Goal: Task Accomplishment & Management: Manage account settings

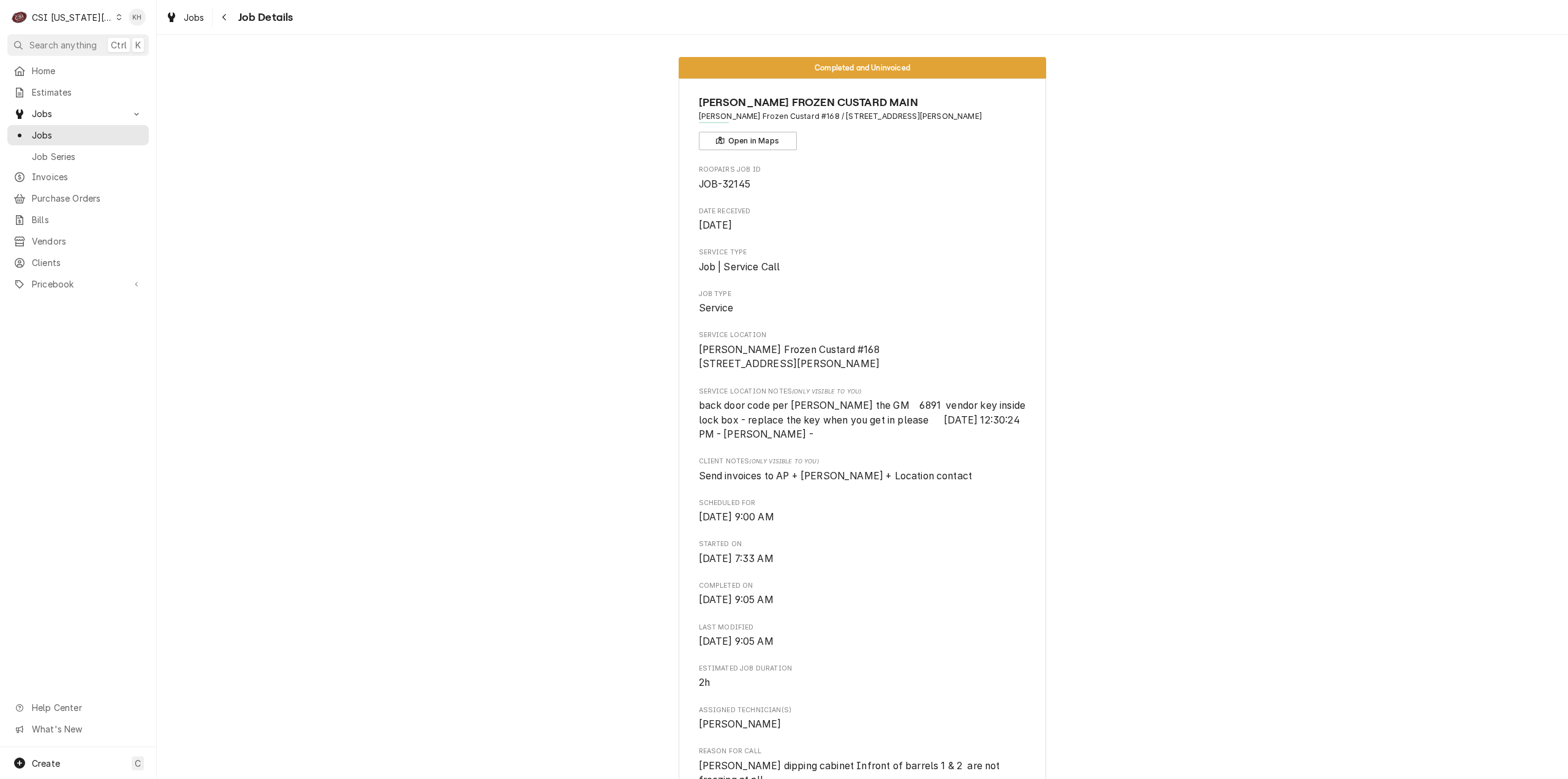
scroll to position [981, 0]
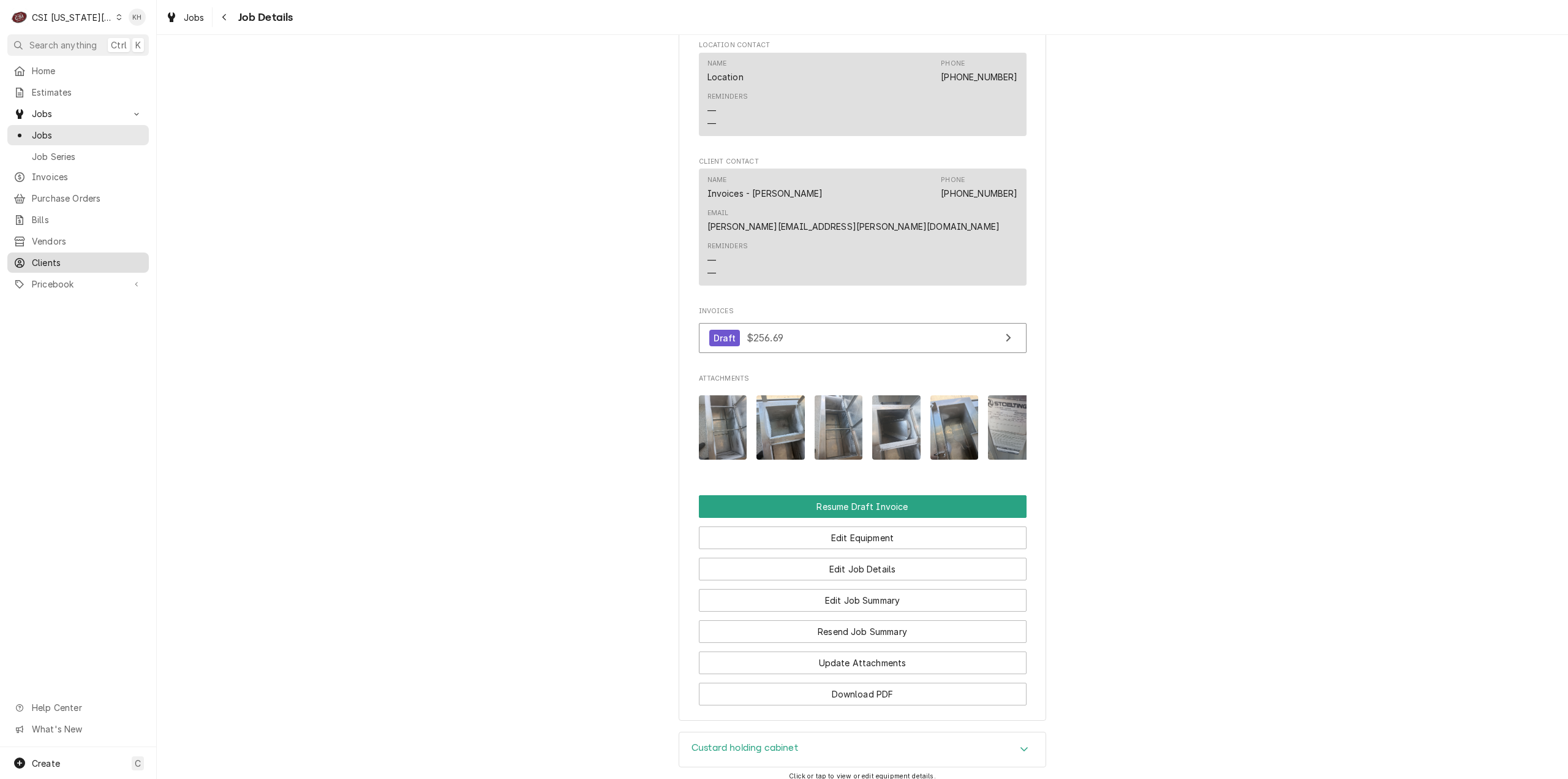
click at [68, 261] on span "Clients" at bounding box center [87, 262] width 111 height 12
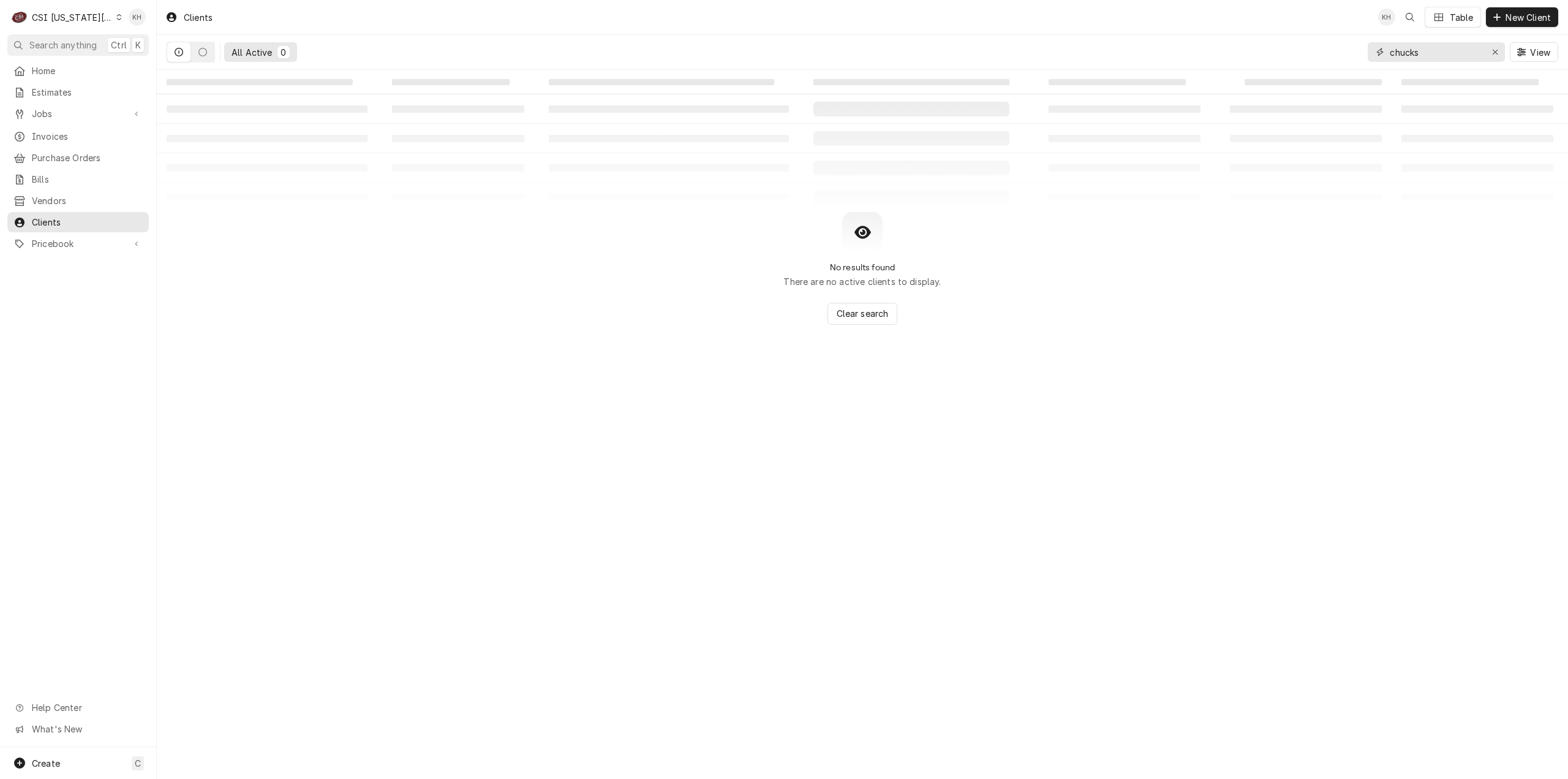
drag, startPoint x: 1428, startPoint y: 48, endPoint x: 1263, endPoint y: 46, distance: 165.0
click at [1263, 46] on div "All Active 0 chucks View" at bounding box center [862, 52] width 1391 height 34
drag, startPoint x: 1435, startPoint y: 57, endPoint x: 1324, endPoint y: 57, distance: 111.0
click at [1324, 57] on div "All Active 0 1812 View" at bounding box center [862, 52] width 1391 height 34
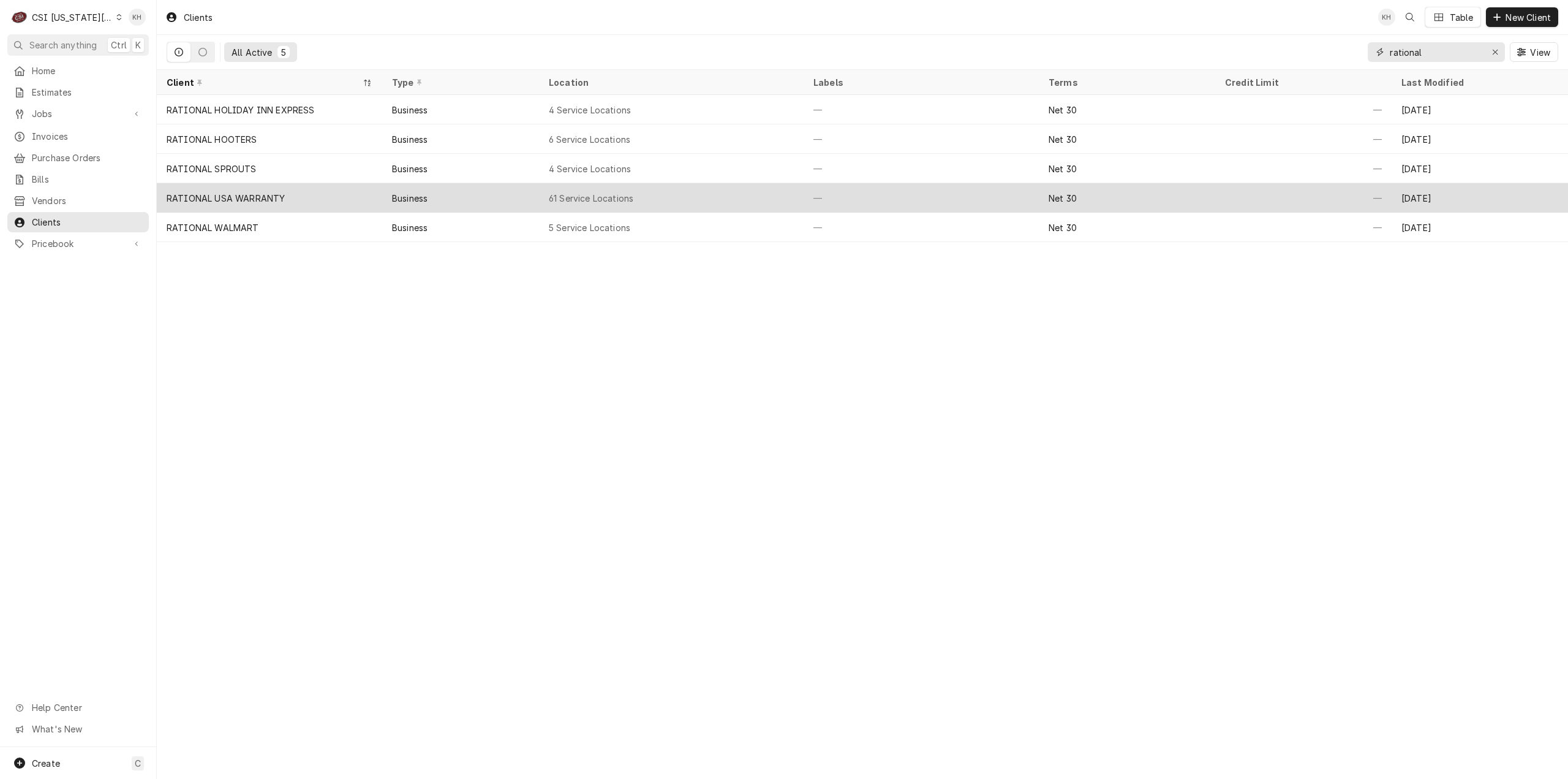
type input "rational"
click at [340, 189] on div "RATIONAL USA WARRANTY" at bounding box center [269, 197] width 226 height 29
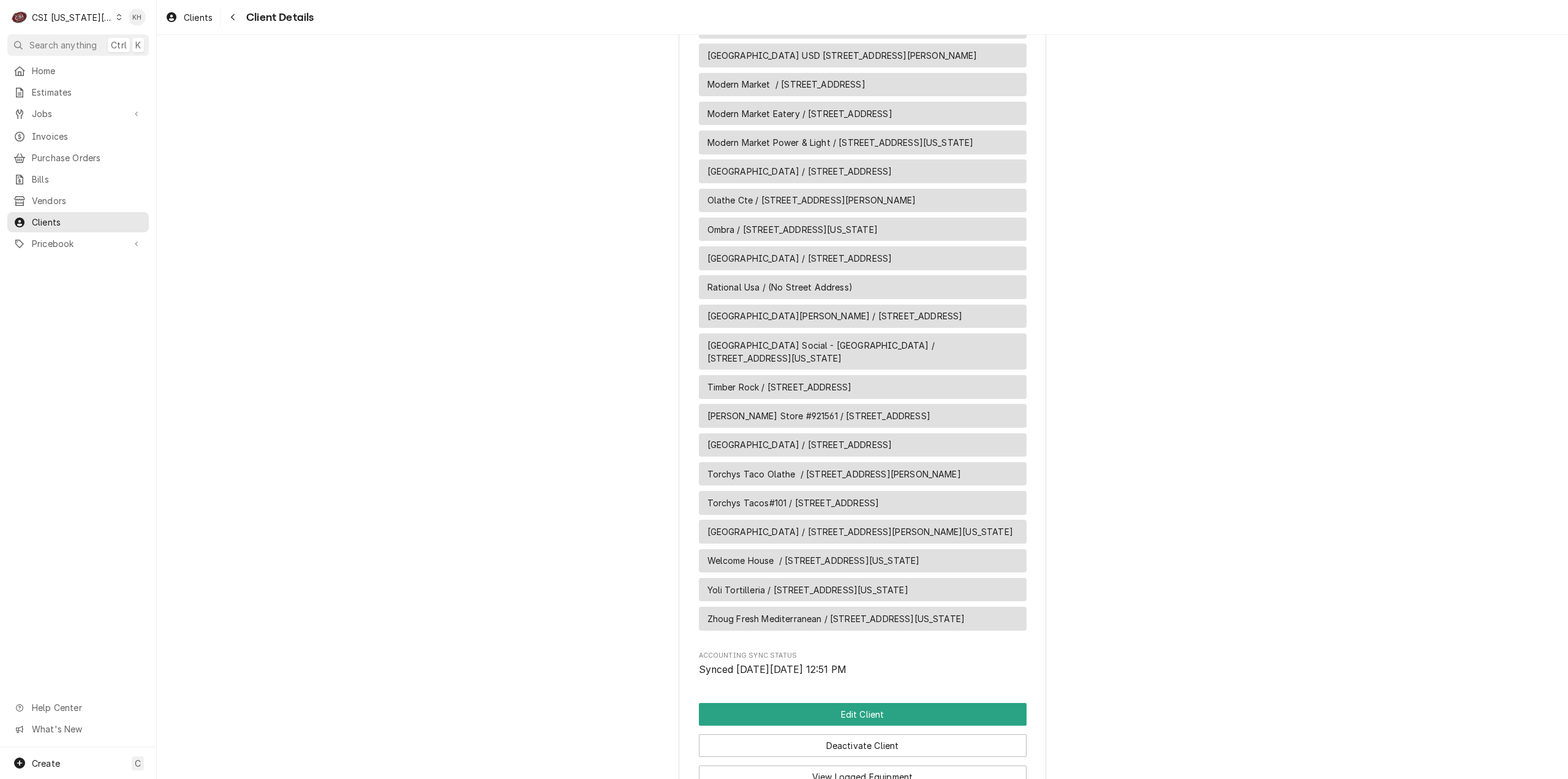
scroll to position [2285, 0]
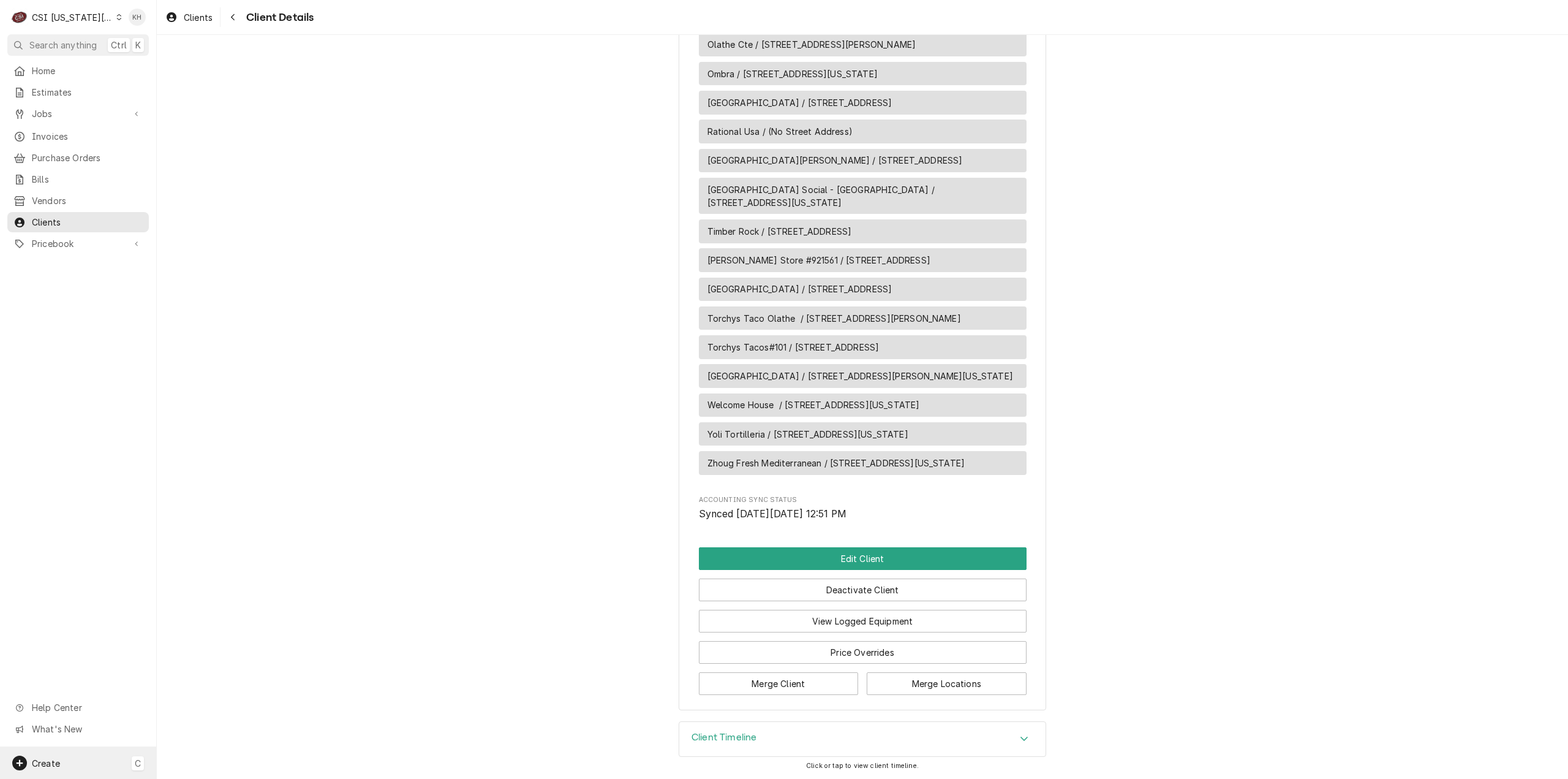
click at [52, 771] on div "Create" at bounding box center [36, 763] width 47 height 15
click at [221, 641] on div "Job" at bounding box center [229, 636] width 82 height 12
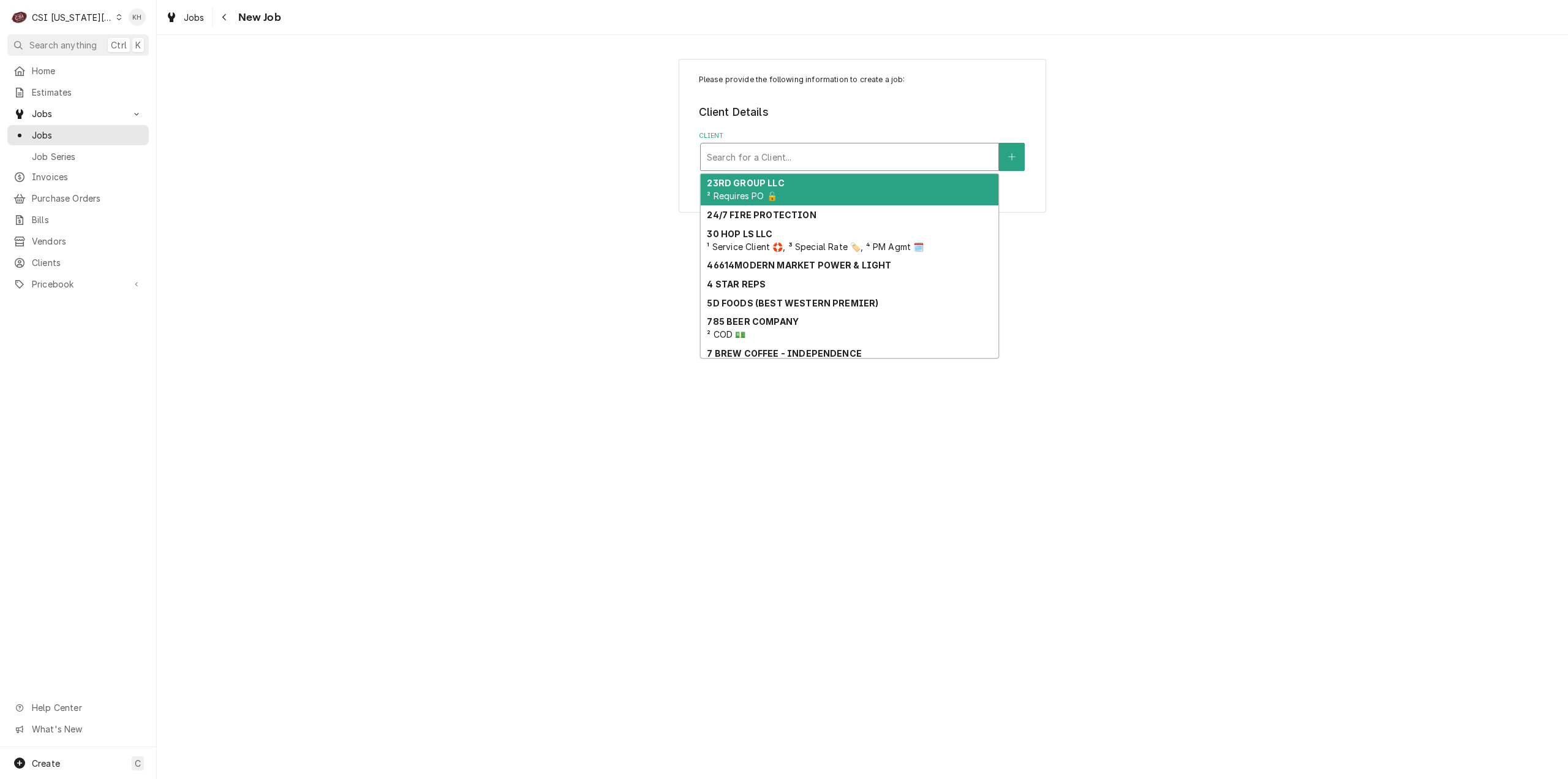
click at [882, 166] on div "Client" at bounding box center [849, 157] width 286 height 22
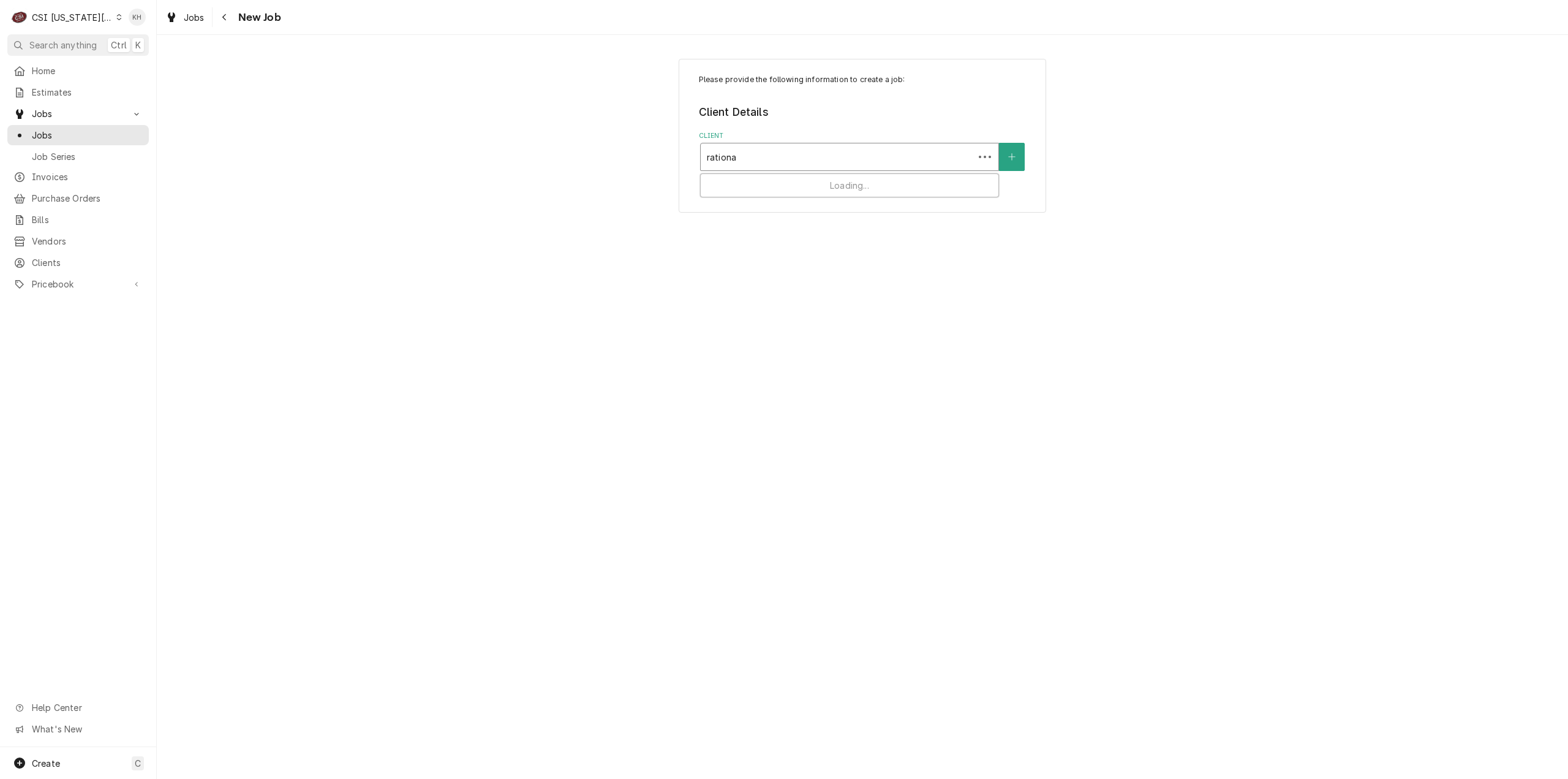
type input "rational"
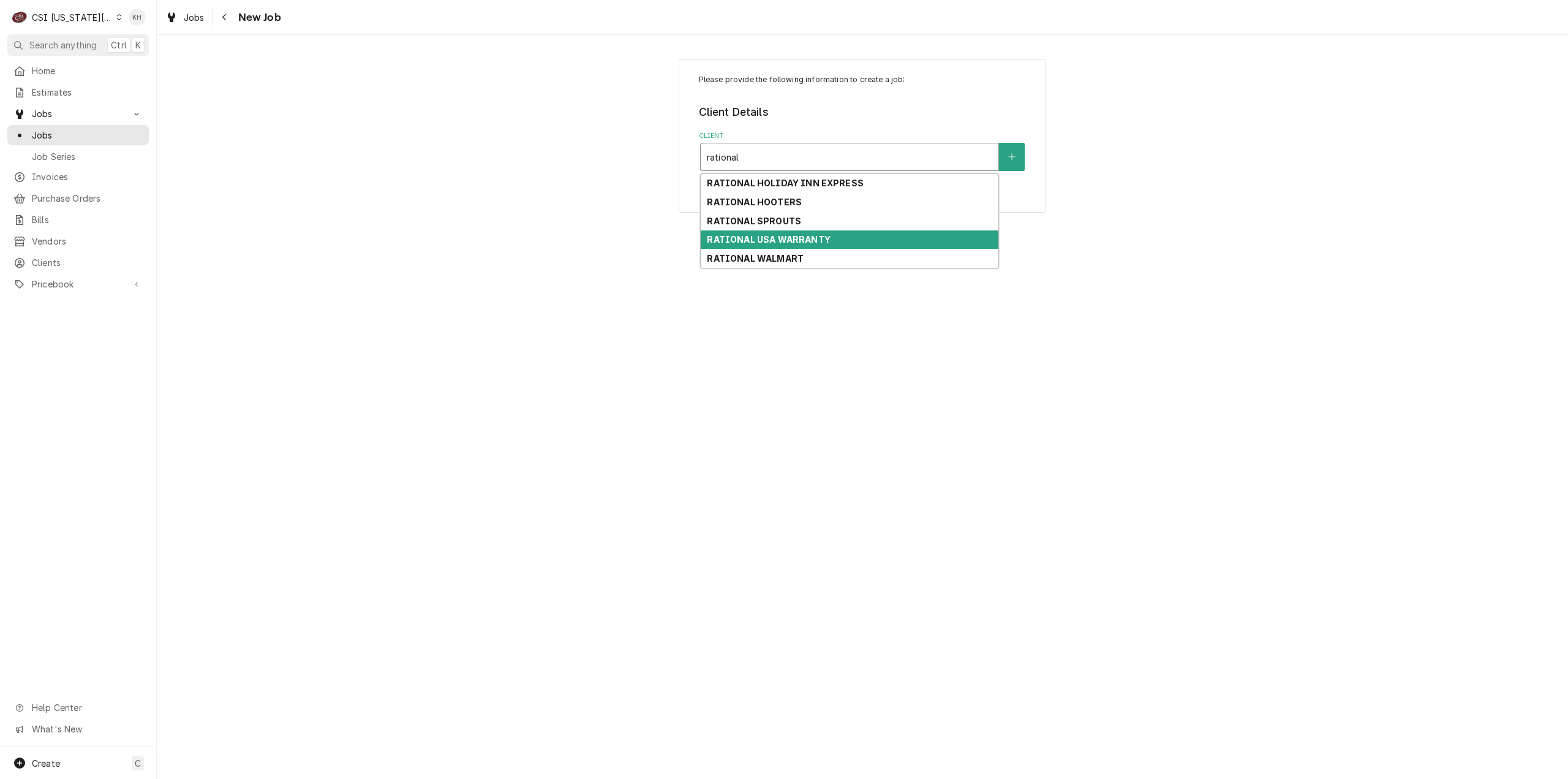
click at [847, 236] on div "RATIONAL USA WARRANTY" at bounding box center [849, 240] width 297 height 19
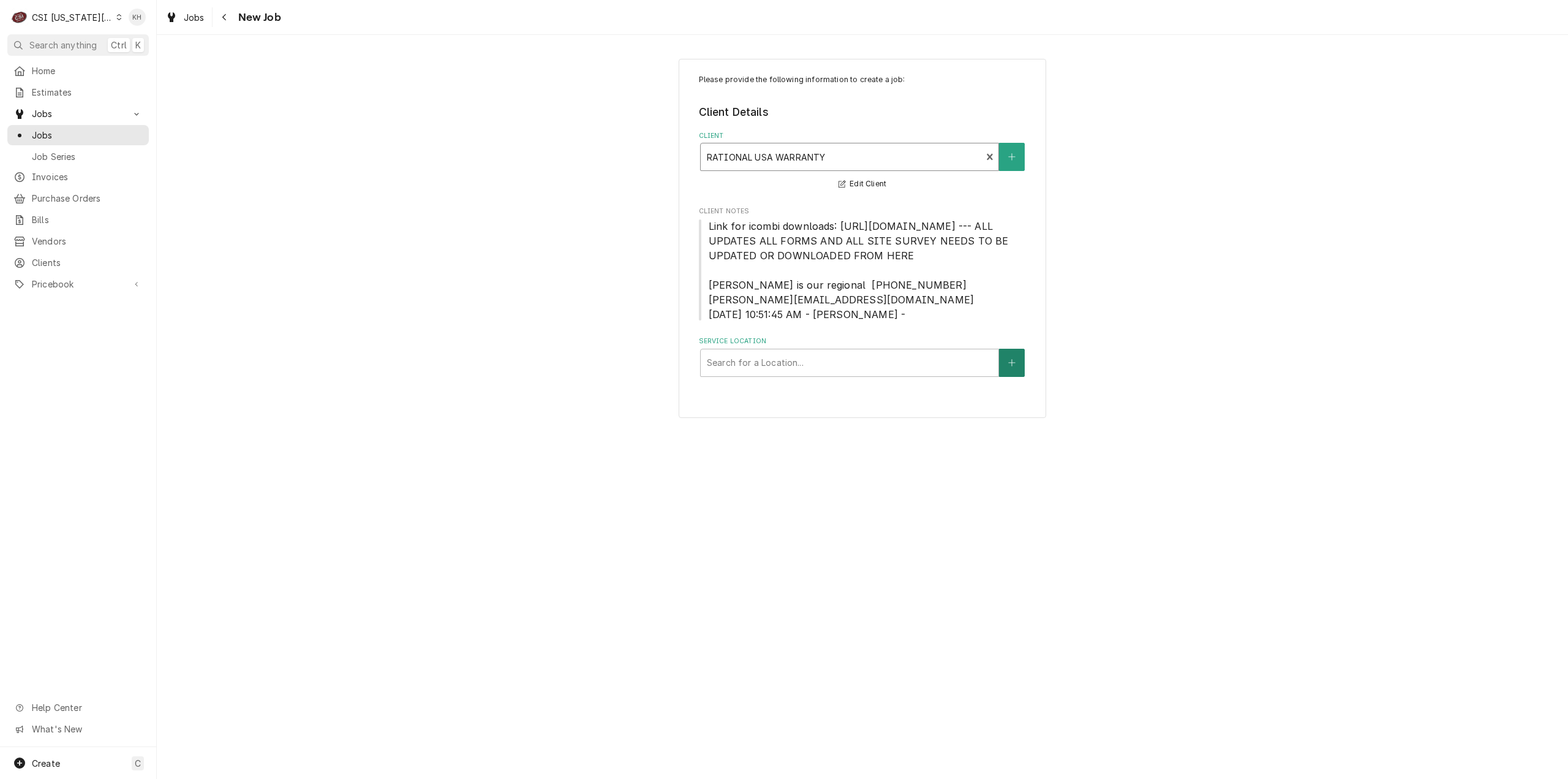
click at [1024, 377] on button "Service Location" at bounding box center [1012, 363] width 26 height 28
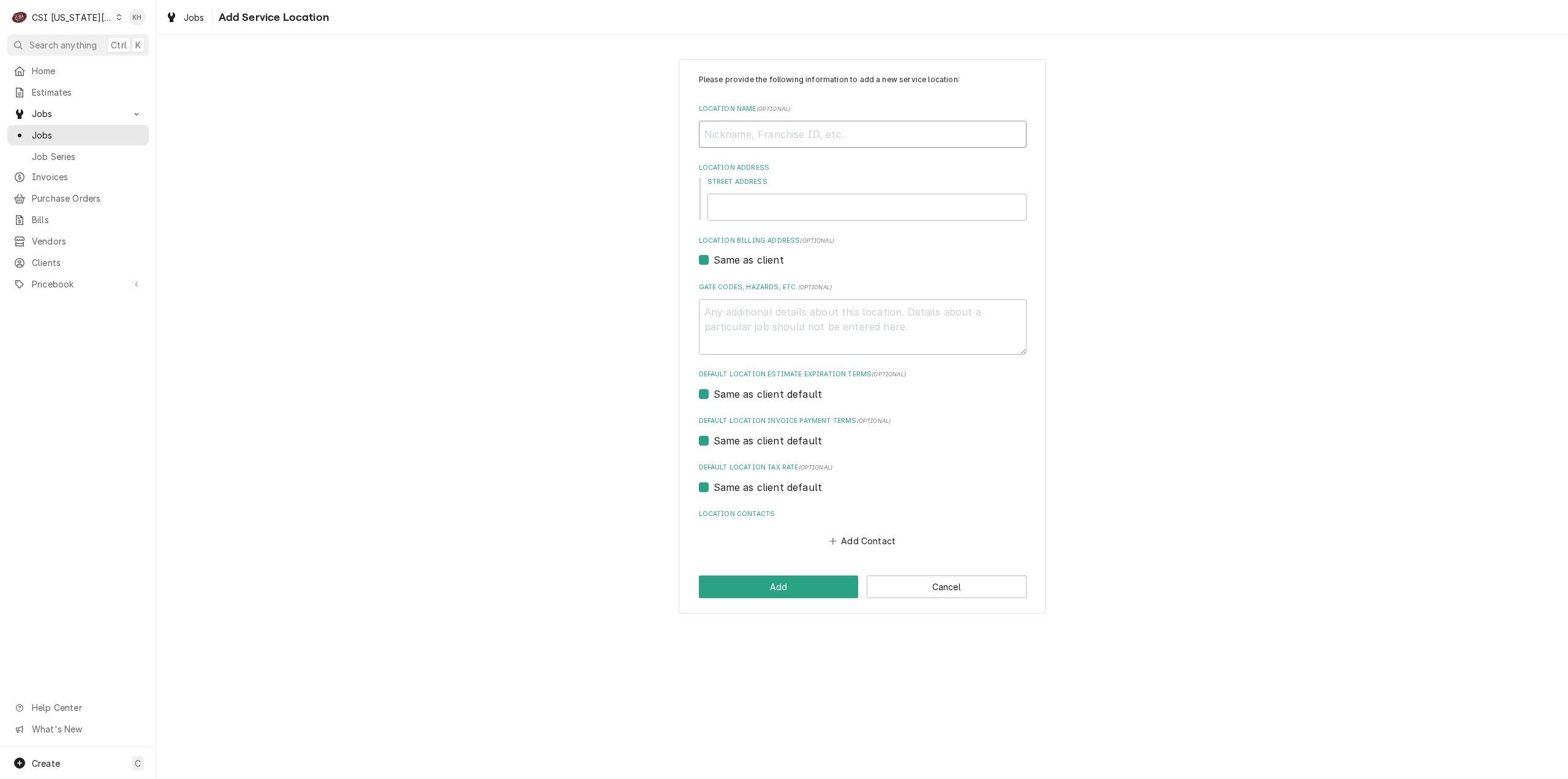
click at [740, 130] on input "Location Name ( optional )" at bounding box center [863, 134] width 328 height 27
type textarea "x"
type input "B"
type textarea "x"
type input "Bl"
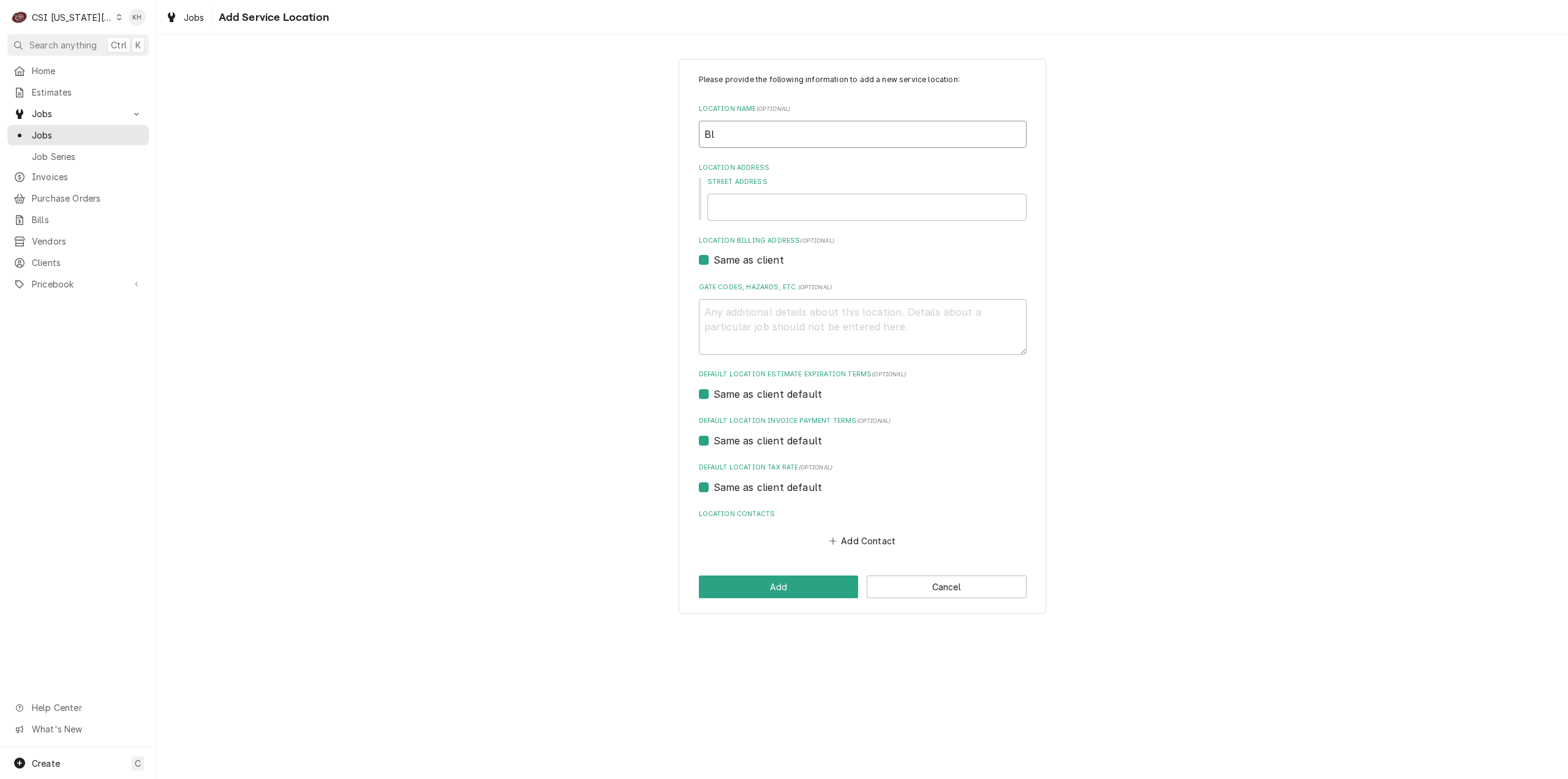
type textarea "x"
type input "Blu"
type textarea "x"
type input "Blue"
type textarea "x"
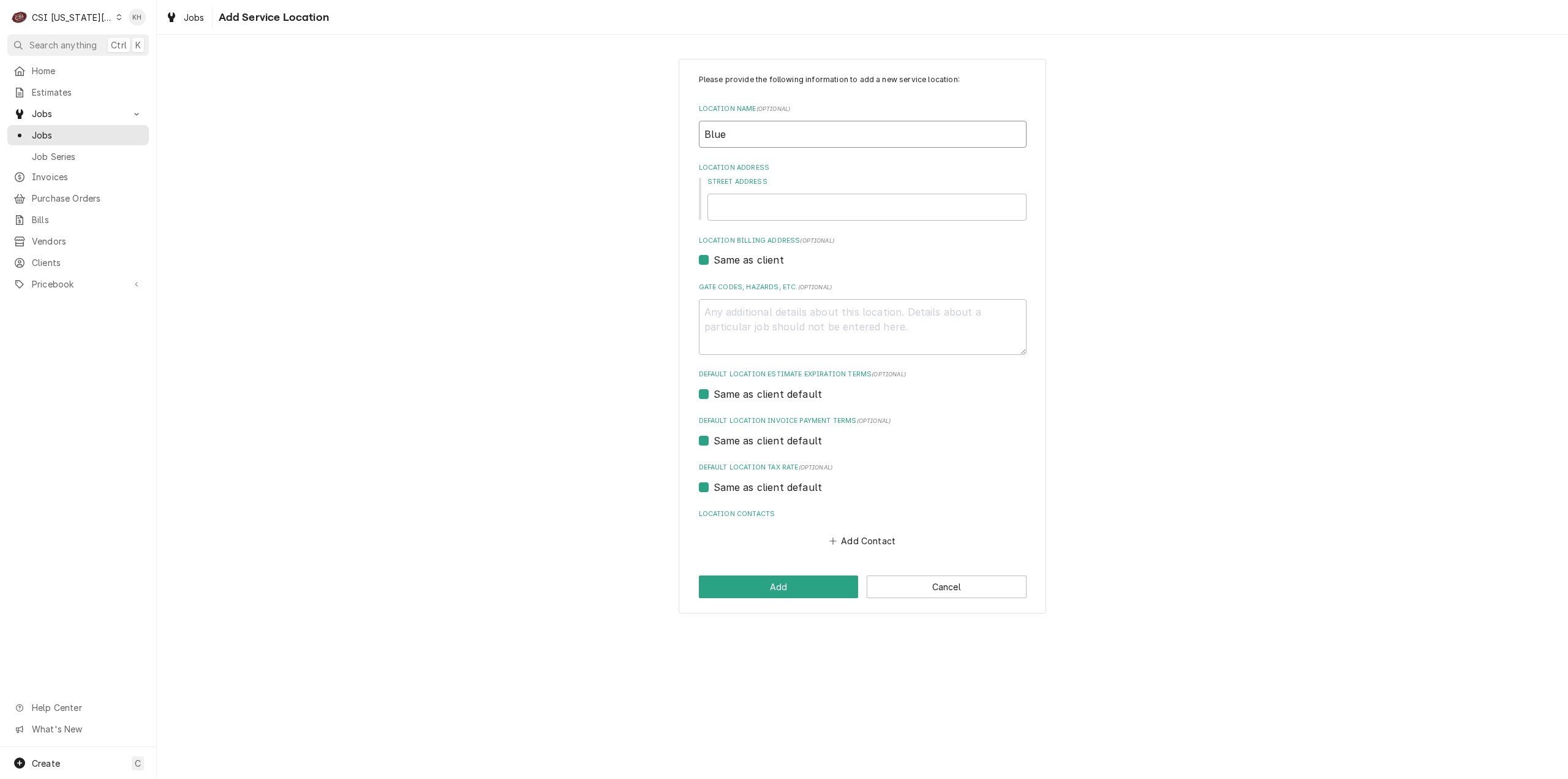
type input "Blue"
type textarea "x"
type input "Blue S"
type textarea "x"
type input "Blue Sp"
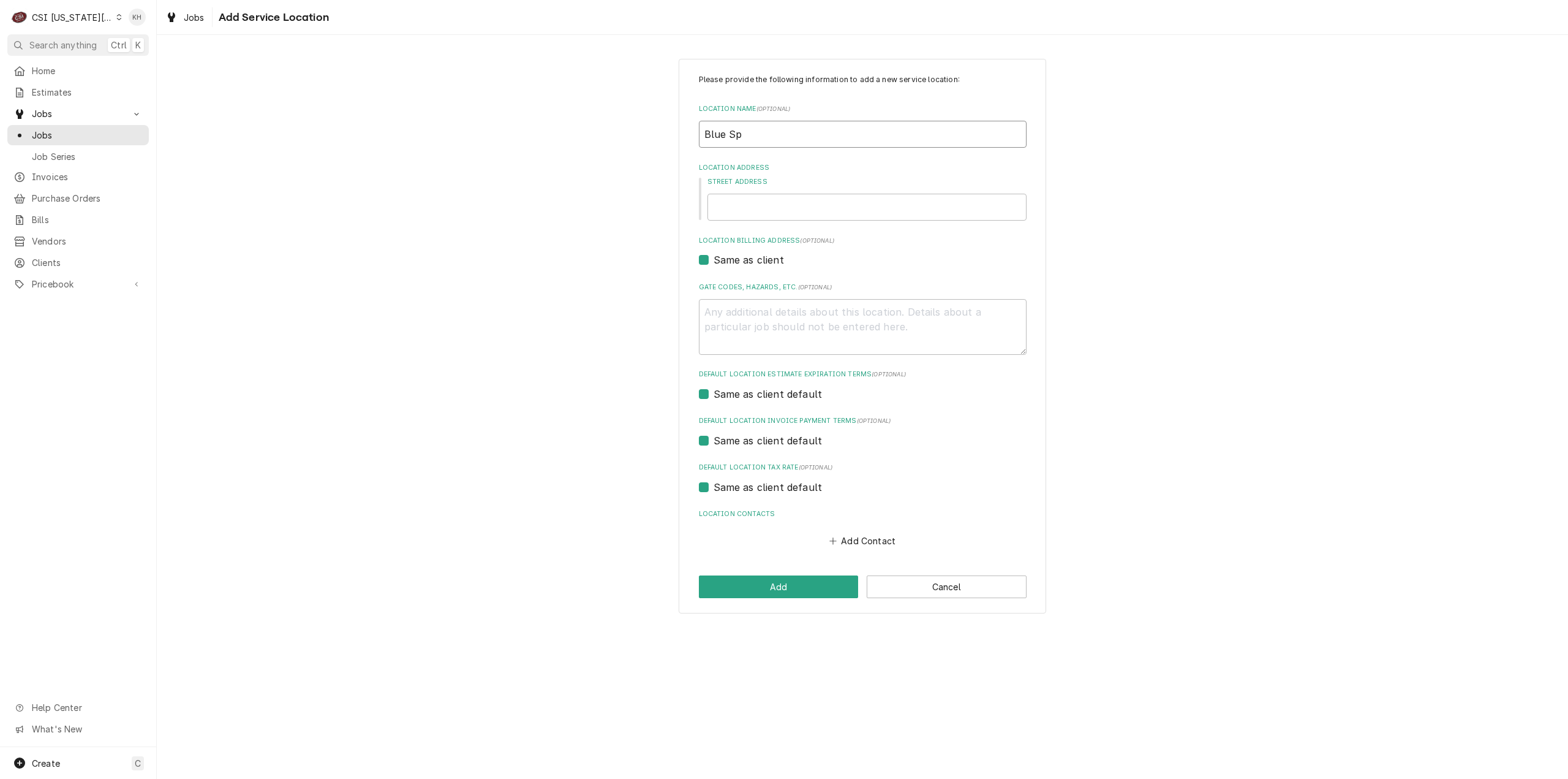
type textarea "x"
type input "Blue Spr"
type textarea "x"
type input "Blue Spri"
type textarea "x"
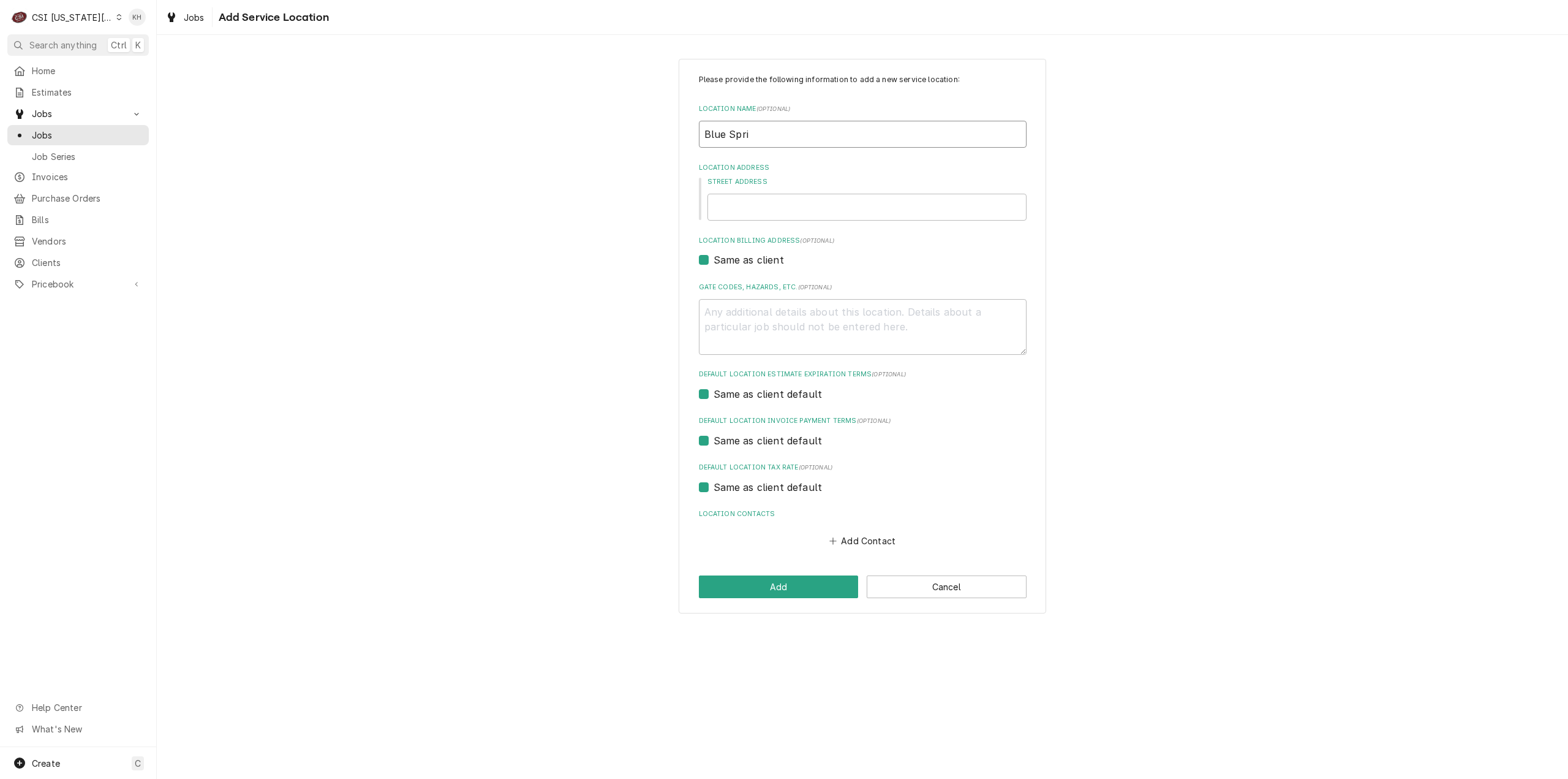
type input "Blue Sprin"
type textarea "x"
type input "Blue Spring"
type textarea "x"
type input "Blue Springs"
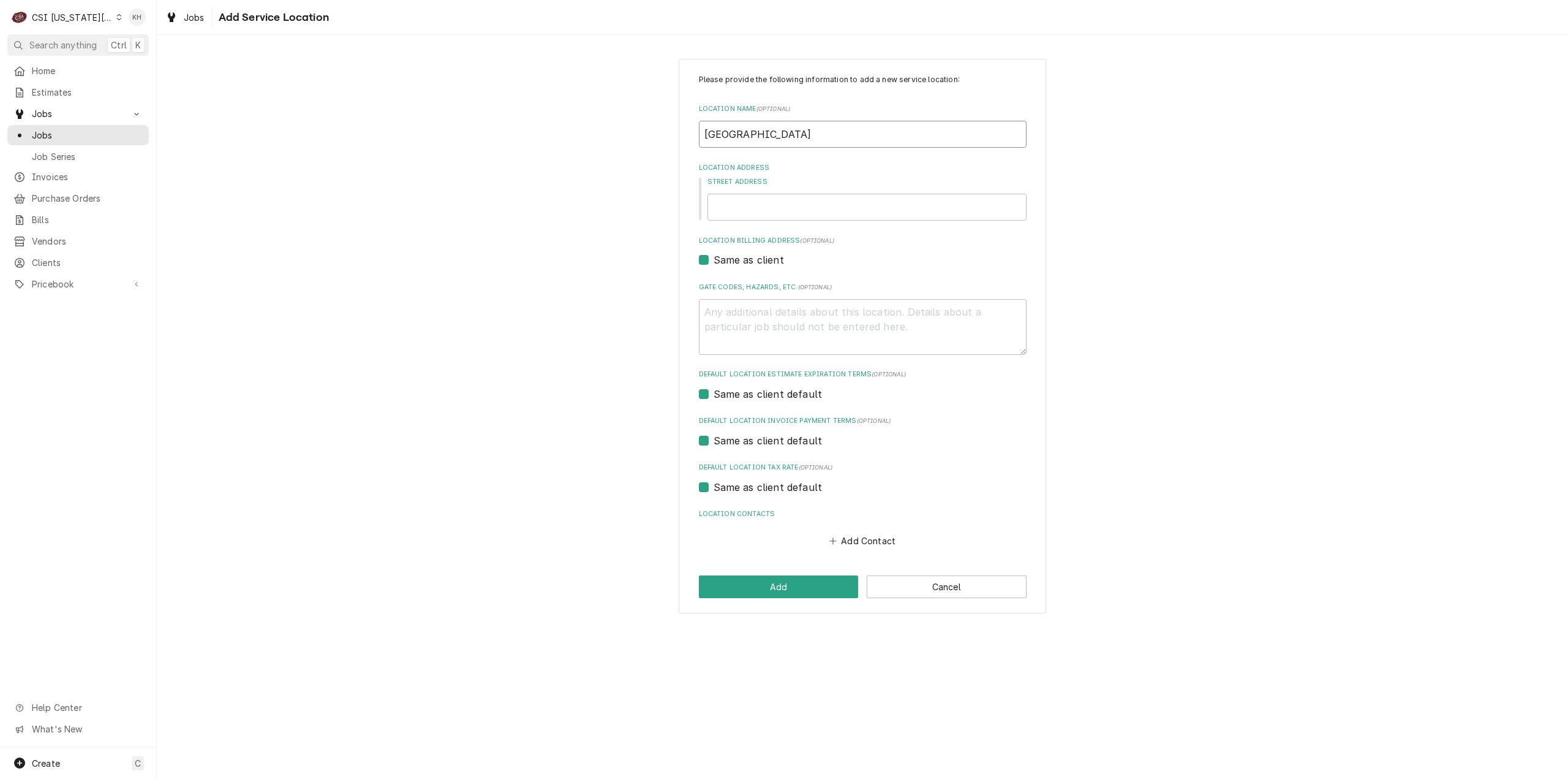
type textarea "x"
type input "Blue Springs"
type textarea "x"
type input "Blue Springs S"
type textarea "x"
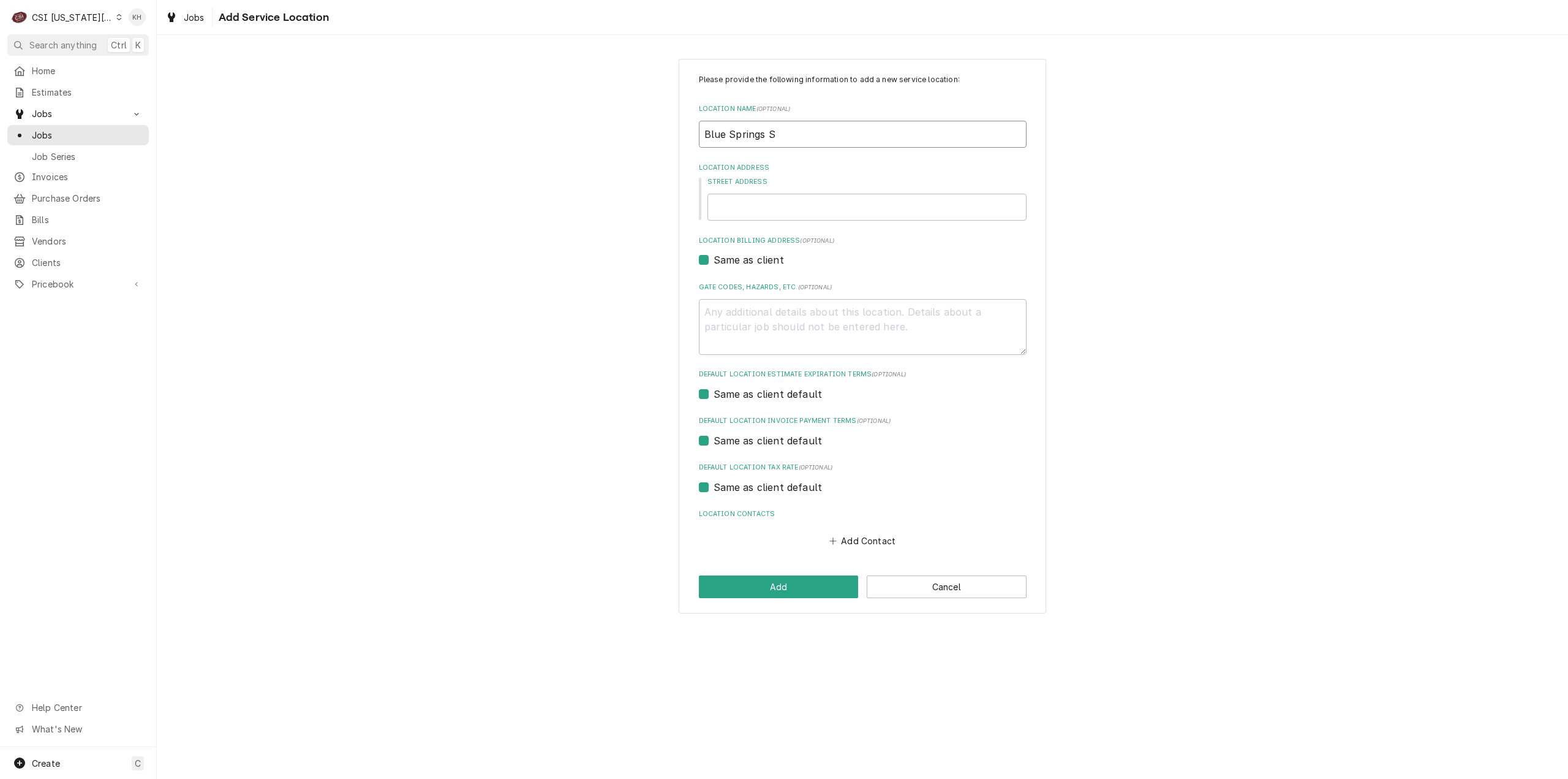
type input "Blue Springs Sc"
type textarea "x"
type input "Blue Springs Sch"
type textarea "x"
type input "Blue Springs Scho"
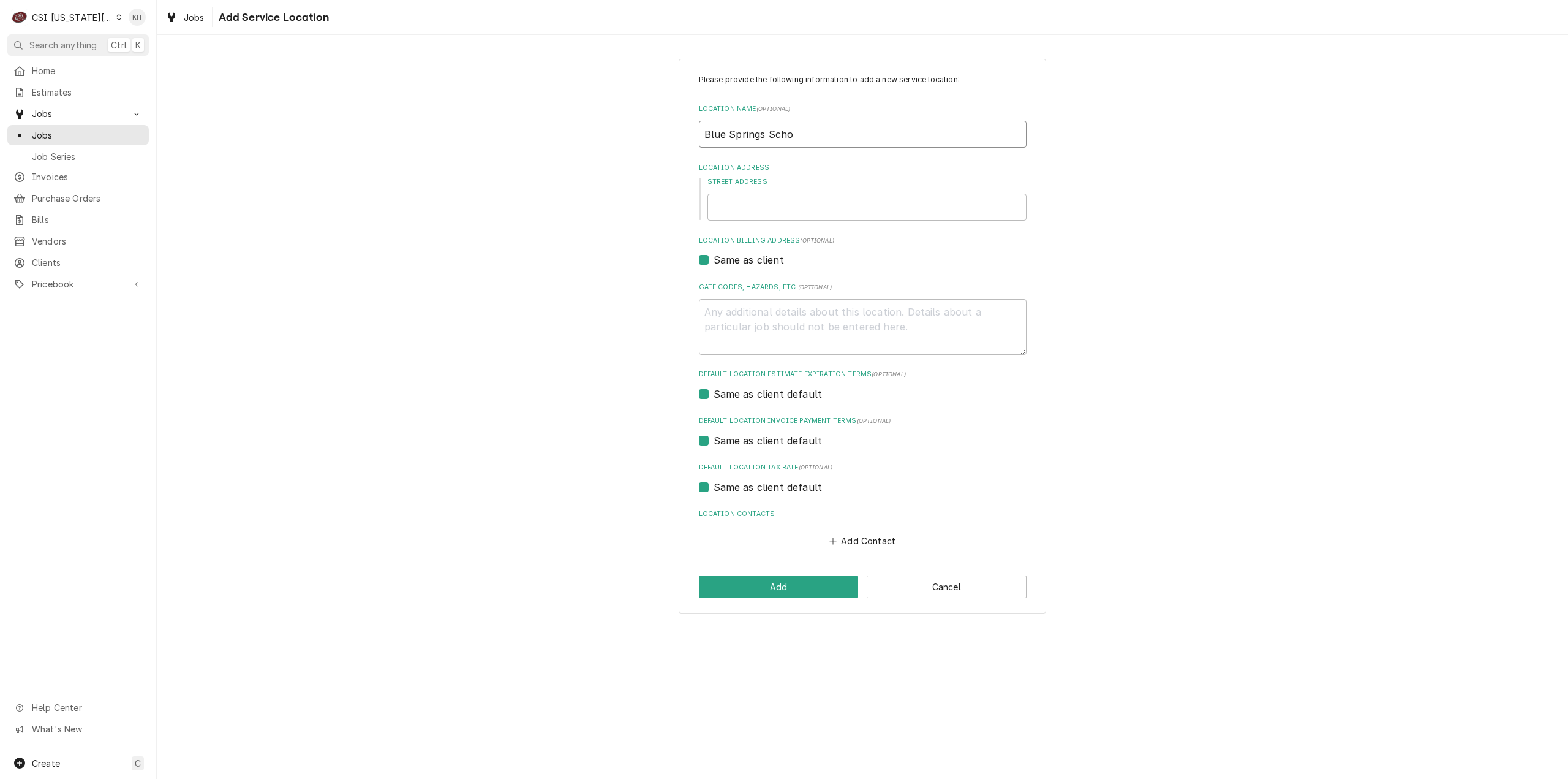
type textarea "x"
type input "Blue Springs Schoo"
type textarea "x"
type input "Blue Springs School"
type textarea "x"
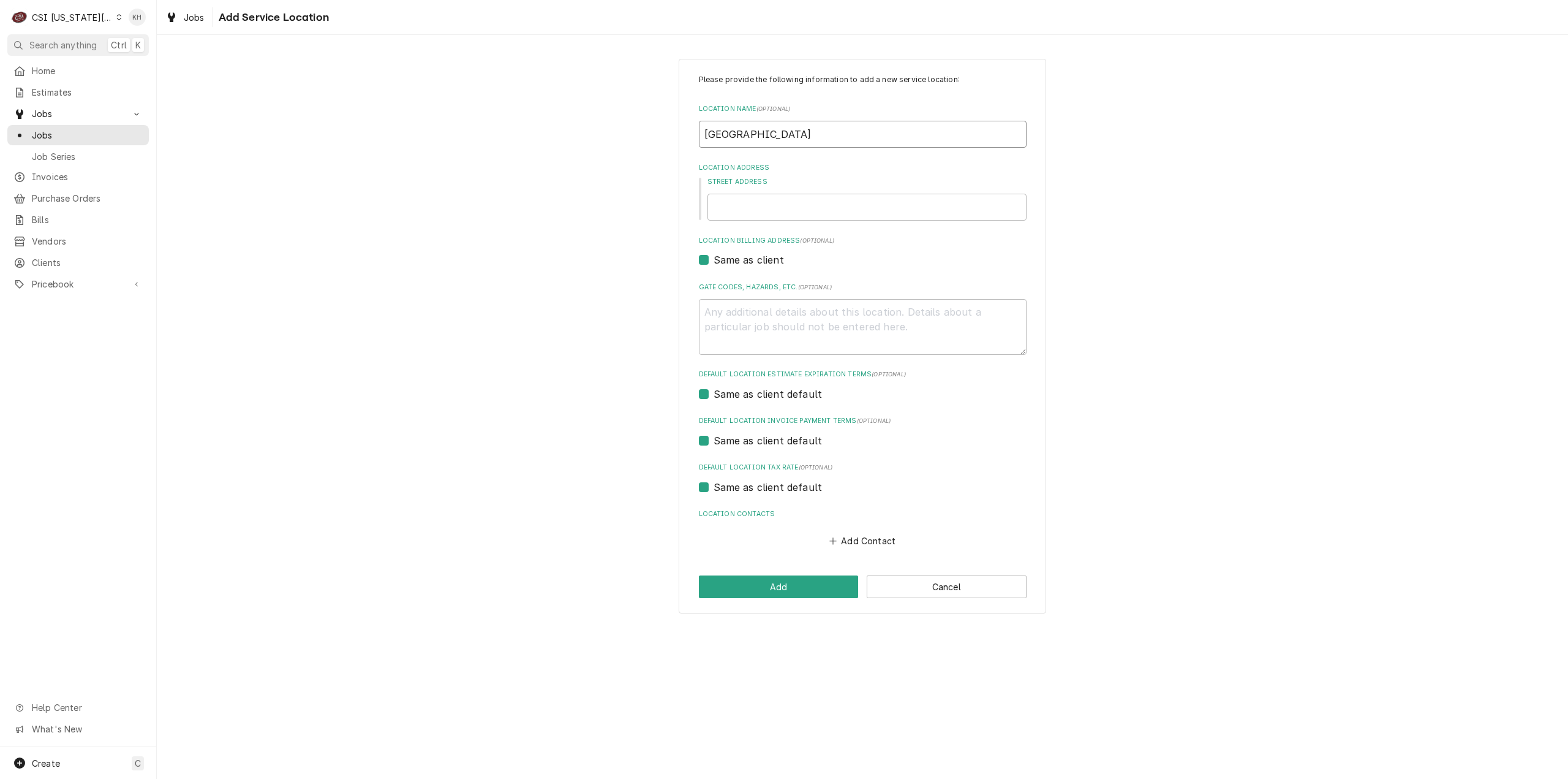
type input "Blue Springs Schools"
type textarea "x"
type input "Blue Springs Schools"
click at [829, 212] on input "Street Address" at bounding box center [867, 207] width 319 height 27
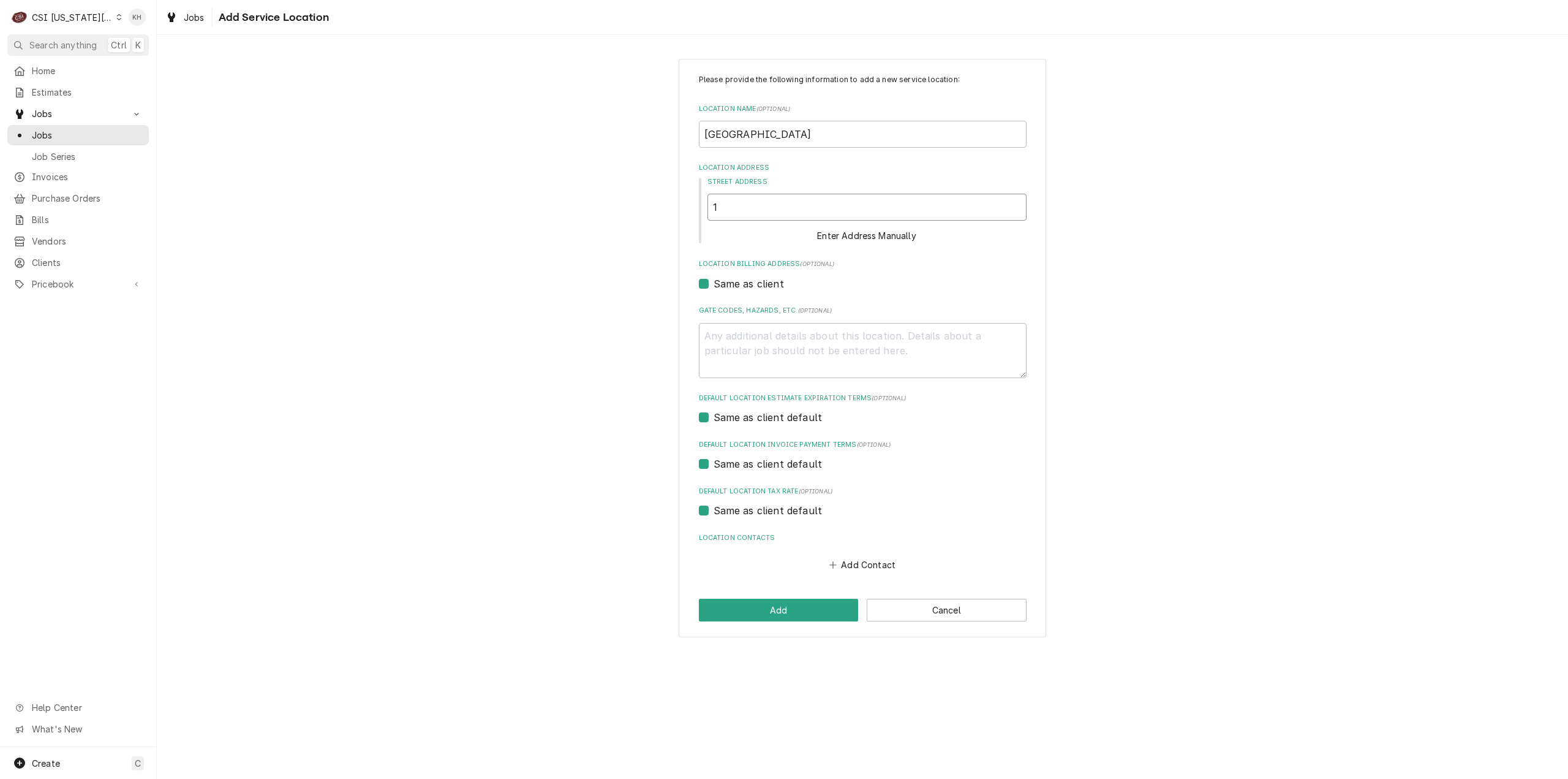
type textarea "x"
type input "1"
type textarea "x"
type input "18"
type textarea "x"
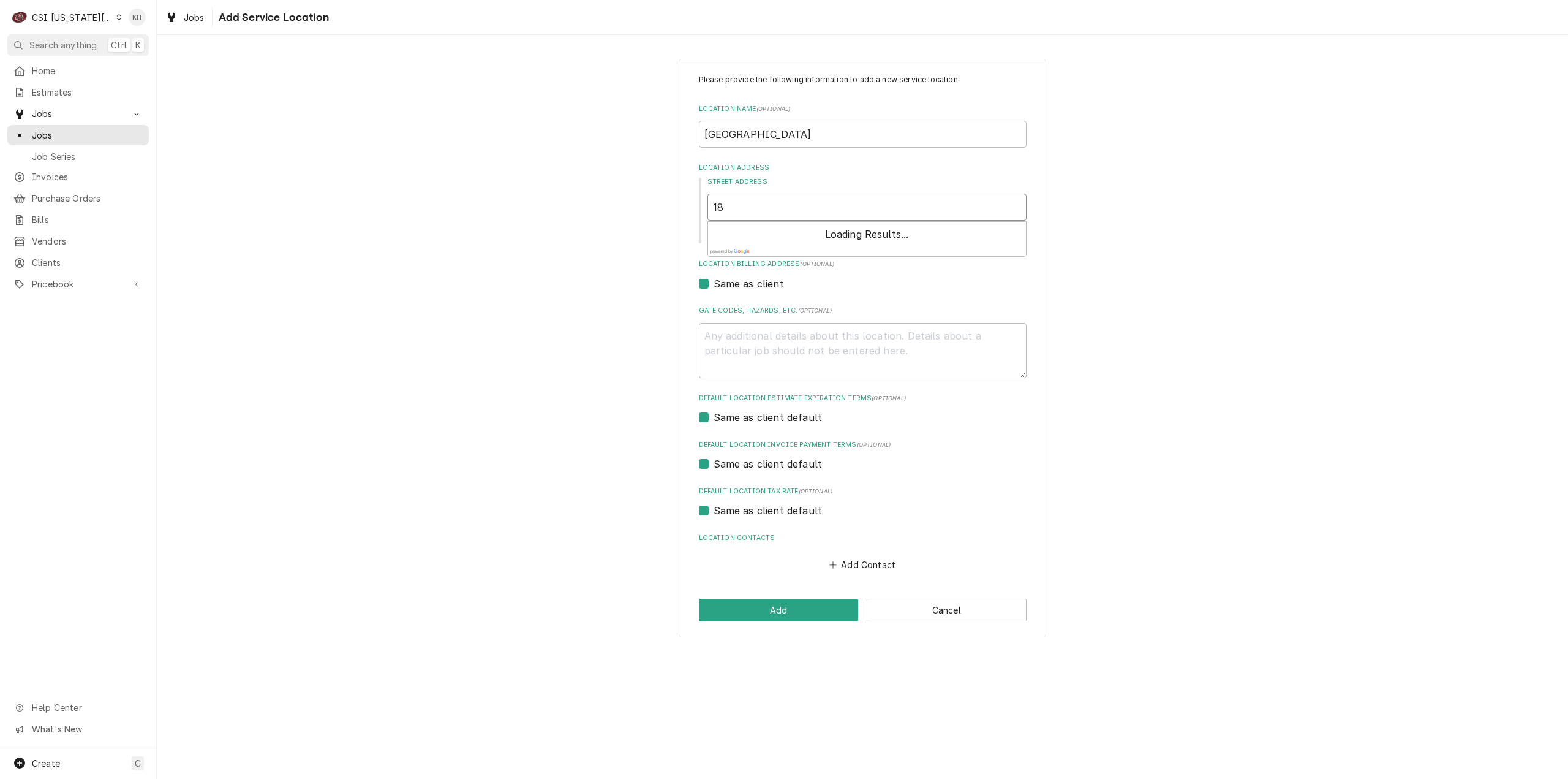
type input "181"
type textarea "x"
type input "1812"
type textarea "x"
type input "1812"
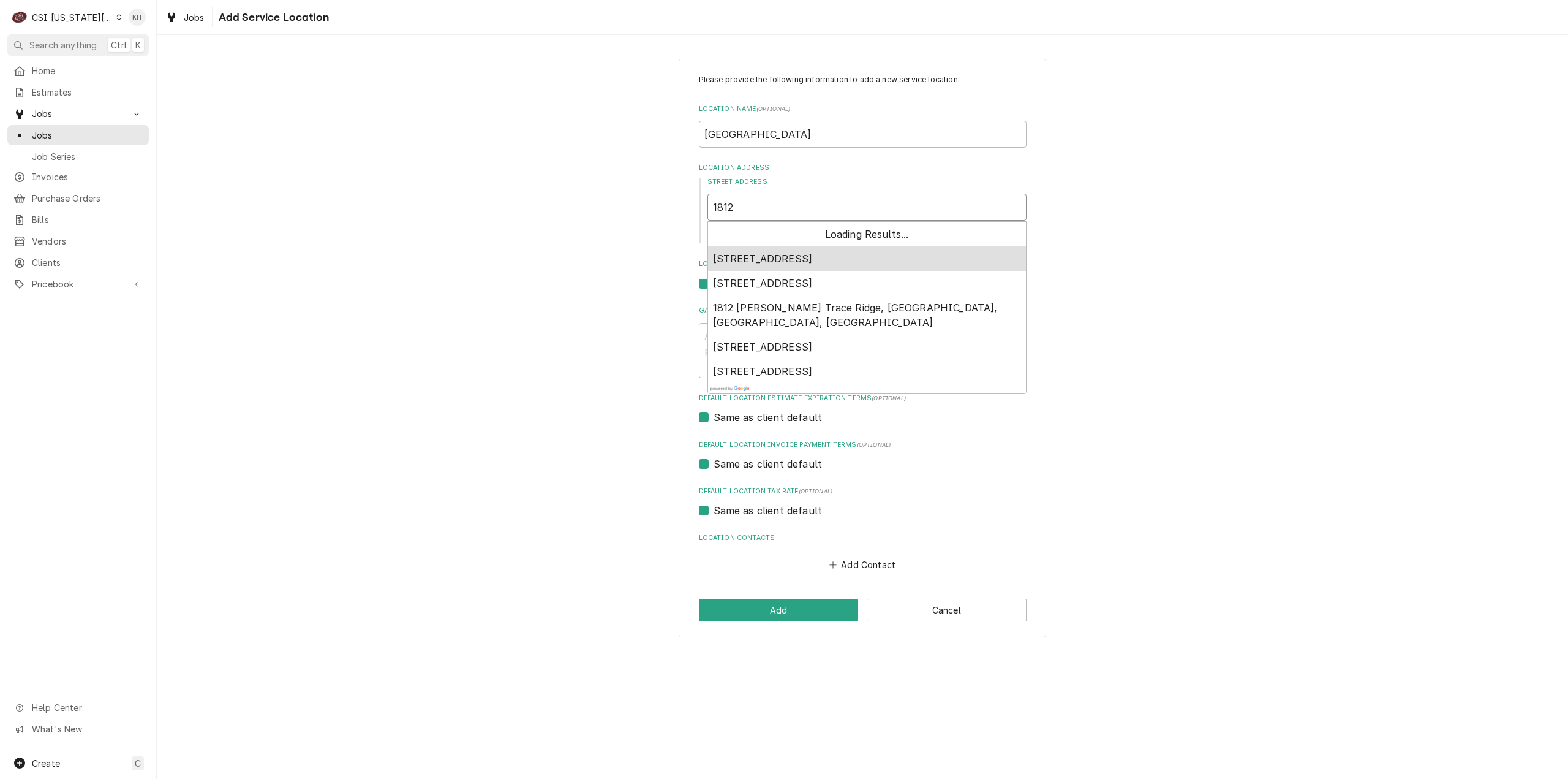
type textarea "x"
type input "1812 n"
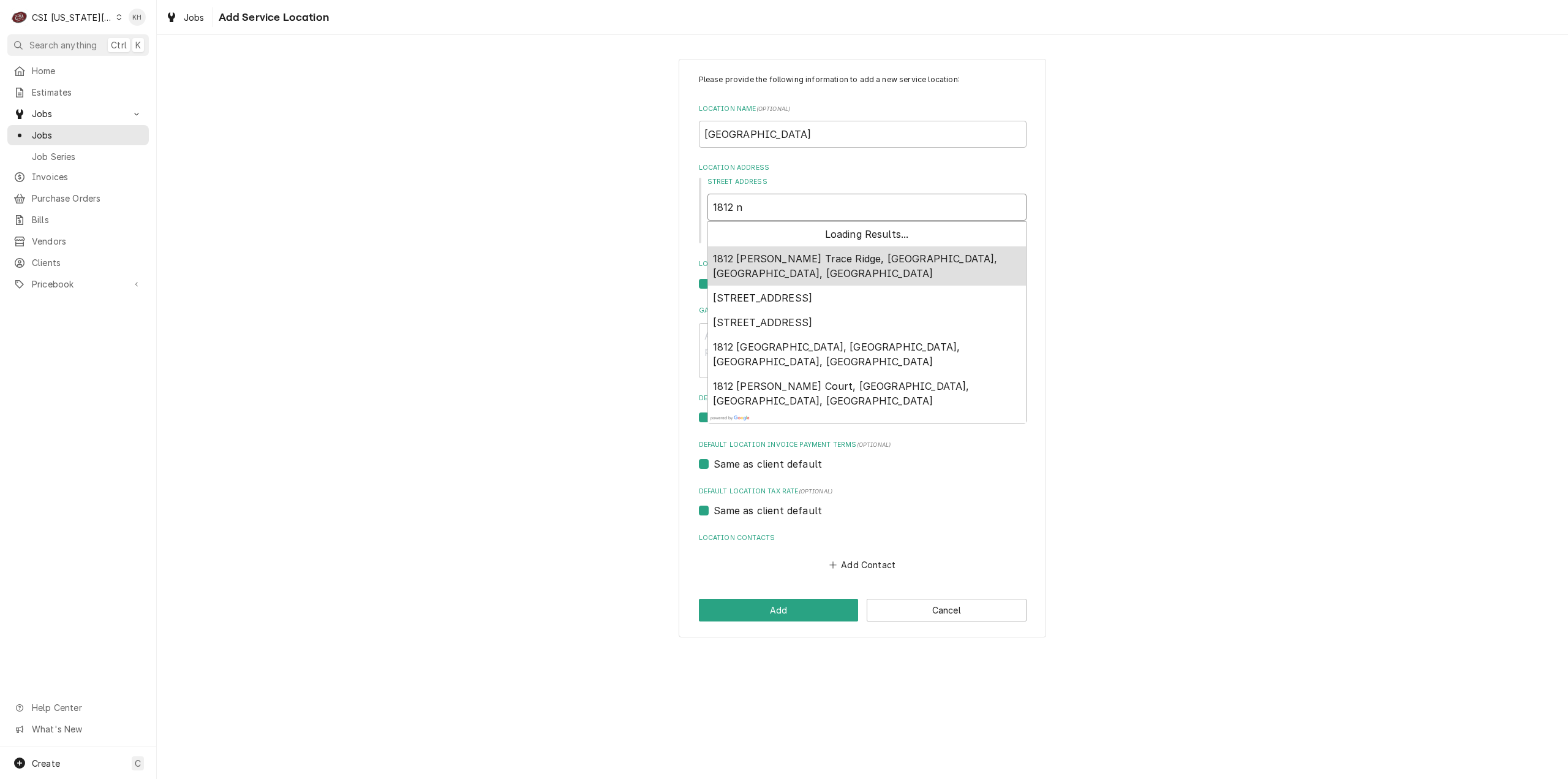
type textarea "x"
type input "1812 nw"
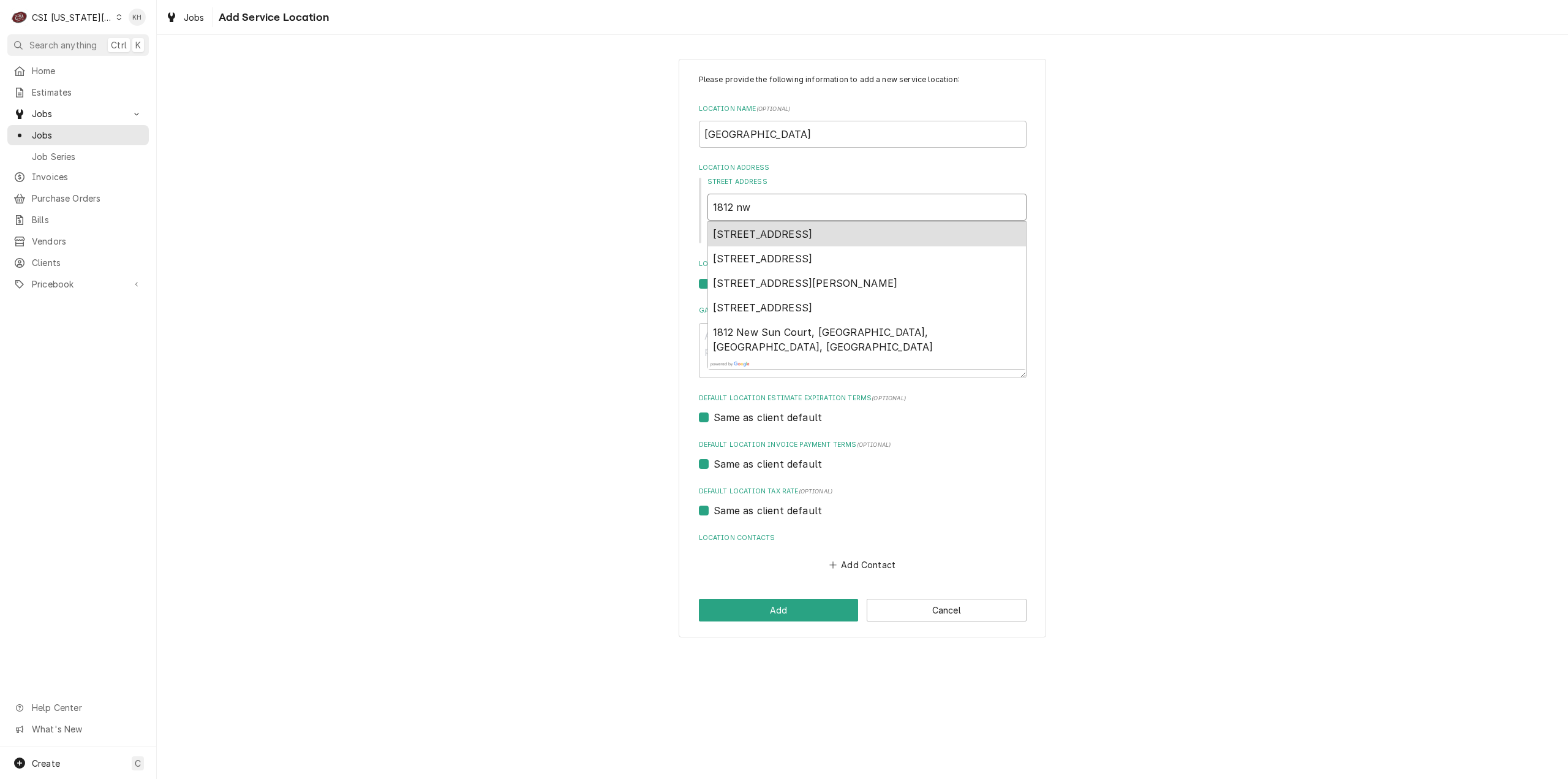
type textarea "x"
type input "1812 nw"
type textarea "x"
type input "1812 nw v"
type textarea "x"
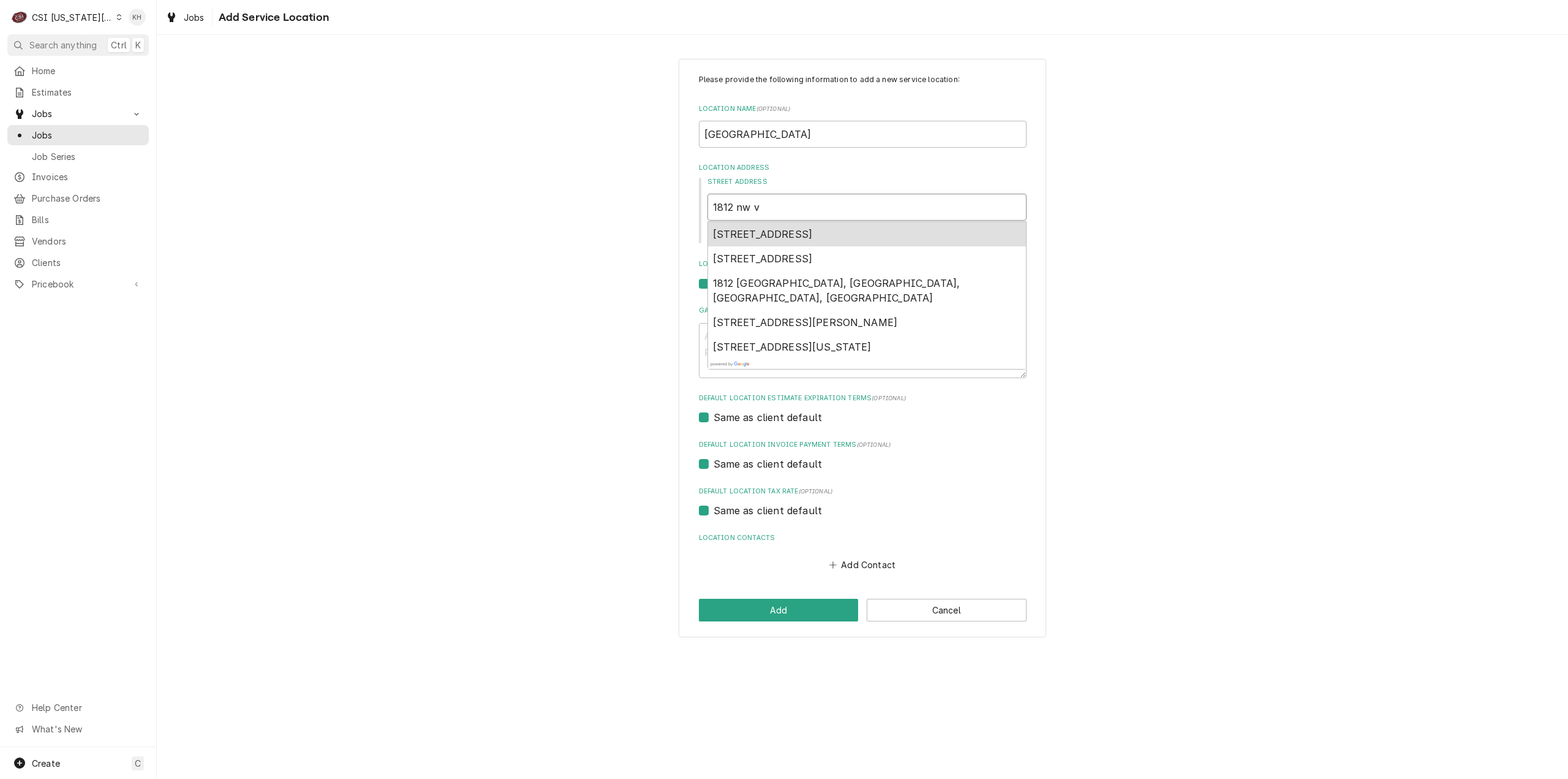
type input "1812 nw ve"
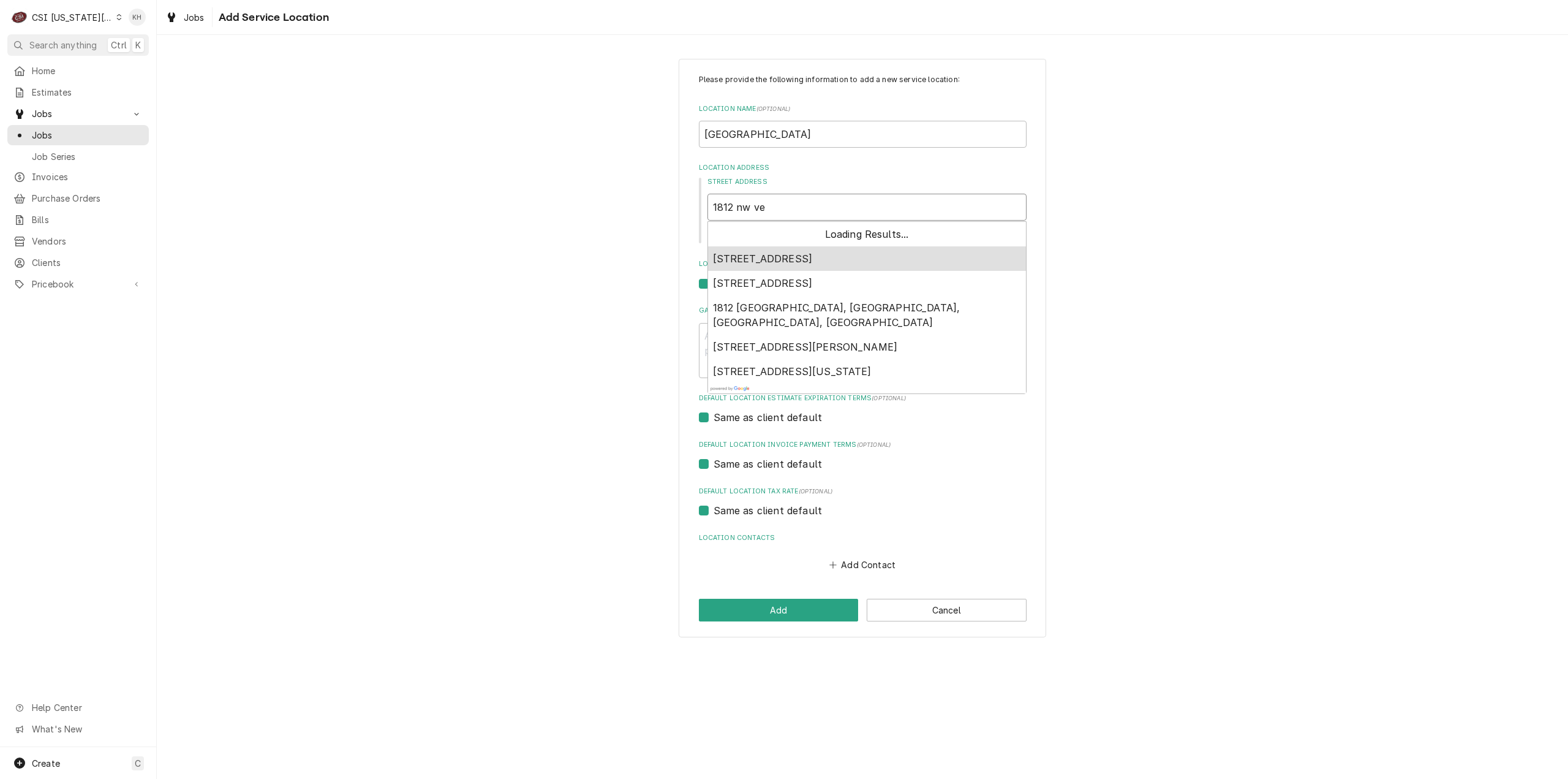
type textarea "x"
type input "1812 nw ves"
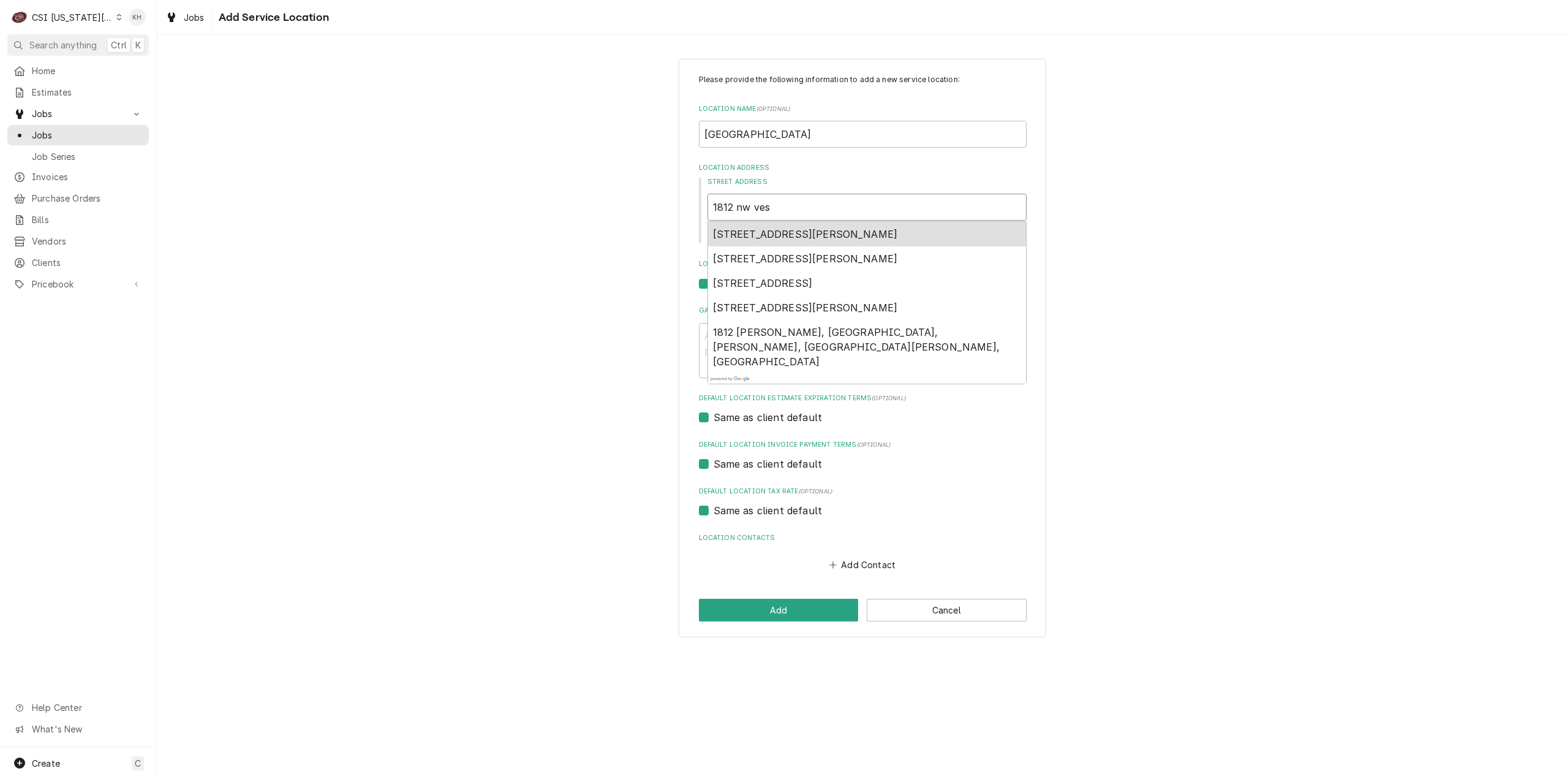
type textarea "x"
type input "1812 nw vesp"
type textarea "x"
type input "1812 nw vespe"
type textarea "x"
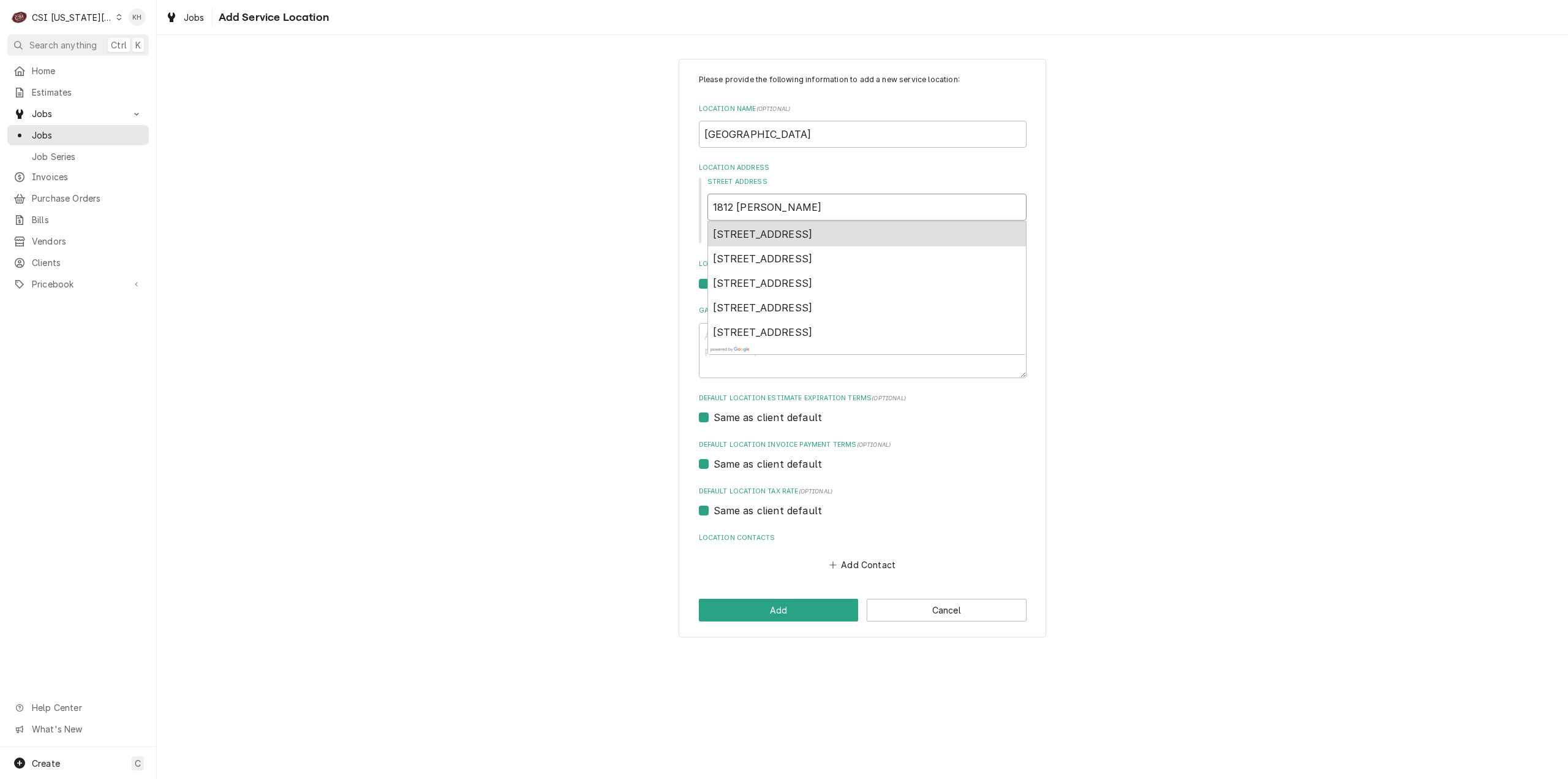
type input "1812 nw vesper"
click at [813, 238] on span "1812 Northwest Vesper Street, Blue Springs, MO, USA" at bounding box center [763, 234] width 100 height 12
type textarea "x"
type input "1812 NW Vesper St"
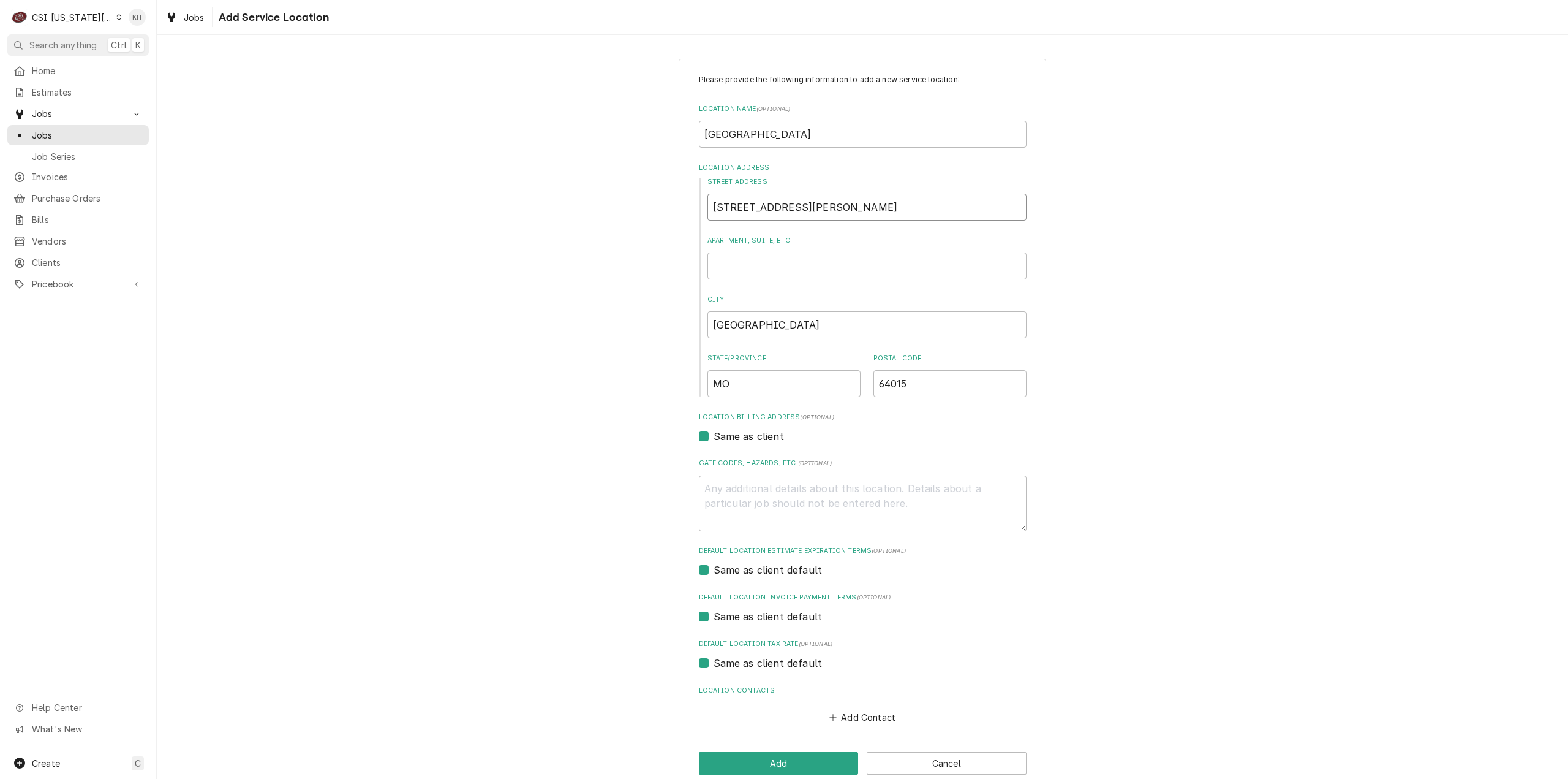
type textarea "x"
type input "1812 NW Vesper St"
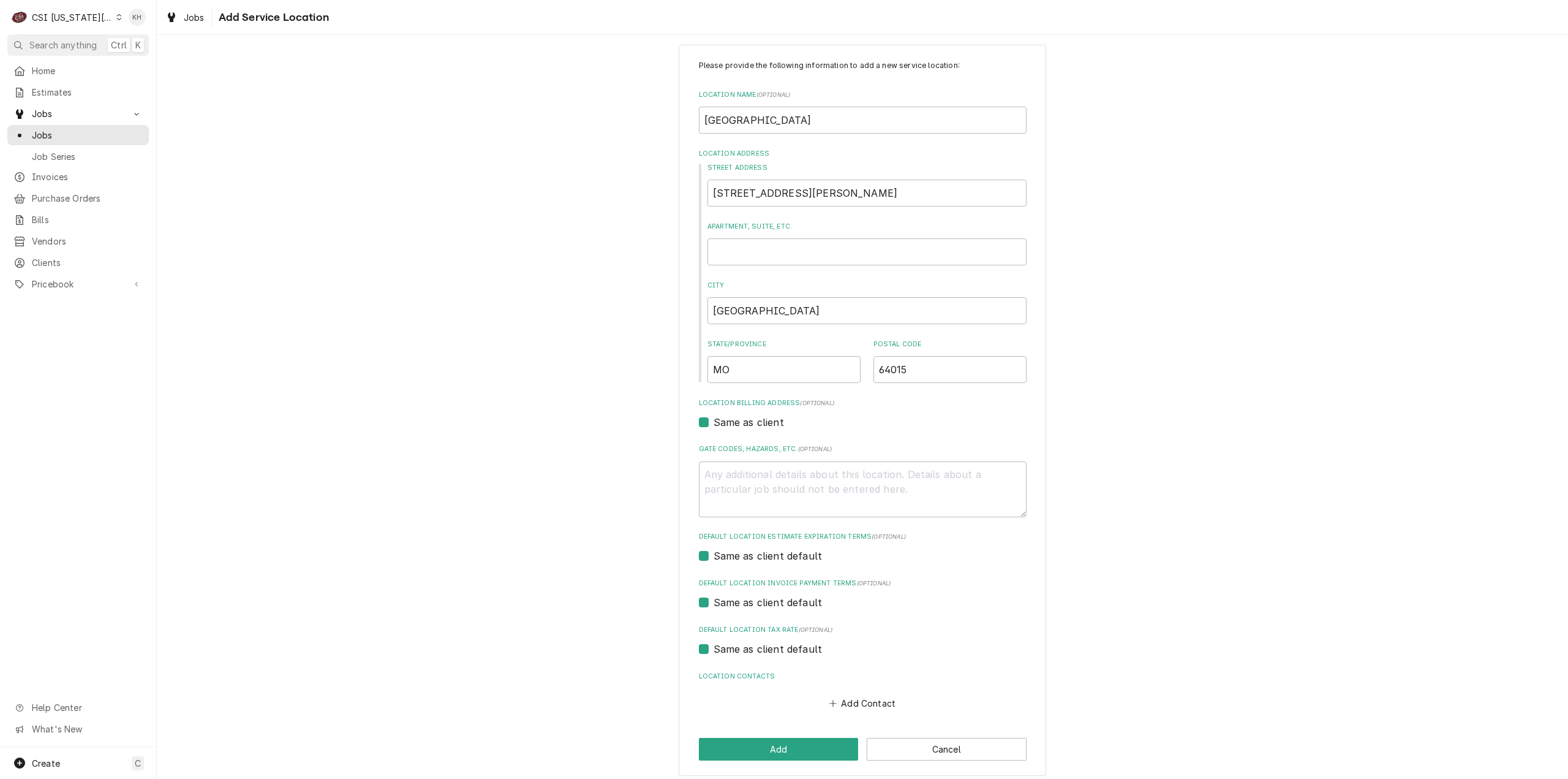
scroll to position [21, 0]
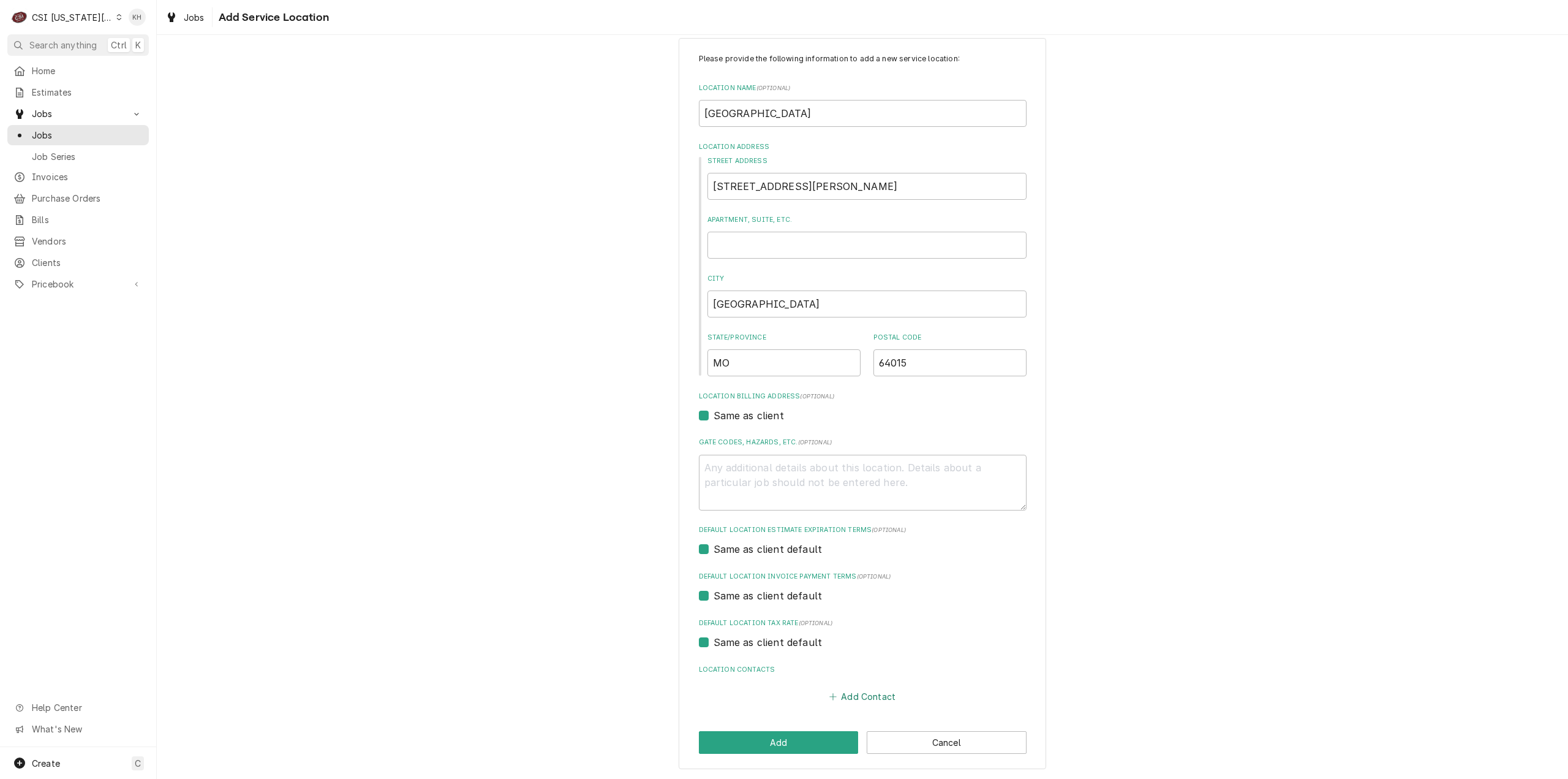
click at [840, 695] on button "Add Contact" at bounding box center [862, 697] width 71 height 17
type textarea "x"
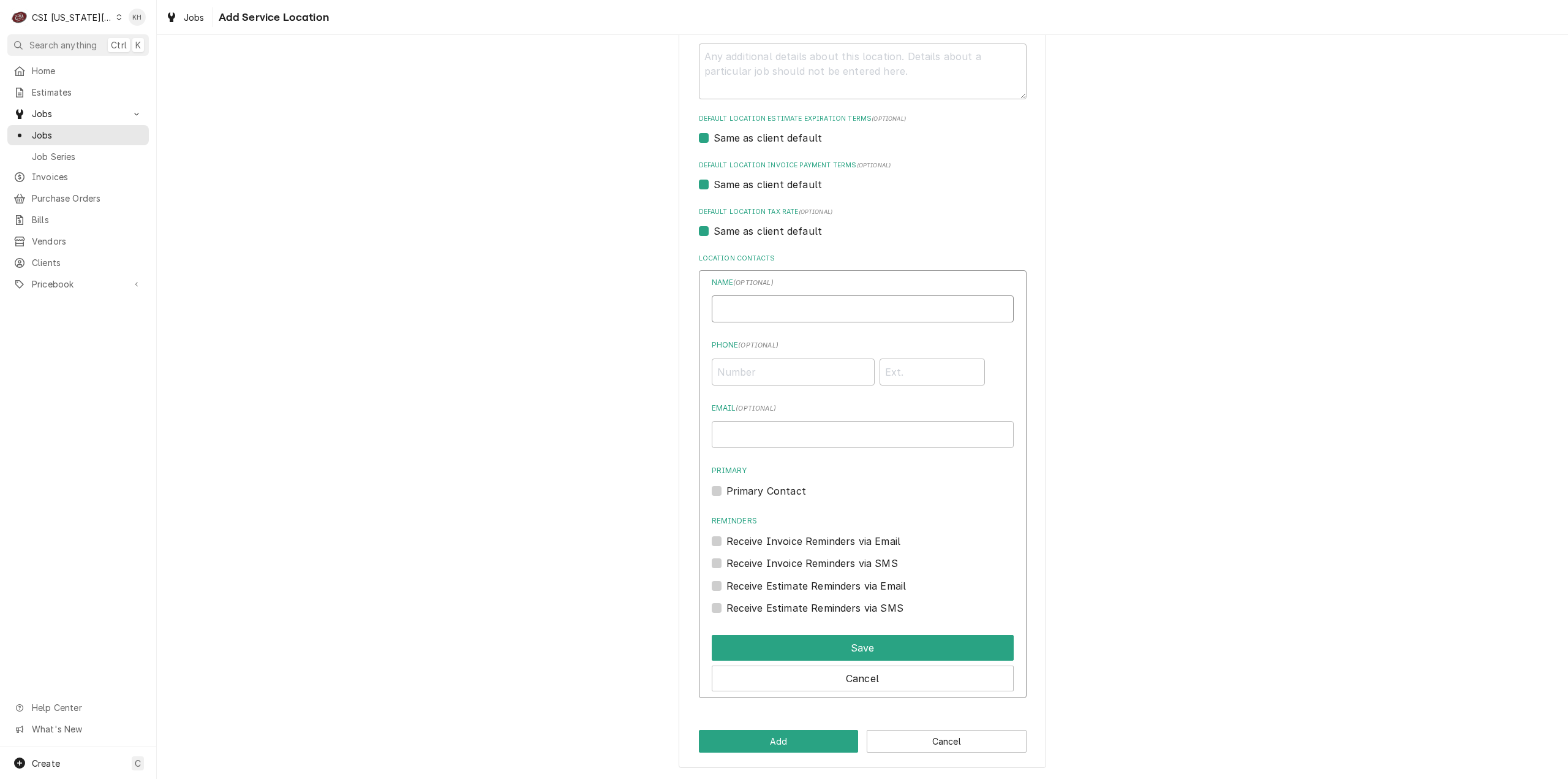
drag, startPoint x: 794, startPoint y: 304, endPoint x: 799, endPoint y: 326, distance: 22.6
click at [795, 310] on input "Location Name ( optional )" at bounding box center [863, 309] width 302 height 27
paste input "Leah Anne Luethje"
type input "Leah Anne Luethje"
click at [738, 362] on input "Phone ( optional )" at bounding box center [794, 372] width 163 height 27
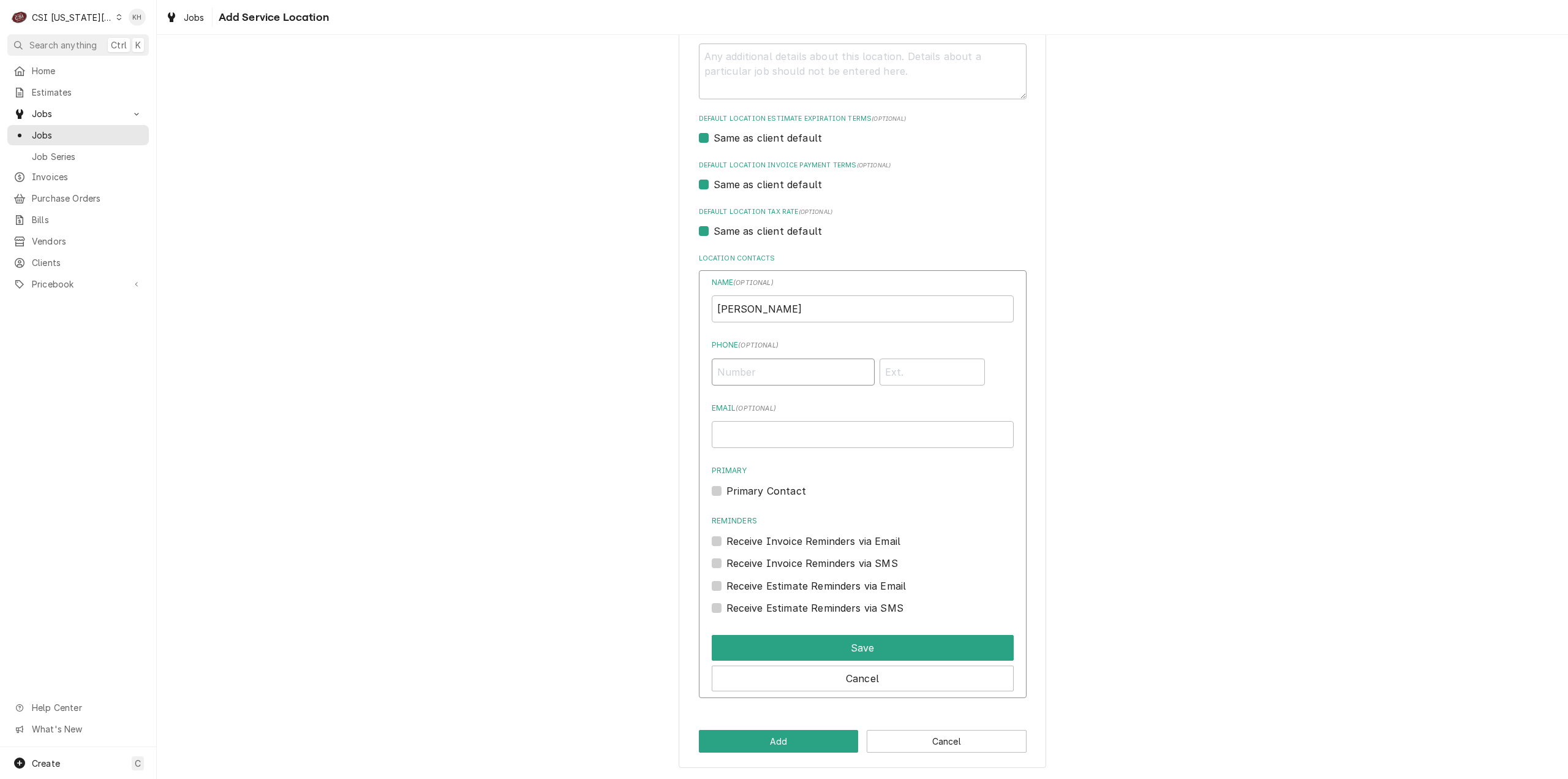
paste input "(816) 874-3386"
type input "(816) 874-3386"
click at [852, 433] on input "Email ( optional )" at bounding box center [863, 434] width 302 height 27
paste input "lluethje@BSSD.NET"
drag, startPoint x: 717, startPoint y: 436, endPoint x: 684, endPoint y: 434, distance: 33.1
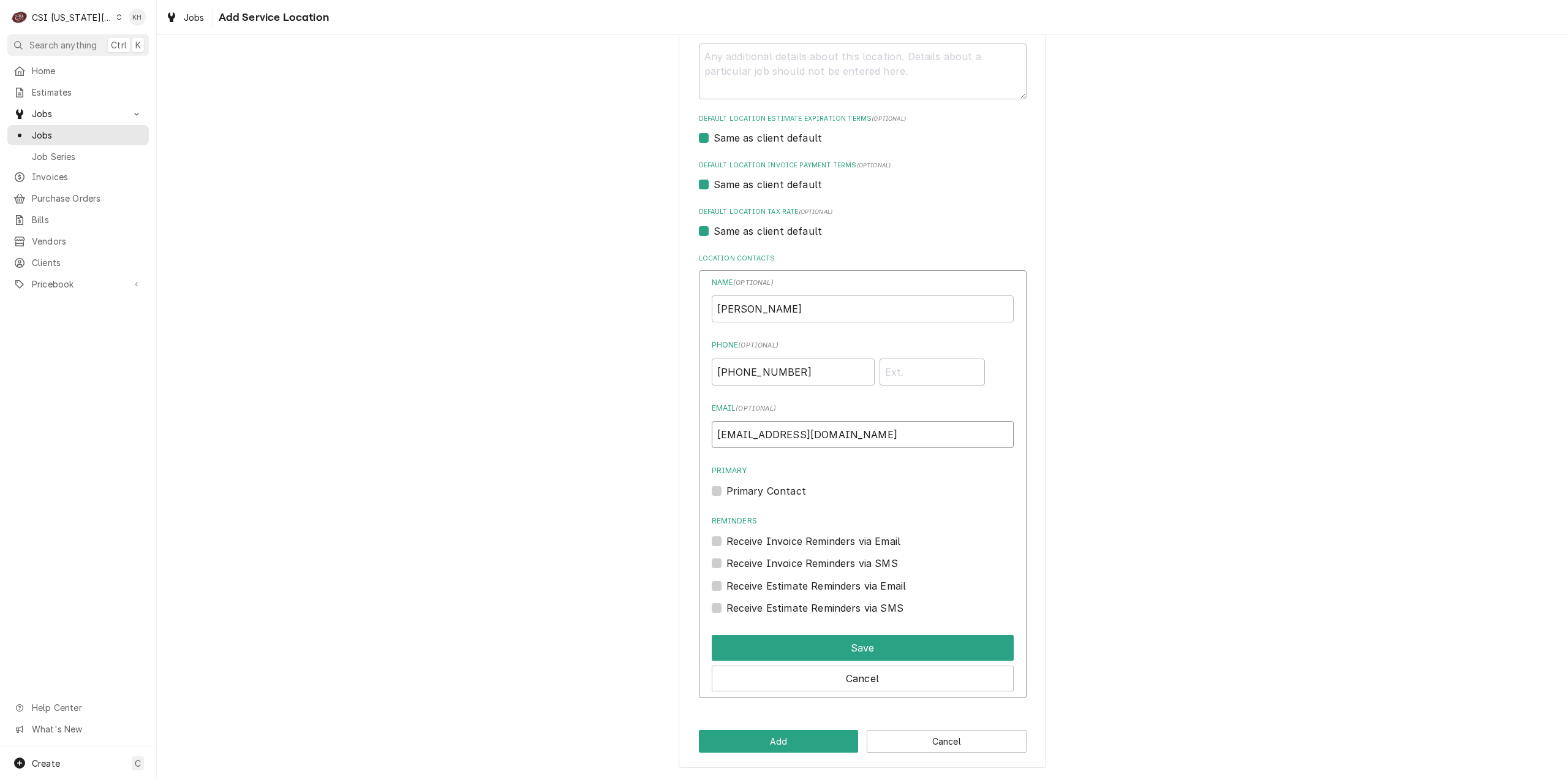
click at [684, 434] on div "Please provide the following information to add a new service location: Locatio…" at bounding box center [862, 197] width 367 height 1141
type input "lluethje@BSSD.NET"
click at [865, 643] on button "Save" at bounding box center [863, 647] width 302 height 26
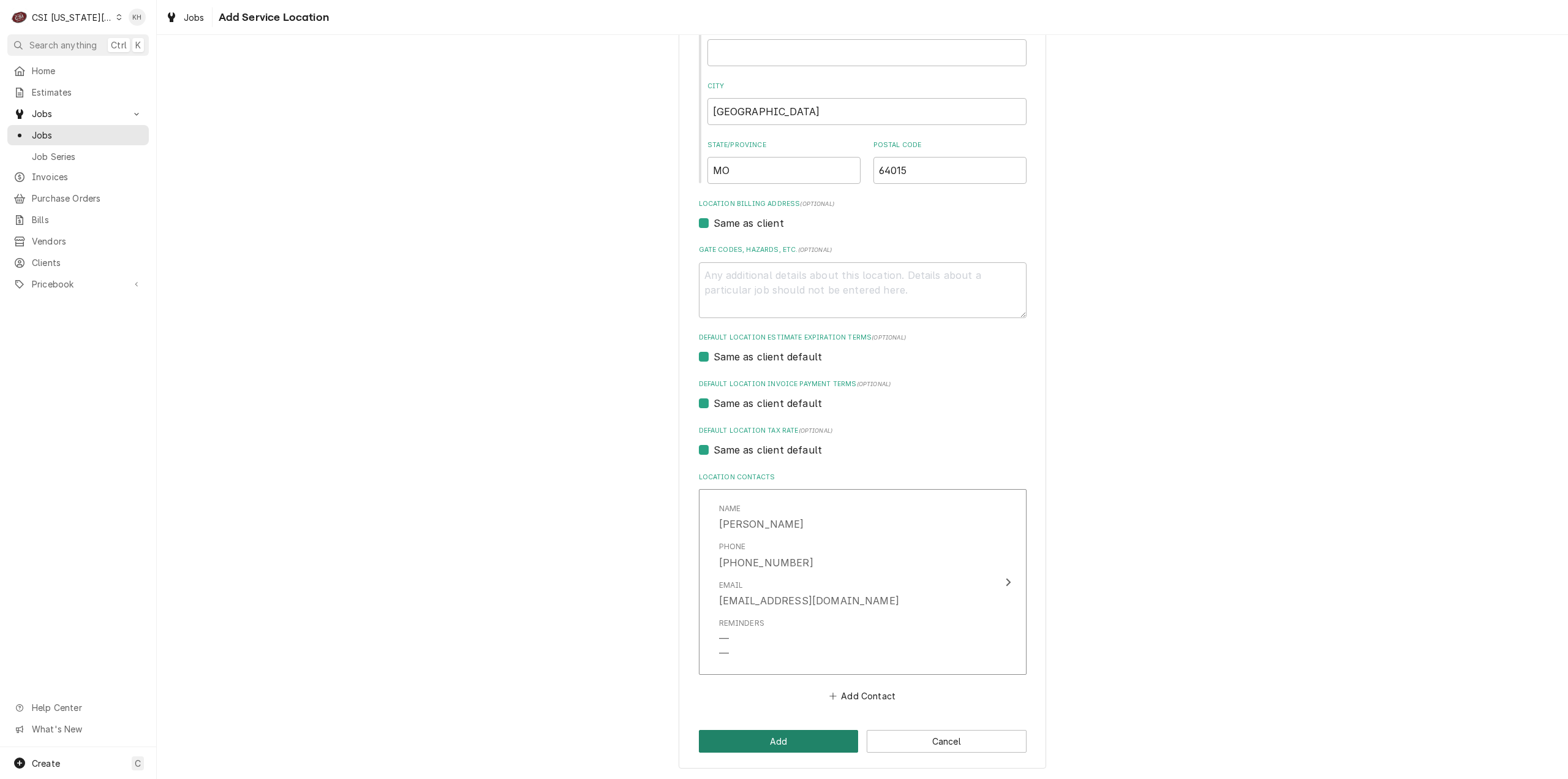
click at [784, 737] on button "Add" at bounding box center [779, 741] width 160 height 22
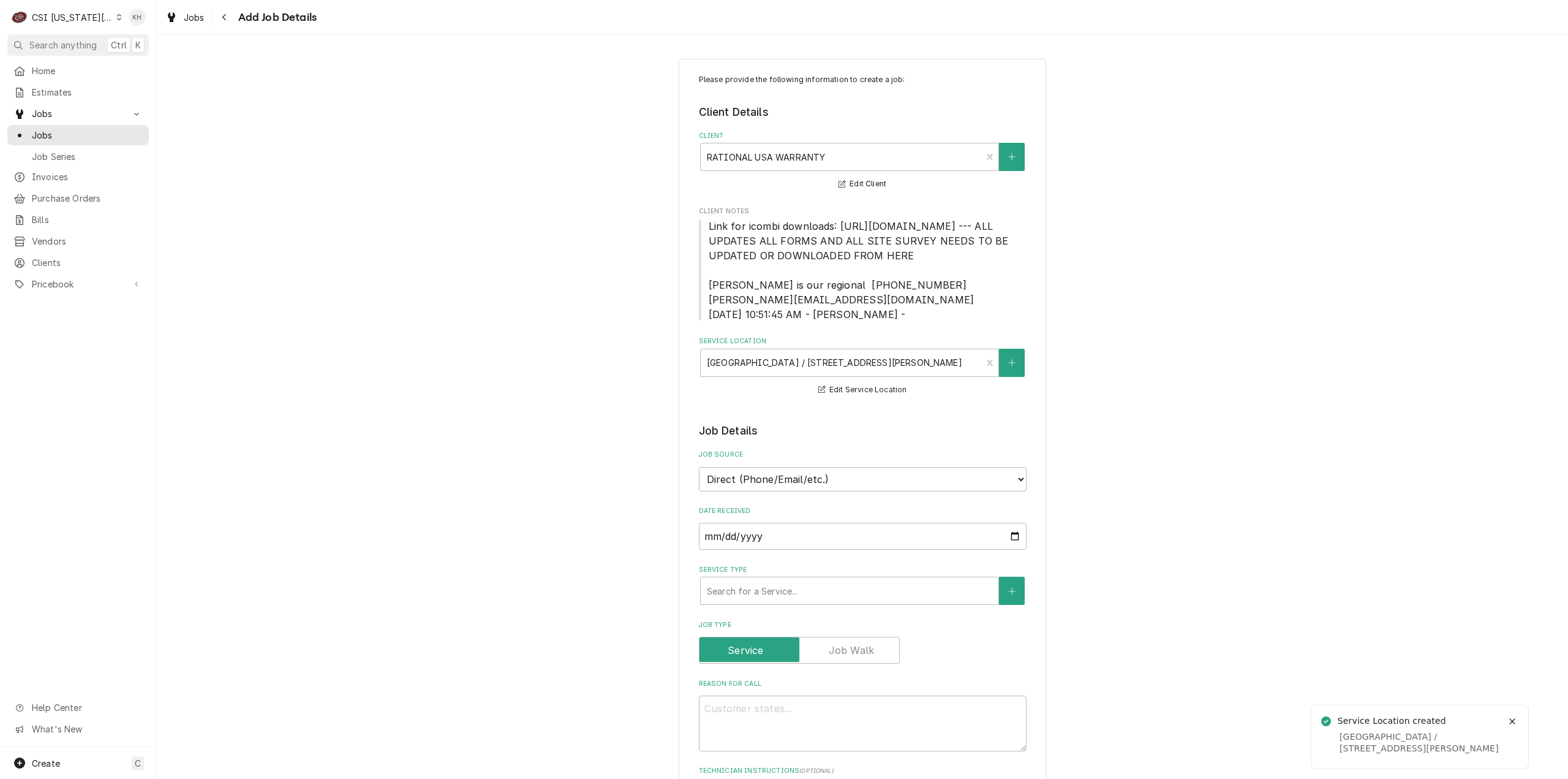
type textarea "x"
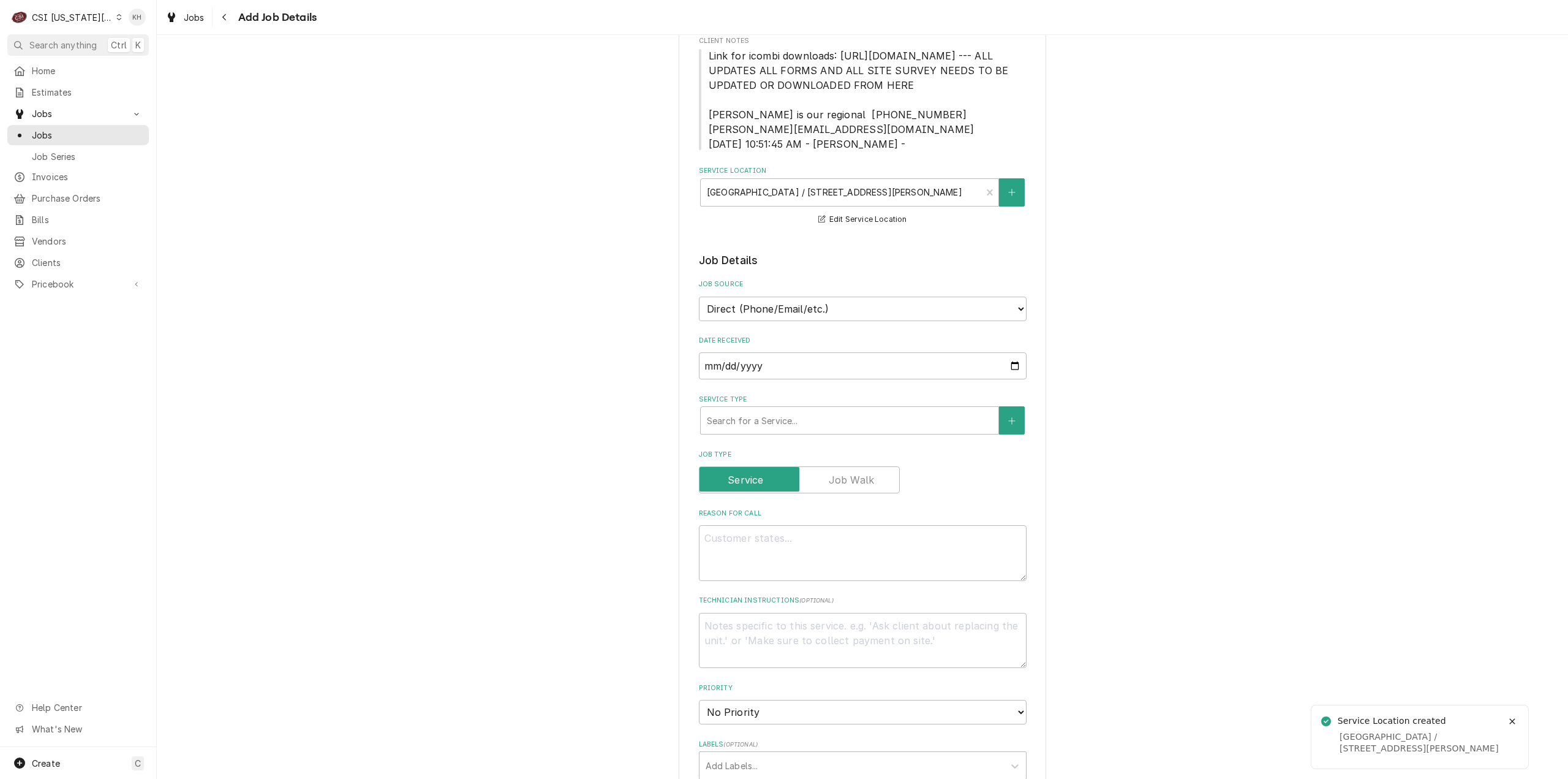
scroll to position [184, 0]
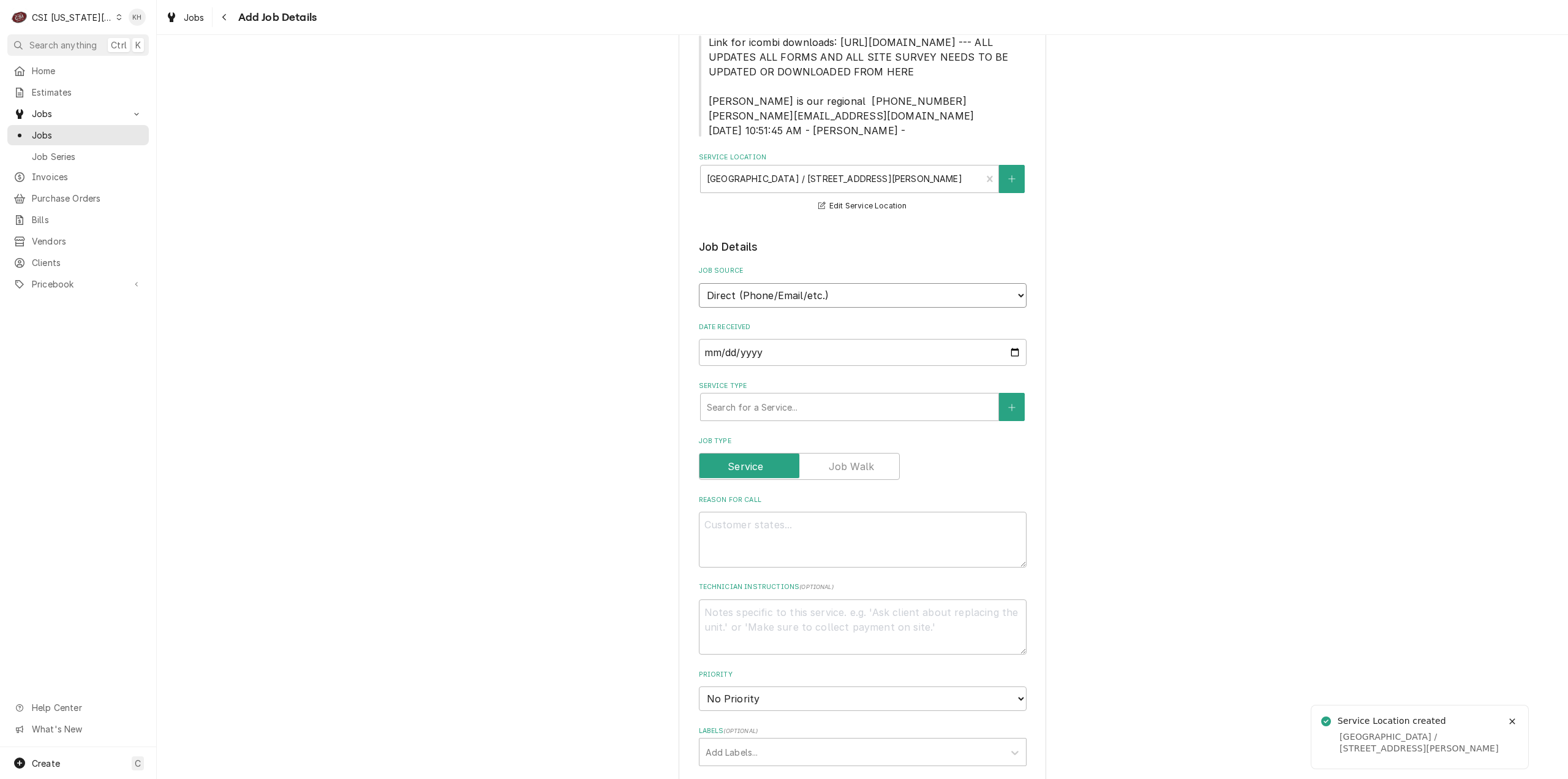
click at [842, 301] on select "Direct (Phone/Email/etc.) Service Channel Corrigo Ecotrak Other" at bounding box center [863, 295] width 328 height 24
select select "100"
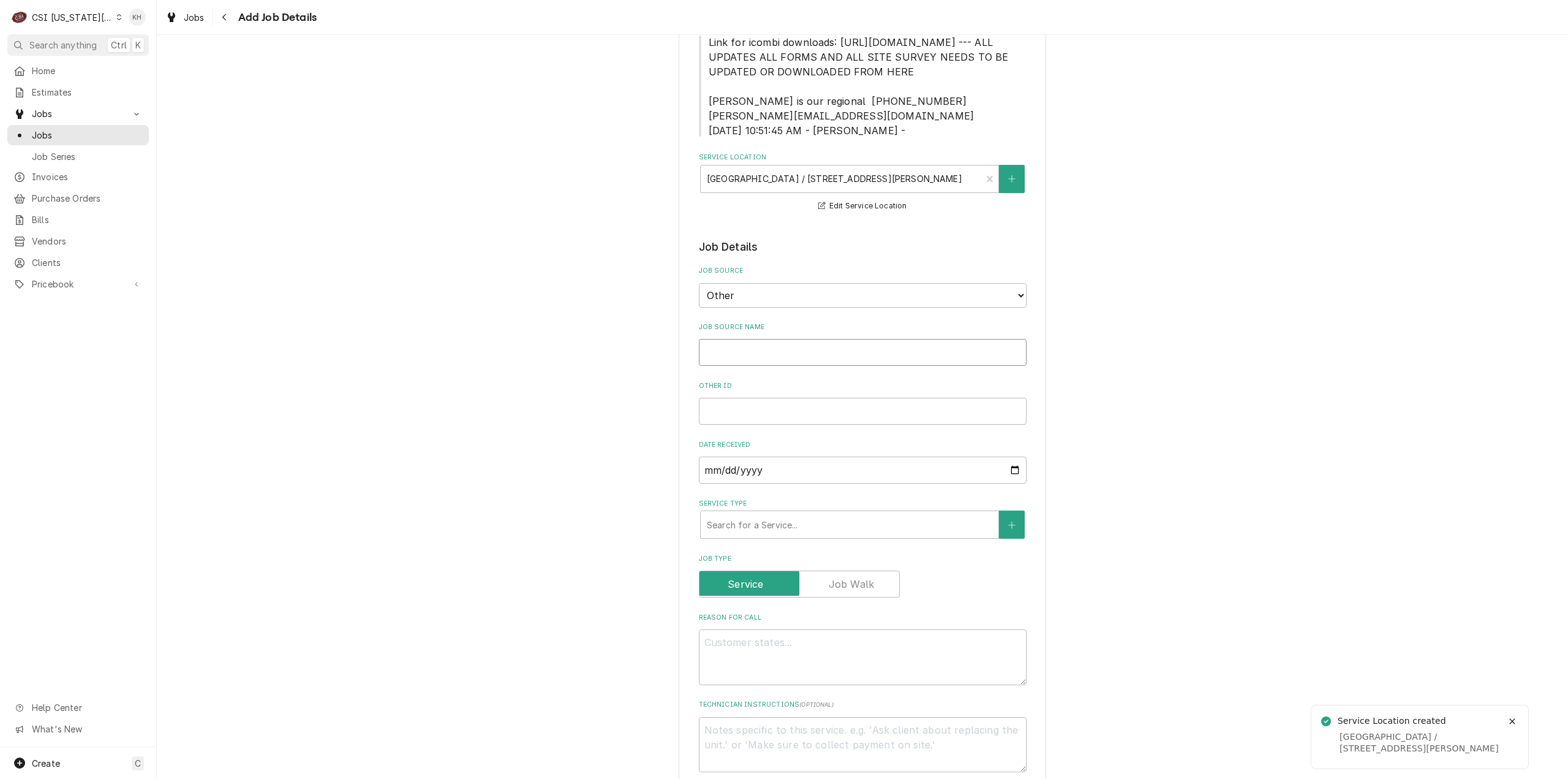
click at [784, 366] on input "Job Source Name" at bounding box center [863, 352] width 328 height 27
type textarea "x"
type input "R"
type textarea "x"
type input "Ra"
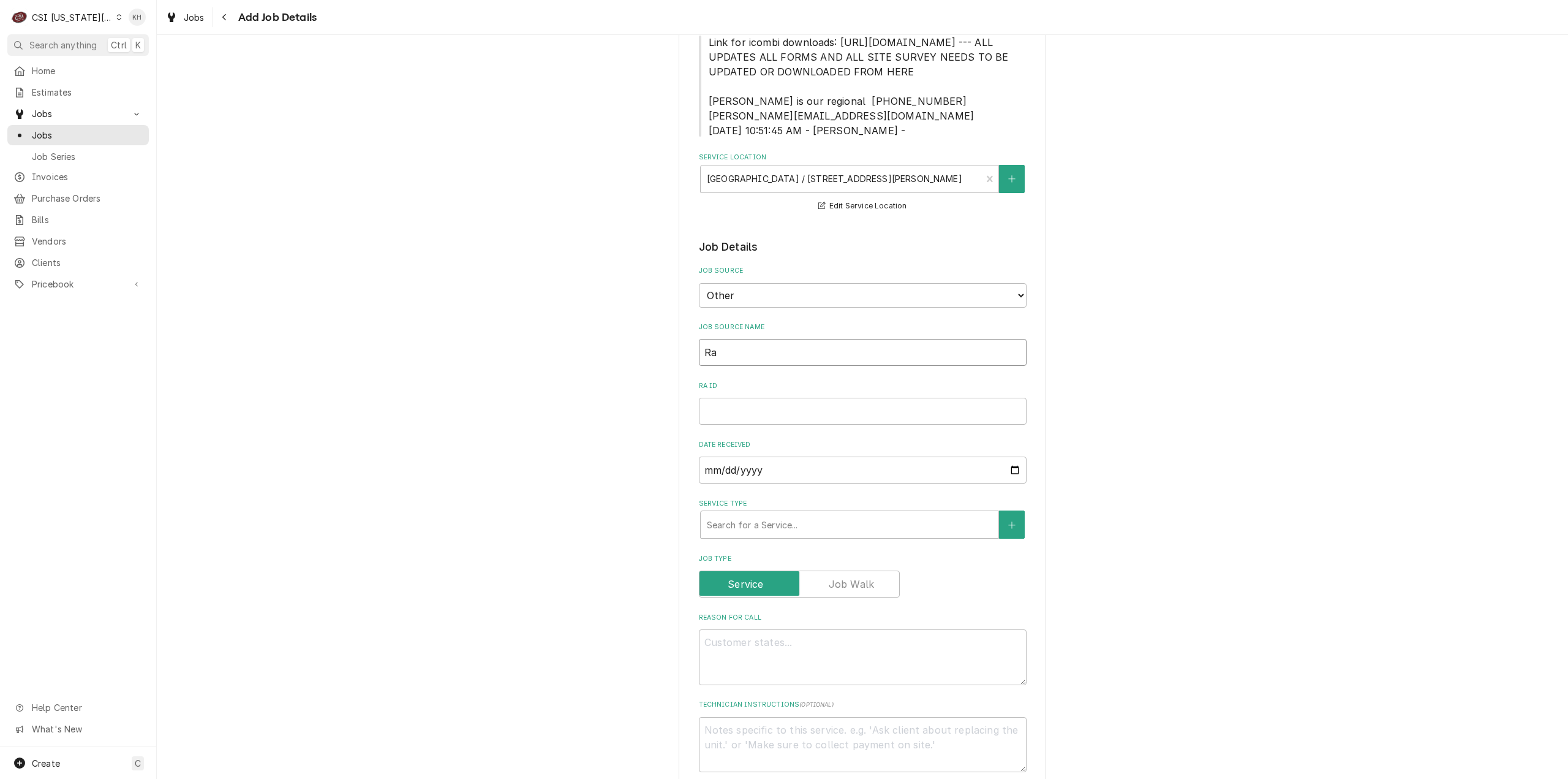
type textarea "x"
type input "Rat"
type textarea "x"
type input "Rati"
type textarea "x"
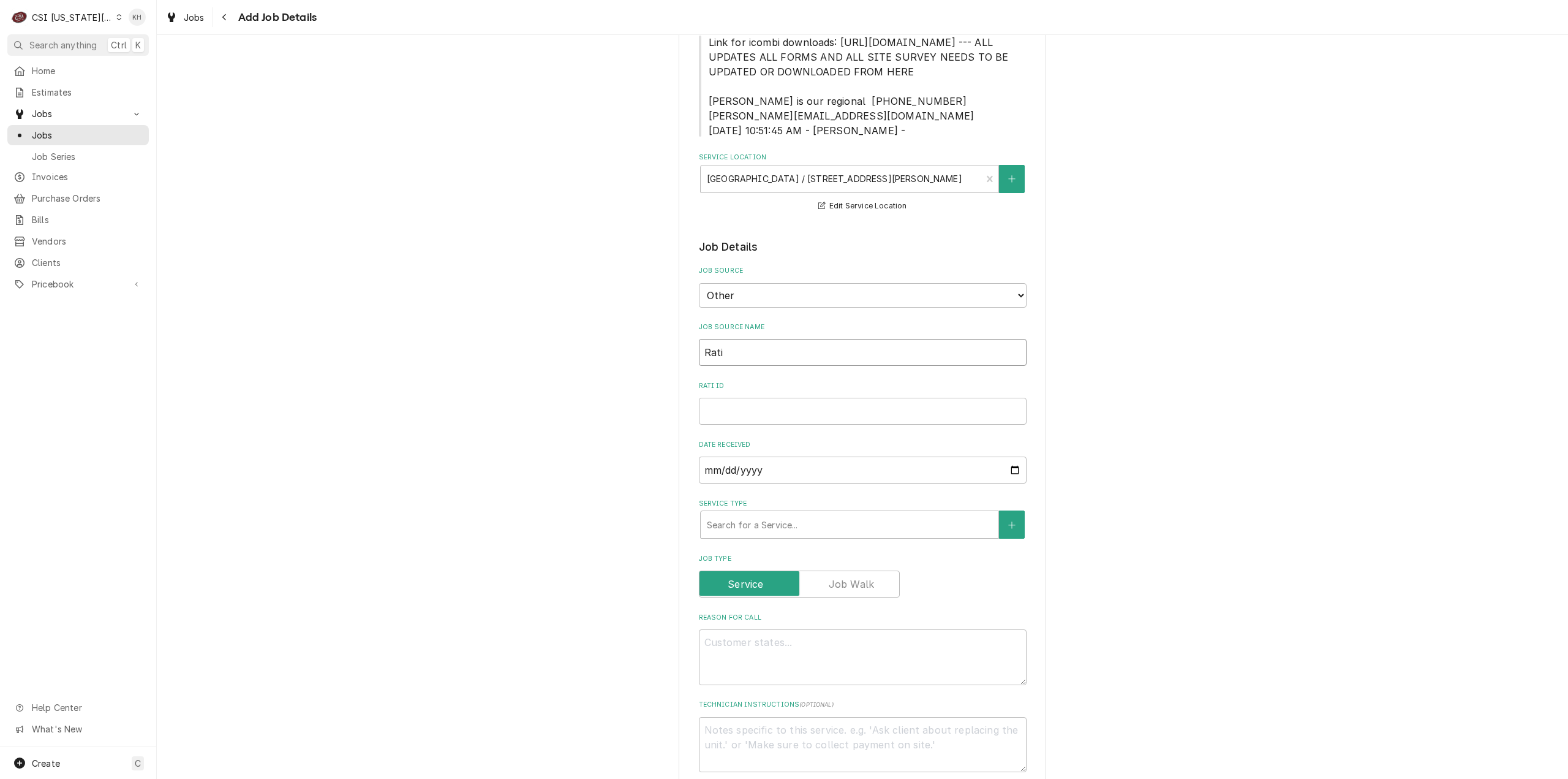
type input "Ratio"
type textarea "x"
type input "Ration"
type textarea "x"
type input "Rationa"
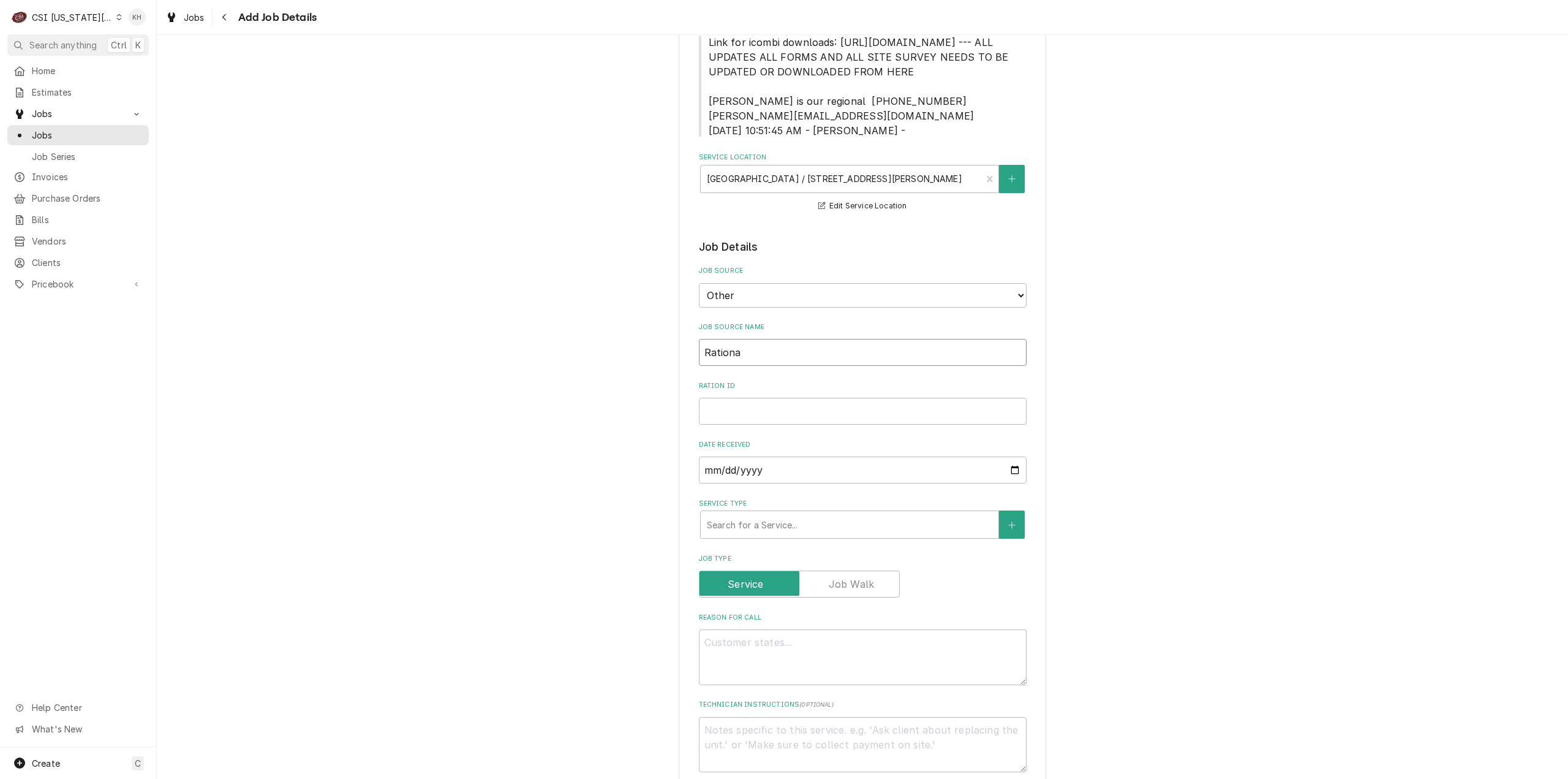
type textarea "x"
type input "Rational"
click at [774, 425] on input "Rational ID" at bounding box center [863, 411] width 328 height 27
paste input "00572121"
type textarea "x"
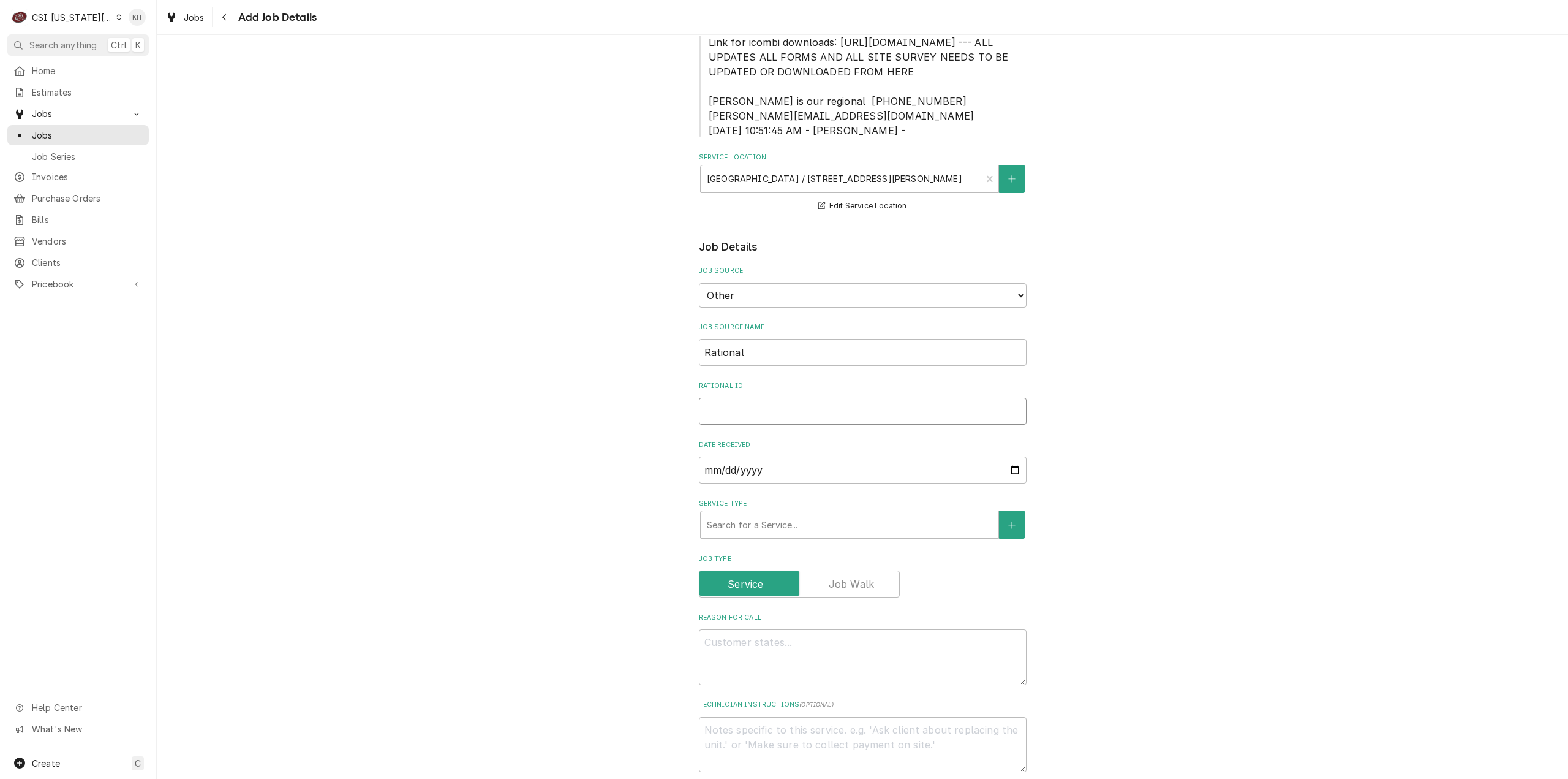
type input "00572121"
type textarea "x"
type input "00572121"
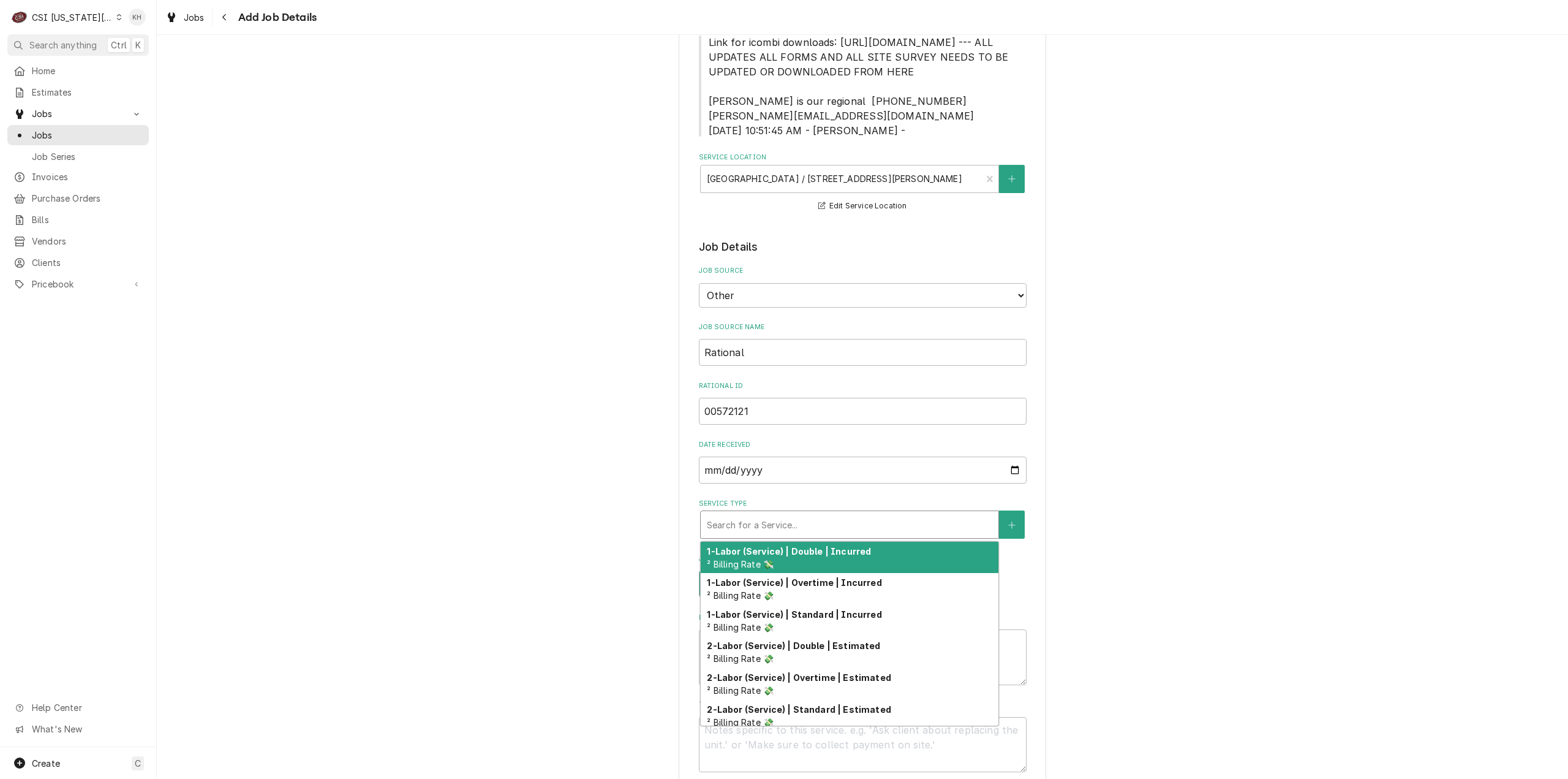
click at [749, 536] on div "Service Type" at bounding box center [849, 524] width 286 height 22
type textarea "x"
type input "i"
type textarea "x"
type input "in"
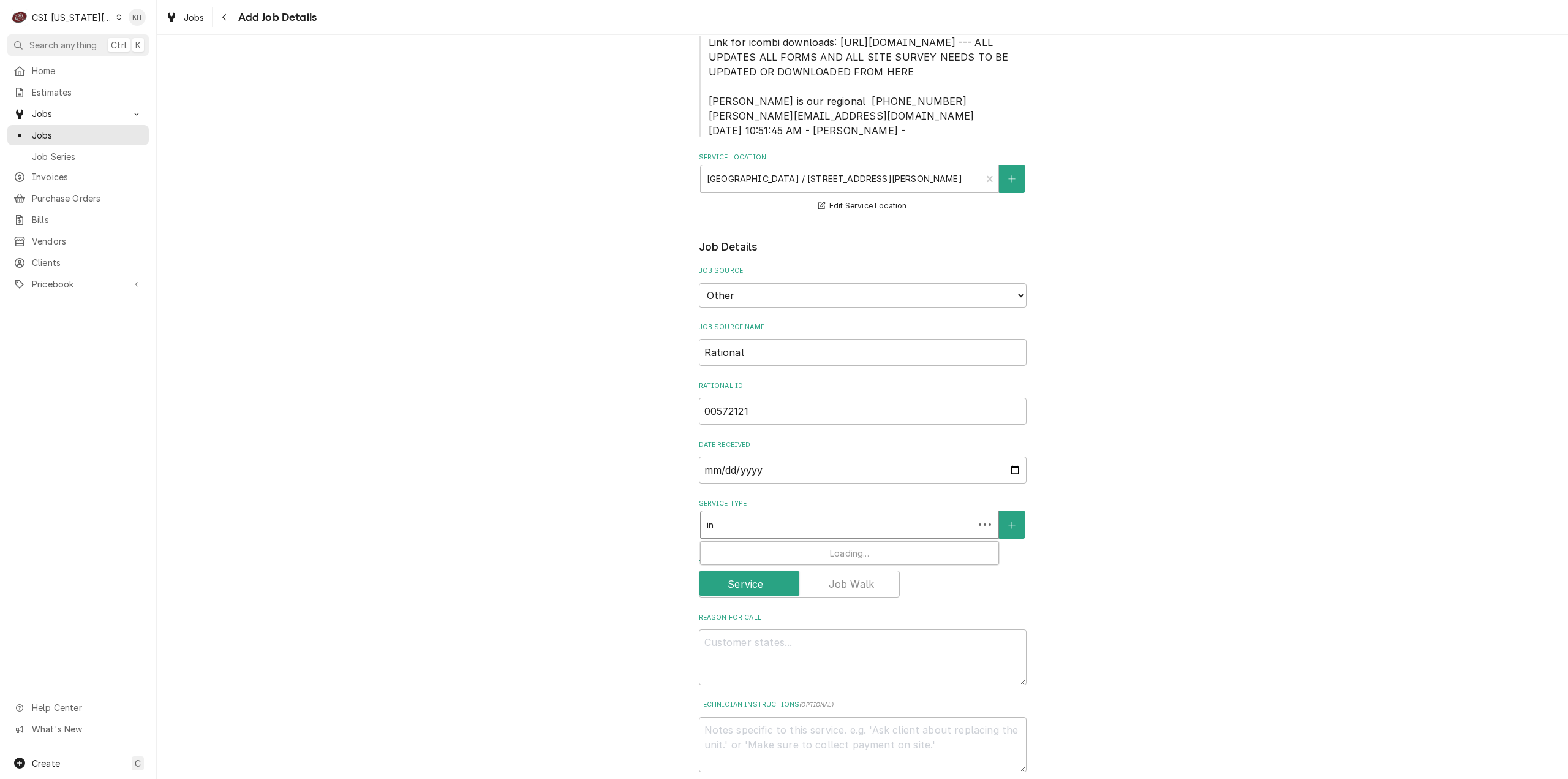
type textarea "x"
type input "ins"
type textarea "x"
type input "inst"
type textarea "x"
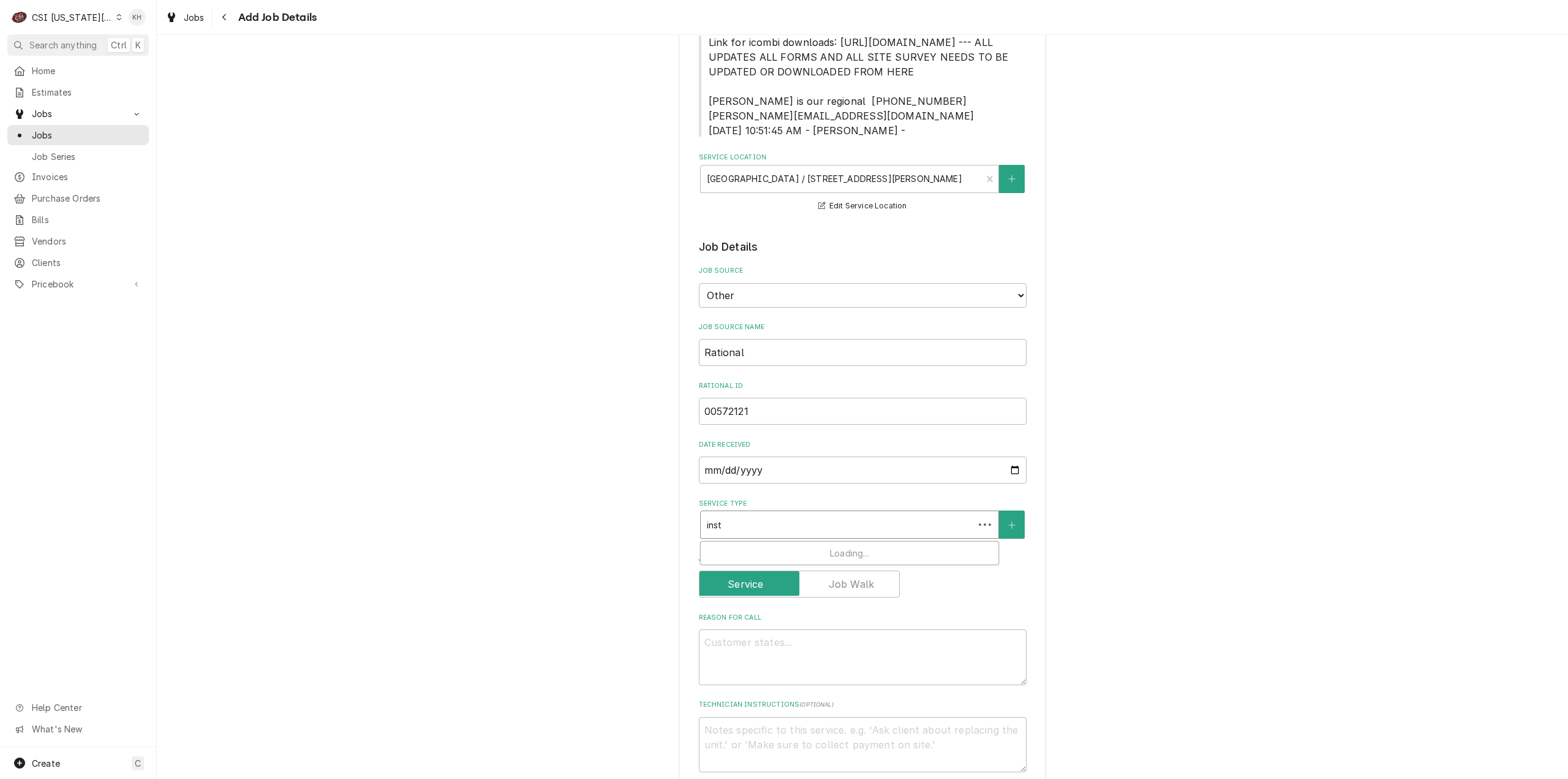
type input "insta"
type textarea "x"
type input "instal"
type textarea "x"
type input "install"
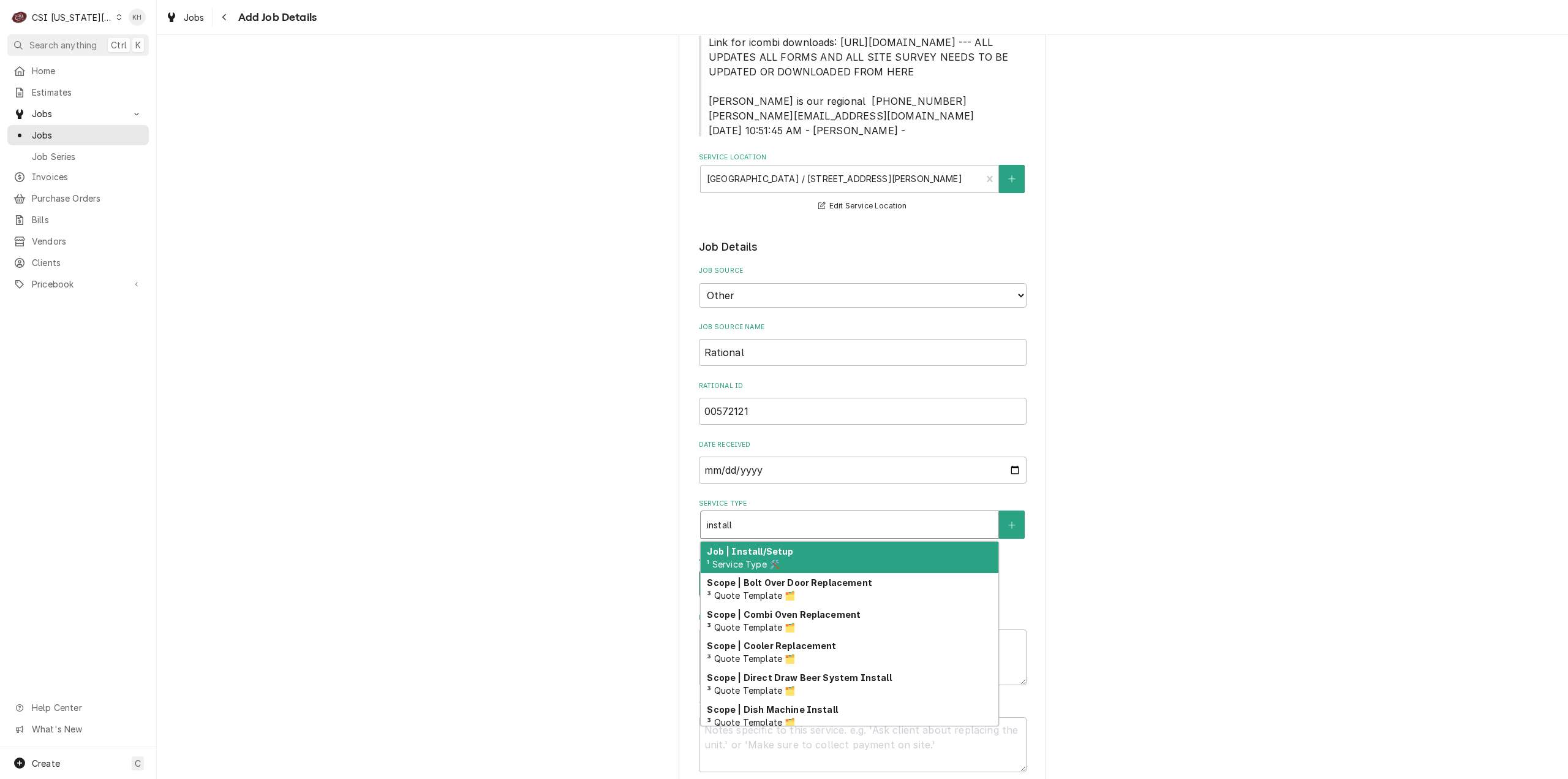
click at [768, 560] on div "Job | Install/Setup ¹ Service Type 🛠️" at bounding box center [849, 557] width 297 height 32
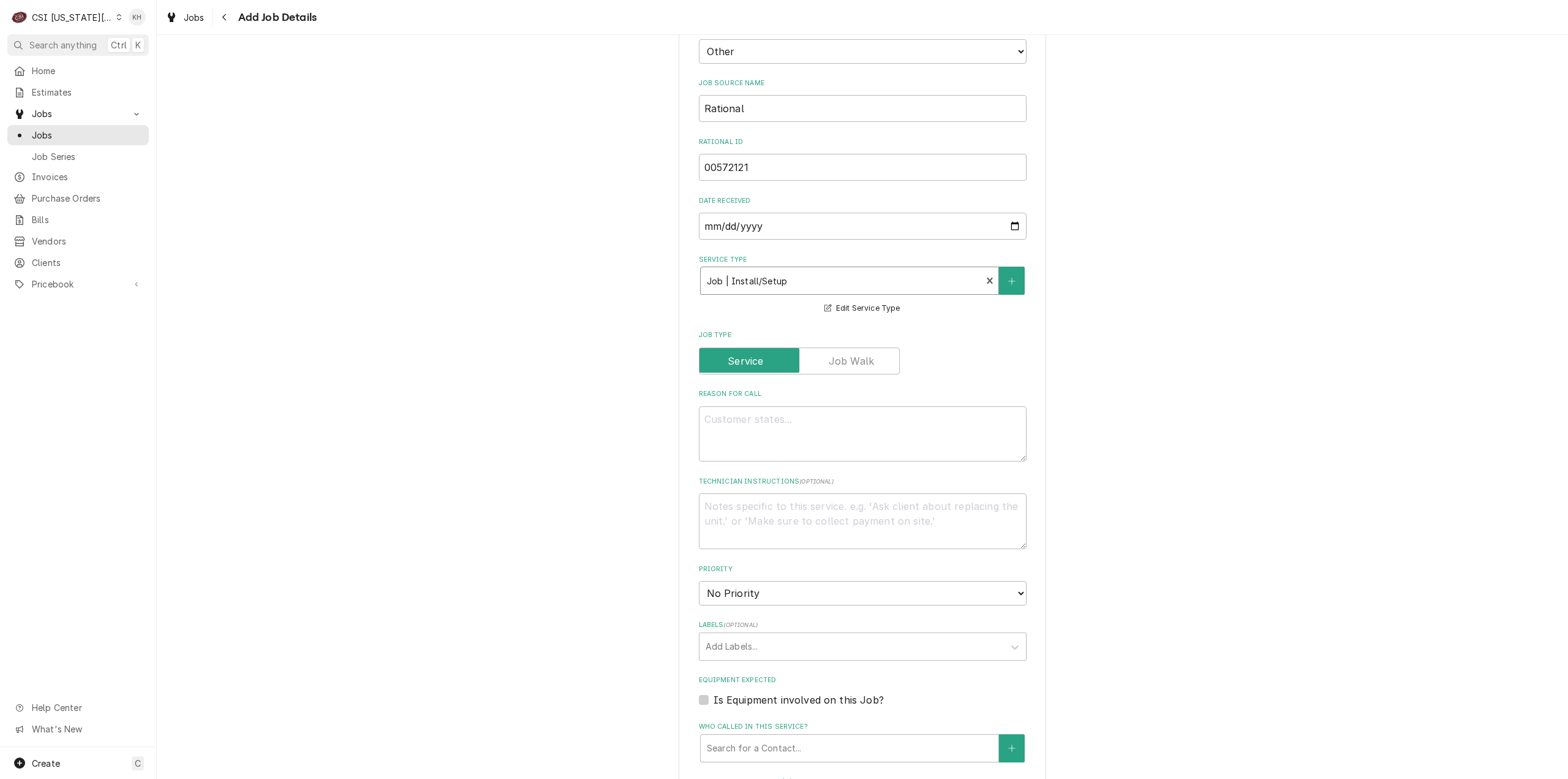
scroll to position [429, 0]
click at [864, 457] on textarea "Reason For Call" at bounding box center [863, 432] width 328 height 56
type textarea "x"
type textarea "I"
type textarea "x"
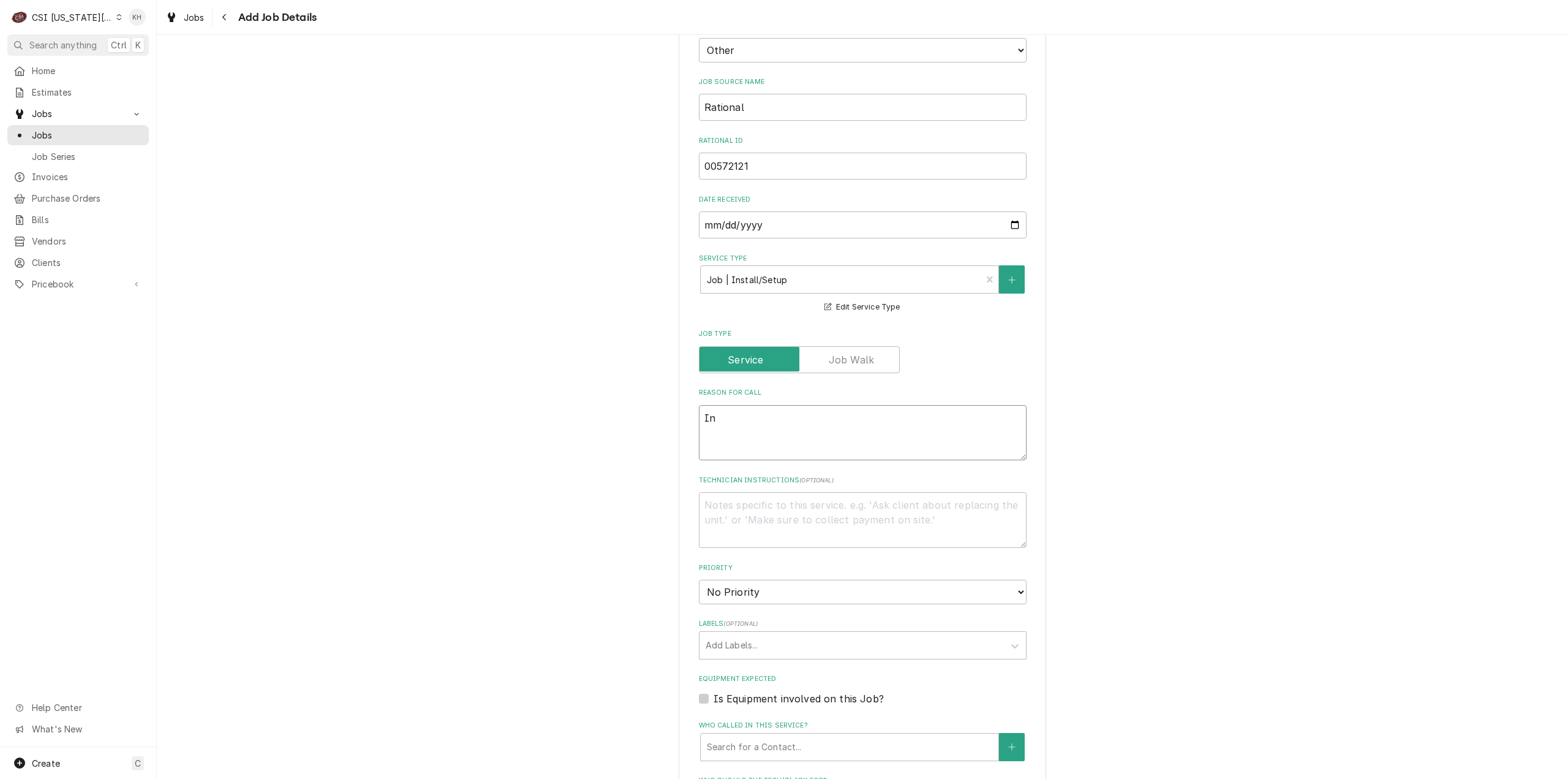
type textarea "Ins"
type textarea "x"
type textarea "Inst"
type textarea "x"
type textarea "Insta"
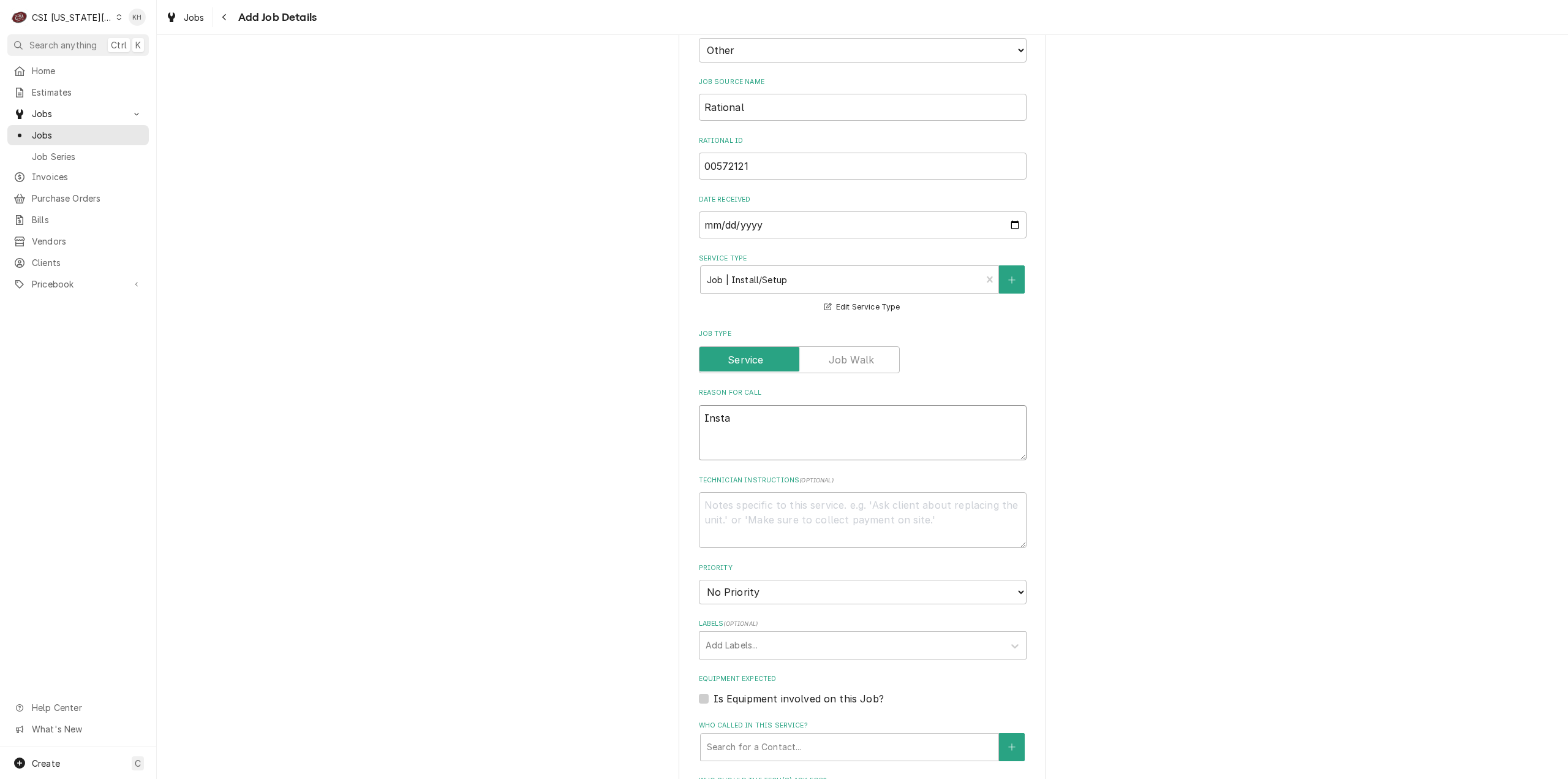
type textarea "x"
type textarea "Instal"
type textarea "x"
type textarea "Install"
type textarea "x"
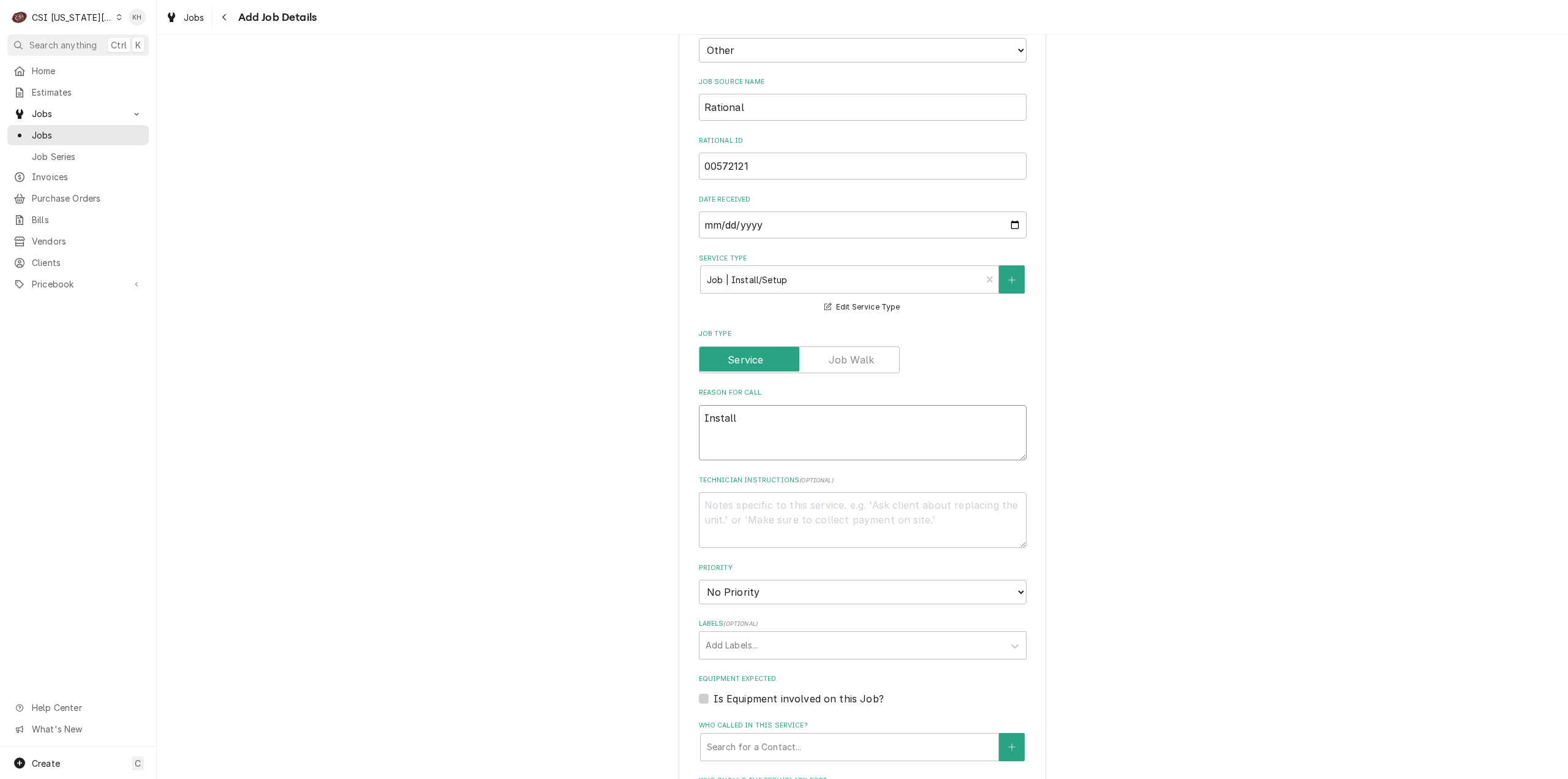
type textarea "Install"
type textarea "x"
type textarea "Install"
click at [819, 291] on div "Service Type" at bounding box center [841, 279] width 269 height 22
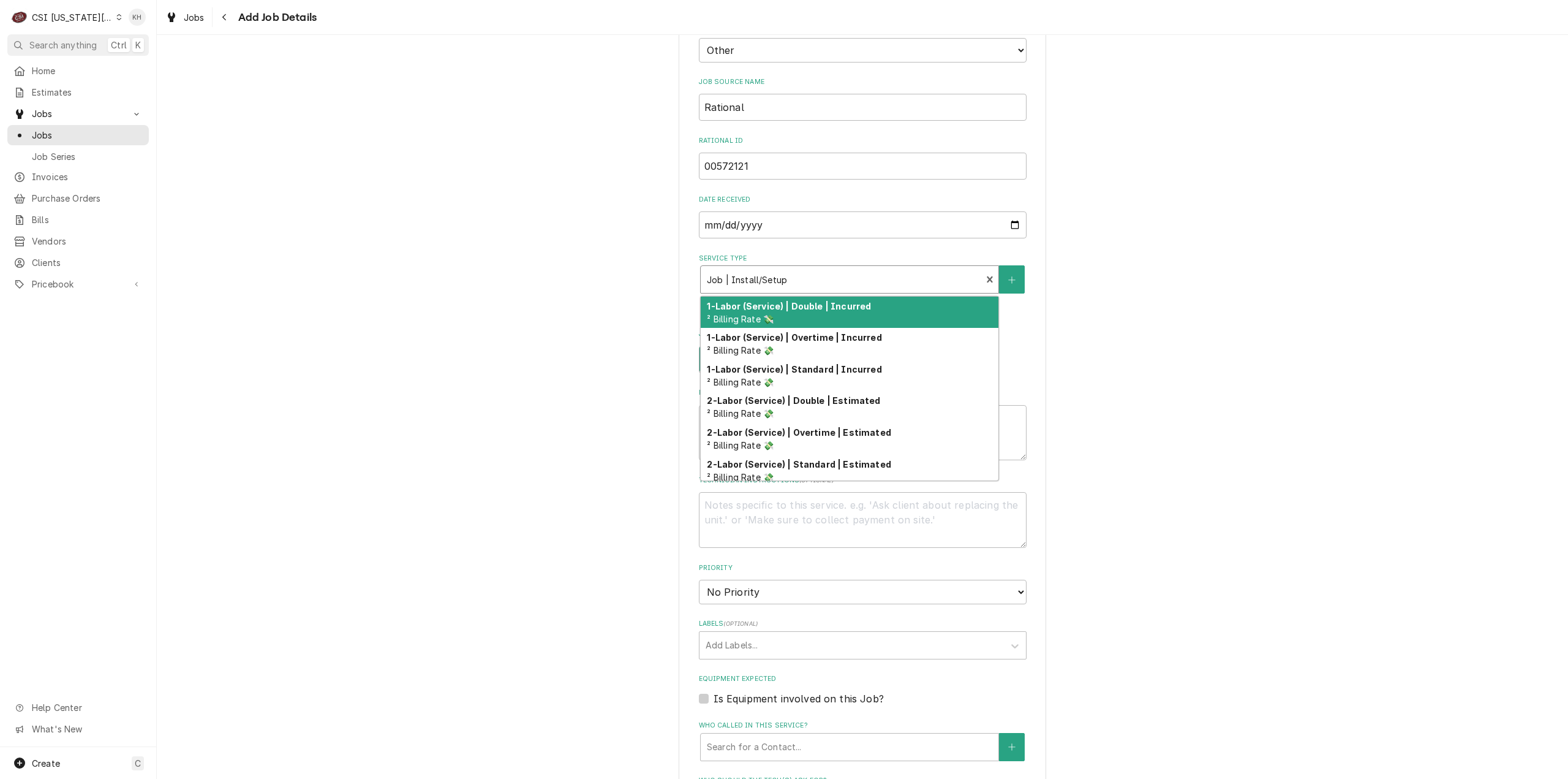
drag, startPoint x: 983, startPoint y: 297, endPoint x: 947, endPoint y: 291, distance: 36.5
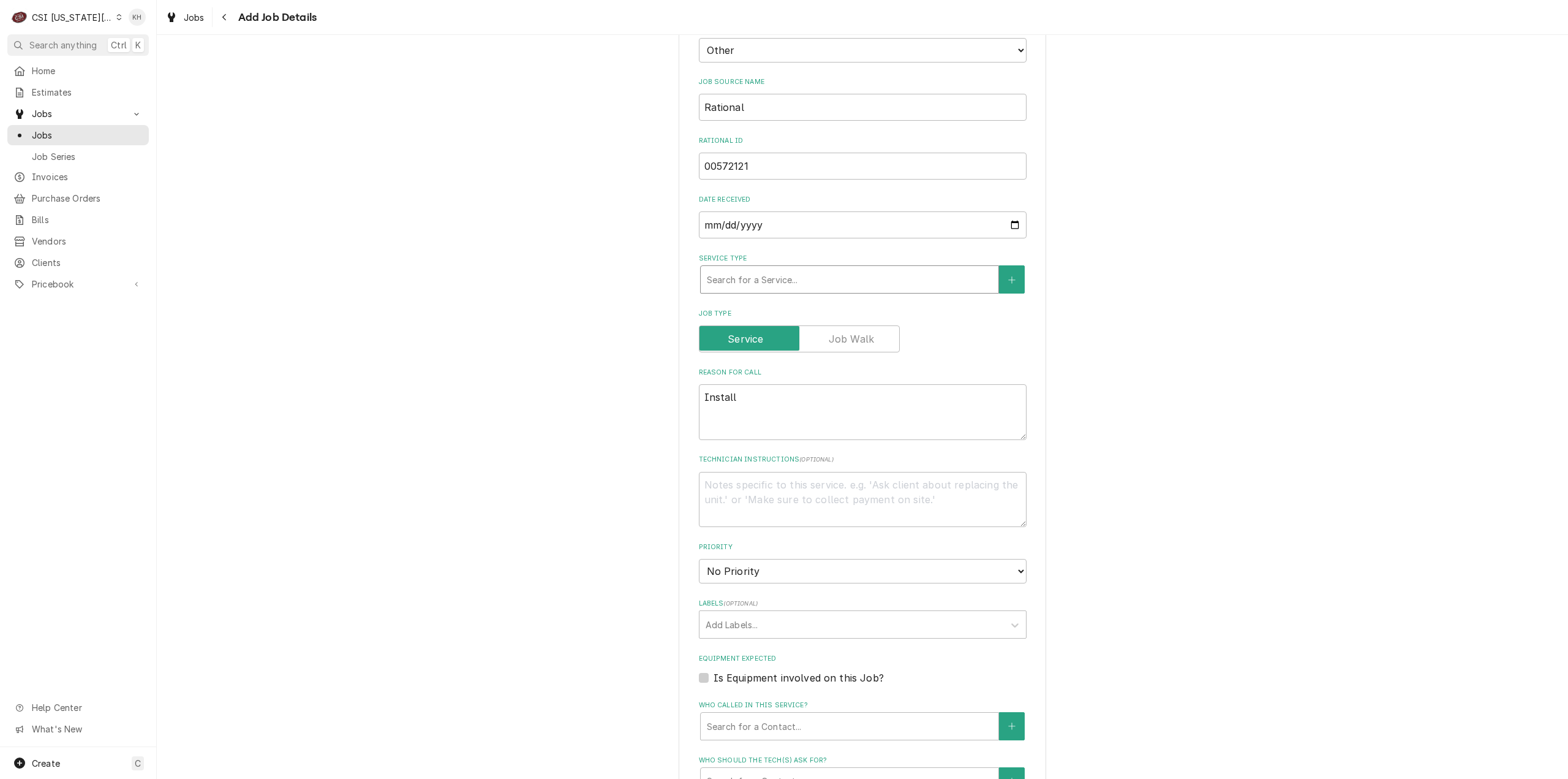
click at [882, 291] on div "Service Type" at bounding box center [849, 279] width 286 height 22
type textarea "x"
type input "s"
type textarea "x"
type input "si"
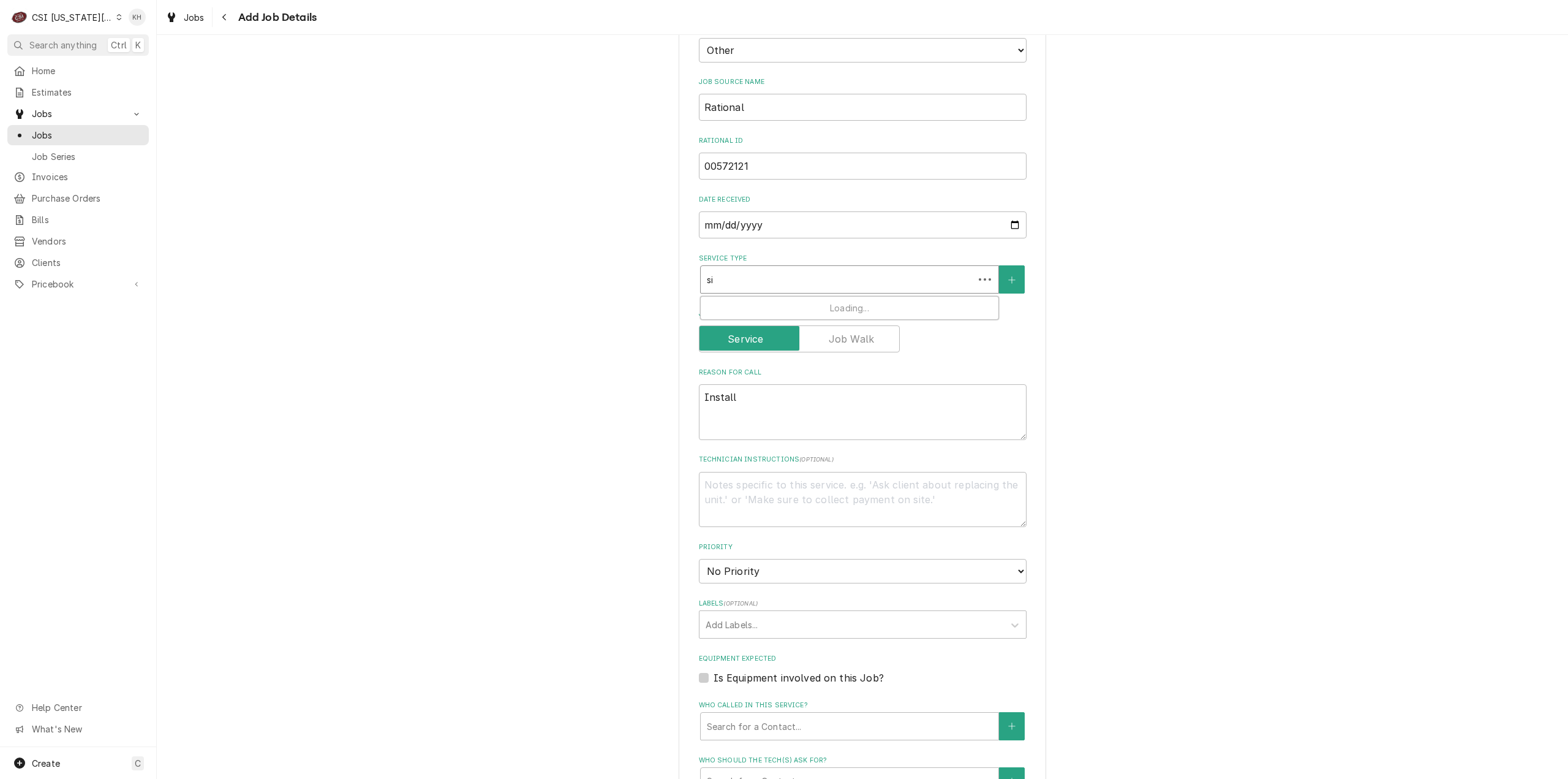
type textarea "x"
type input "sit"
type textarea "x"
type input "site"
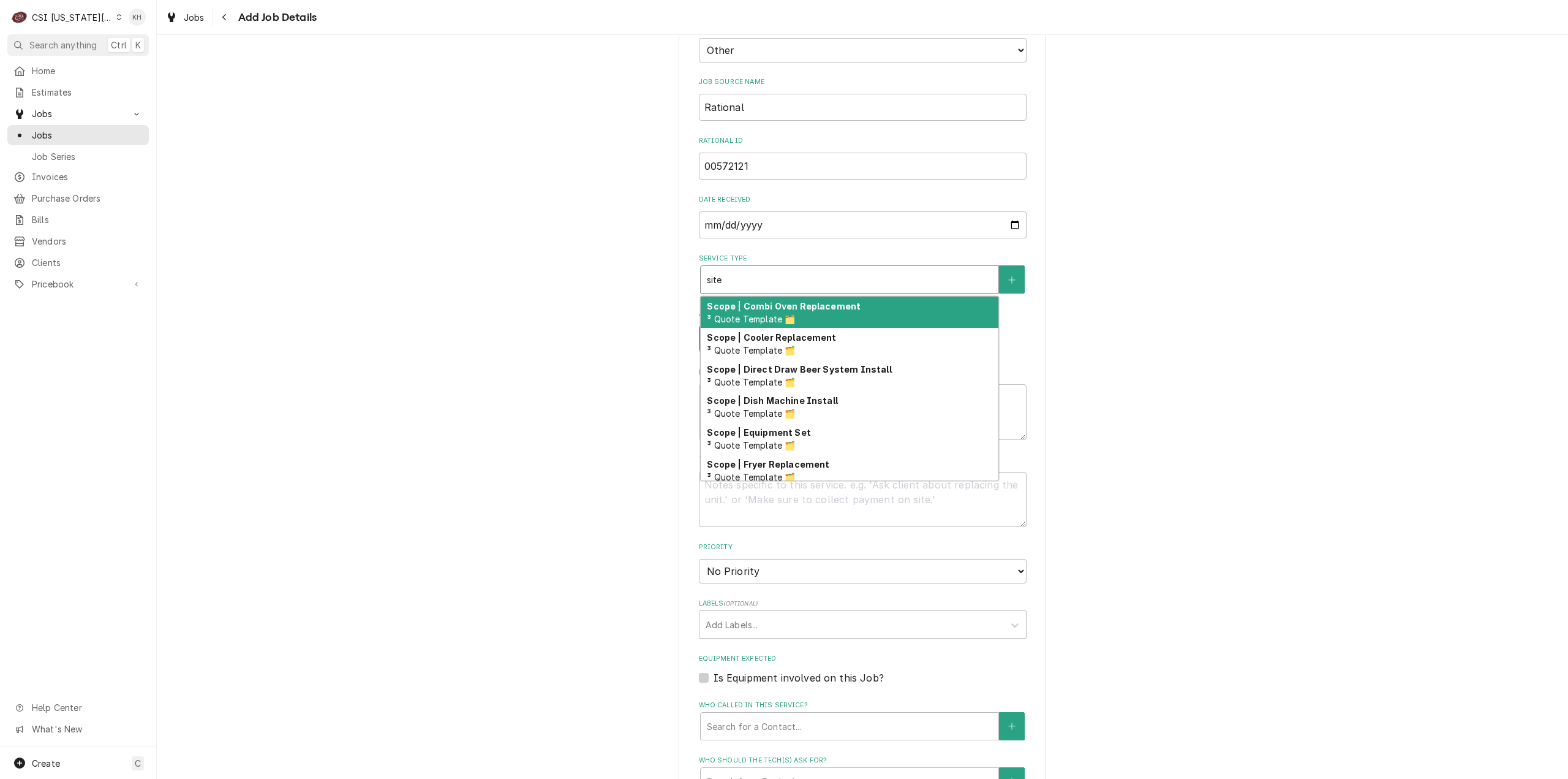
type textarea "x"
type input "sit"
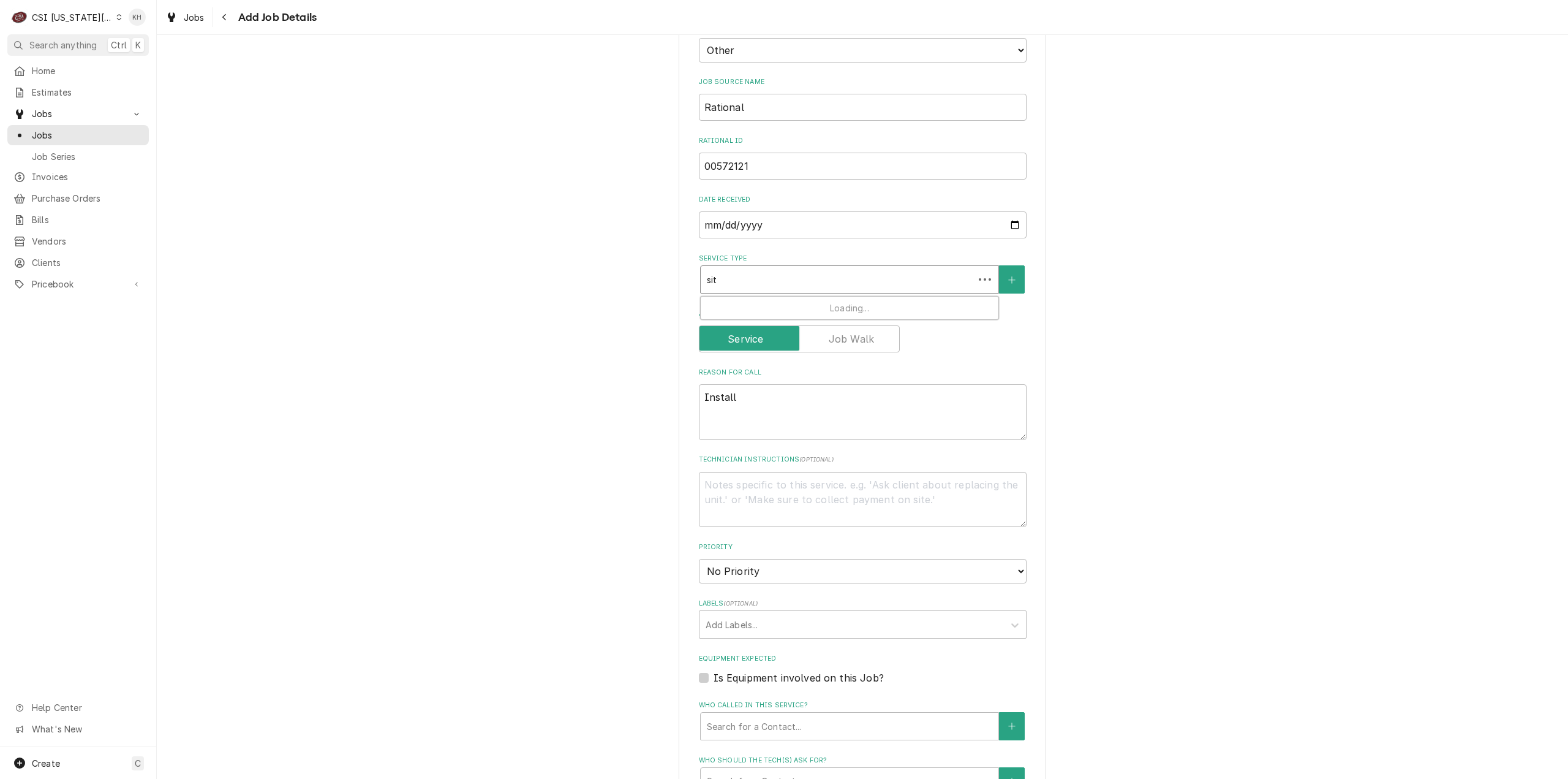
type textarea "x"
type input "si"
type textarea "x"
type input "s"
type textarea "x"
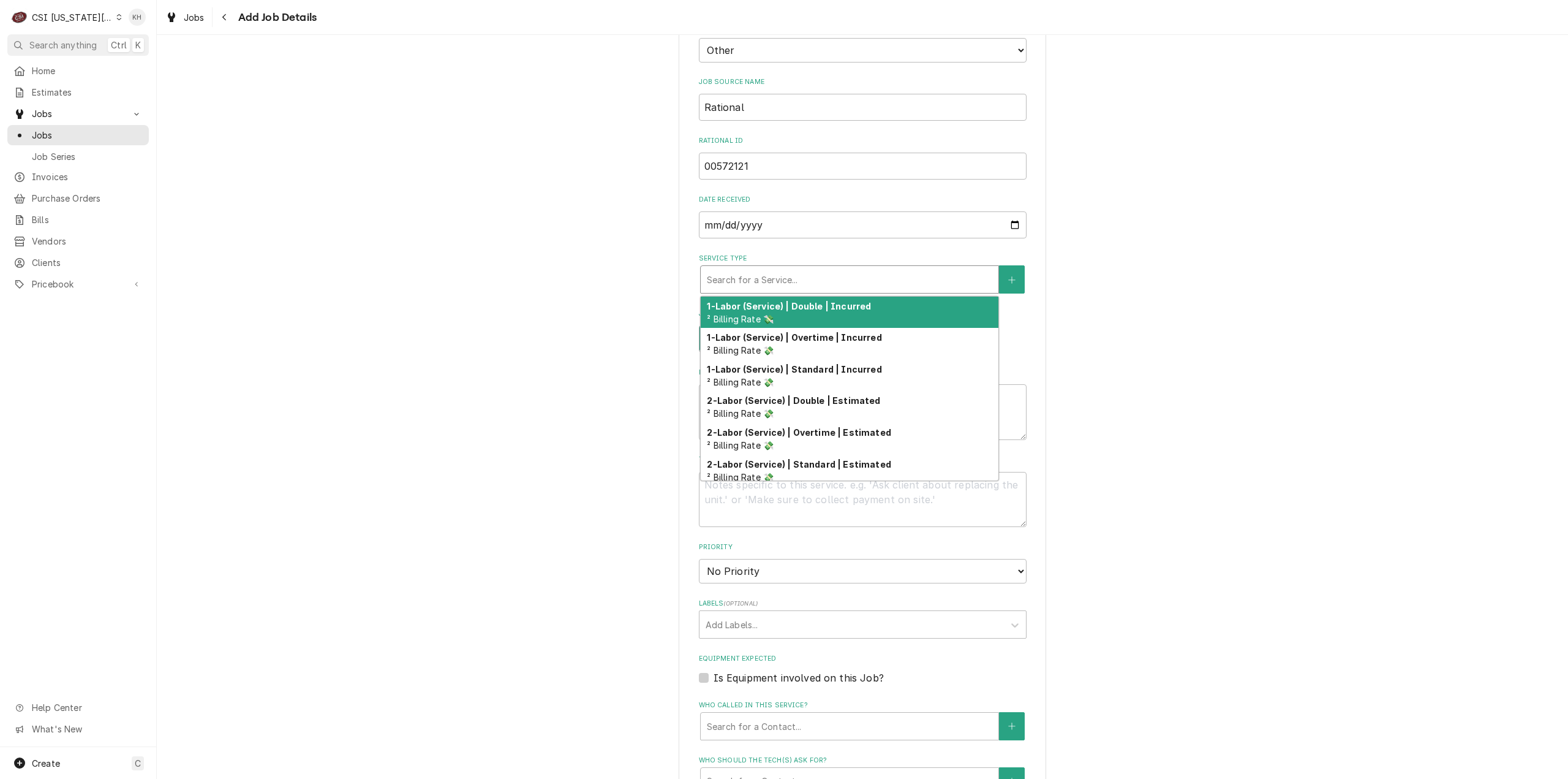
type textarea "x"
type input "p"
type textarea "x"
type input "pr"
type textarea "x"
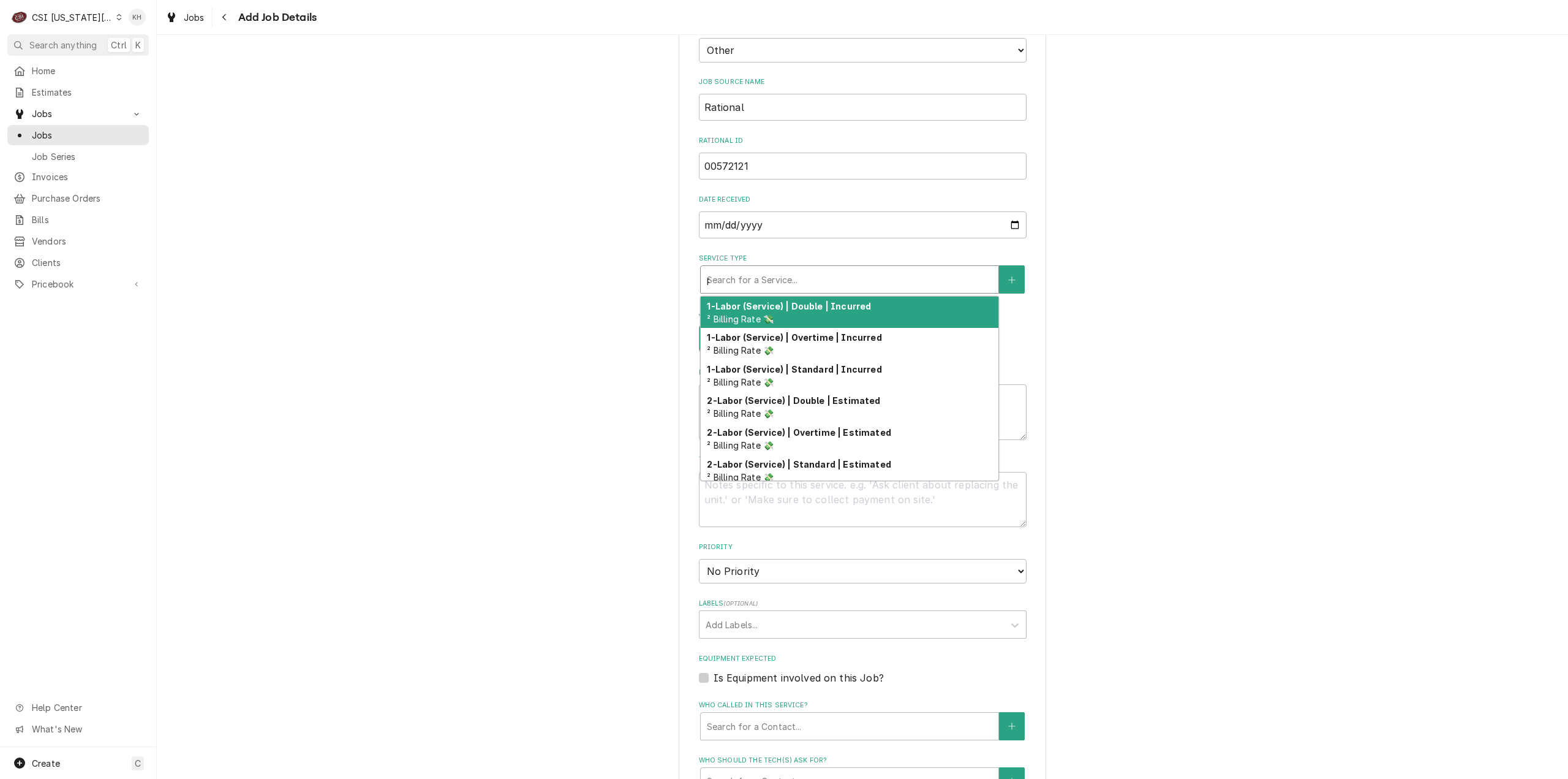
type input "pre"
type textarea "x"
type input "pr"
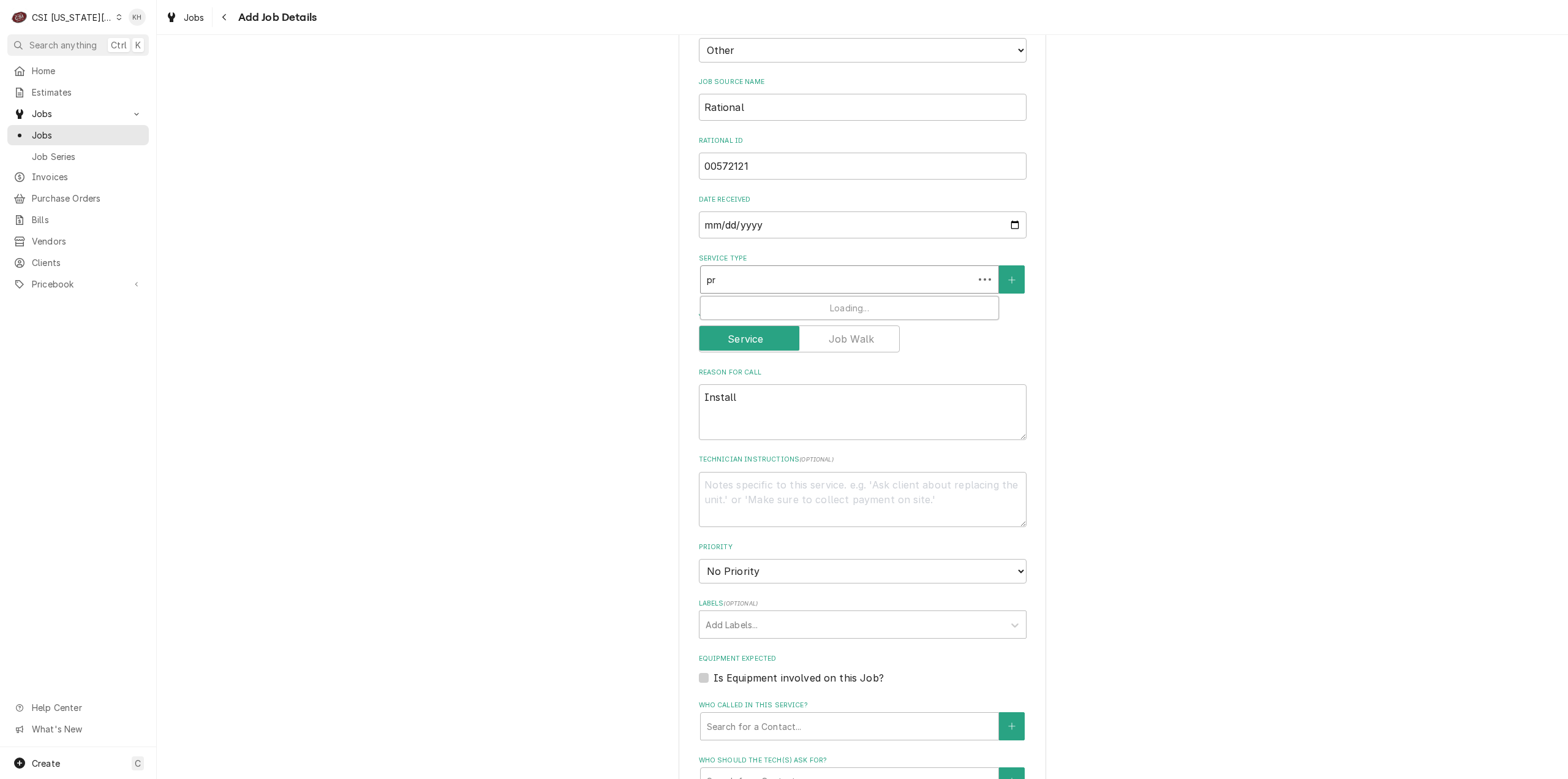
type textarea "x"
type input "p"
type textarea "x"
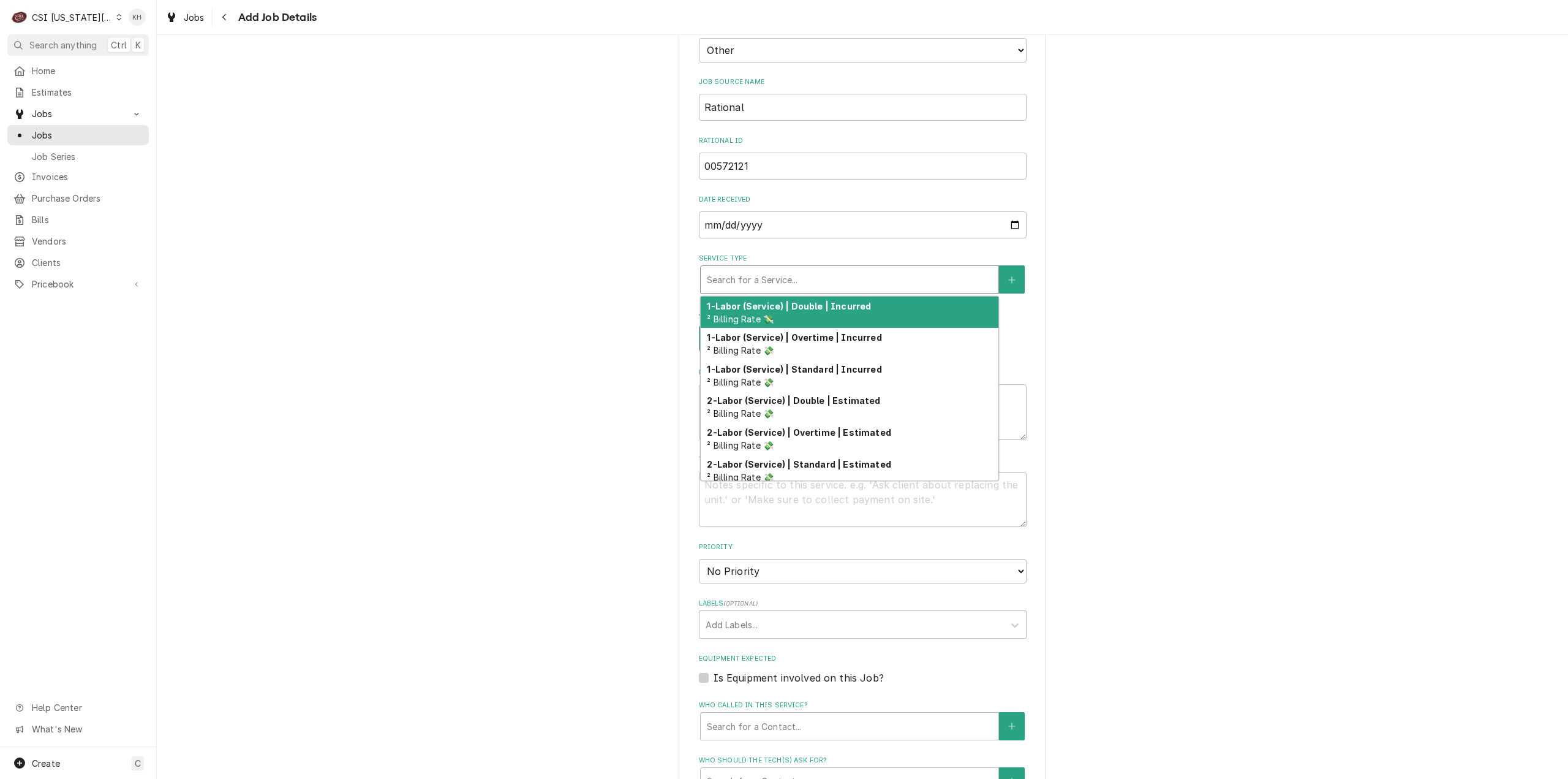
type textarea "x"
type input "p"
type textarea "x"
type input "pr"
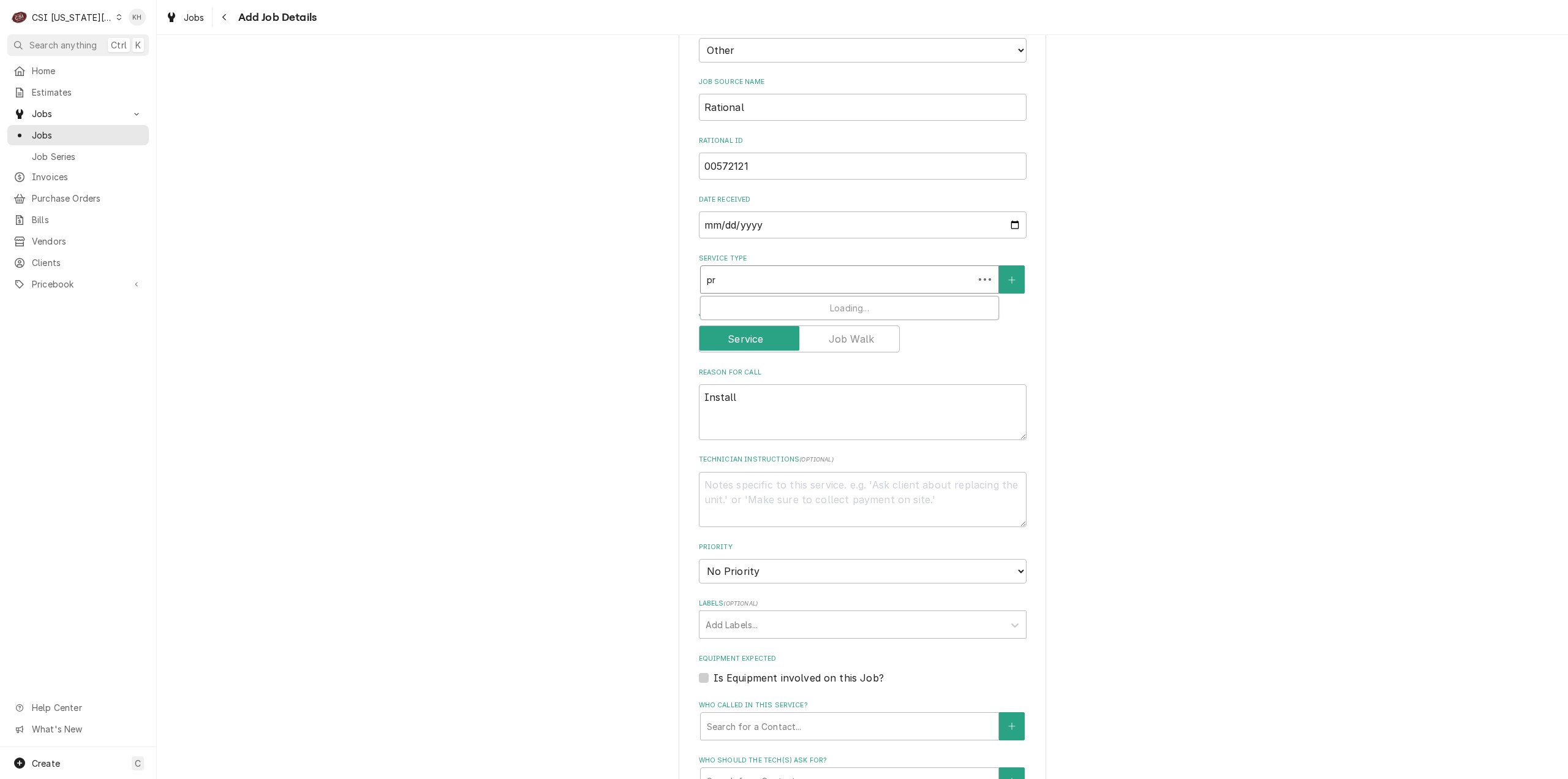
type textarea "x"
type input "pre"
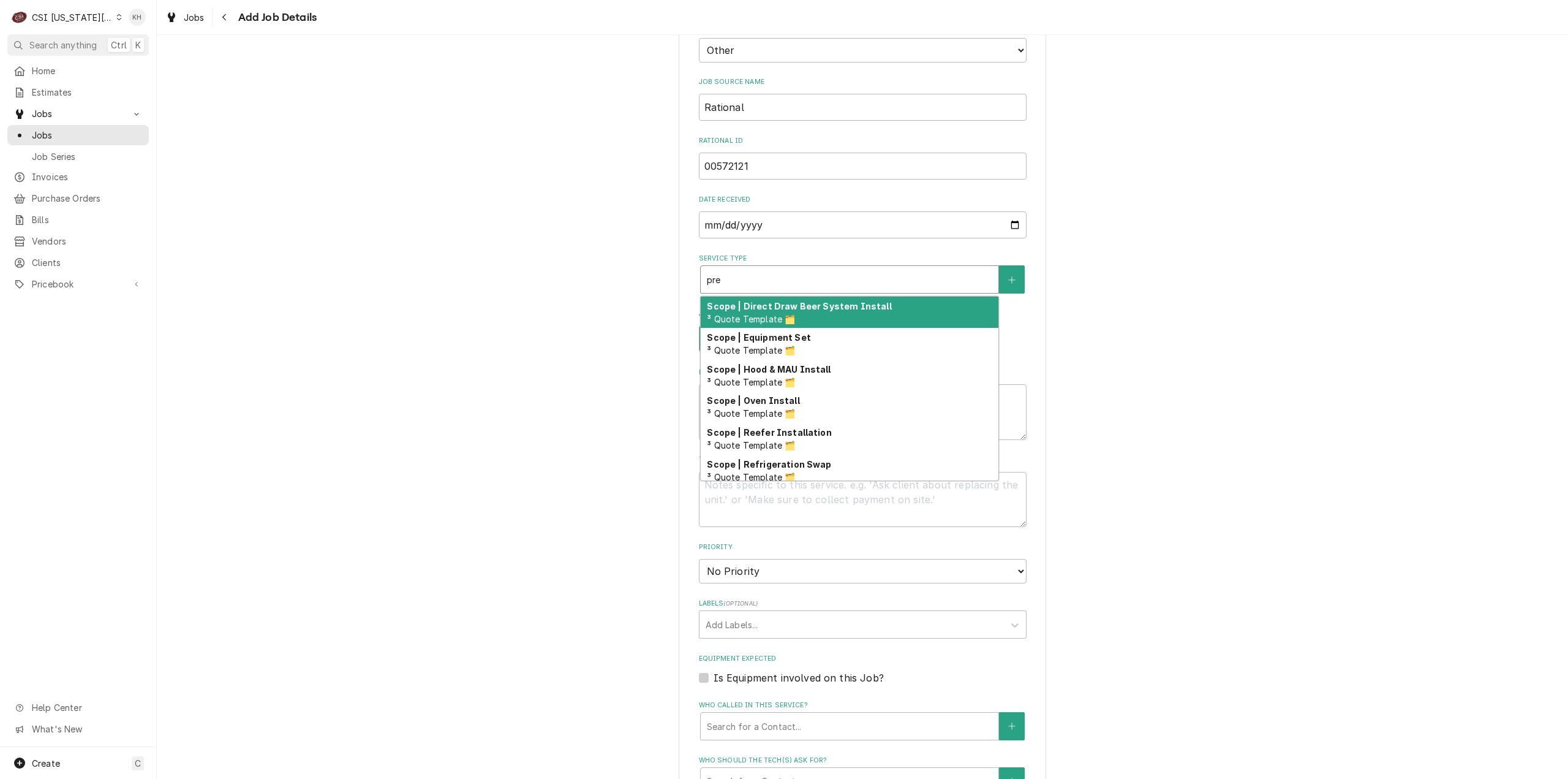
type textarea "x"
type input "pres"
type textarea "x"
type input "presi"
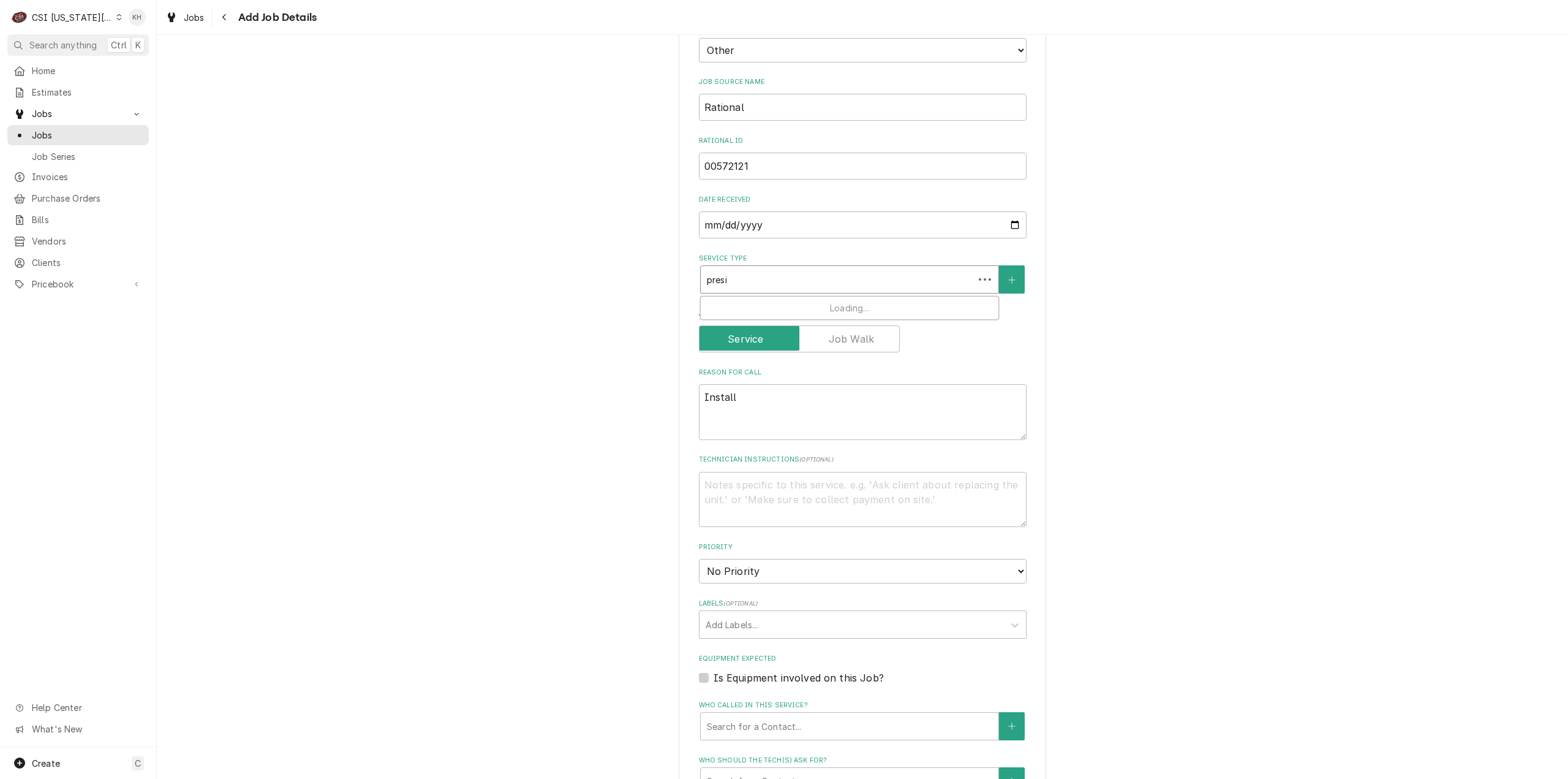
type textarea "x"
type input "presit"
type textarea "x"
type input "presite"
type textarea "x"
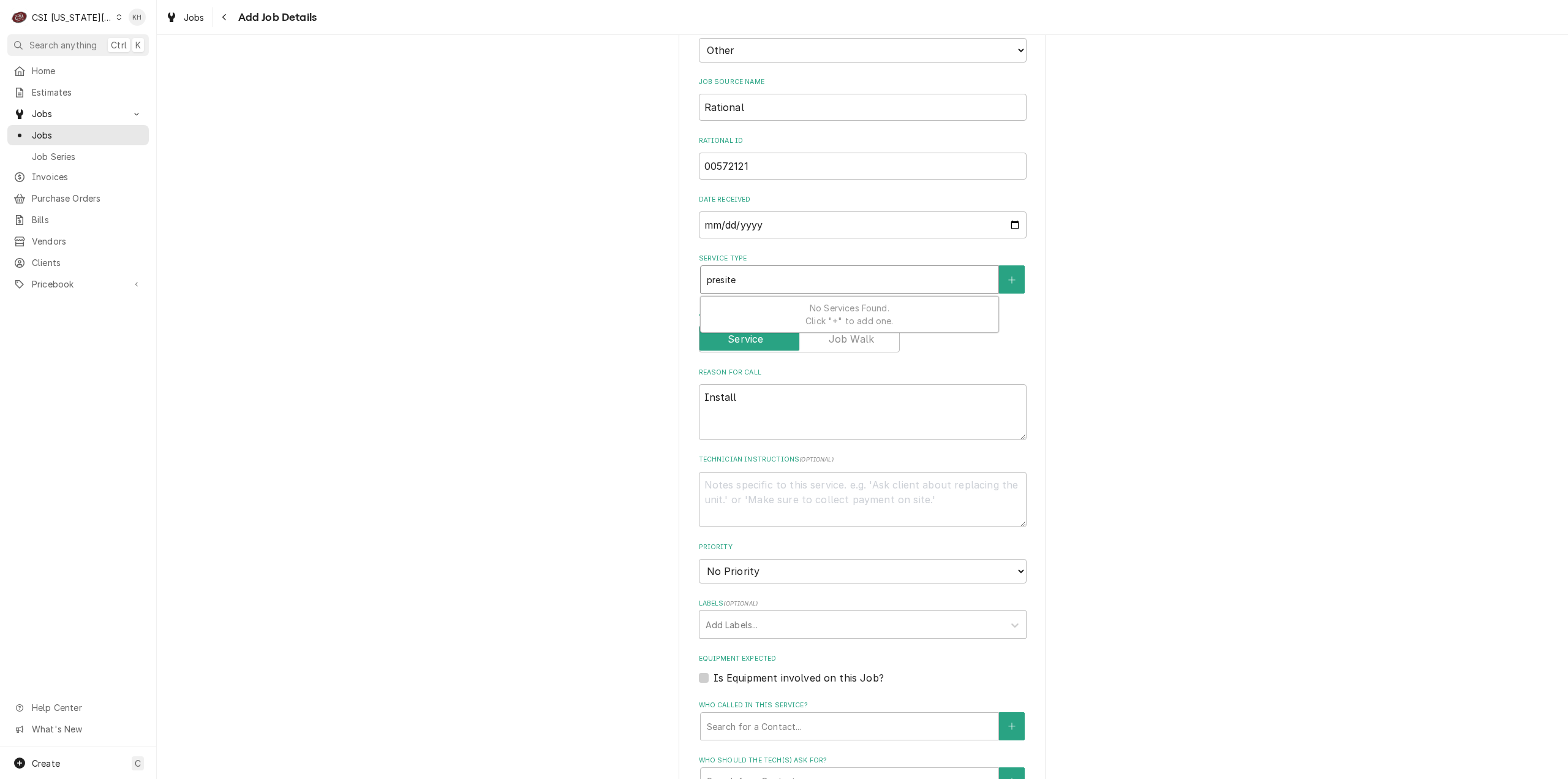
type input "presit"
type textarea "x"
type input "pres"
type textarea "x"
type input "pre"
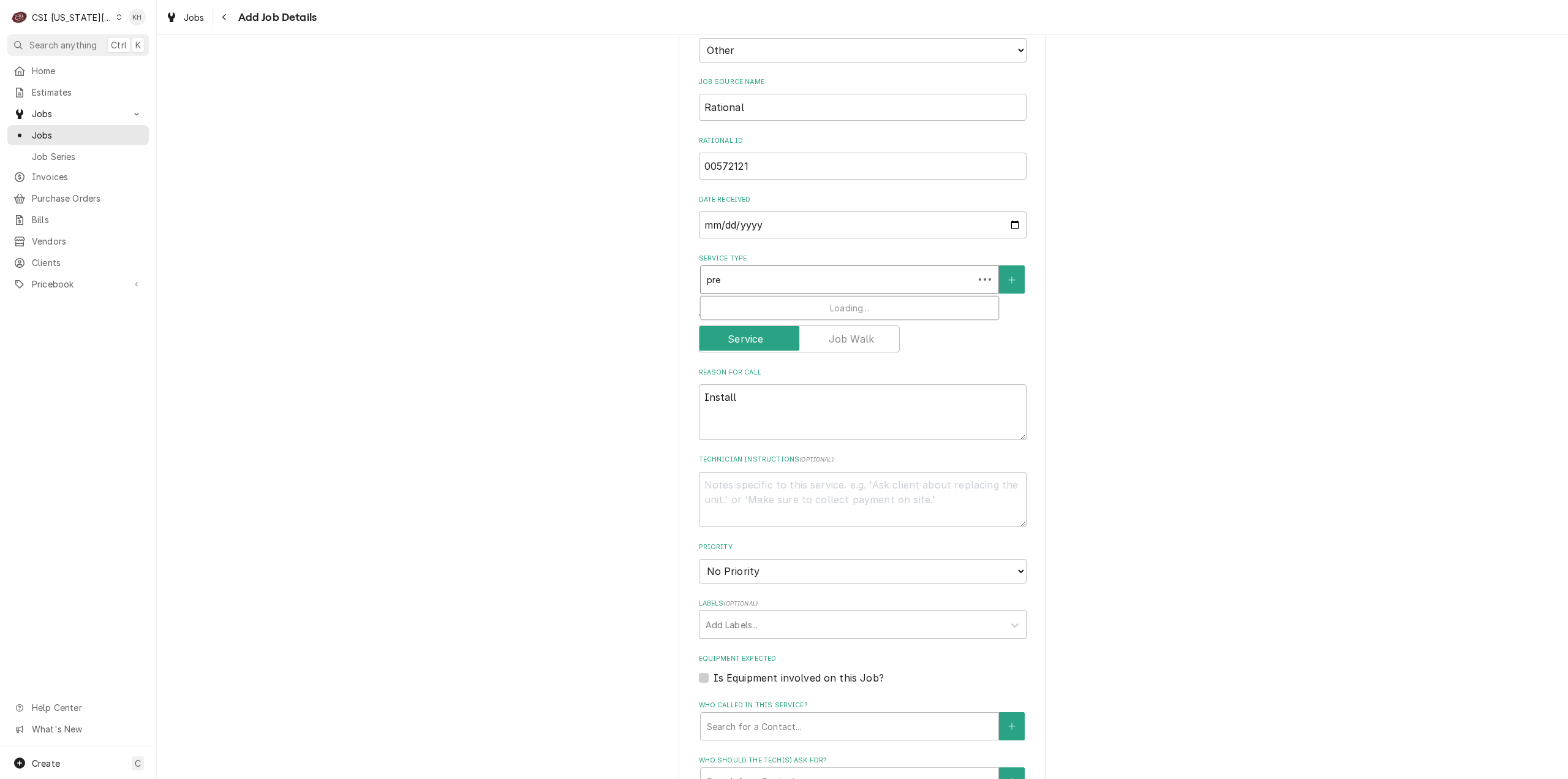
type textarea "x"
type input "pr"
type textarea "x"
type input "p"
type textarea "x"
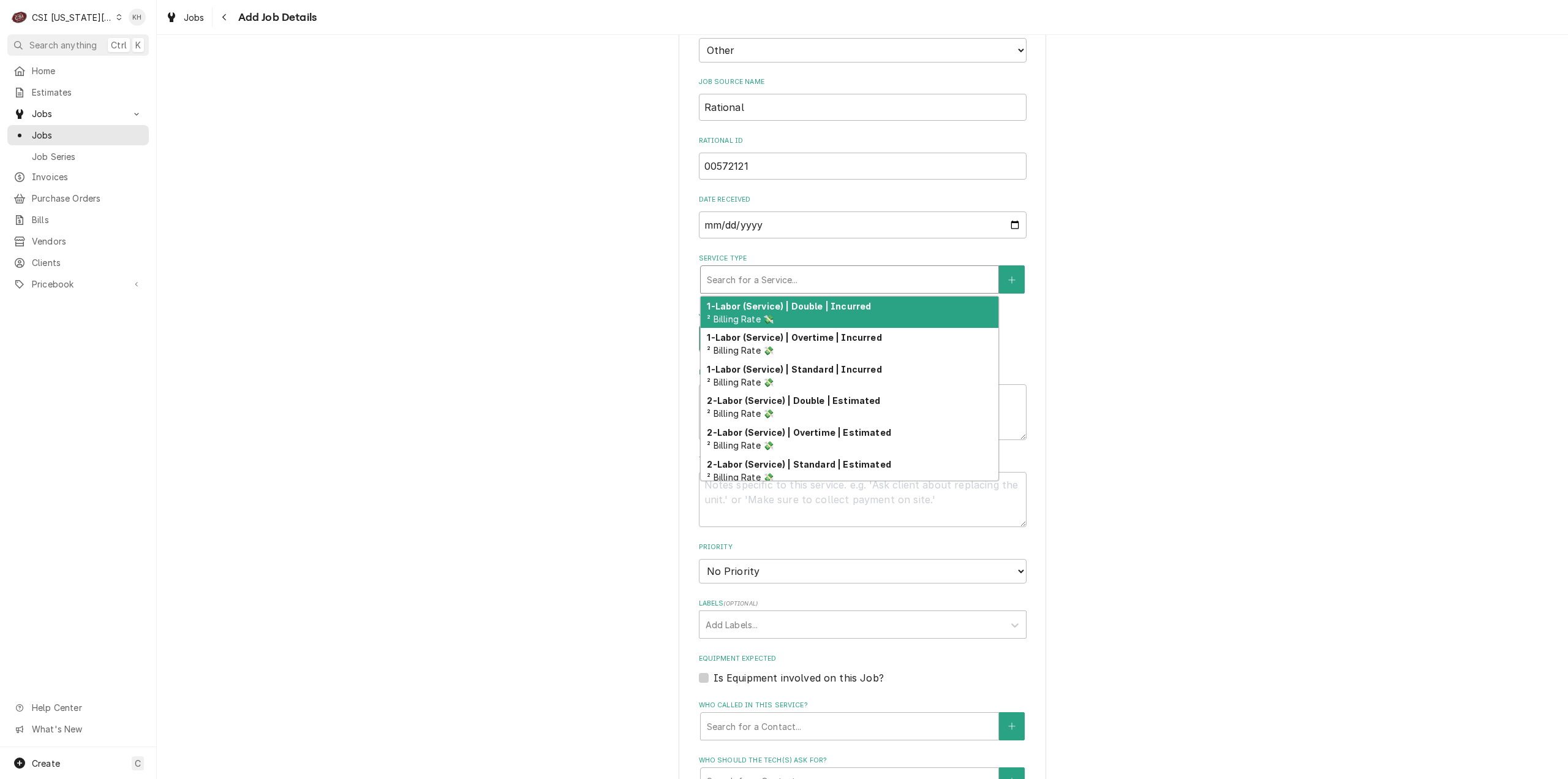
type textarea "x"
type input "w"
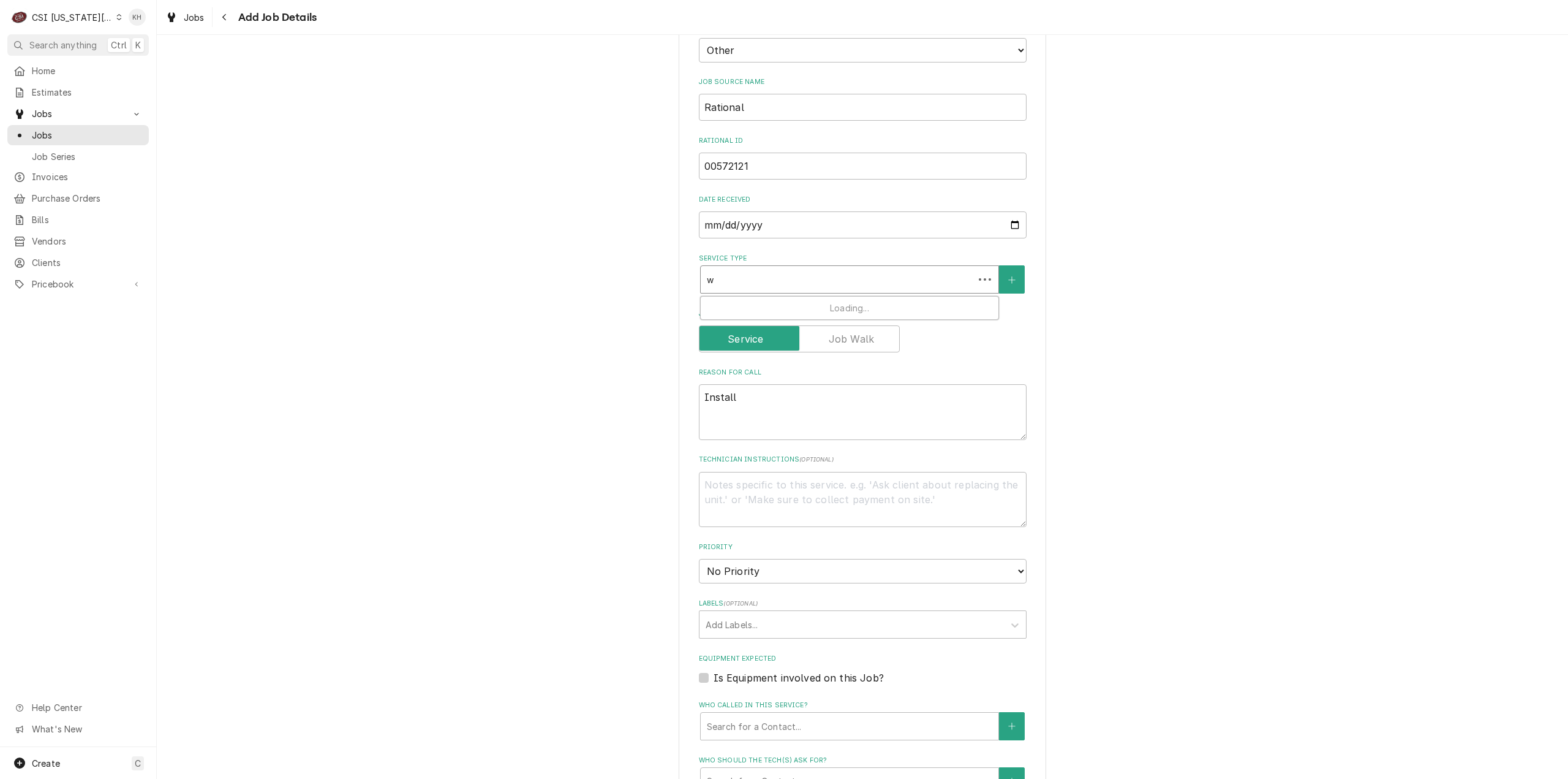
type textarea "x"
type input "wa"
type textarea "x"
type input "wal"
type textarea "x"
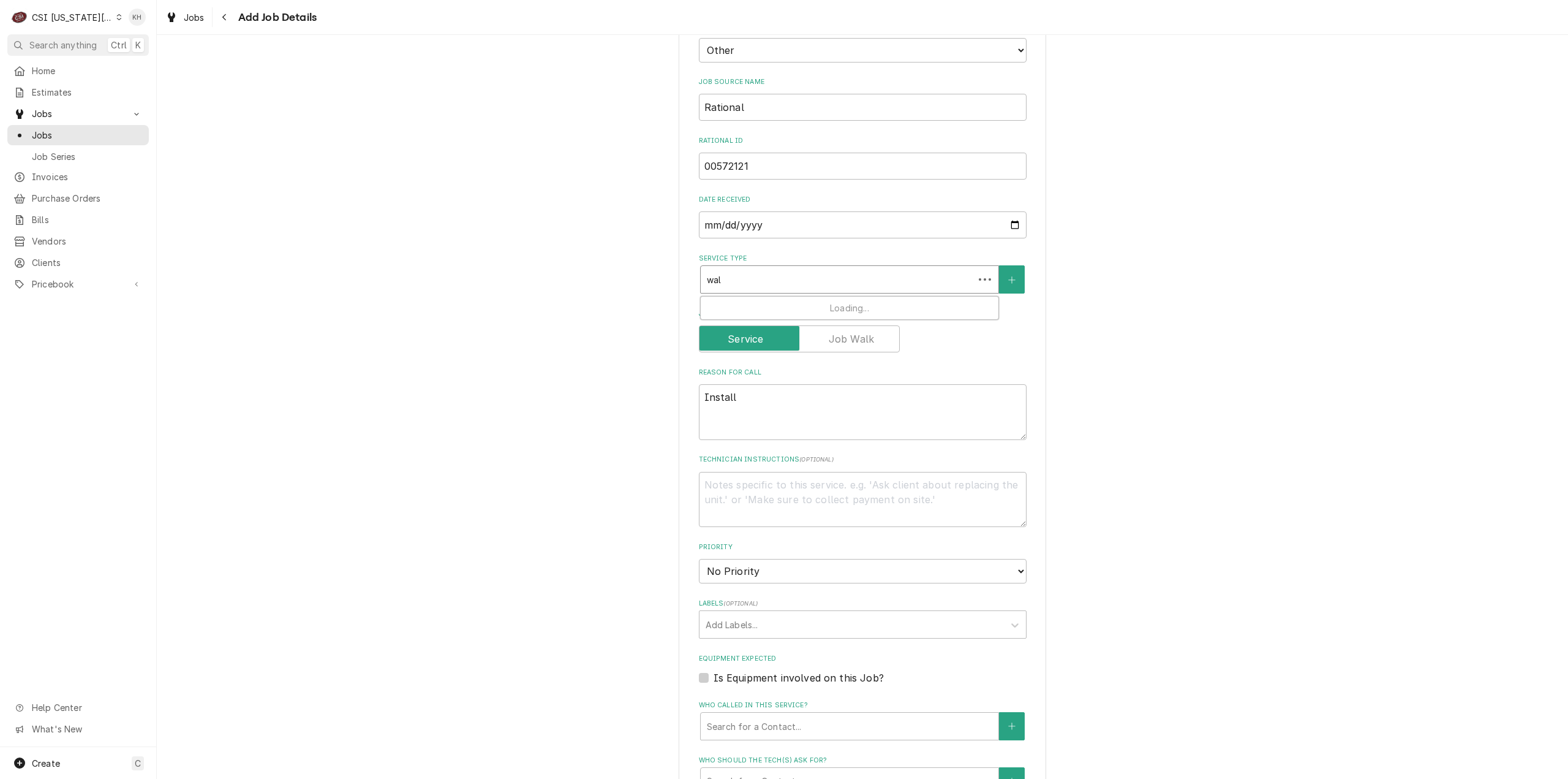
type input "walk"
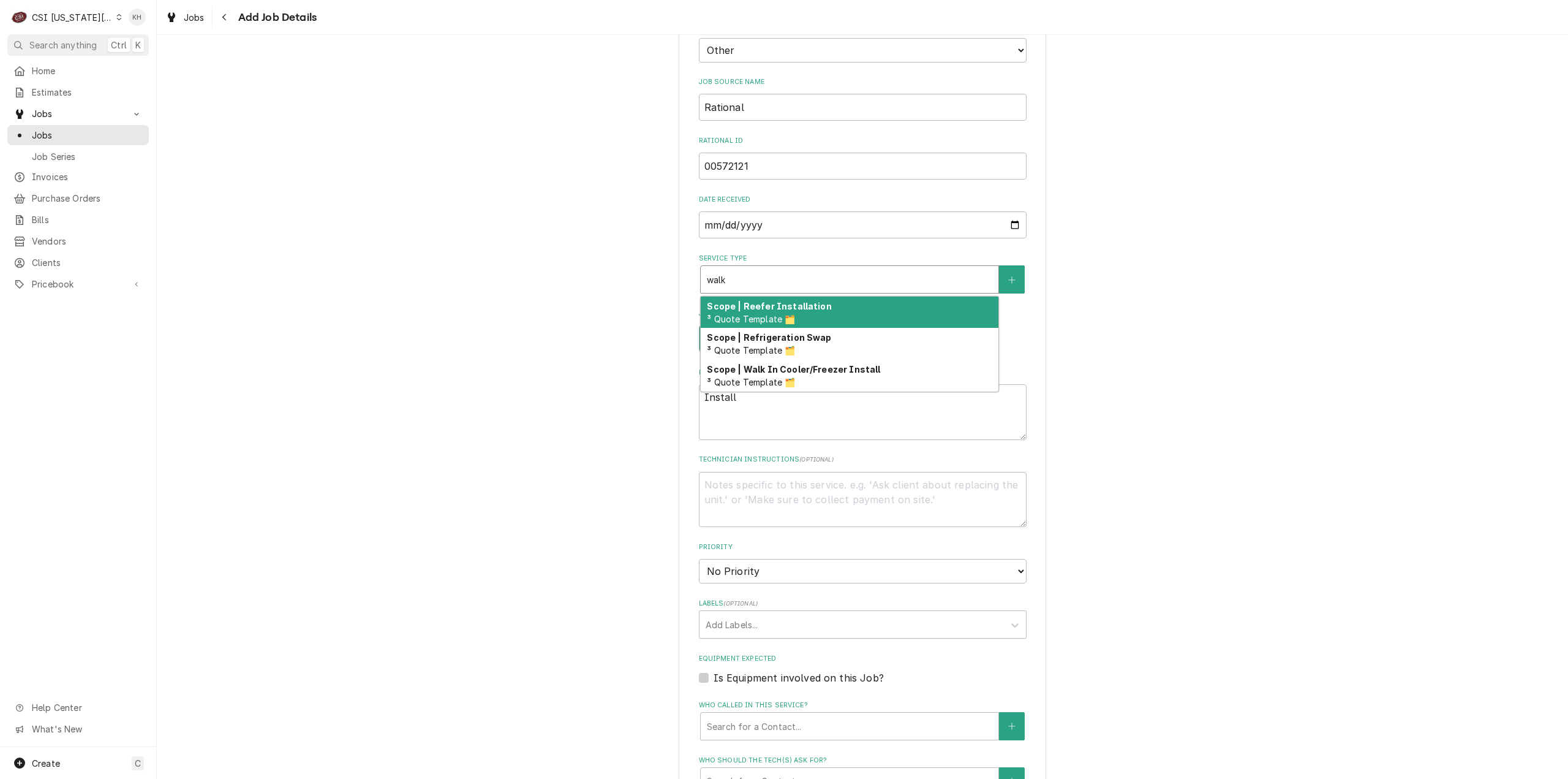
type textarea "x"
type input "wal"
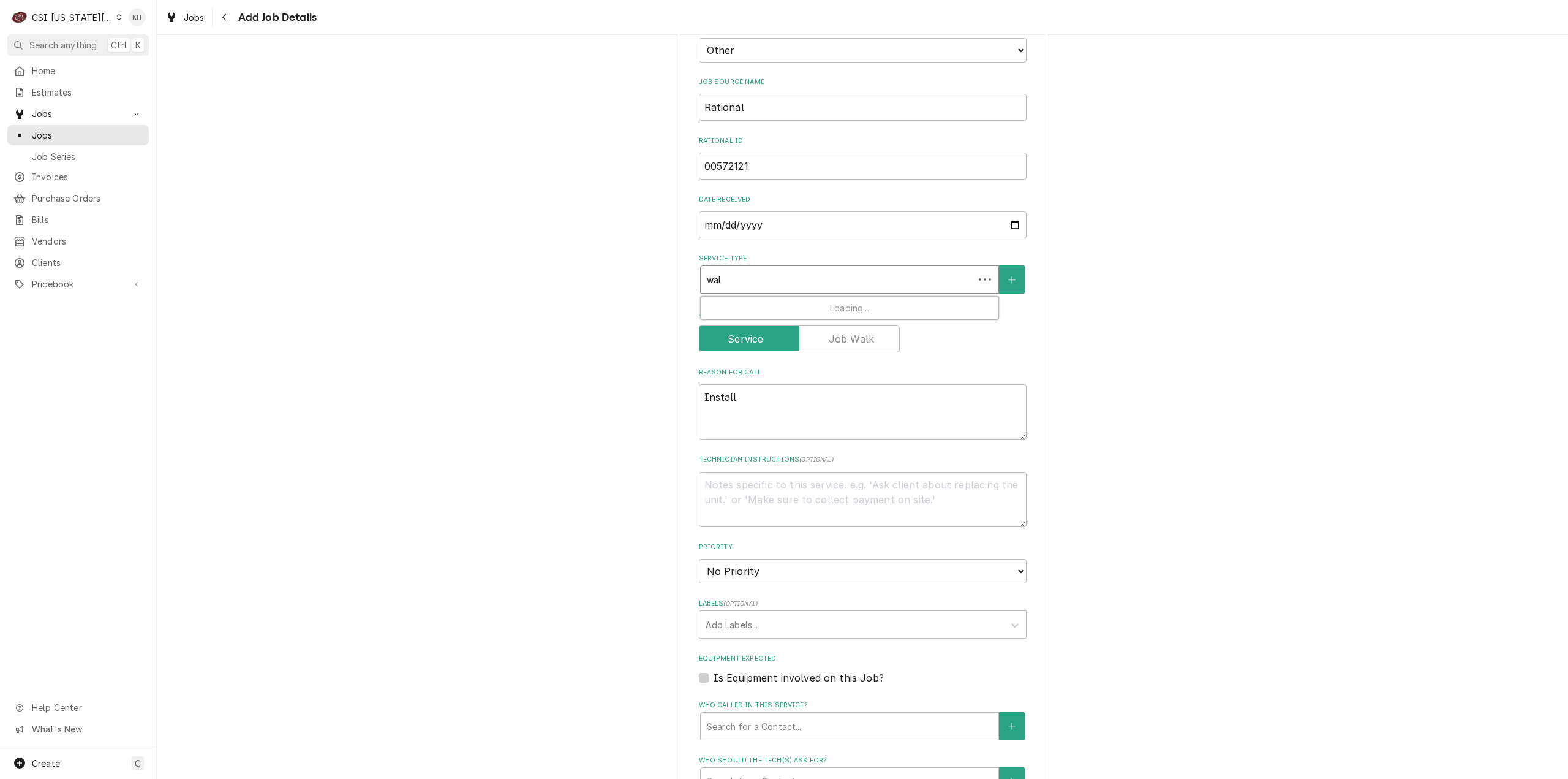
type textarea "x"
type input "wa"
type textarea "x"
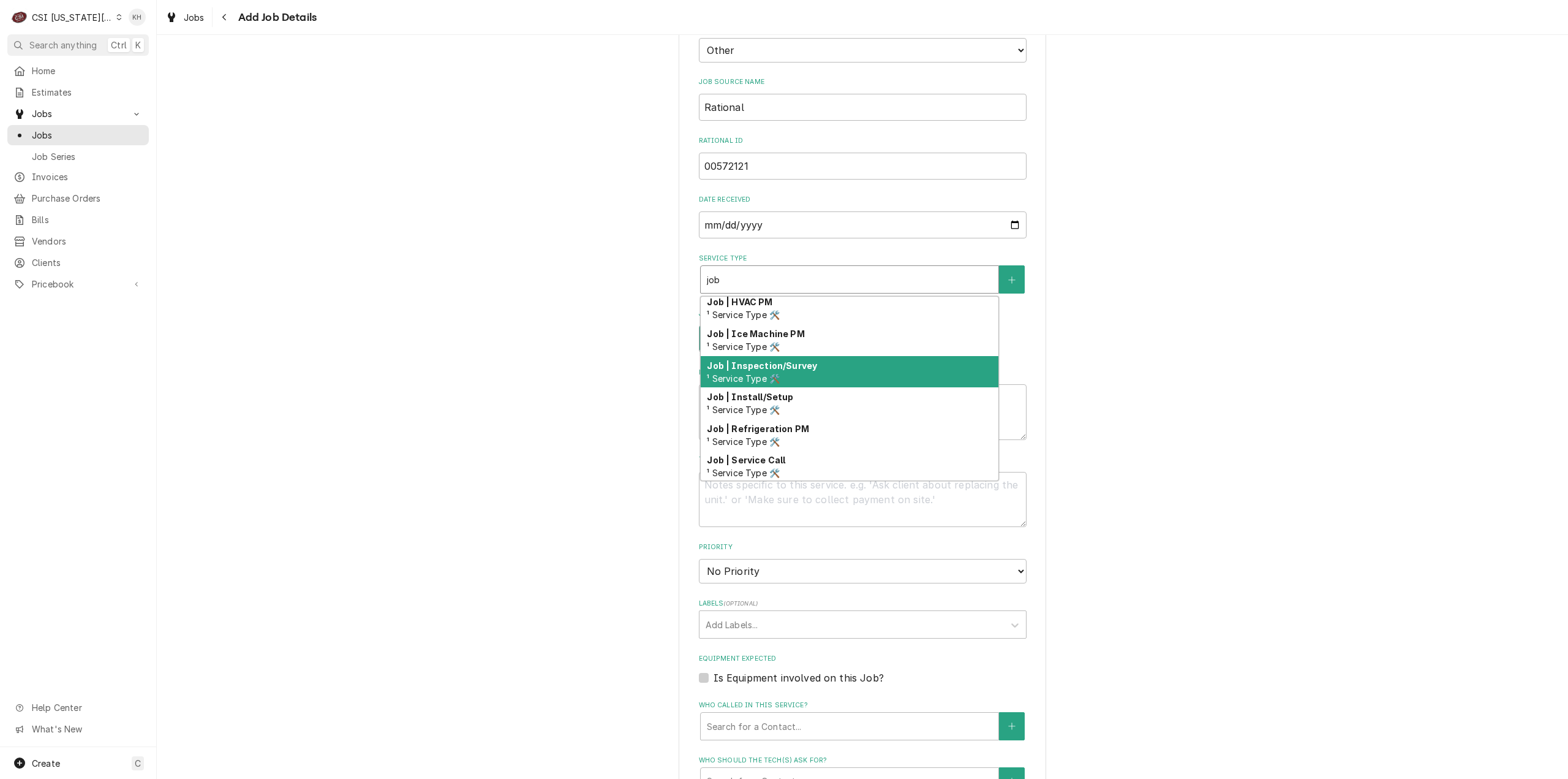
scroll to position [196, 0]
click at [907, 386] on div "Job | Inspection/Survey ¹ Service Type 🛠️" at bounding box center [849, 370] width 297 height 32
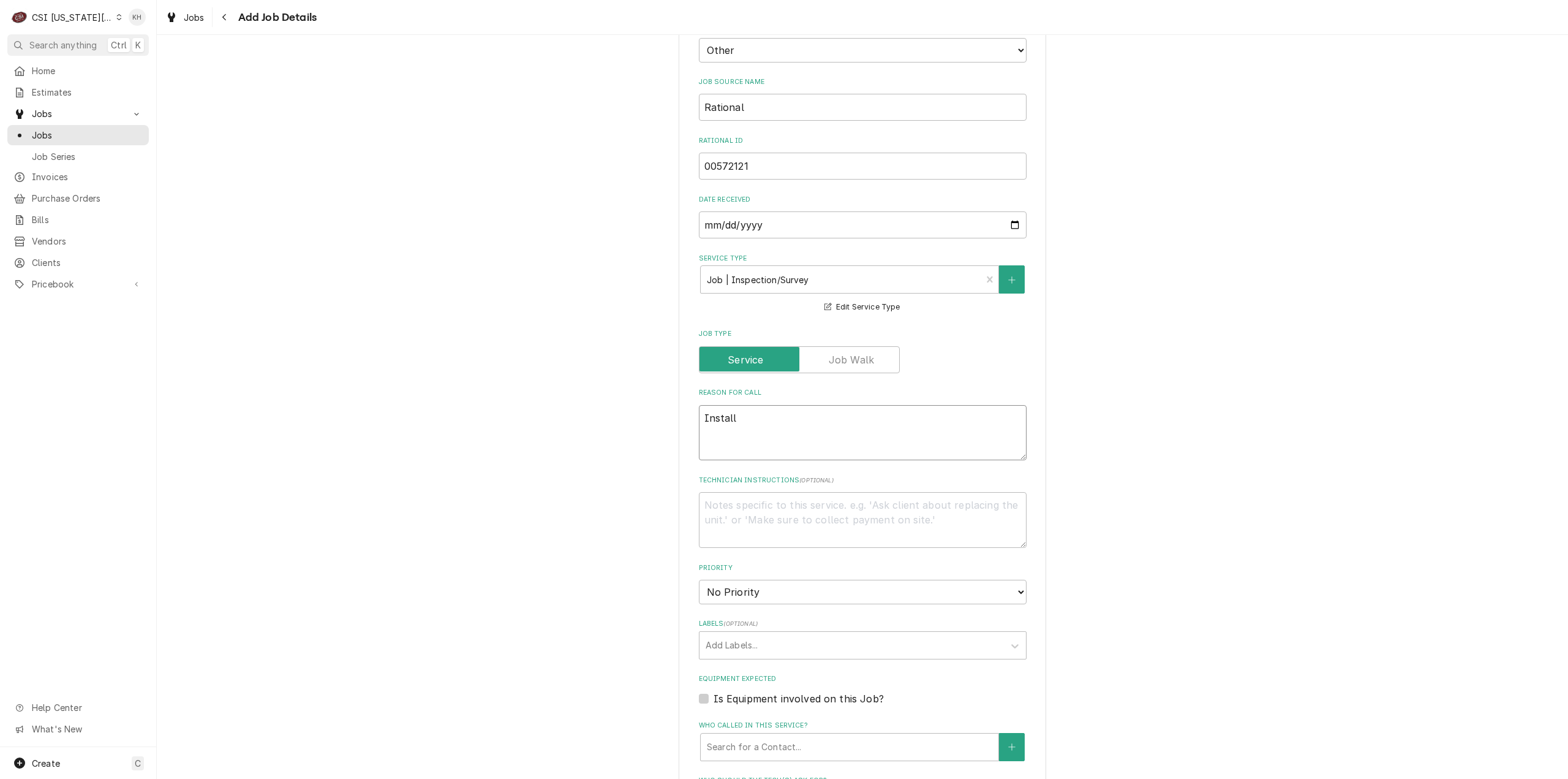
drag, startPoint x: 824, startPoint y: 431, endPoint x: 597, endPoint y: 414, distance: 227.6
click at [597, 414] on div "Please provide the following information to create a job: Client Details Client…" at bounding box center [862, 384] width 1411 height 1531
click at [803, 542] on textarea "Technician Instructions ( optional )" at bounding box center [863, 520] width 328 height 56
paste textarea "The customer must be contacted and made aware of the visit date and approximate…"
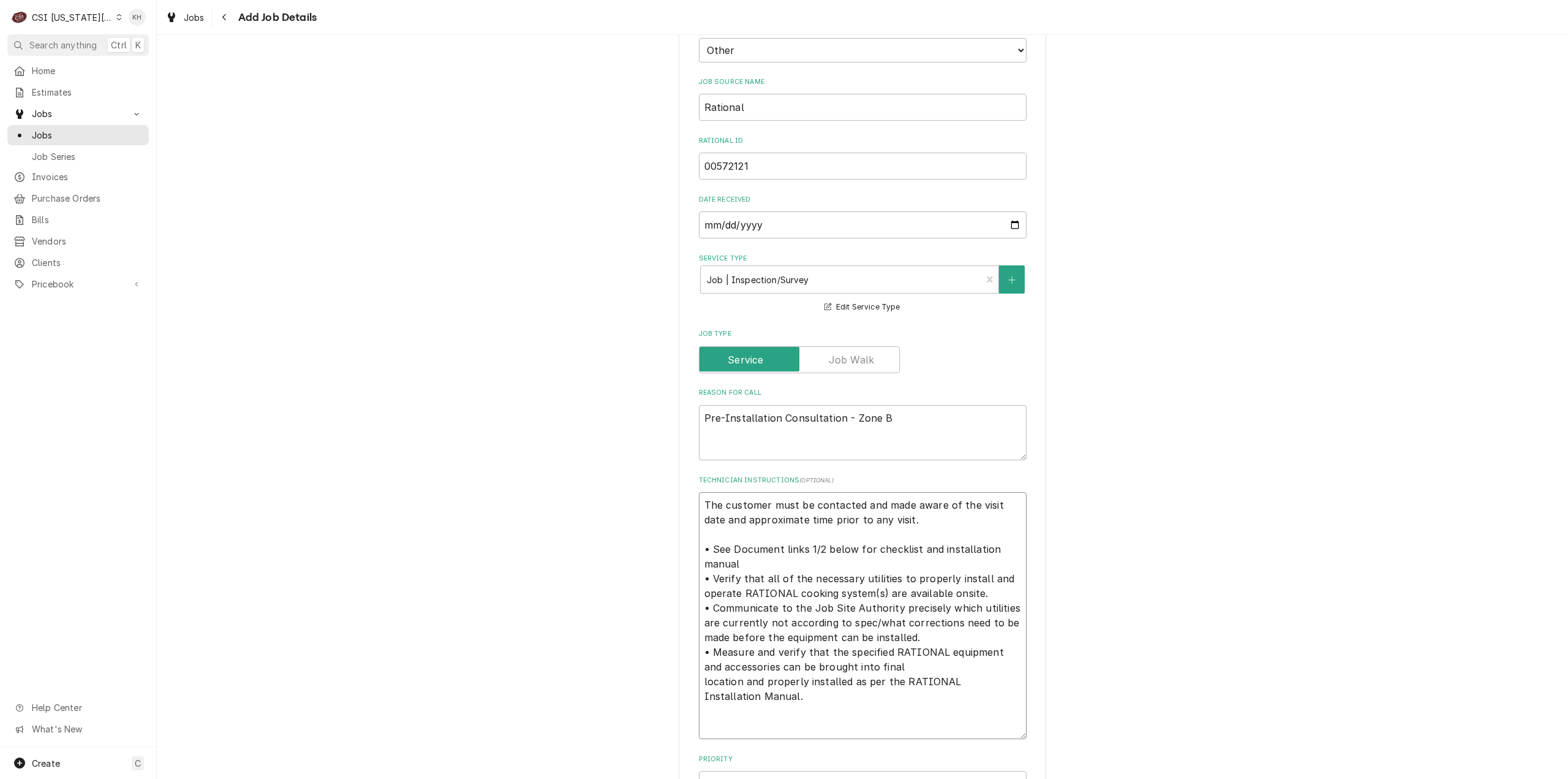
click at [782, 739] on textarea "The customer must be contacted and made aware of the visit date and approximate…" at bounding box center [863, 616] width 328 height 247
paste textarea "//Service Provider: CSI, Commercial Services Inc //Site Contact: Leah Anne Luet…"
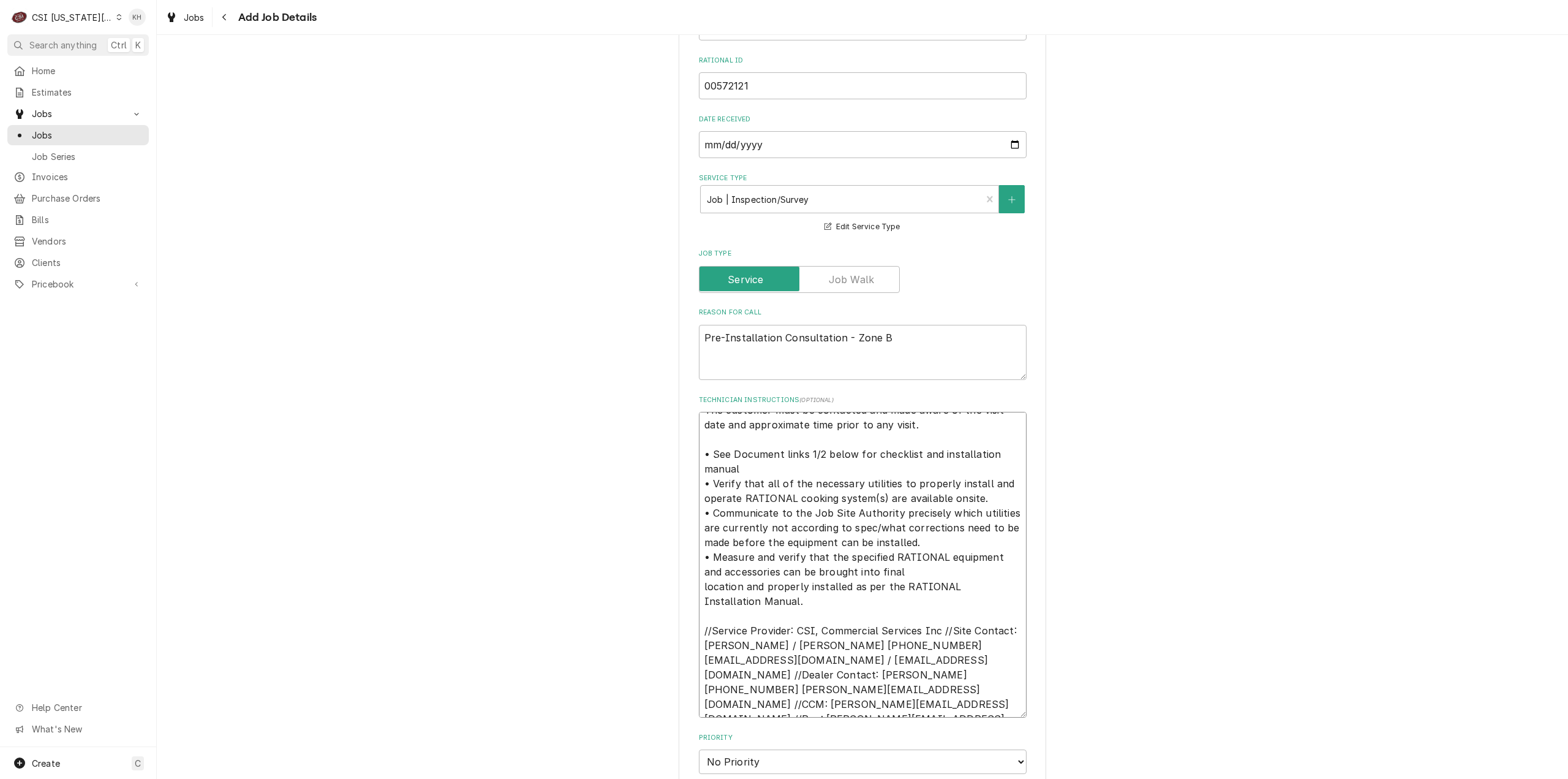
scroll to position [523, 0]
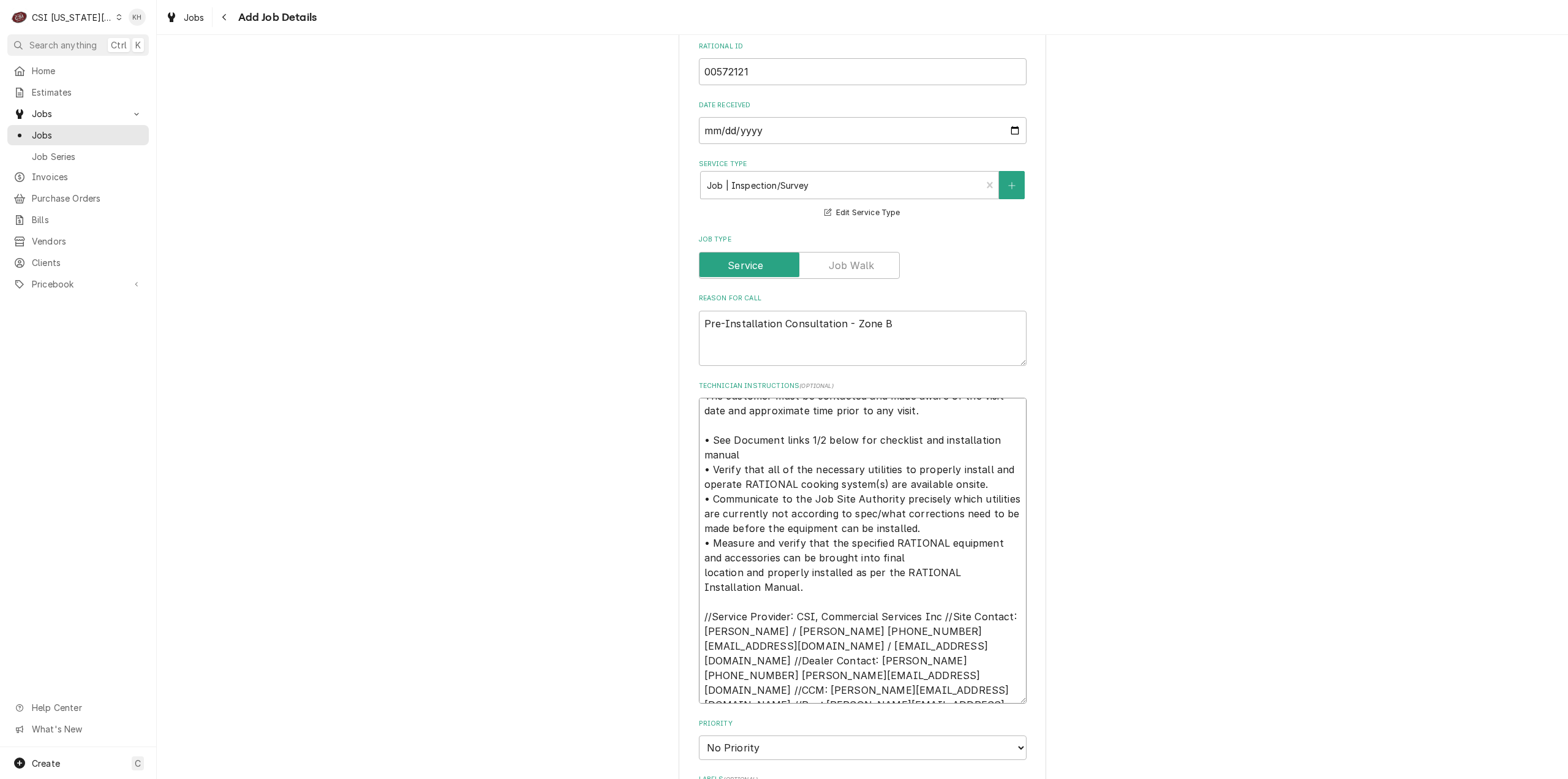
drag, startPoint x: 944, startPoint y: 632, endPoint x: 687, endPoint y: 638, distance: 257.1
click at [687, 638] on div "Please provide the following information to create a job: Client Details Client…" at bounding box center [862, 415] width 367 height 1760
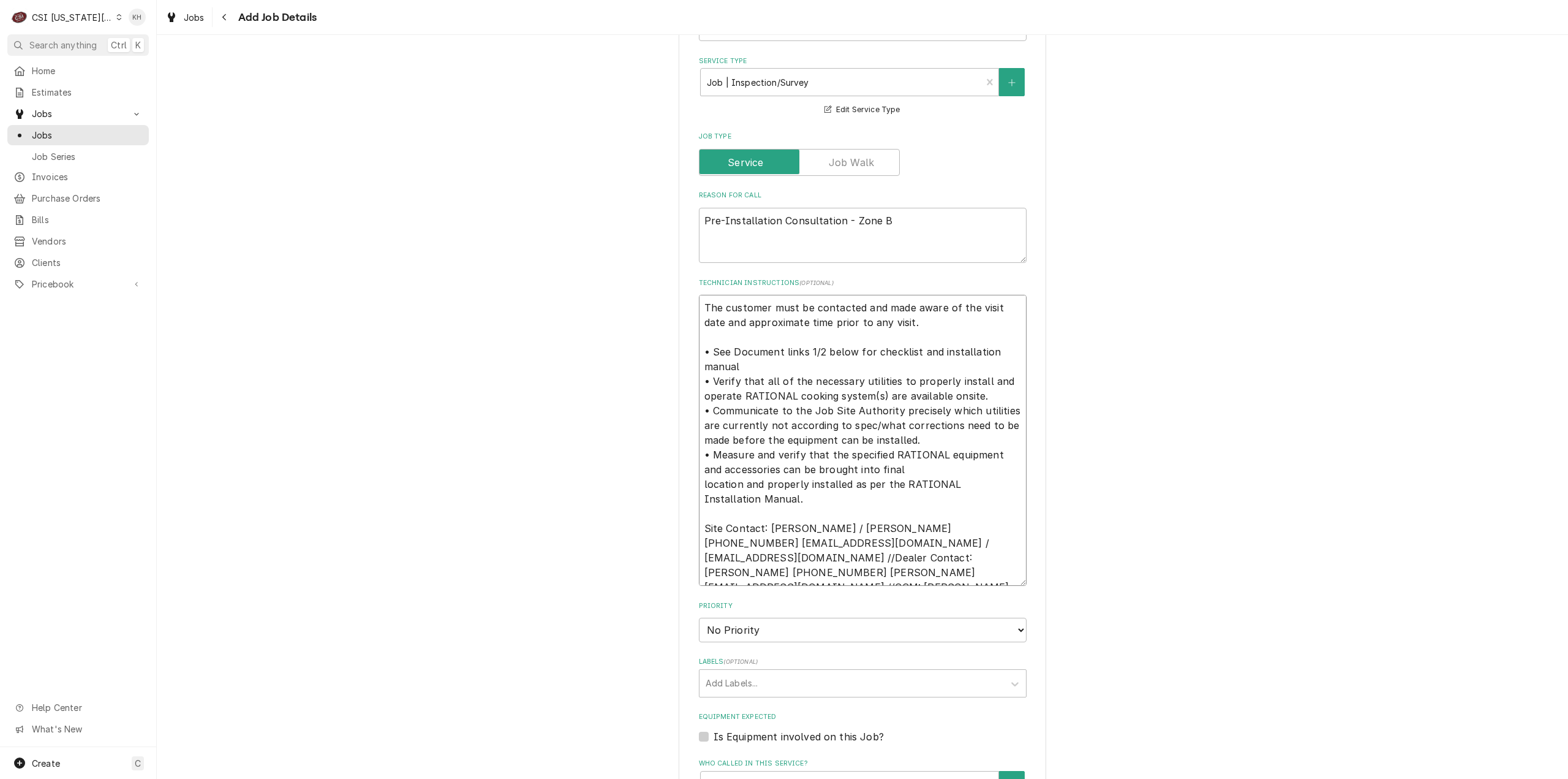
scroll to position [646, 0]
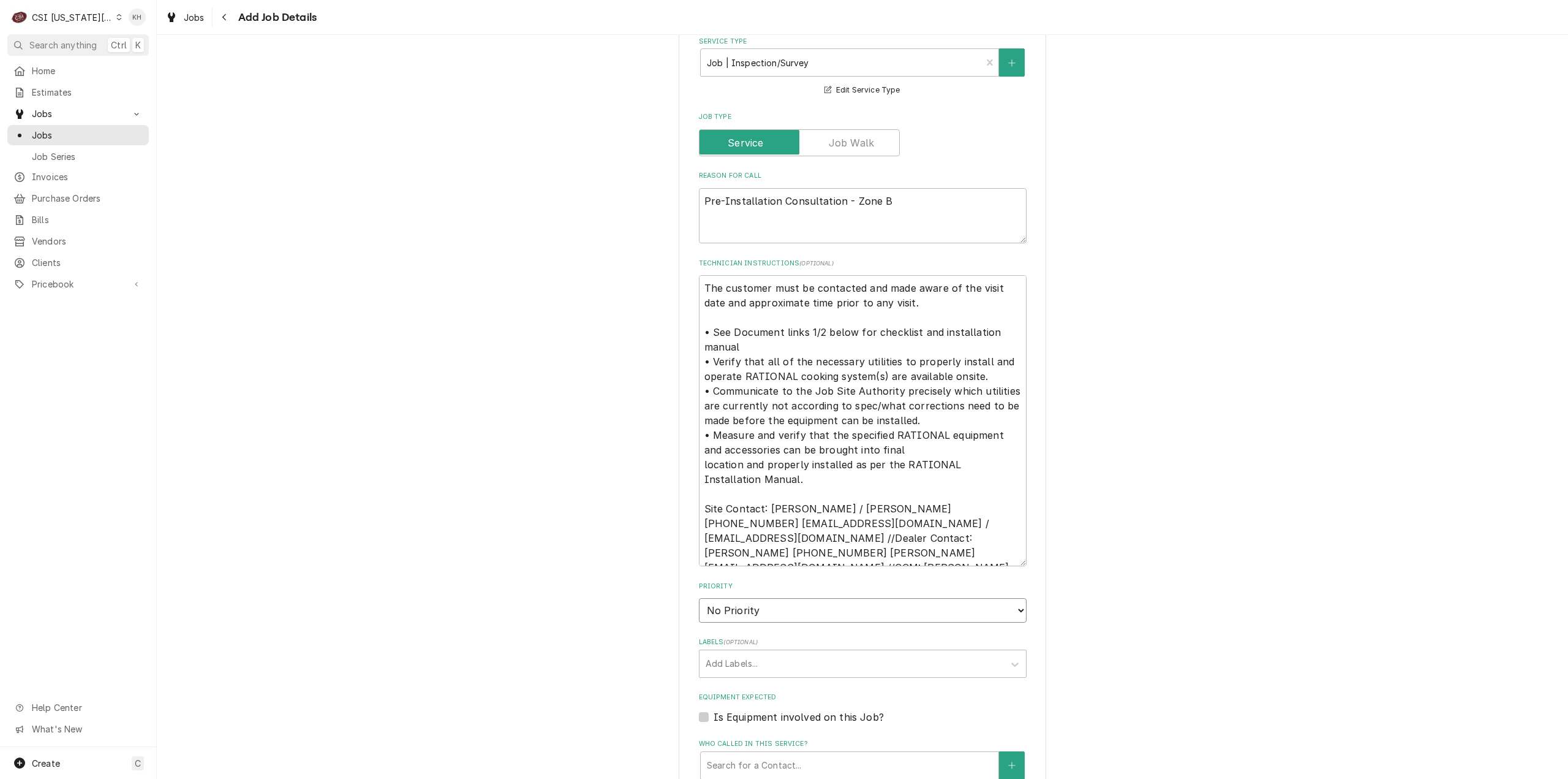
drag, startPoint x: 854, startPoint y: 626, endPoint x: 847, endPoint y: 637, distance: 13.0
click at [854, 622] on select "No Priority Urgent High Medium Low" at bounding box center [863, 610] width 328 height 24
click at [699, 613] on select "No Priority Urgent High Medium Low" at bounding box center [863, 610] width 328 height 24
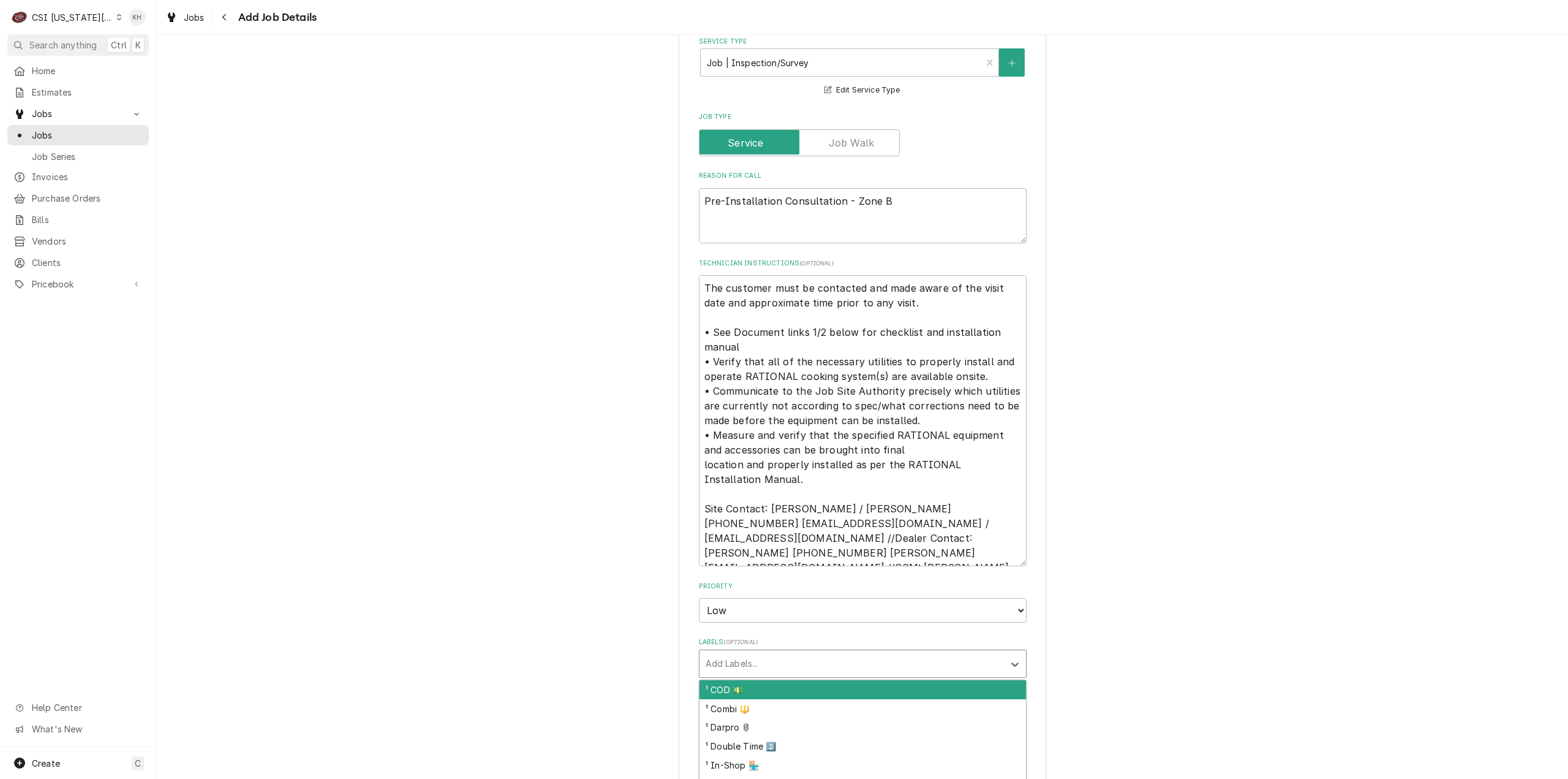
click at [794, 675] on div "Labels" at bounding box center [851, 663] width 292 height 22
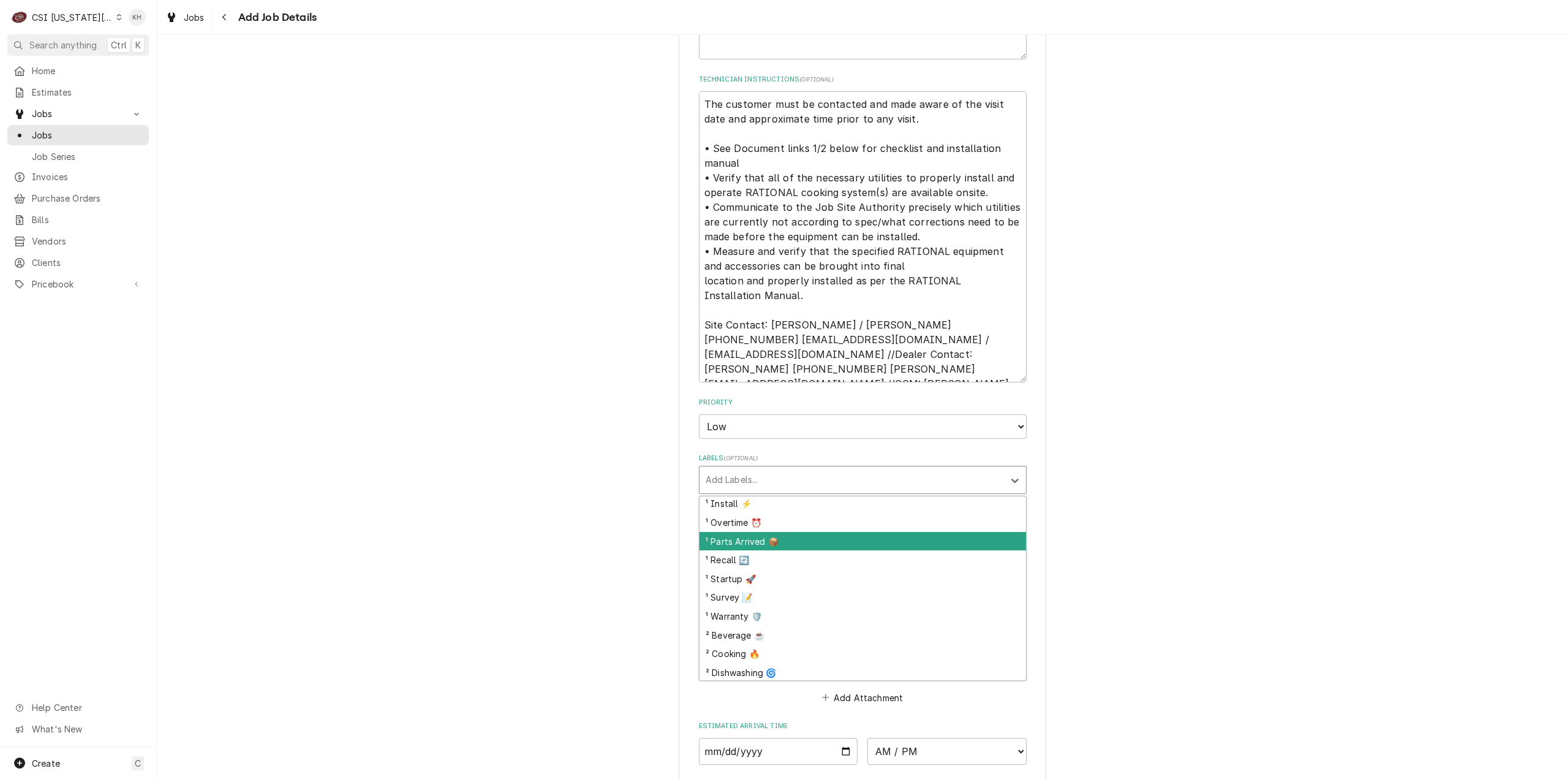
scroll to position [122, 0]
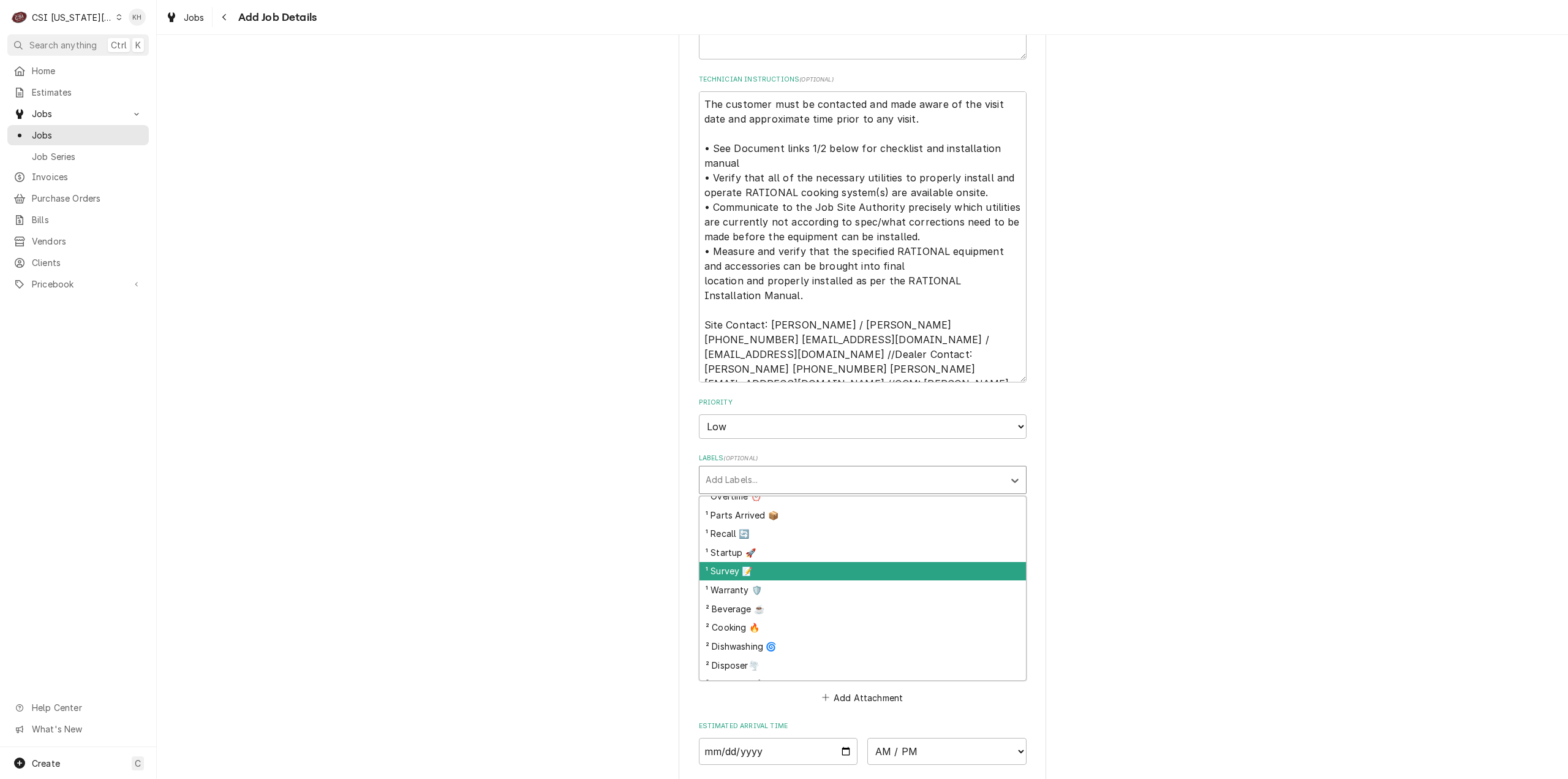
click at [824, 581] on div "¹ Survey 📝" at bounding box center [863, 572] width 326 height 19
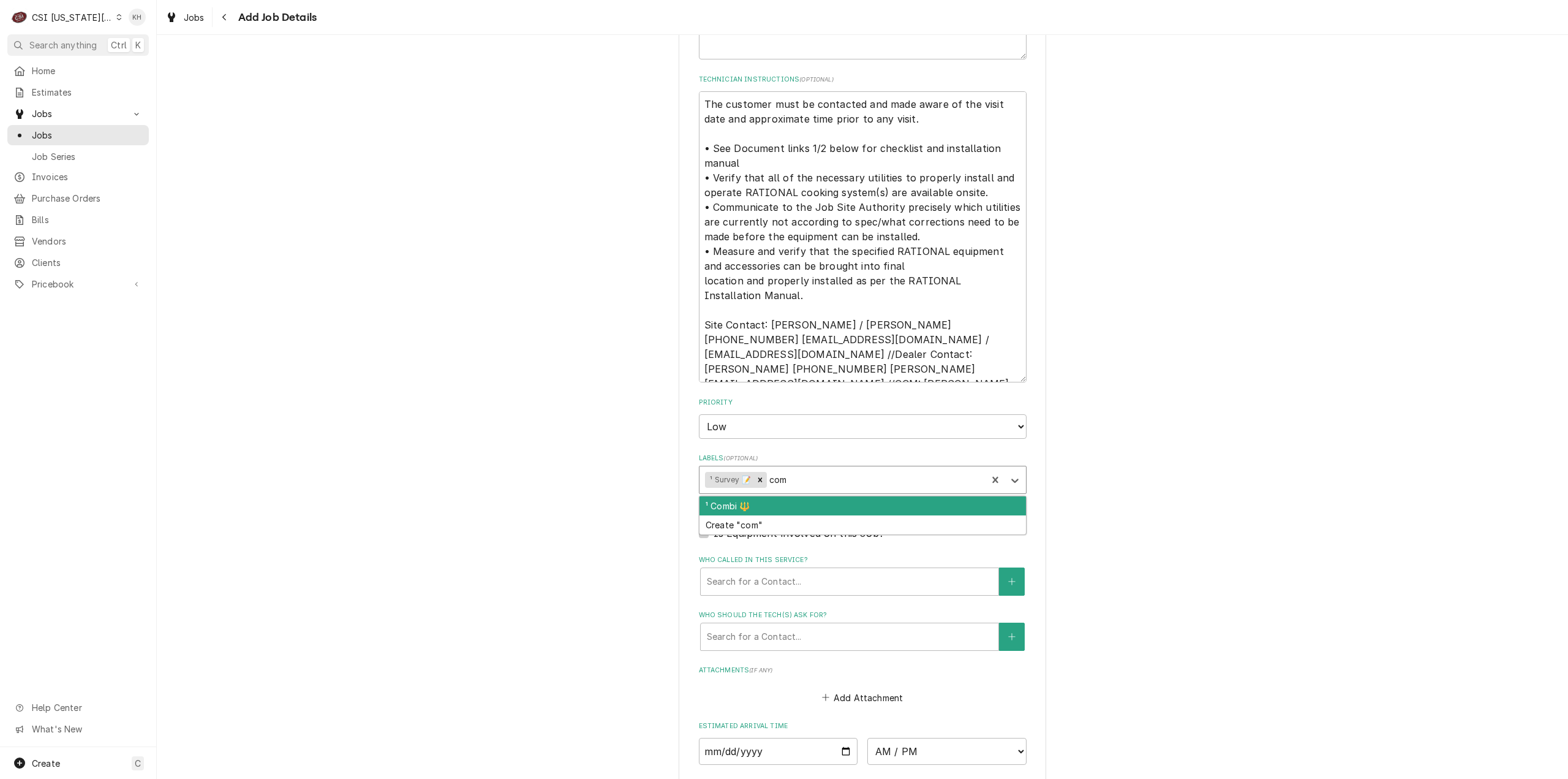
click at [817, 516] on div "¹ Combi 🔱" at bounding box center [863, 506] width 326 height 19
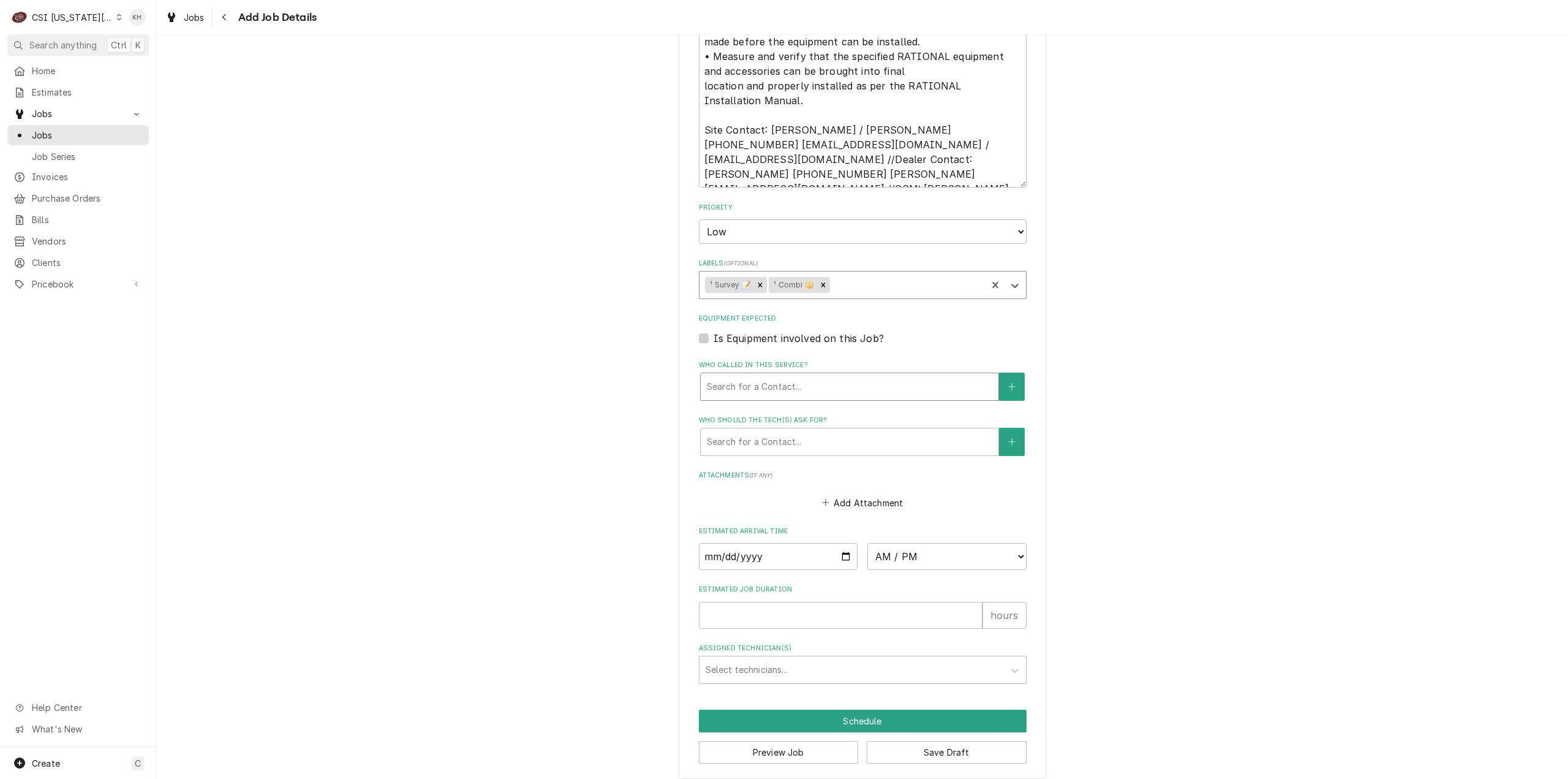
scroll to position [1052, 0]
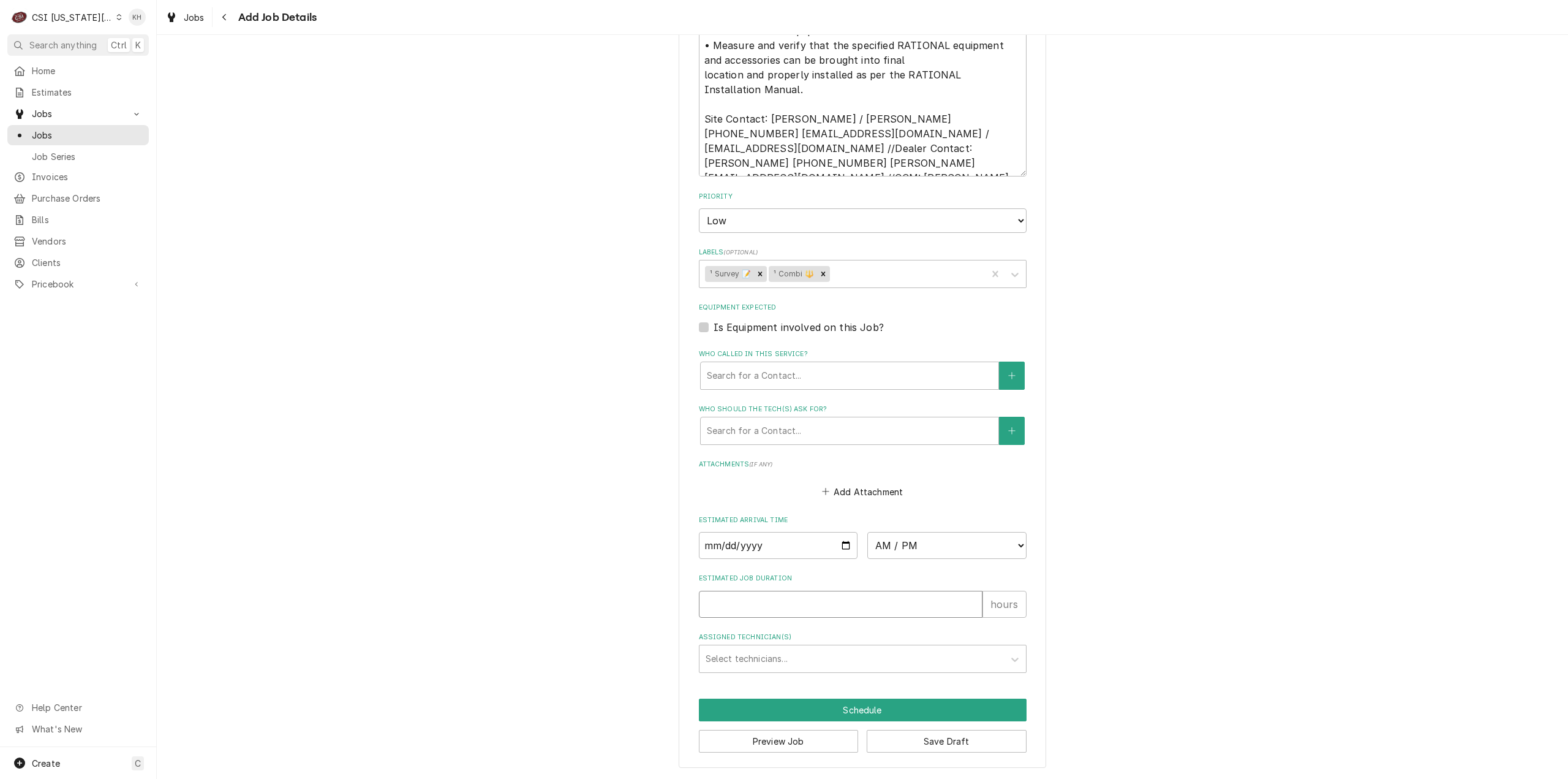
click at [769, 602] on input "Estimated Job Duration" at bounding box center [840, 604] width 284 height 27
click at [854, 494] on button "Add Attachment" at bounding box center [862, 492] width 86 height 17
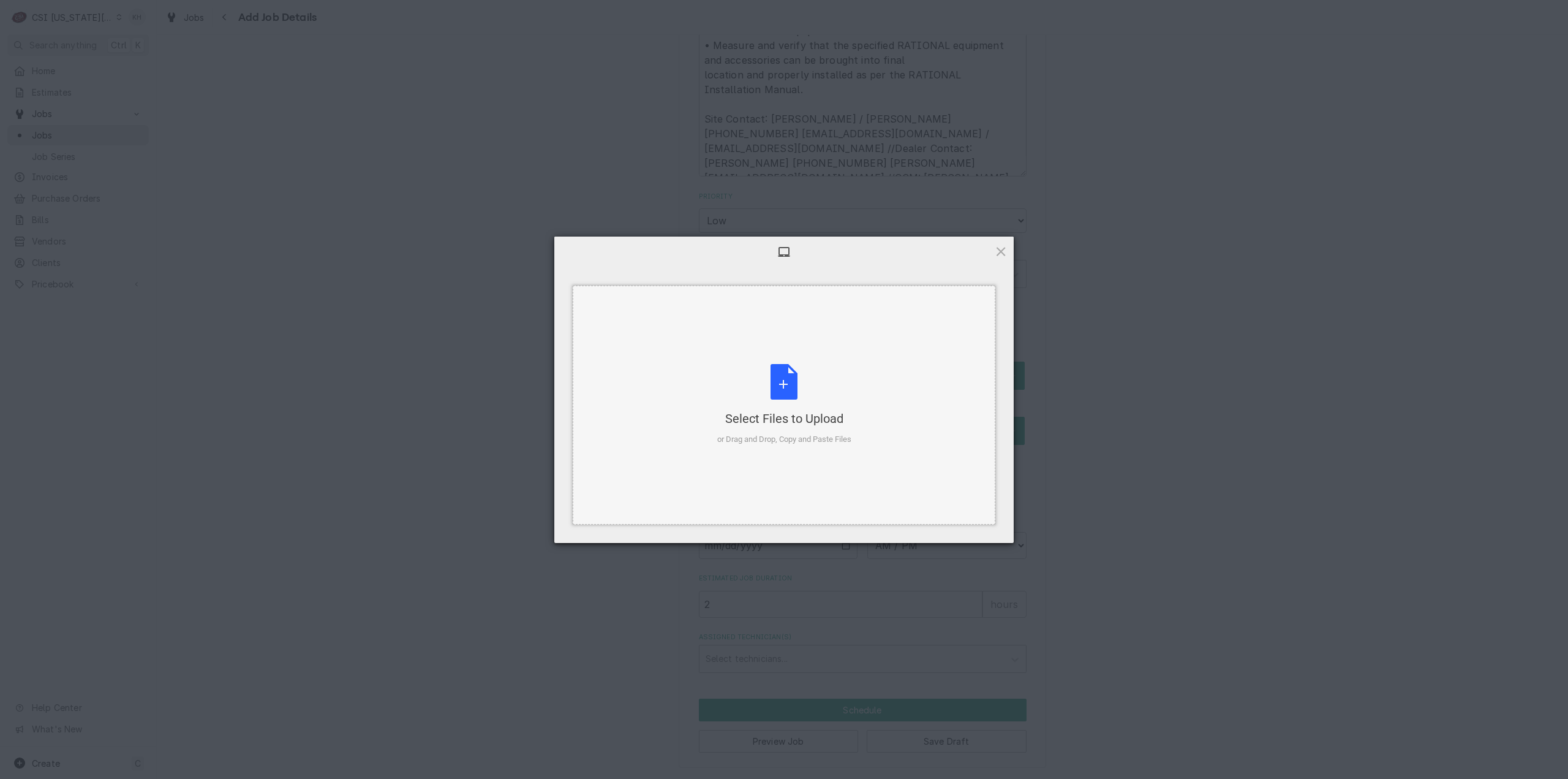
click at [796, 371] on div "Select Files to Upload or Drag and Drop, Copy and Paste Files" at bounding box center [784, 405] width 134 height 82
click at [912, 525] on span "Upload more" at bounding box center [903, 527] width 82 height 23
click at [769, 373] on div "Select Files to Upload or Drag and Drop, Copy and Paste Files" at bounding box center [784, 405] width 134 height 82
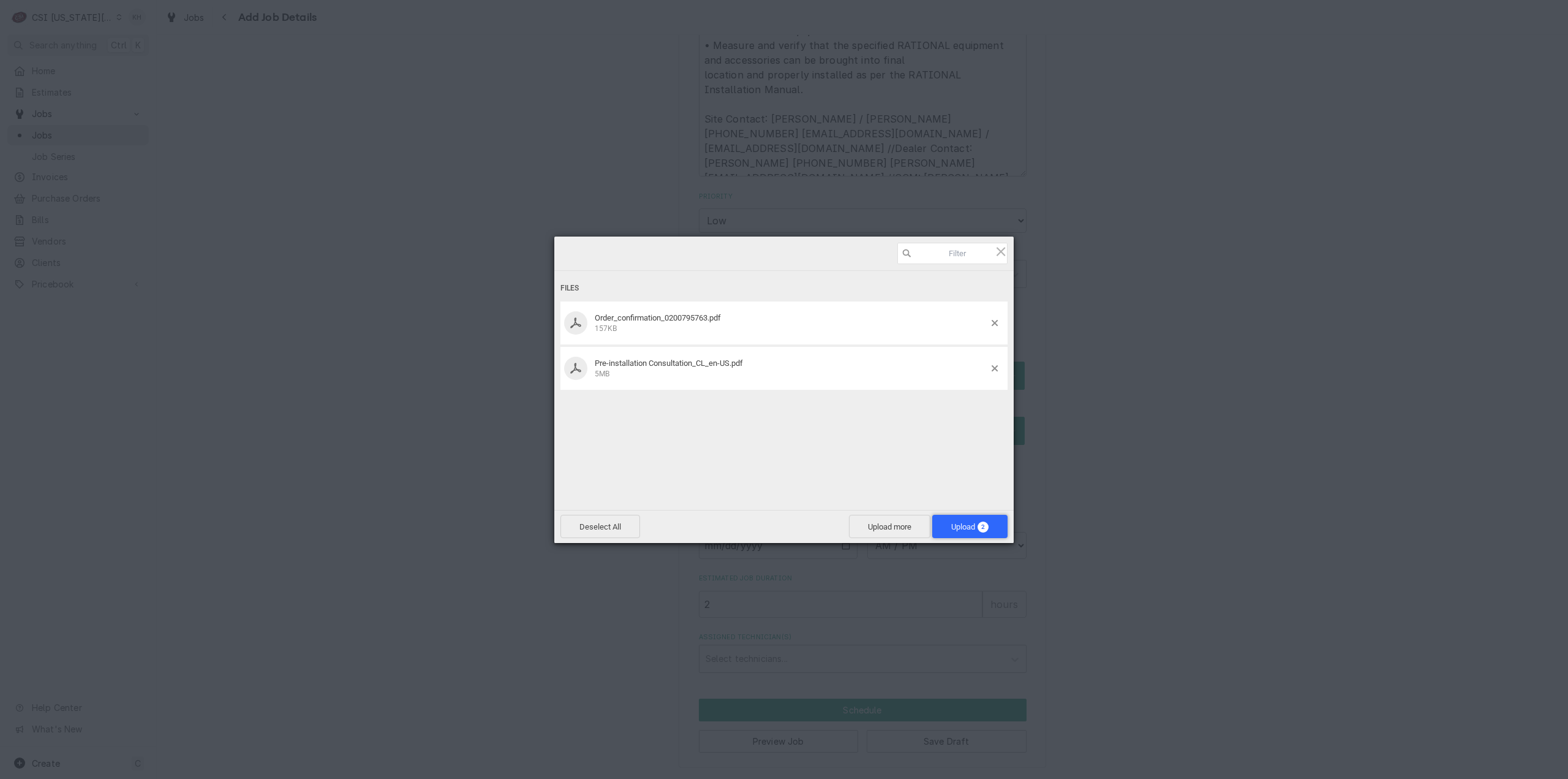
click at [979, 527] on span "2" at bounding box center [983, 527] width 11 height 11
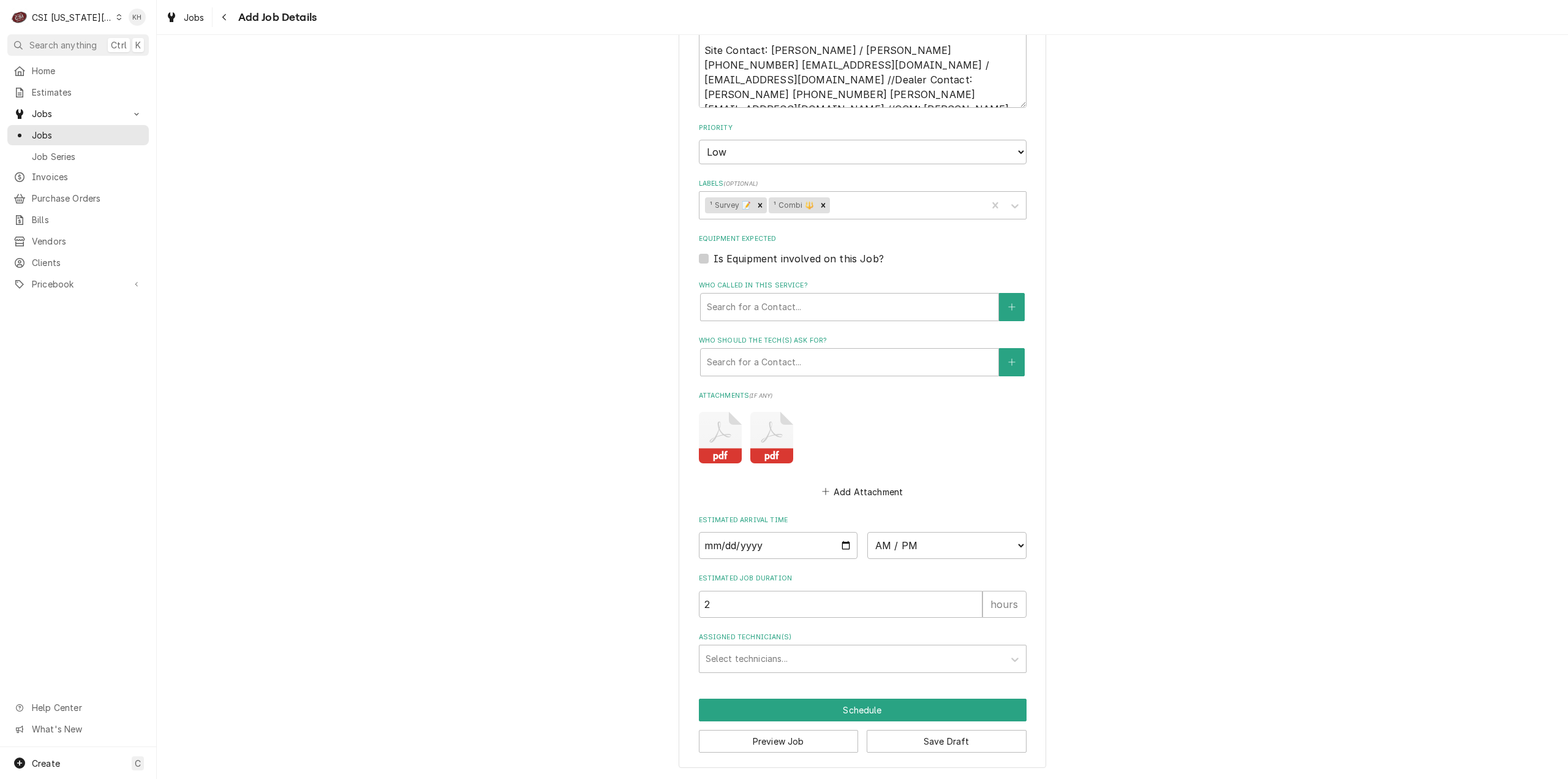
scroll to position [1121, 0]
click at [811, 737] on button "Preview Job" at bounding box center [779, 741] width 160 height 22
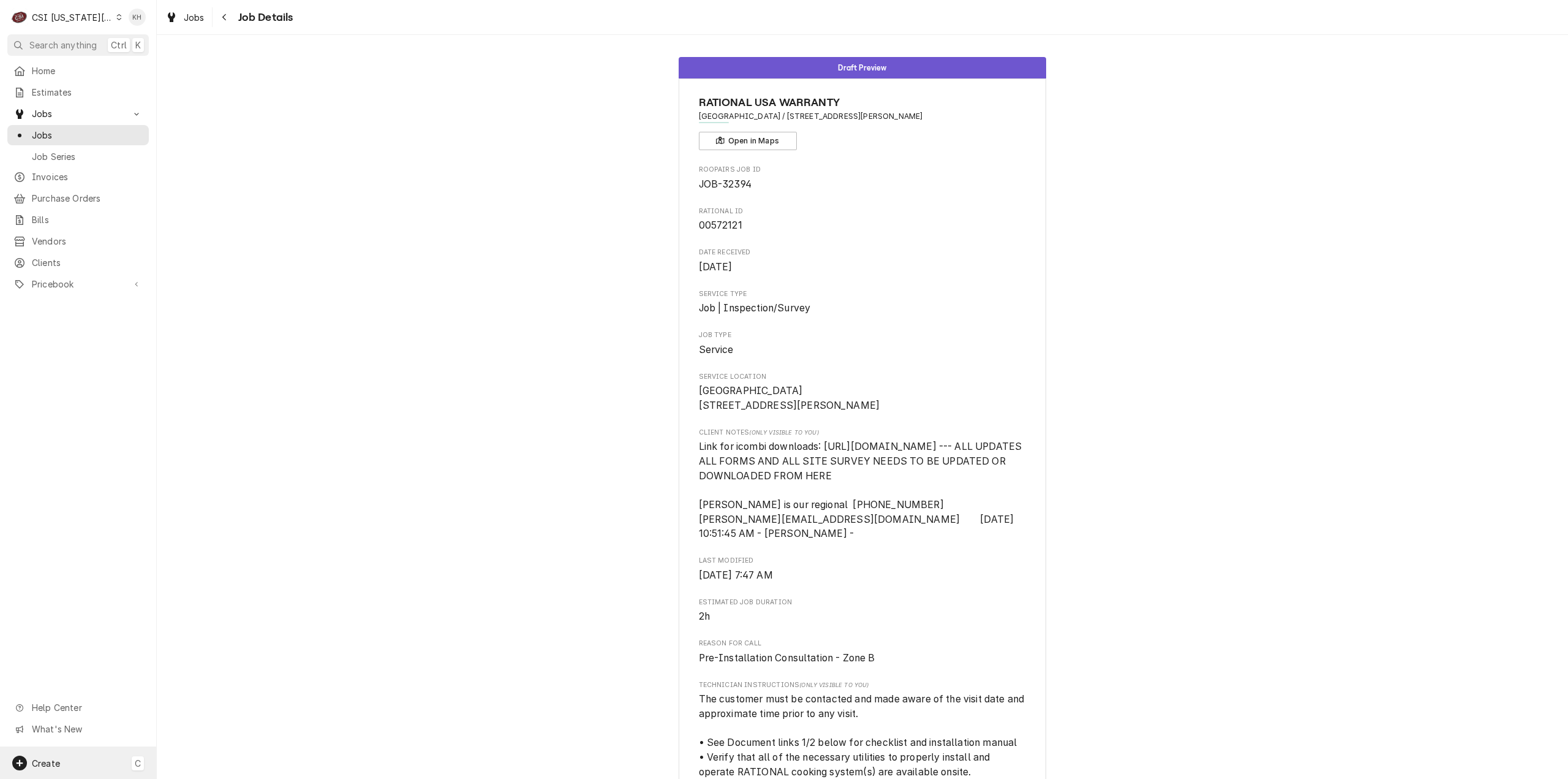
click at [80, 757] on div "Create C" at bounding box center [78, 763] width 157 height 32
click at [216, 638] on div "Job" at bounding box center [229, 636] width 82 height 12
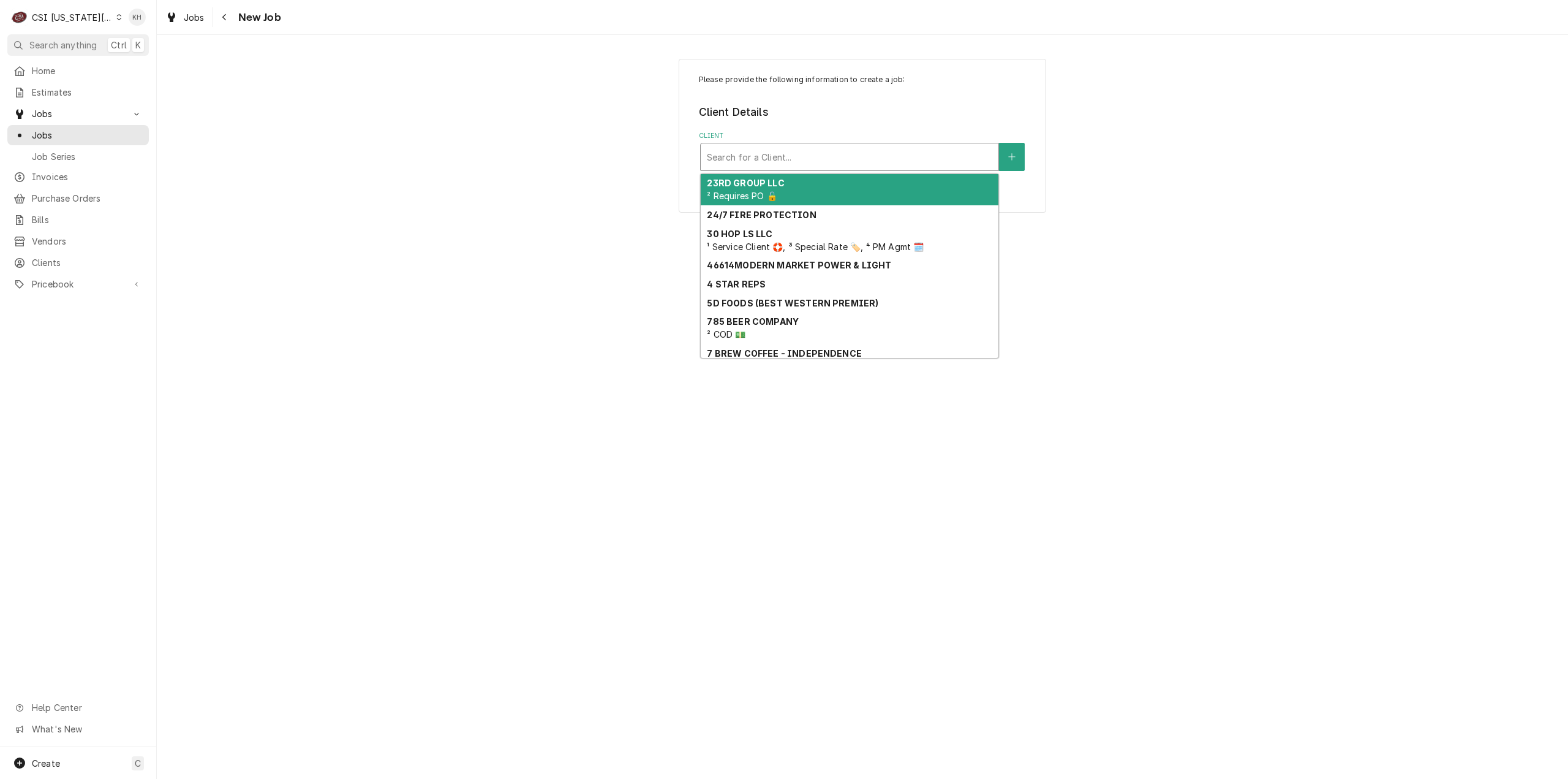
click at [824, 151] on div "Client" at bounding box center [849, 157] width 286 height 22
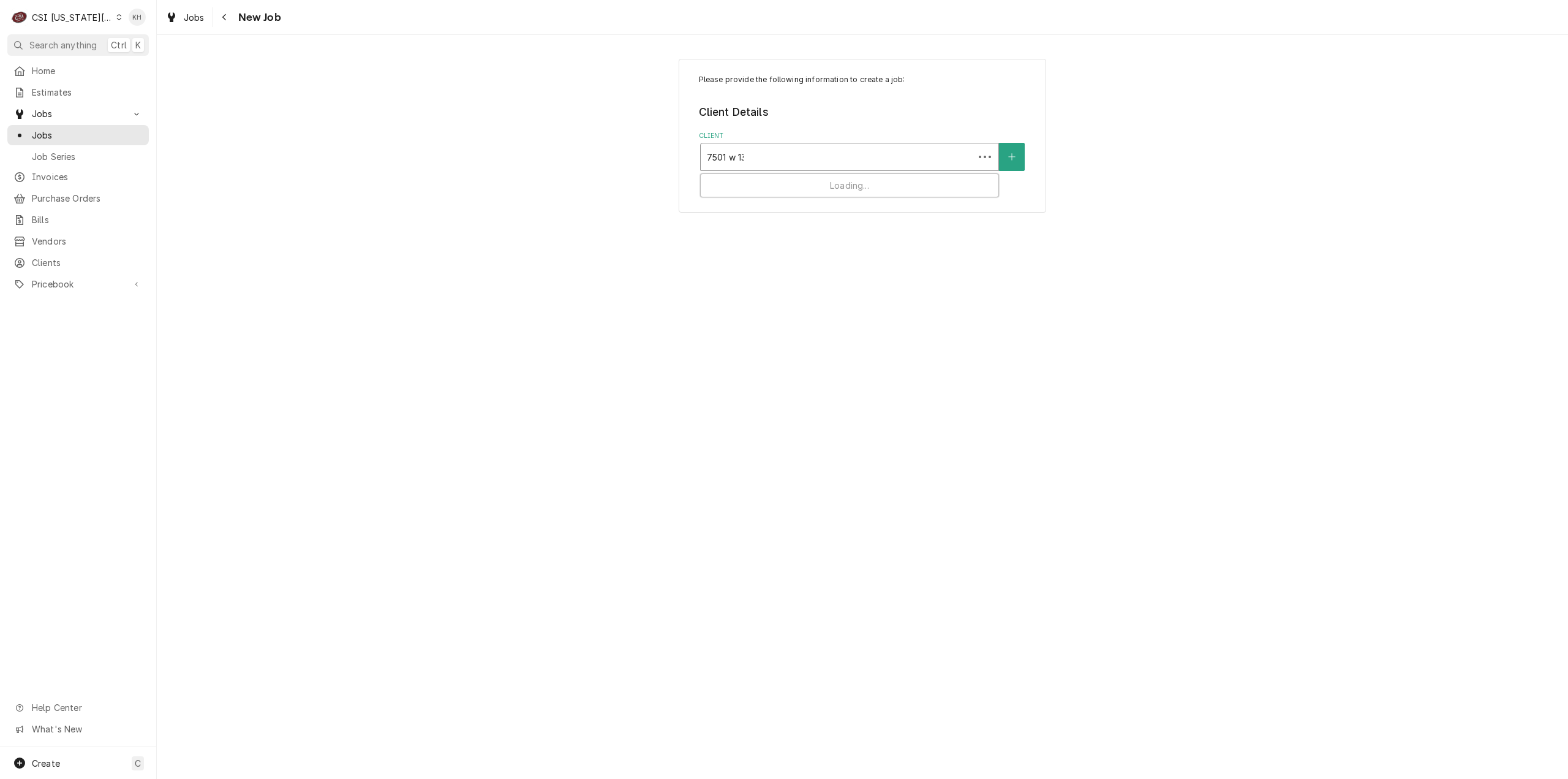
type input "7501 w 135"
drag, startPoint x: 796, startPoint y: 156, endPoint x: 735, endPoint y: 154, distance: 61.0
click at [735, 154] on div "Client" at bounding box center [849, 157] width 286 height 22
type input "7501"
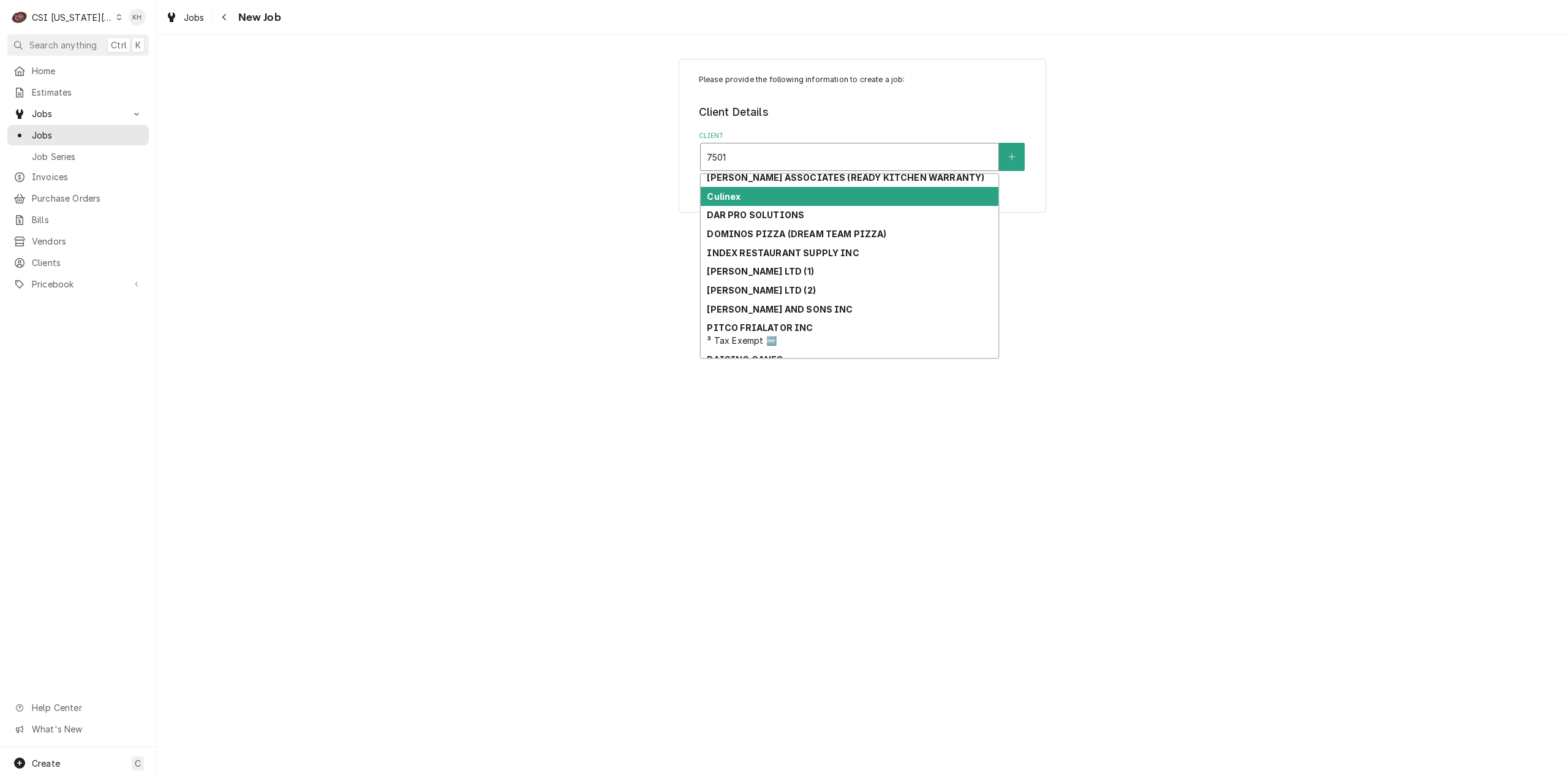
scroll to position [230, 0]
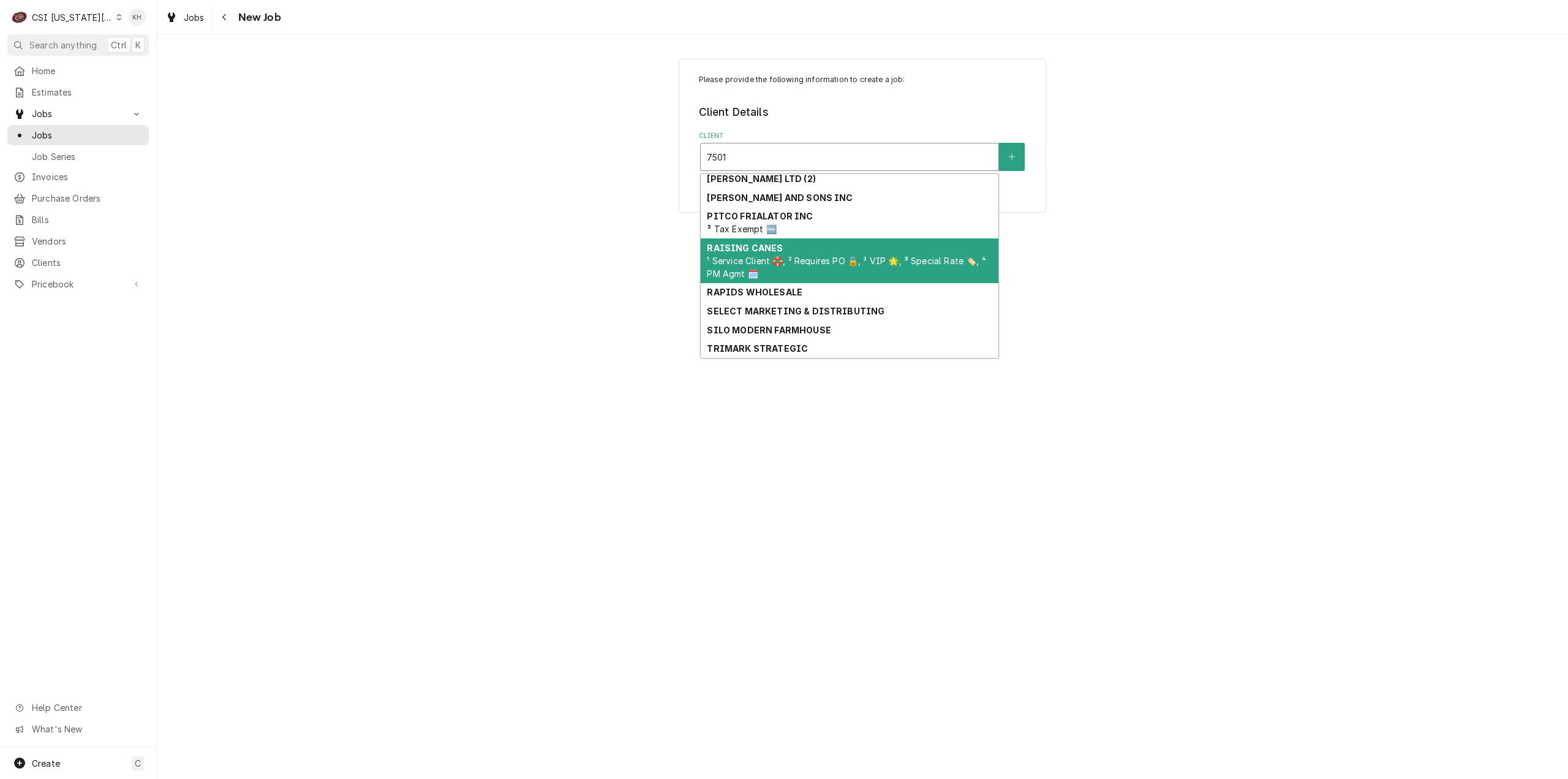
click at [808, 266] on div "RAISING CANES ¹ Service Client 🛟, ² Requires PO 🔓, ² VIP 🌟, ³ Special Rate 🏷️, …" at bounding box center [849, 261] width 297 height 45
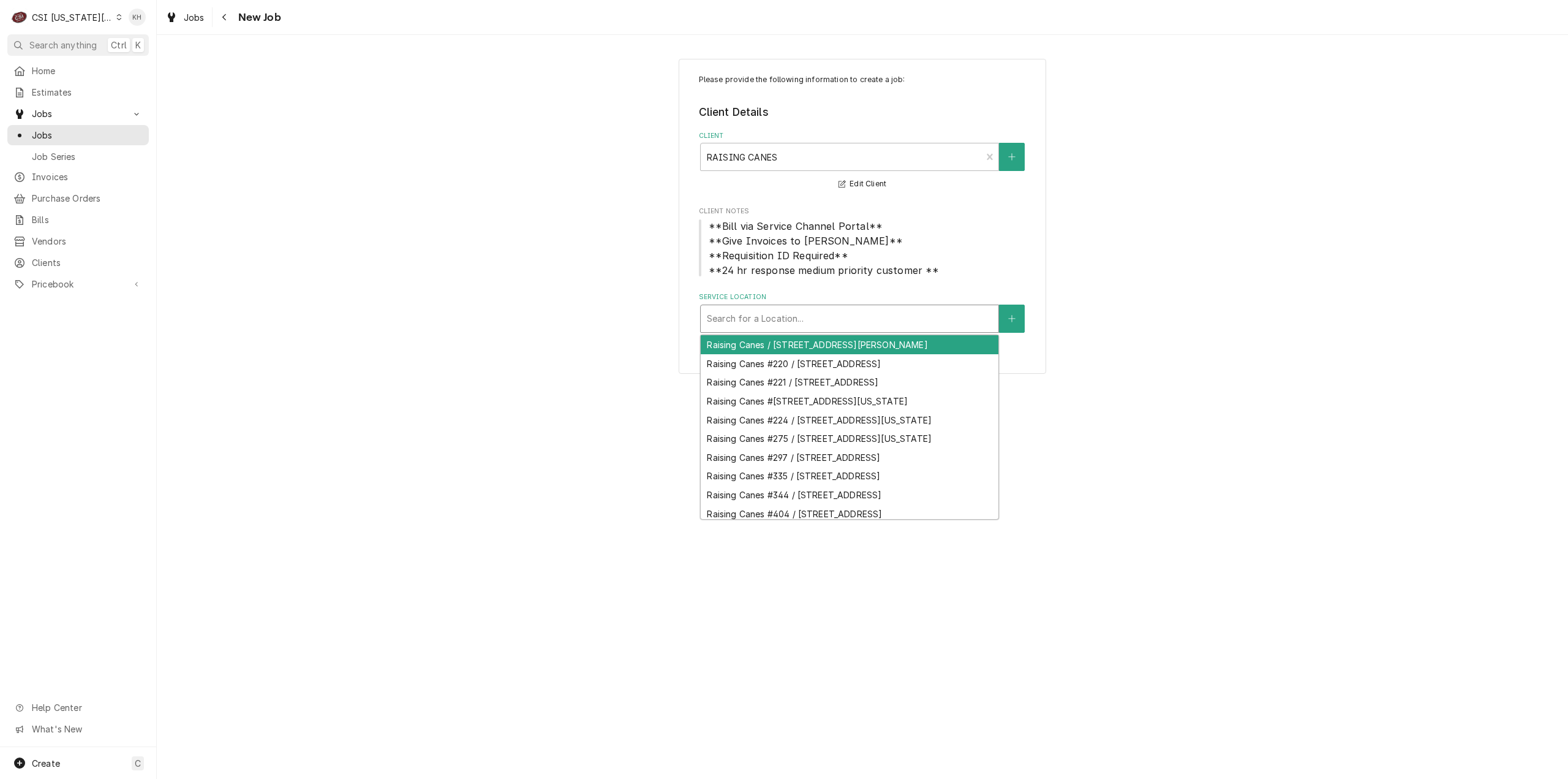
click at [824, 323] on div "Service Location" at bounding box center [849, 318] width 286 height 22
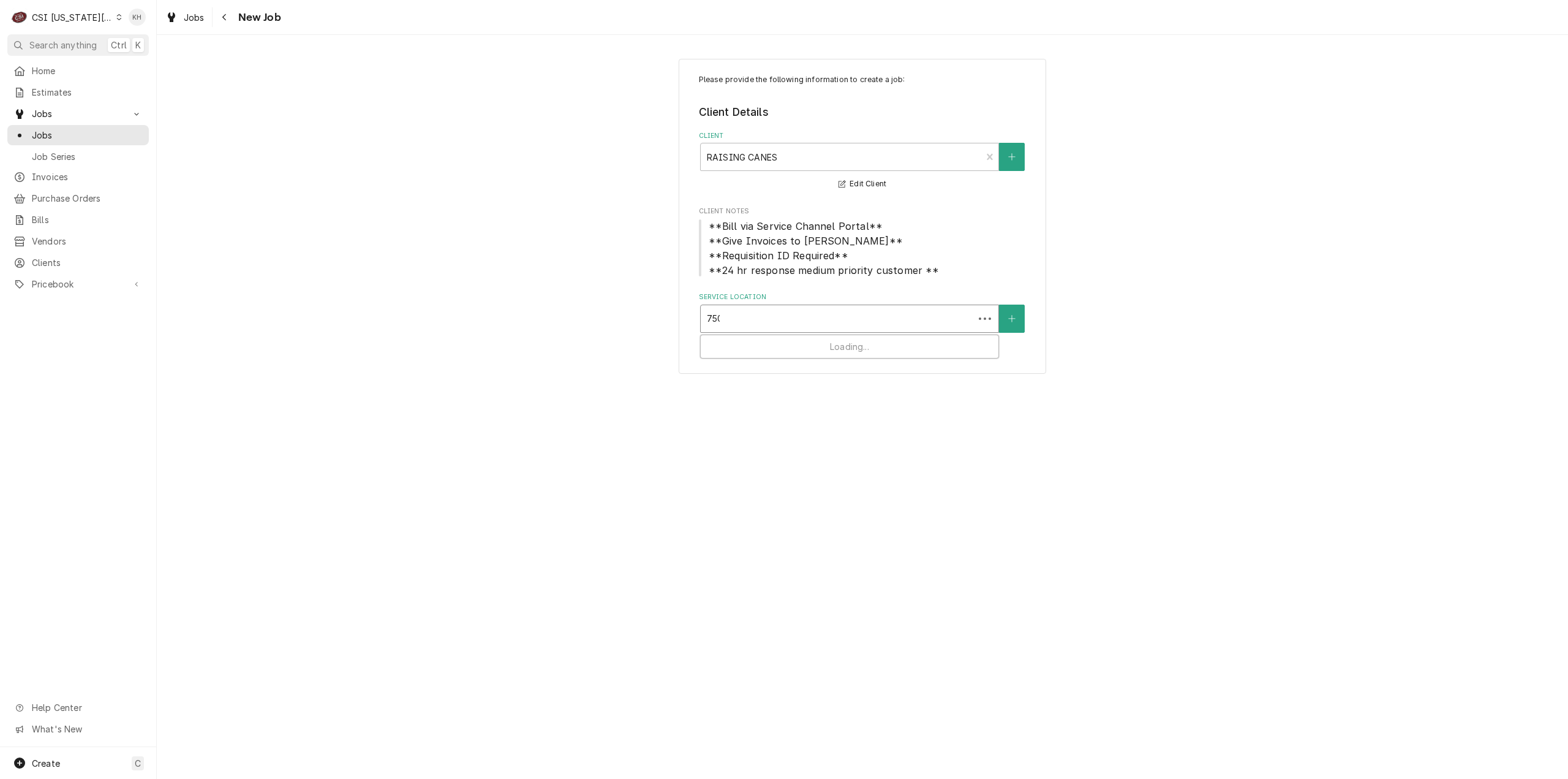
type input "7501"
drag, startPoint x: 844, startPoint y: 342, endPoint x: 869, endPoint y: 386, distance: 50.6
click at [844, 342] on div "Raising Canes #221 / 7501 W. 135Th Street, Overland Park, KS 66223" at bounding box center [849, 344] width 297 height 19
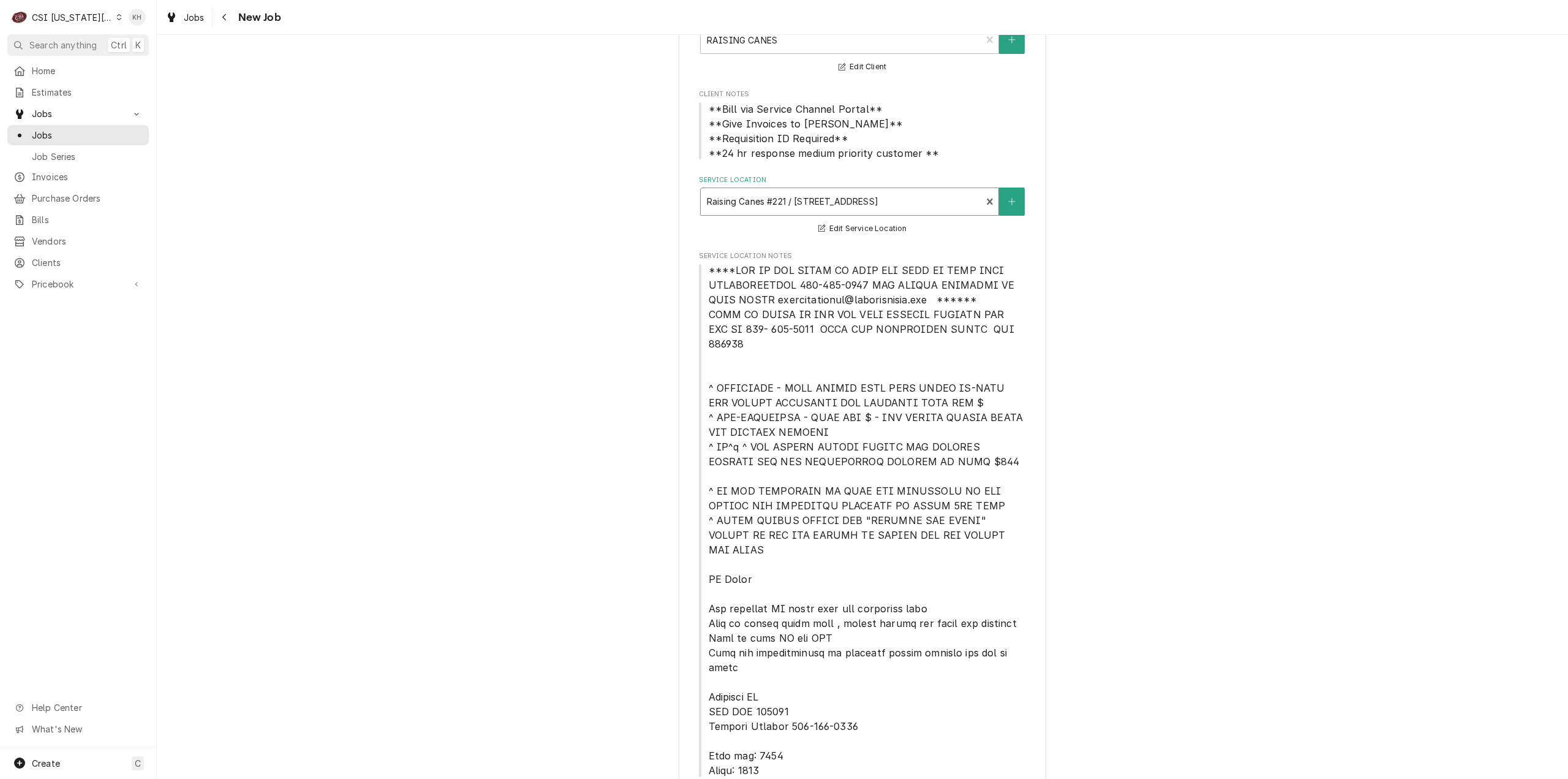
scroll to position [429, 0]
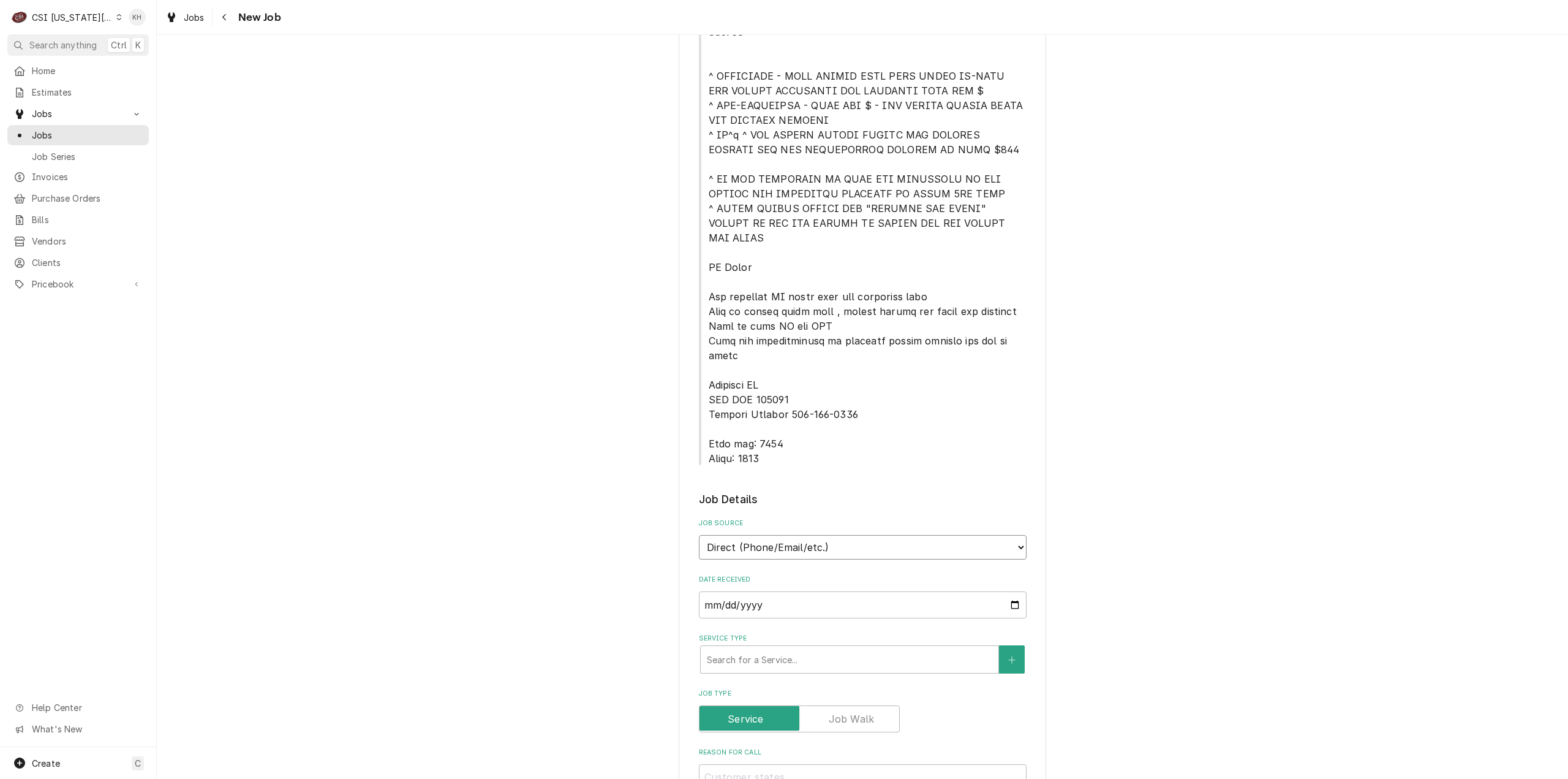
click at [820, 535] on select "Direct (Phone/Email/etc.) Service Channel Corrigo Ecotrak Other" at bounding box center [863, 547] width 328 height 24
select select "1"
click at [808, 592] on input "Service Channel ID" at bounding box center [863, 605] width 328 height 27
paste input "323935677"
type textarea "x"
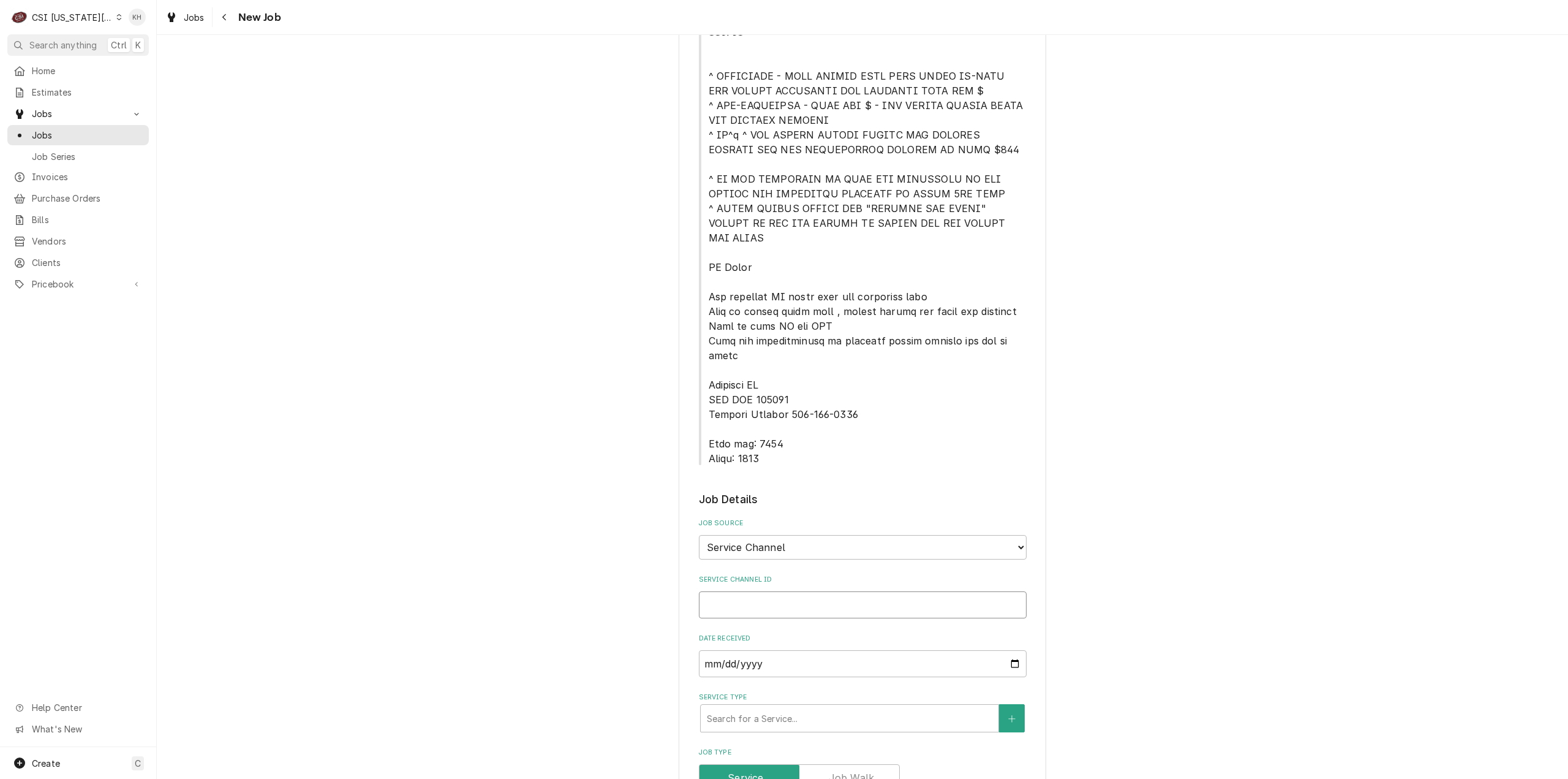
type input "323935677"
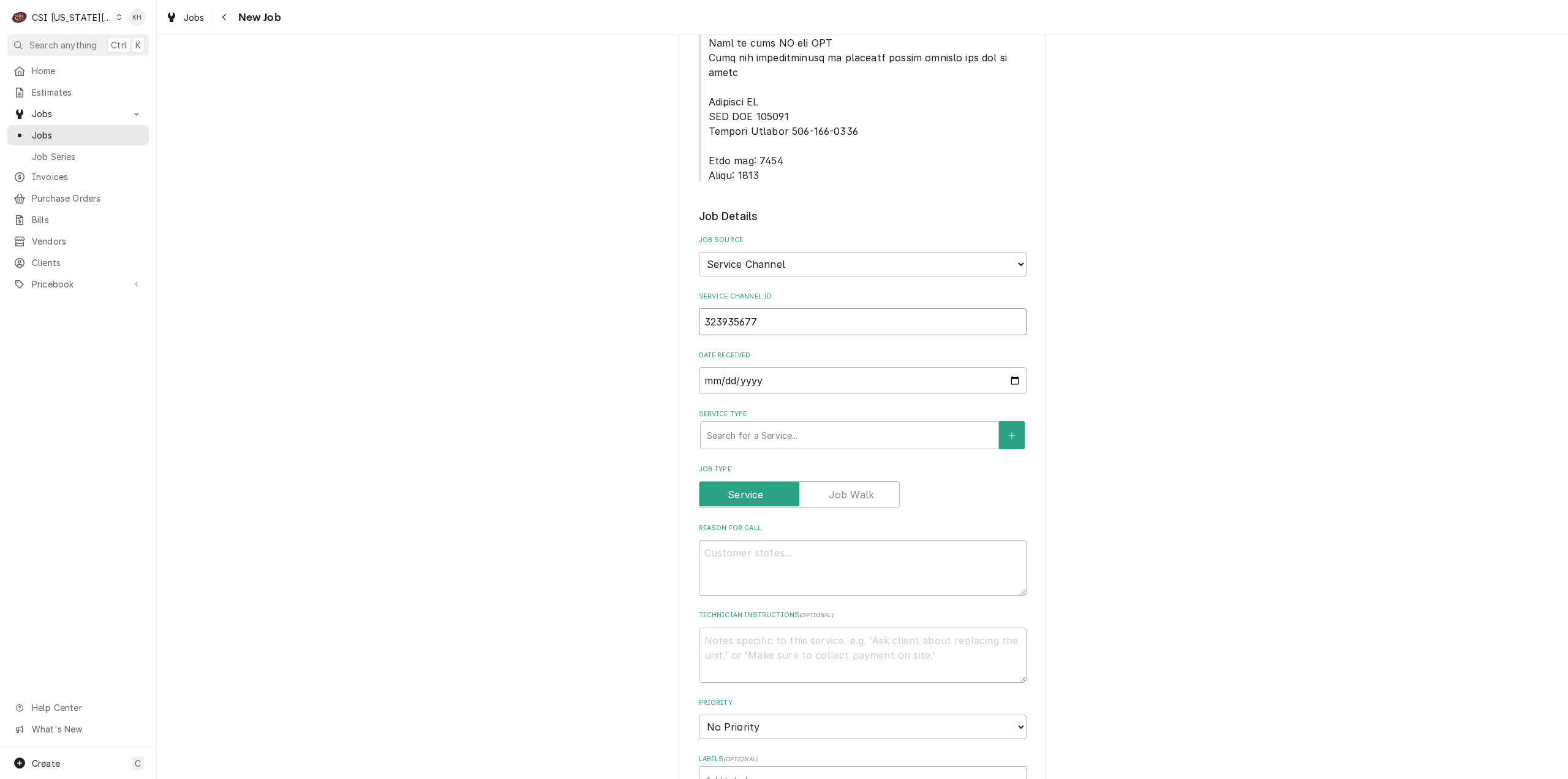
type textarea "x"
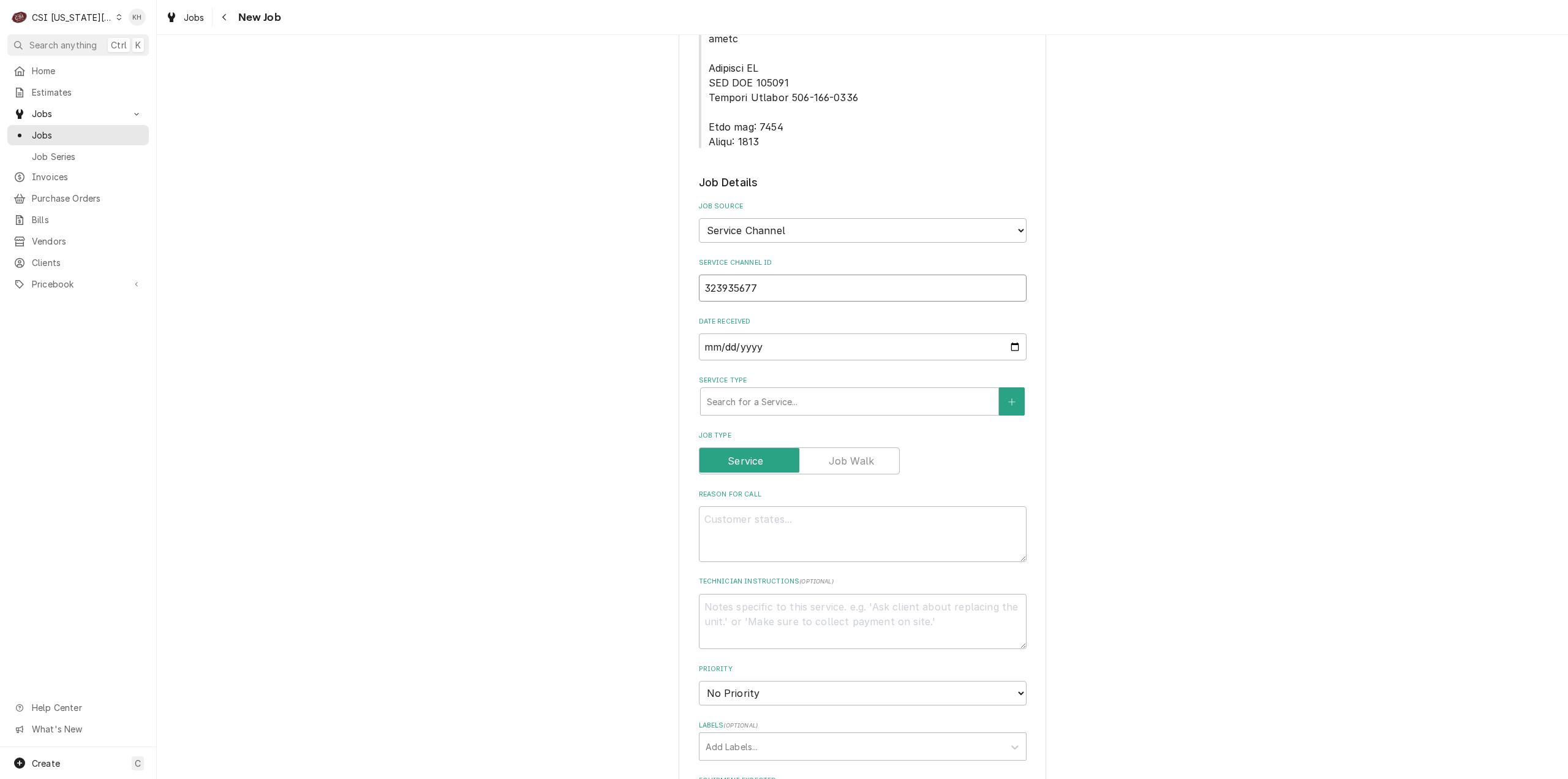
scroll to position [796, 0]
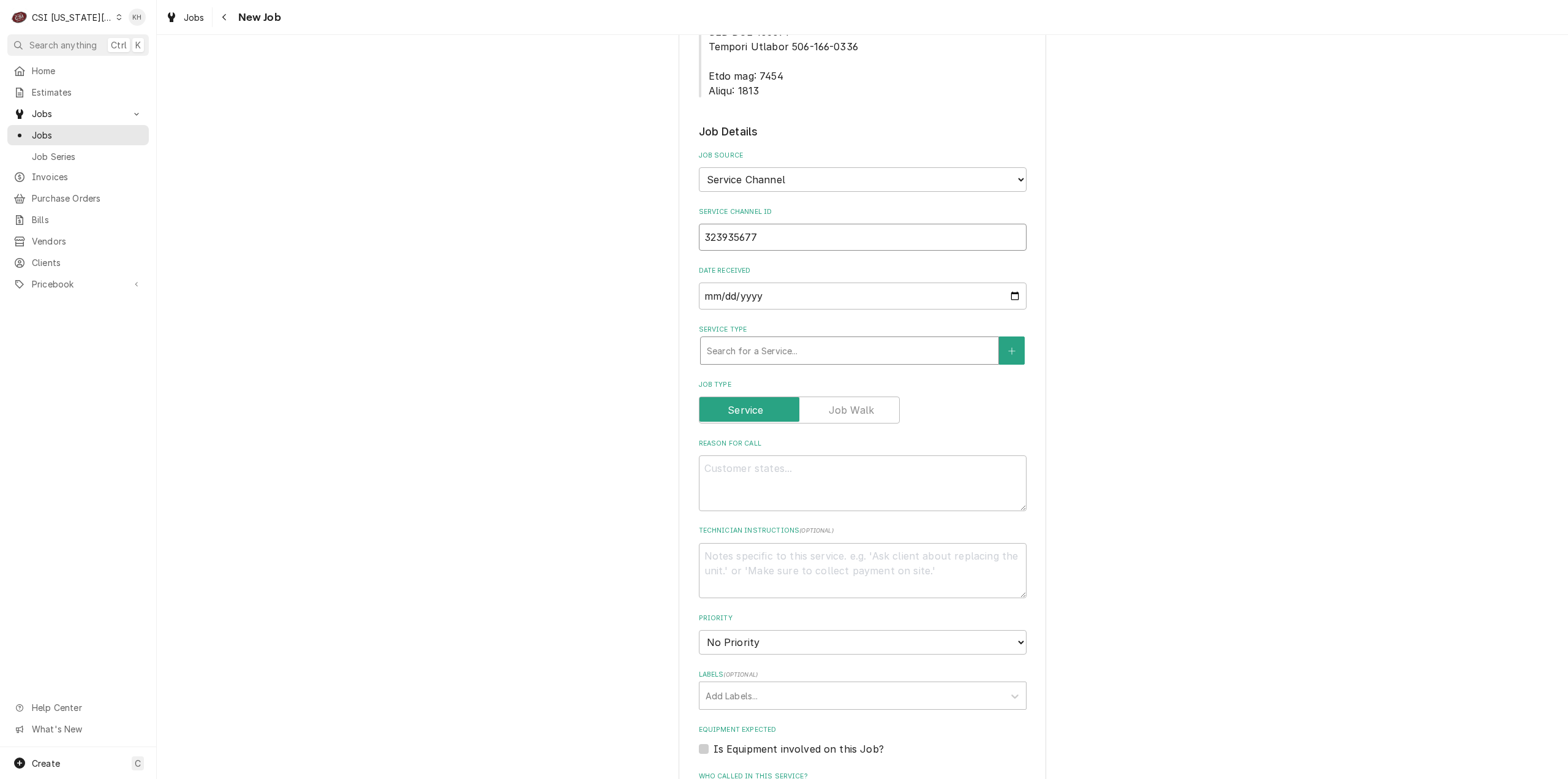
type input "323935677"
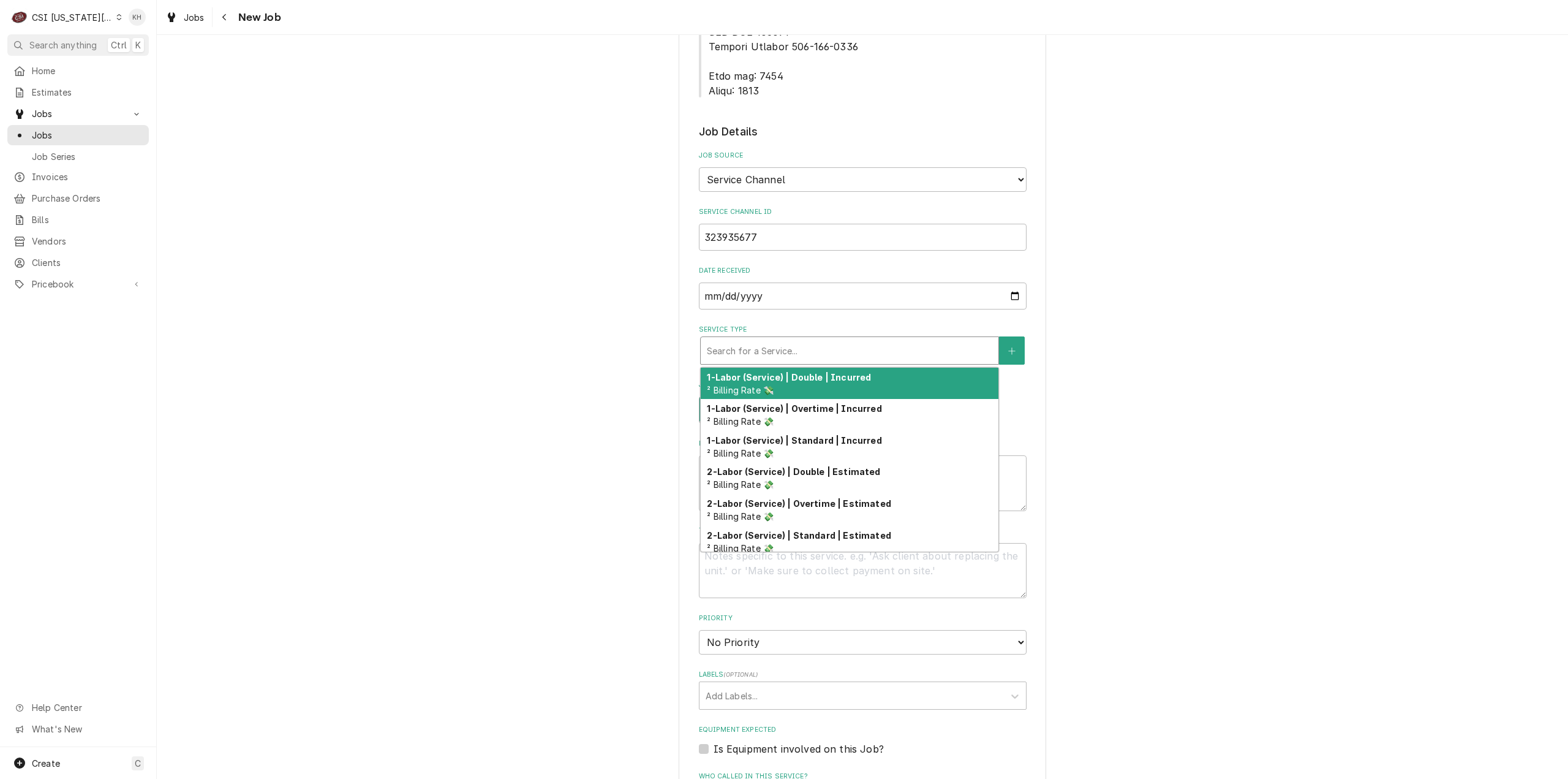
click at [782, 340] on div "Service Type" at bounding box center [849, 351] width 286 height 22
type textarea "x"
type input "s"
type textarea "x"
type input "se"
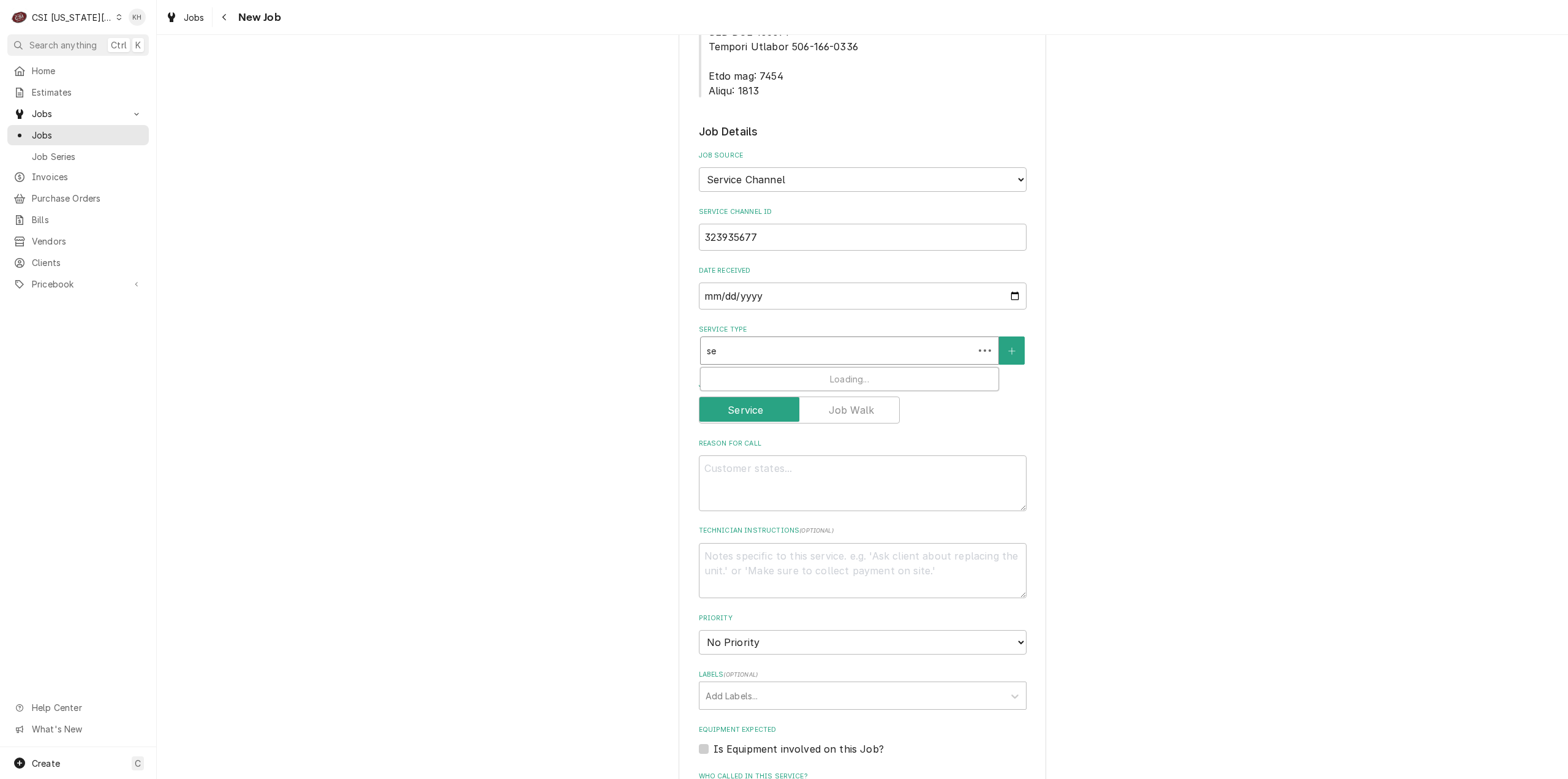
type textarea "x"
type input "ser"
type textarea "x"
type input "serv"
type textarea "x"
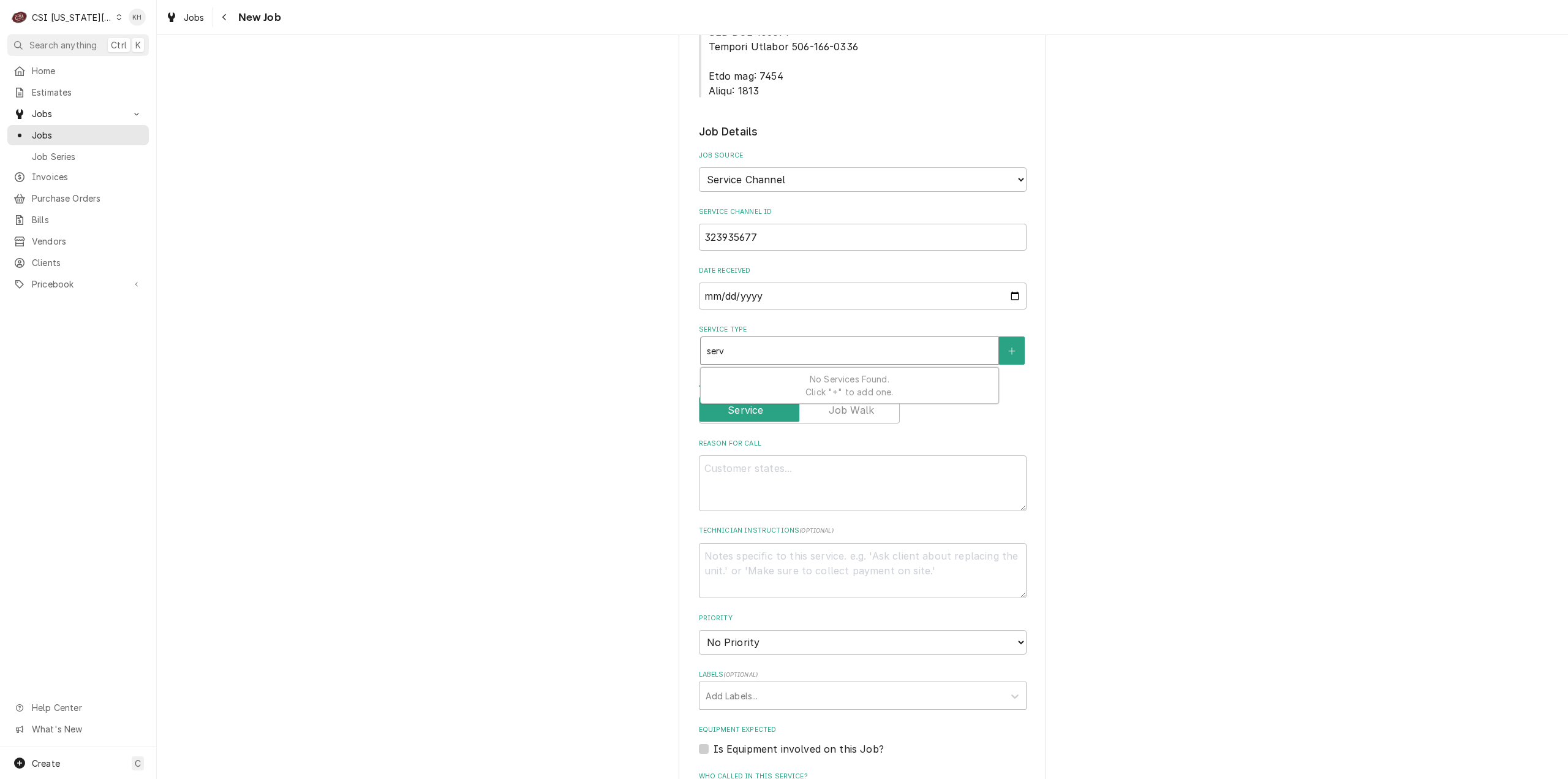
type input "servi"
type textarea "x"
type input "servic"
type textarea "x"
type input "service"
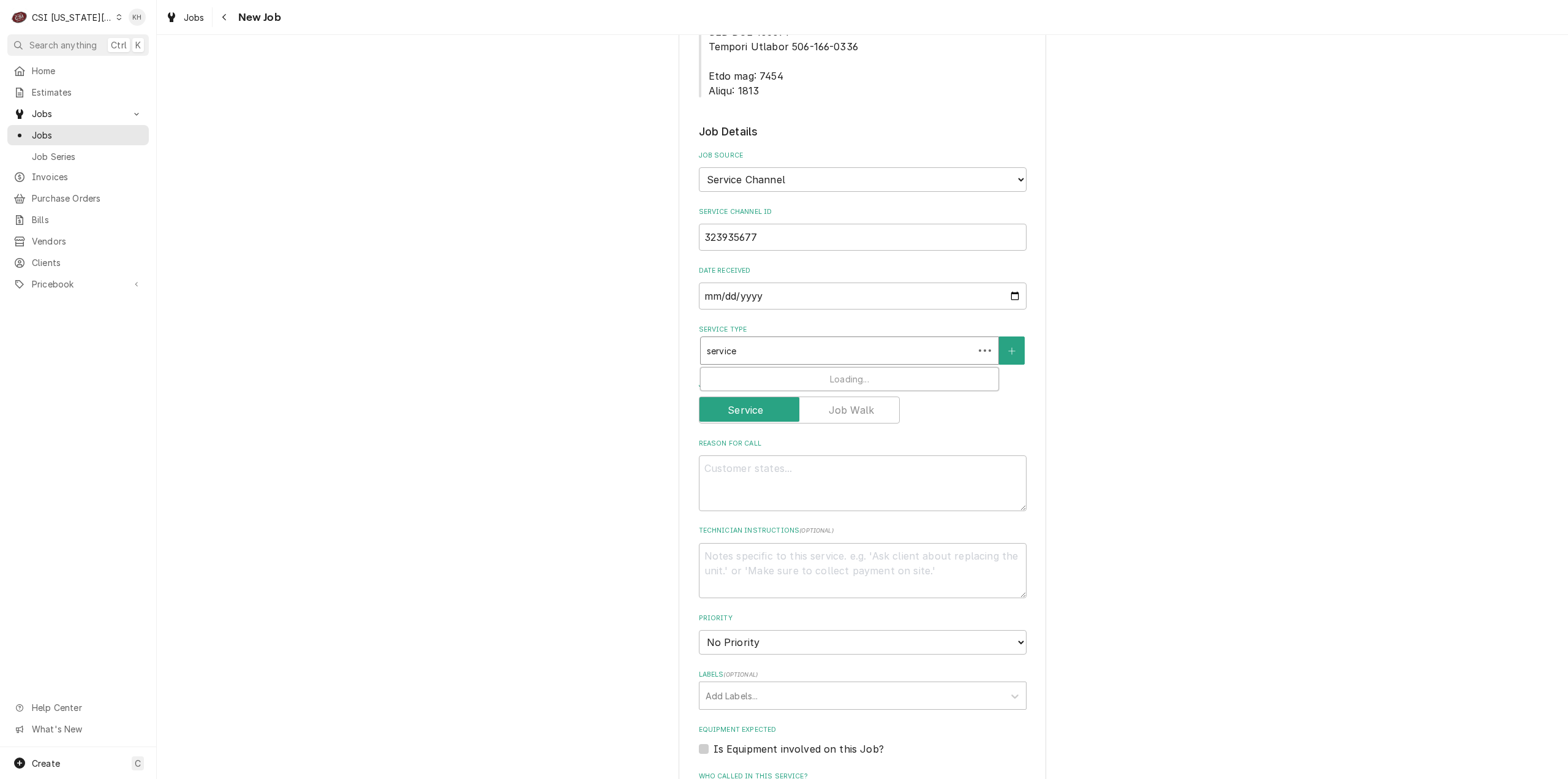
type textarea "x"
type input "service c"
type textarea "x"
type input "service cal"
type textarea "x"
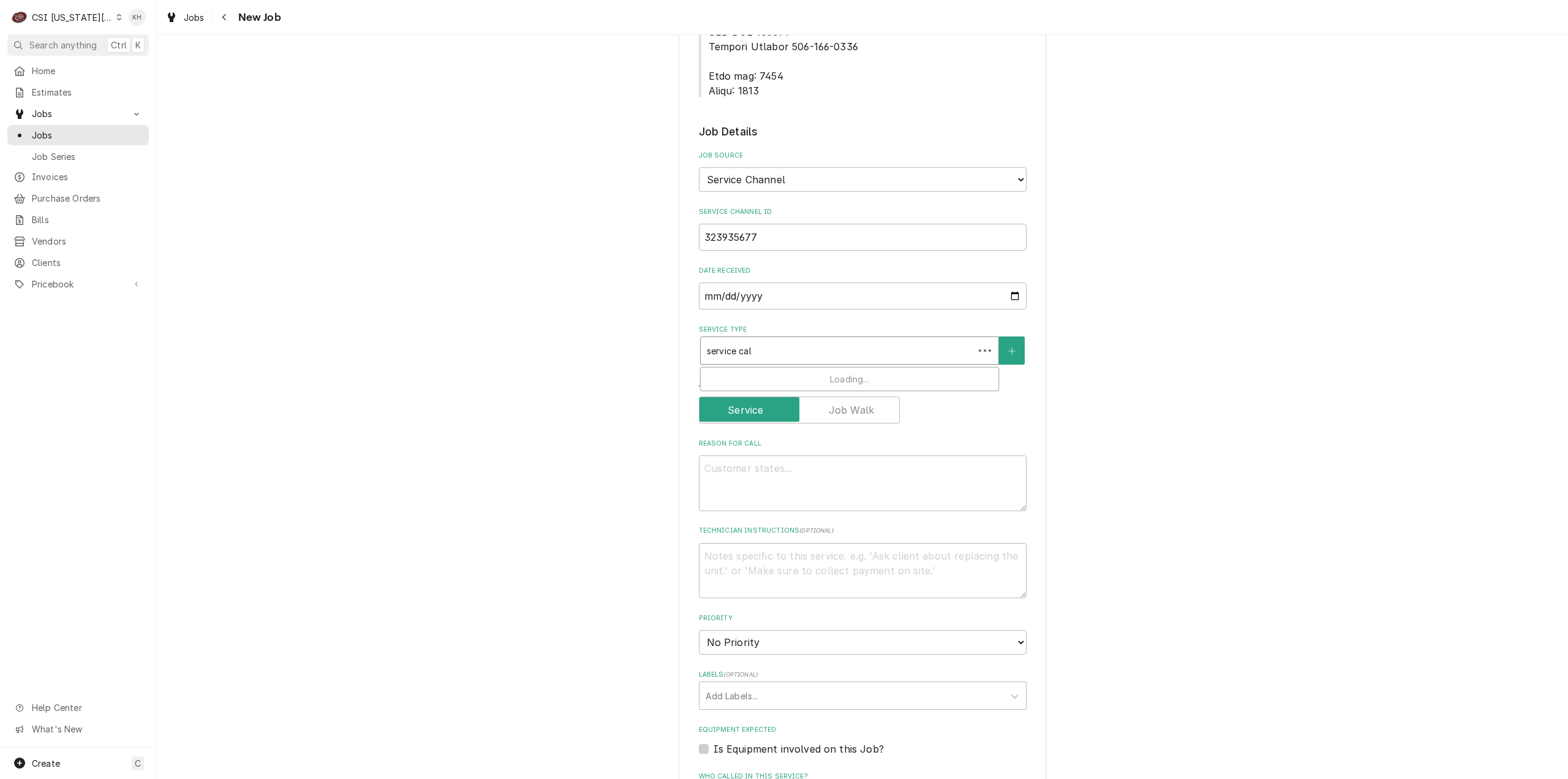
type input "service call"
drag, startPoint x: 782, startPoint y: 333, endPoint x: 715, endPoint y: 345, distance: 68.1
click at [778, 367] on div "Job | Service Call ¹ Service Type 🛠️" at bounding box center [849, 383] width 297 height 32
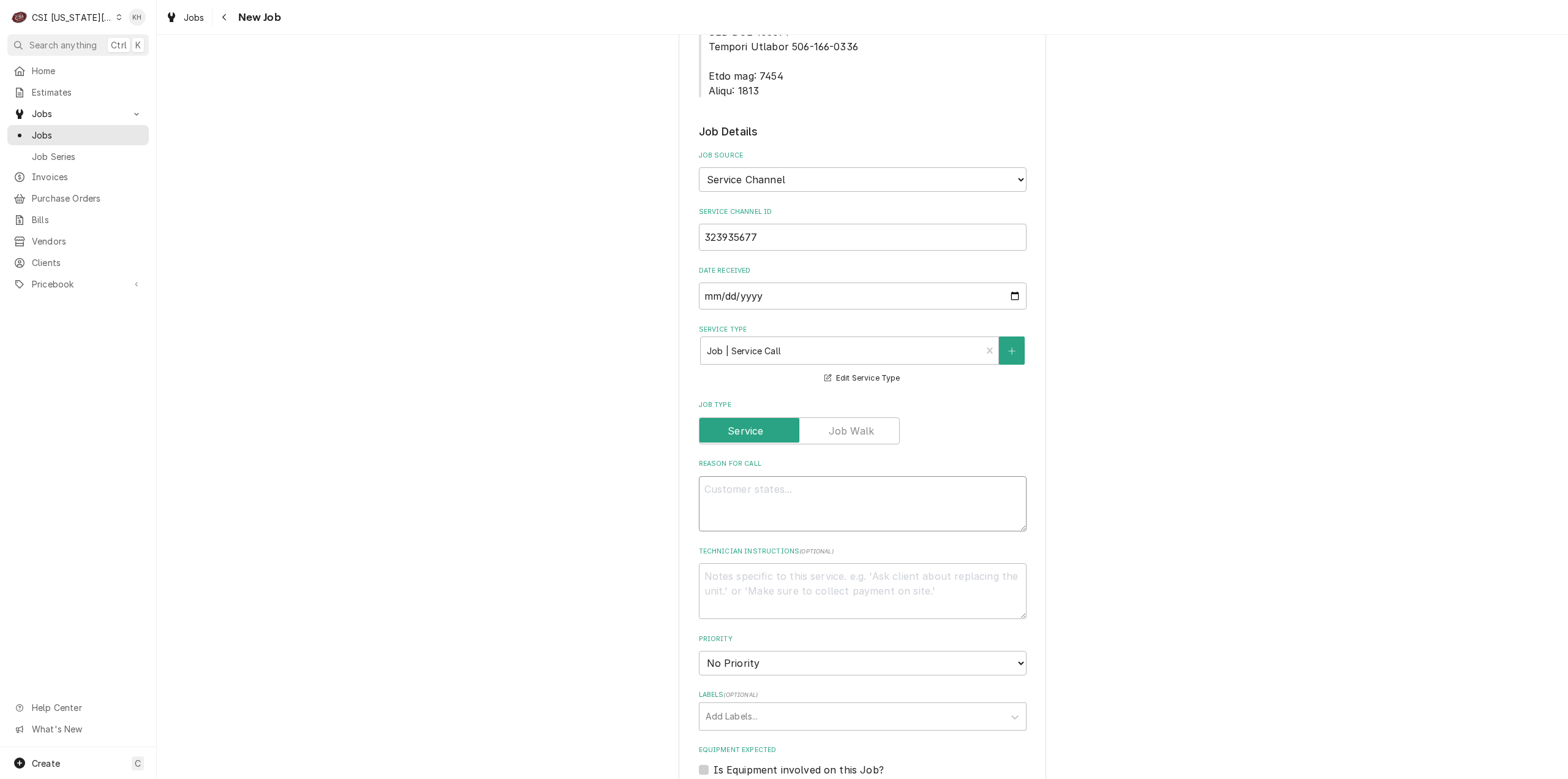
click at [879, 477] on textarea "Reason For Call" at bounding box center [863, 504] width 328 height 56
paste textarea "KITCHEN/REFRIGERATION "Tag ID"010623, "Brand" KOLPAK, "Model #"PCL149LOP, "Seri…"
type textarea "x"
type textarea "KITCHEN/REFRIGERATION "Tag ID"010623, "Brand" KOLPAK, "Model #"PCL149LOP, "Seri…"
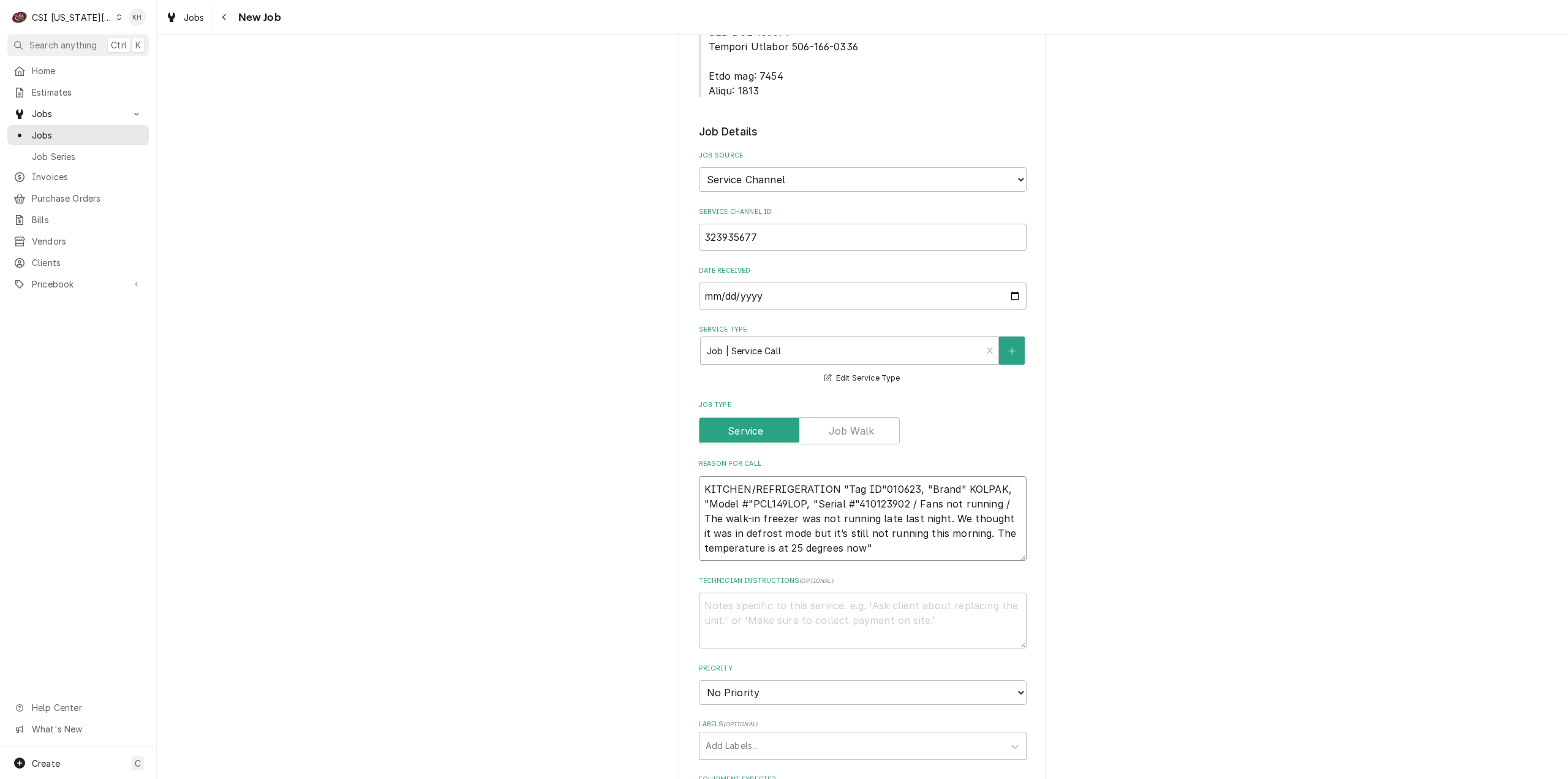
type textarea "x"
type textarea "KITCHEN/REFRIGERATION "Tag ID"010623, "Brand" KOLPAK, "Model #"PCL149LOP, "Seri…"
type textarea "x"
type textarea "KITCHEN/REFRIGERATION "Tag ID"010623, "Brand" KOLPAK, "Model #"PCL149LOP, "Seri…"
type textarea "x"
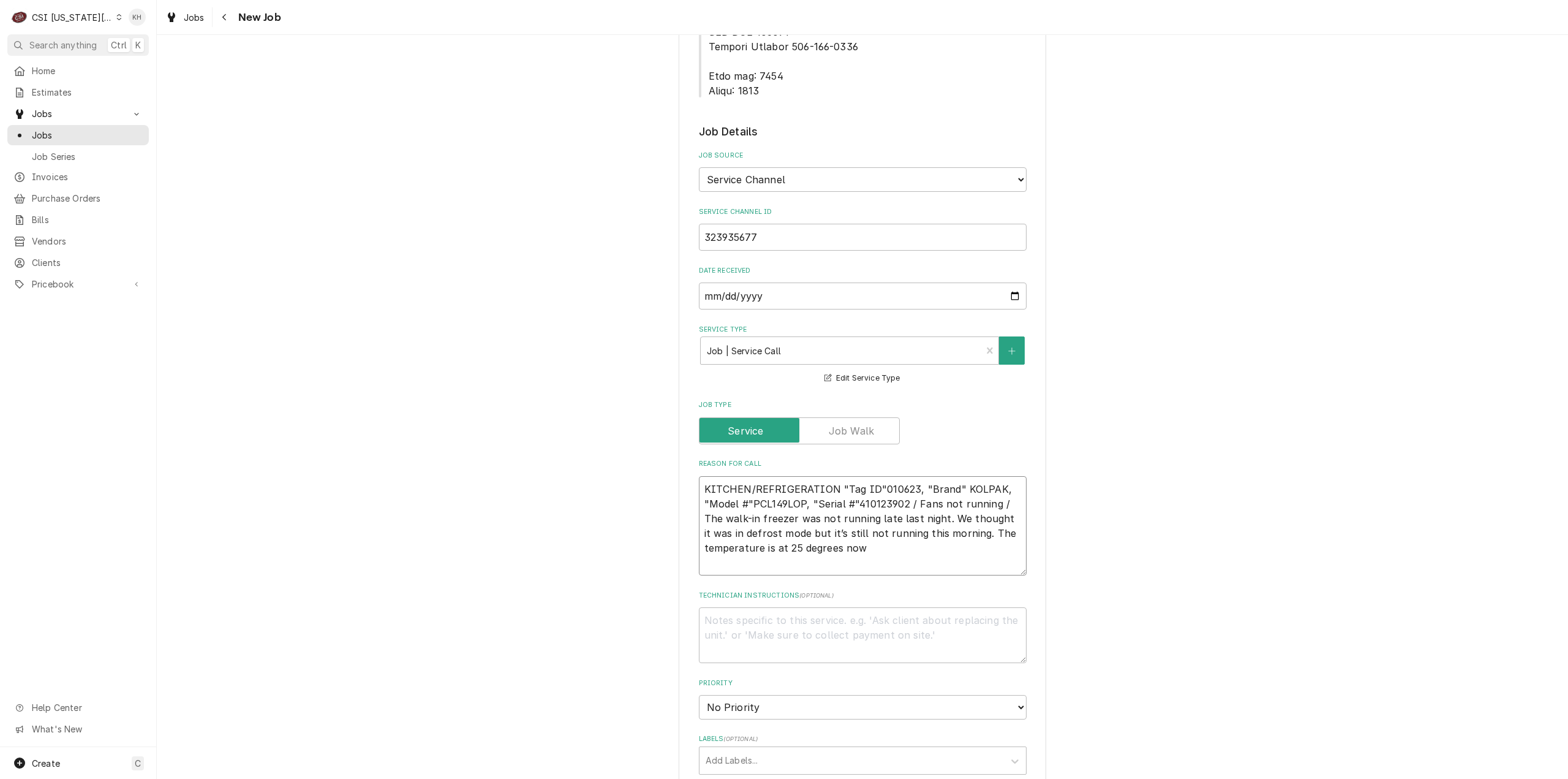
type textarea "KITCHEN/REFRIGERATION "Tag ID"010623, "Brand" KOLPAK, "Model #"PCL149LOP, "Seri…"
type textarea "x"
type textarea "KITCHEN/REFRIGERATION "Tag ID"010623, "Brand" KOLPAK, "Model #"PCL149LOP, "Seri…"
type textarea "x"
type textarea "KITCHEN/REFRIGERATION "Tag ID"010623, "Brand" KOLPAK, "Model #"PCL149LOP, "Seri…"
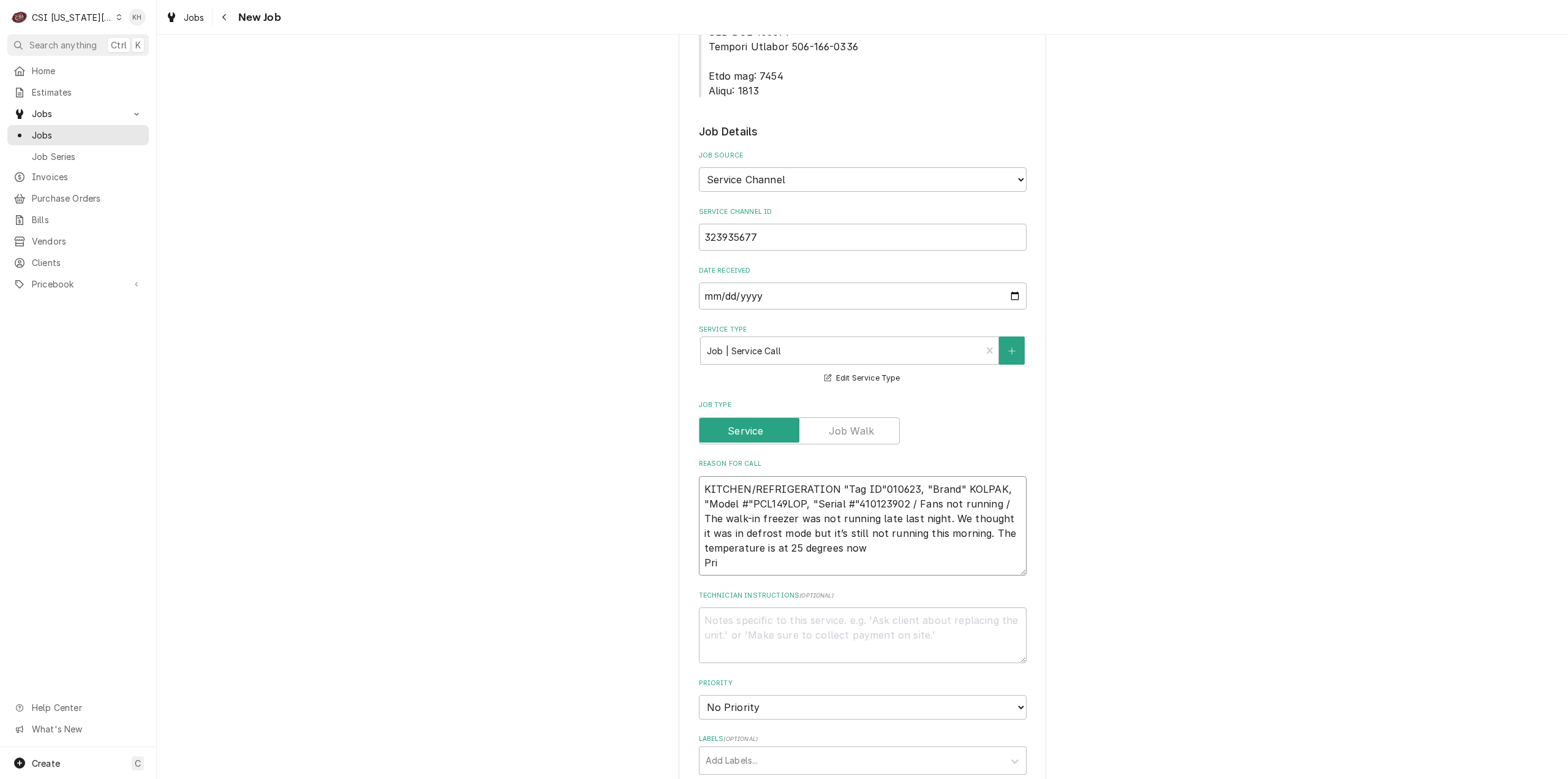
type textarea "x"
type textarea "KITCHEN/REFRIGERATION "Tag ID"010623, "Brand" KOLPAK, "Model #"PCL149LOP, "Seri…"
type textarea "x"
type textarea "KITCHEN/REFRIGERATION "Tag ID"010623, "Brand" KOLPAK, "Model #"PCL149LOP, "Seri…"
type textarea "x"
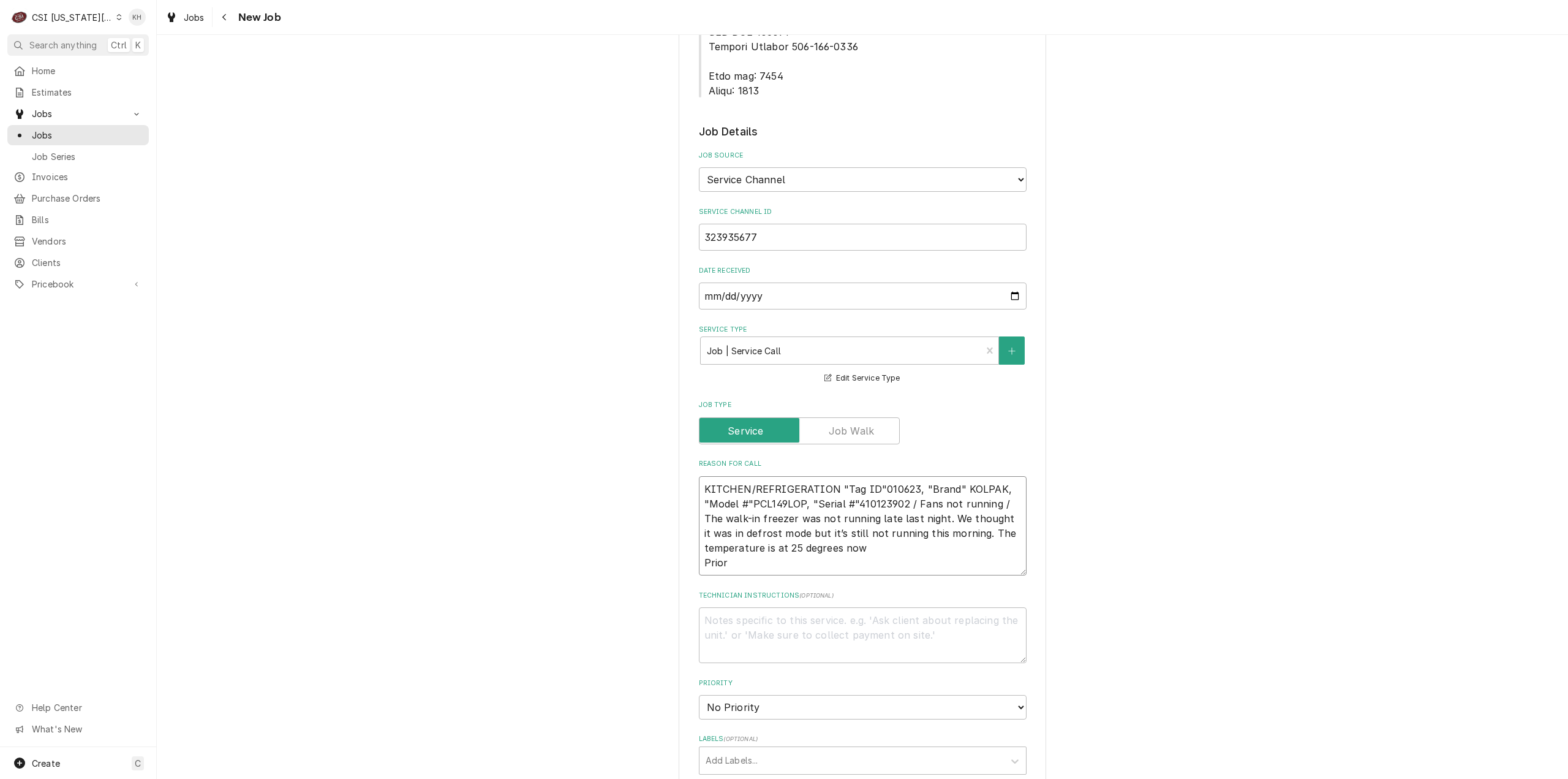
type textarea "KITCHEN/REFRIGERATION "Tag ID"010623, "Brand" KOLPAK, "Model #"PCL149LOP, "Seri…"
type textarea "x"
type textarea "KITCHEN/REFRIGERATION "Tag ID"010623, "Brand" KOLPAK, "Model #"PCL149LOP, "Seri…"
type textarea "x"
type textarea "KITCHEN/REFRIGERATION "Tag ID"010623, "Brand" KOLPAK, "Model #"PCL149LOP, "Seri…"
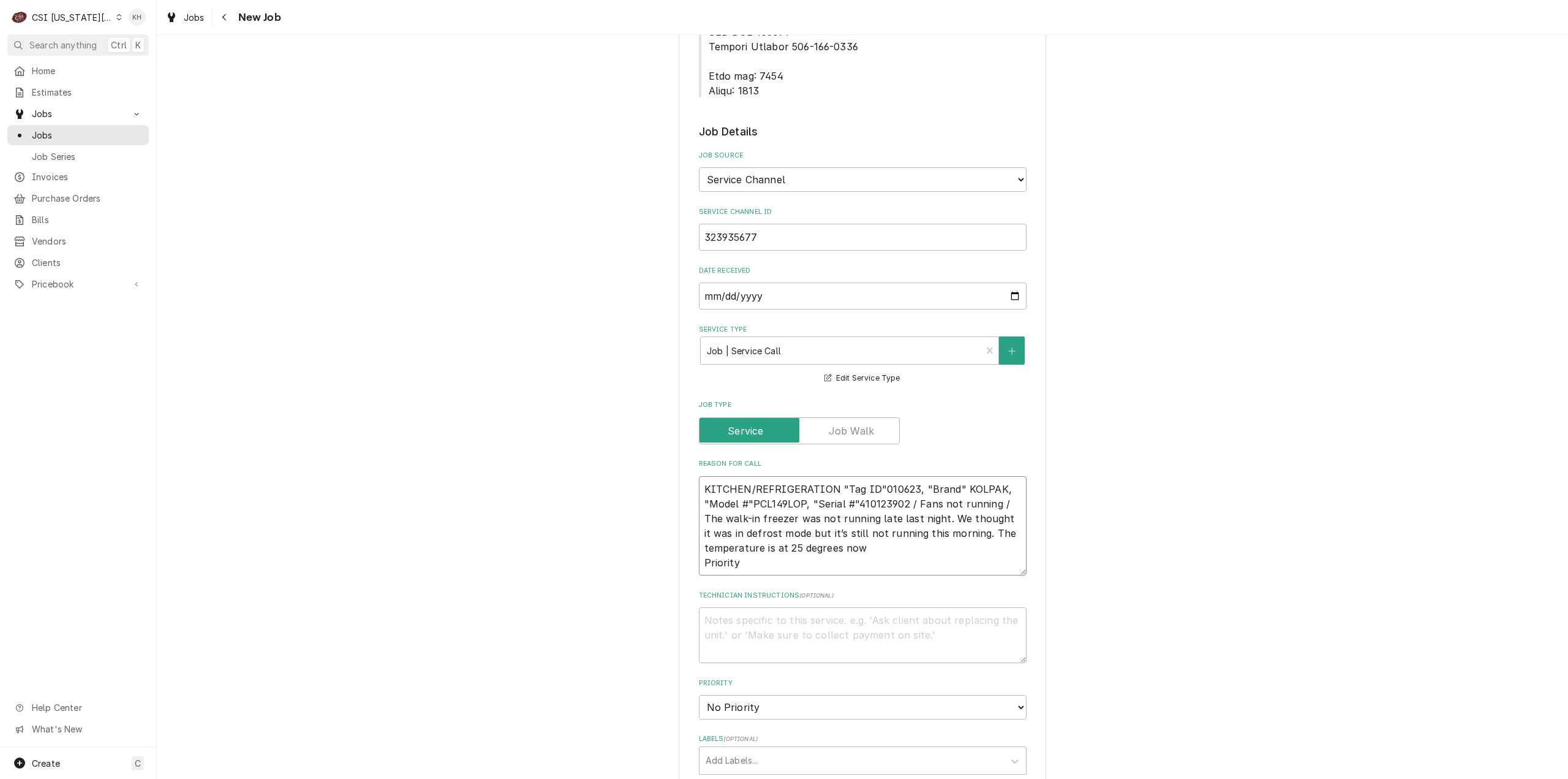
type textarea "x"
type textarea "KITCHEN/REFRIGERATION "Tag ID"010623, "Brand" KOLPAK, "Model #"PCL149LOP, "Seri…"
type textarea "x"
type textarea "KITCHEN/REFRIGERATION "Tag ID"010623, "Brand" KOLPAK, "Model #"PCL149LOP, "Seri…"
click at [814, 515] on textarea "KITCHEN/REFRIGERATION "Tag ID"010623, "Brand" KOLPAK, "Model #"PCL149LOP, "Seri…" at bounding box center [863, 527] width 328 height 100
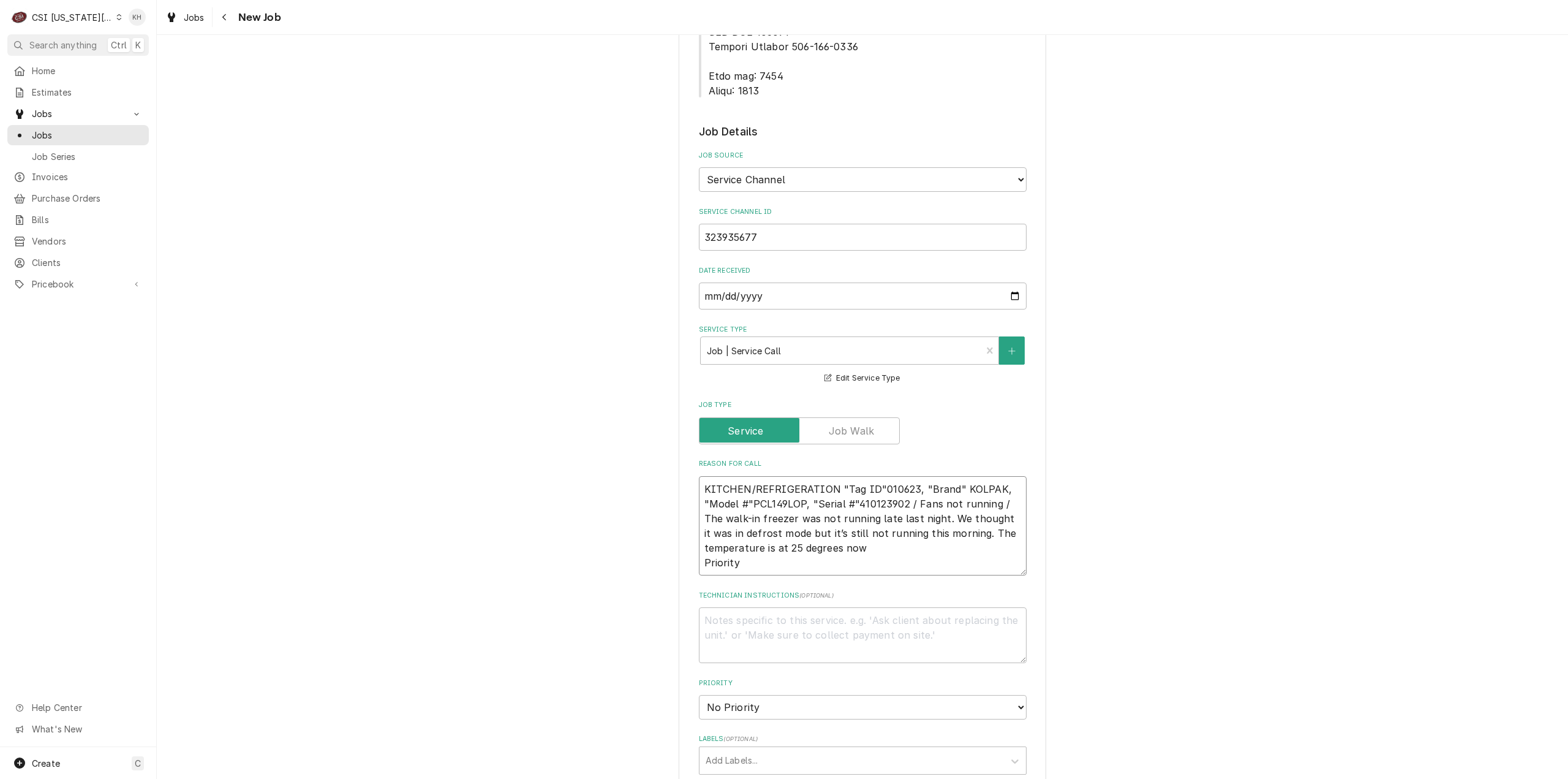
paste textarea "Emergency < 4 Hours"
type textarea "x"
type textarea "KITCHEN/REFRIGERATION "Tag ID"010623, "Brand" KOLPAK, "Model #"PCL149LOP, "Seri…"
click at [794, 607] on textarea "Technician Instructions ( optional )" at bounding box center [863, 635] width 328 height 56
type textarea "x"
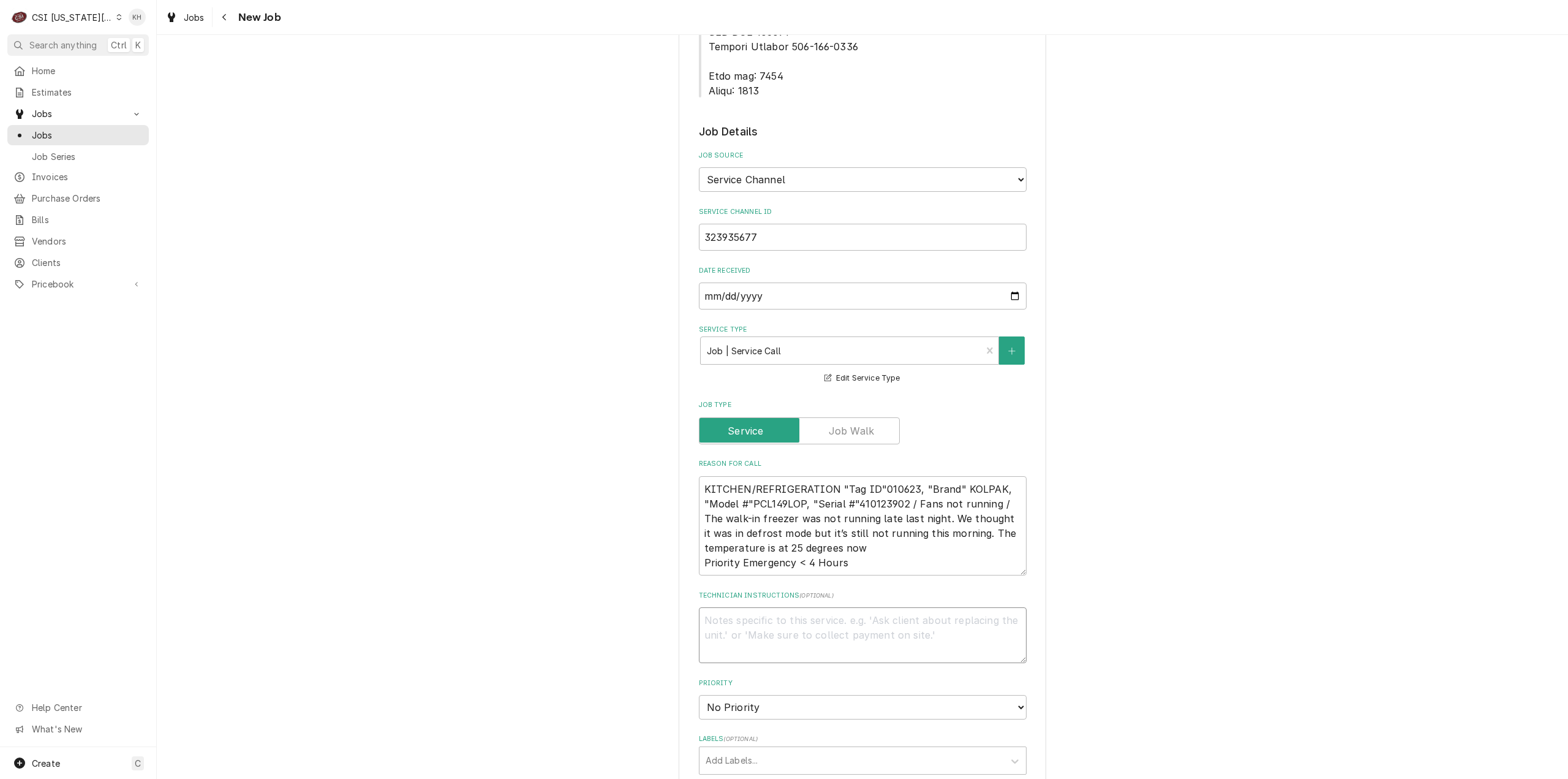
type textarea "N"
type textarea "x"
type textarea "NT"
type textarea "x"
type textarea "NTE"
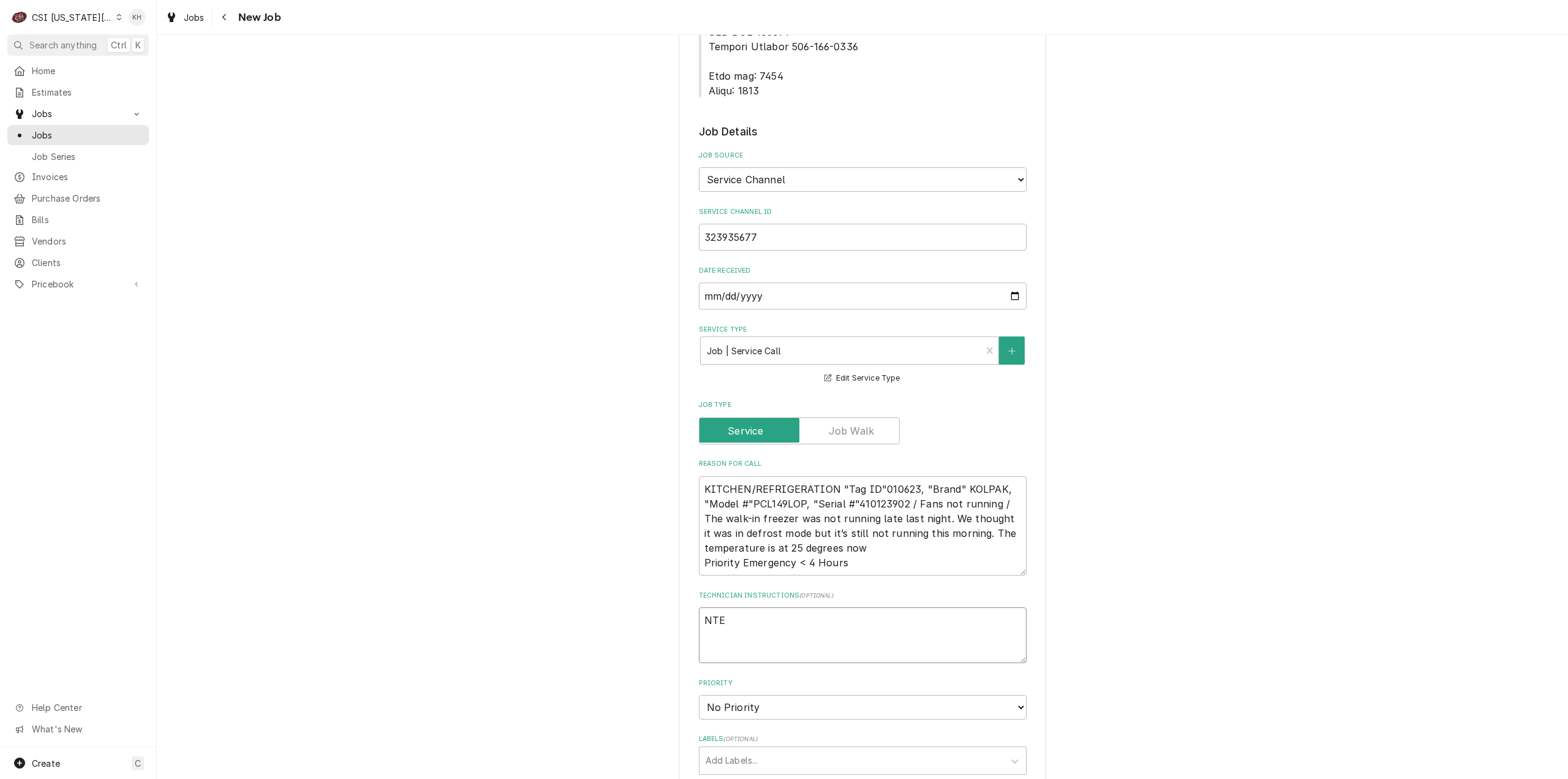
type textarea "x"
type textarea "NTE"
type textarea "x"
type textarea "NTE $"
type textarea "x"
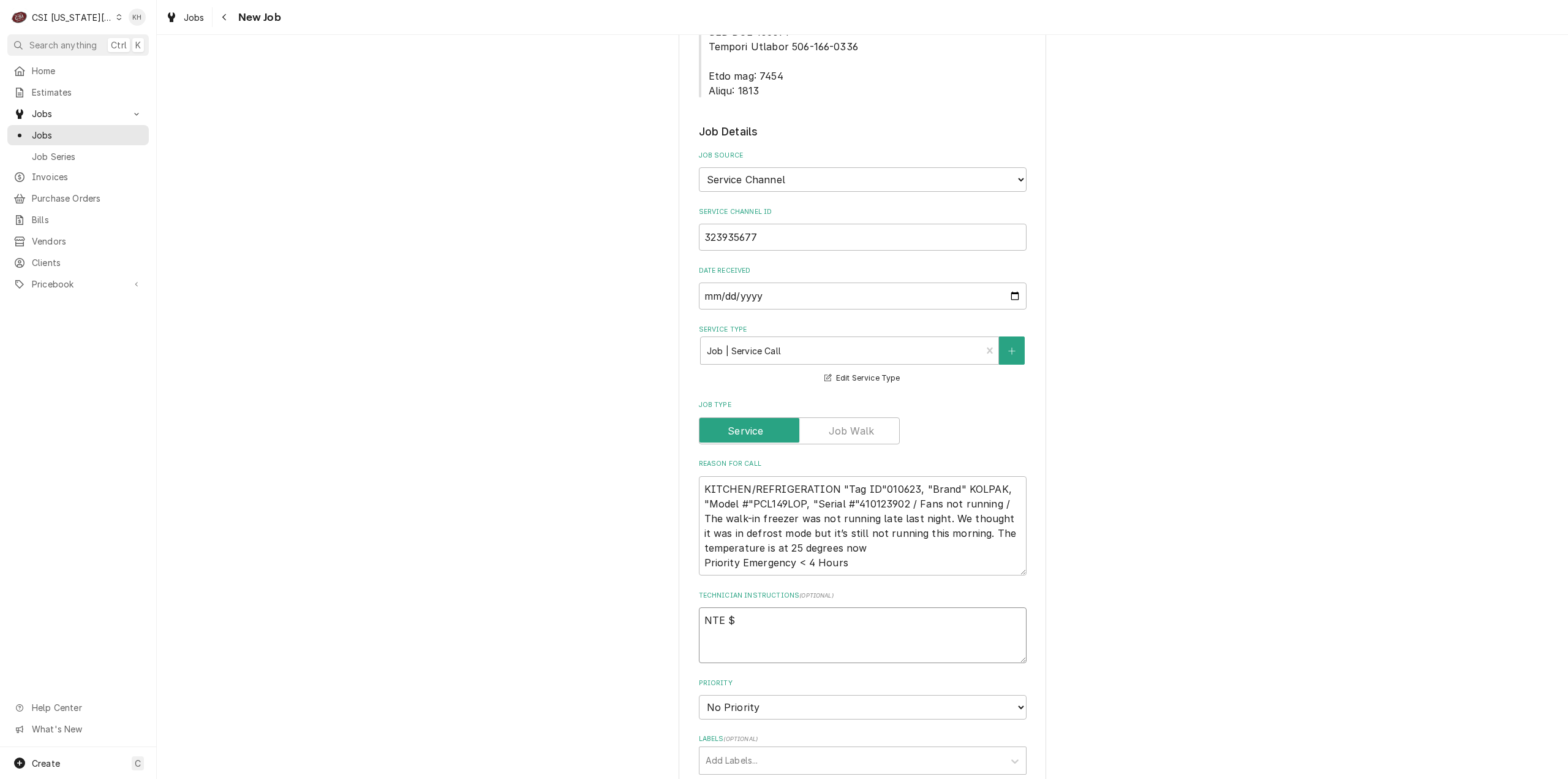
type textarea "NTE $5"
type textarea "x"
type textarea "NTE $50"
type textarea "x"
type textarea "NTE $500"
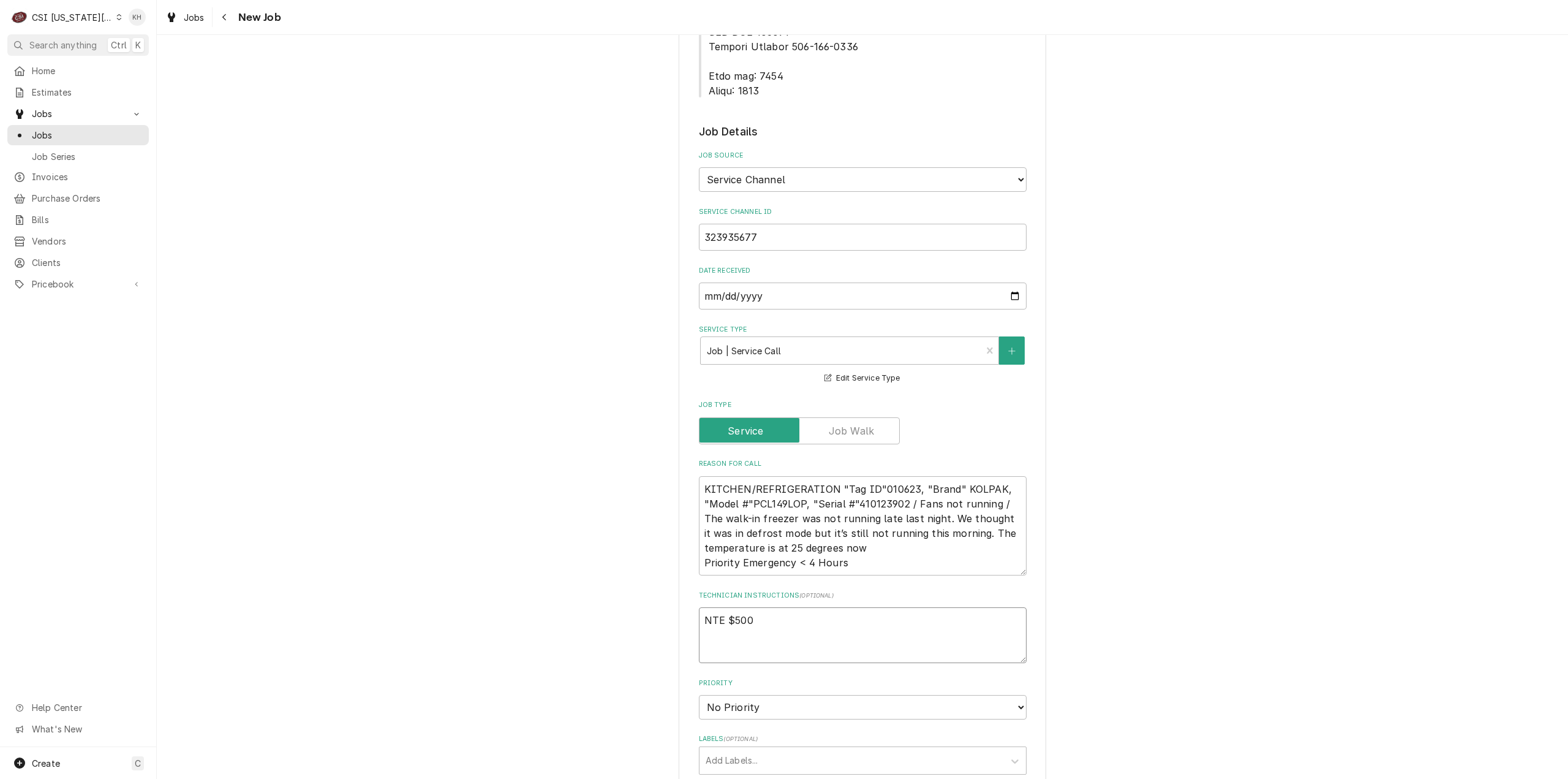
type textarea "x"
type textarea "NTE $500."
type textarea "x"
type textarea "NTE $500.0"
type textarea "x"
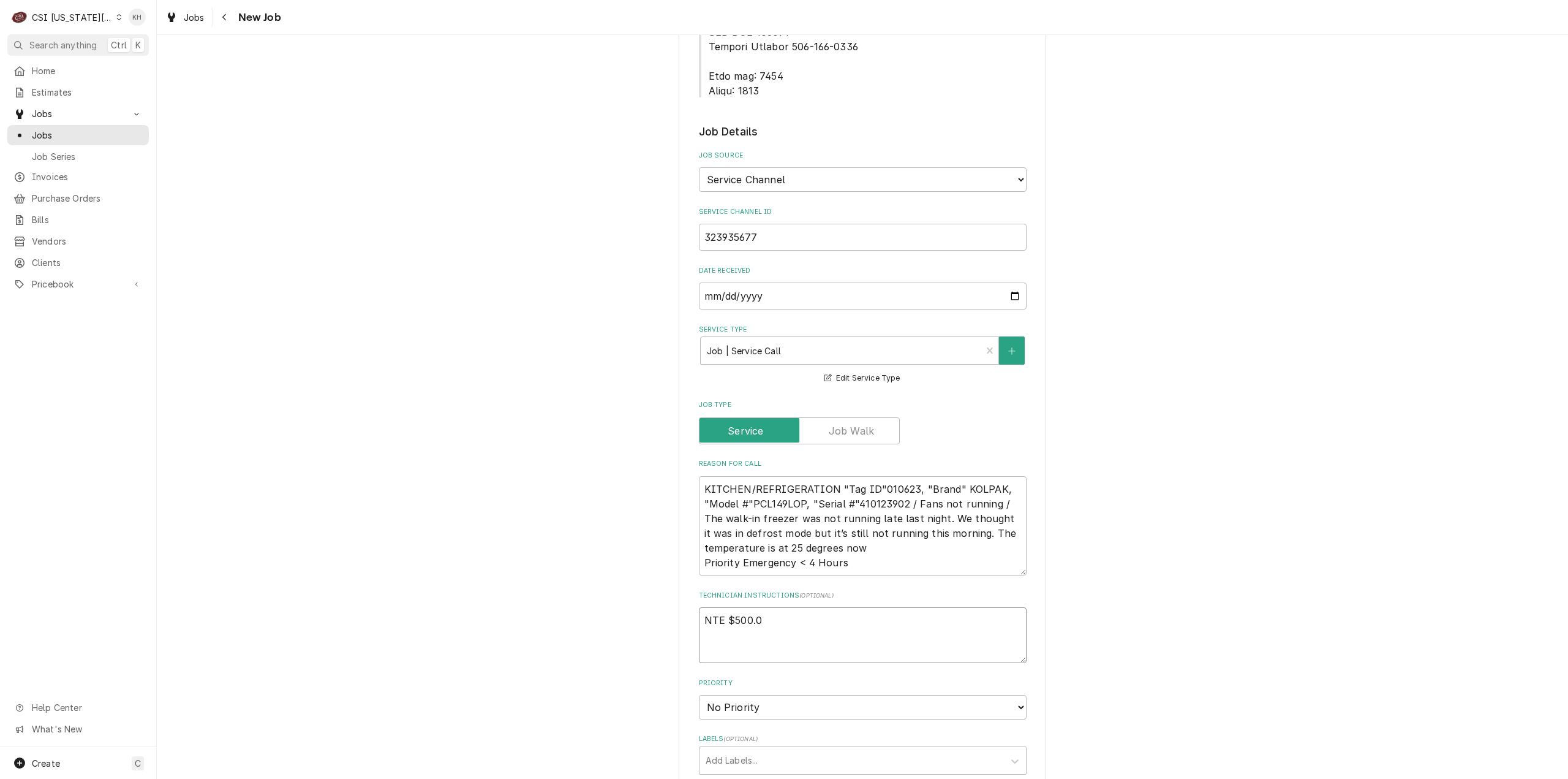
type textarea "NTE $500.00"
type textarea "x"
type textarea "NTE $500.00"
type textarea "x"
type textarea "NTE $500.00"
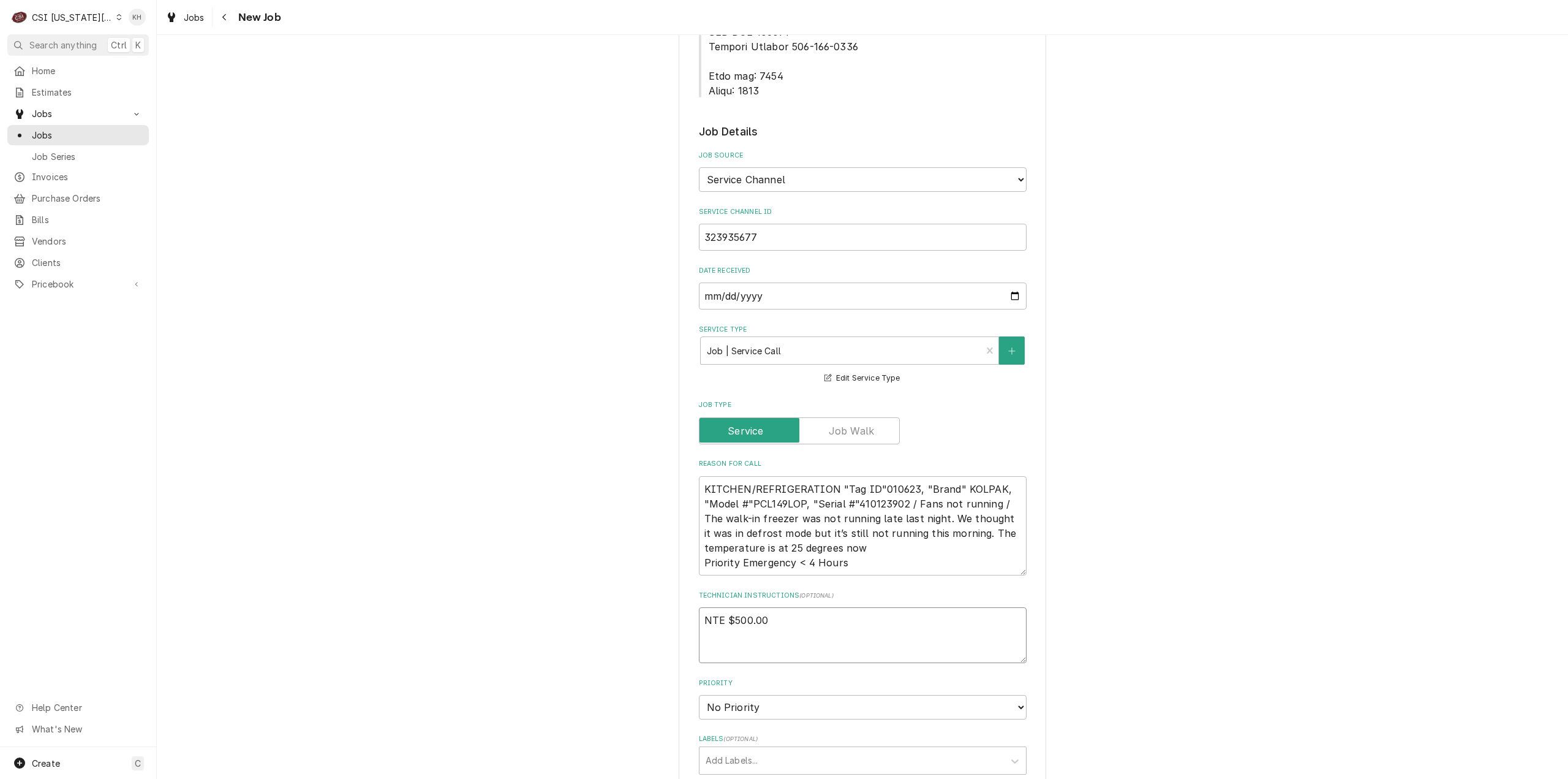
type textarea "x"
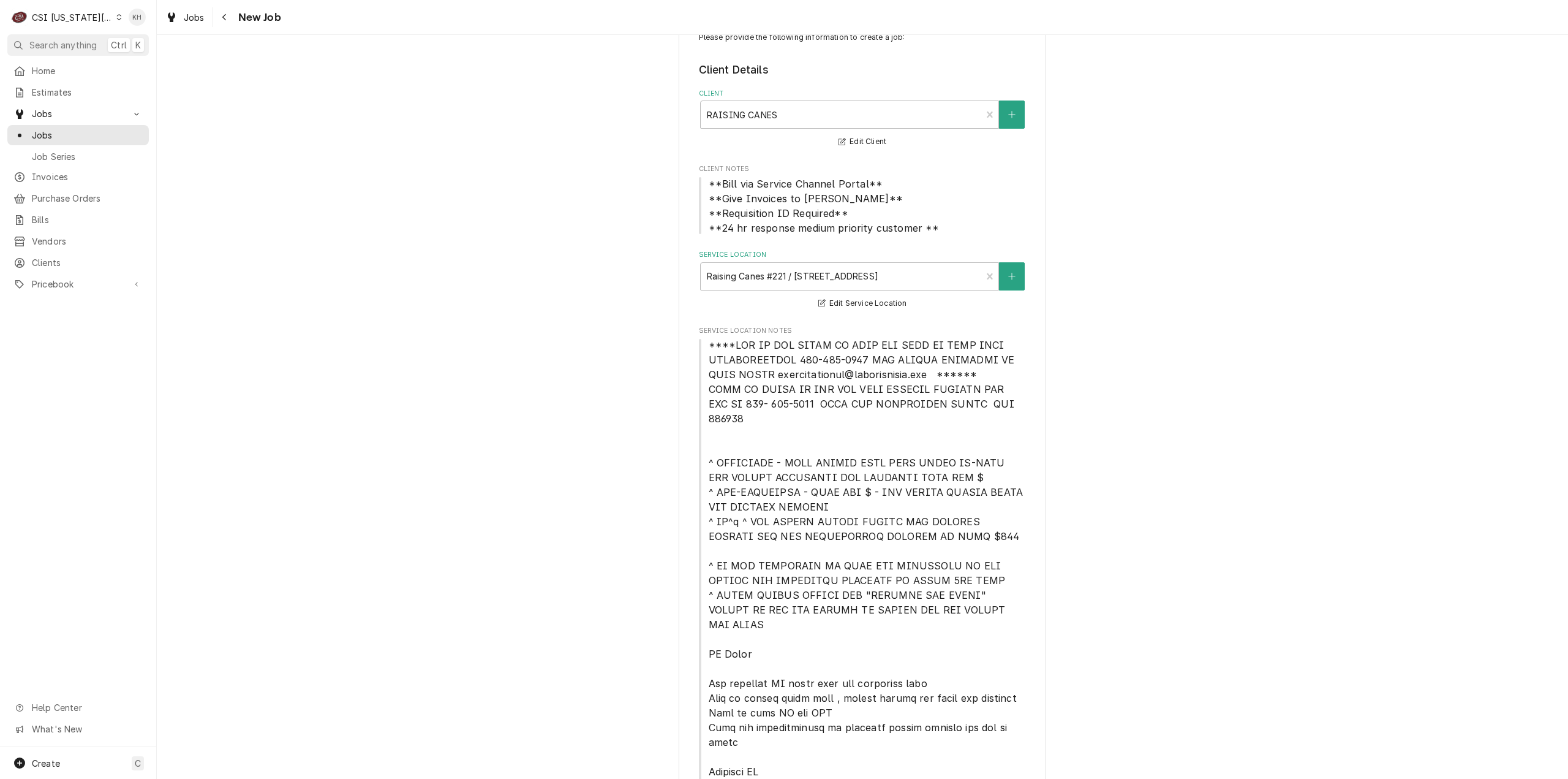
scroll to position [0, 0]
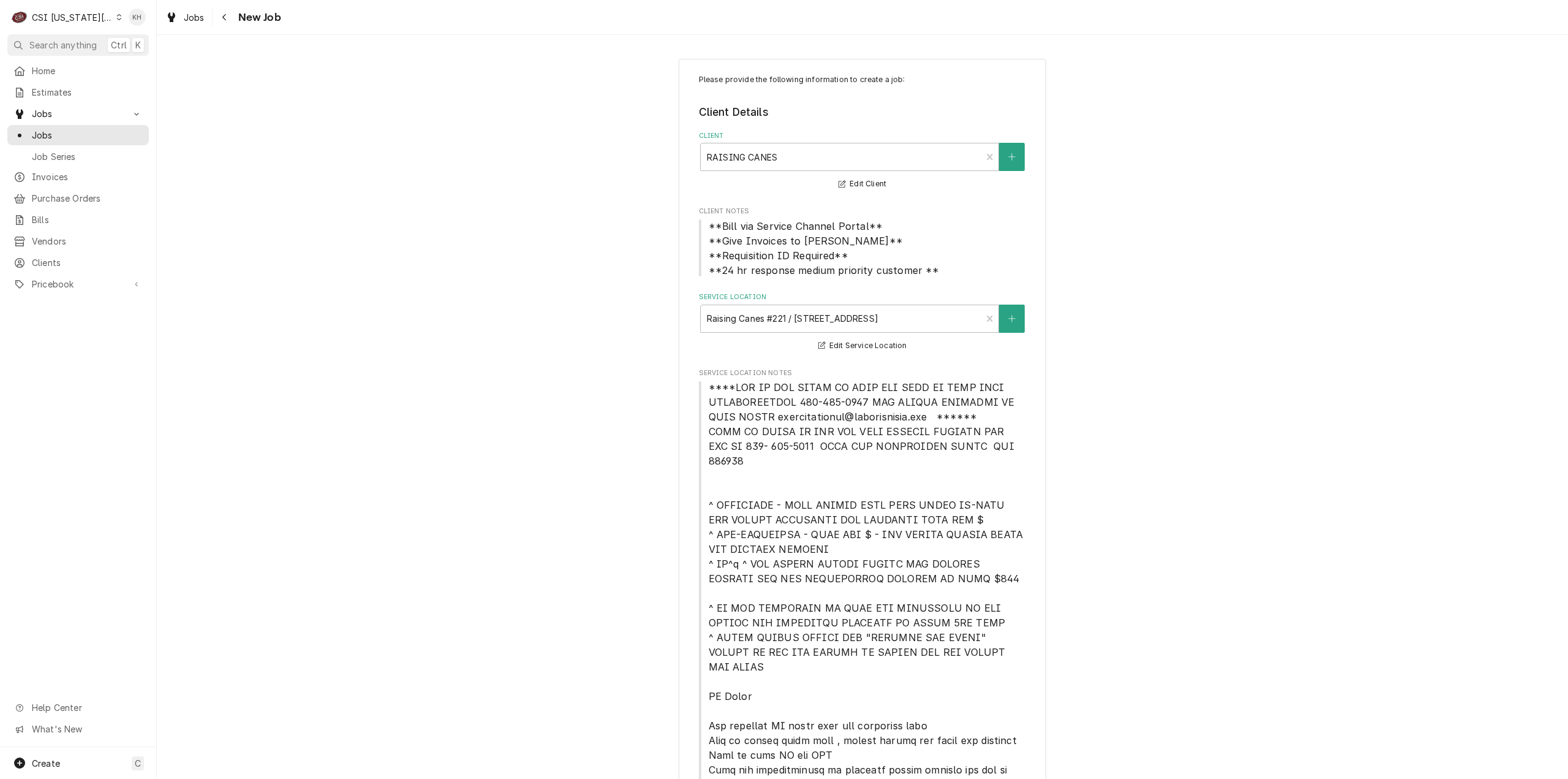
type textarea "NTE $500.00"
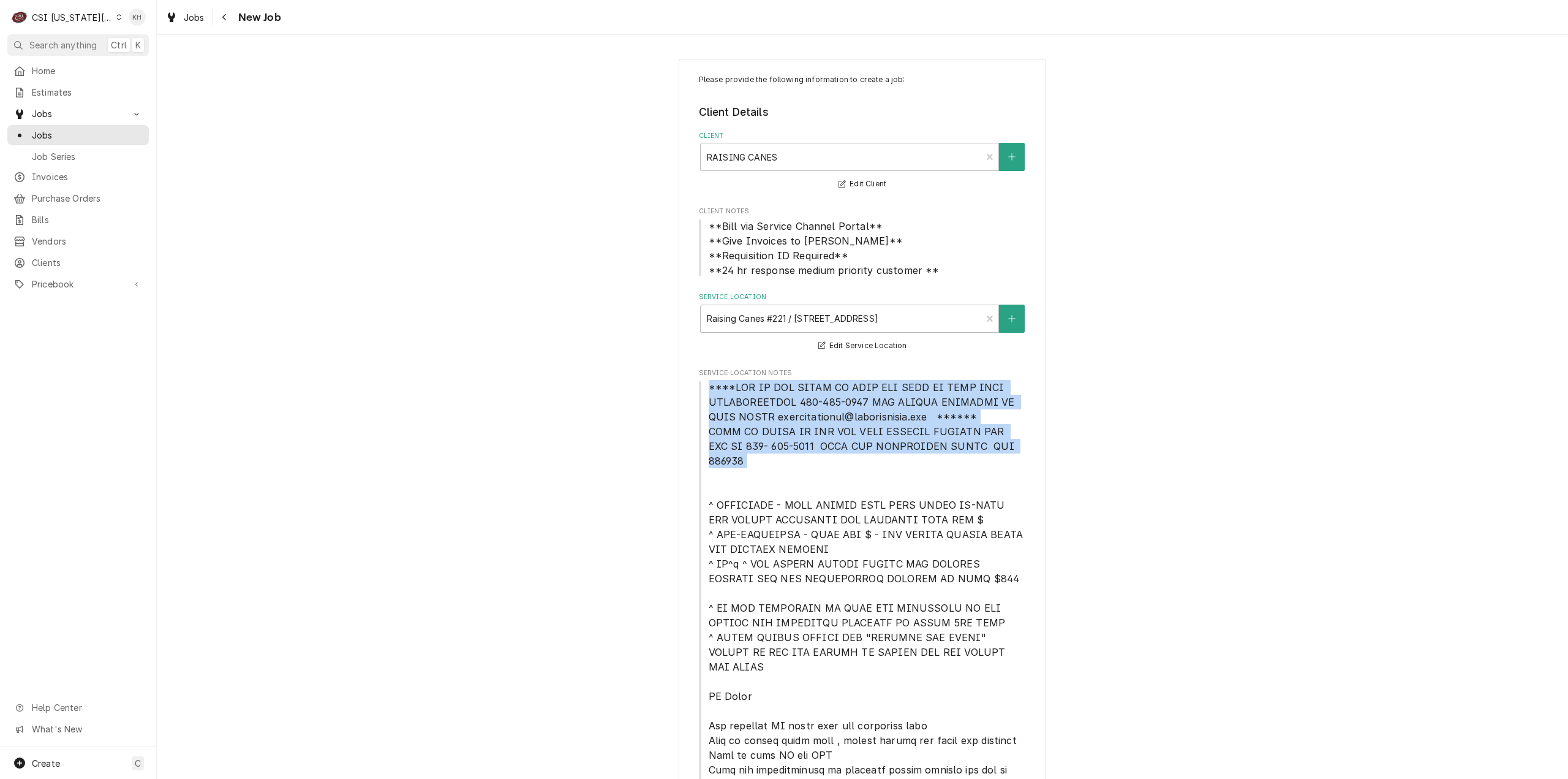
drag, startPoint x: 705, startPoint y: 386, endPoint x: 1023, endPoint y: 463, distance: 327.2
copy span "****NTE ON ALL CALLS IF OVER NTE NEED TO CALL JOHN HERBOLSHEIMER 402-380-8262 F…"
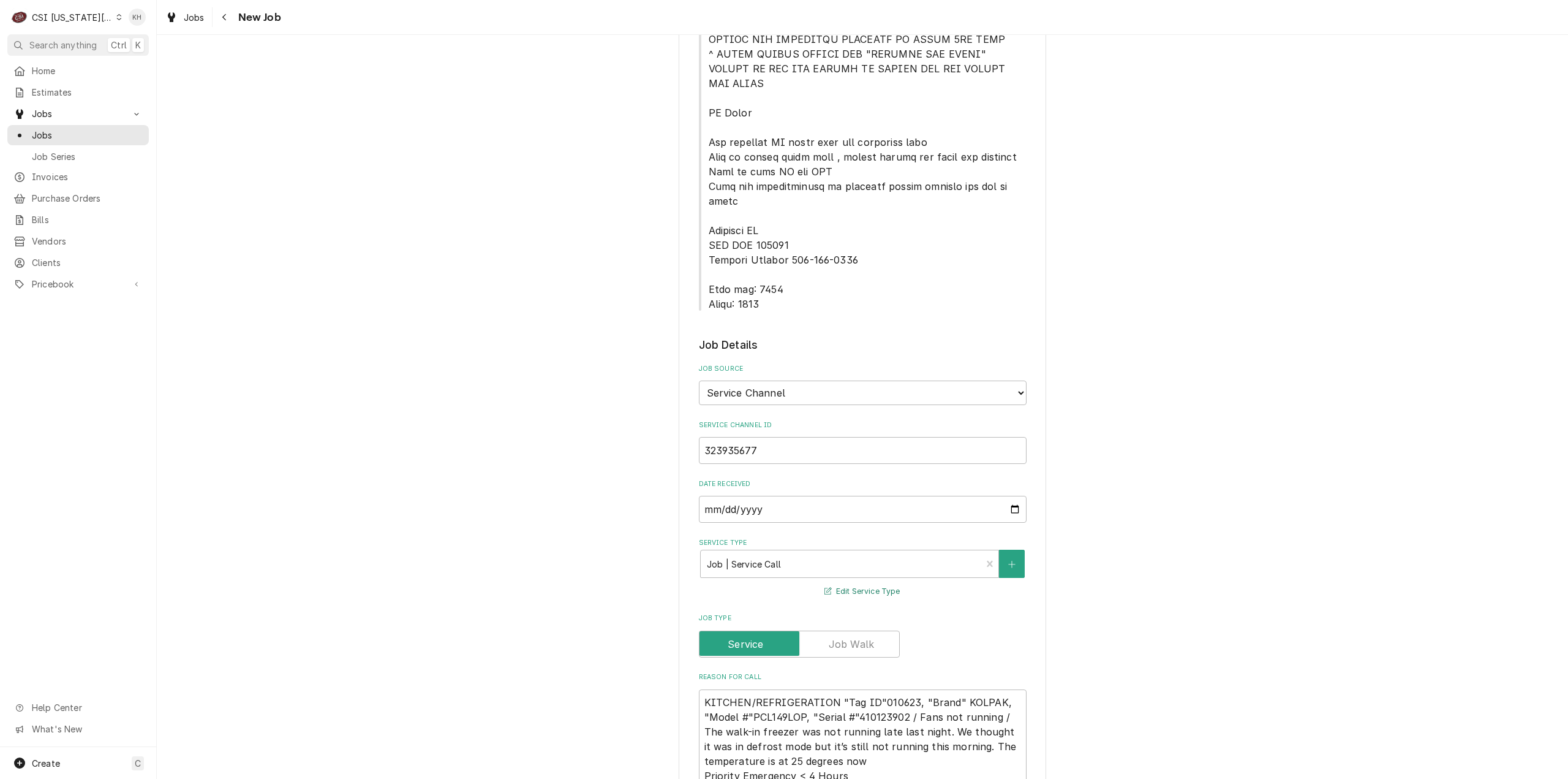
scroll to position [674, 0]
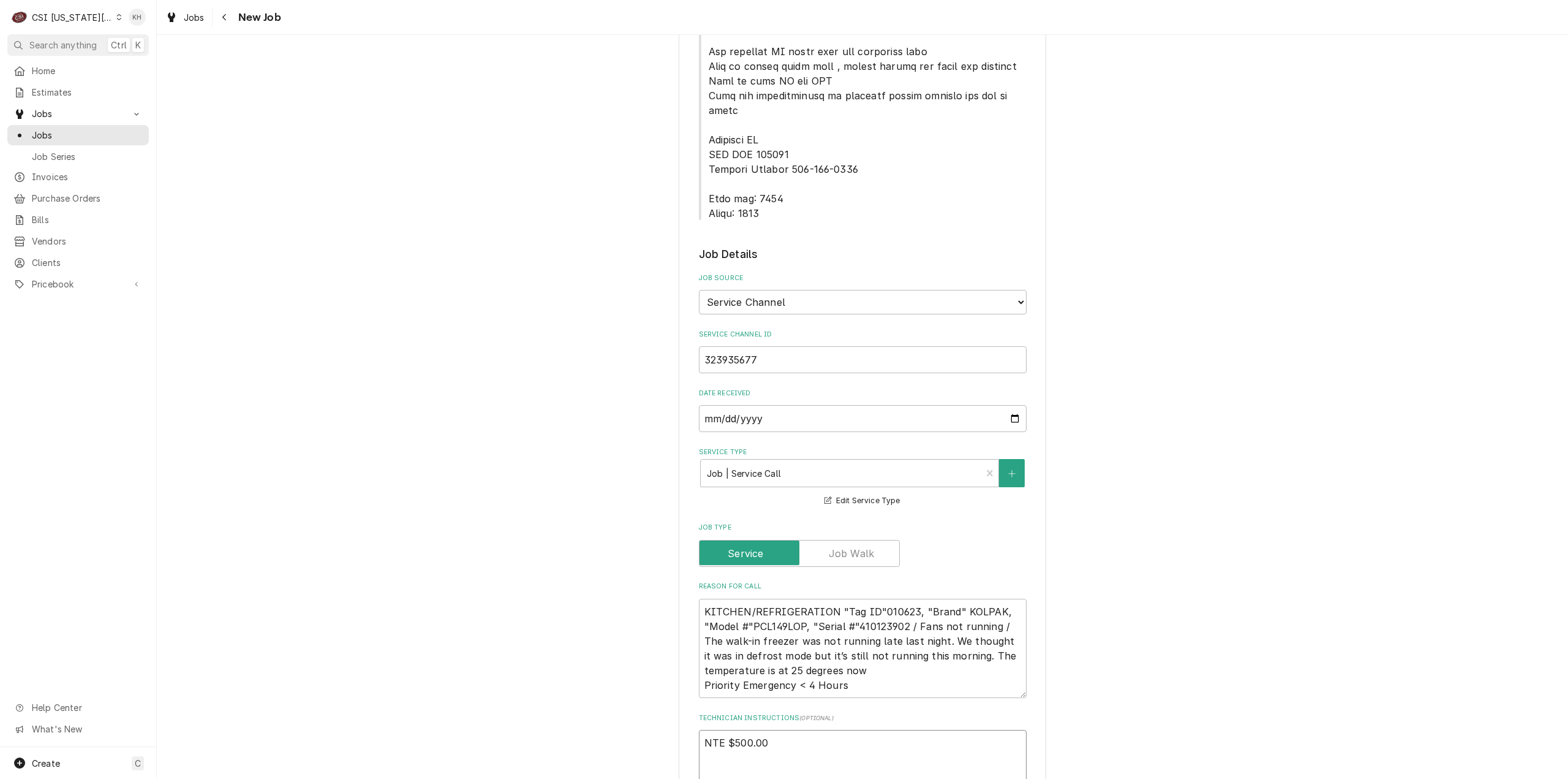
click at [740, 730] on textarea "NTE $500.00" at bounding box center [863, 757] width 328 height 56
type textarea "x"
type textarea "NTE $500.00"
paste textarea "****NTE ON ALL CALLS IF OVER NTE NEED TO CALL JOHN HERBOLSHEIMER 402-380-8262 F…"
type textarea "x"
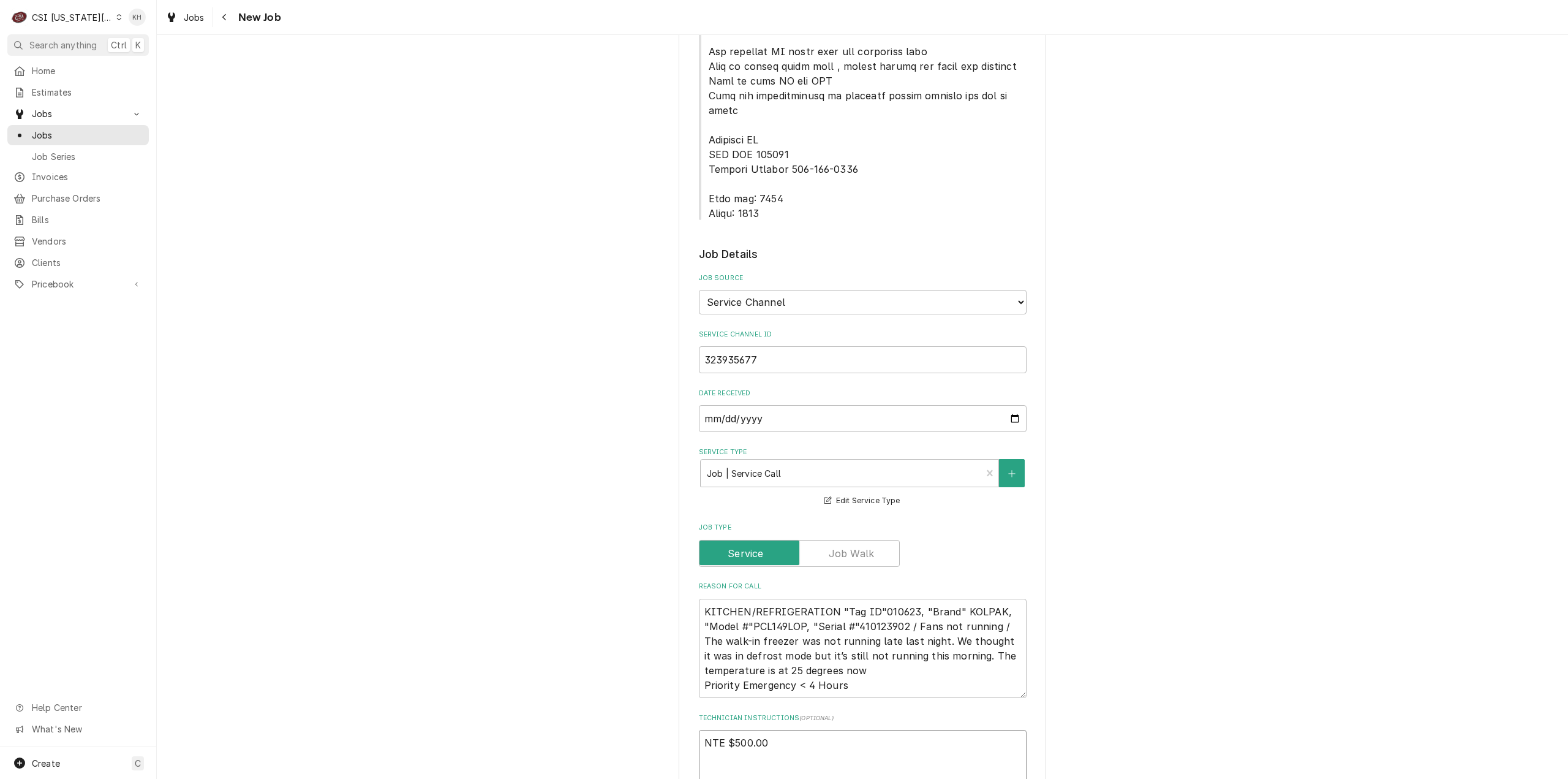
type textarea "NTE $500.00 ****NTE ON ALL CALLS IF OVER NTE NEED TO CALL JOHN HERBOLSHEIMER 40…"
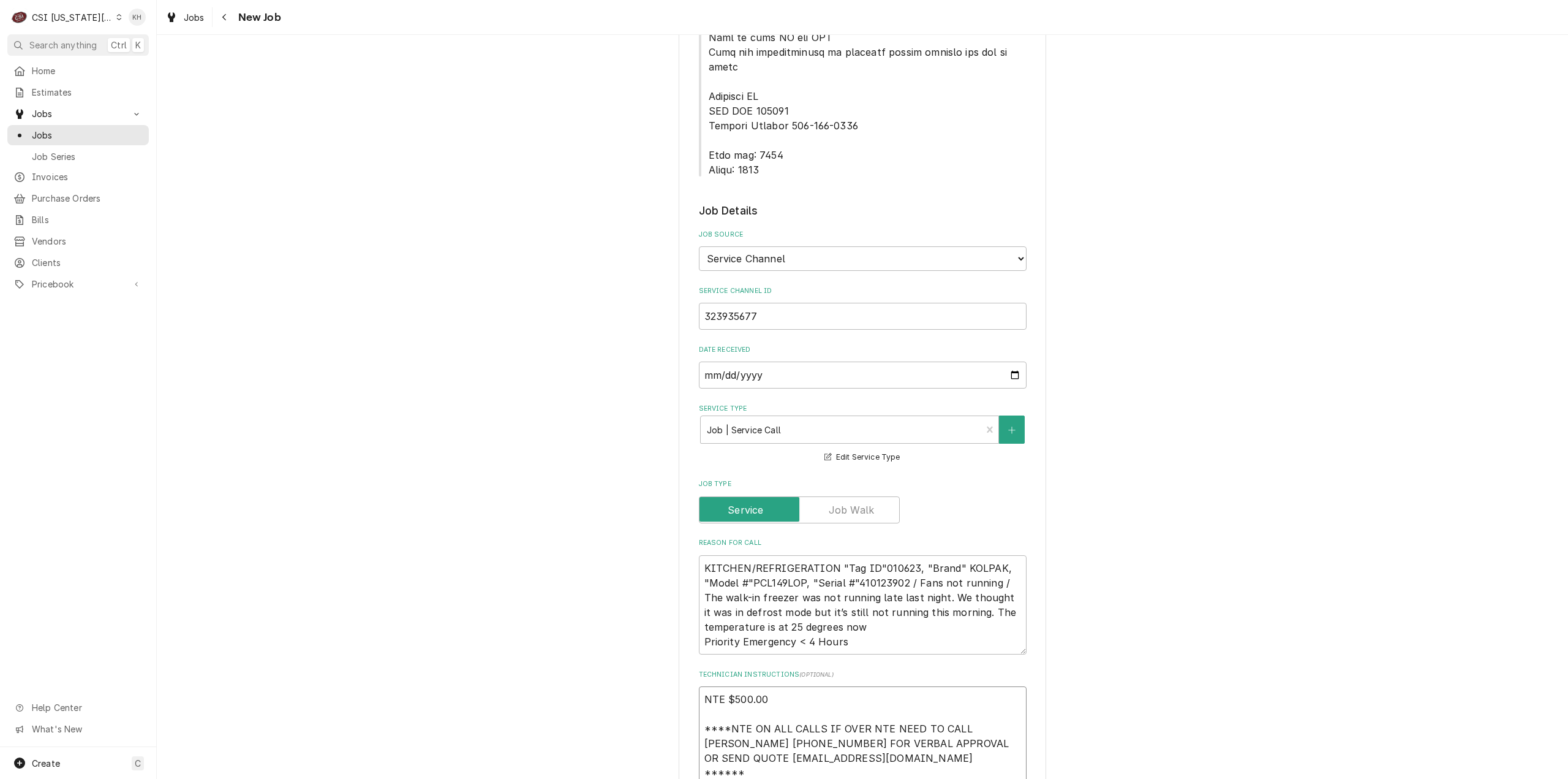
type textarea "x"
type textarea "NTE $500.00 ****NTE ON ALL CALLS IF OVER NTE NEED TO CALL JOHN HERBOLSHEIMER 40…"
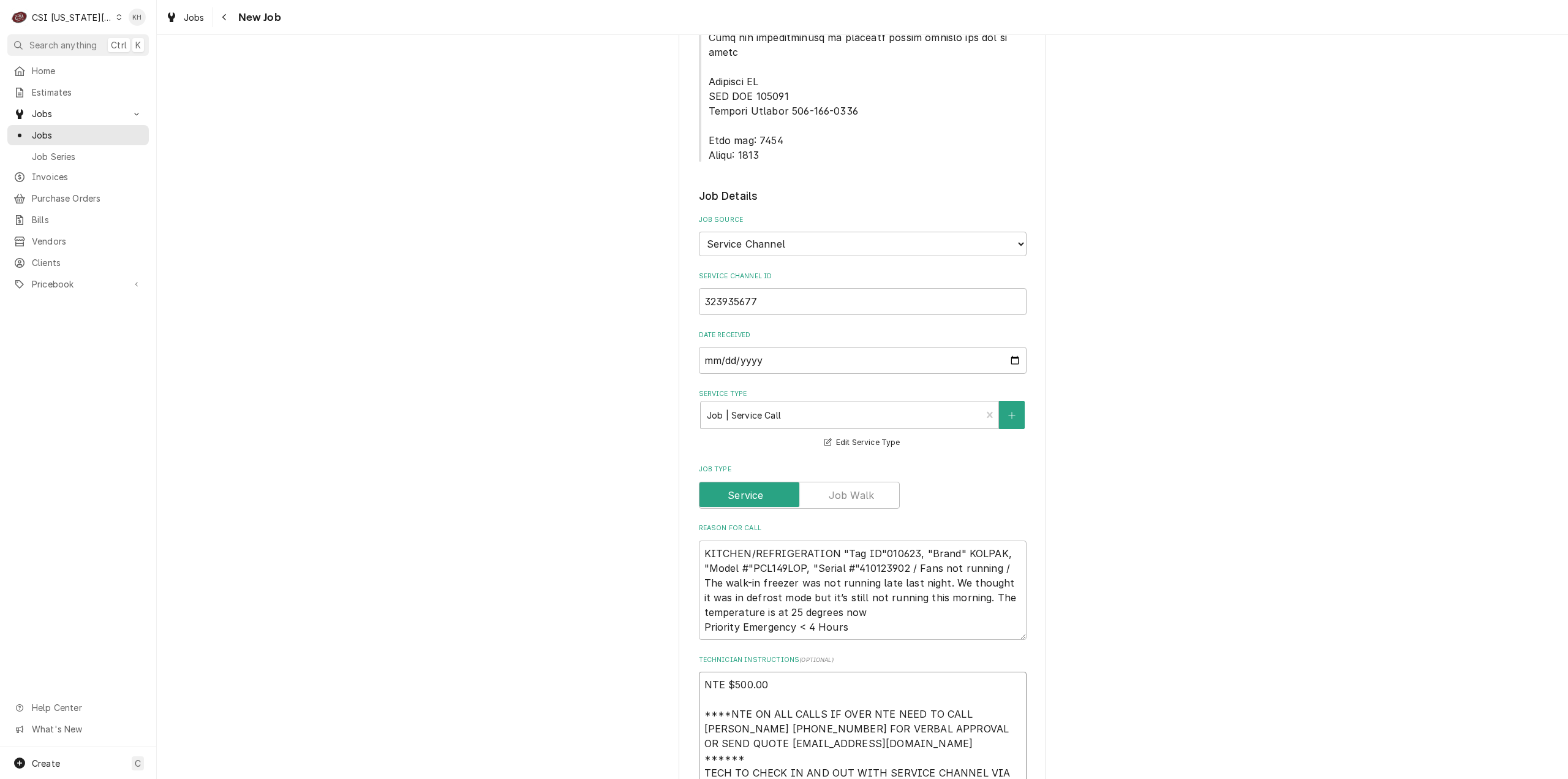
type textarea "x"
type textarea "NTE $500.00 ****NTE ON ALL CALLS IF OVER NTE NEED TO CALL JOHN HERBOLSHEIMER 40…"
drag, startPoint x: 705, startPoint y: 96, endPoint x: 769, endPoint y: 124, distance: 69.9
click at [770, 119] on div "Please provide the following information to create a job: Client Details Client…" at bounding box center [863, 427] width 328 height 2170
copy span "Lock box: 0221 Alarm: 0448"
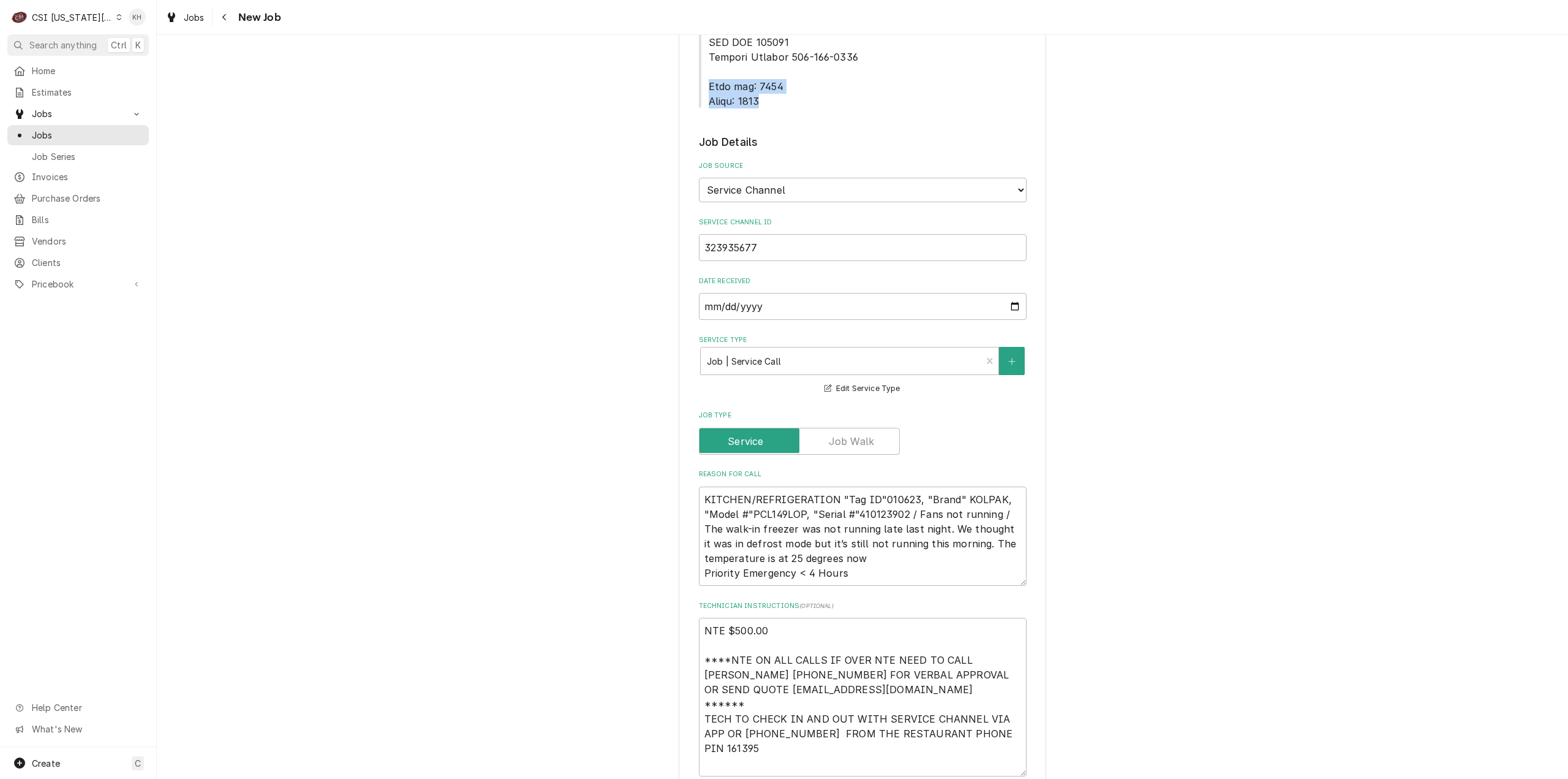
scroll to position [977, 0]
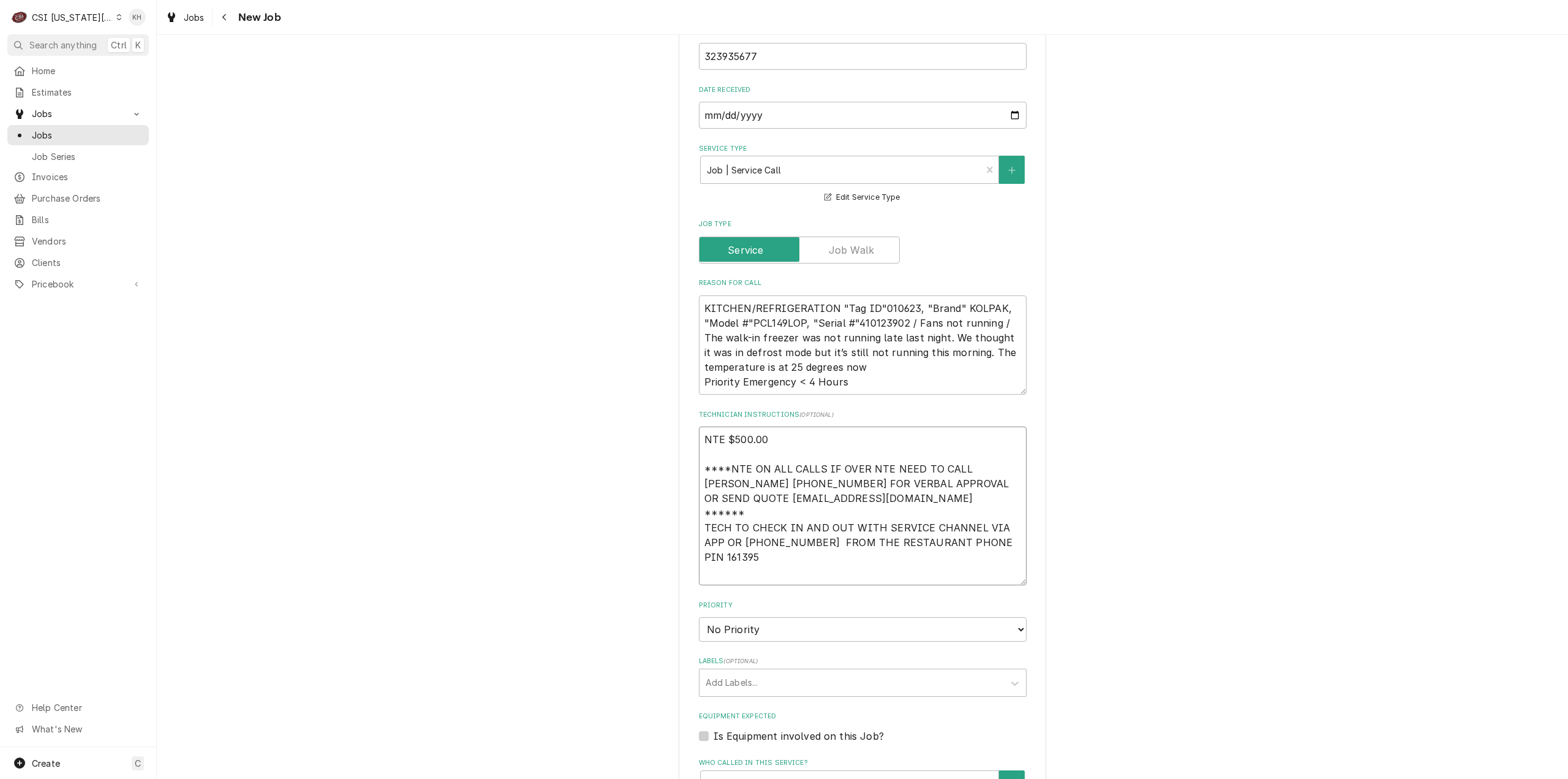
click at [726, 532] on textarea "NTE $500.00 ****NTE ON ALL CALLS IF OVER NTE NEED TO CALL JOHN HERBOLSHEIMER 40…" at bounding box center [863, 506] width 328 height 159
paste textarea "Lock box: 0221 Alarm: 0448"
type textarea "x"
type textarea "NTE $500.00 ****NTE ON ALL CALLS IF OVER NTE NEED TO CALL JOHN HERBOLSHEIMER 40…"
type textarea "x"
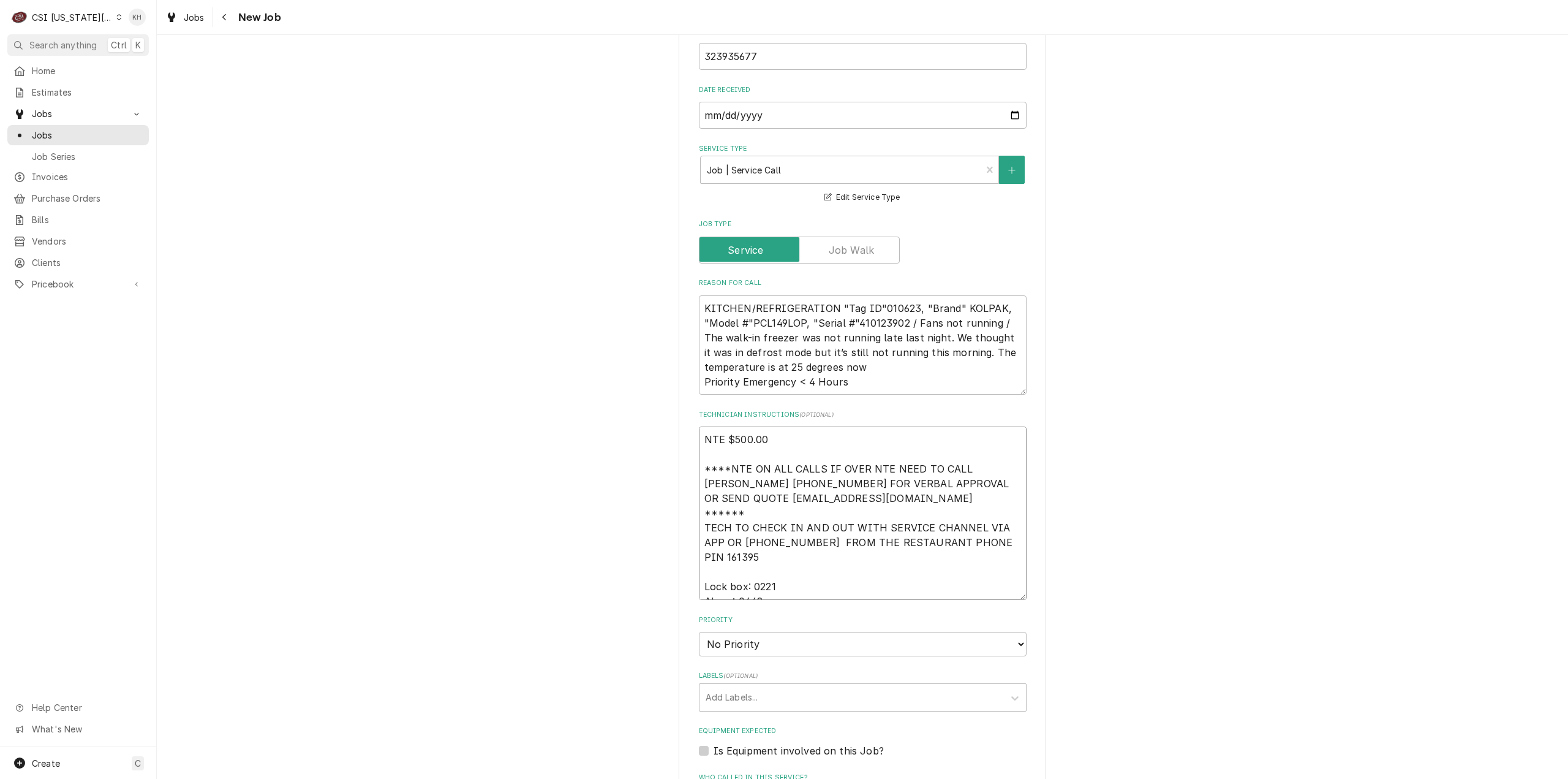
type textarea "NTE $500.00 ****NTE ON ALL CALLS IF OVER NTE NEED TO CALL JOHN HERBOLSHEIMER 40…"
type textarea "x"
type textarea "NTE $500.00 ****NTE ON ALL CALLS IF OVER NTE NEED TO CALL JOHN HERBOLSHEIMER 40…"
type textarea "x"
type textarea "NTE $500.00 ****NTE ON ALL CALLS IF OVER NTE NEED TO CALL JOHN HERBOLSHEIMER 40…"
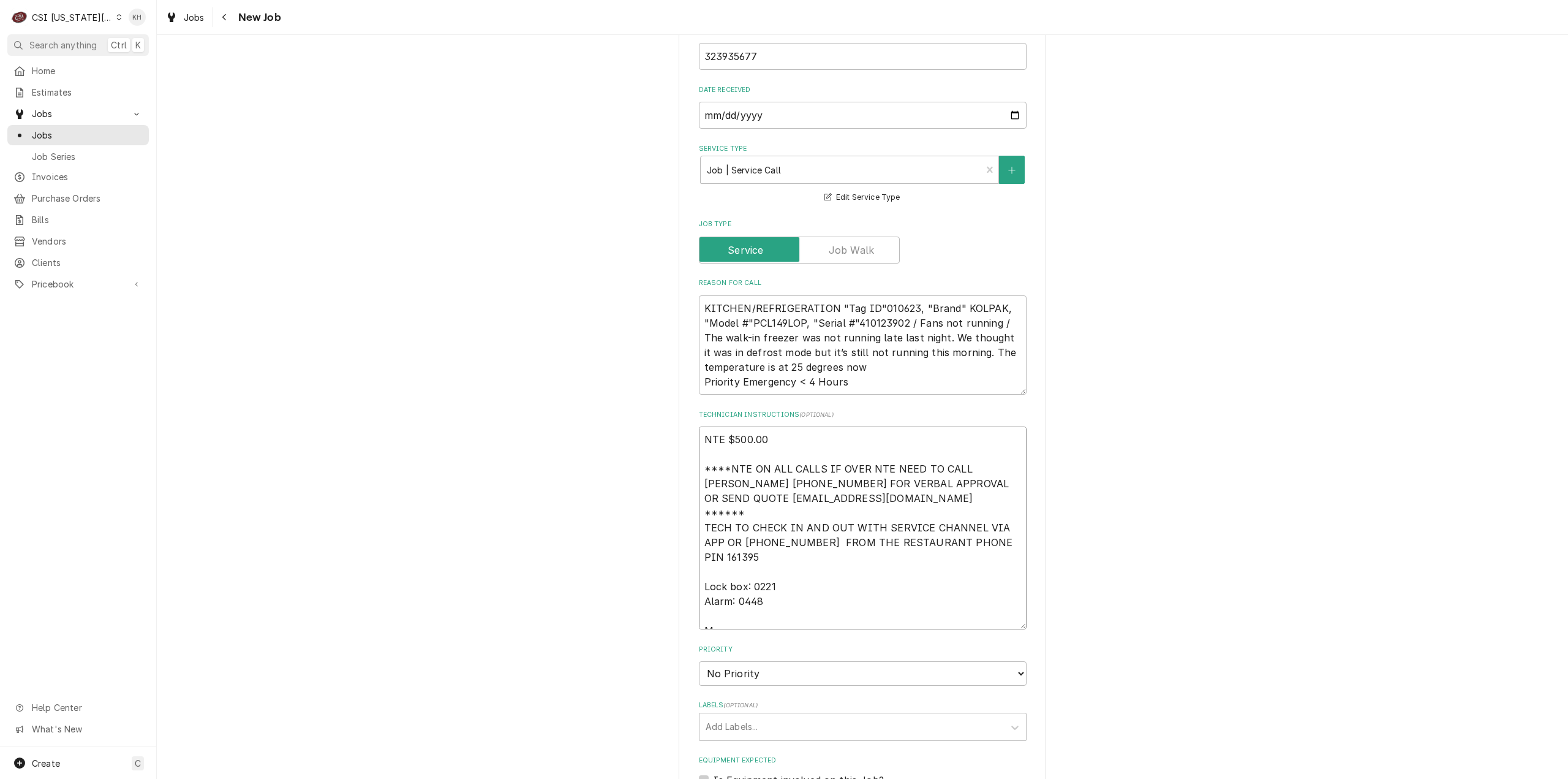
type textarea "x"
type textarea "NTE $500.00 ****NTE ON ALL CALLS IF OVER NTE NEED TO CALL JOHN HERBOLSHEIMER 40…"
type textarea "x"
type textarea "NTE $500.00 ****NTE ON ALL CALLS IF OVER NTE NEED TO CALL JOHN HERBOLSHEIMER 40…"
type textarea "x"
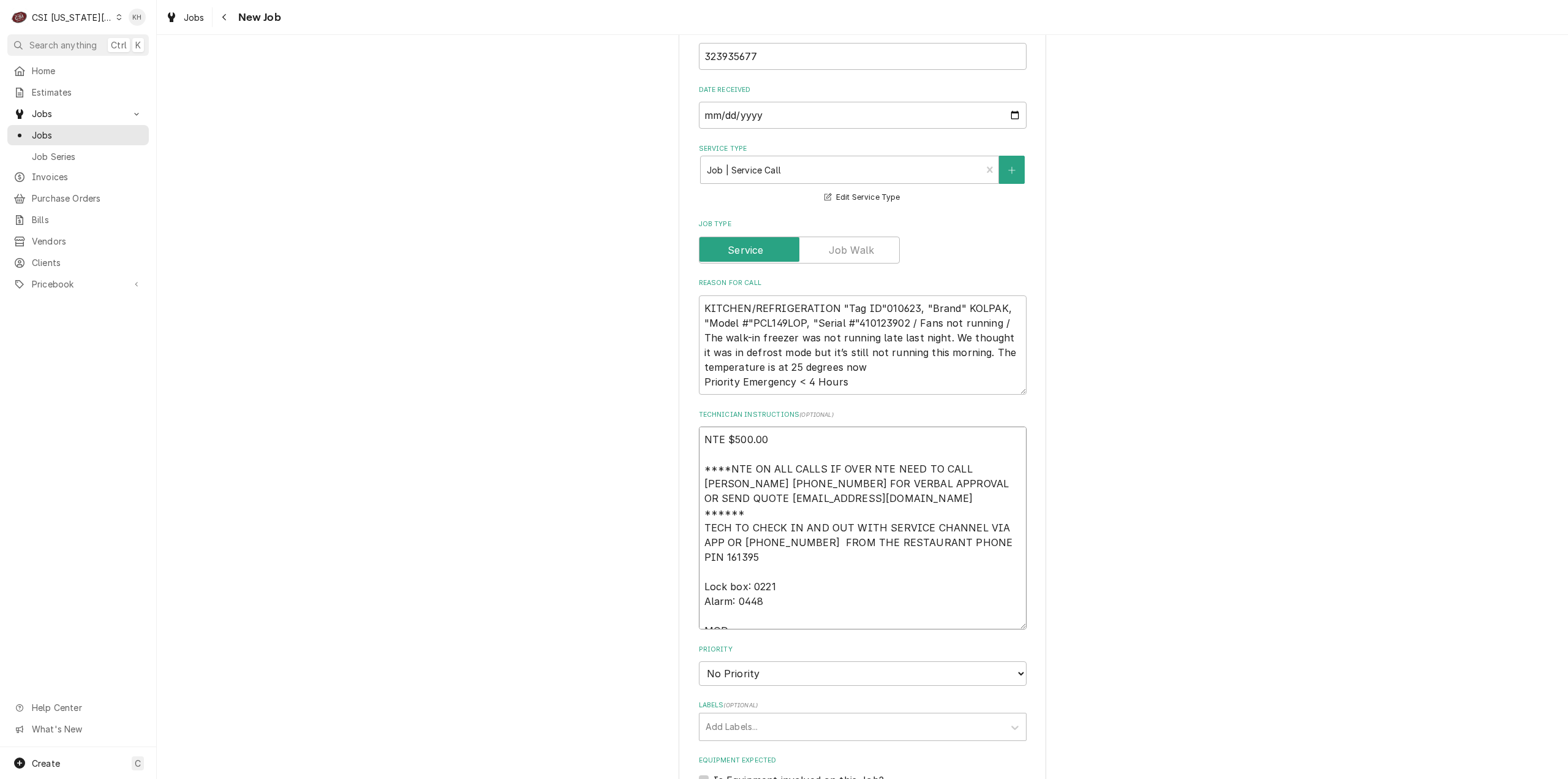
type textarea "NTE $500.00 ****NTE ON ALL CALLS IF OVER NTE NEED TO CALL JOHN HERBOLSHEIMER 40…"
type textarea "x"
type textarea "NTE $500.00 ****NTE ON ALL CALLS IF OVER NTE NEED TO CALL JOHN HERBOLSHEIMER 40…"
drag, startPoint x: 752, startPoint y: 575, endPoint x: 738, endPoint y: 589, distance: 19.8
click at [753, 575] on textarea "NTE $500.00 ****NTE ON ALL CALLS IF OVER NTE NEED TO CALL JOHN HERBOLSHEIMER 40…" at bounding box center [863, 527] width 328 height 202
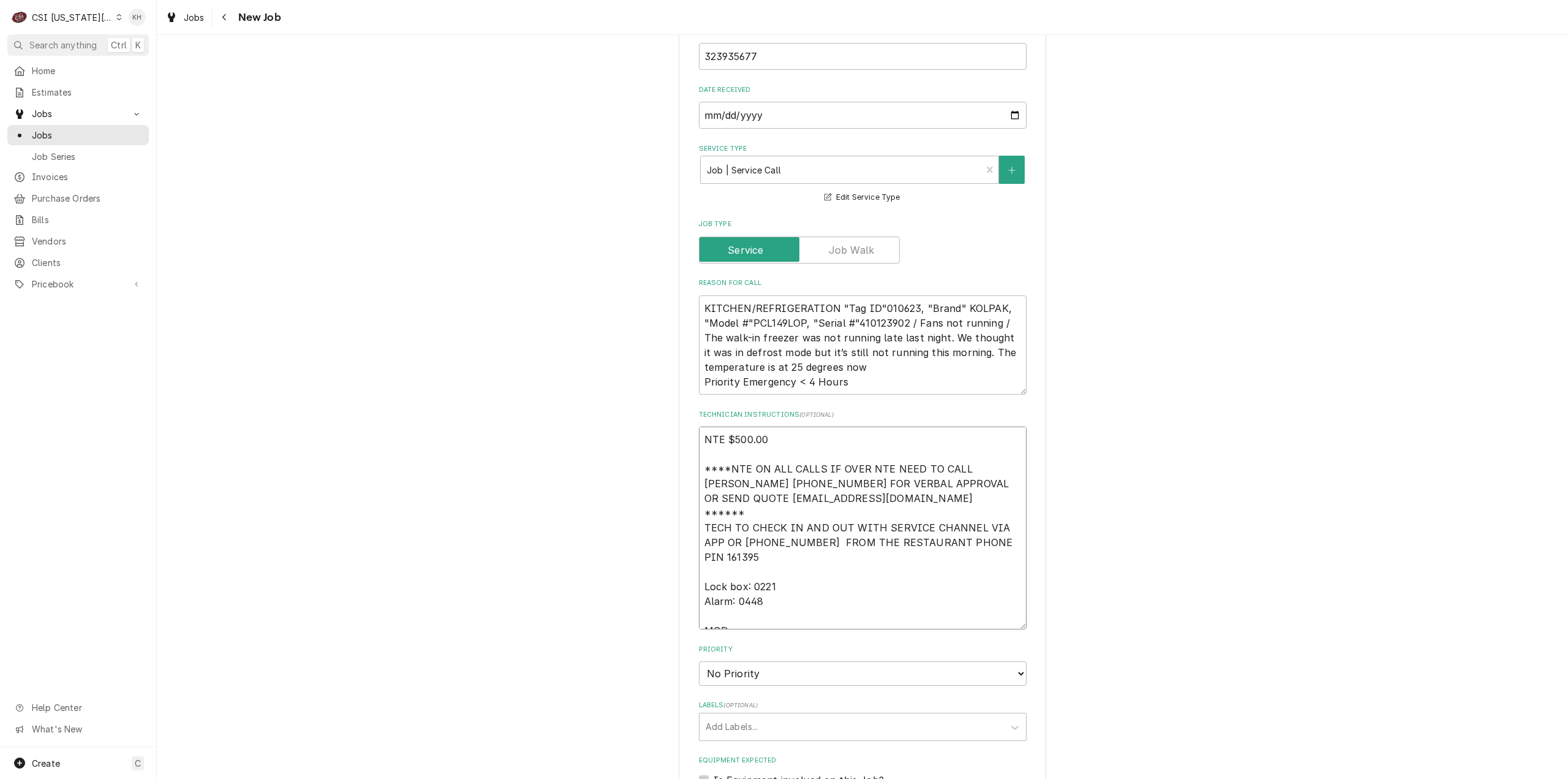
paste textarea "913-239-0449"
type textarea "x"
type textarea "NTE $500.00 ****NTE ON ALL CALLS IF OVER NTE NEED TO CALL JOHN HERBOLSHEIMER 40…"
type textarea "x"
click at [774, 662] on select "No Priority Urgent High Medium Low" at bounding box center [863, 673] width 328 height 24
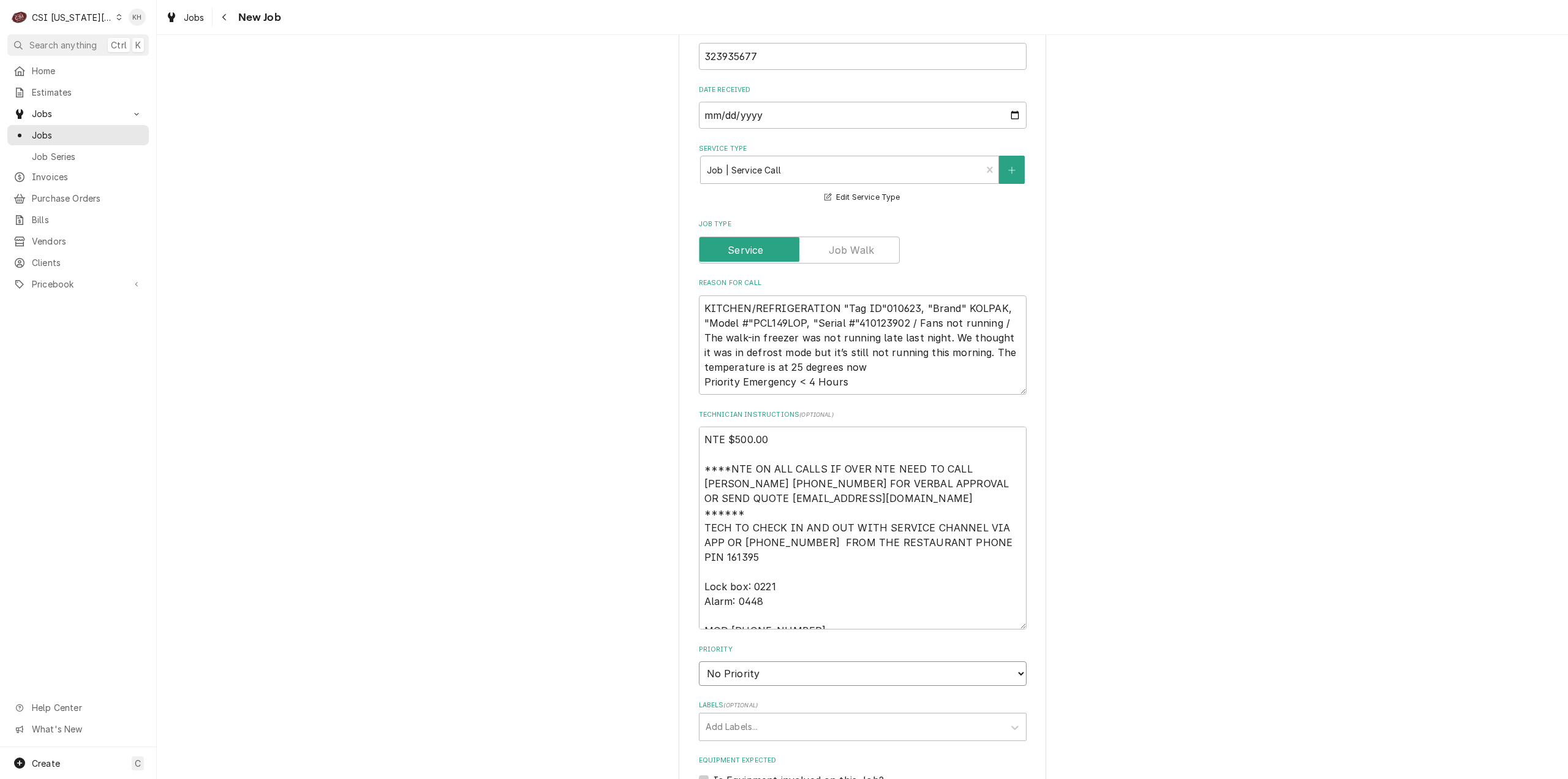
select select "1"
click at [699, 662] on select "No Priority Urgent High Medium Low" at bounding box center [863, 673] width 328 height 24
drag, startPoint x: 761, startPoint y: 667, endPoint x: 765, endPoint y: 681, distance: 14.6
click at [761, 701] on div "Labels ( optional ) Add Labels..." at bounding box center [863, 721] width 328 height 40
type textarea "x"
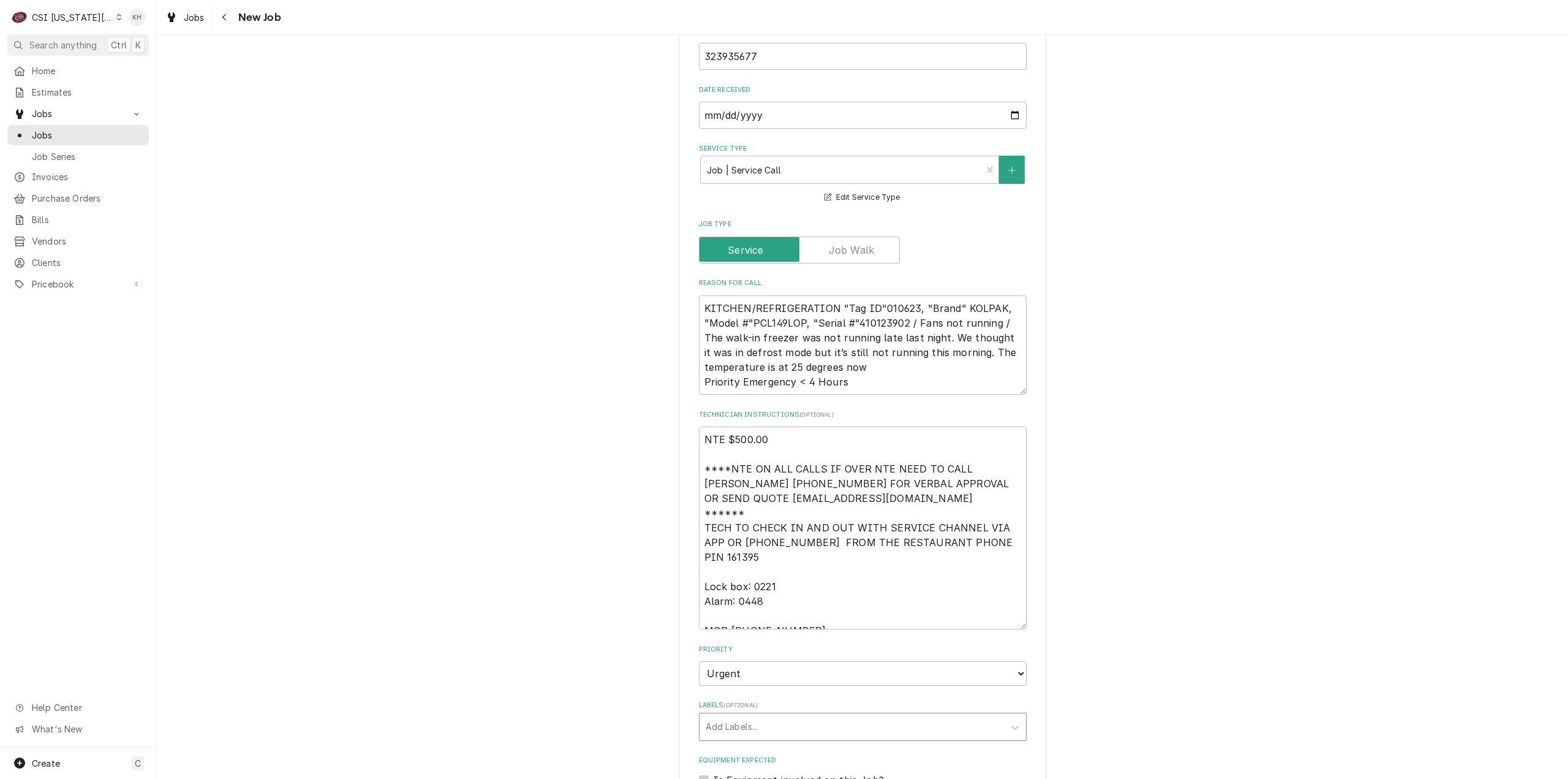
click at [767, 716] on div "Labels" at bounding box center [851, 727] width 292 height 22
type input "over"
type textarea "x"
type input "ref"
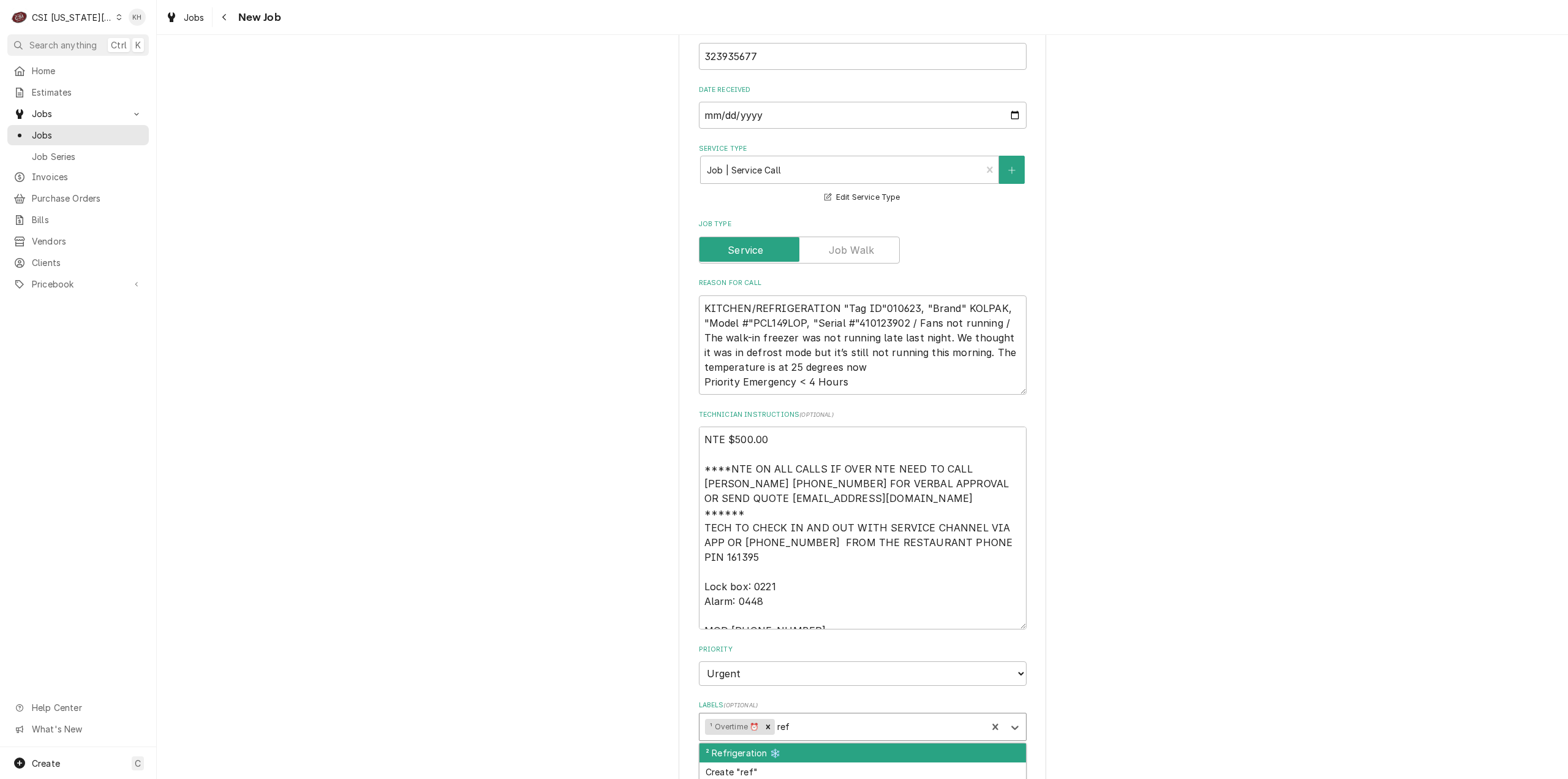
type textarea "x"
click at [877, 296] on textarea "KITCHEN/REFRIGERATION "Tag ID"010623, "Brand" KOLPAK, "Model #"PCL149LOP, "Seri…" at bounding box center [863, 346] width 328 height 100
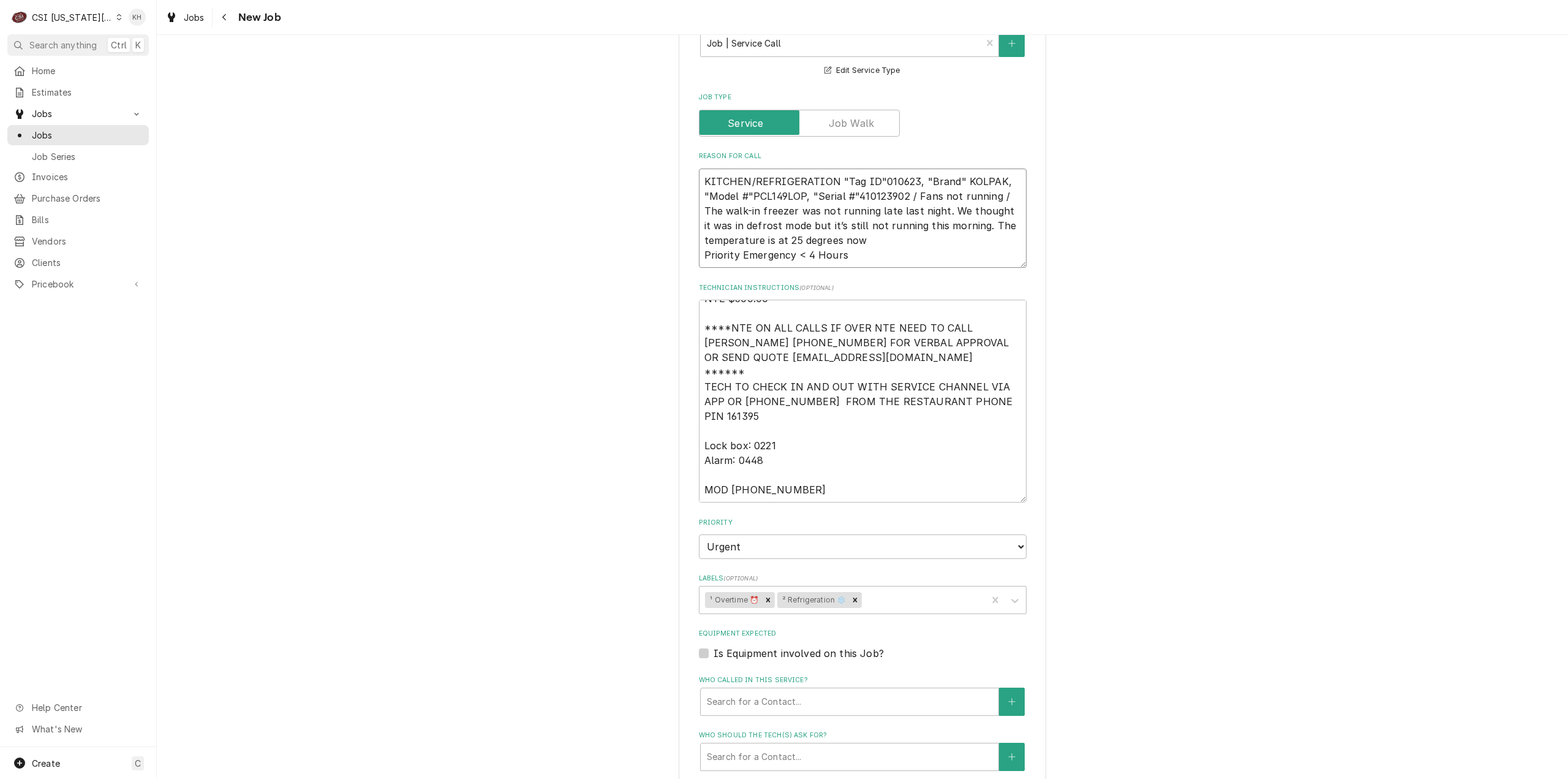
scroll to position [1284, 0]
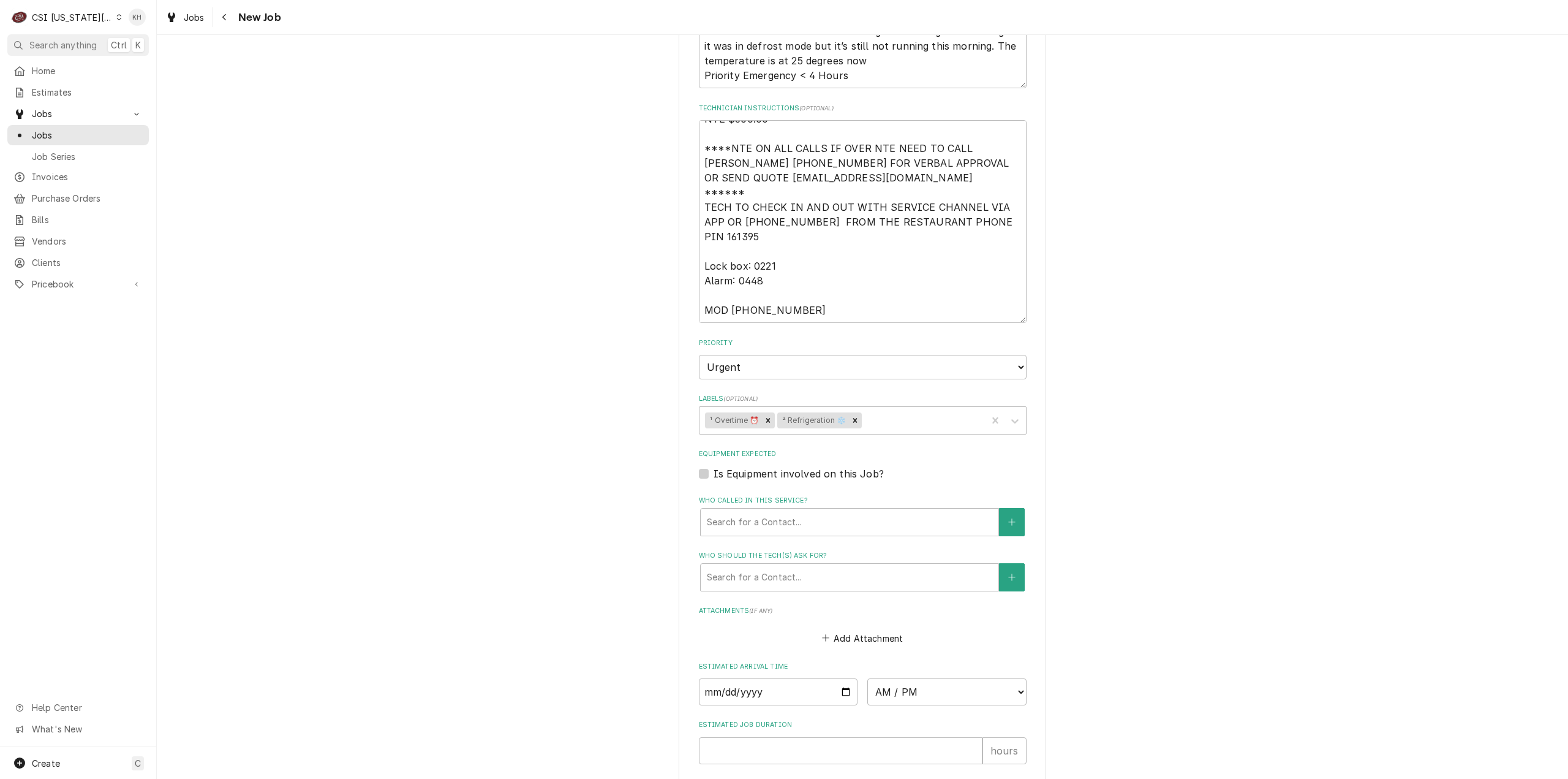
click at [714, 467] on label "Is Equipment involved on this Job?" at bounding box center [799, 474] width 170 height 15
click at [714, 467] on input "Equipment Expected" at bounding box center [878, 480] width 328 height 27
checkbox input "true"
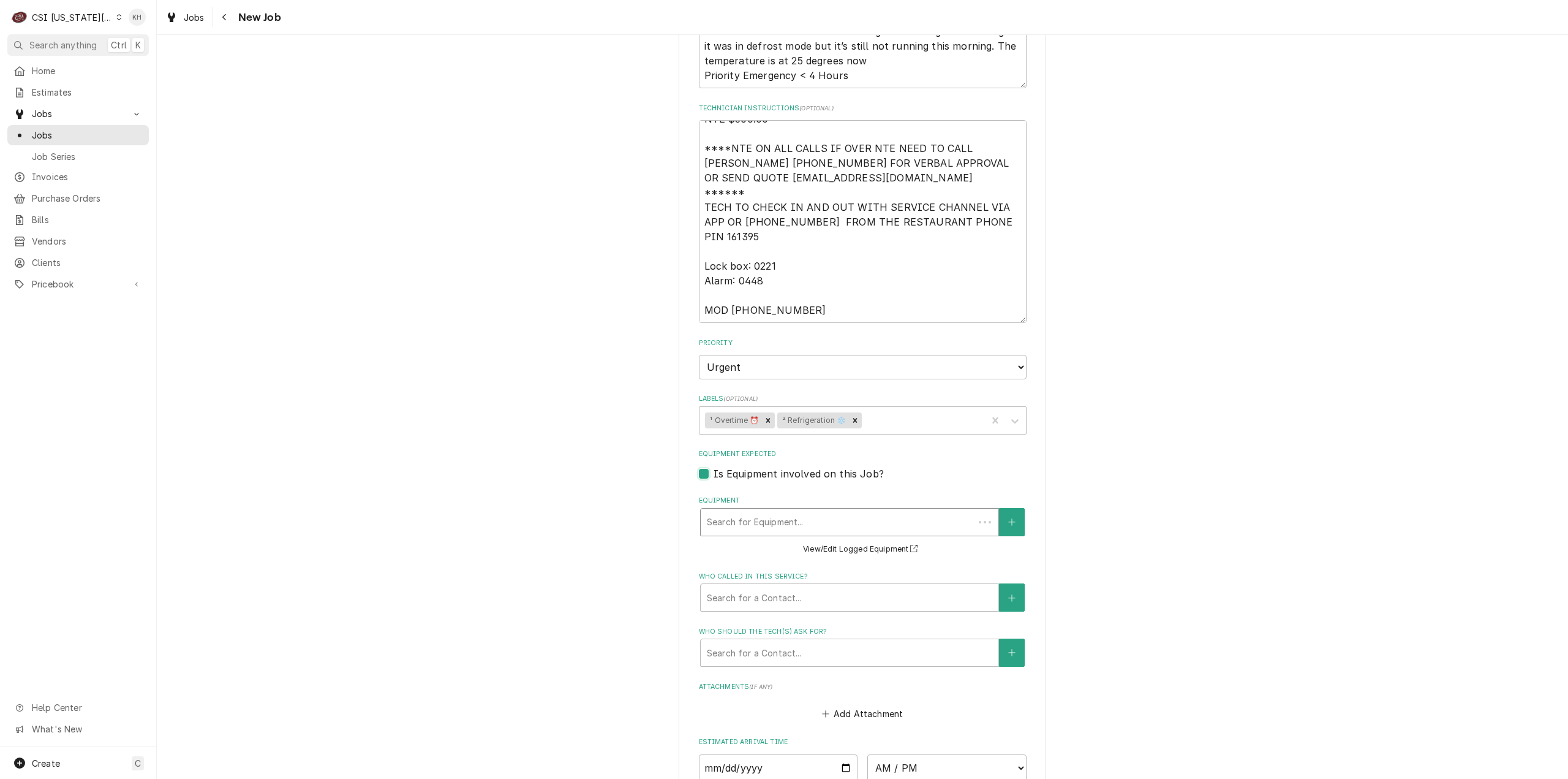
scroll to position [0, 0]
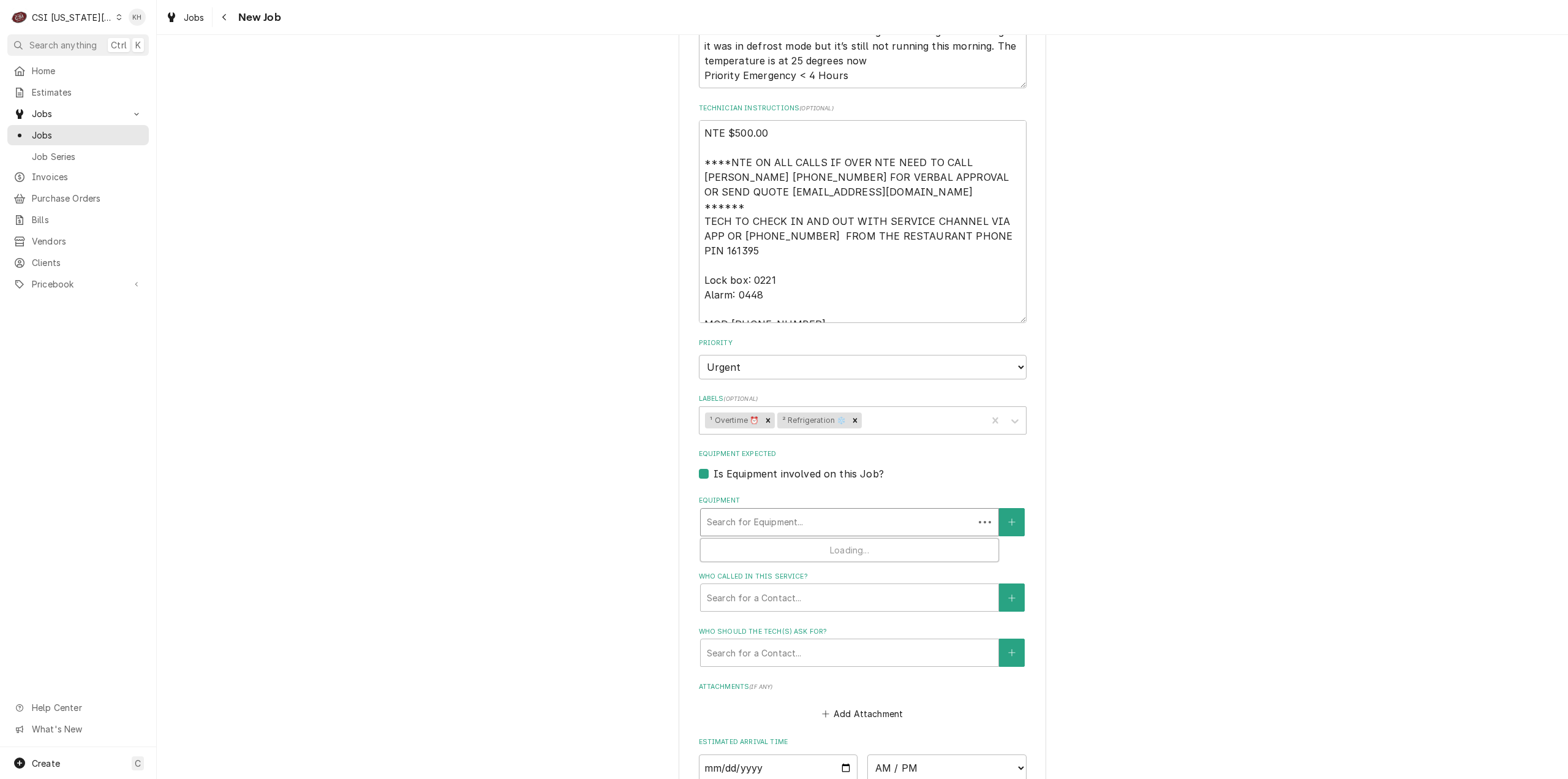
click at [794, 511] on div "Equipment" at bounding box center [837, 522] width 261 height 22
paste input "410123902"
type textarea "x"
type input "410123902"
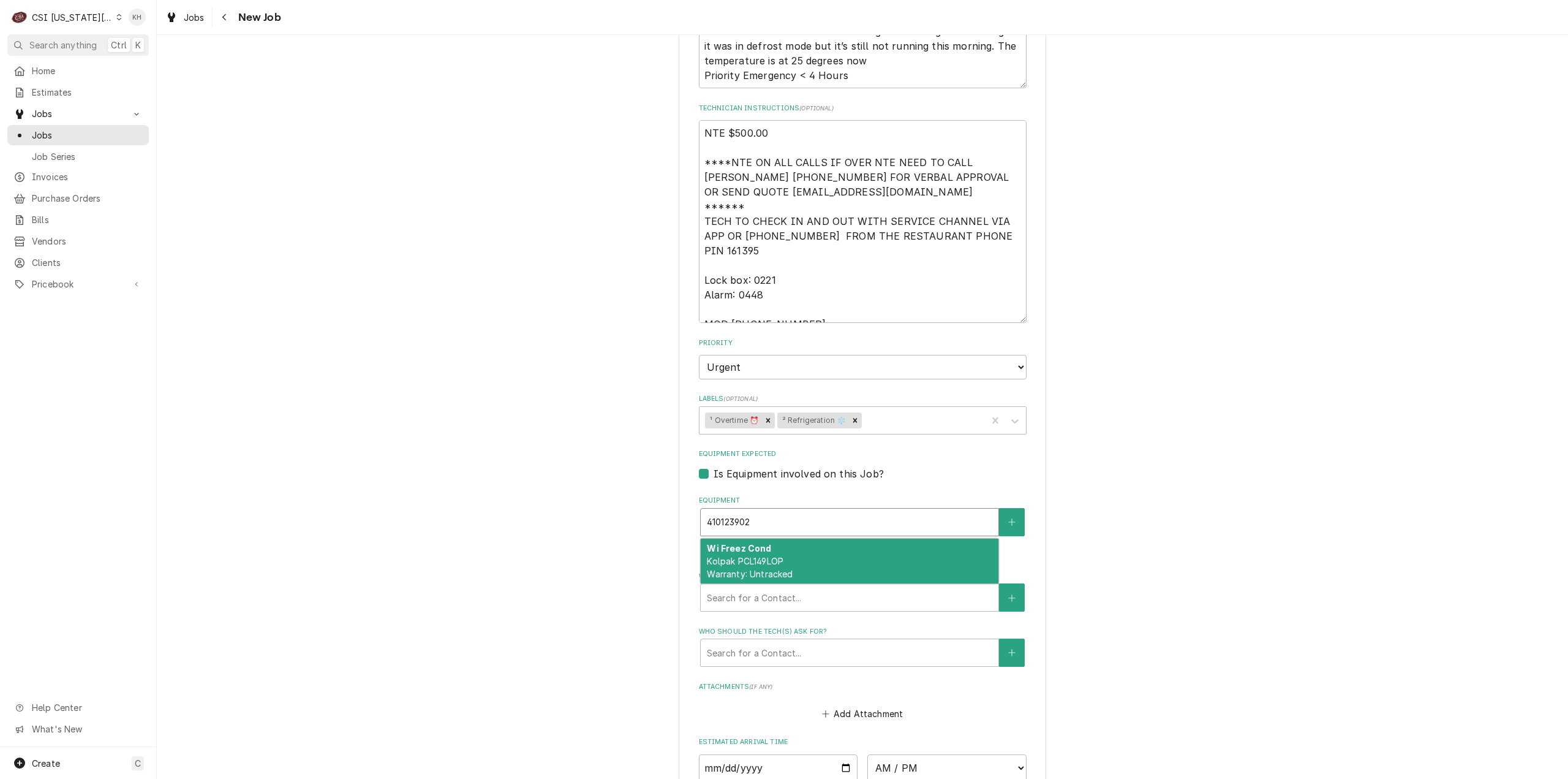
click at [796, 539] on div "Wi Freez Cond Kolpak PCL149LOP Warranty: Untracked" at bounding box center [849, 562] width 297 height 45
type textarea "x"
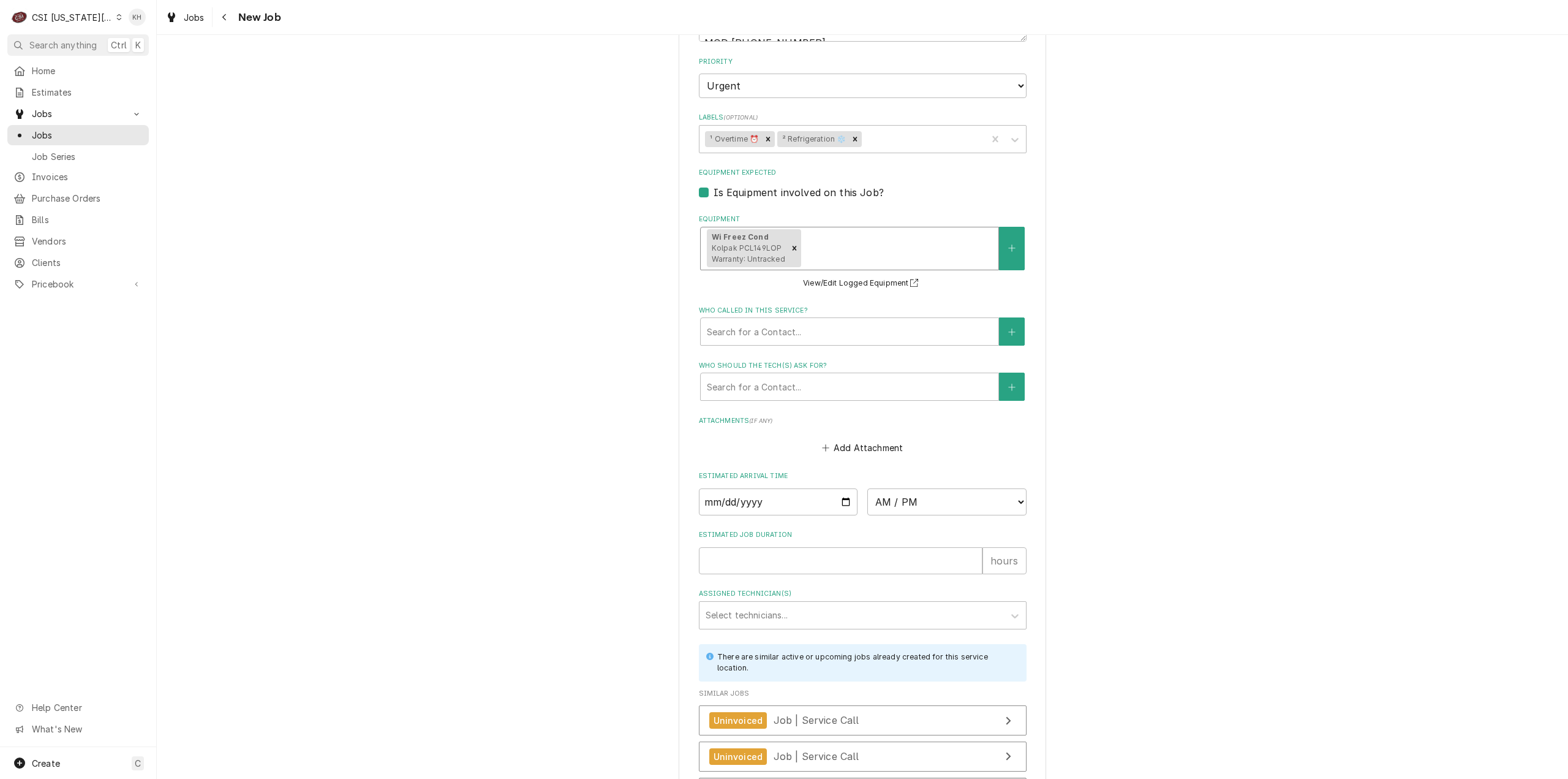
scroll to position [1651, 0]
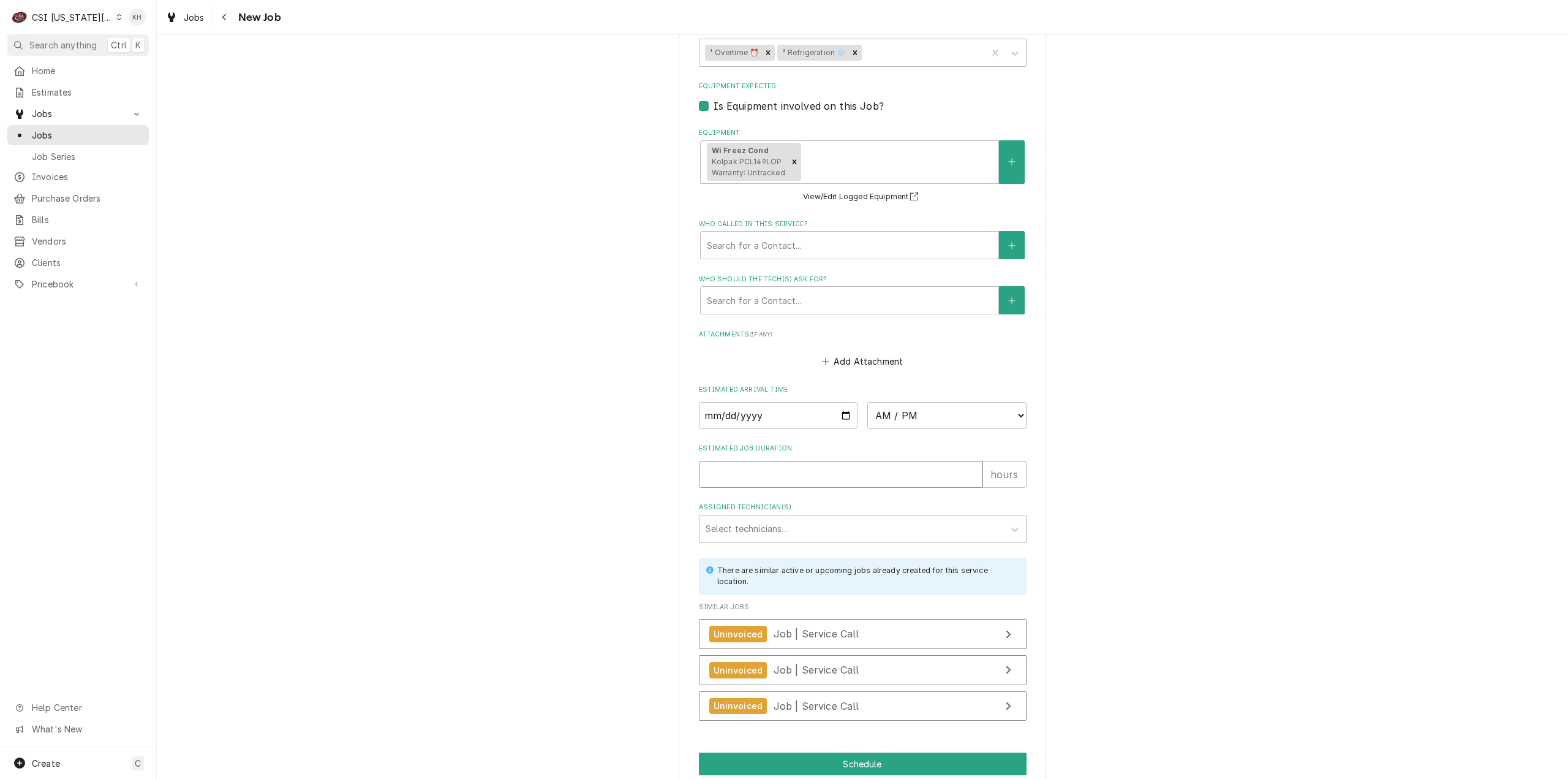
click at [794, 461] on input "Estimated Job Duration" at bounding box center [840, 474] width 284 height 27
type textarea "x"
type input "2"
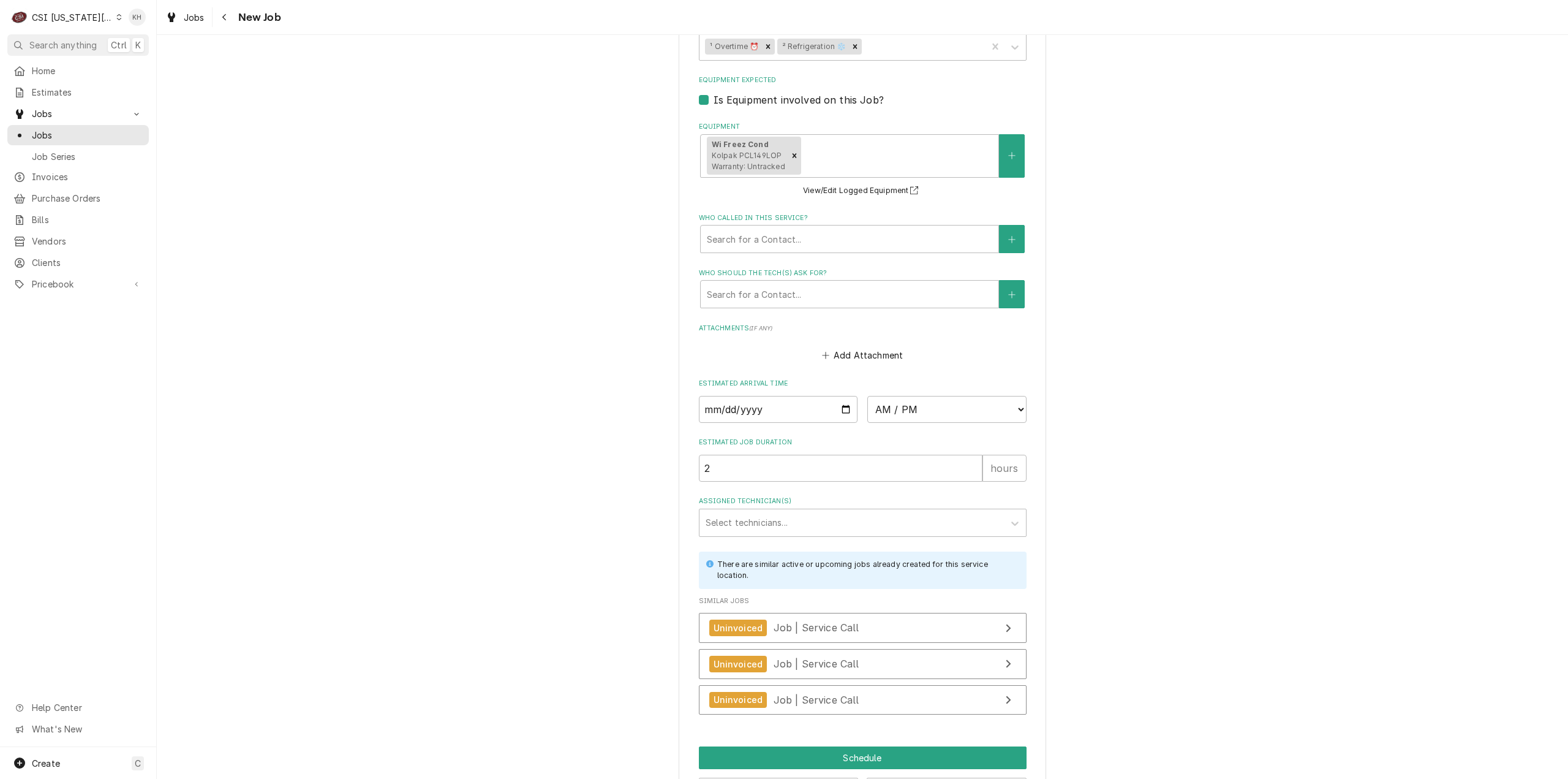
scroll to position [1665, 0]
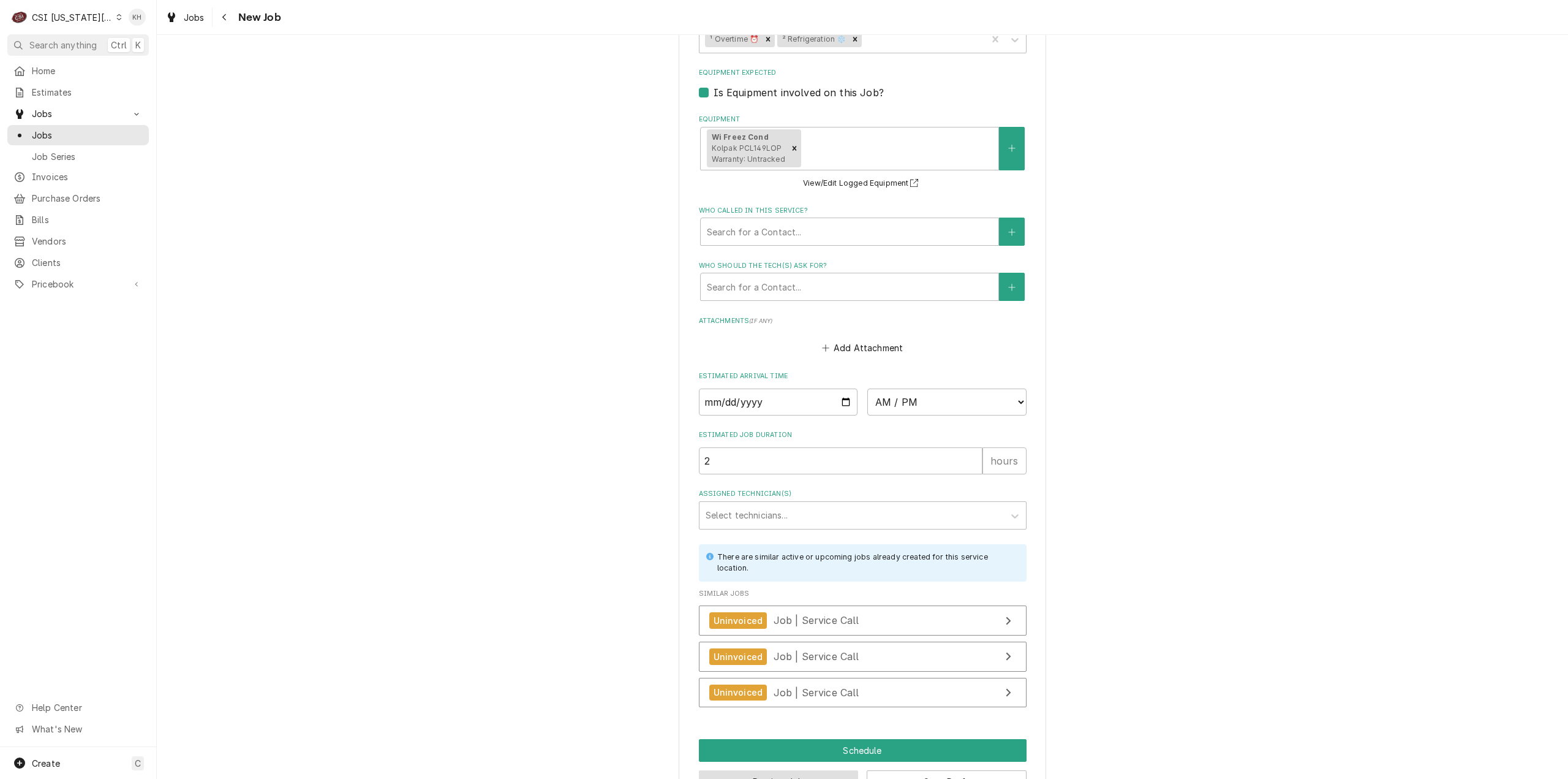
click at [813, 771] on button "Preview Job" at bounding box center [779, 781] width 160 height 22
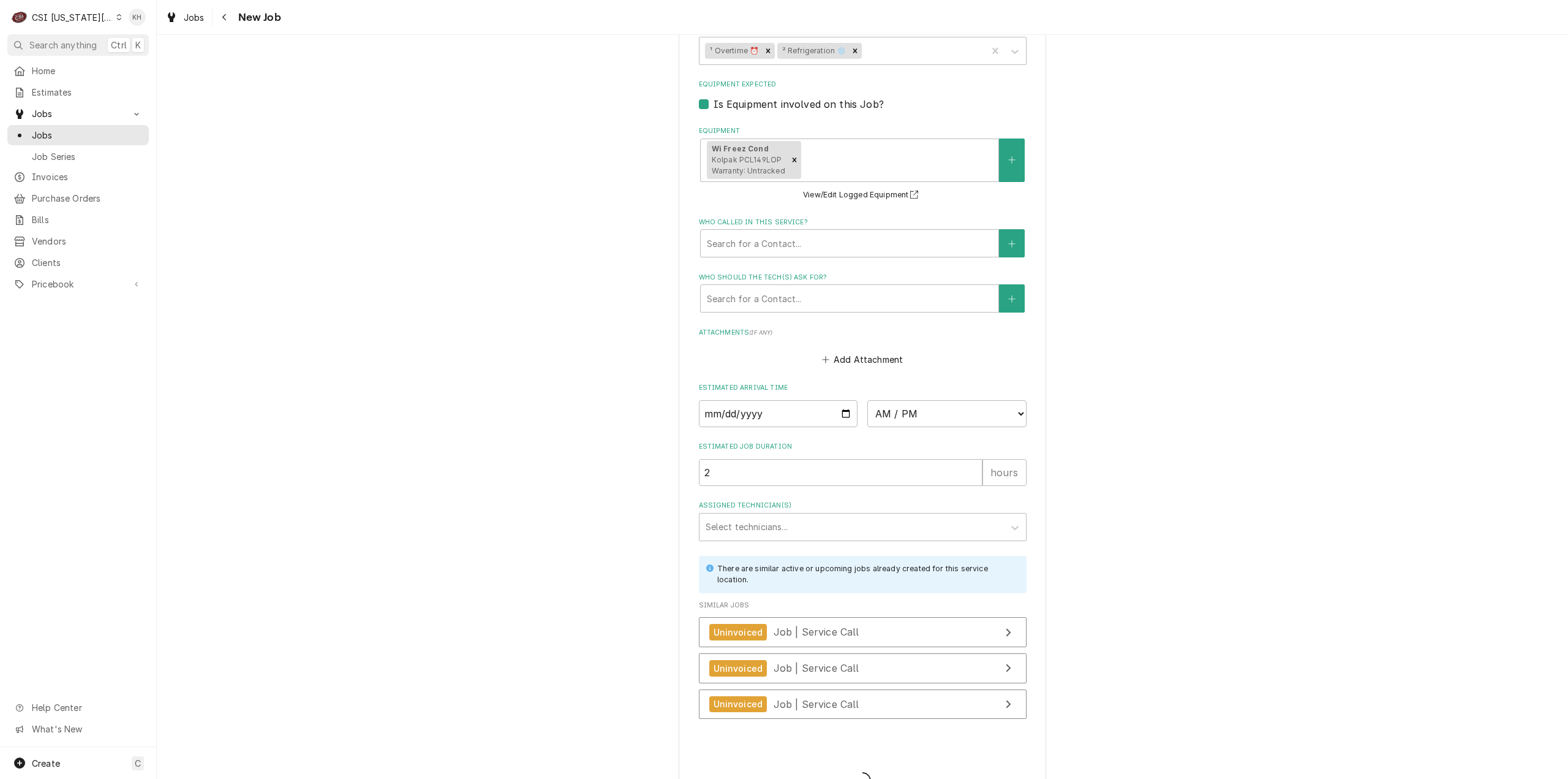
type textarea "x"
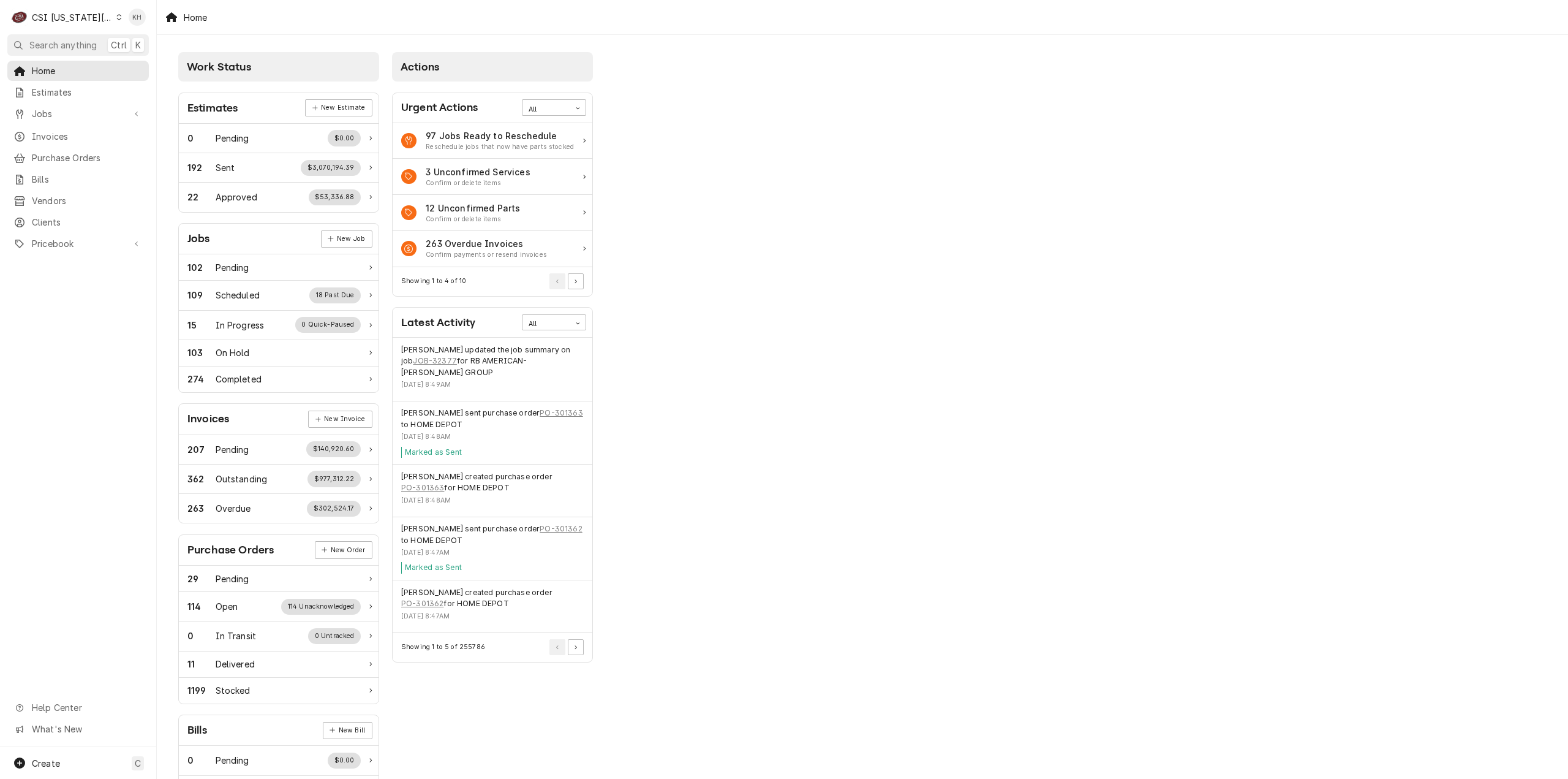
click at [72, 15] on div "CSI [US_STATE][GEOGRAPHIC_DATA]" at bounding box center [72, 17] width 81 height 12
click at [140, 57] on div "CSI St. [PERSON_NAME]" at bounding box center [211, 67] width 192 height 20
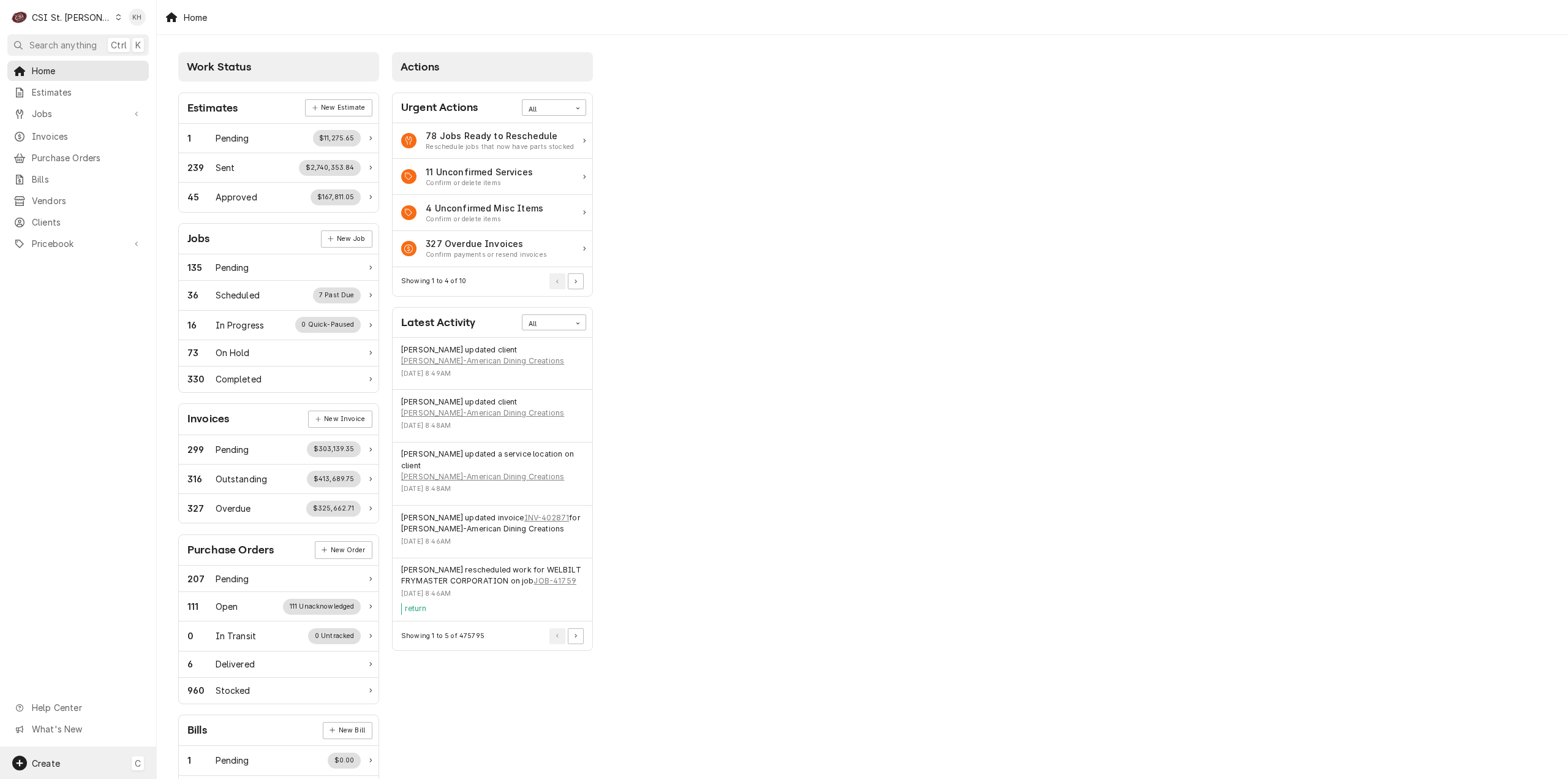
click at [80, 767] on div "Create C" at bounding box center [78, 763] width 157 height 32
click at [191, 642] on div "Job" at bounding box center [220, 637] width 106 height 15
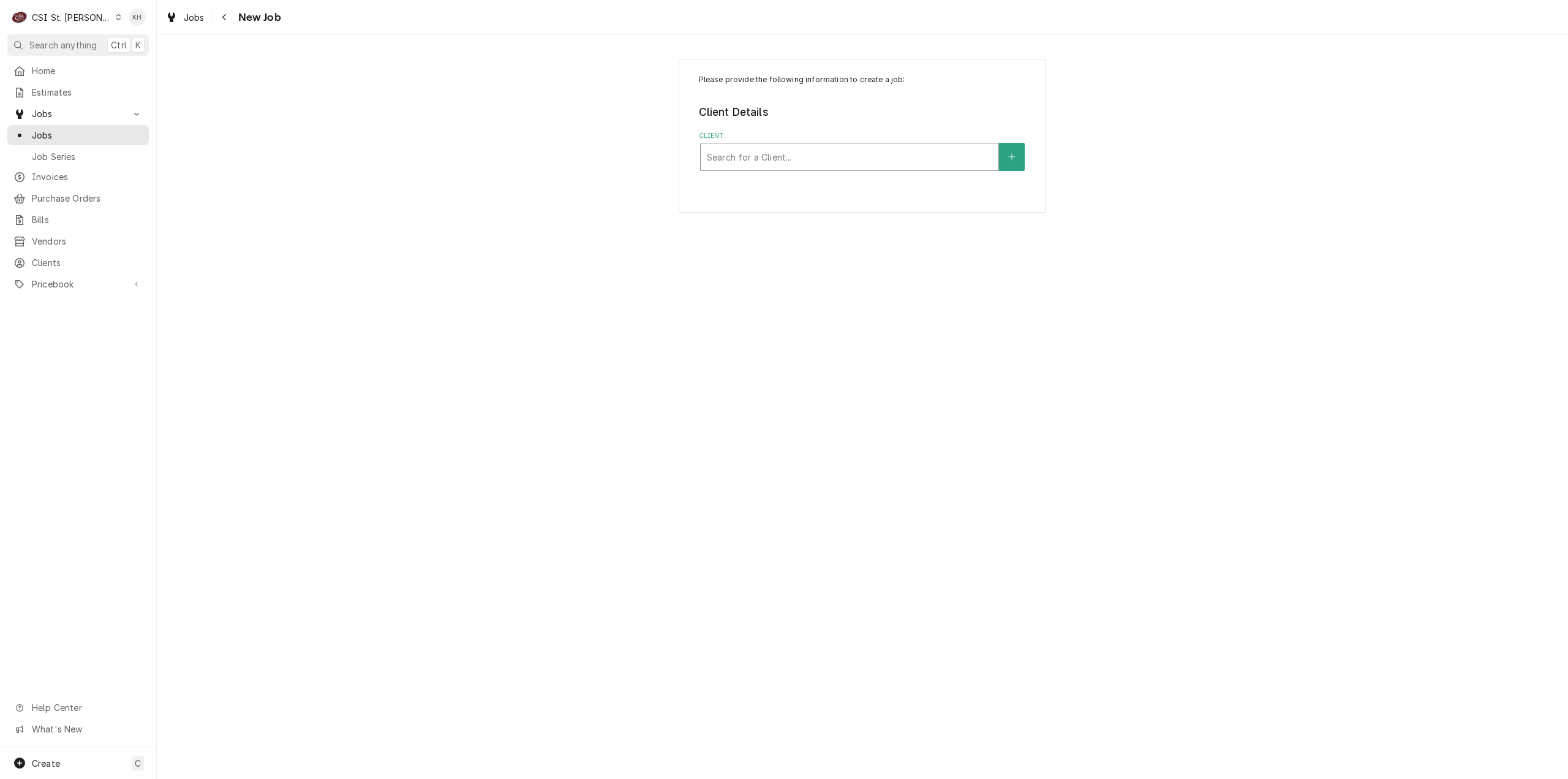
click at [833, 154] on div "Client" at bounding box center [849, 157] width 286 height 22
type input "2126 [PERSON_NAME]"
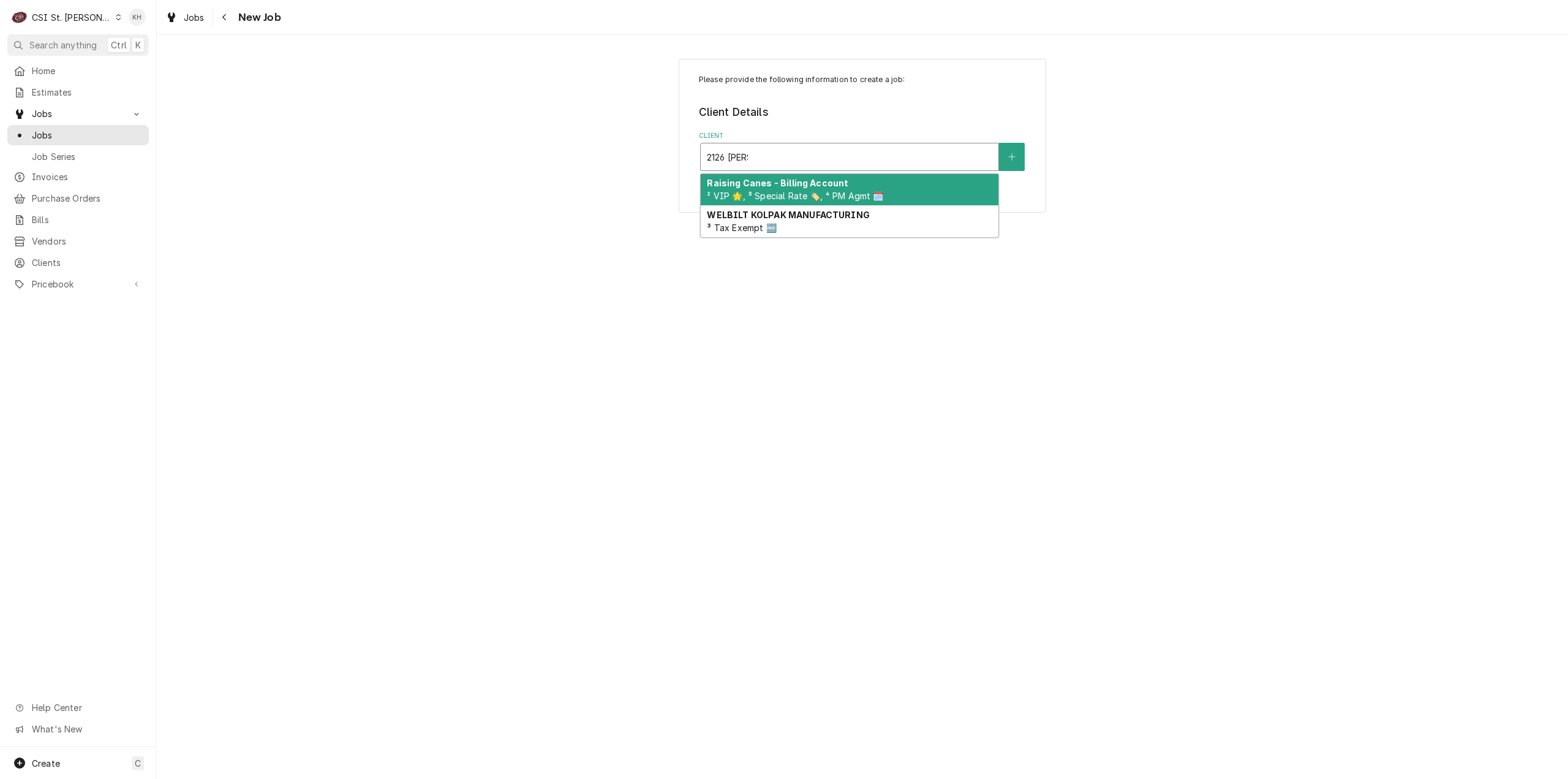
click at [872, 191] on span "² VIP 🌟, ³ Special Rate 🏷️, ⁴ PM Agmt 🗓️" at bounding box center [795, 196] width 177 height 11
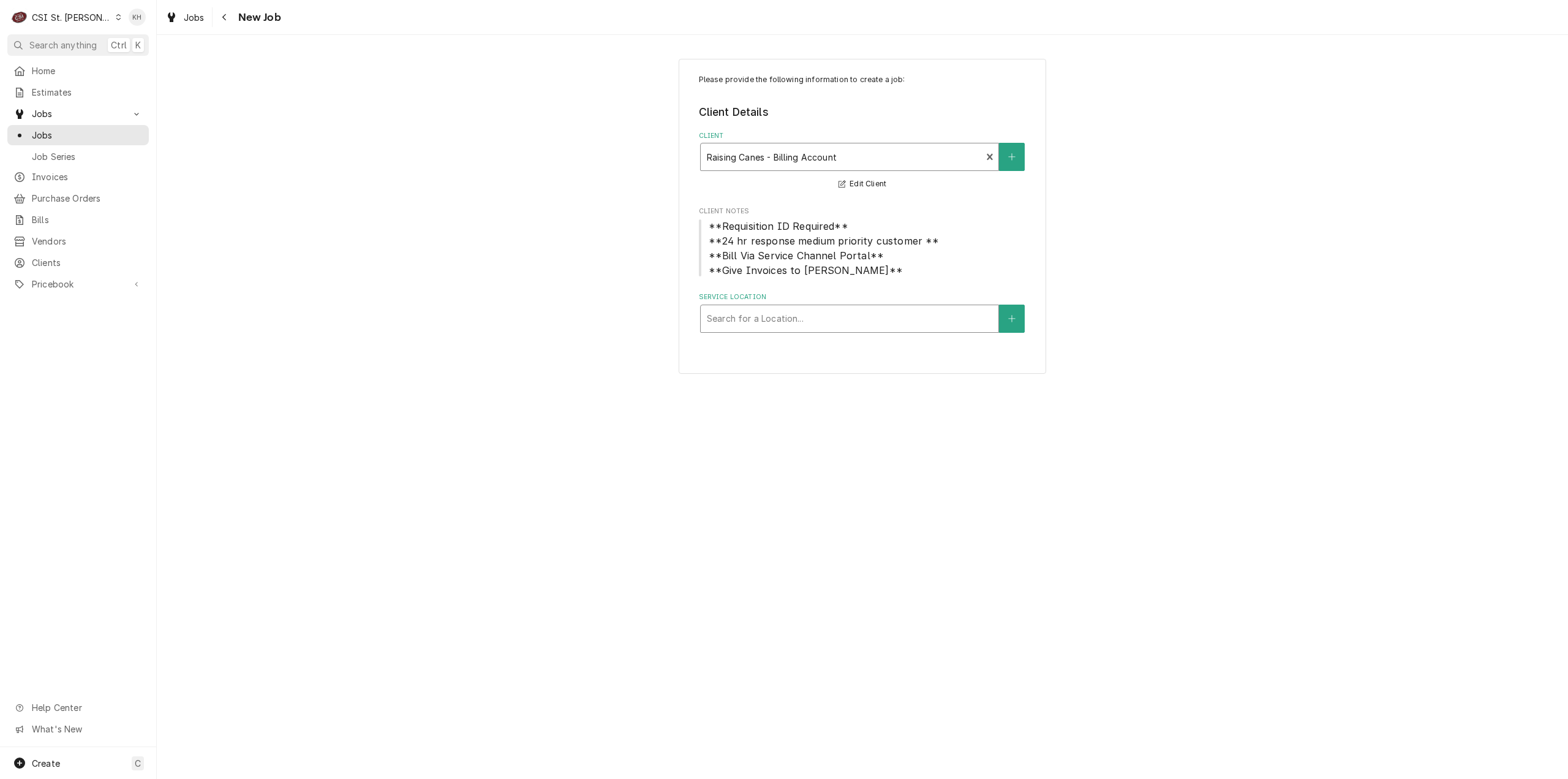
click at [806, 315] on div "Service Location" at bounding box center [849, 318] width 286 height 22
type input "2126"
click at [753, 345] on div "Raising Cane's #1078 [GEOGRAPHIC_DATA] / [STREET_ADDRESS][PERSON_NAME]" at bounding box center [849, 351] width 297 height 32
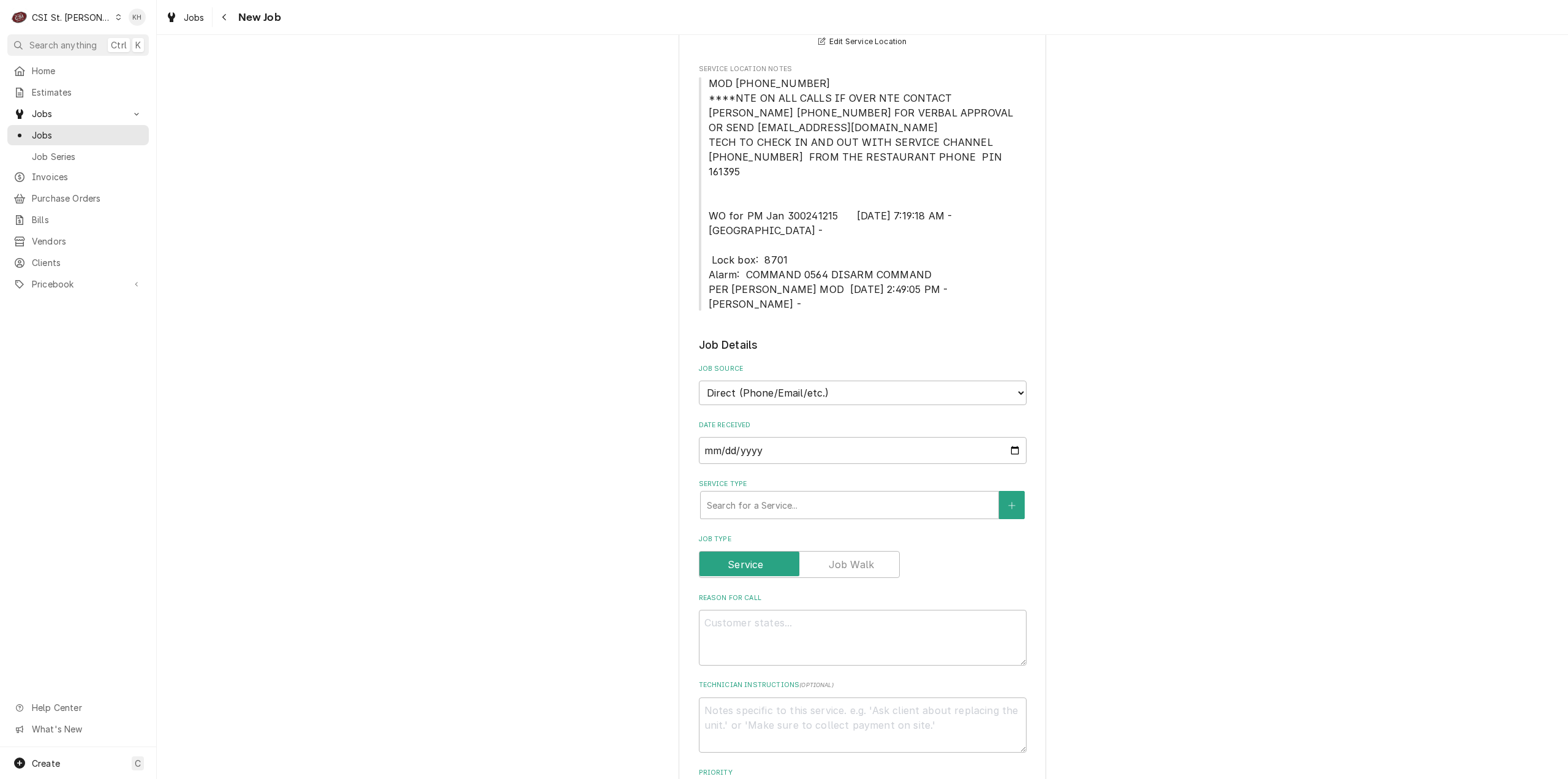
scroll to position [307, 0]
click at [876, 378] on select "Direct (Phone/Email/etc.) Service Channel Corrigo Ecotrak Other" at bounding box center [863, 390] width 328 height 24
select select "1"
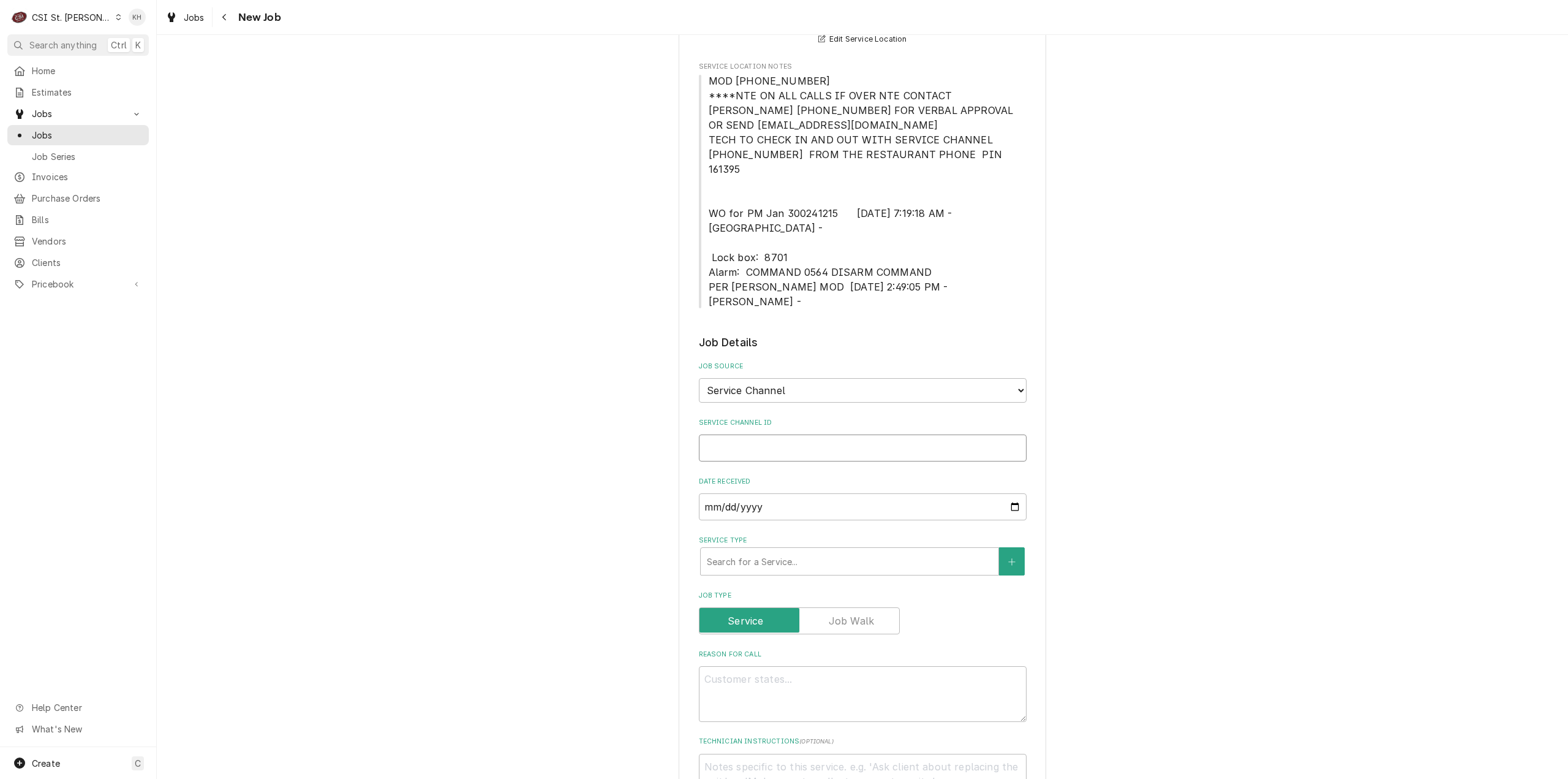
click at [835, 435] on input "Service Channel ID" at bounding box center [863, 448] width 328 height 27
paste input "323939335"
type textarea "x"
type input "323939335"
type textarea "x"
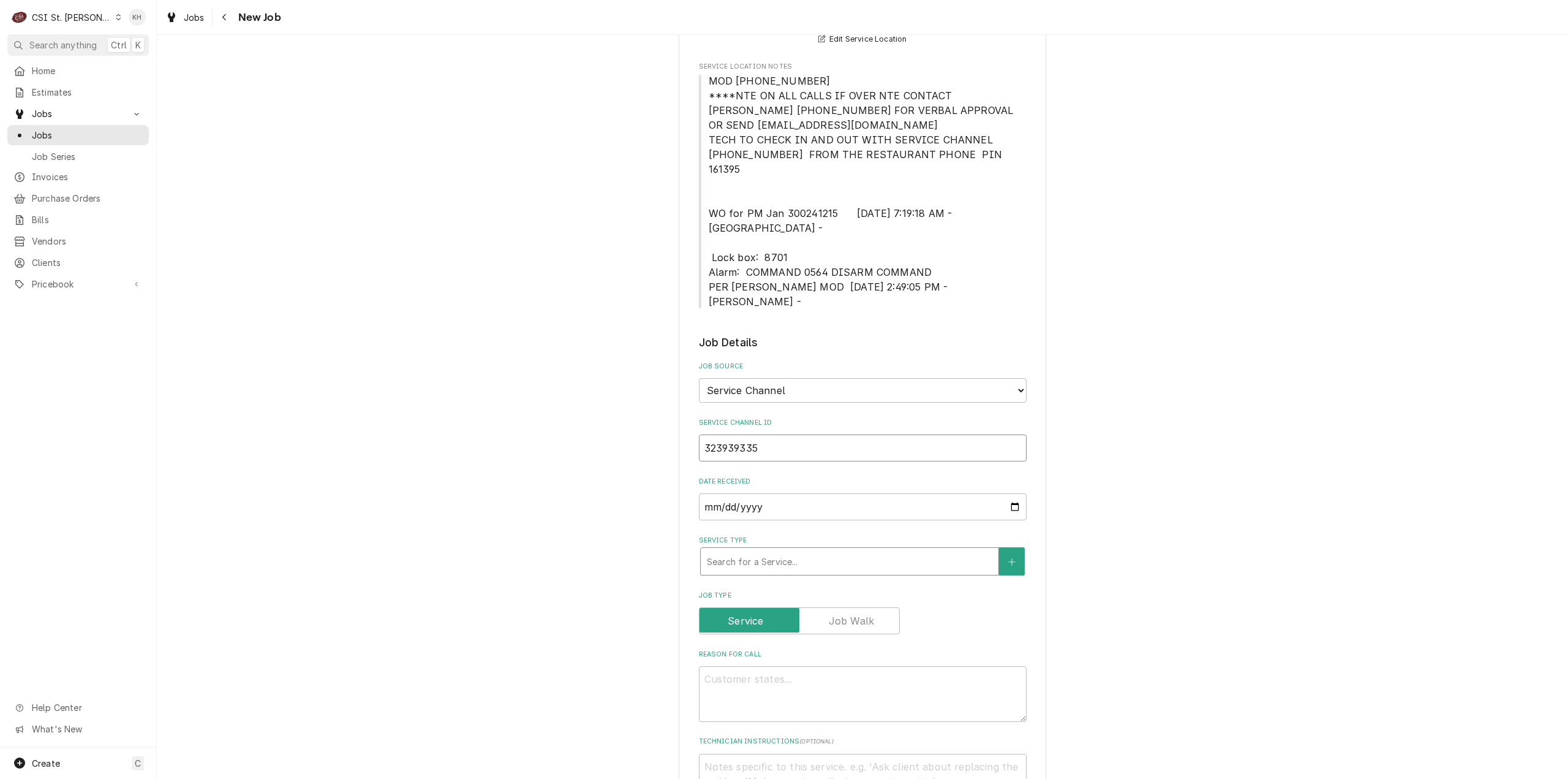
type input "323939335"
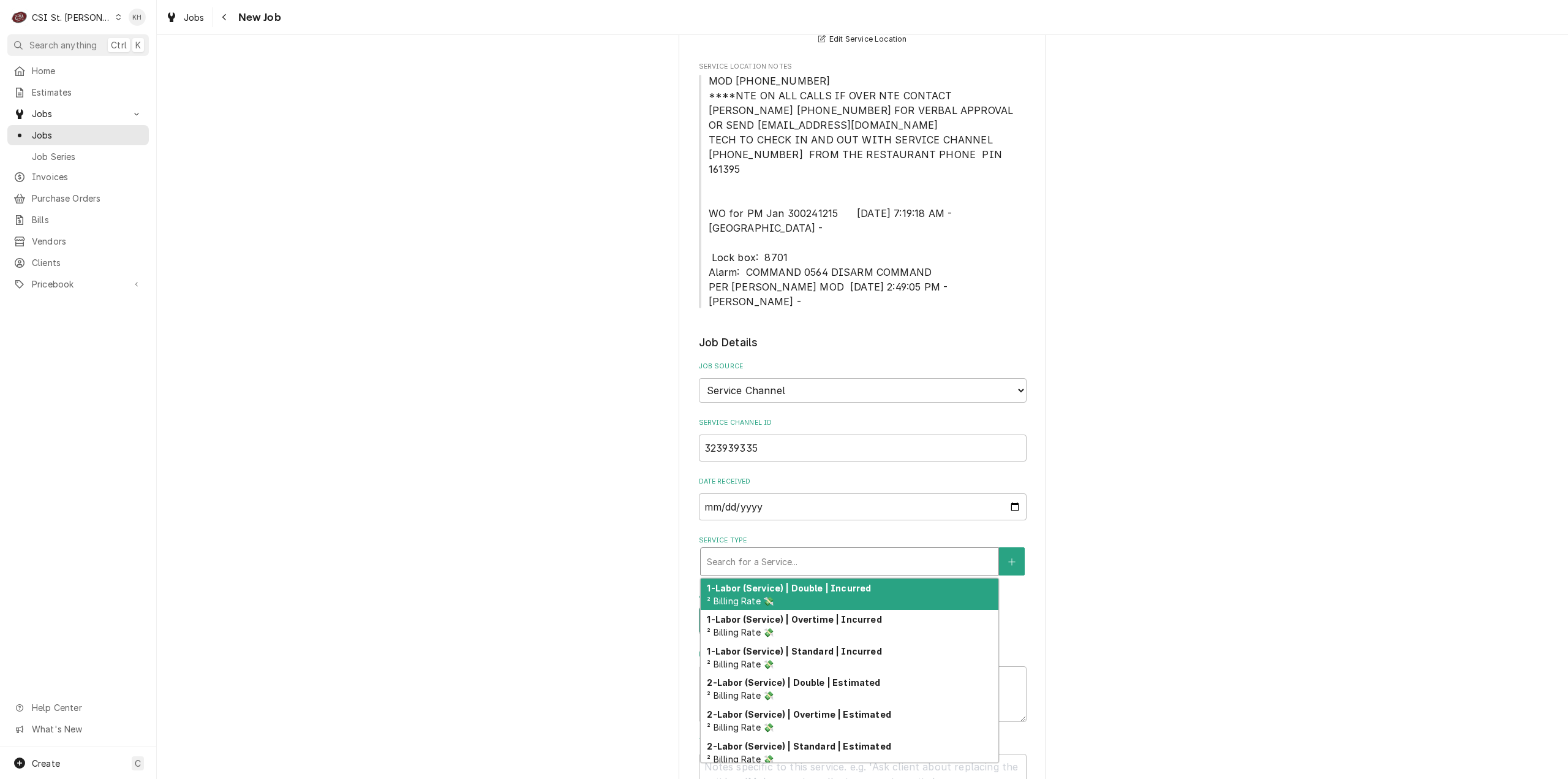
click at [829, 551] on div "Service Type" at bounding box center [849, 562] width 286 height 22
type textarea "x"
type input "s"
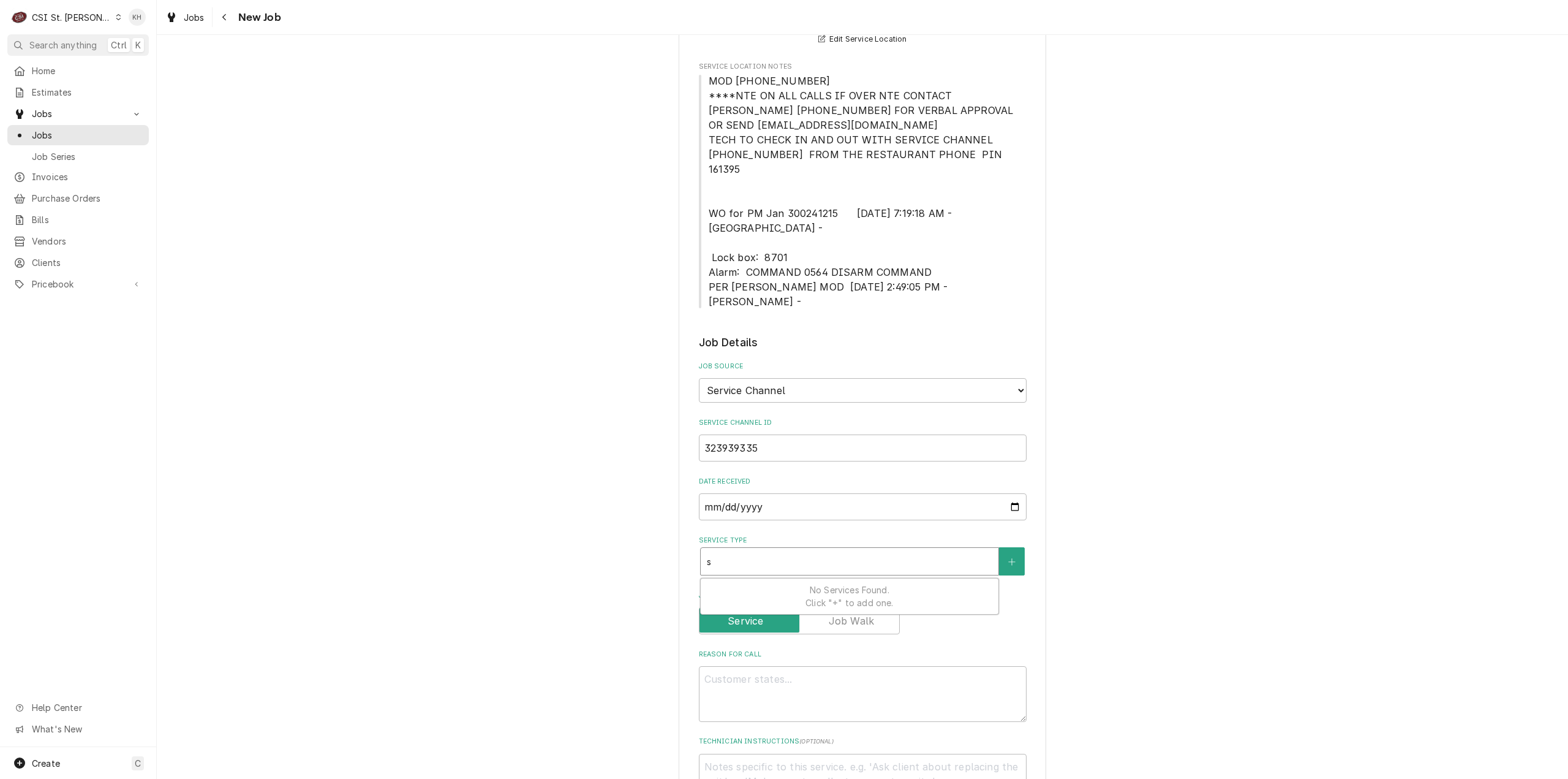
type textarea "x"
type input "se"
type textarea "x"
type input "ser"
type textarea "x"
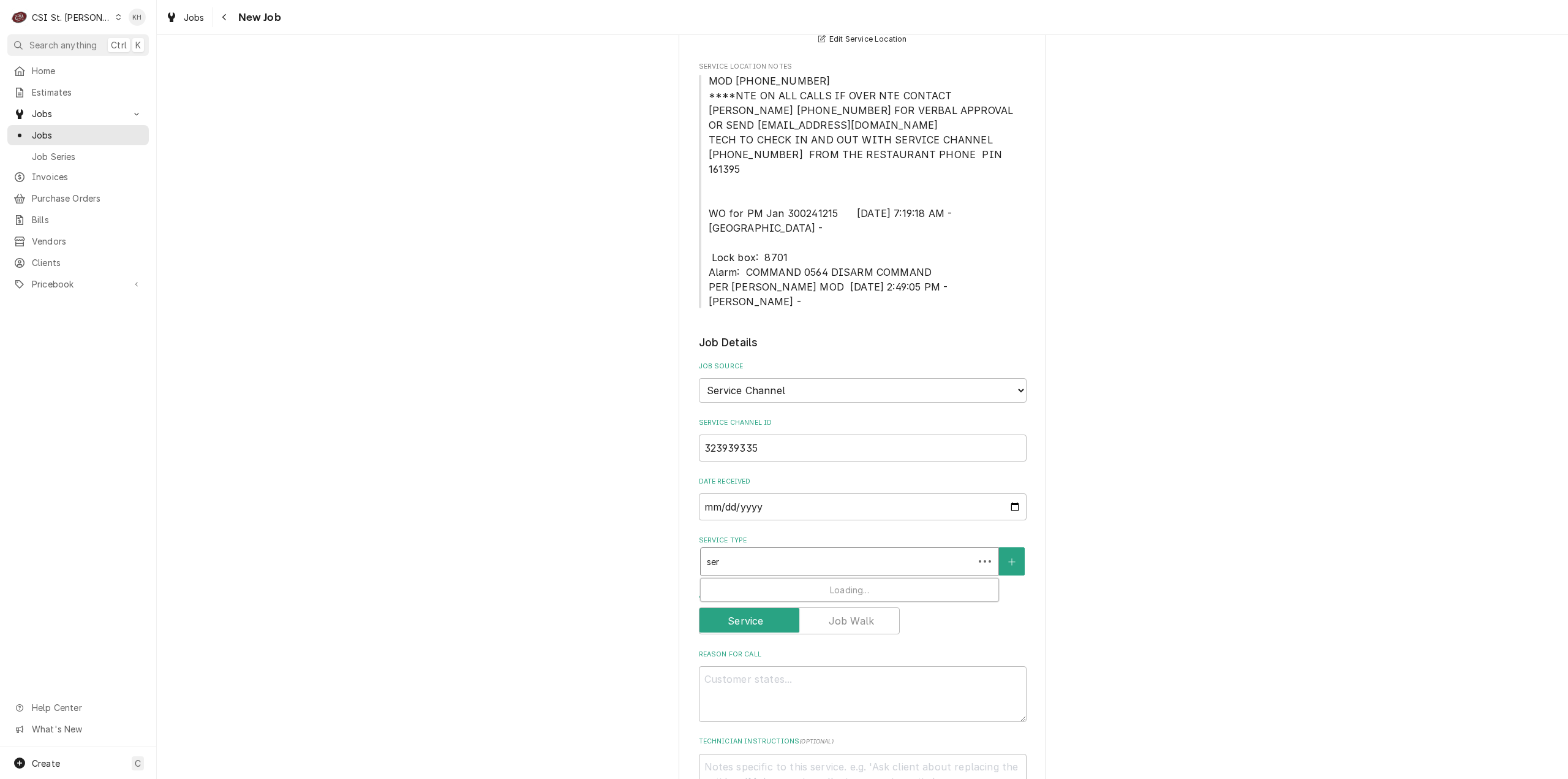
type input "serv"
type textarea "x"
type input "servi"
type textarea "x"
type input "servic"
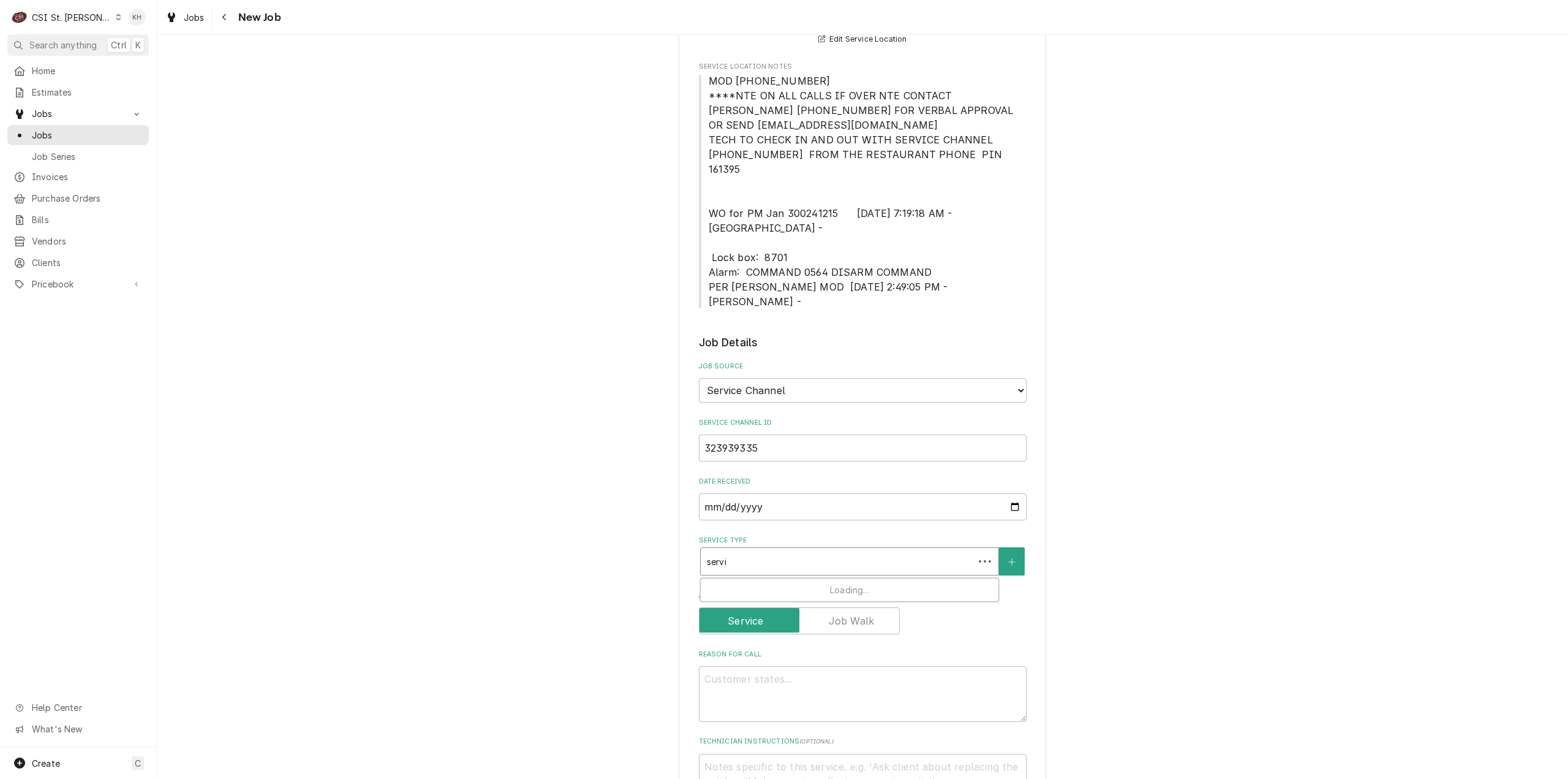
type textarea "x"
type input "service"
type textarea "x"
type input "service"
type textarea "x"
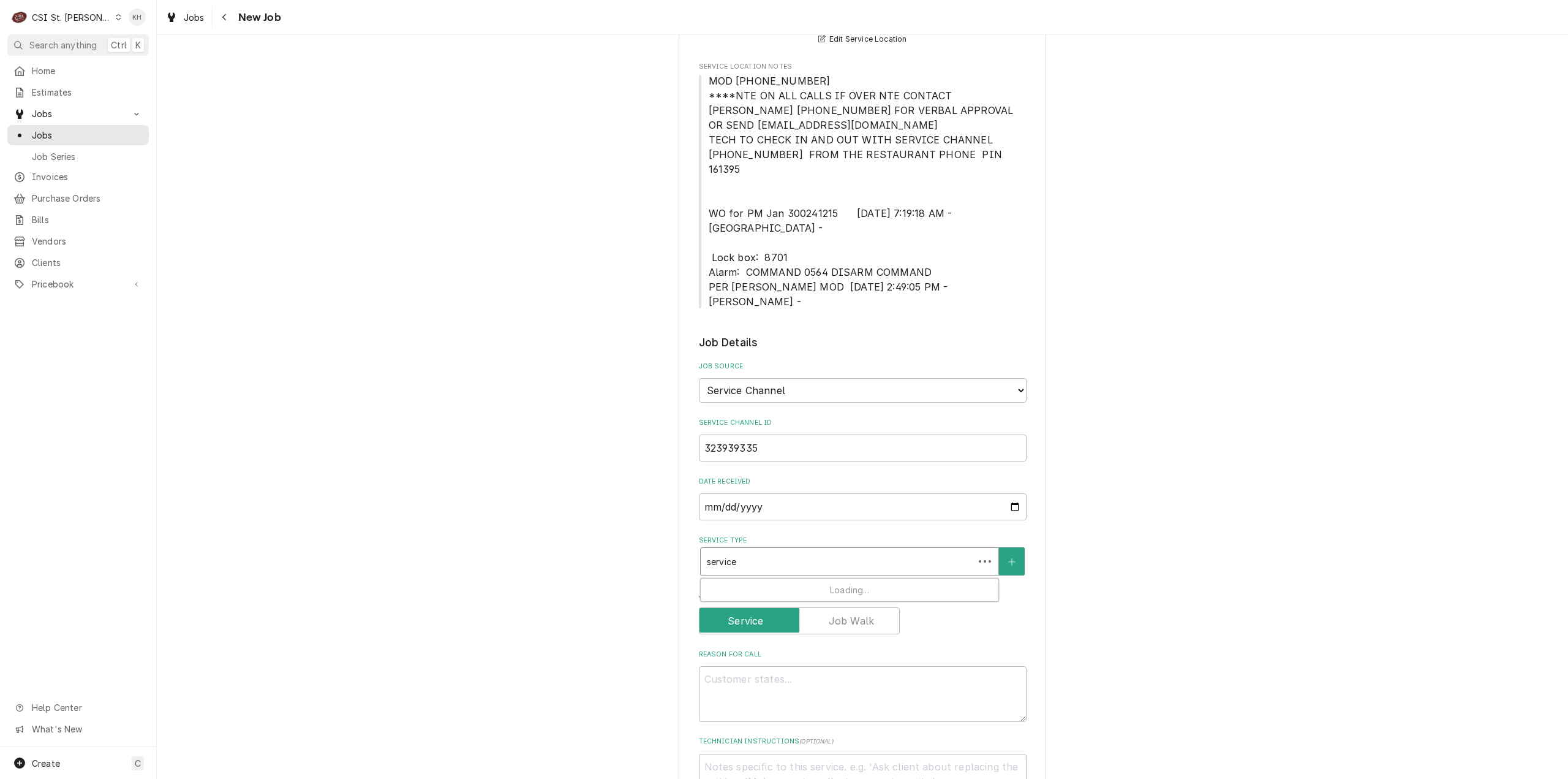
type input "service c"
type textarea "x"
type input "service ca"
type textarea "x"
type input "service cal"
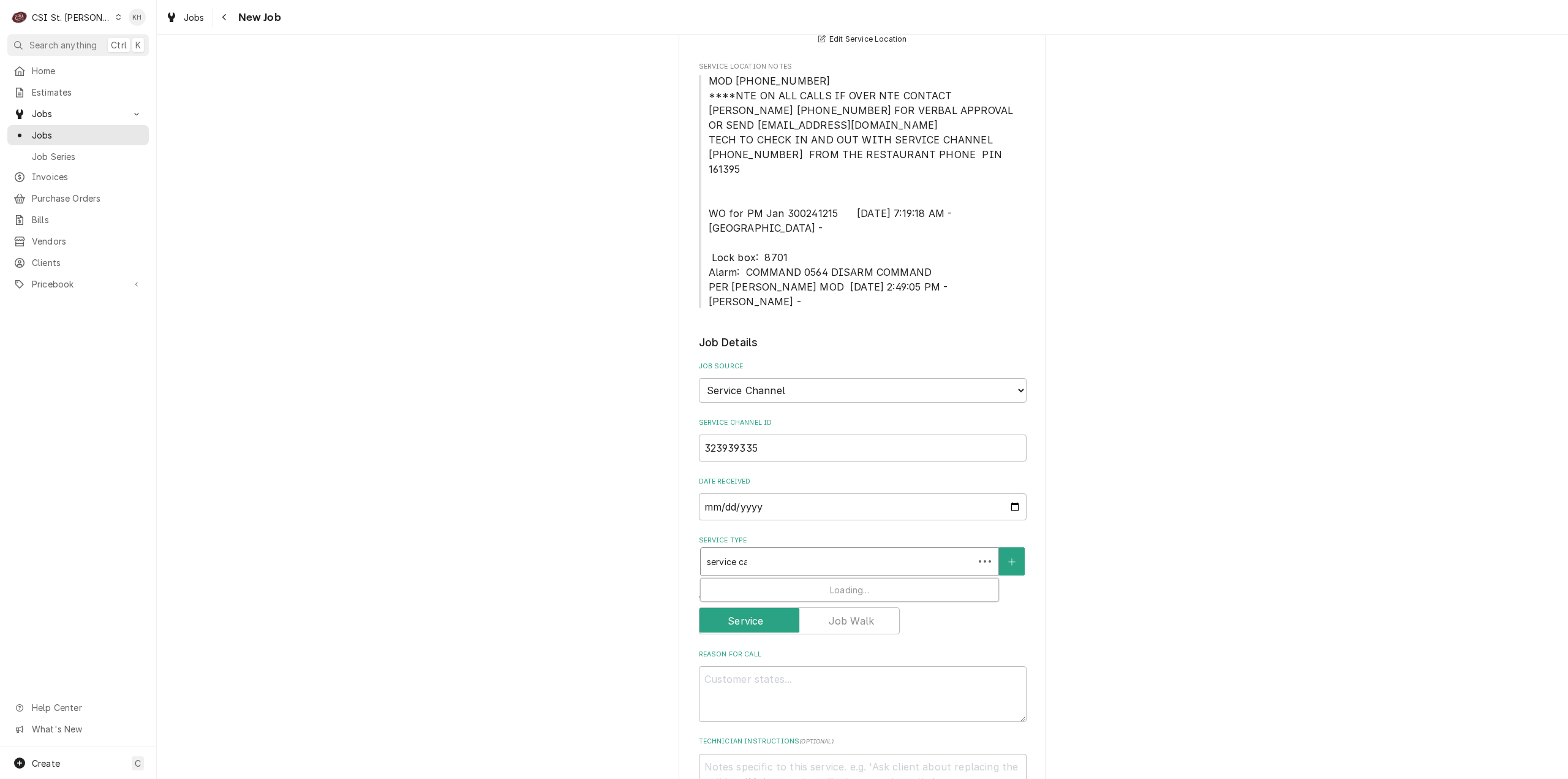
type textarea "x"
type input "service call"
click at [817, 578] on div "Job | Service Call ¹ Service Type 🛠️" at bounding box center [849, 594] width 297 height 32
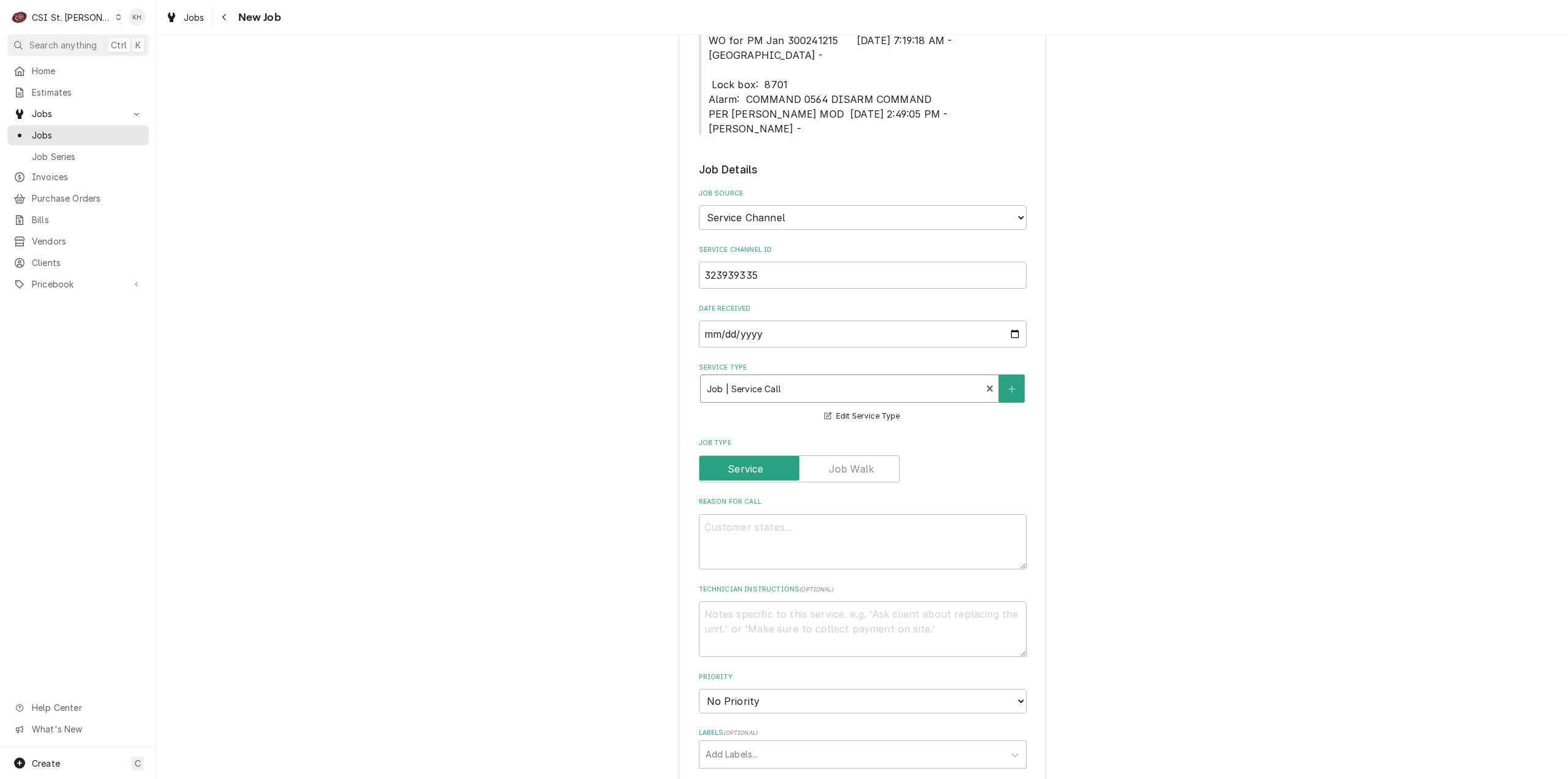
scroll to position [613, 0]
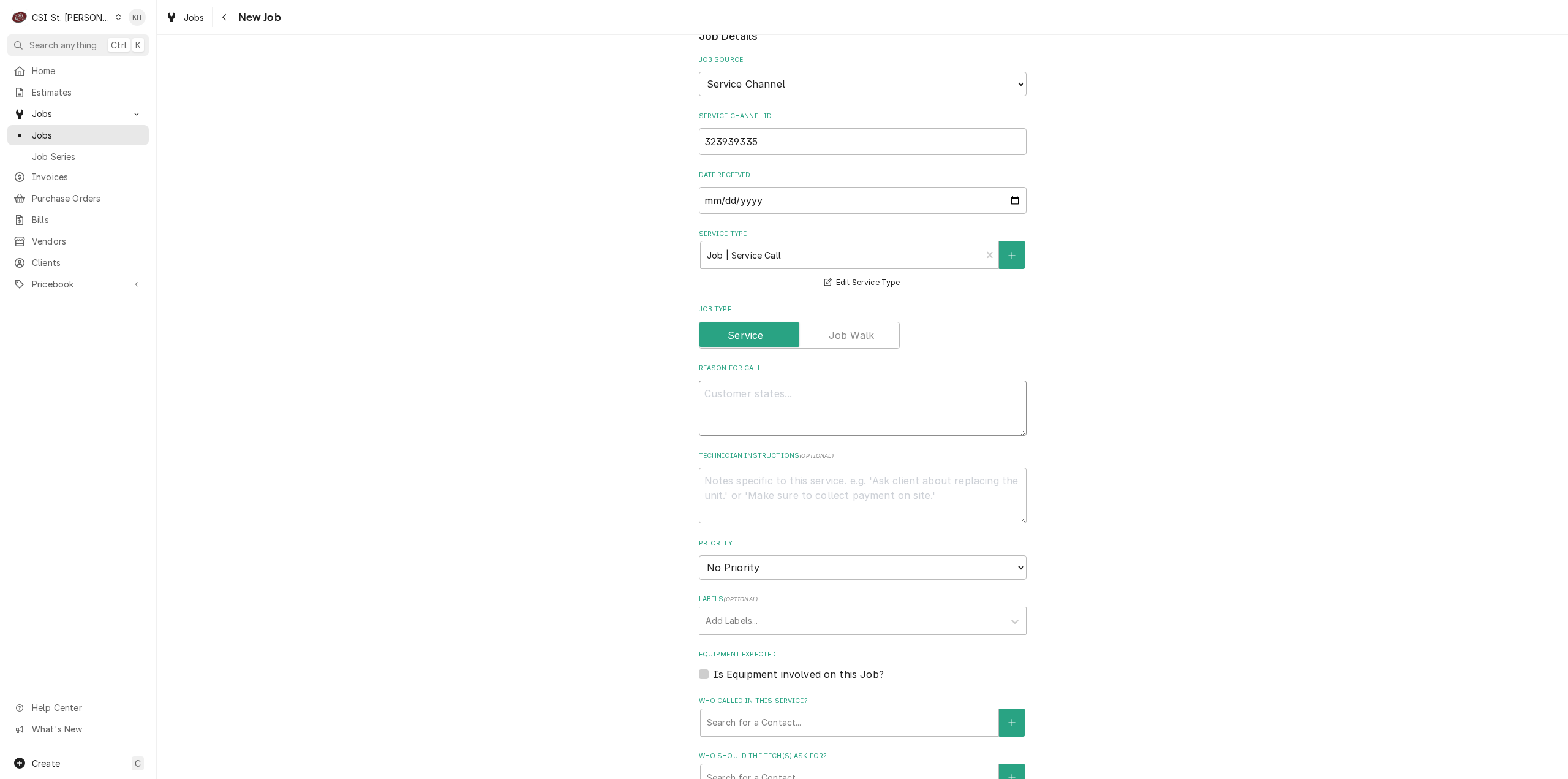
click at [853, 381] on textarea "Reason For Call" at bounding box center [863, 408] width 328 height 56
paste textarea "KITCHEN / Refrigeration / French Fry Freezer- Stand Up, In Kitchen "Equip:" Kit…"
type textarea "x"
type textarea "KITCHEN / Refrigeration / French Fry Freezer- Stand Up, In Kitchen "Equip:" Kit…"
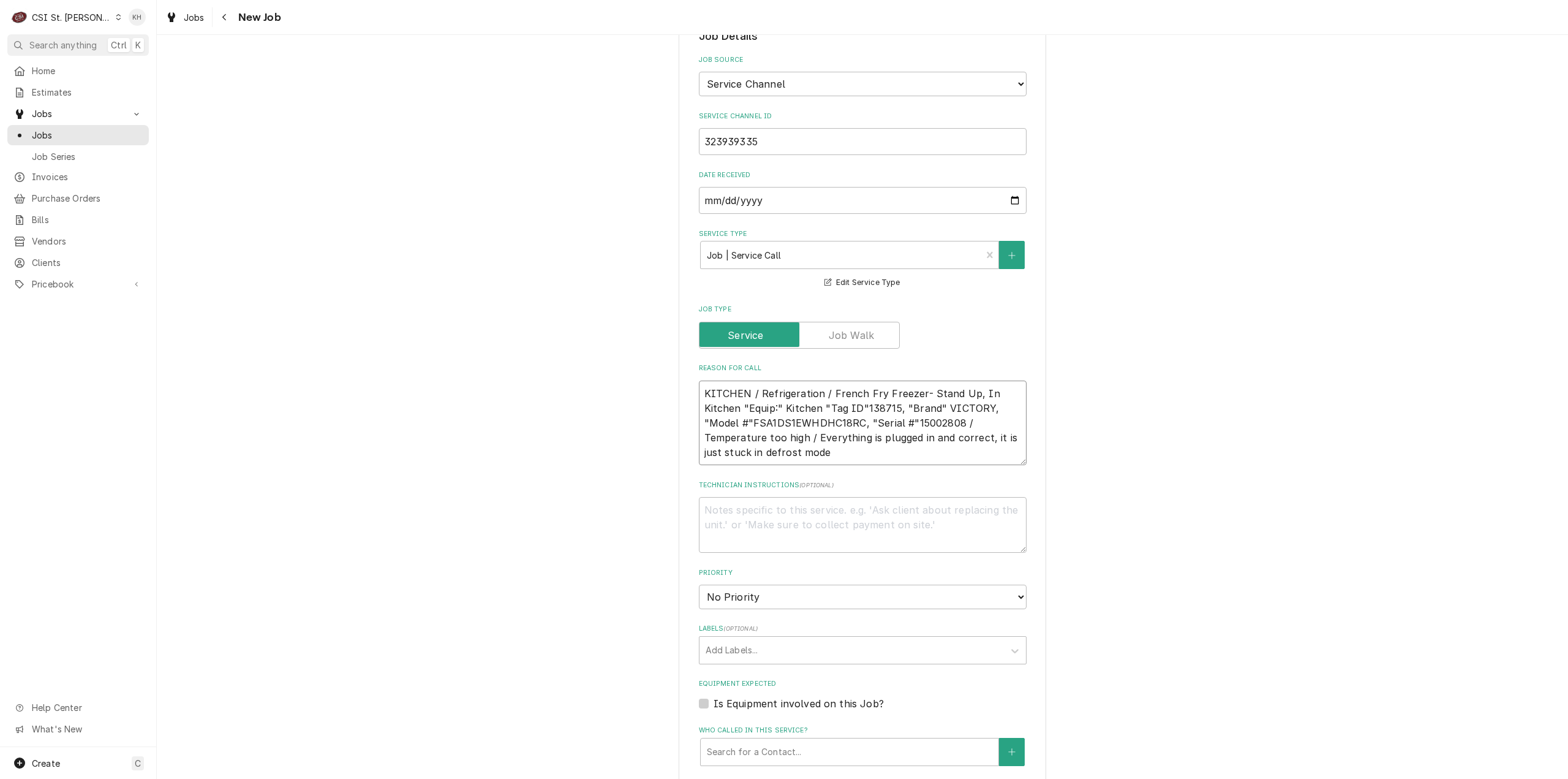
type textarea "x"
type textarea "KITCHEN / Refrigeration / French Fry Freezer- Stand Up, In Kitchen "Equip:" Kit…"
type textarea "x"
type textarea "KITCHEN / Refrigeration / French Fry Freezer- Stand Up, In Kitchen "Equip:" Kit…"
type textarea "x"
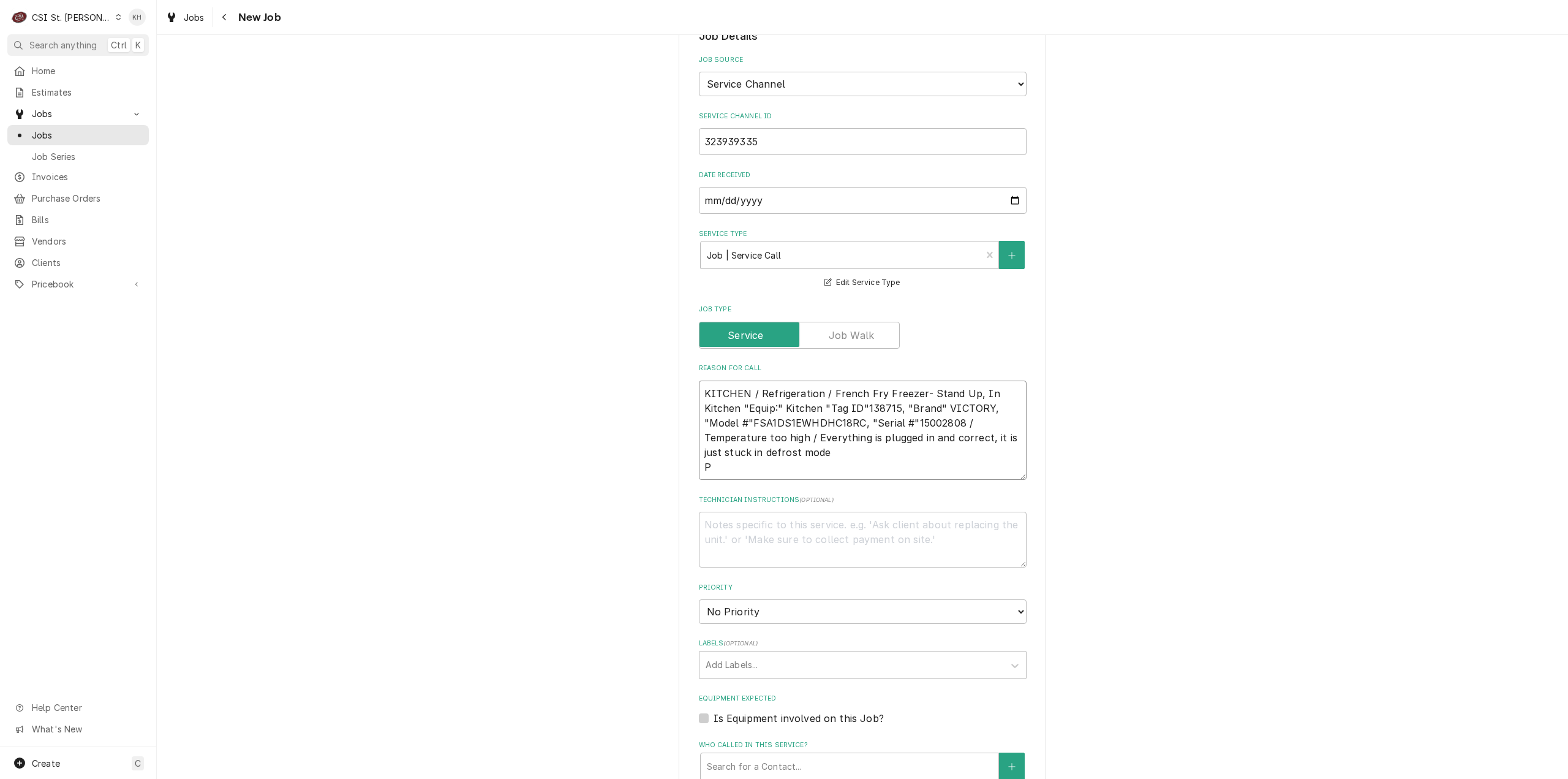
type textarea "KITCHEN / Refrigeration / French Fry Freezer- Stand Up, In Kitchen "Equip:" Kit…"
type textarea "x"
type textarea "KITCHEN / Refrigeration / French Fry Freezer- Stand Up, In Kitchen "Equip:" Kit…"
type textarea "x"
type textarea "KITCHEN / Refrigeration / French Fry Freezer- Stand Up, In Kitchen "Equip:" Kit…"
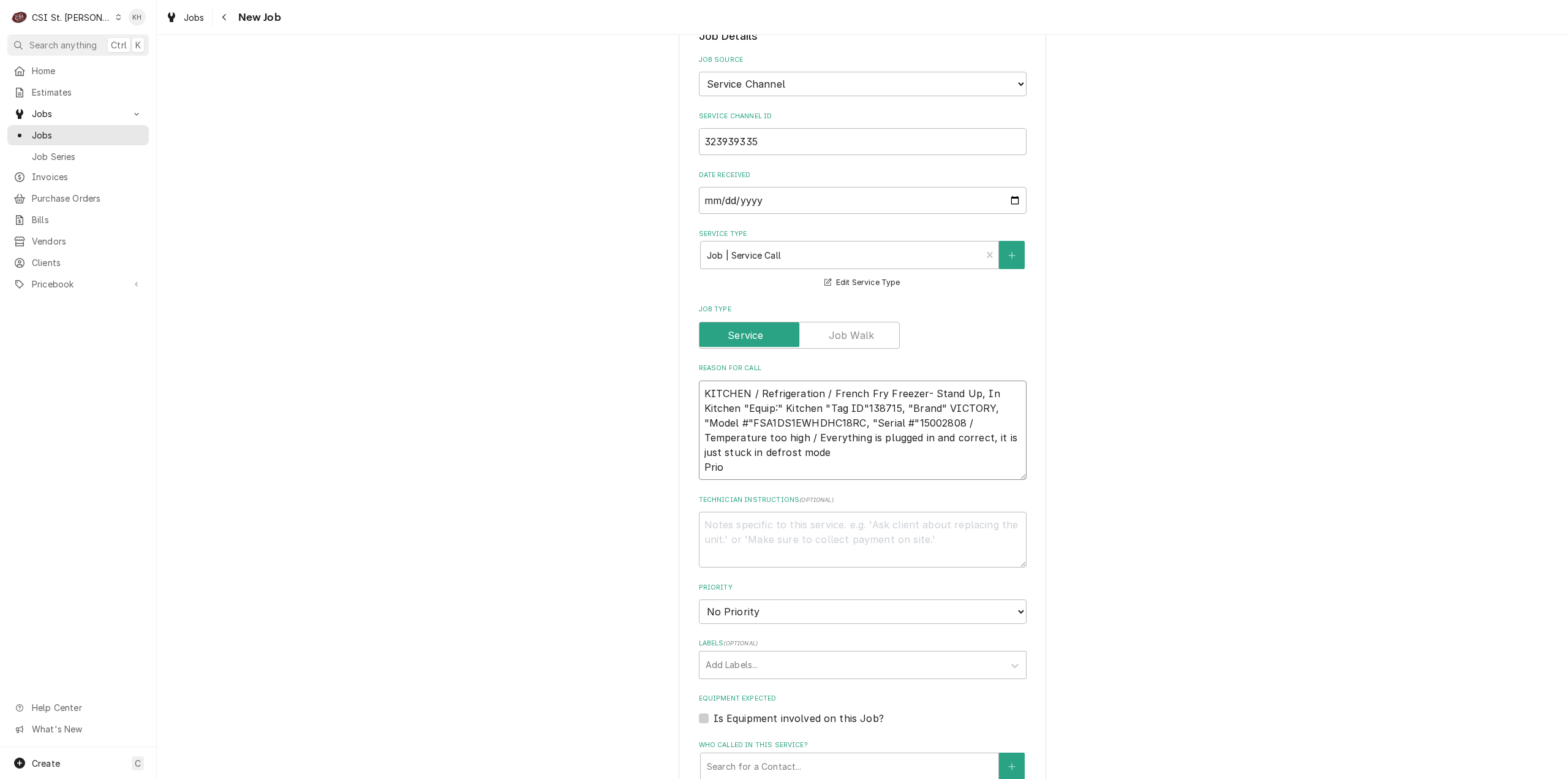
type textarea "x"
type textarea "KITCHEN / Refrigeration / French Fry Freezer- Stand Up, In Kitchen "Equip:" Kit…"
type textarea "x"
type textarea "KITCHEN / Refrigeration / French Fry Freezer- Stand Up, In Kitchen "Equip:" Kit…"
type textarea "x"
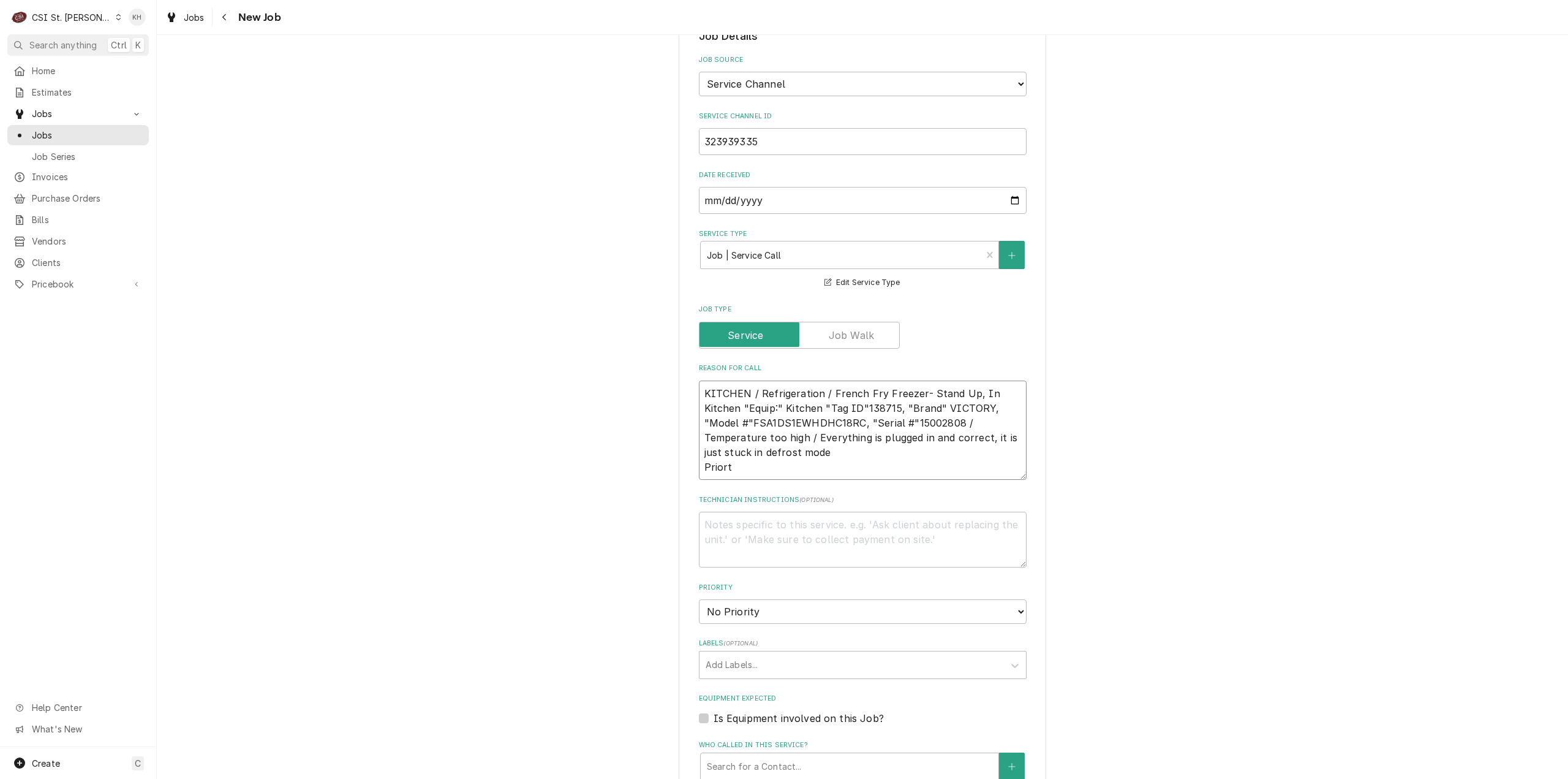
type textarea "KITCHEN / Refrigeration / French Fry Freezer- Stand Up, In Kitchen "Equip:" Kit…"
type textarea "x"
type textarea "KITCHEN / Refrigeration / French Fry Freezer- Stand Up, In Kitchen "Equip:" Kit…"
type textarea "x"
type textarea "KITCHEN / Refrigeration / French Fry Freezer- Stand Up, In Kitchen "Equip:" Kit…"
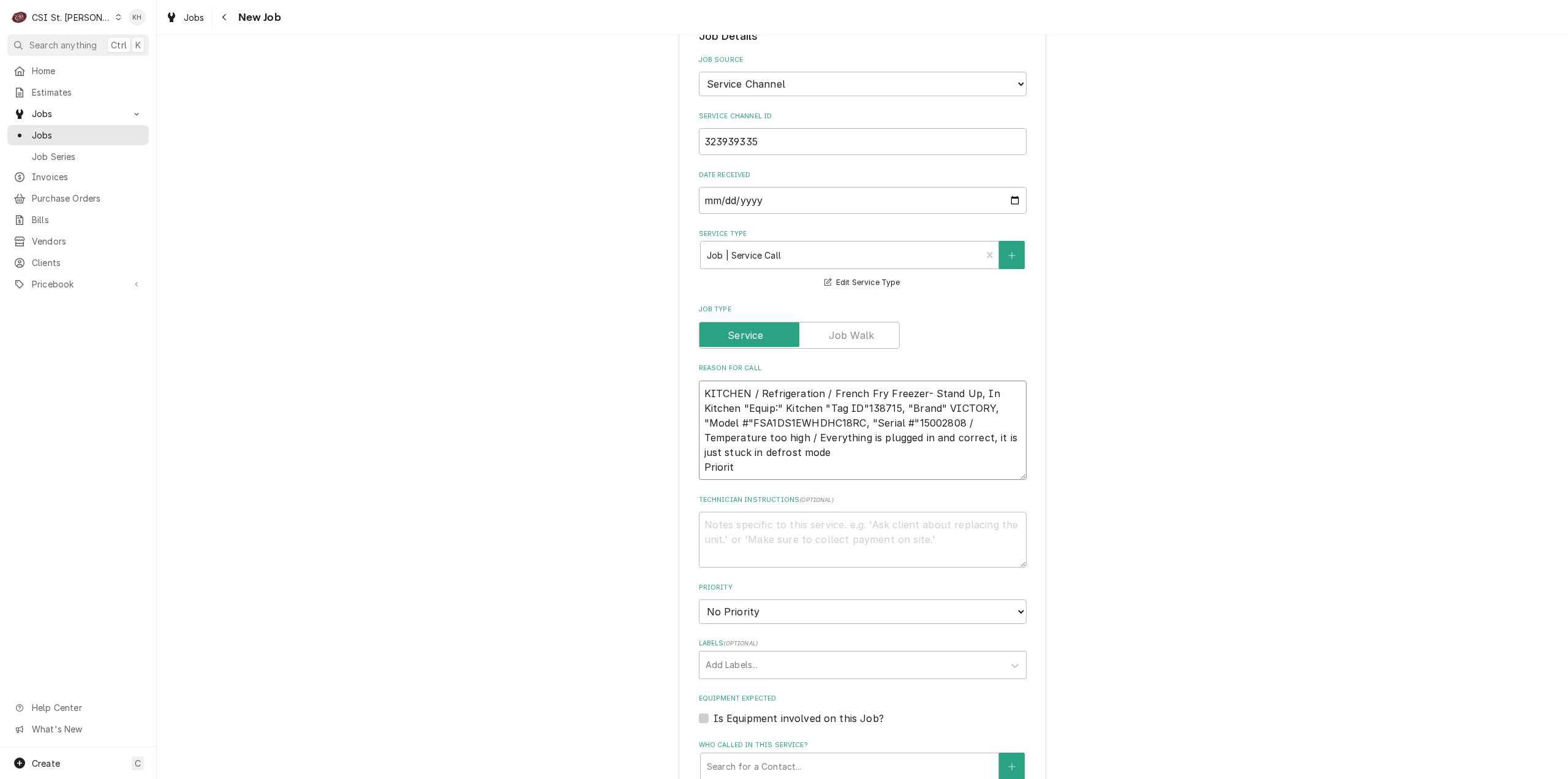
type textarea "x"
type textarea "KITCHEN / Refrigeration / French Fry Freezer- Stand Up, In Kitchen "Equip:" Kit…"
type textarea "x"
type textarea "KITCHEN / Refrigeration / French Fry Freezer- Stand Up, In Kitchen "Equip:" Kit…"
type textarea "x"
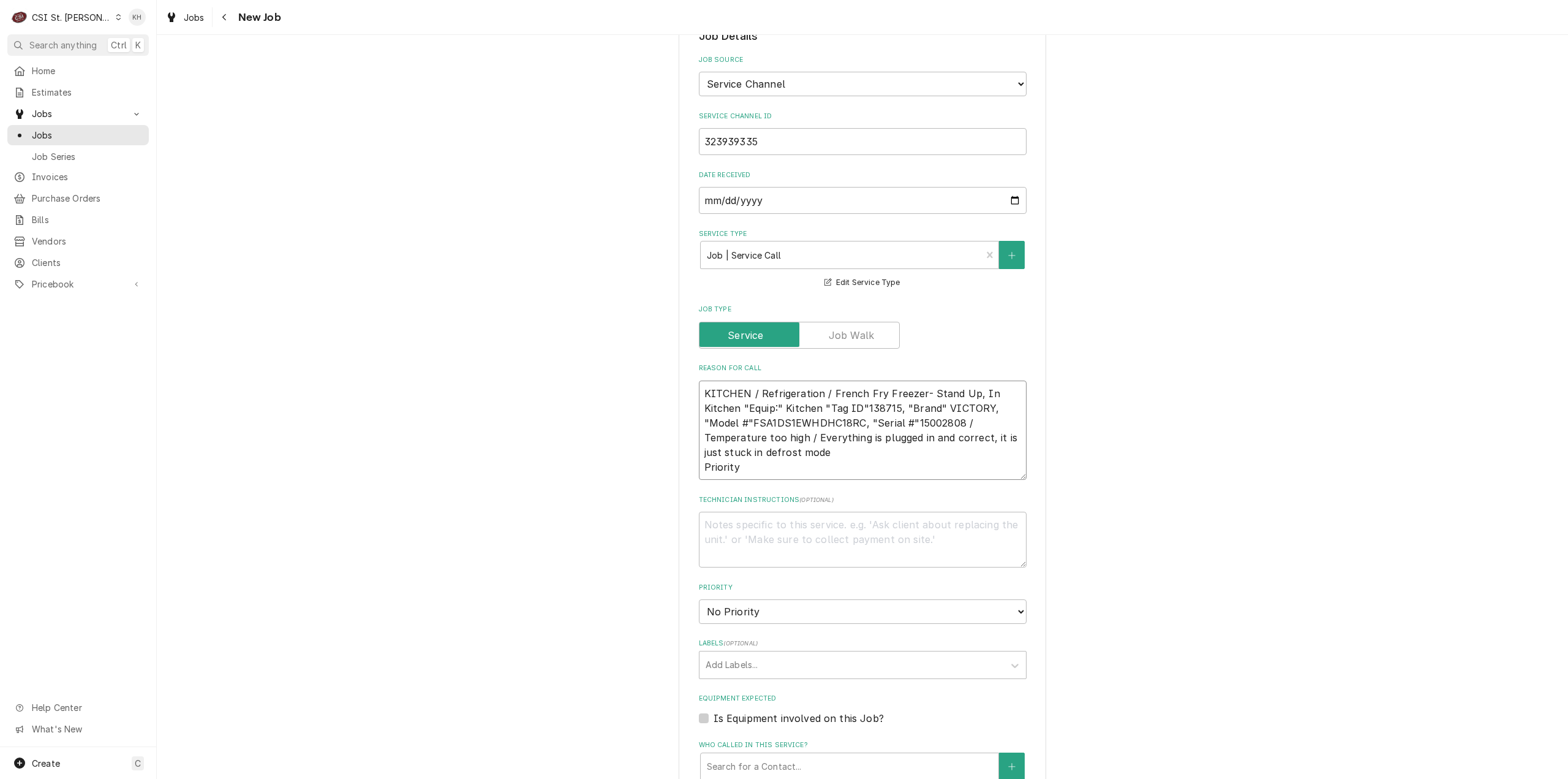
type textarea "KITCHEN / Refrigeration / French Fry Freezer- Stand Up, In Kitchen "Equip:" Kit…"
click at [797, 428] on textarea "KITCHEN / Refrigeration / French Fry Freezer- Stand Up, In Kitchen "Equip:" Kit…" at bounding box center [863, 431] width 328 height 100
paste textarea "KITCHEN / Refrigeration / French Fry Freezer- Stand Up, In Kitchen "Equip:" Kit…"
type textarea "x"
type textarea "KITCHEN / Refrigeration / French Fry Freezer- Stand Up, In Kitchen "Equip:" Kit…"
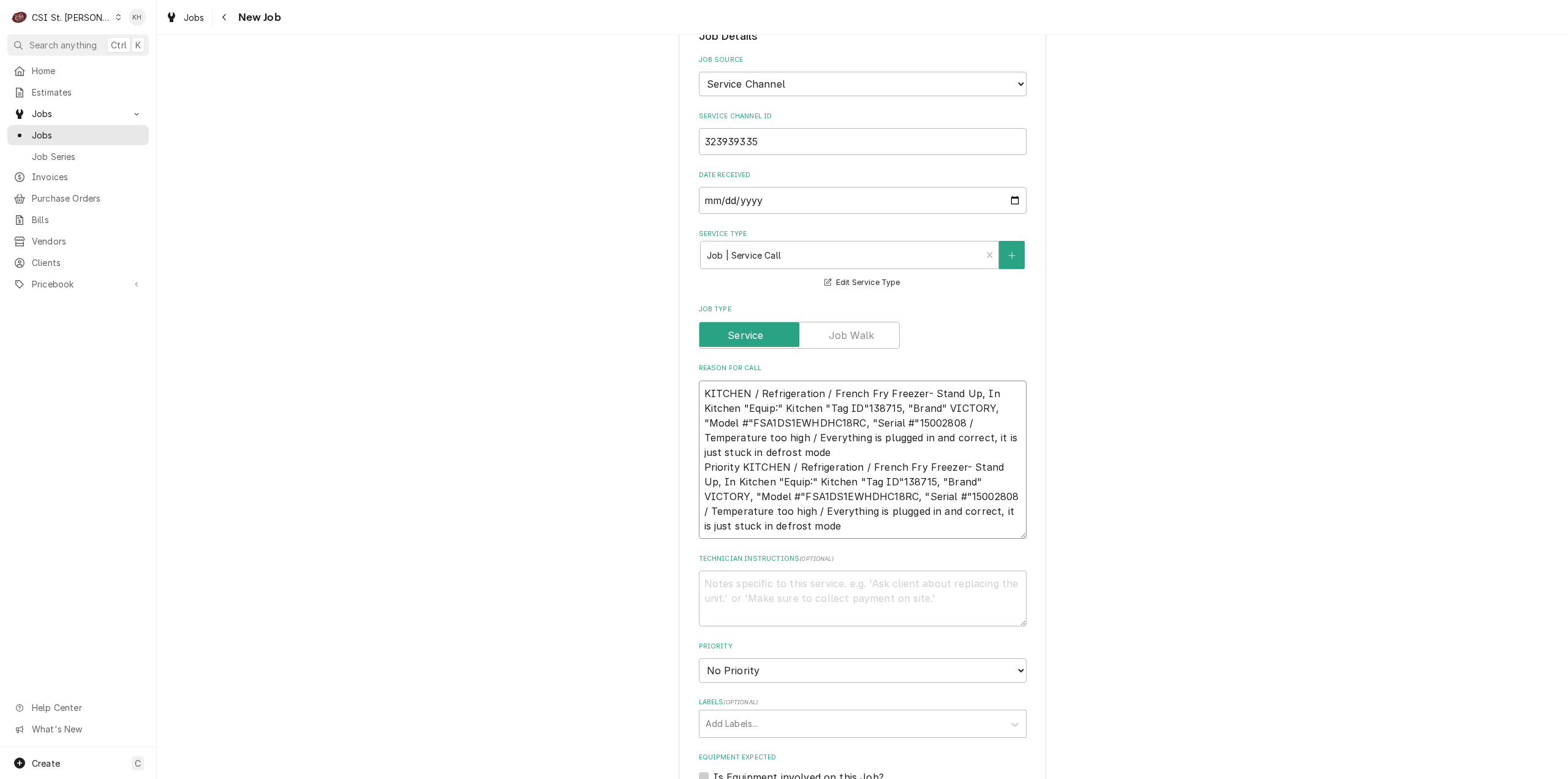
drag, startPoint x: 824, startPoint y: 483, endPoint x: 738, endPoint y: 425, distance: 103.7
click at [738, 425] on textarea "KITCHEN / Refrigeration / French Fry Freezer- Stand Up, In Kitchen "Equip:" Kit…" at bounding box center [863, 460] width 328 height 159
type textarea "x"
type textarea "KITCHEN / Refrigeration / French Fry Freezer- Stand Up, In Kitchen "Equip:" Kit…"
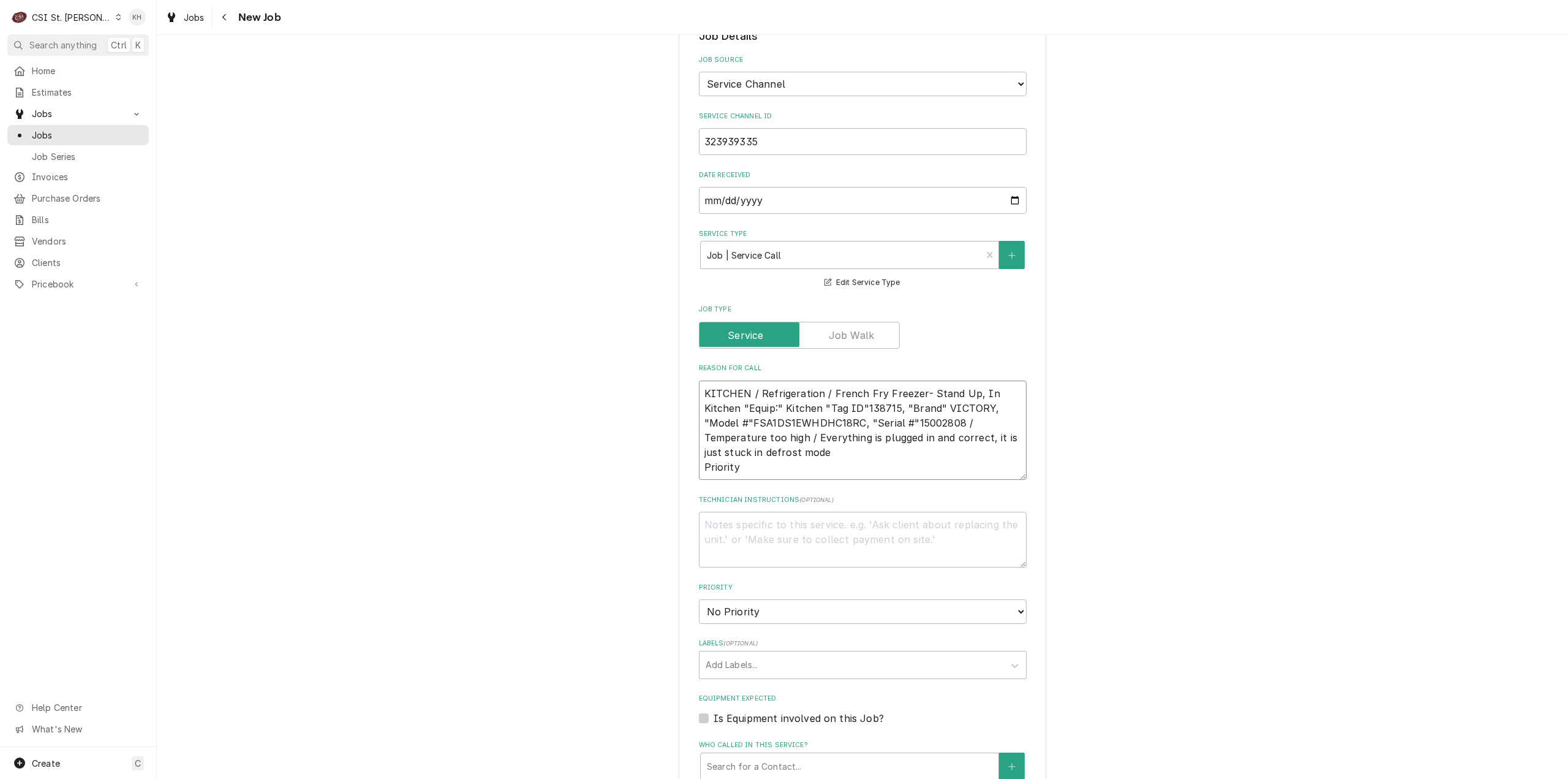
click at [803, 425] on textarea "KITCHEN / Refrigeration / French Fry Freezer- Stand Up, In Kitchen "Equip:" Kit…" at bounding box center [863, 431] width 328 height 100
paste textarea "URGENT - 24 HOURS"
type textarea "x"
type textarea "KITCHEN / Refrigeration / French Fry Freezer- Stand Up, In Kitchen "Equip:" Kit…"
type textarea "x"
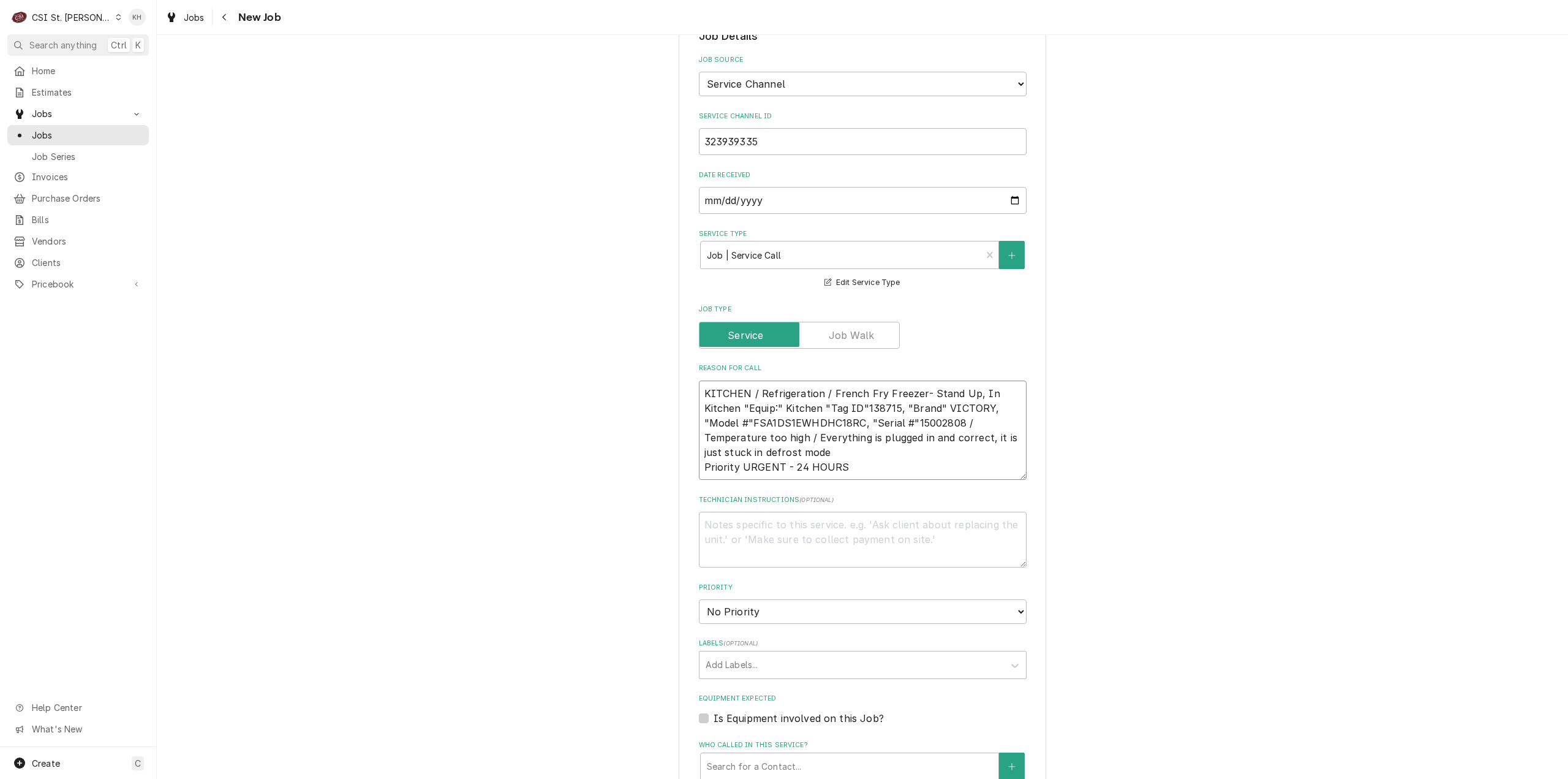
type textarea "KITCHEN / Refrigeration / French Fry Freezer- Stand Up, In Kitchen "Equip:" Kit…"
drag, startPoint x: 851, startPoint y: 475, endPoint x: 859, endPoint y: 469, distance: 10.0
click at [859, 512] on textarea "Technician Instructions ( optional )" at bounding box center [863, 539] width 328 height 56
type textarea "x"
type textarea "N"
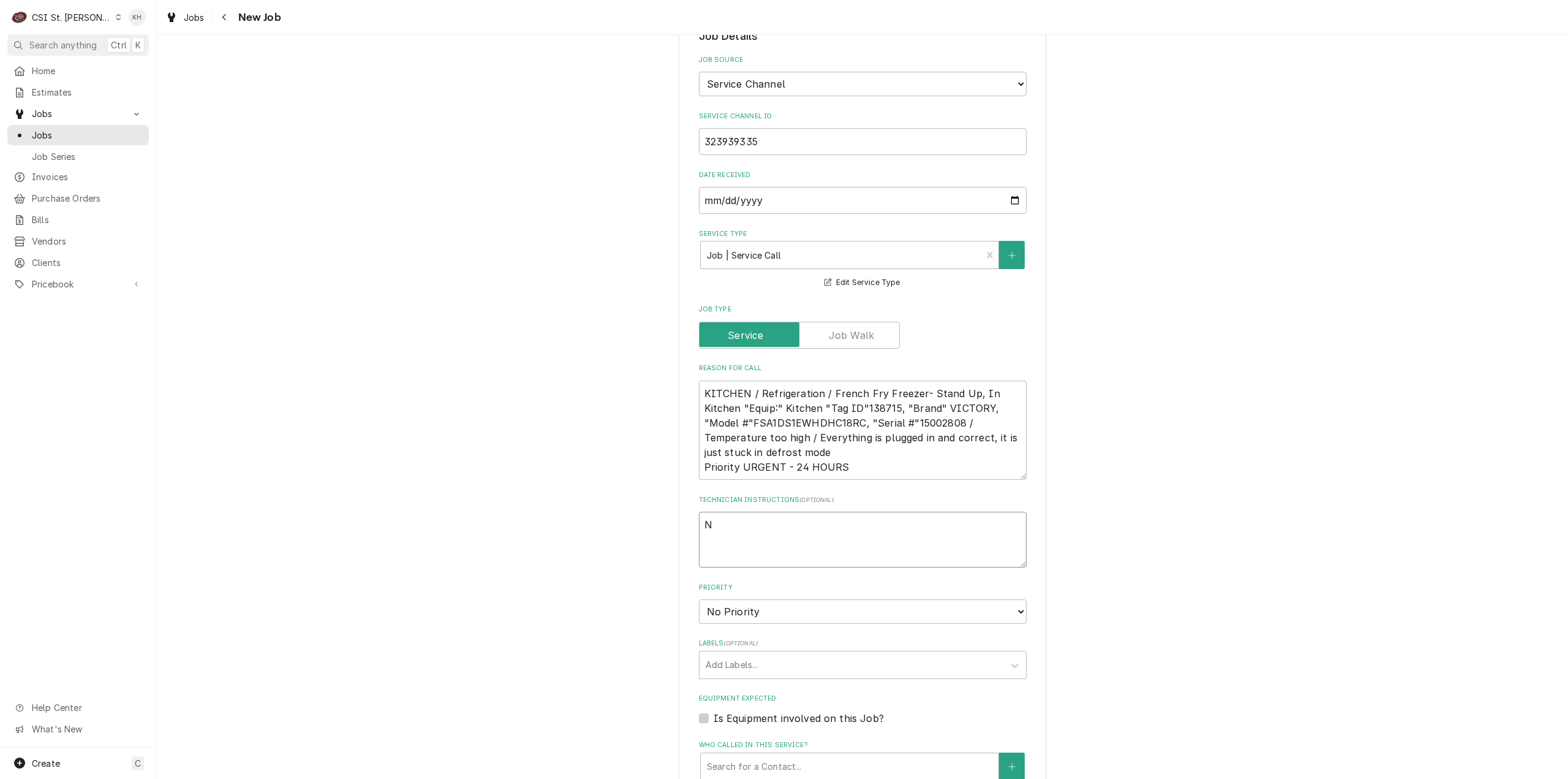
type textarea "x"
type textarea "NT"
type textarea "x"
type textarea "NTE"
type textarea "x"
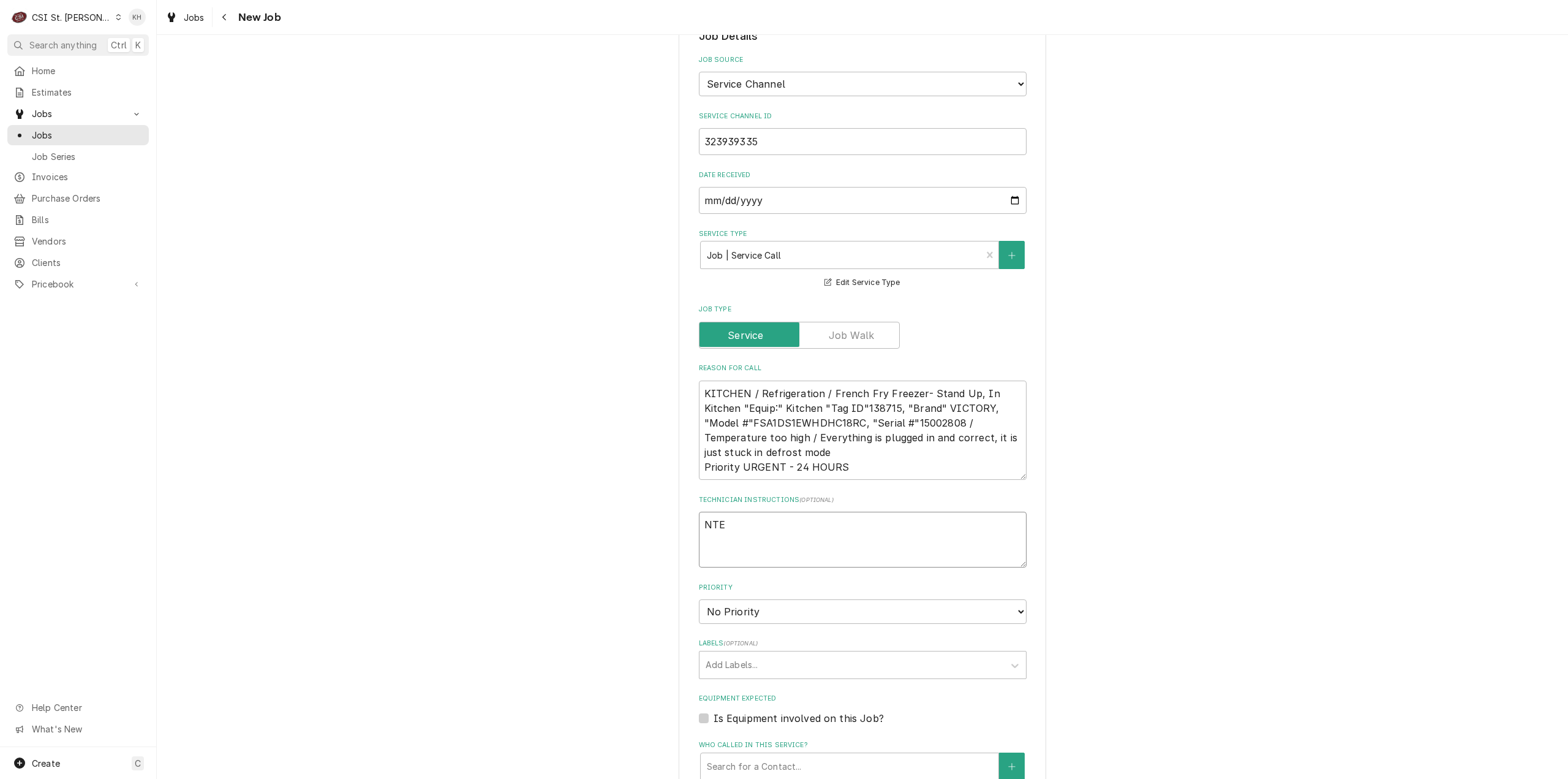
type textarea "NTE"
type textarea "x"
type textarea "NTE $"
type textarea "x"
type textarea "NTE $4"
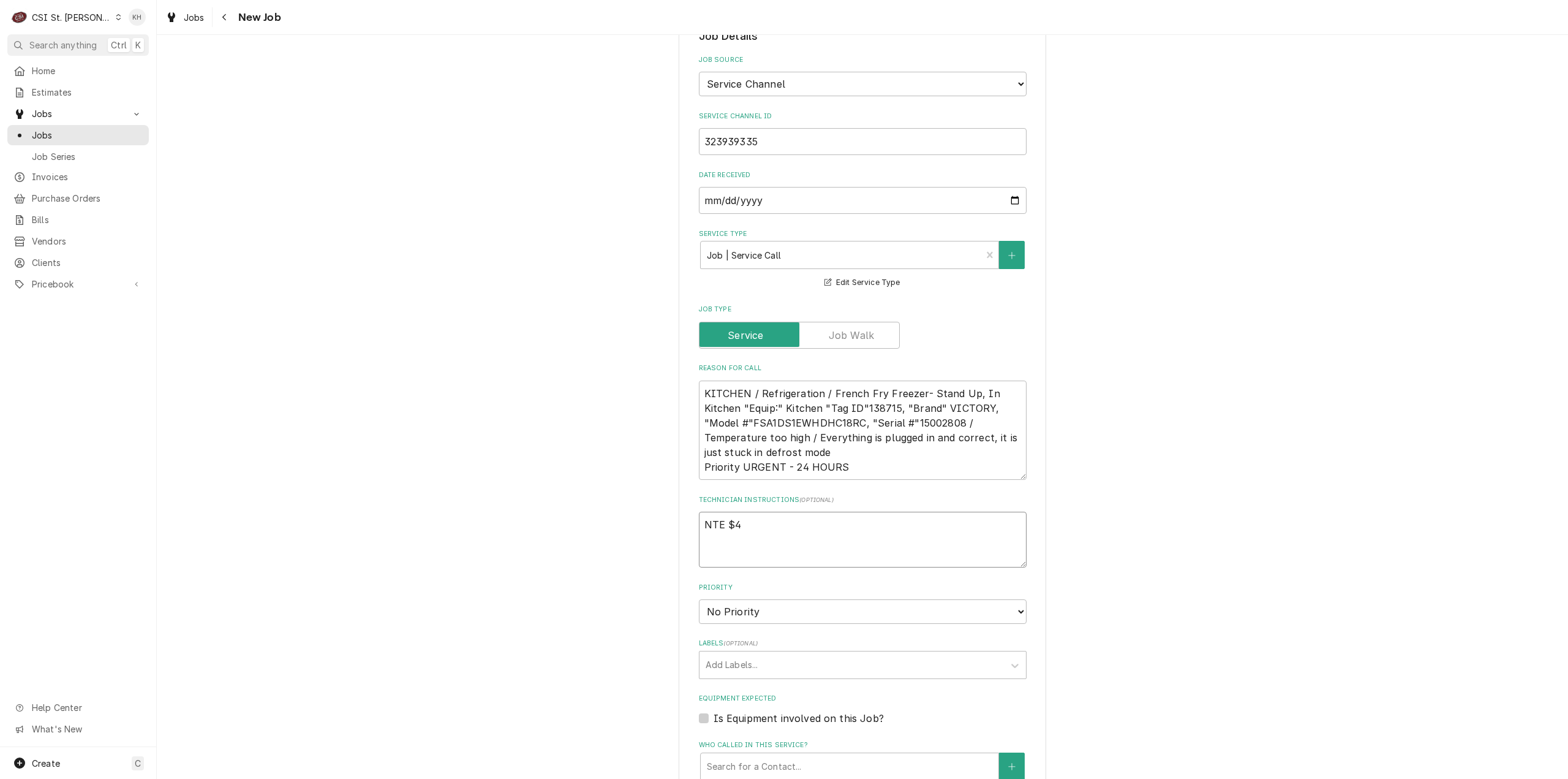
type textarea "x"
type textarea "NTE $40"
type textarea "x"
type textarea "NTE $40."
type textarea "x"
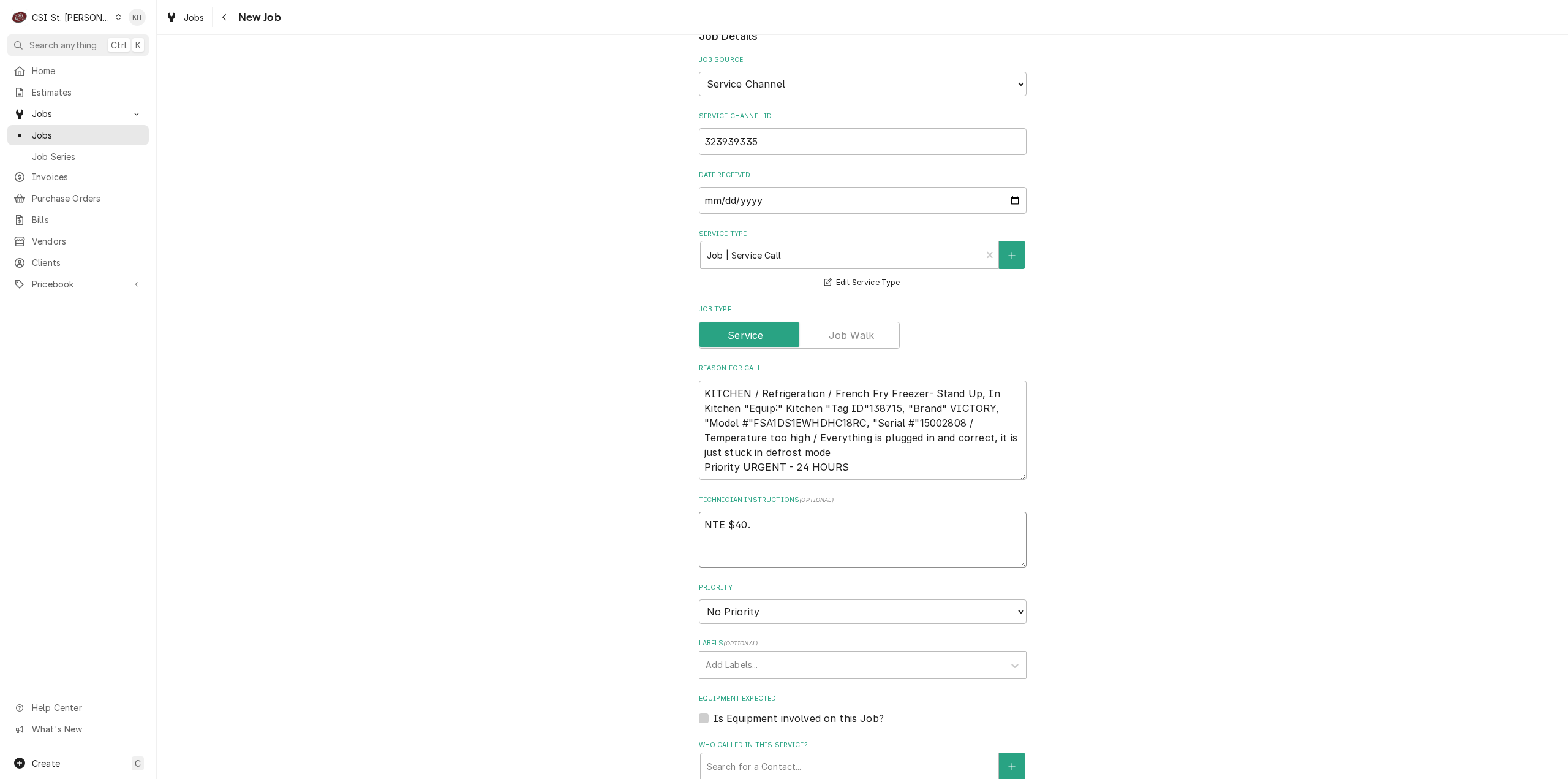
type textarea "NTE $40.0"
type textarea "x"
type textarea "NTE $40.00"
type textarea "x"
type textarea "NTE $40.0"
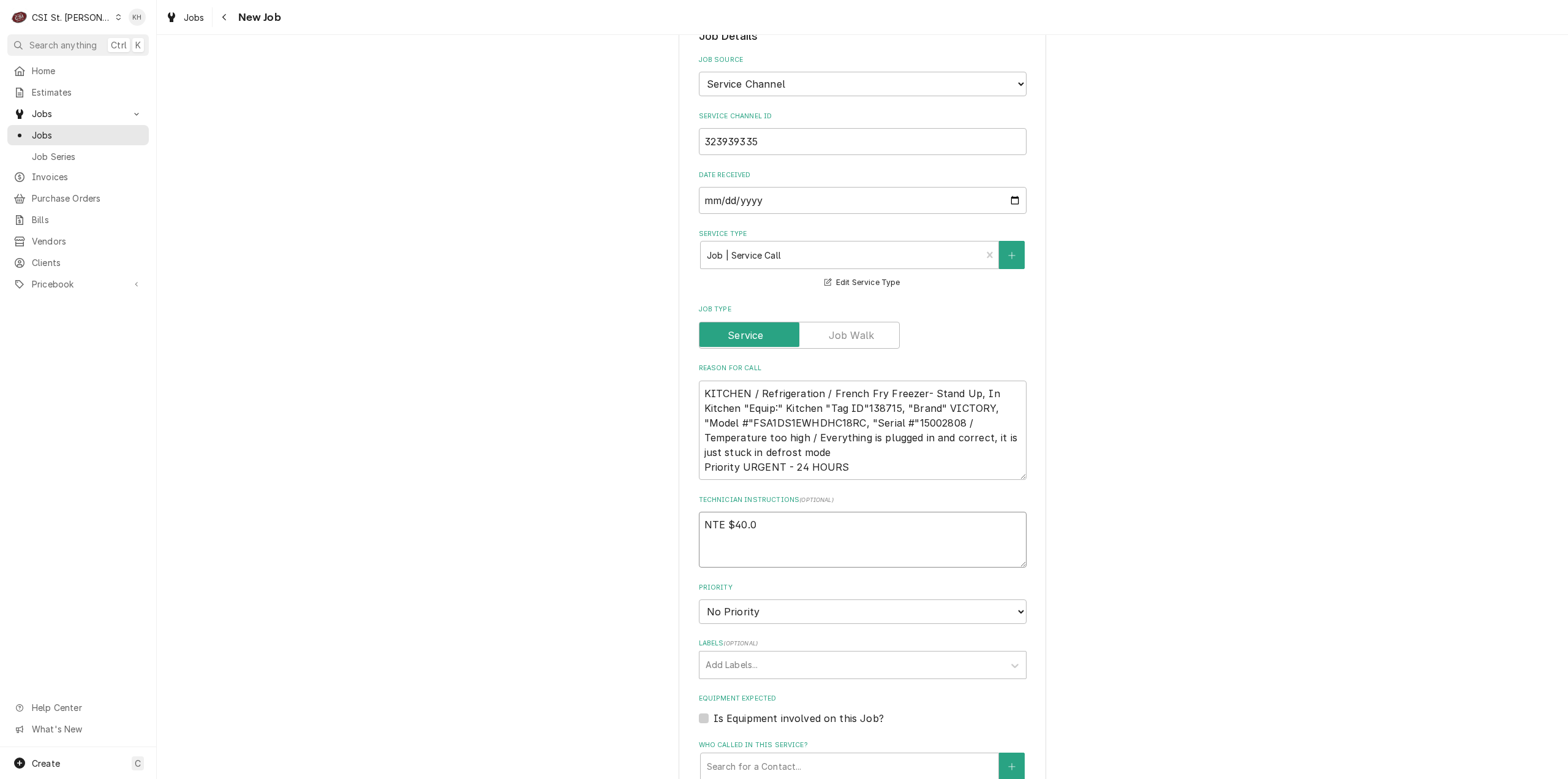
type textarea "x"
type textarea "NTE $40."
type textarea "x"
type textarea "NTE $40"
type textarea "x"
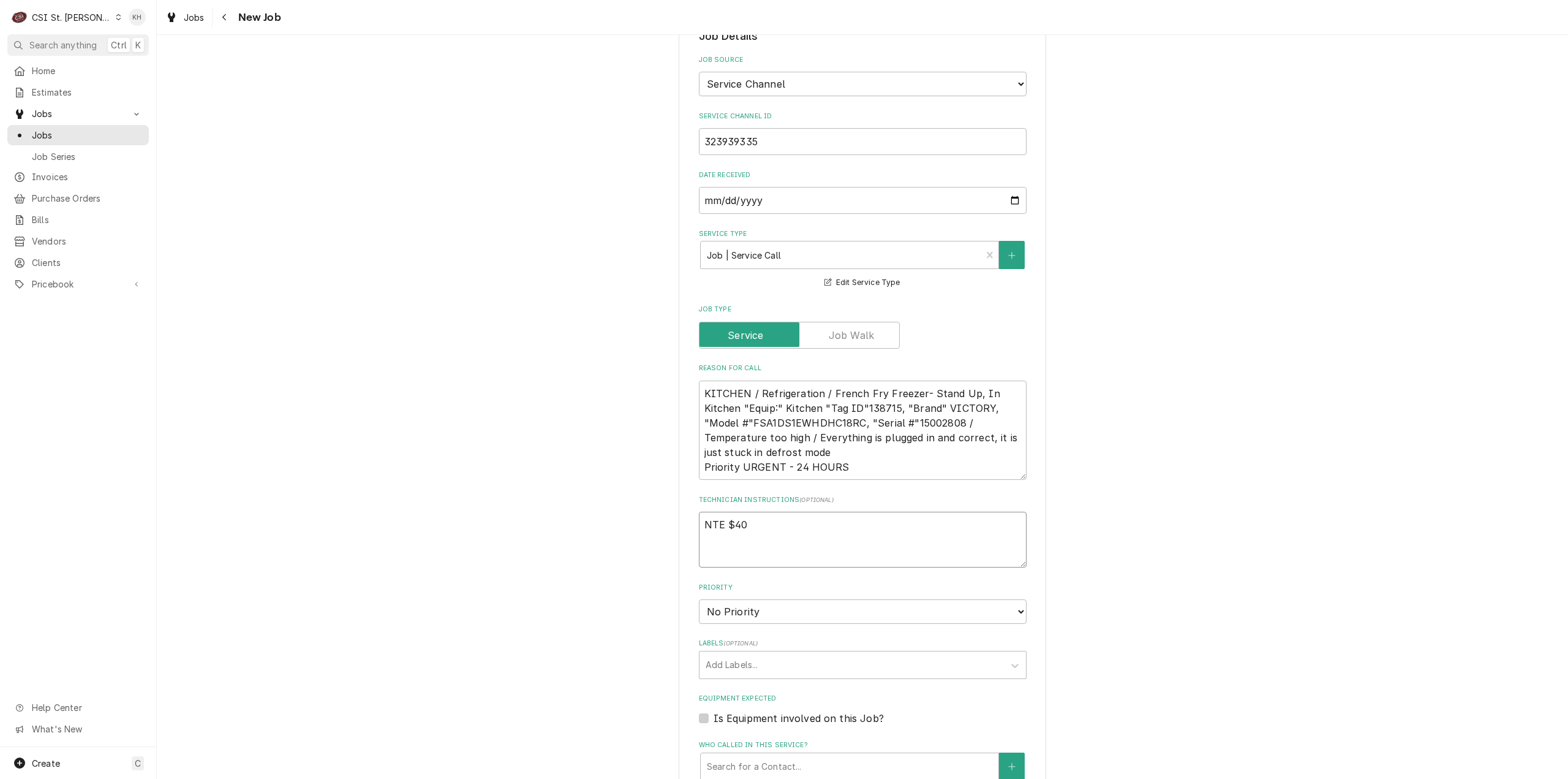
type textarea "NTE $400"
type textarea "x"
type textarea "NTE $400."
type textarea "x"
type textarea "NTE $400.0"
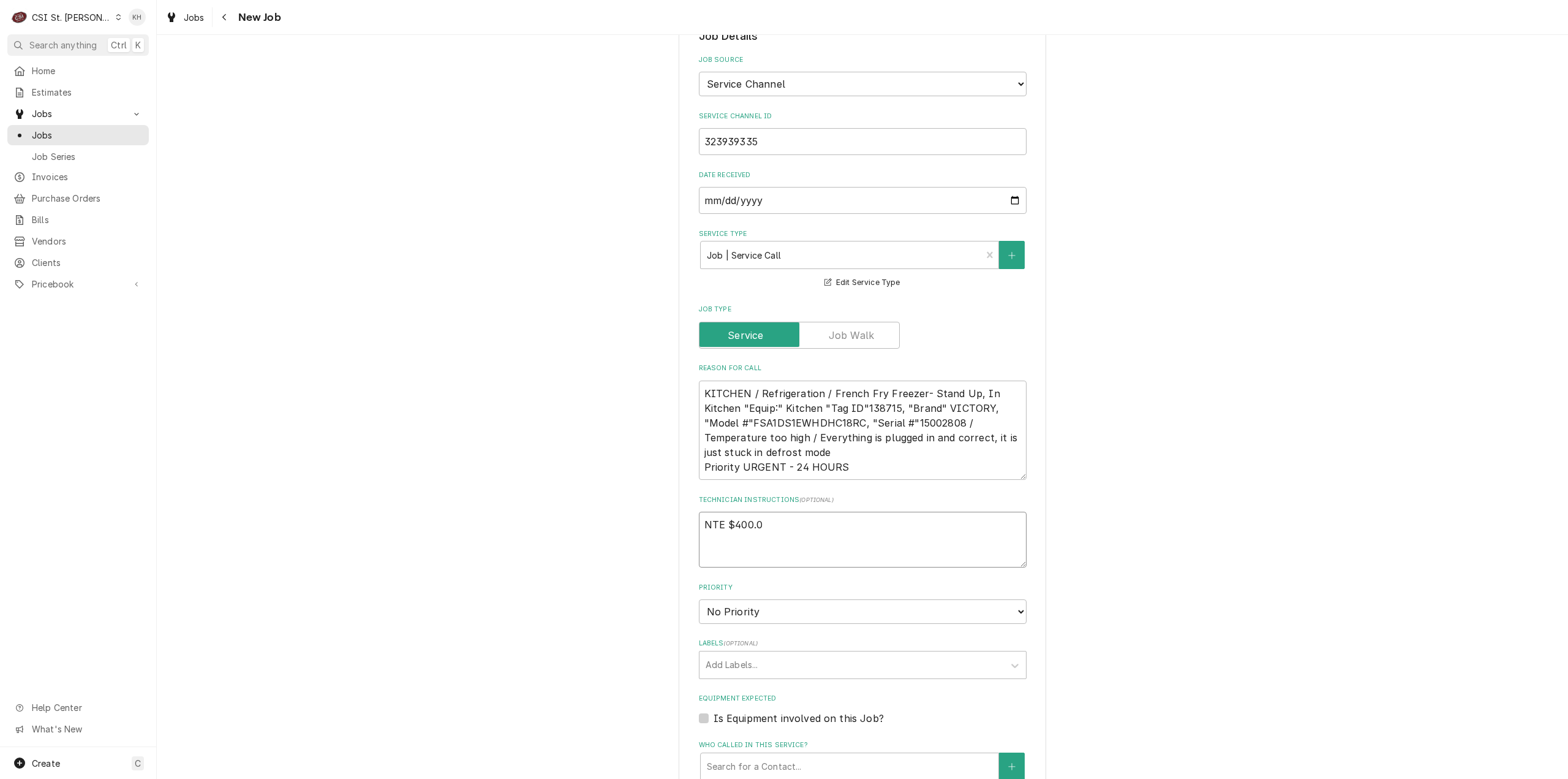
type textarea "x"
type textarea "NTE $400.00"
type textarea "x"
type textarea "NTE $400.00"
type textarea "x"
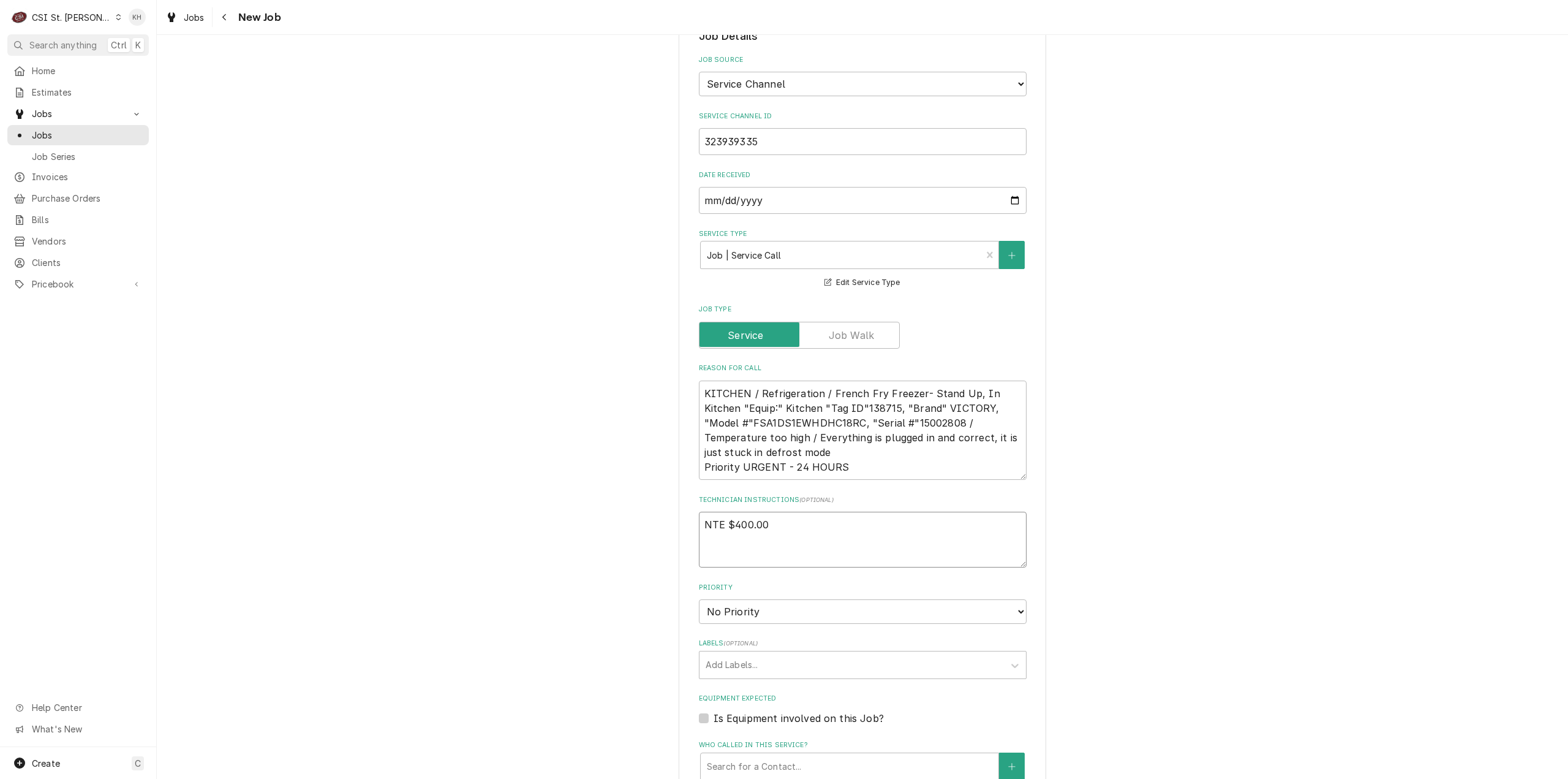
type textarea "NTE $400.00"
type textarea "x"
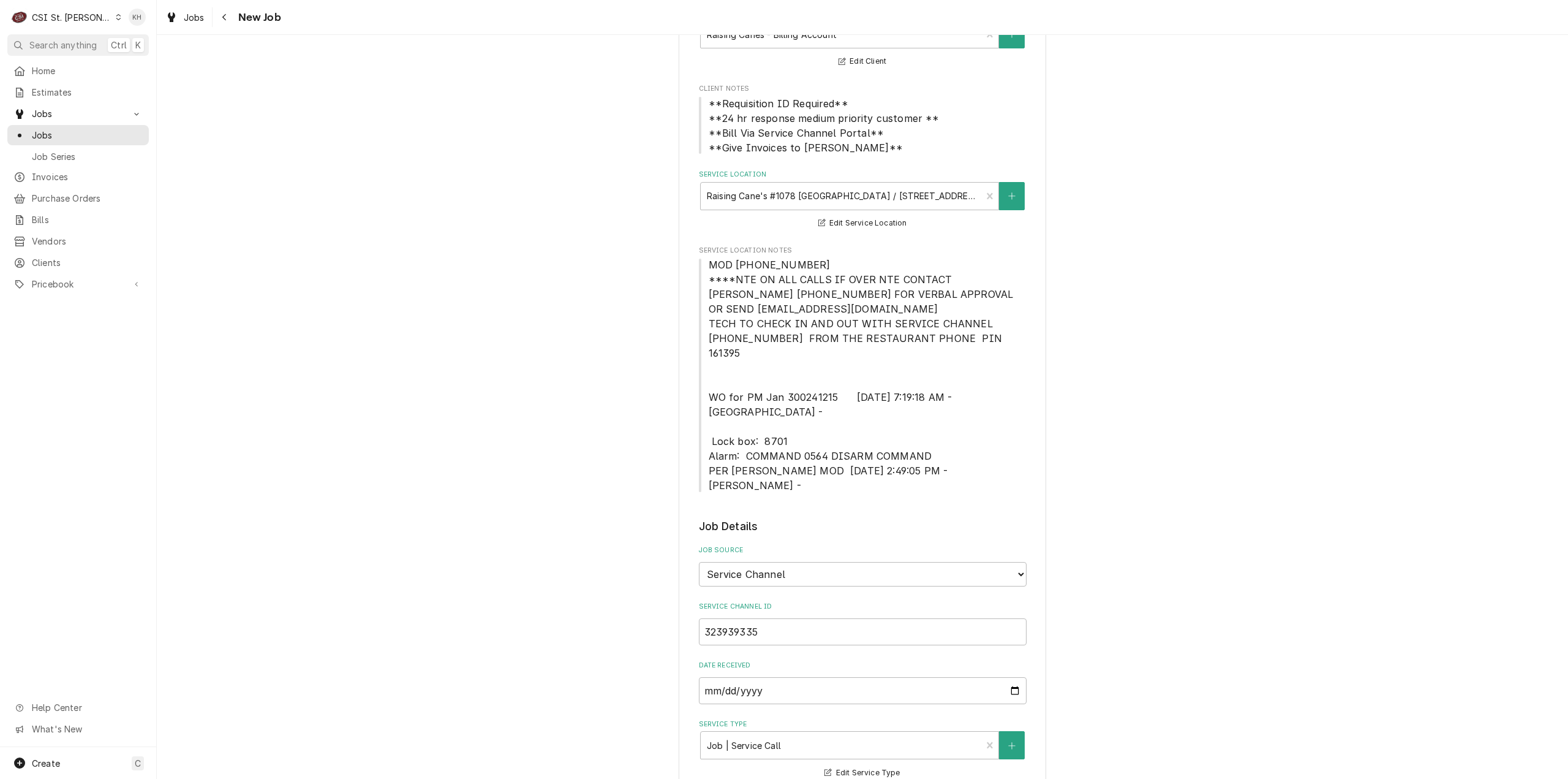
scroll to position [122, 0]
type textarea "NTE $400.00"
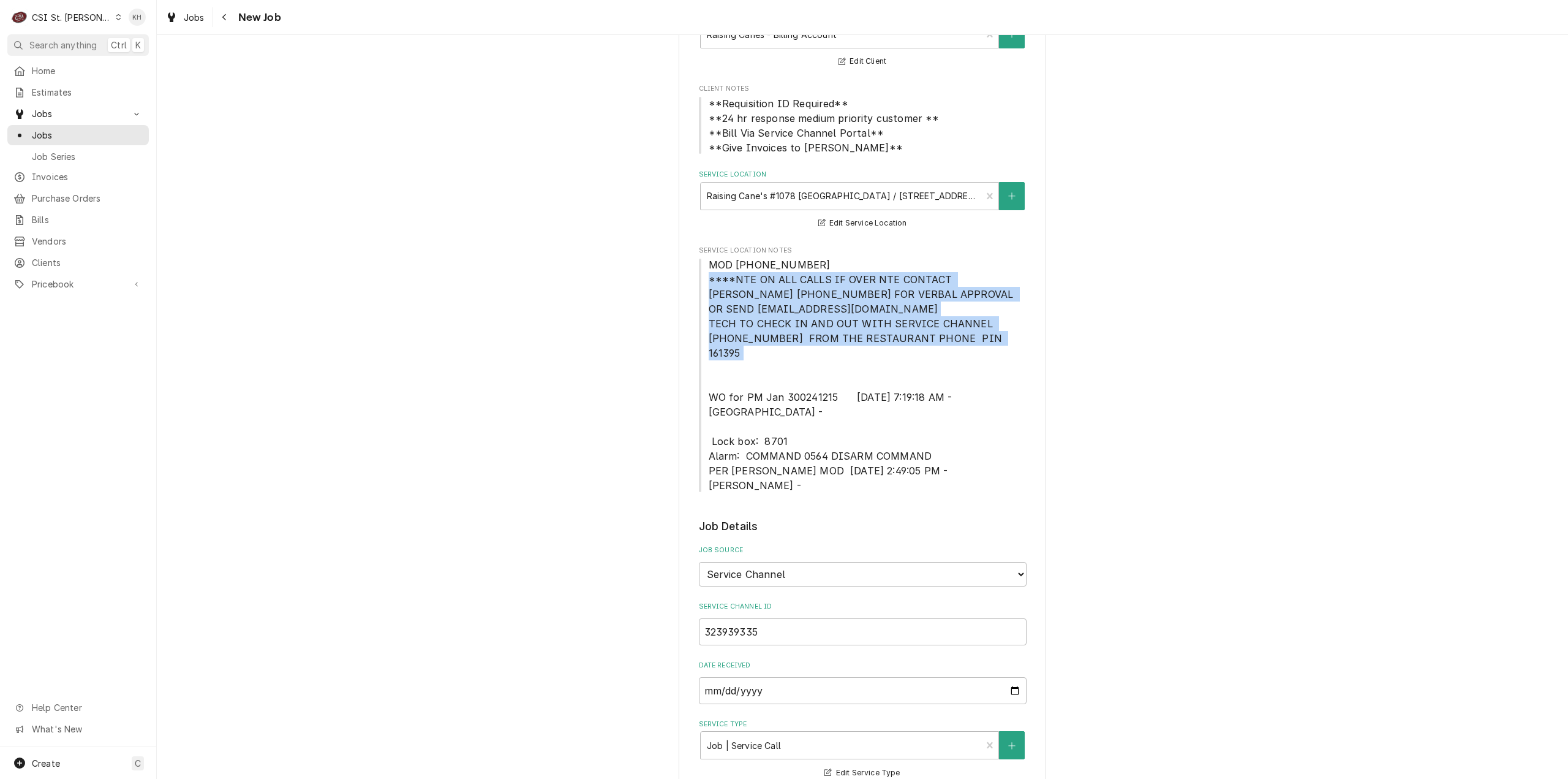
drag, startPoint x: 704, startPoint y: 279, endPoint x: 970, endPoint y: 344, distance: 273.8
click at [970, 344] on span "MOD (217) 361-0995 ****NTE ON ALL CALLS IF OVER NTE CONTACT JEFF COSTA 636-399-…" at bounding box center [863, 375] width 308 height 233
copy span "****NTE ON ALL CALLS IF OVER NTE CONTACT JEFF COSTA 636-399-1299 FOR VERBAL APP…"
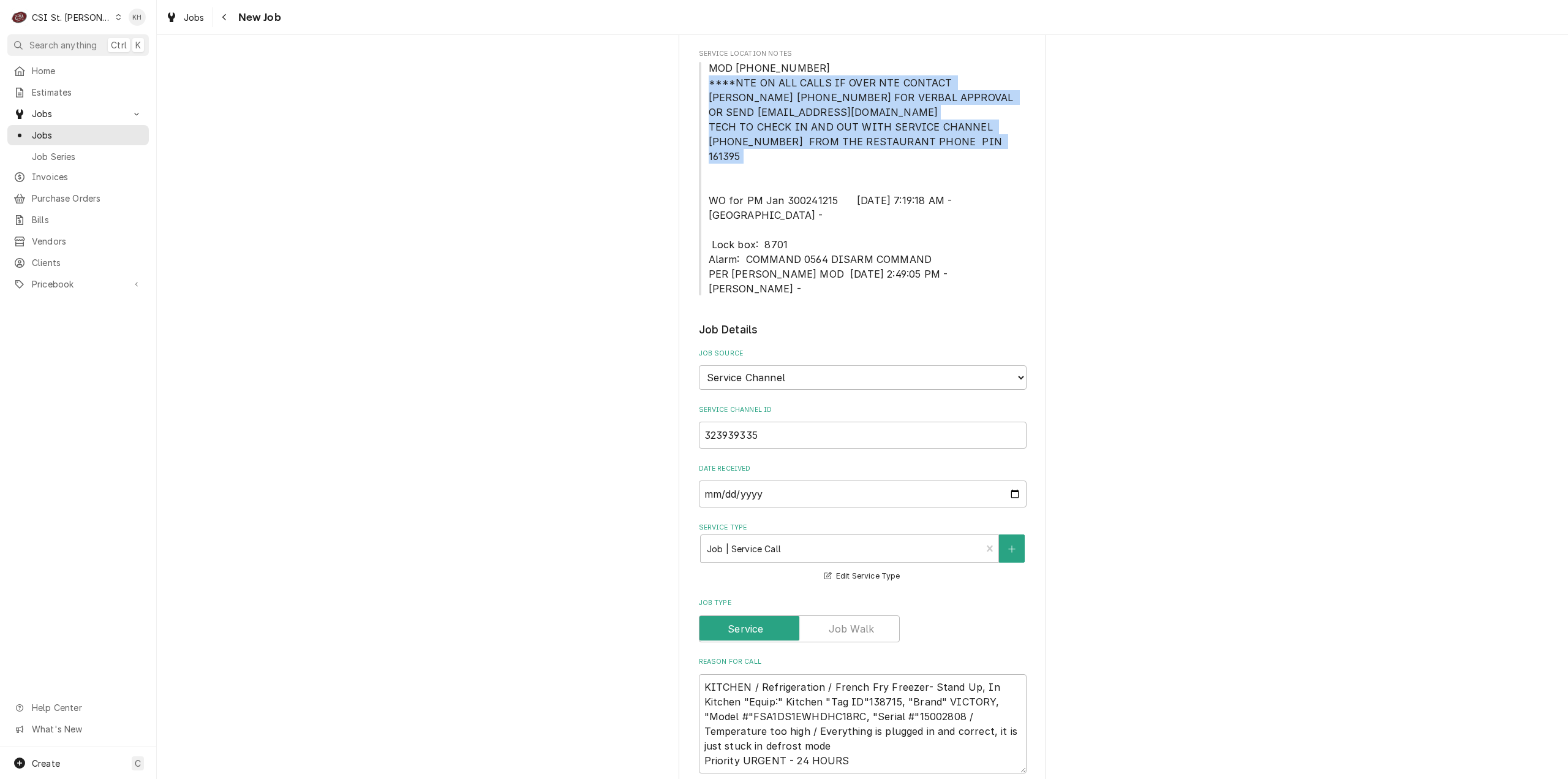
scroll to position [367, 0]
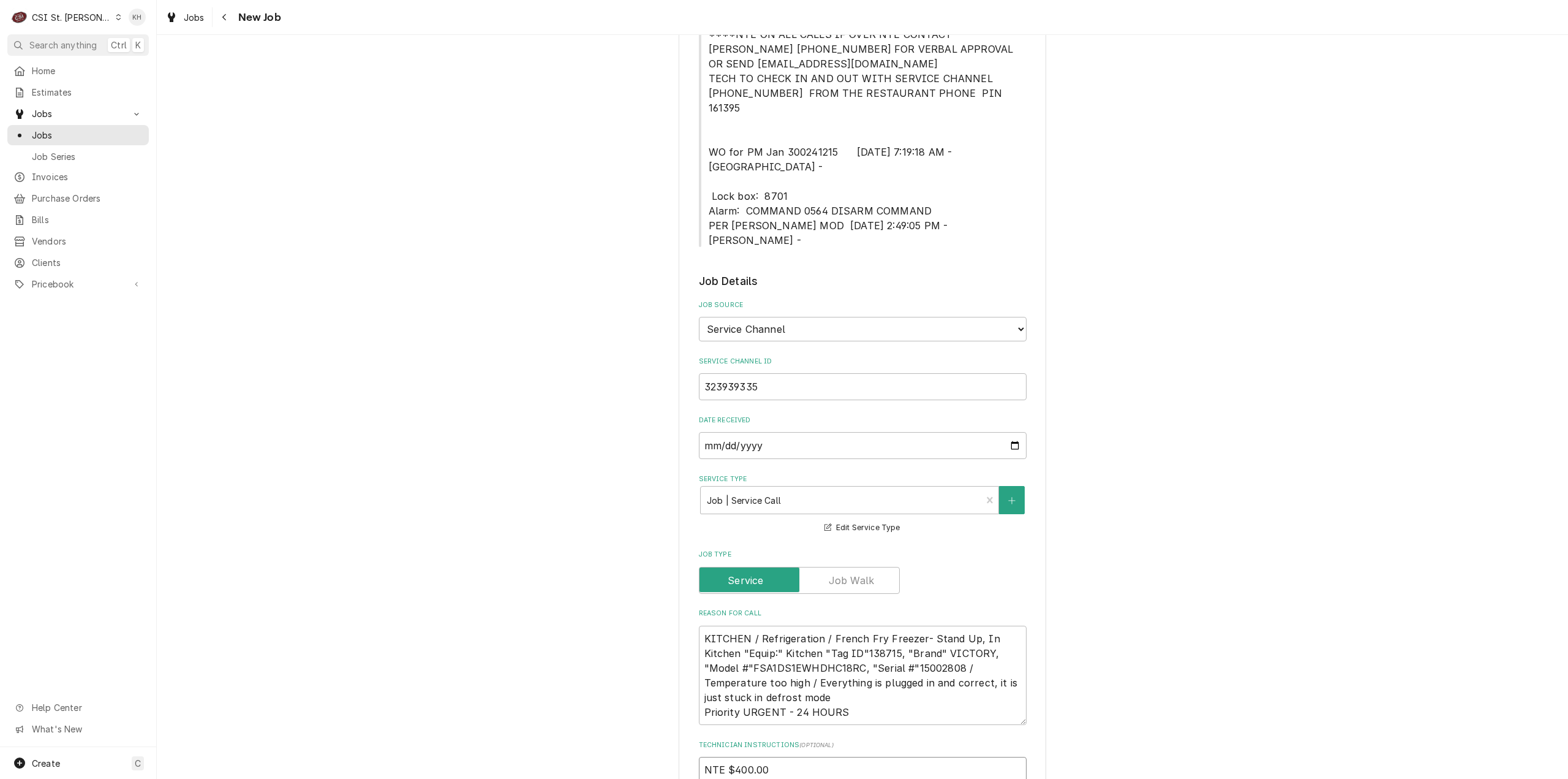
click at [771, 757] on textarea "NTE $400.00" at bounding box center [863, 784] width 328 height 56
paste textarea "****NTE ON ALL CALLS IF OVER NTE CONTACT JEFF COSTA 636-399-1299 FOR VERBAL APP…"
type textarea "x"
type textarea "NTE $400.00 ****NTE ON ALL CALLS IF OVER NTE CONTACT JEFF COSTA 636-399-1299 FO…"
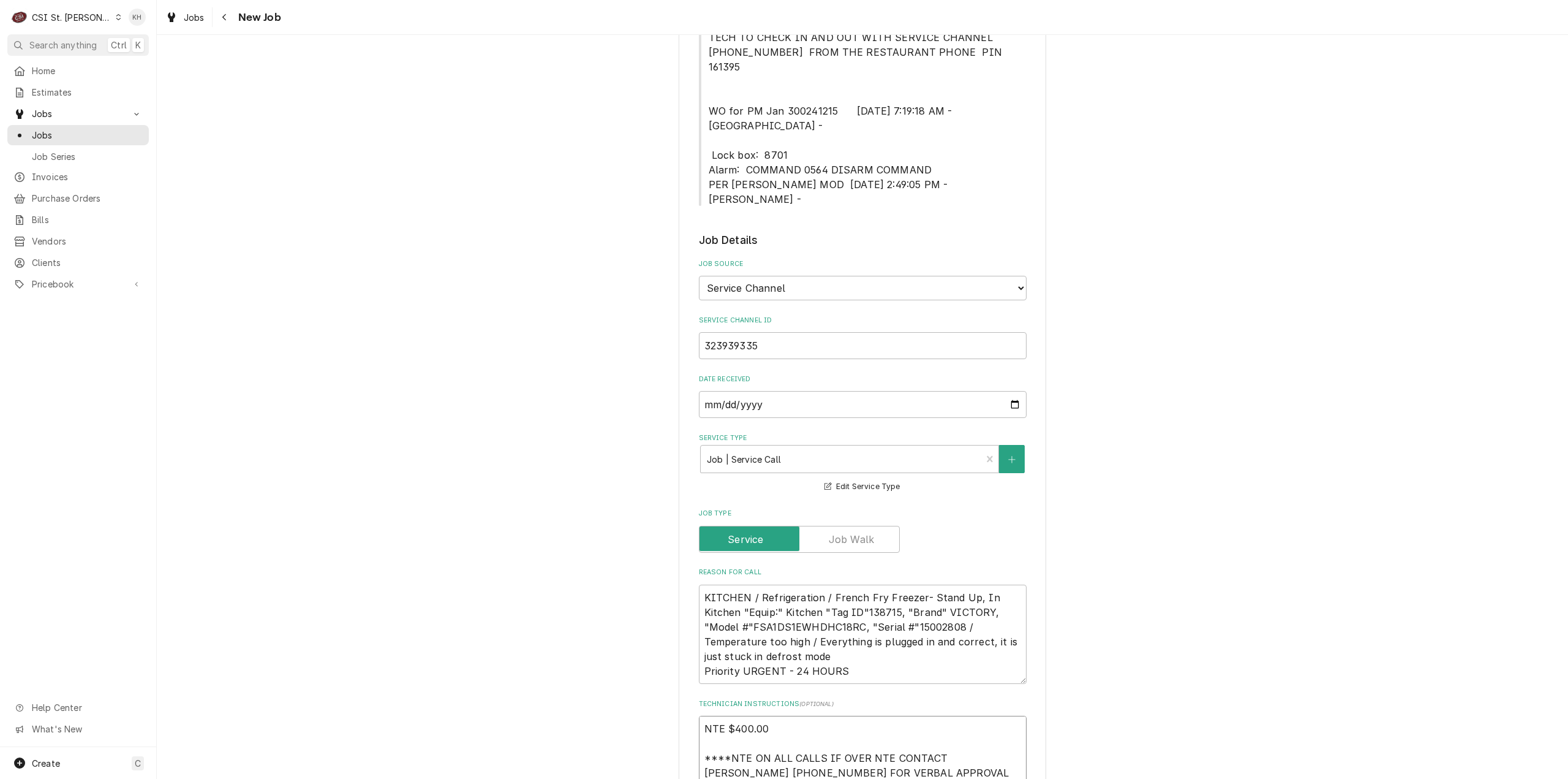
type textarea "x"
type textarea "NTE $400.00 ****NTE ON ALL CALLS IF OVER NTE CONTACT JEFF COSTA 636-399-1299 FO…"
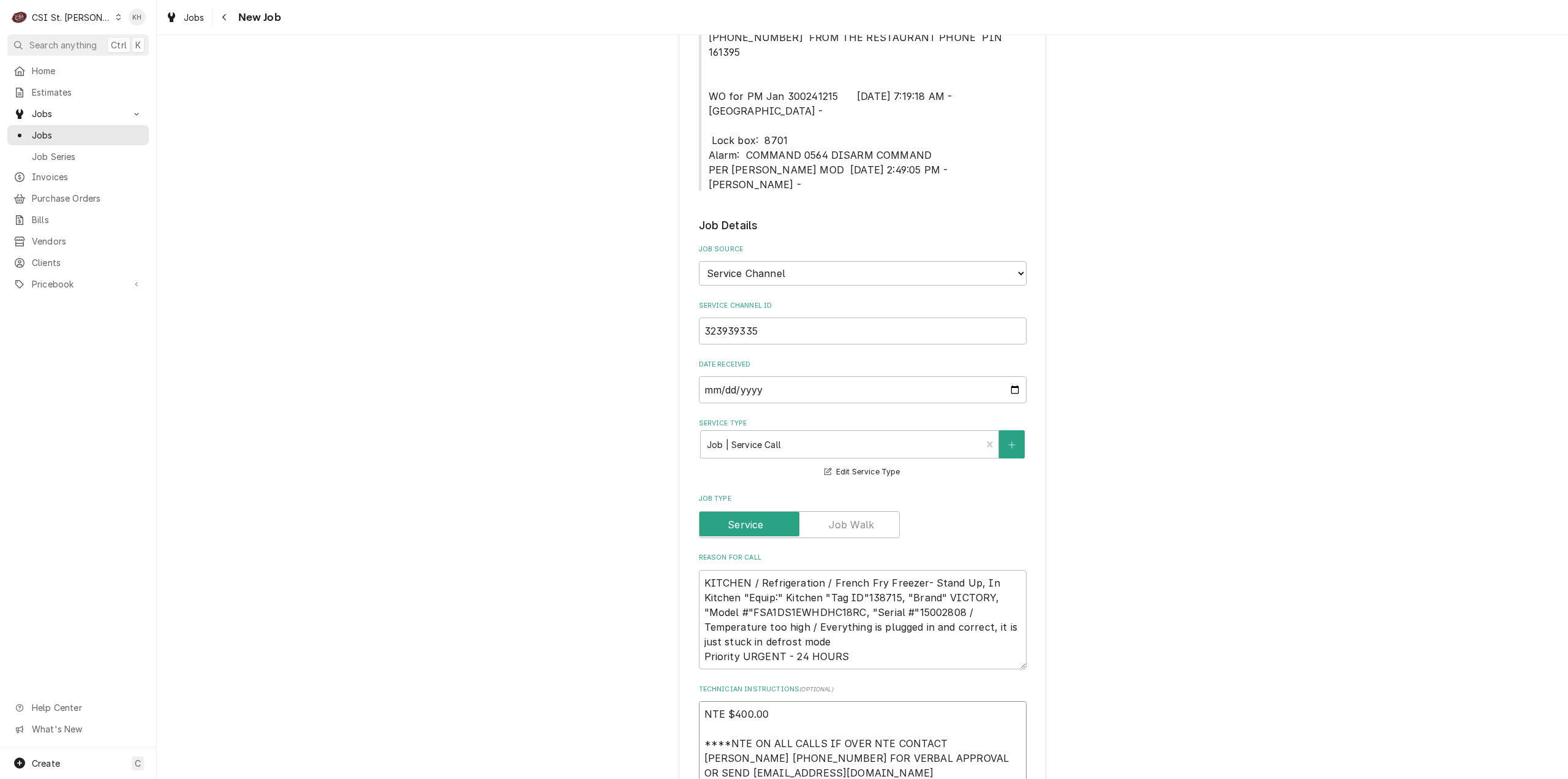
type textarea "x"
type textarea "NTE $400.00 ****NTE ON ALL CALLS IF OVER NTE CONTACT JEFF COSTA 636-399-1299 FO…"
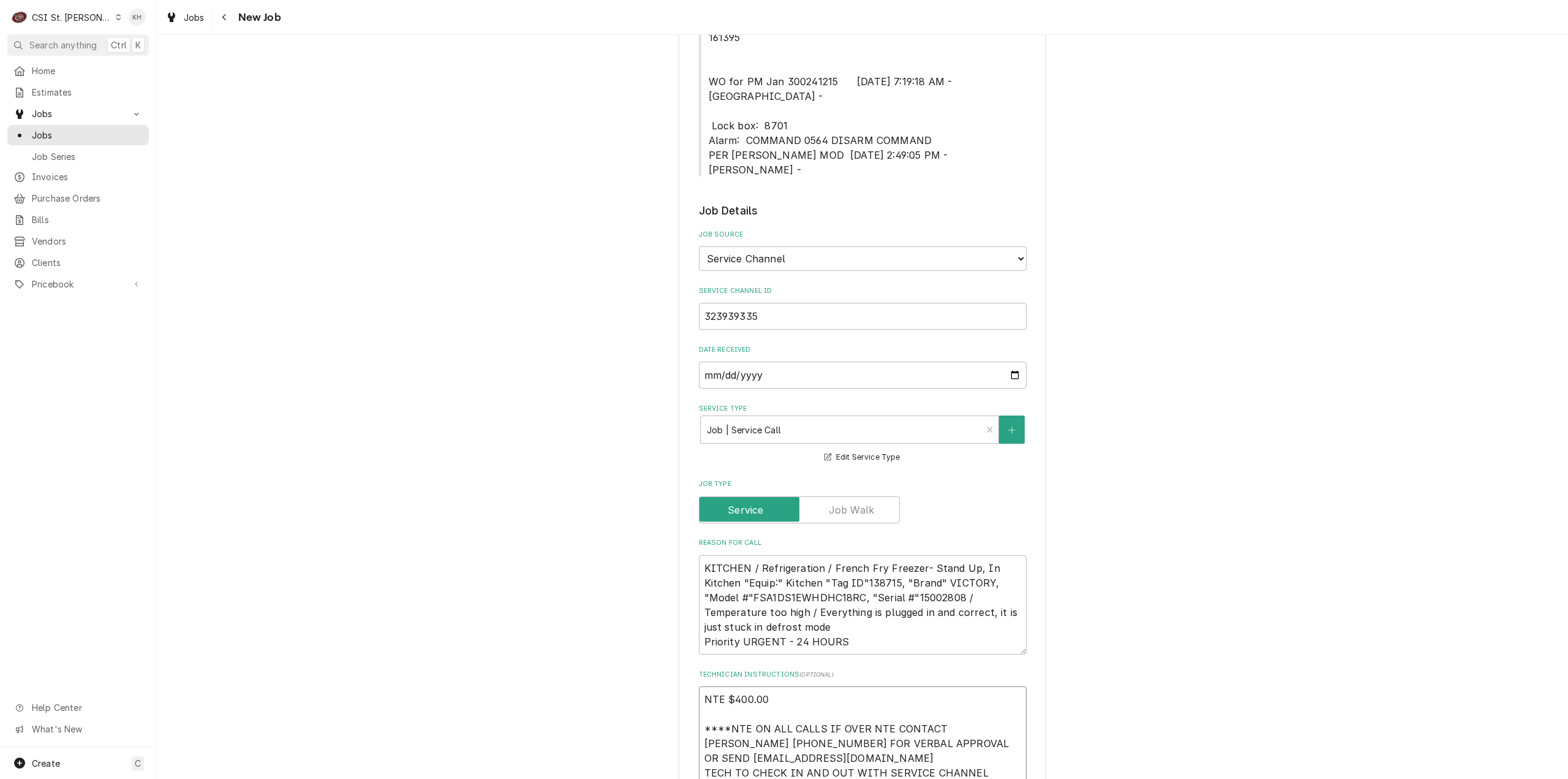
type textarea "x"
type textarea "NTE $400.00 ****NTE ON ALL CALLS IF OVER NTE CONTACT JEFF COSTA 636-399-1299 FO…"
drag, startPoint x: 708, startPoint y: 100, endPoint x: 928, endPoint y: 104, distance: 220.0
click at [928, 104] on span "MOD (217) 361-0995 ****NTE ON ALL CALLS IF OVER NTE CONTACT JEFF COSTA 636-399-…" at bounding box center [863, 59] width 328 height 235
copy span "Lock box: 8701 Alarm: COMMAND 0564 DISARM COMMAND"
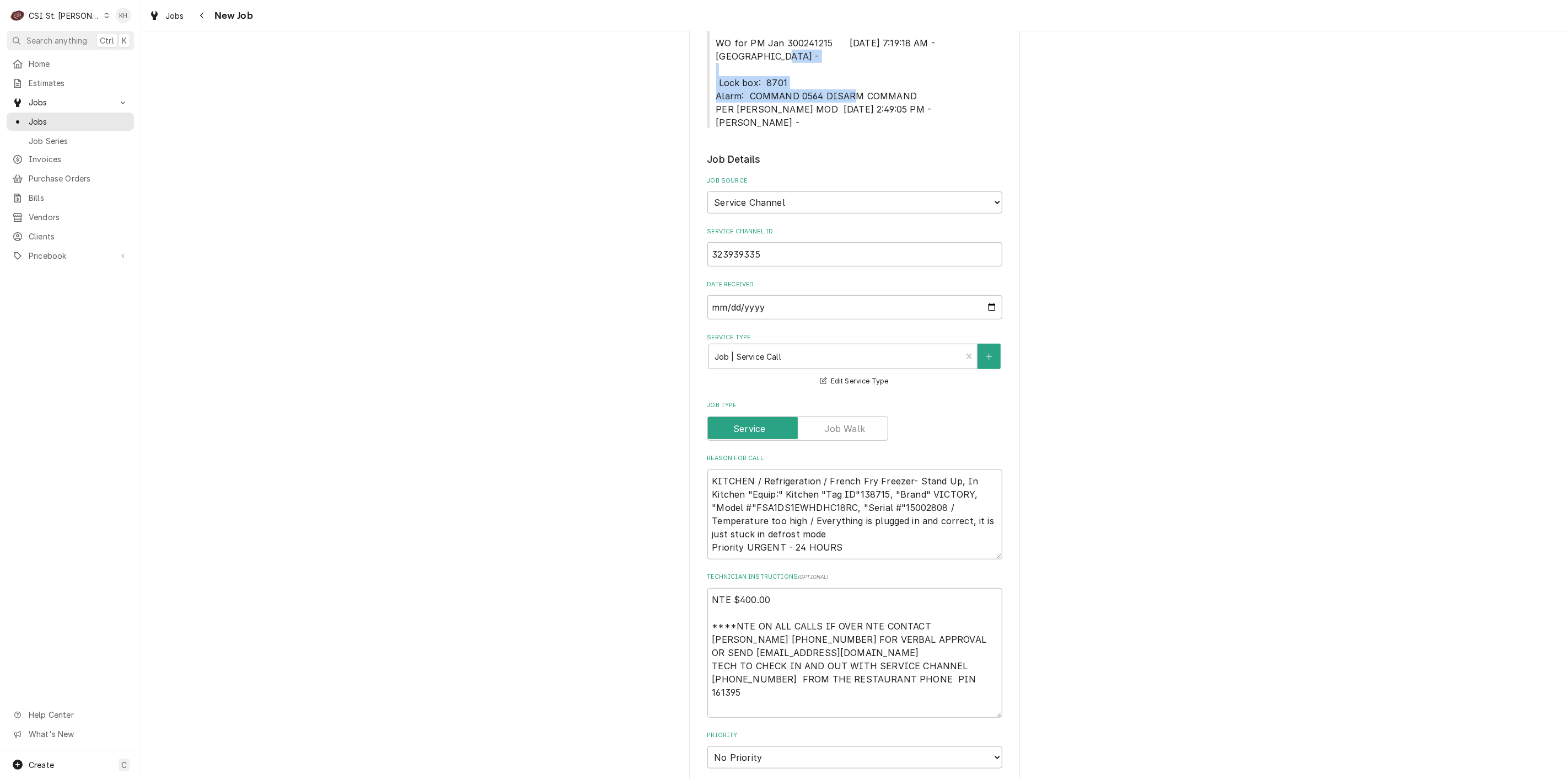
scroll to position [518, 0]
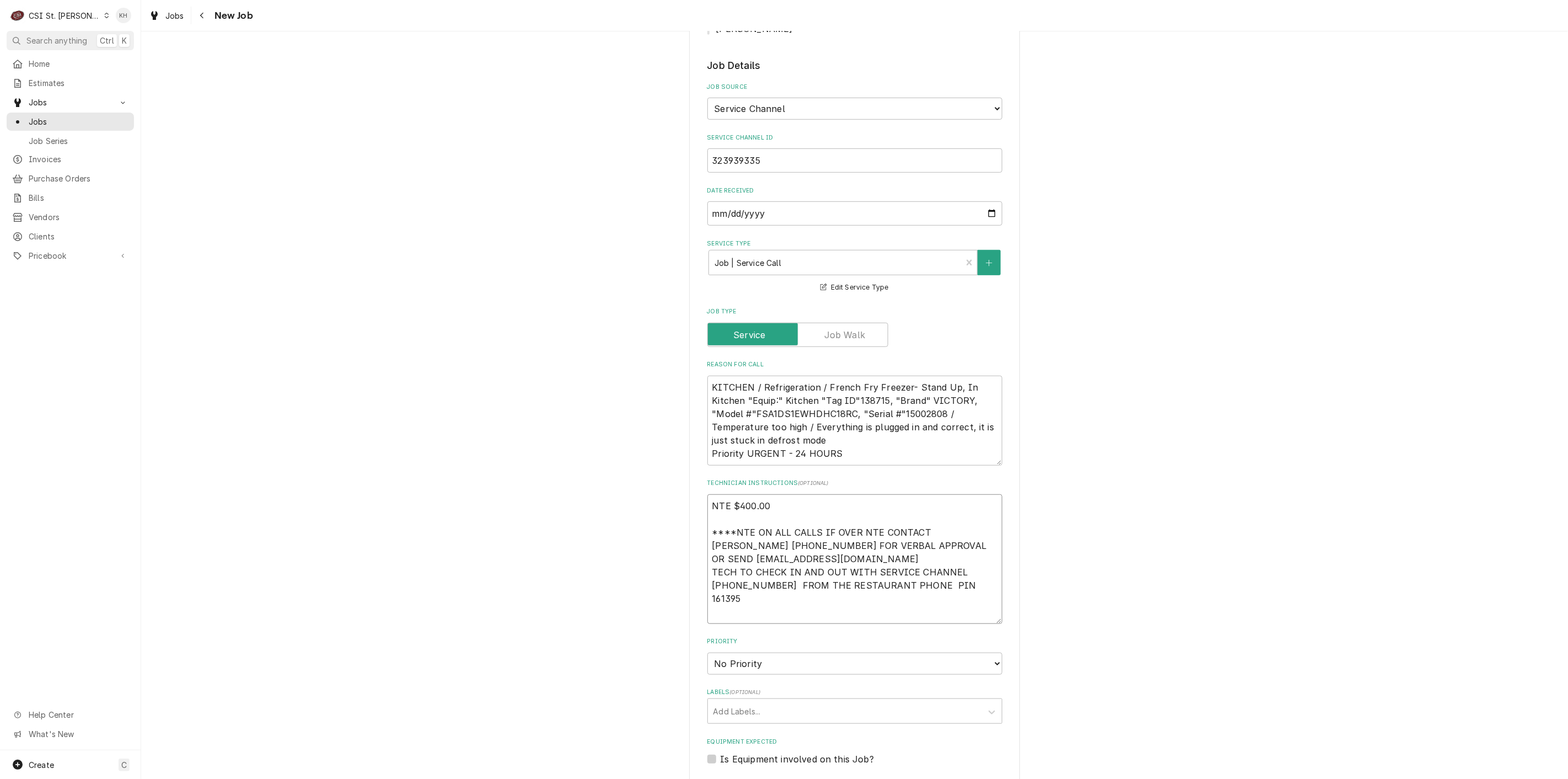
click at [788, 574] on textarea "NTE $400.00 ****NTE ON ALL CALLS IF OVER NTE CONTACT JEFF COSTA 636-399-1299 FO…" at bounding box center [855, 559] width 295 height 130
paste textarea "Lock box: 8701 Alarm: COMMAND 0564 DISARM COMMAND"
type textarea "x"
type textarea "NTE $400.00 ****NTE ON ALL CALLS IF OVER NTE CONTACT JEFF COSTA 636-399-1299 FO…"
type textarea "x"
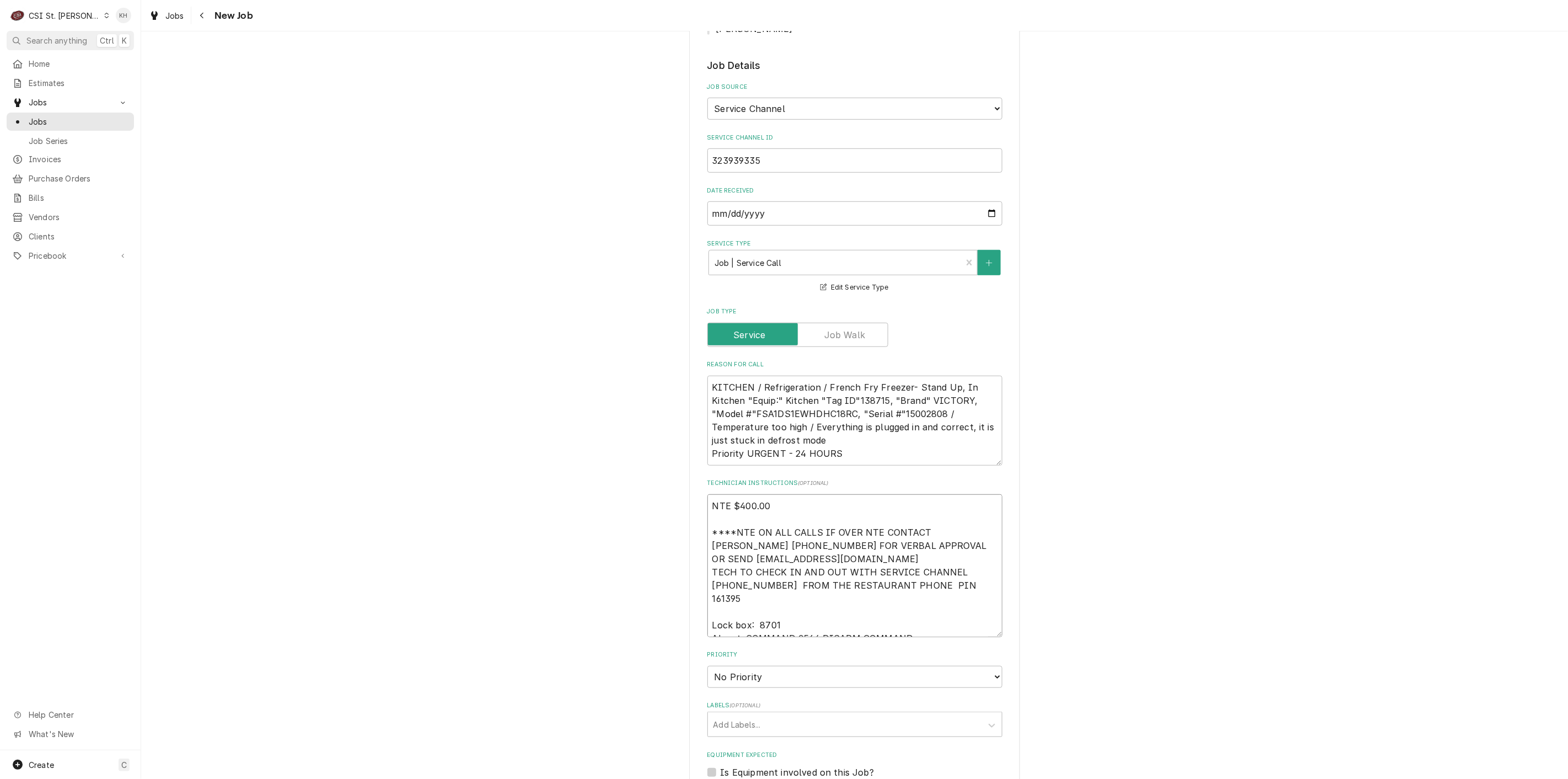
type textarea "NTE $400.00 ****NTE ON ALL CALLS IF OVER NTE CONTACT JEFF COSTA 636-399-1299 FO…"
type textarea "x"
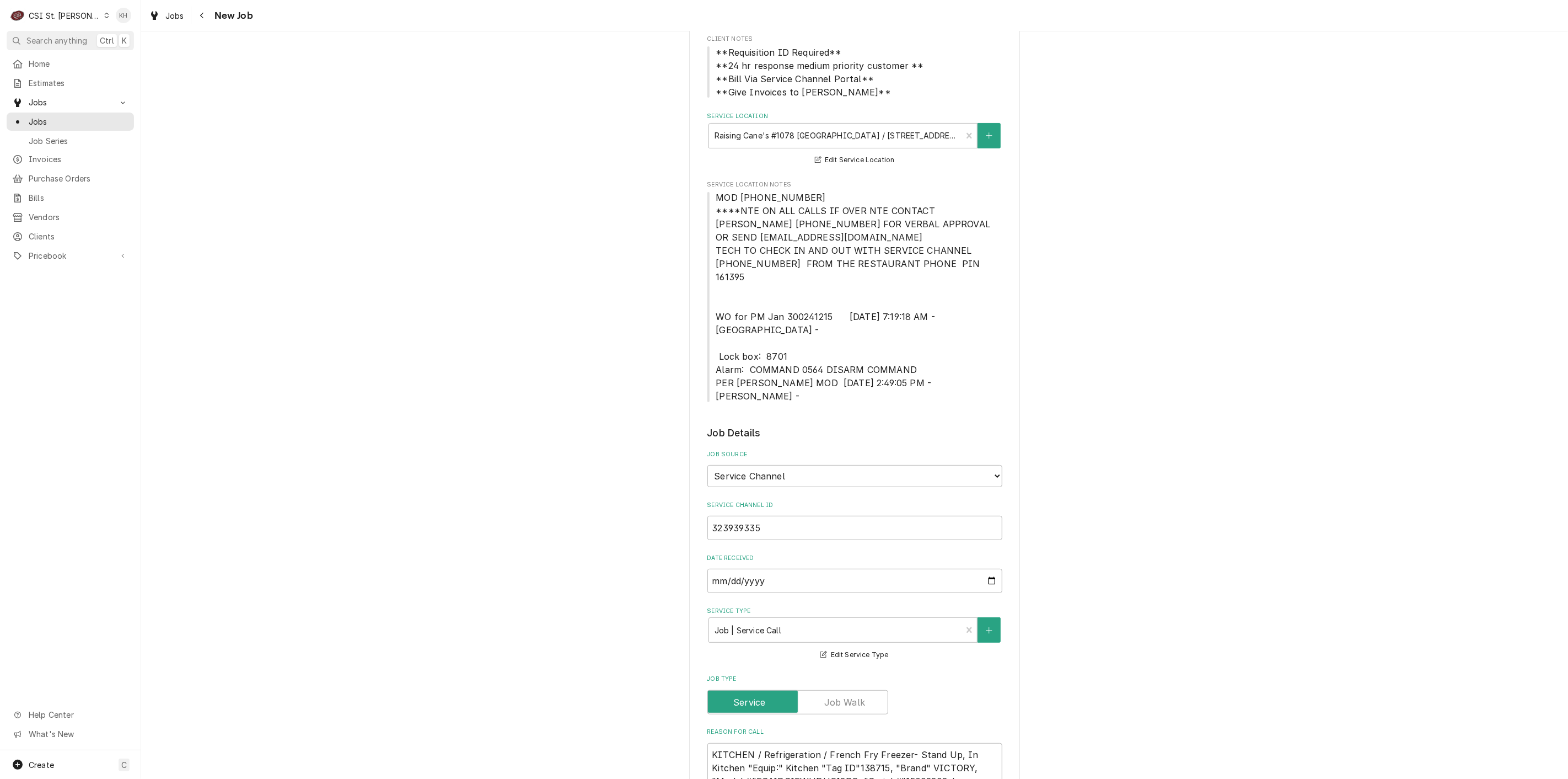
scroll to position [0, 0]
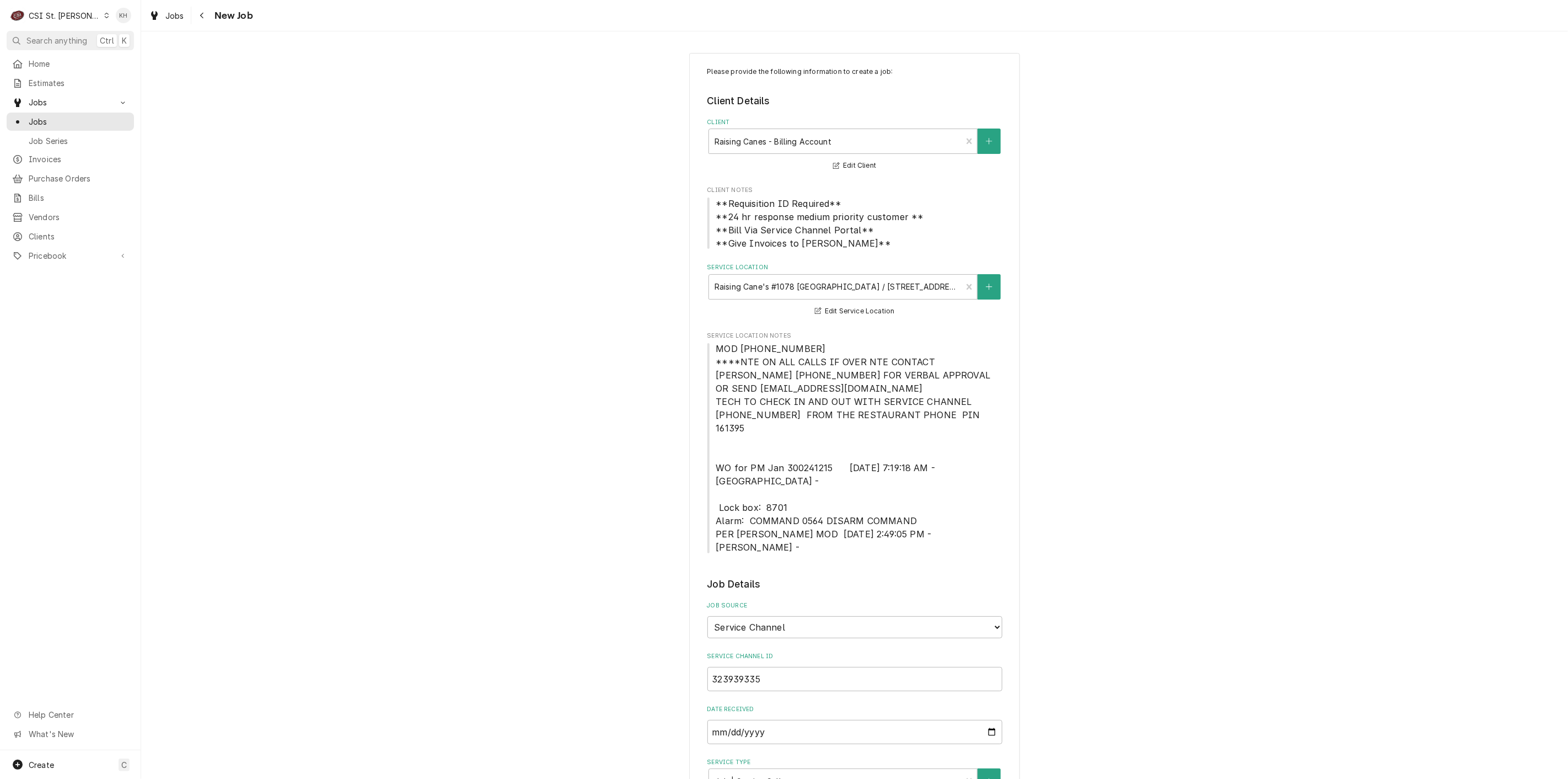
type textarea "NTE $400.00 ****NTE ON ALL CALLS IF OVER NTE CONTACT JEFF COSTA 636-399-1299 FO…"
drag, startPoint x: 708, startPoint y: 348, endPoint x: 809, endPoint y: 343, distance: 101.1
click at [809, 343] on span "MOD (217) 361-0995 ****NTE ON ALL CALLS IF OVER NTE CONTACT JEFF COSTA 636-399-…" at bounding box center [855, 448] width 295 height 211
copy span "MOD (217) 361-0995"
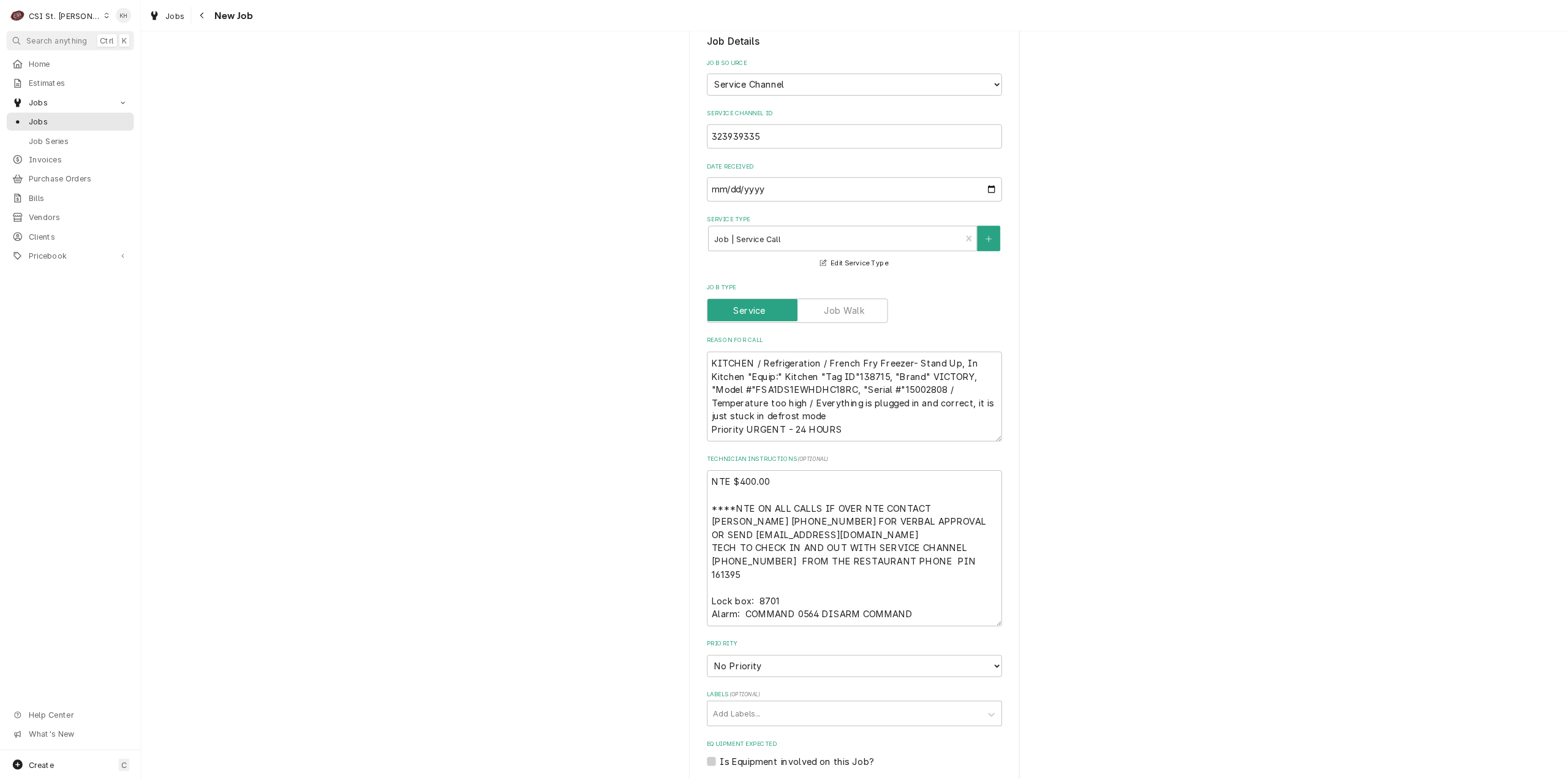
scroll to position [613, 0]
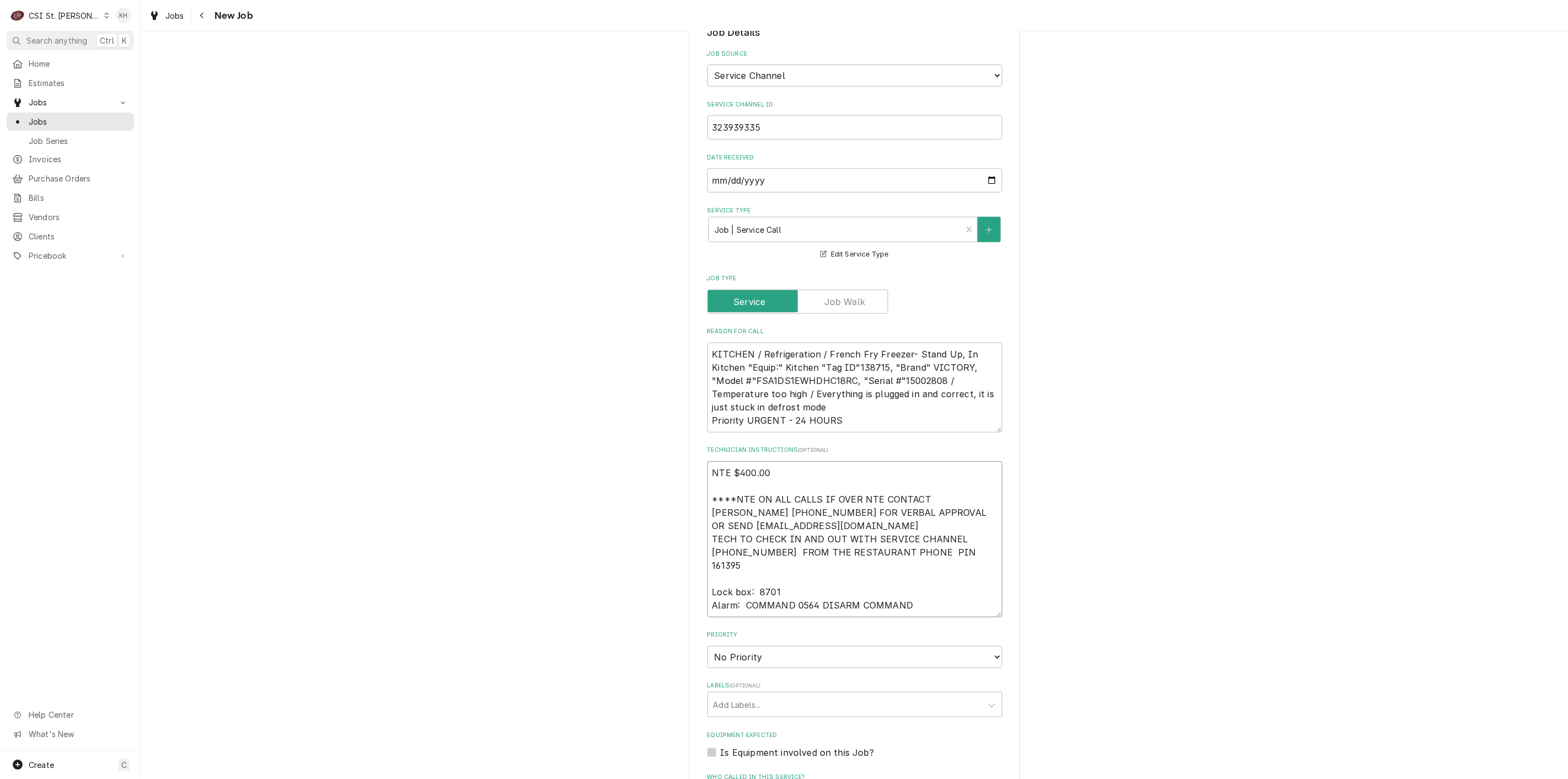
click at [750, 571] on textarea "NTE $400.00 ****NTE ON ALL CALLS IF OVER NTE CONTACT JEFF COSTA 636-399-1299 FO…" at bounding box center [855, 539] width 295 height 156
paste textarea "MOD (217) 361-0995"
type textarea "x"
type textarea "NTE $400.00 ****NTE ON ALL CALLS IF OVER NTE CONTACT JEFF COSTA 636-399-1299 FO…"
type textarea "x"
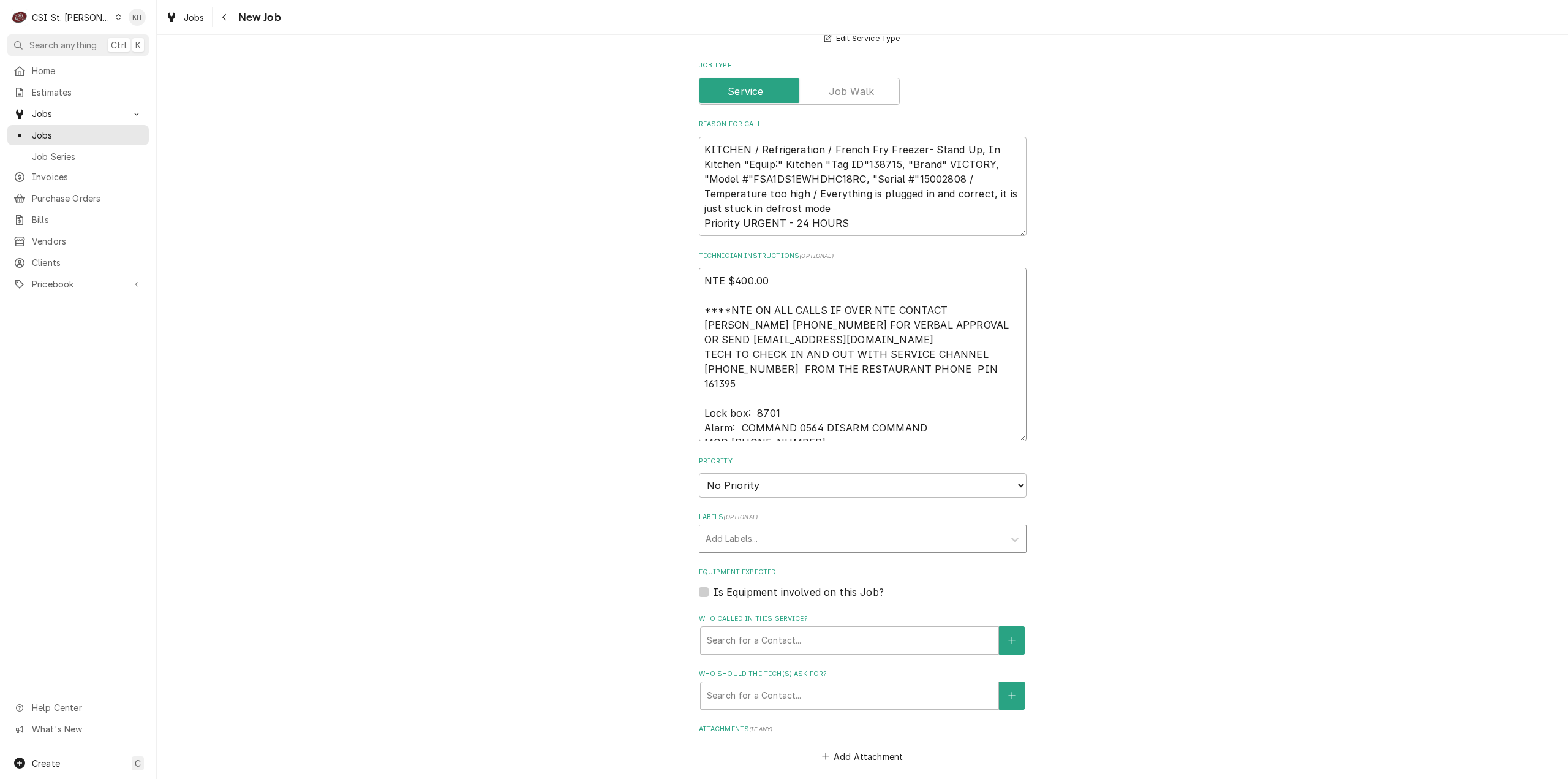
scroll to position [858, 0]
type textarea "NTE $400.00 ****NTE ON ALL CALLS IF OVER NTE CONTACT JEFF COSTA 636-399-1299 FO…"
click at [759, 472] on select "No Priority Urgent High Medium Low" at bounding box center [863, 483] width 328 height 24
select select "3"
click at [699, 472] on select "No Priority Urgent High Medium Low" at bounding box center [863, 483] width 328 height 24
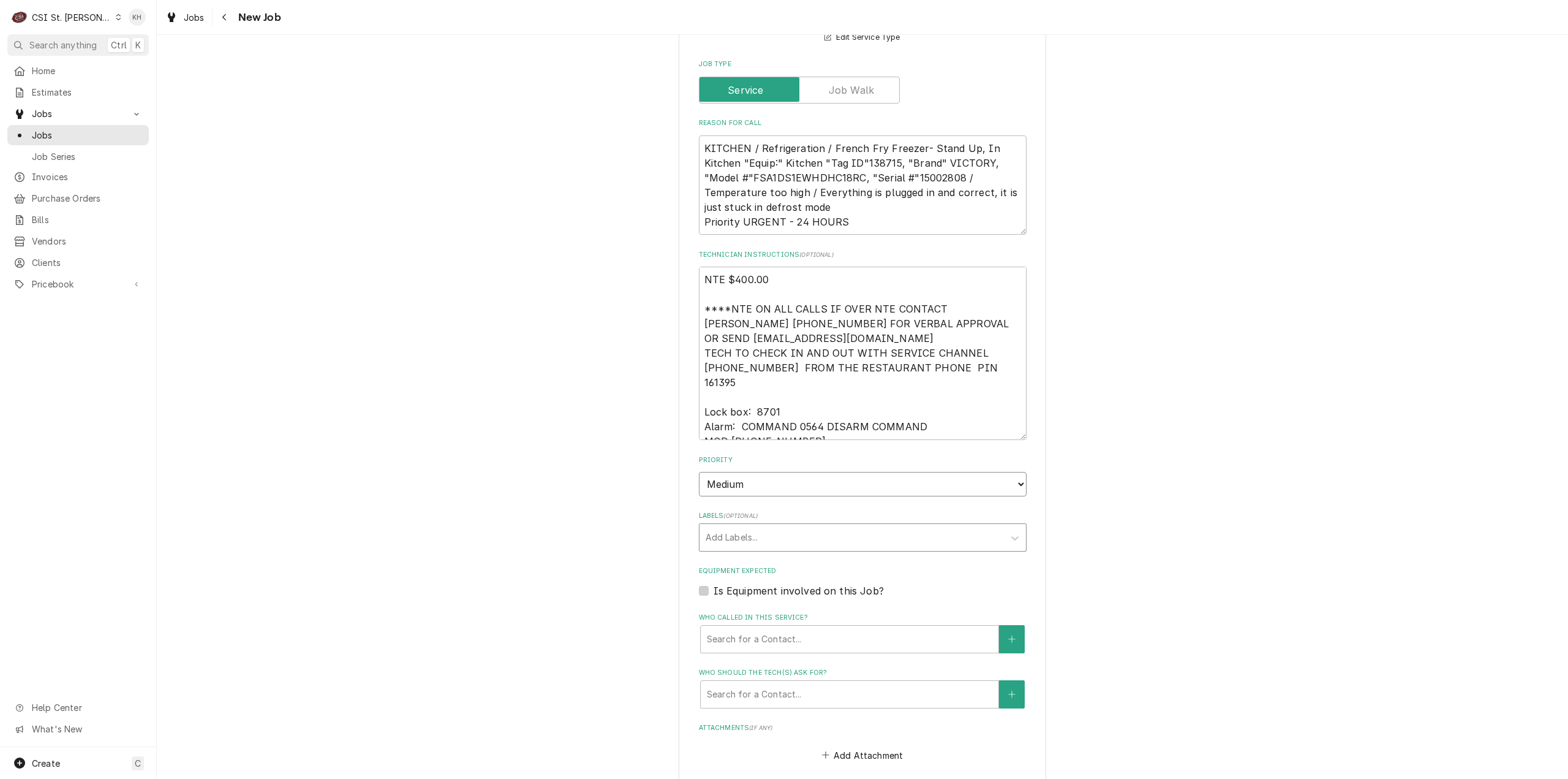
type textarea "x"
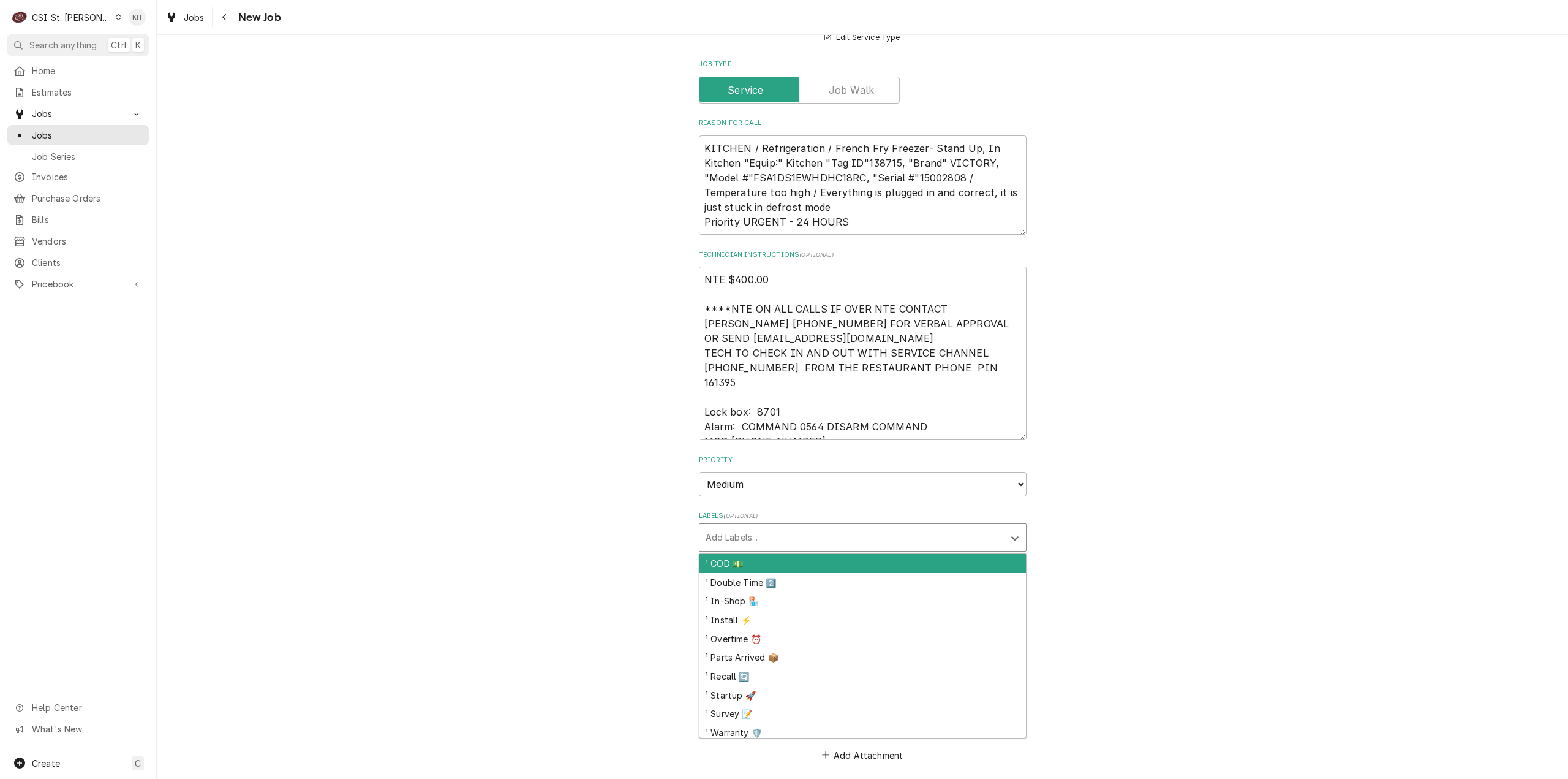
click at [749, 527] on div "Labels" at bounding box center [851, 537] width 292 height 22
type input "ref"
type textarea "x"
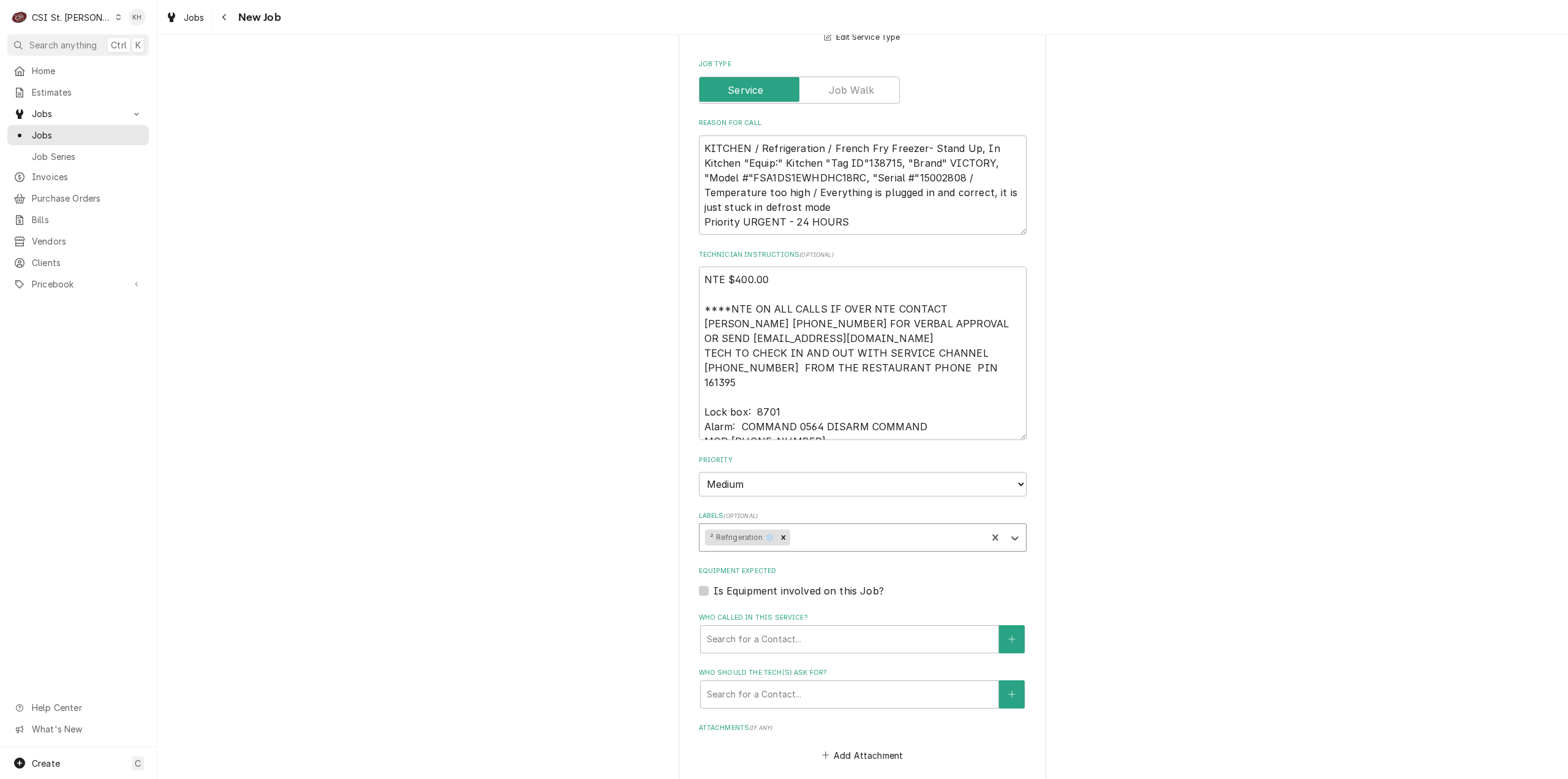
type textarea "x"
click at [714, 583] on label "Is Equipment involved on this Job?" at bounding box center [799, 591] width 170 height 15
click at [714, 583] on input "Equipment Expected" at bounding box center [878, 597] width 328 height 27
checkbox input "true"
click at [935, 136] on textarea "KITCHEN / Refrigeration / French Fry Freezer- Stand Up, In Kitchen "Equip:" Kit…" at bounding box center [863, 186] width 328 height 100
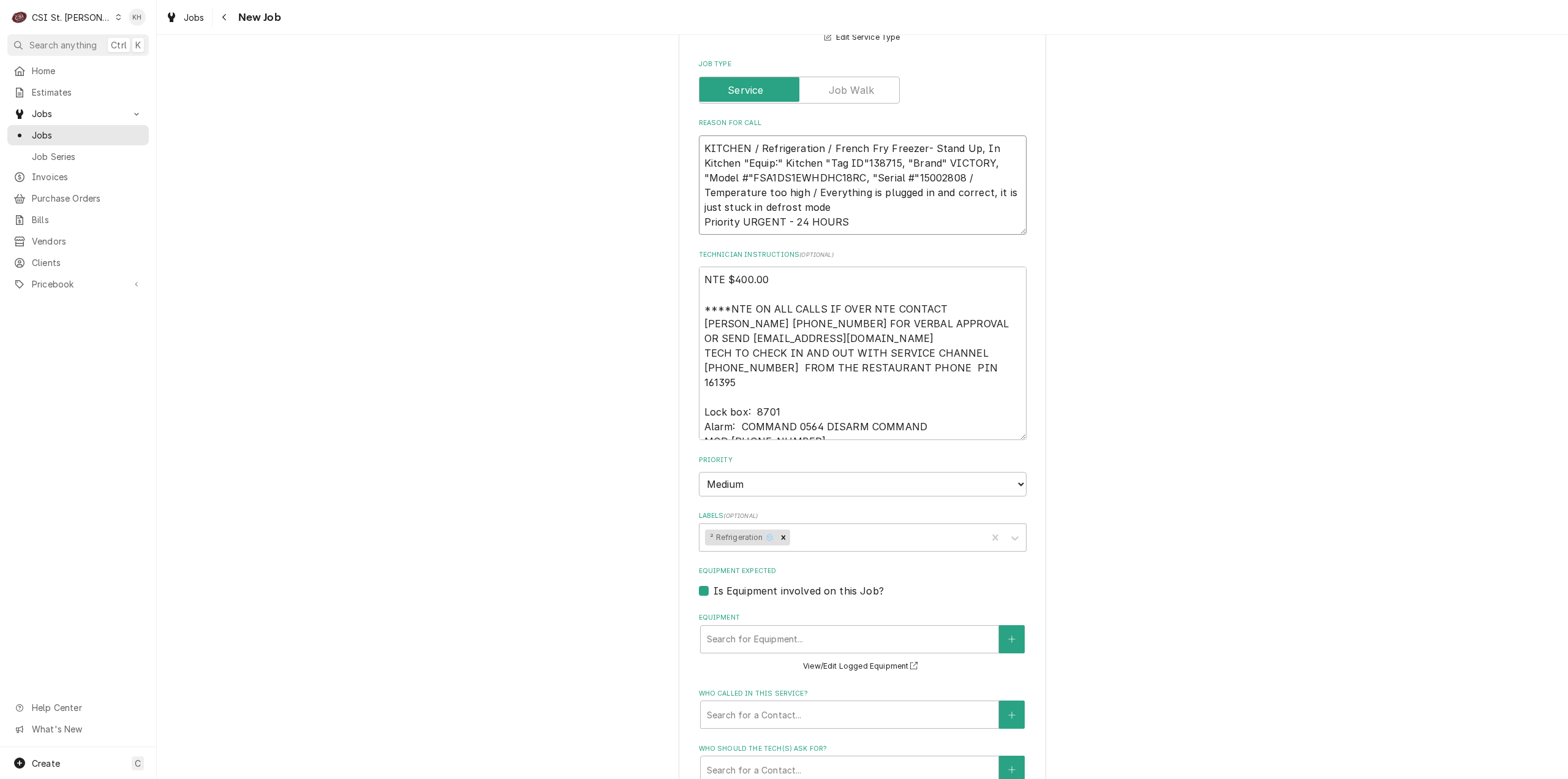
click at [935, 136] on textarea "KITCHEN / Refrigeration / French Fry Freezer- Stand Up, In Kitchen "Equip:" Kit…" at bounding box center [863, 186] width 328 height 100
click at [835, 628] on div "Equipment" at bounding box center [849, 639] width 286 height 22
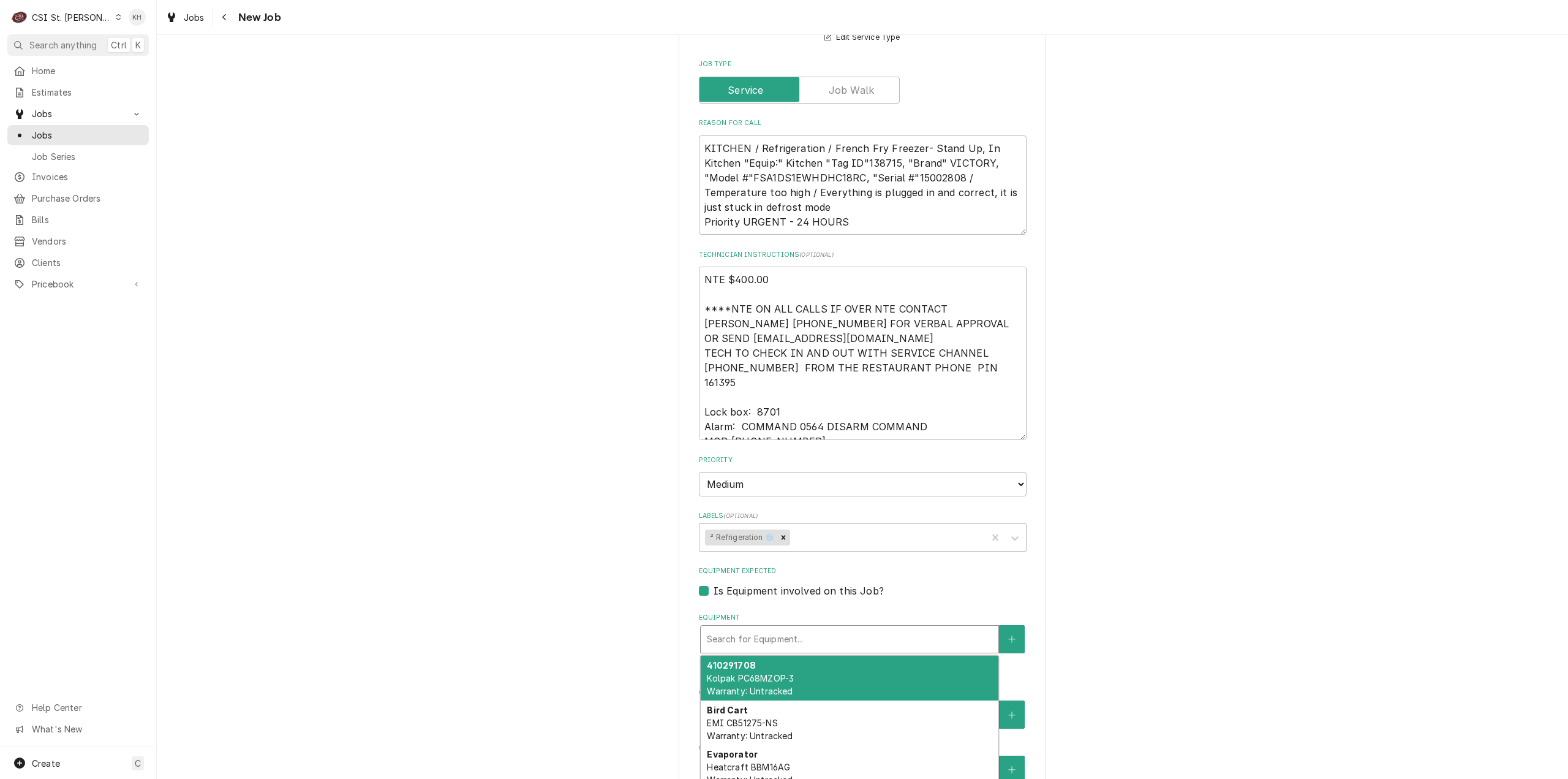
paste input "15002808"
type textarea "x"
type input "15002808"
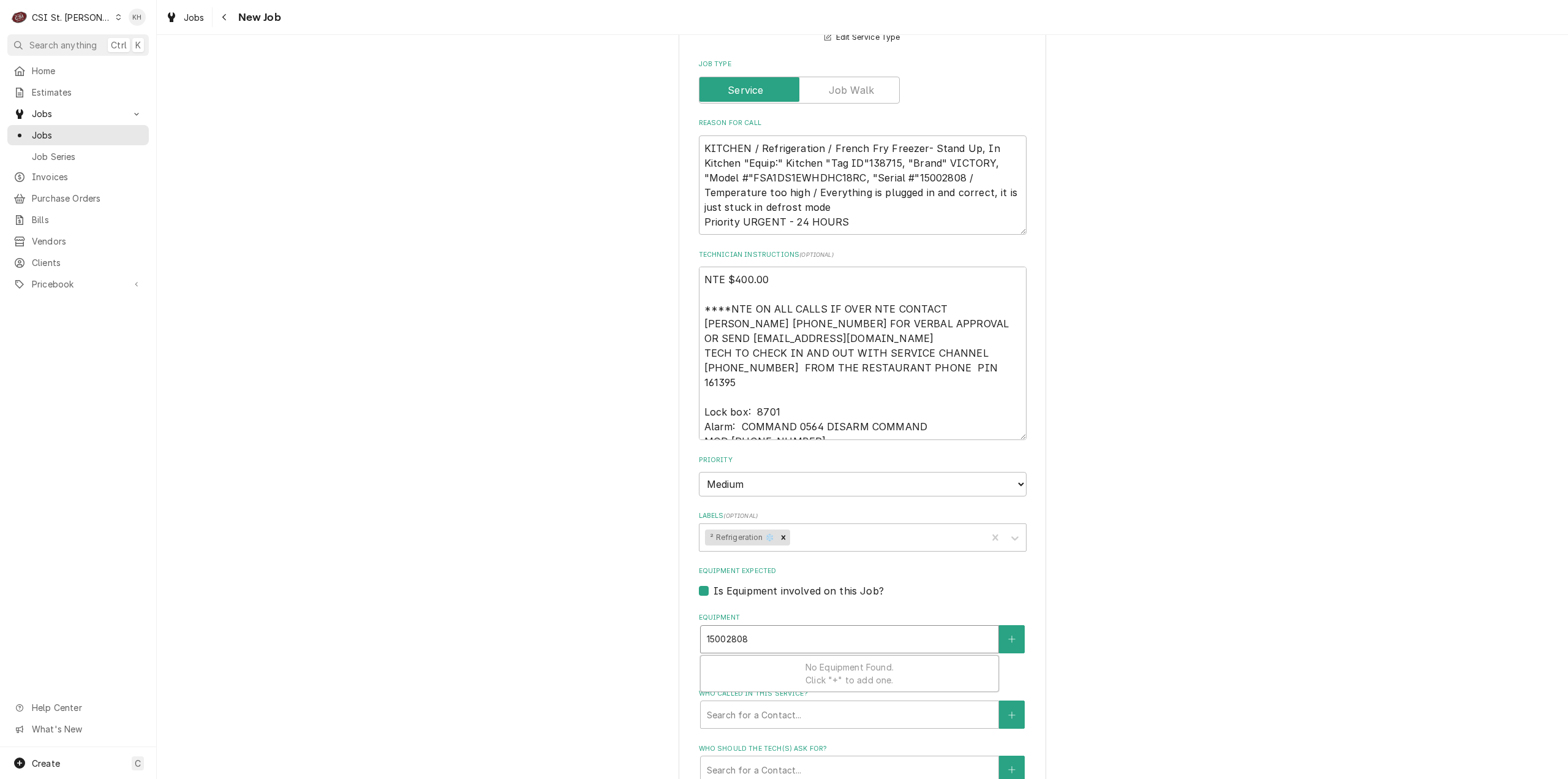
type textarea "x"
type input "15002808"
drag, startPoint x: 803, startPoint y: 590, endPoint x: 622, endPoint y: 603, distance: 181.5
click at [622, 603] on div "Please provide the following information to create a job: Client Details Client…" at bounding box center [862, 264] width 1411 height 2149
type textarea "x"
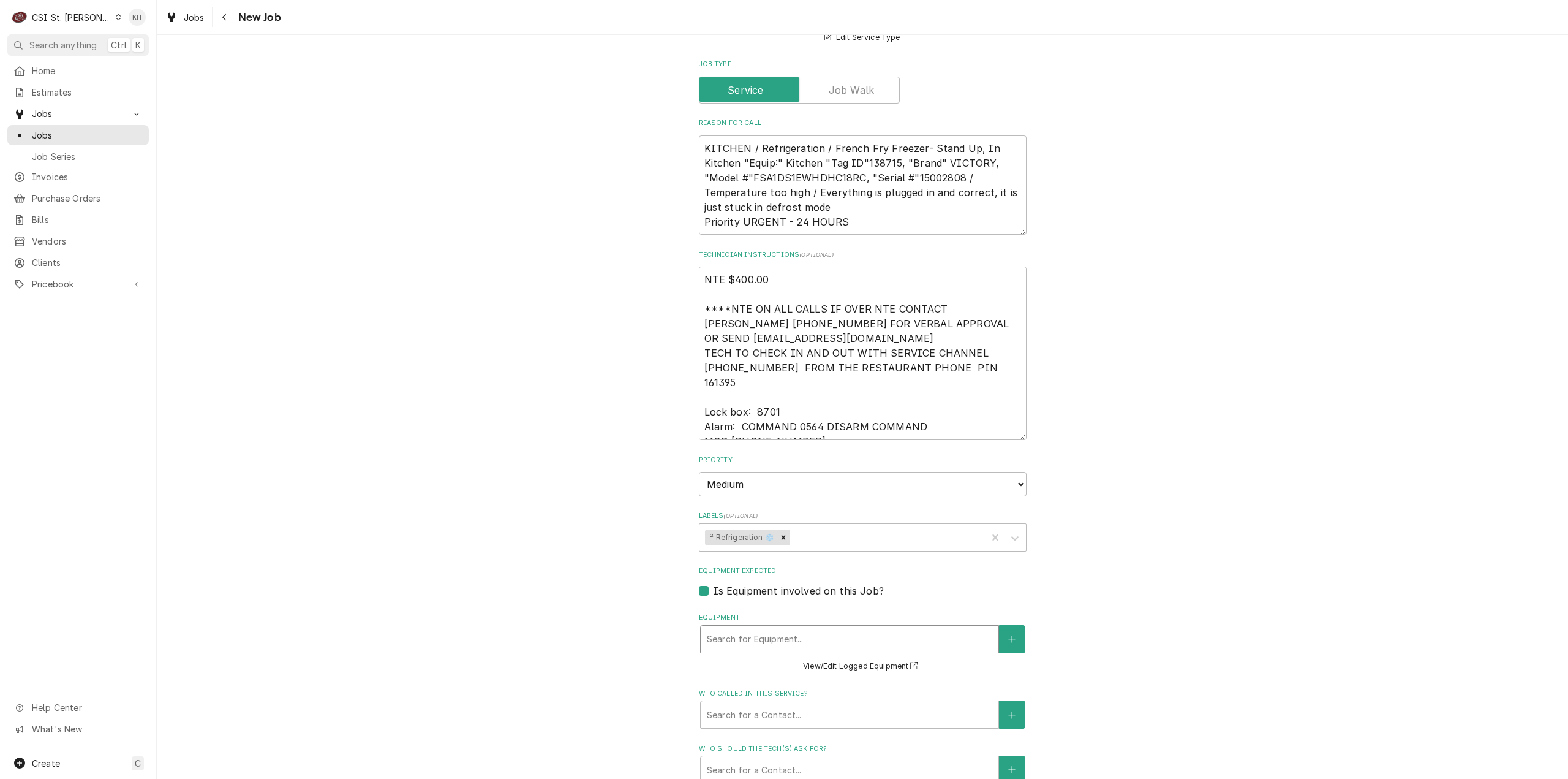
type input "v"
type textarea "x"
type input "vi"
type textarea "x"
type input "vic"
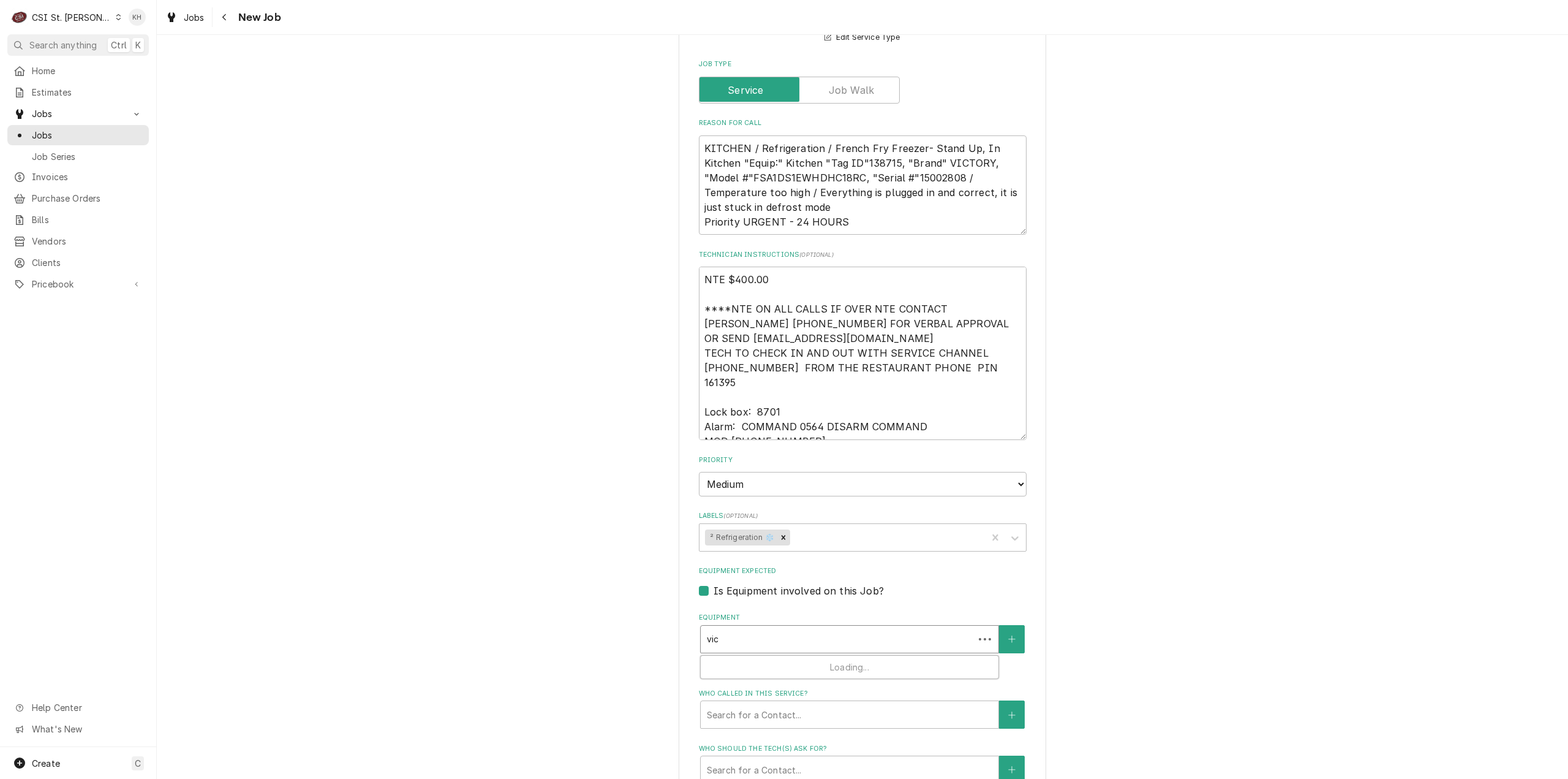
type textarea "x"
type input "vict"
type textarea "x"
type input "victo"
type textarea "x"
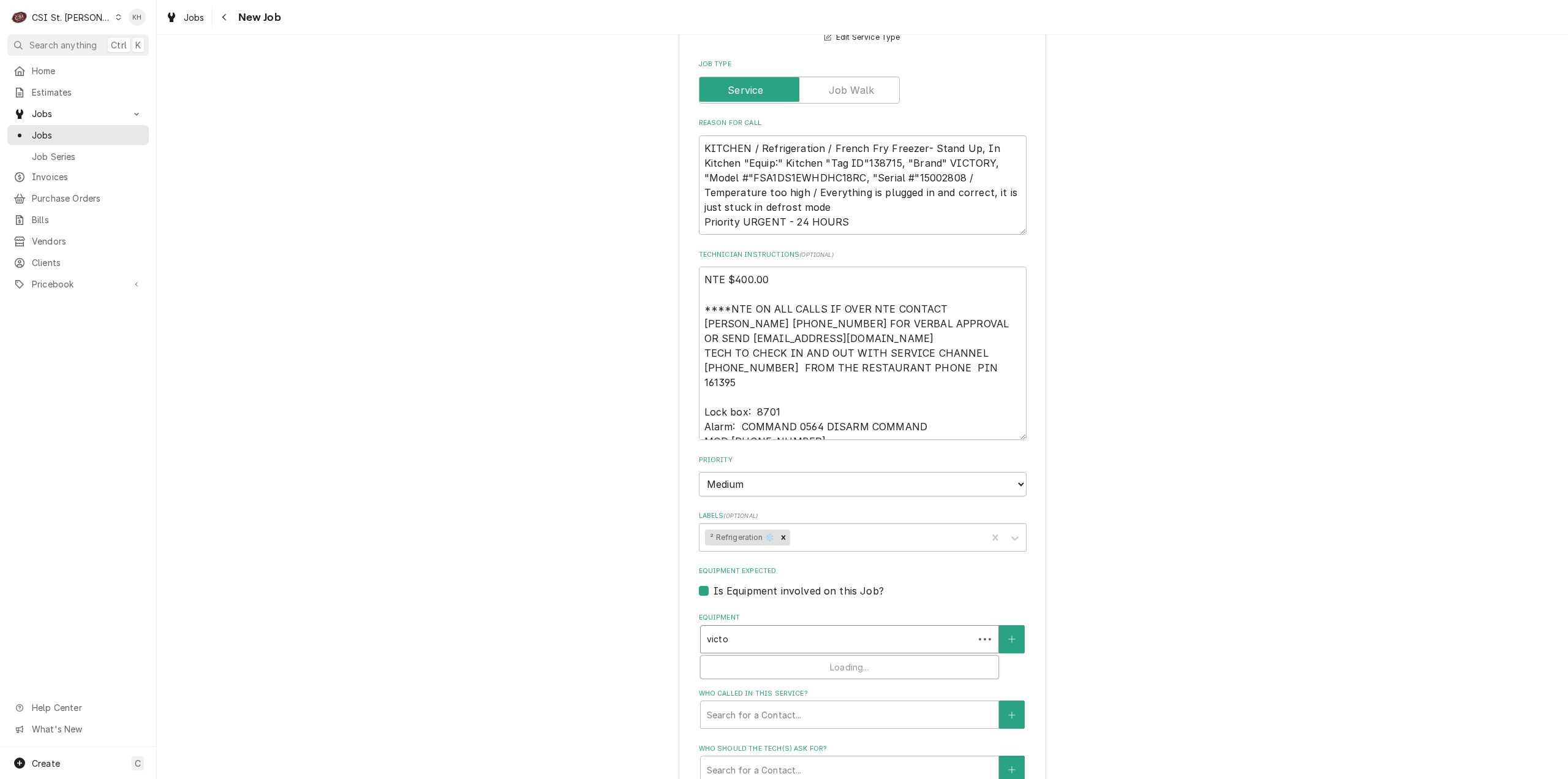
type input "victor"
type textarea "x"
type input "victory"
click at [999, 625] on button "Equipment" at bounding box center [1012, 639] width 26 height 28
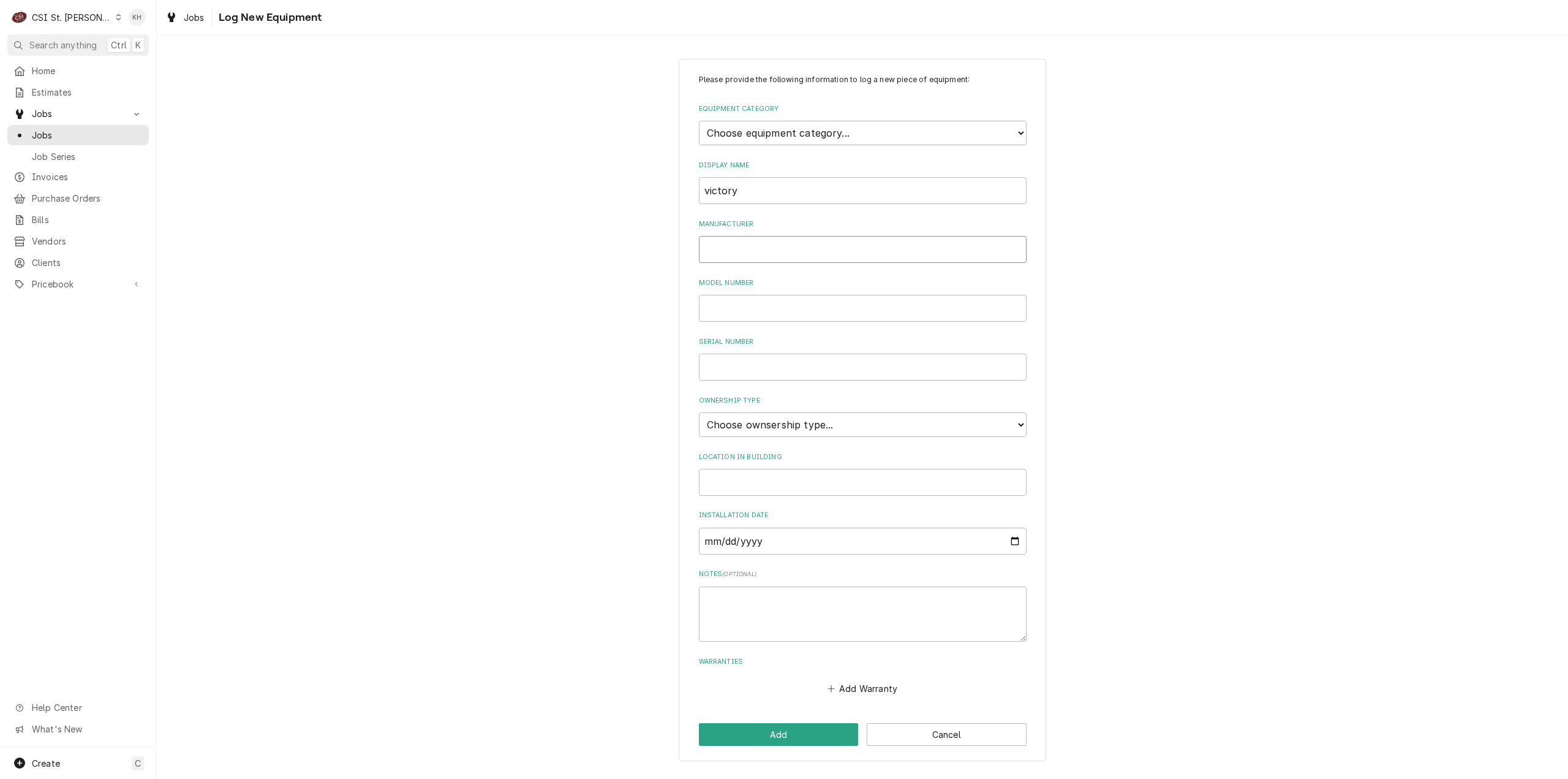
click at [799, 251] on input "Manufacturer" at bounding box center [863, 249] width 328 height 27
drag, startPoint x: 782, startPoint y: 189, endPoint x: 594, endPoint y: 187, distance: 188.0
click at [594, 187] on div "Please provide the following information to log a new piece of equipment: Equip…" at bounding box center [862, 409] width 1411 height 724
paste input "French Fry Freezer"
type input "French Fry Freezer"
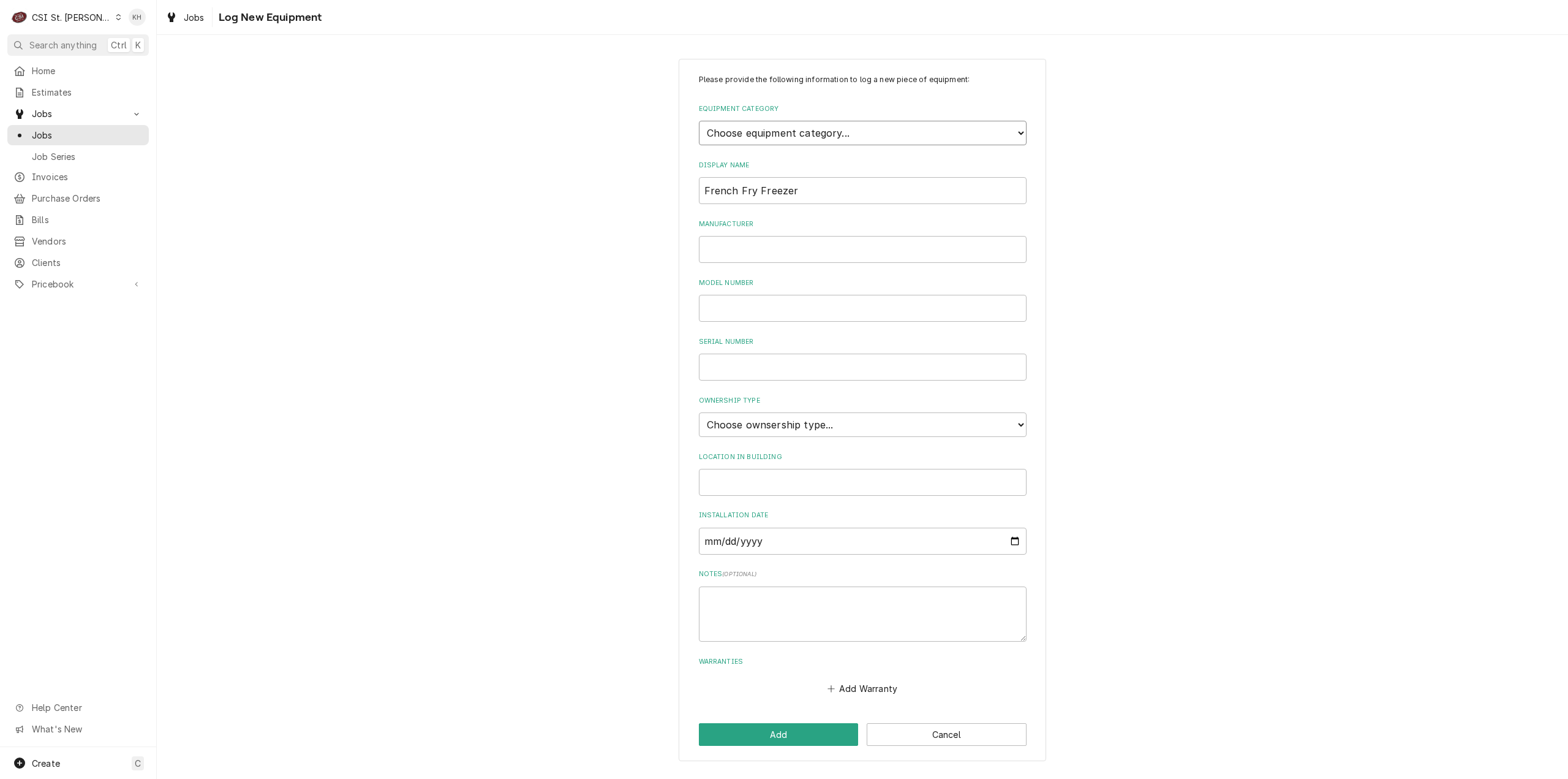
click at [860, 133] on select "Choose equipment category... Cooking Equipment Fryers Ice Machines Ovens and Ra…" at bounding box center [863, 132] width 328 height 24
select select "8"
click at [699, 121] on select "Choose equipment category... Cooking Equipment Fryers Ice Machines Ovens and Ra…" at bounding box center [863, 132] width 328 height 24
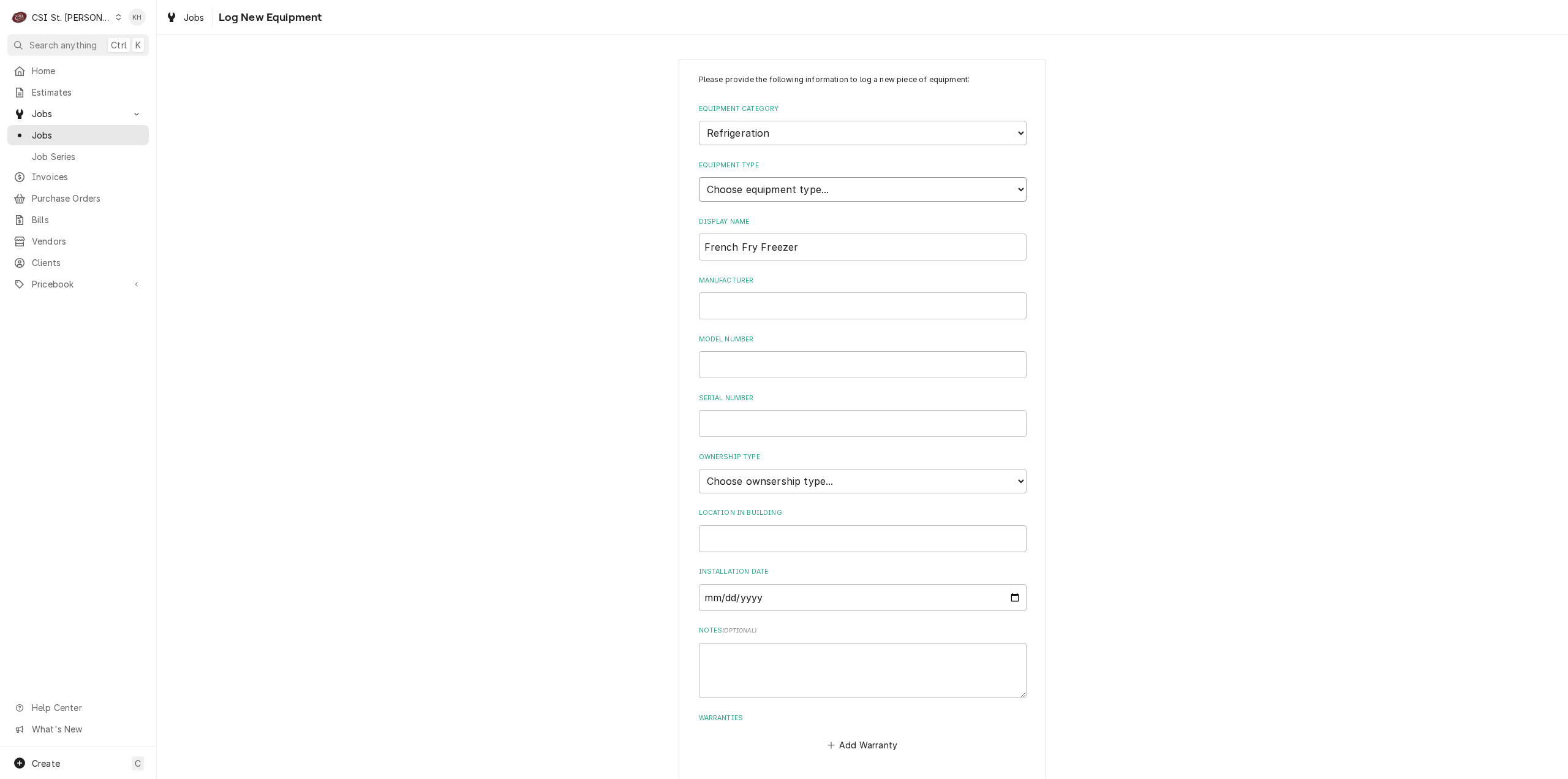
click at [764, 185] on select "Choose equipment type... Bar Refrigeration Blast Chiller Chef Base Freezer Chef…" at bounding box center [863, 189] width 328 height 24
select select "70"
click at [699, 177] on select "Choose equipment type... Bar Refrigeration Blast Chiller Chef Base Freezer Chef…" at bounding box center [863, 189] width 328 height 24
click at [762, 304] on input "Manufacturer" at bounding box center [863, 306] width 328 height 27
type input "Victory"
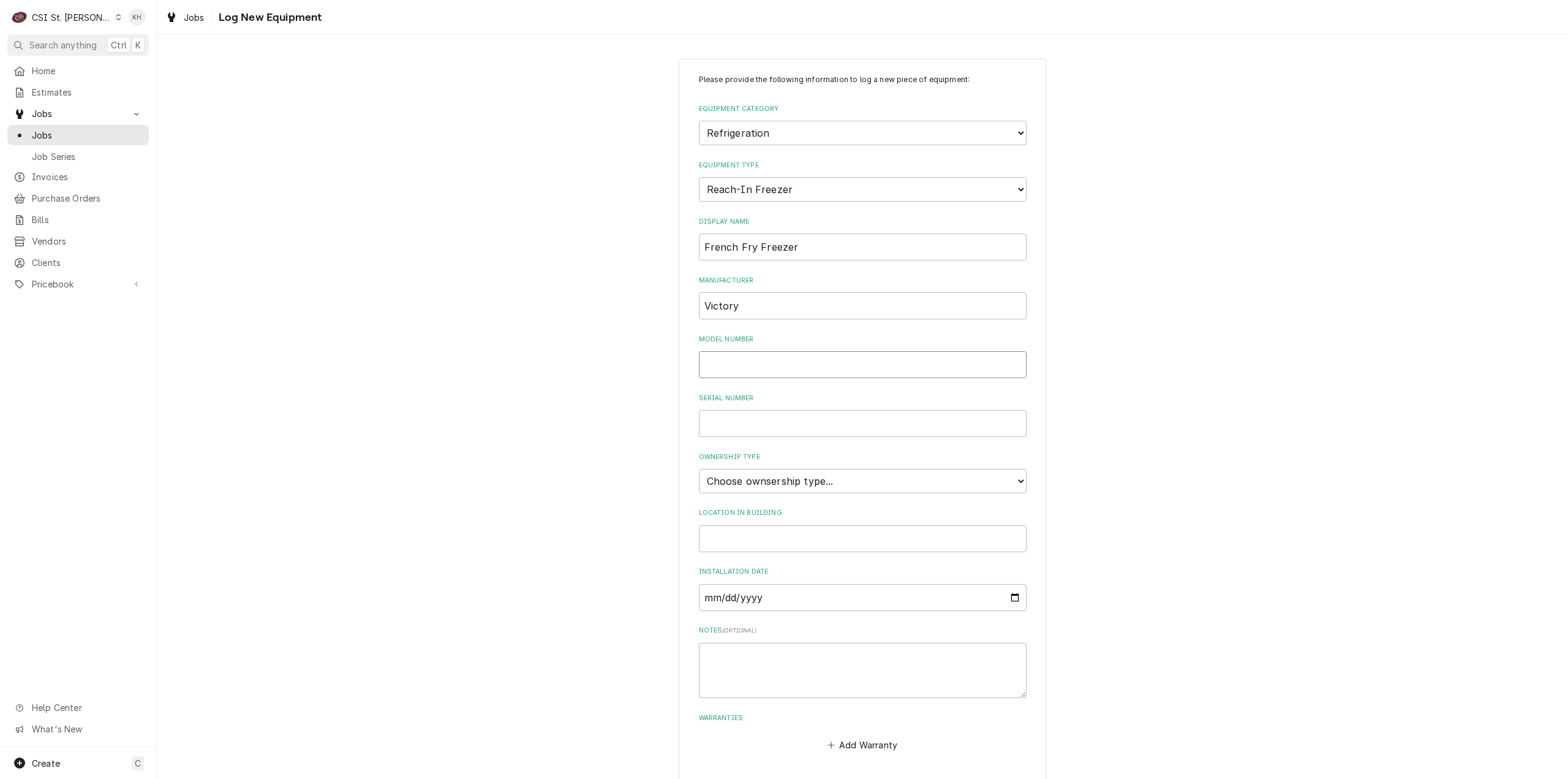
drag, startPoint x: 796, startPoint y: 370, endPoint x: 694, endPoint y: 389, distance: 103.8
click at [796, 370] on input "Model Number" at bounding box center [863, 364] width 328 height 27
paste input "FSA1DS1EWHDHC18RC"
type input "FSA1DS1EWHDHC18RC"
click at [784, 432] on input "Serial Number" at bounding box center [863, 423] width 328 height 27
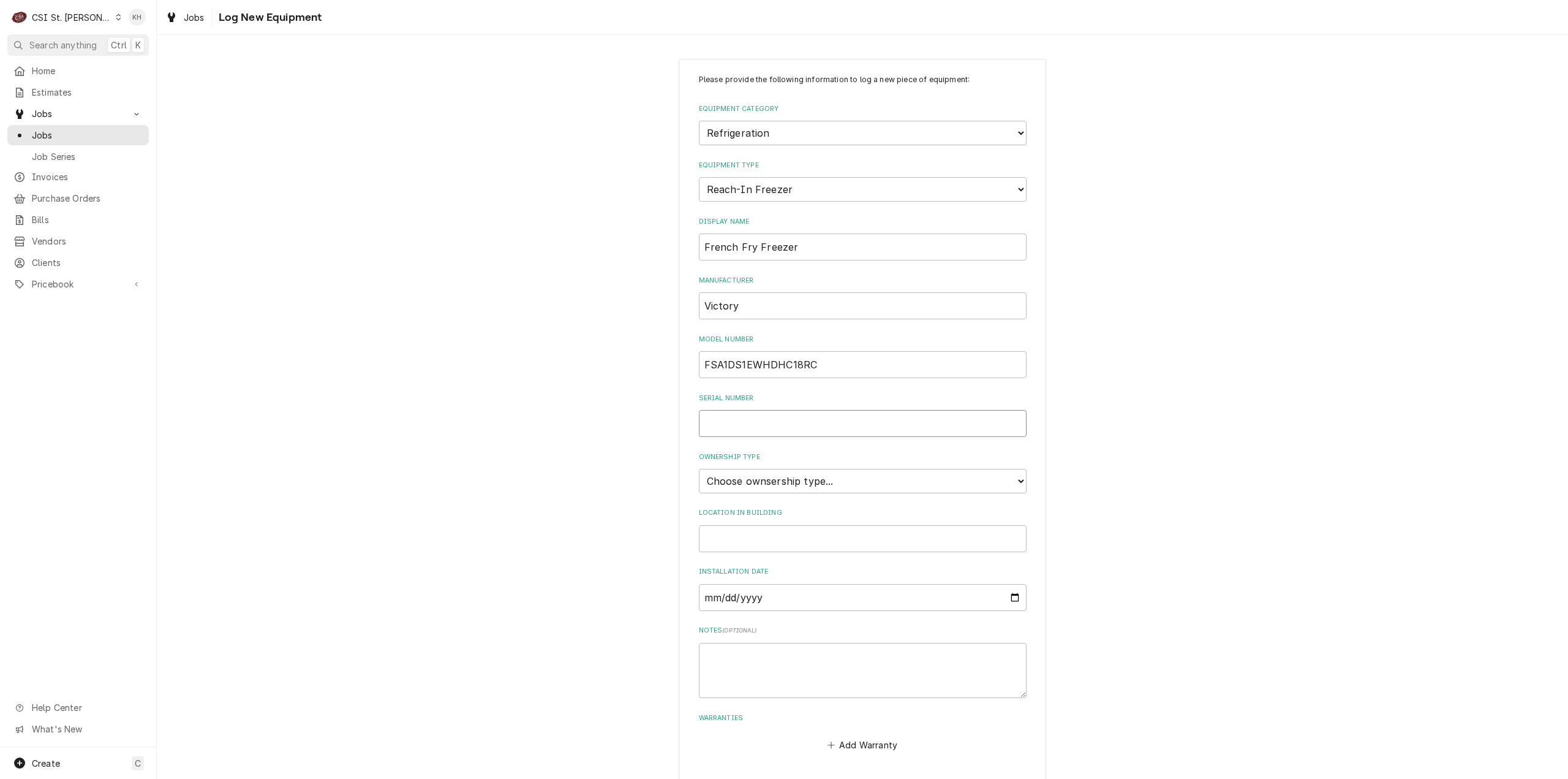
paste input "15002808"
type input "15002808"
click at [786, 480] on select "Choose ownsership type... Unknown Owned Leased Rented" at bounding box center [863, 481] width 328 height 24
select select "1"
click at [699, 469] on select "Choose ownsership type... Unknown Owned Leased Rented" at bounding box center [863, 481] width 328 height 24
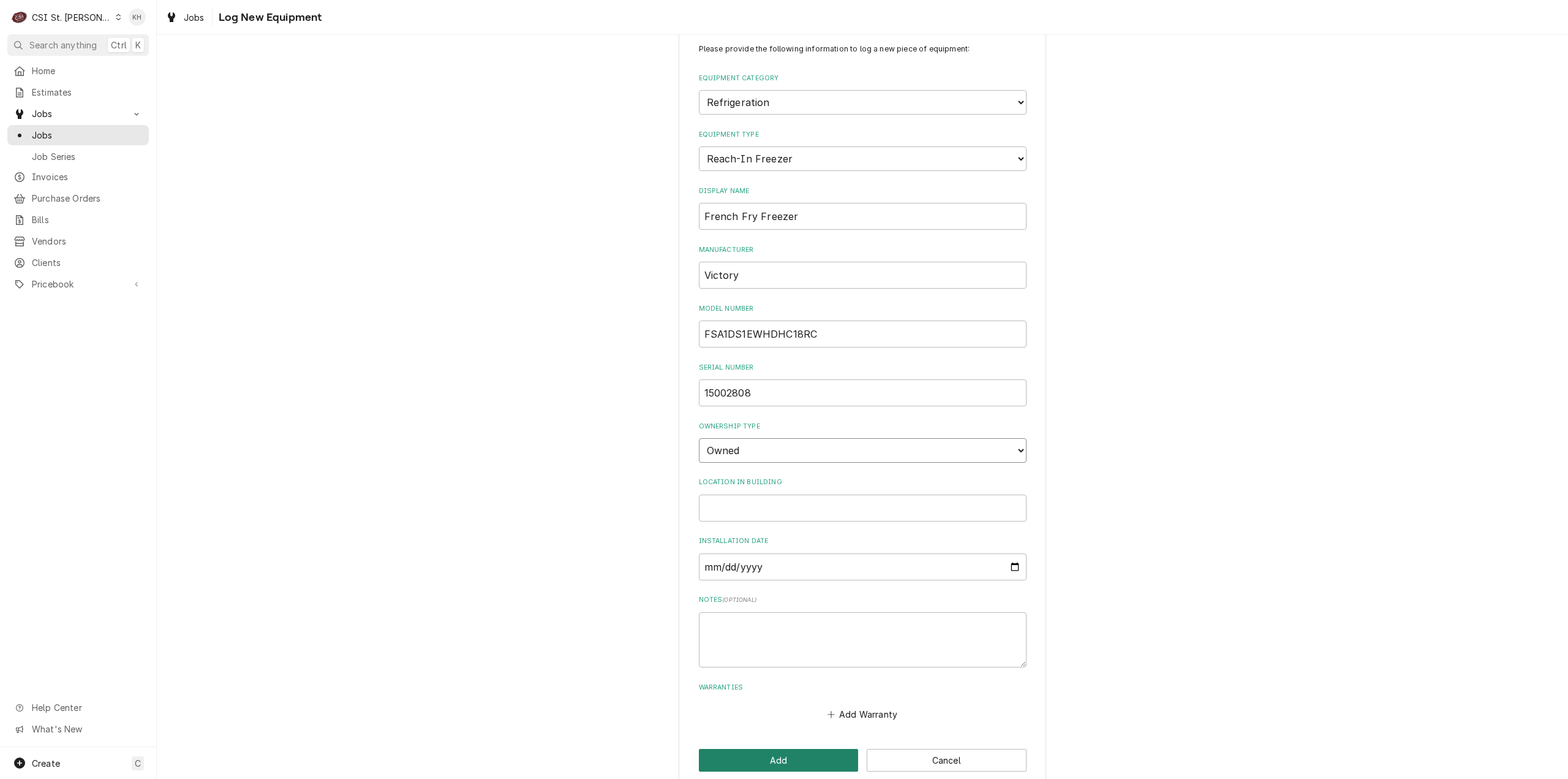
scroll to position [47, 0]
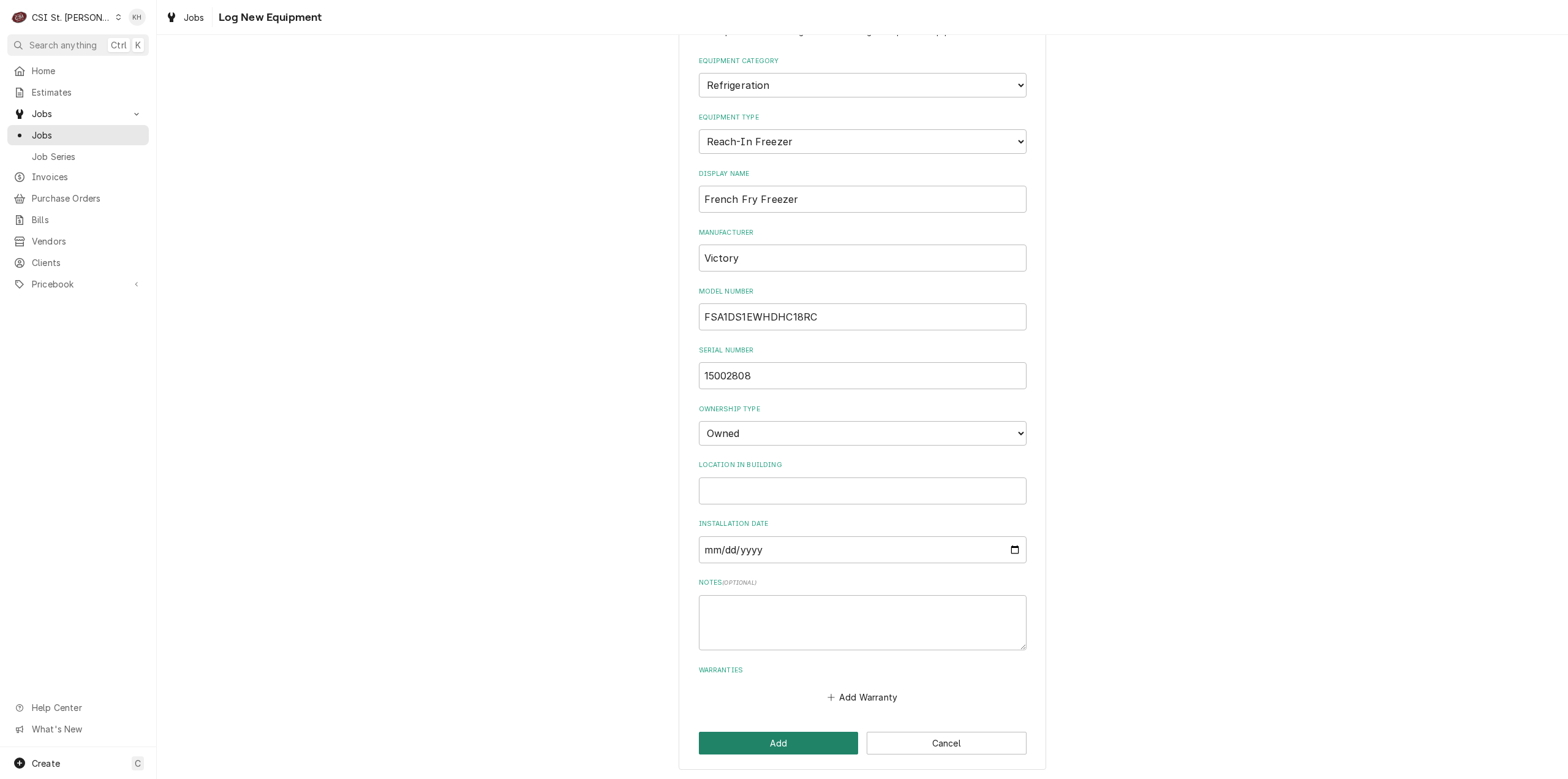
click at [803, 748] on button "Add" at bounding box center [779, 742] width 160 height 22
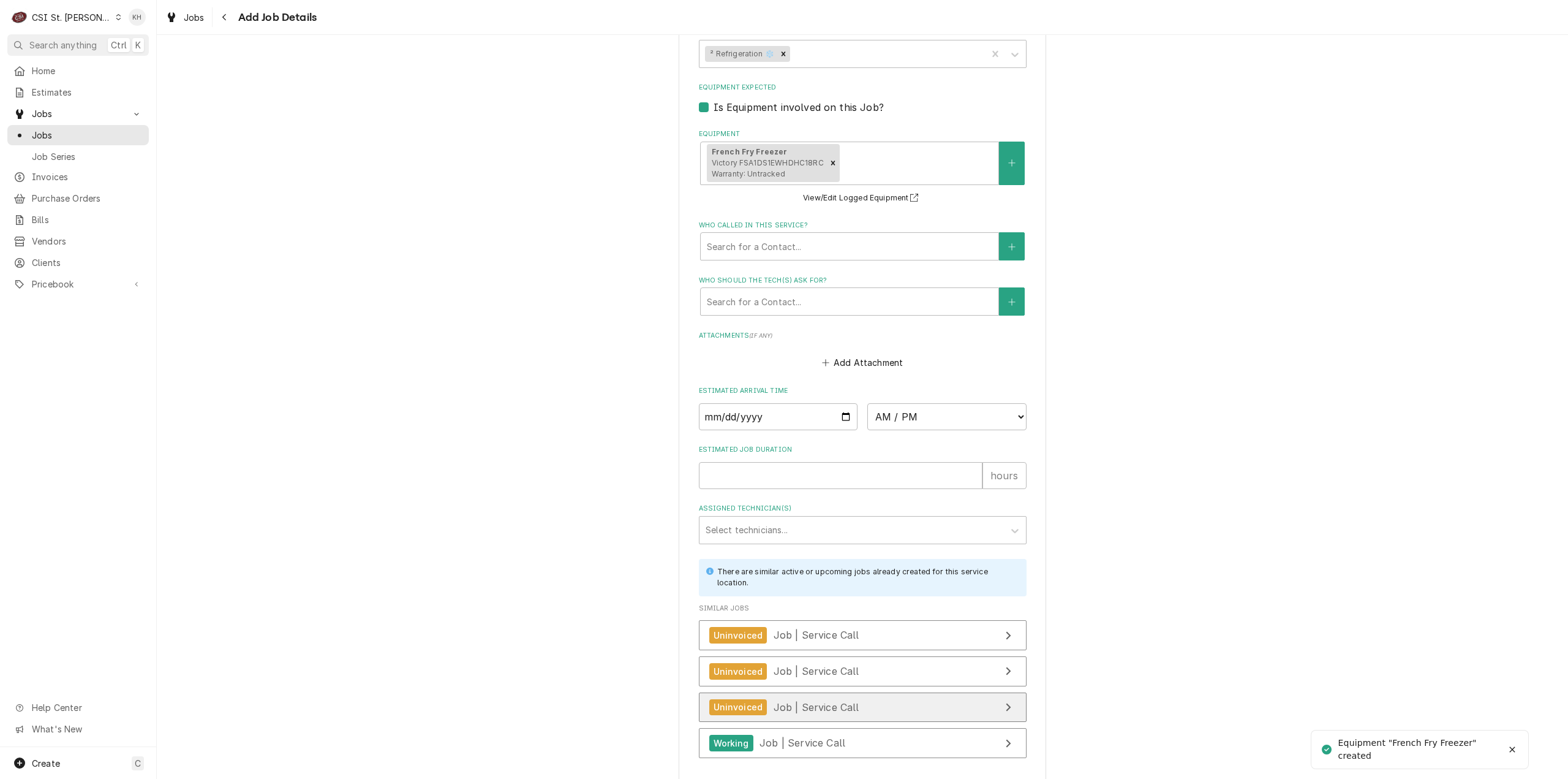
scroll to position [1392, 0]
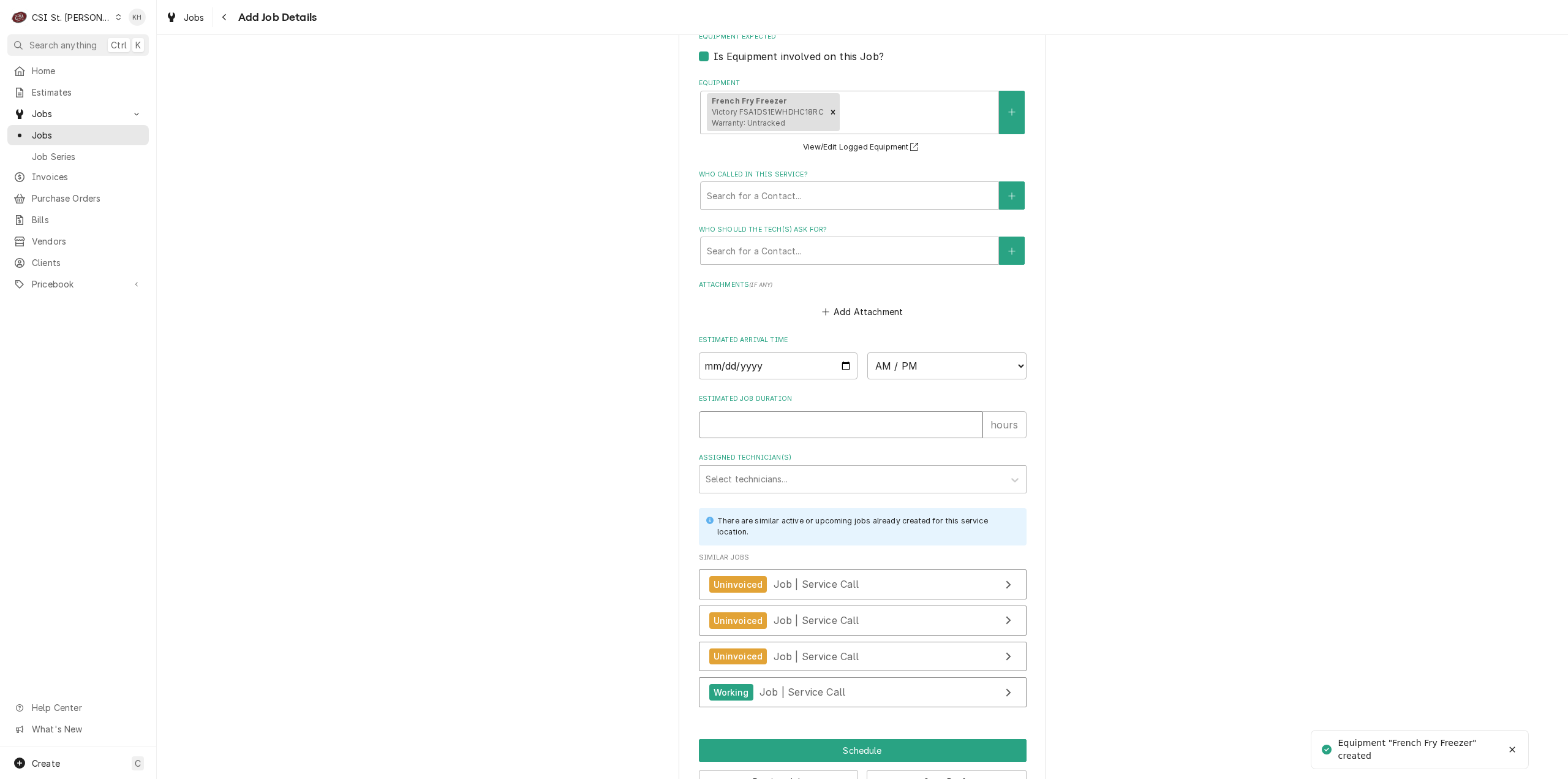
click at [800, 412] on input "Estimated Job Duration" at bounding box center [840, 425] width 284 height 27
type textarea "x"
type input "2"
type textarea "x"
type input "2"
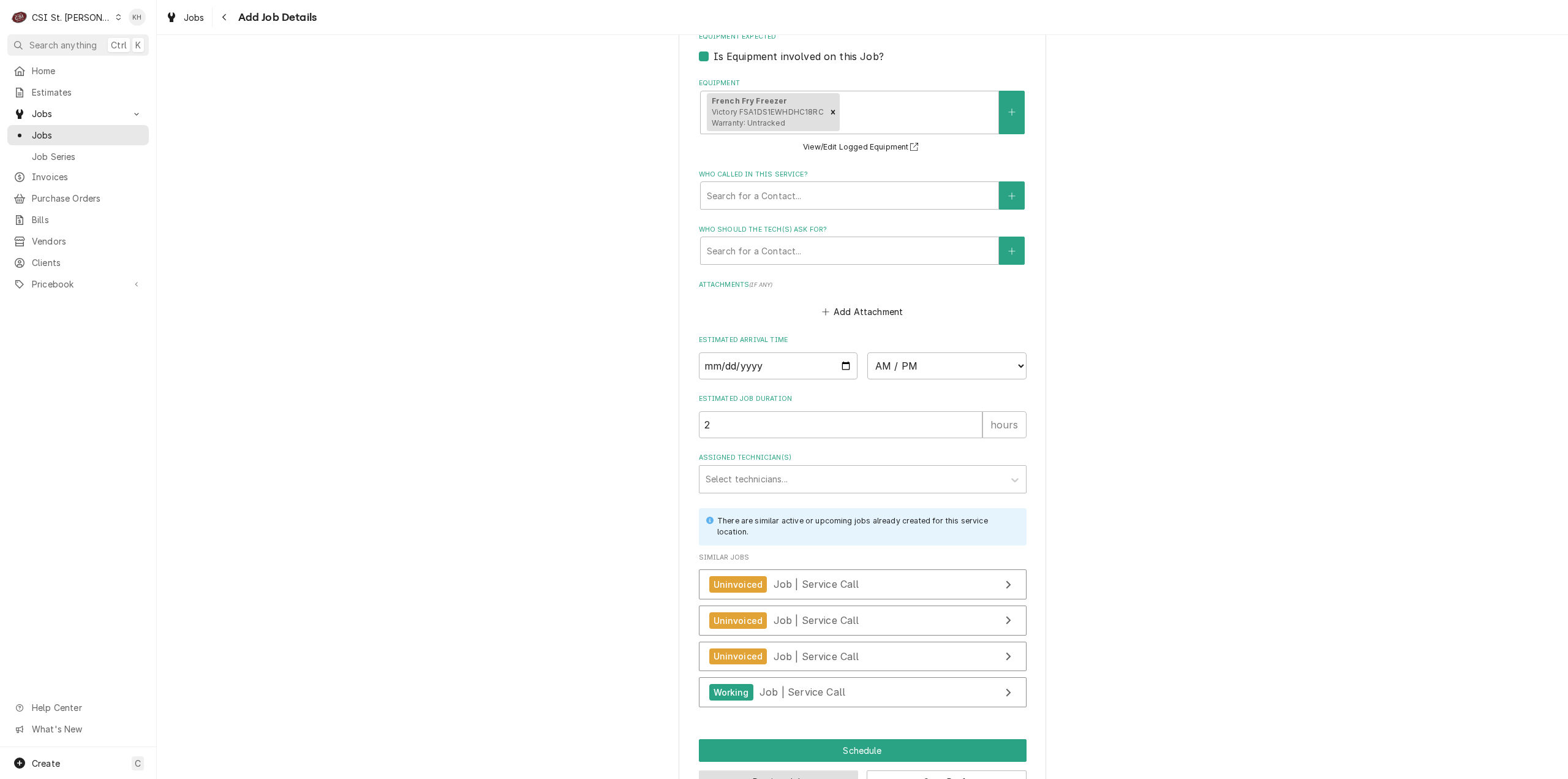
click at [837, 771] on button "Preview Job" at bounding box center [779, 781] width 160 height 22
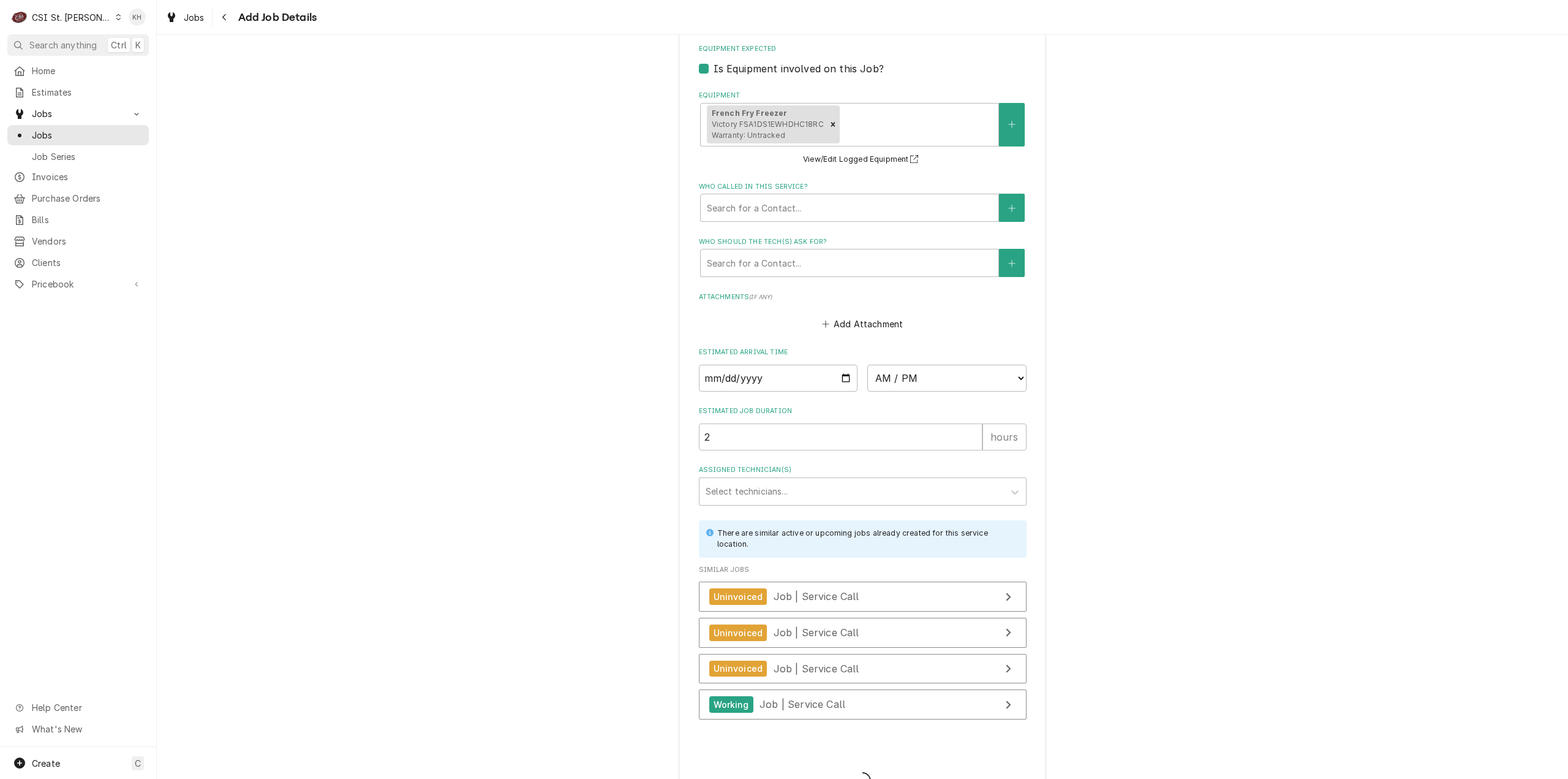
type textarea "x"
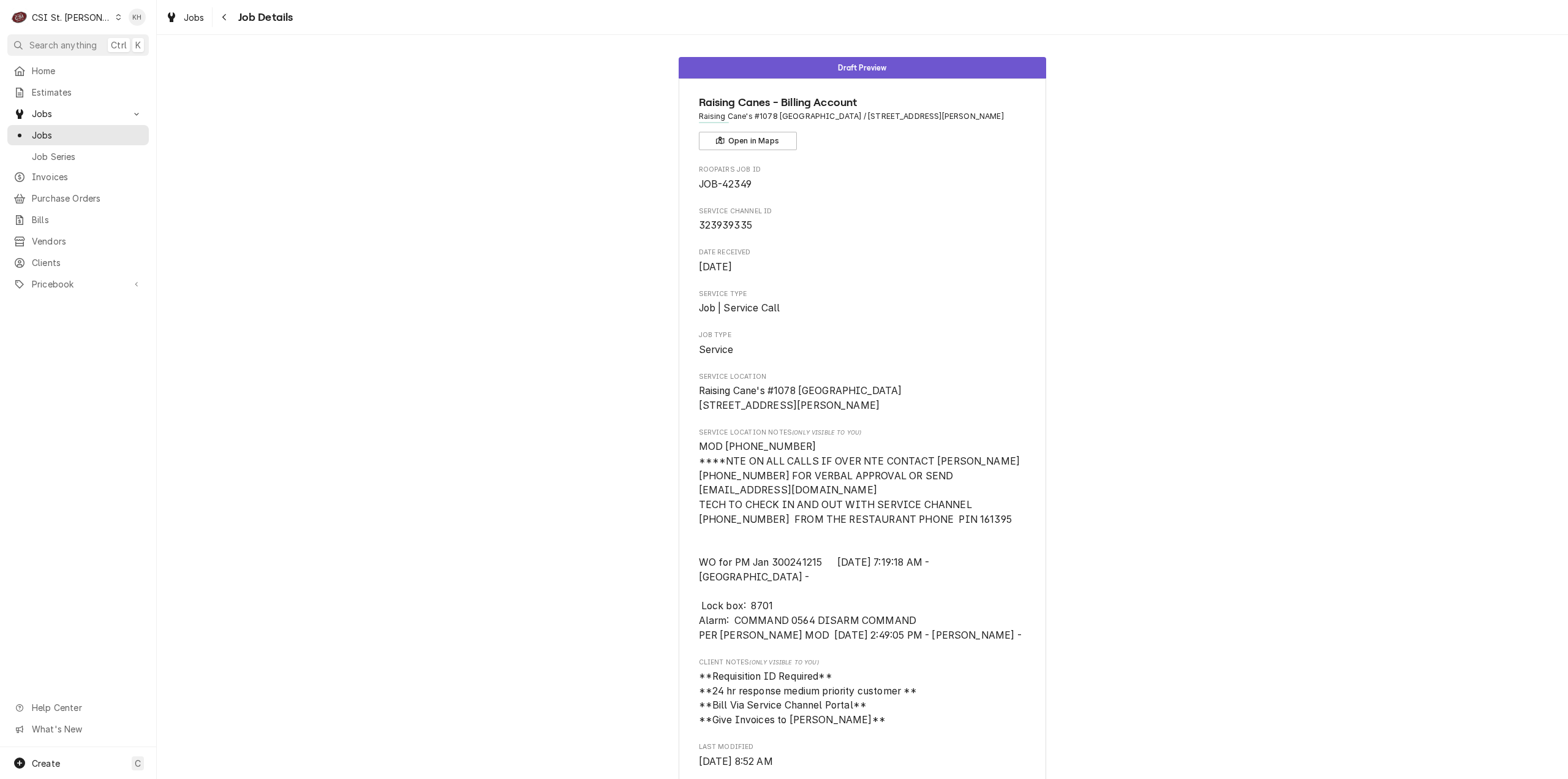
click at [60, 15] on div "CSI St. [PERSON_NAME]" at bounding box center [72, 17] width 80 height 12
click at [137, 28] on div "CSI [US_STATE][GEOGRAPHIC_DATA]" at bounding box center [188, 23] width 162 height 12
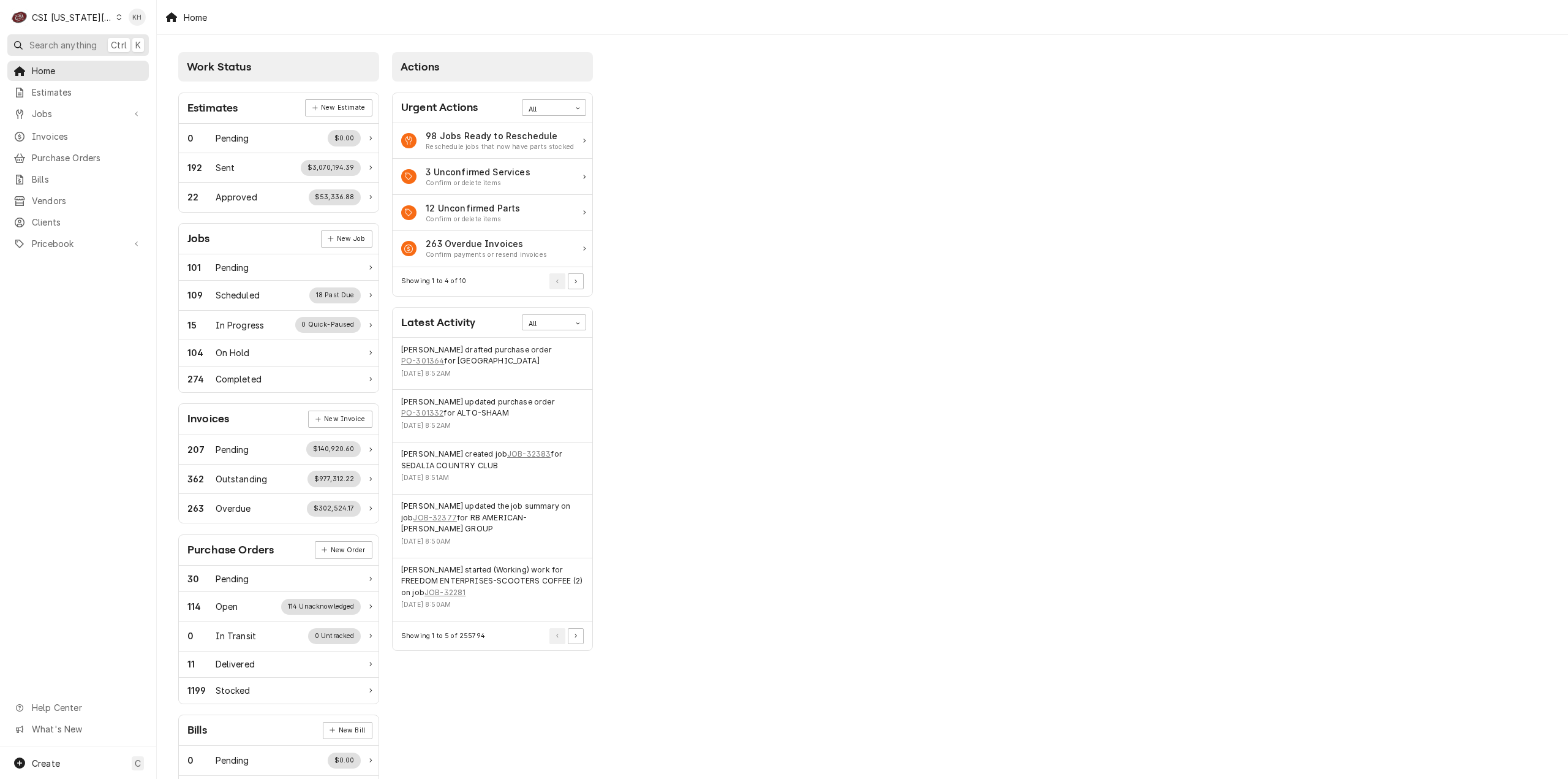
click at [62, 45] on span "Search anything" at bounding box center [62, 44] width 67 height 12
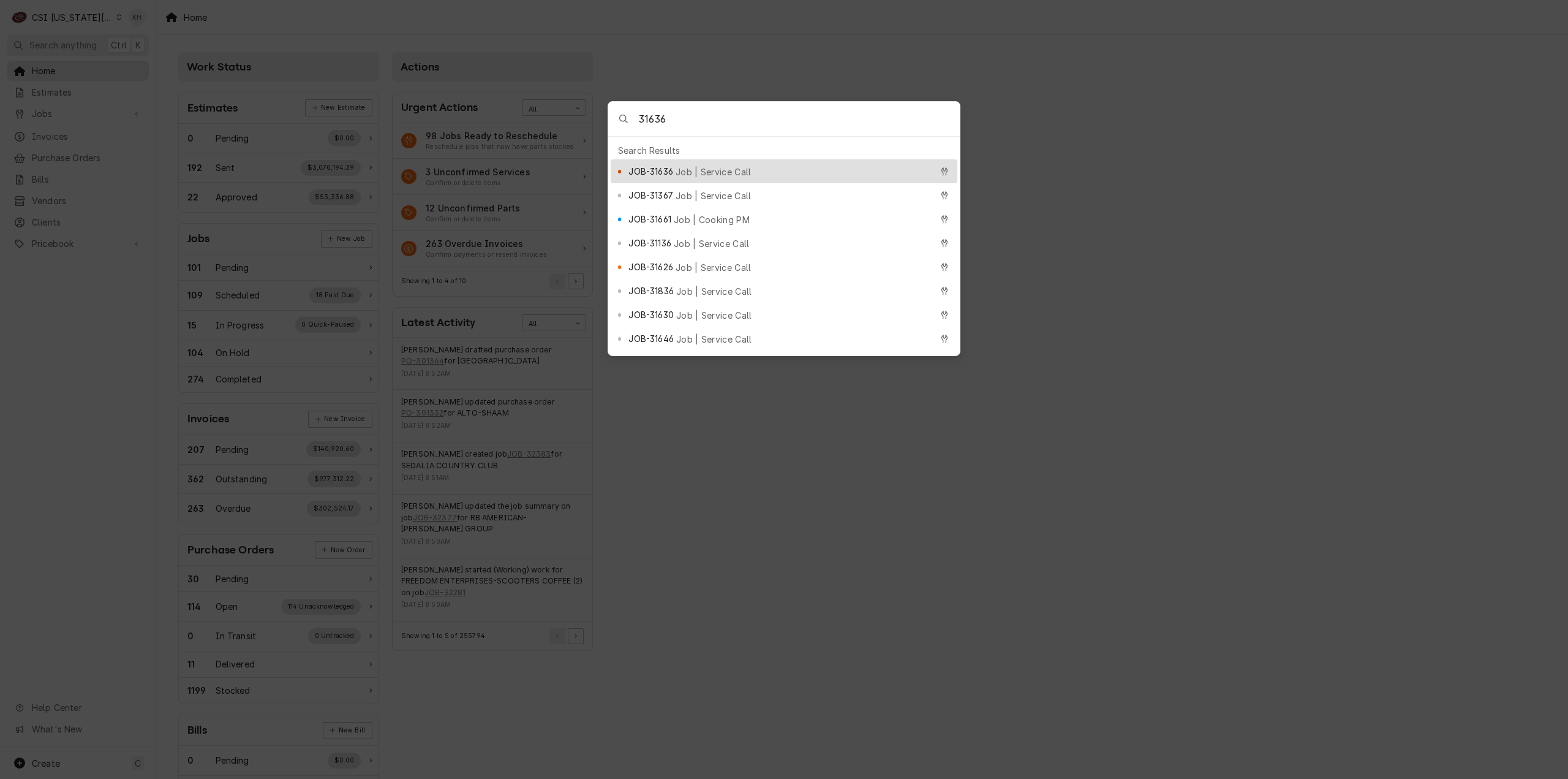
type input "31636"
click at [657, 171] on span "JOB-31636" at bounding box center [650, 171] width 44 height 12
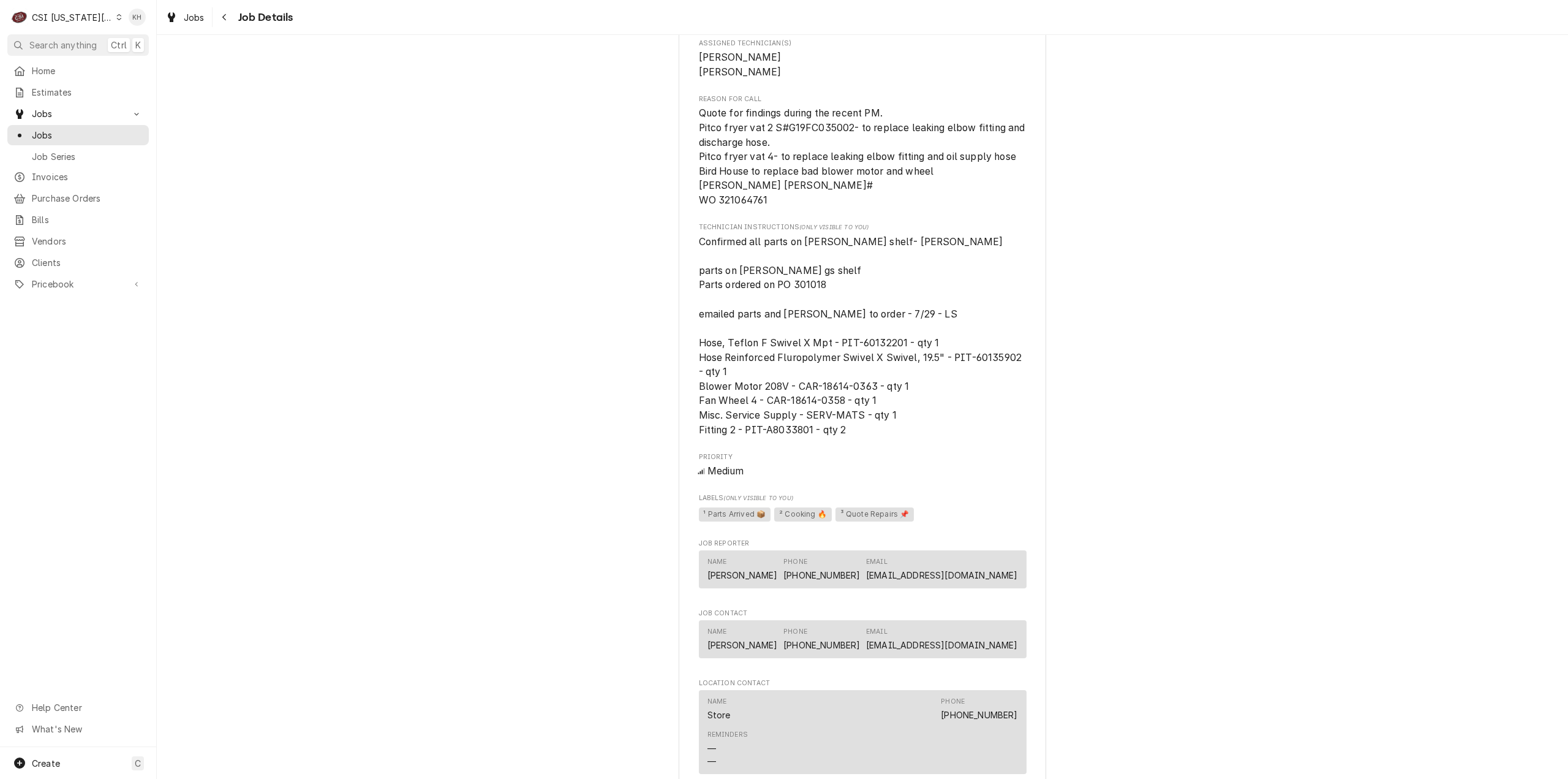
scroll to position [1655, 0]
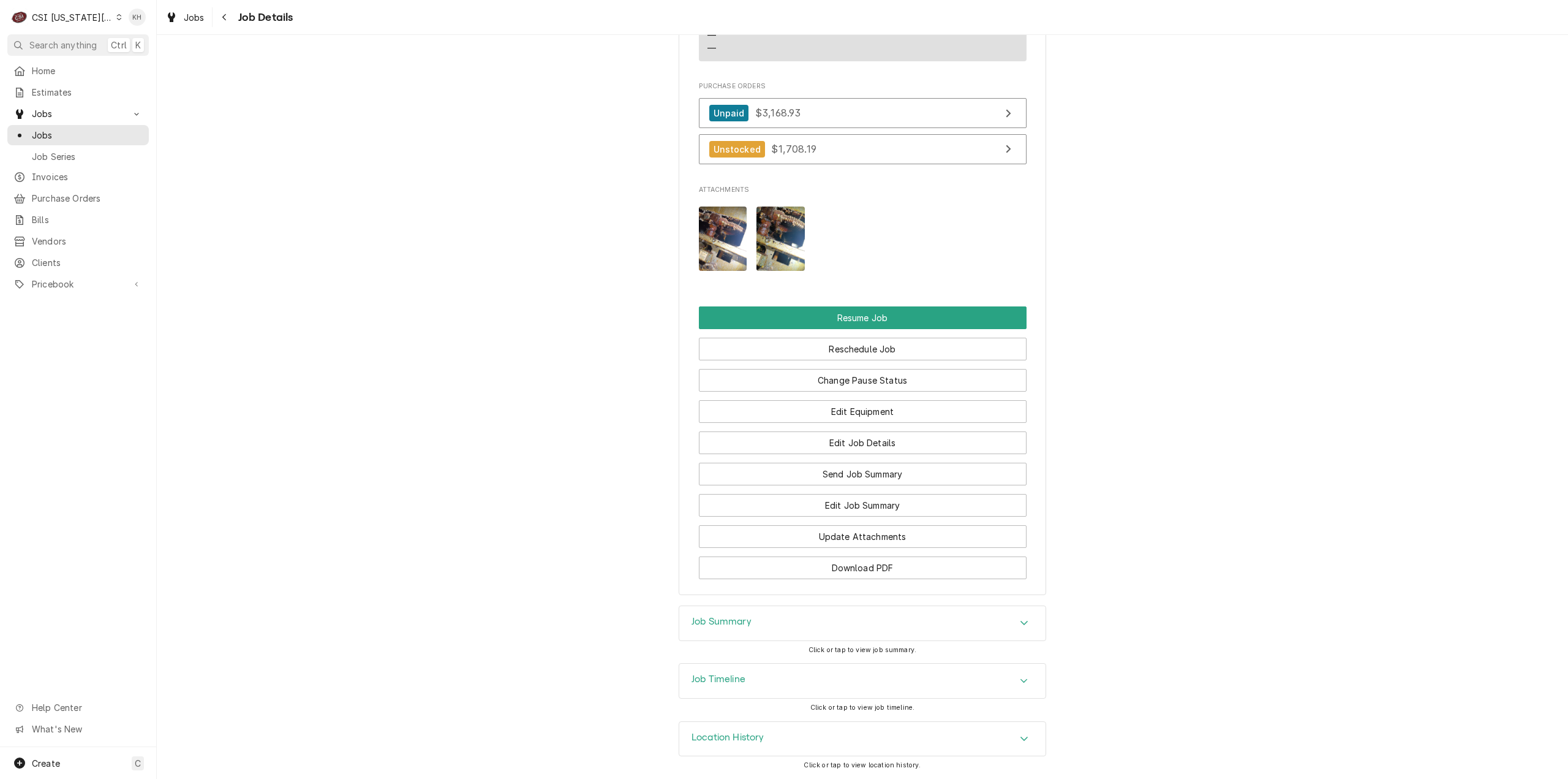
click at [759, 672] on div "Job Timeline" at bounding box center [863, 681] width 366 height 34
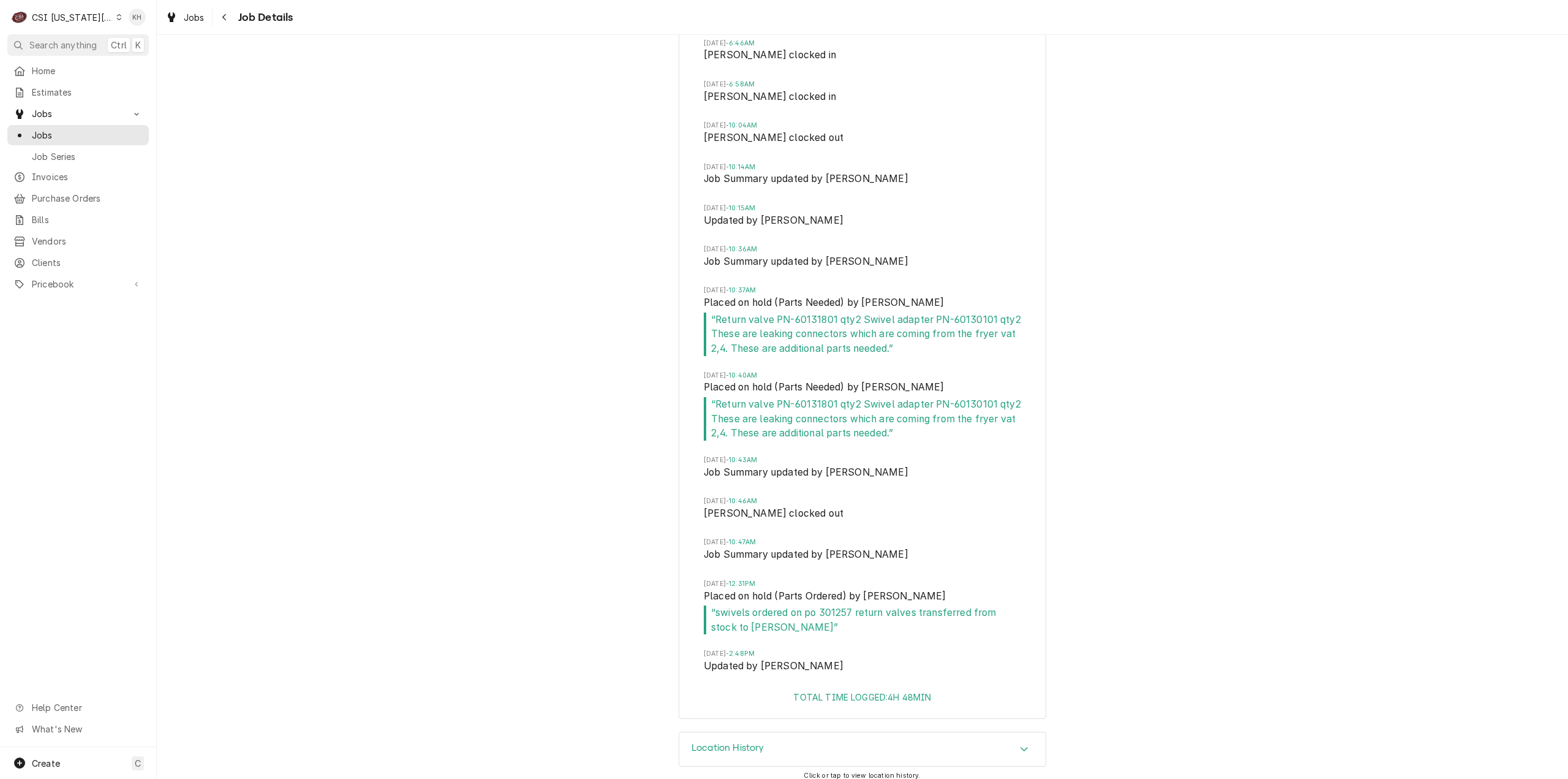
scroll to position [3867, 0]
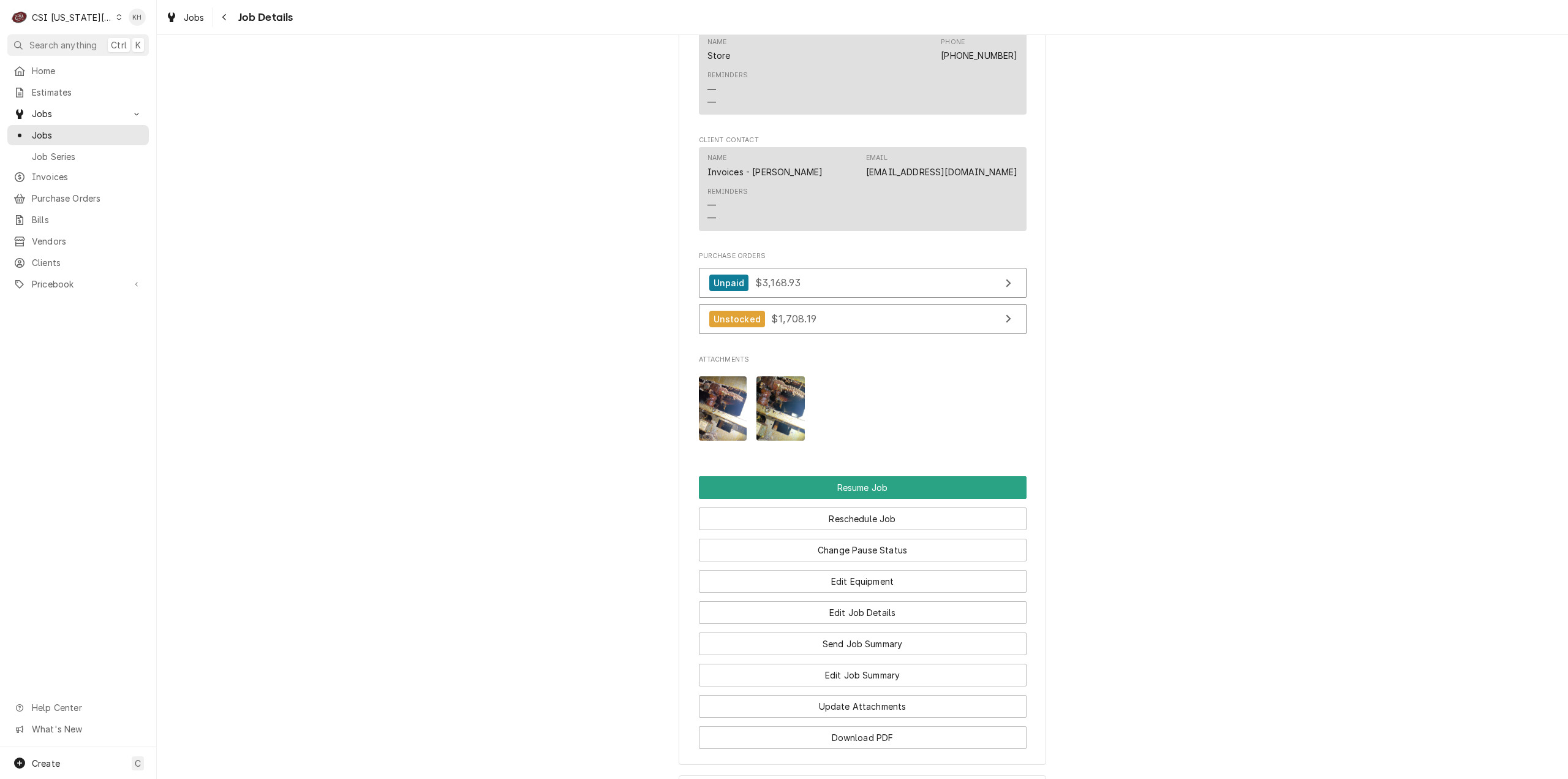
drag, startPoint x: 1271, startPoint y: 524, endPoint x: 1143, endPoint y: 450, distance: 147.9
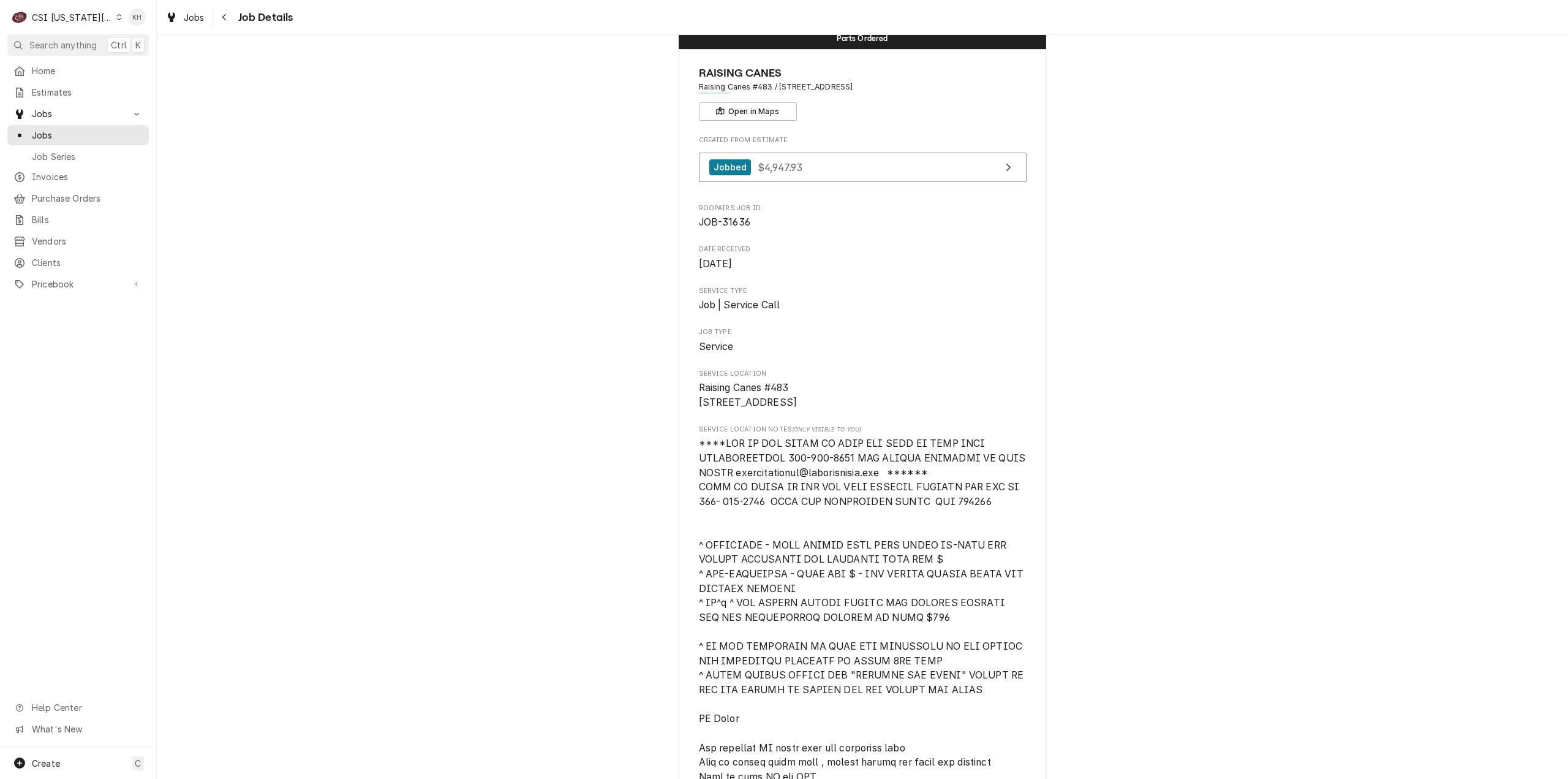
scroll to position [0, 0]
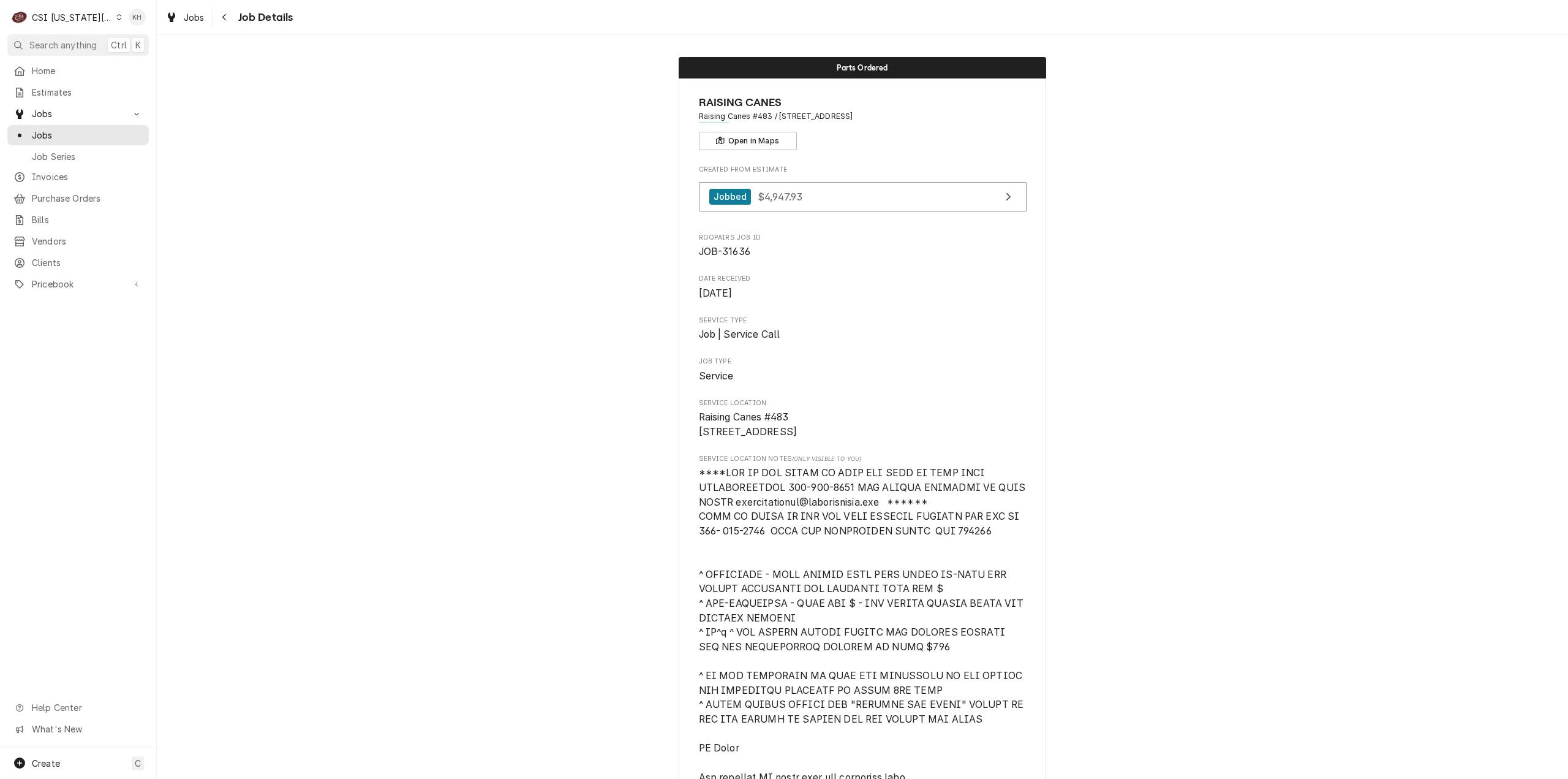
click at [71, 20] on div "CSI [US_STATE][GEOGRAPHIC_DATA]" at bounding box center [72, 17] width 81 height 12
click at [168, 68] on div "CSI St. [PERSON_NAME]" at bounding box center [210, 67] width 179 height 12
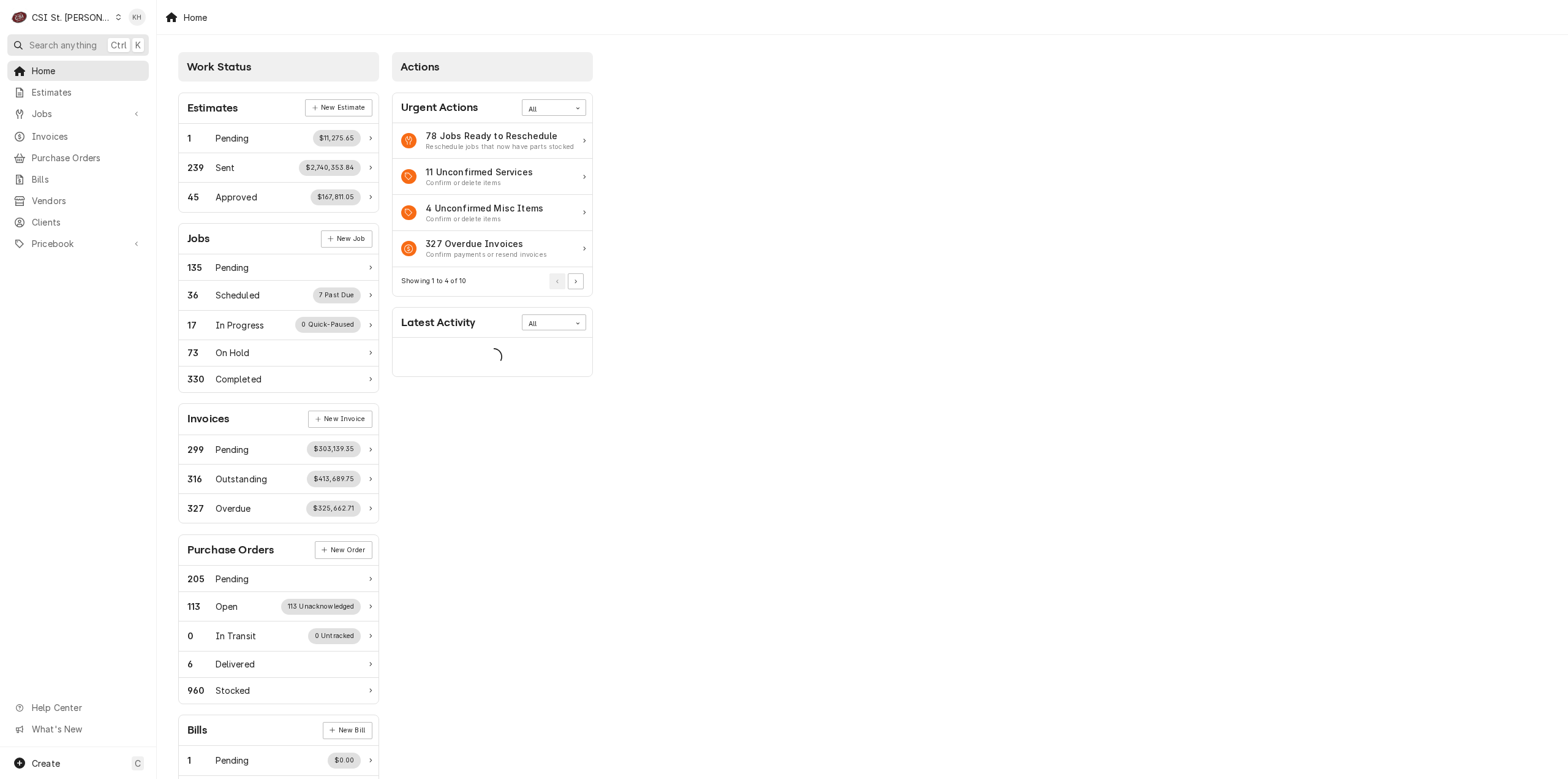
click at [81, 43] on span "Search anything" at bounding box center [62, 44] width 67 height 12
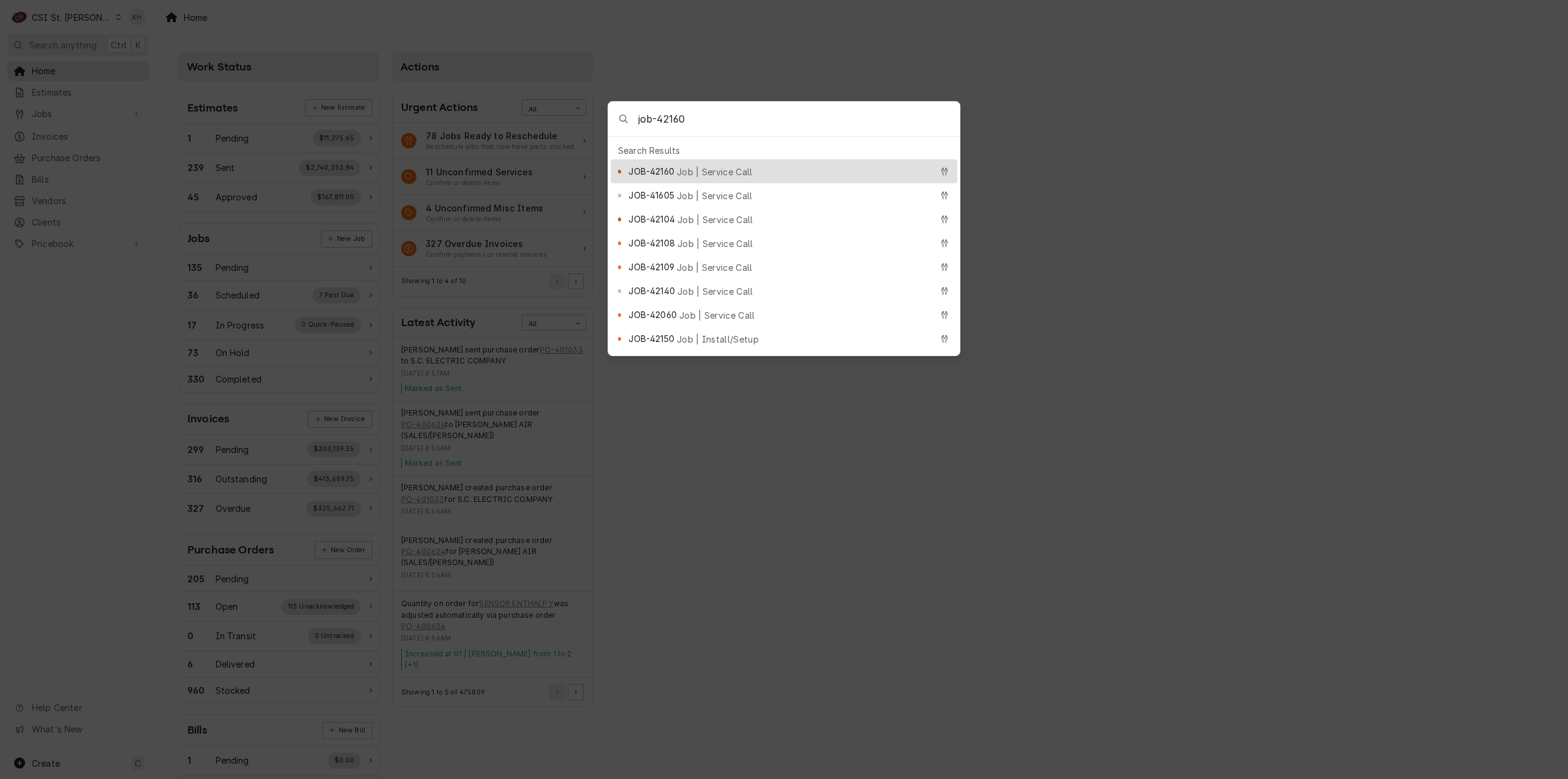
type input "job-42160"
click at [673, 166] on span "JOB-42160" at bounding box center [651, 171] width 45 height 12
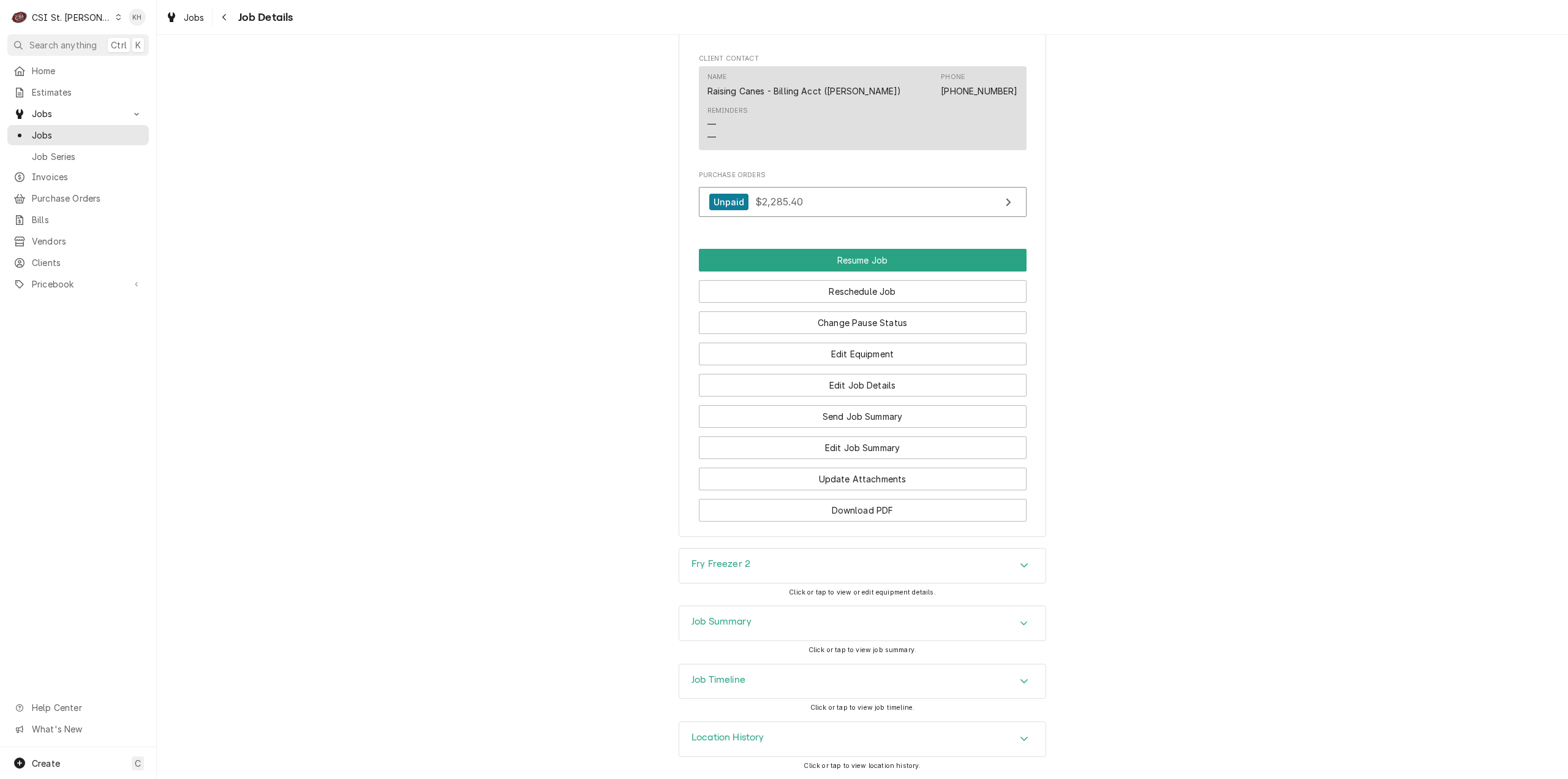
click at [721, 687] on div "Job Timeline" at bounding box center [718, 682] width 54 height 15
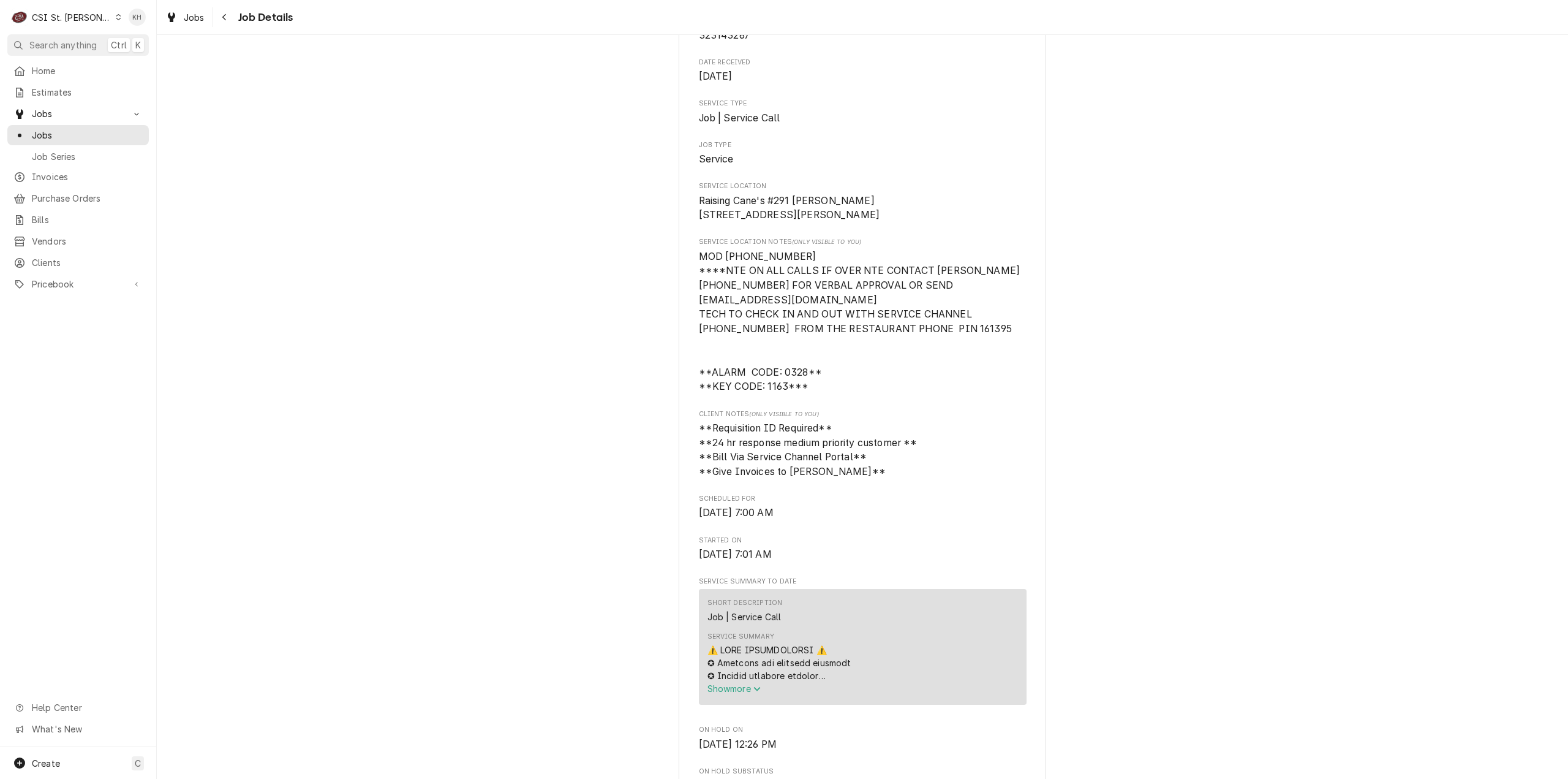
scroll to position [79, 0]
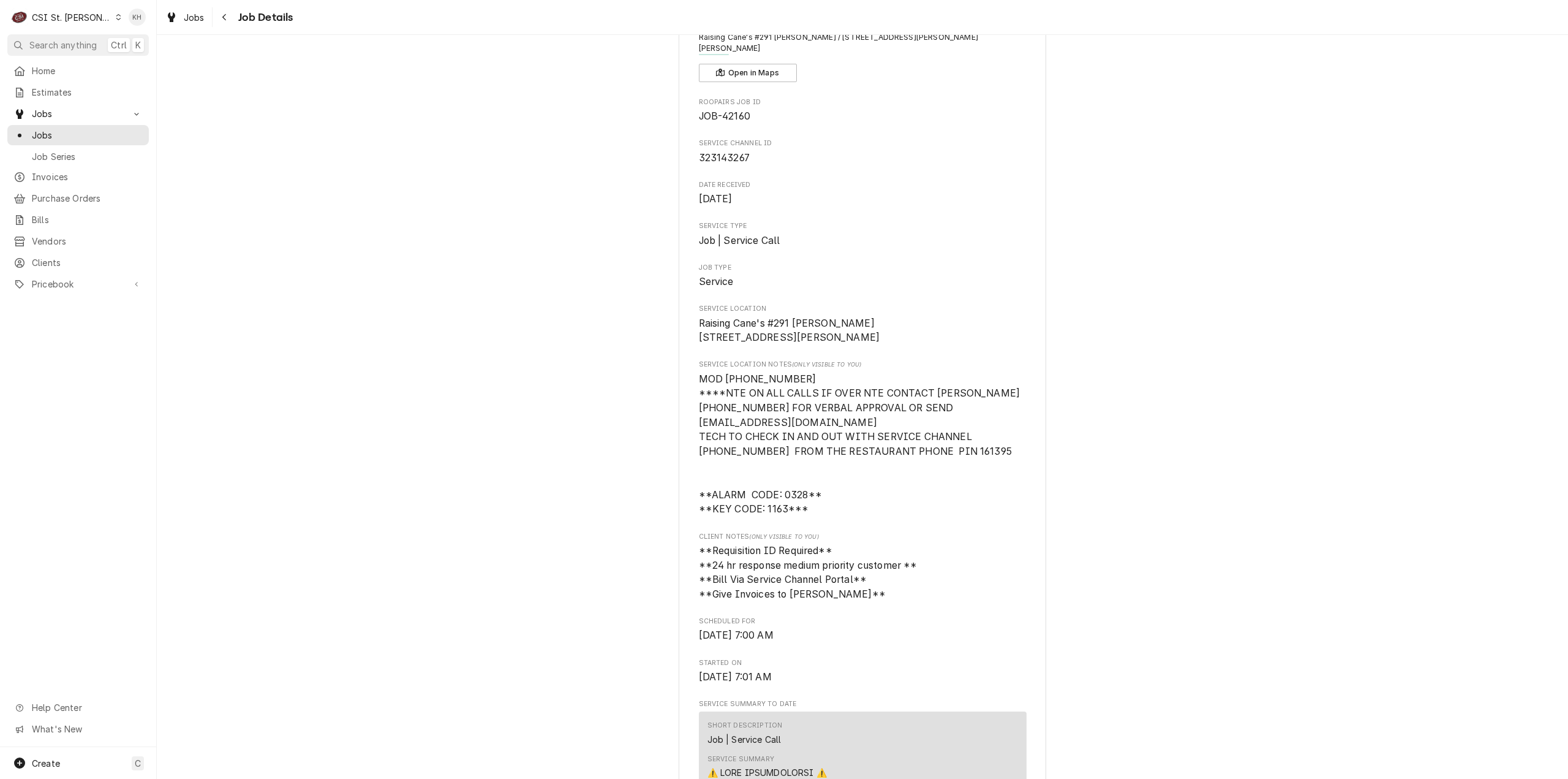
click at [54, 16] on div "CSI St. [PERSON_NAME]" at bounding box center [72, 17] width 80 height 12
click at [112, 36] on div "CSI [US_STATE]" at bounding box center [187, 46] width 174 height 20
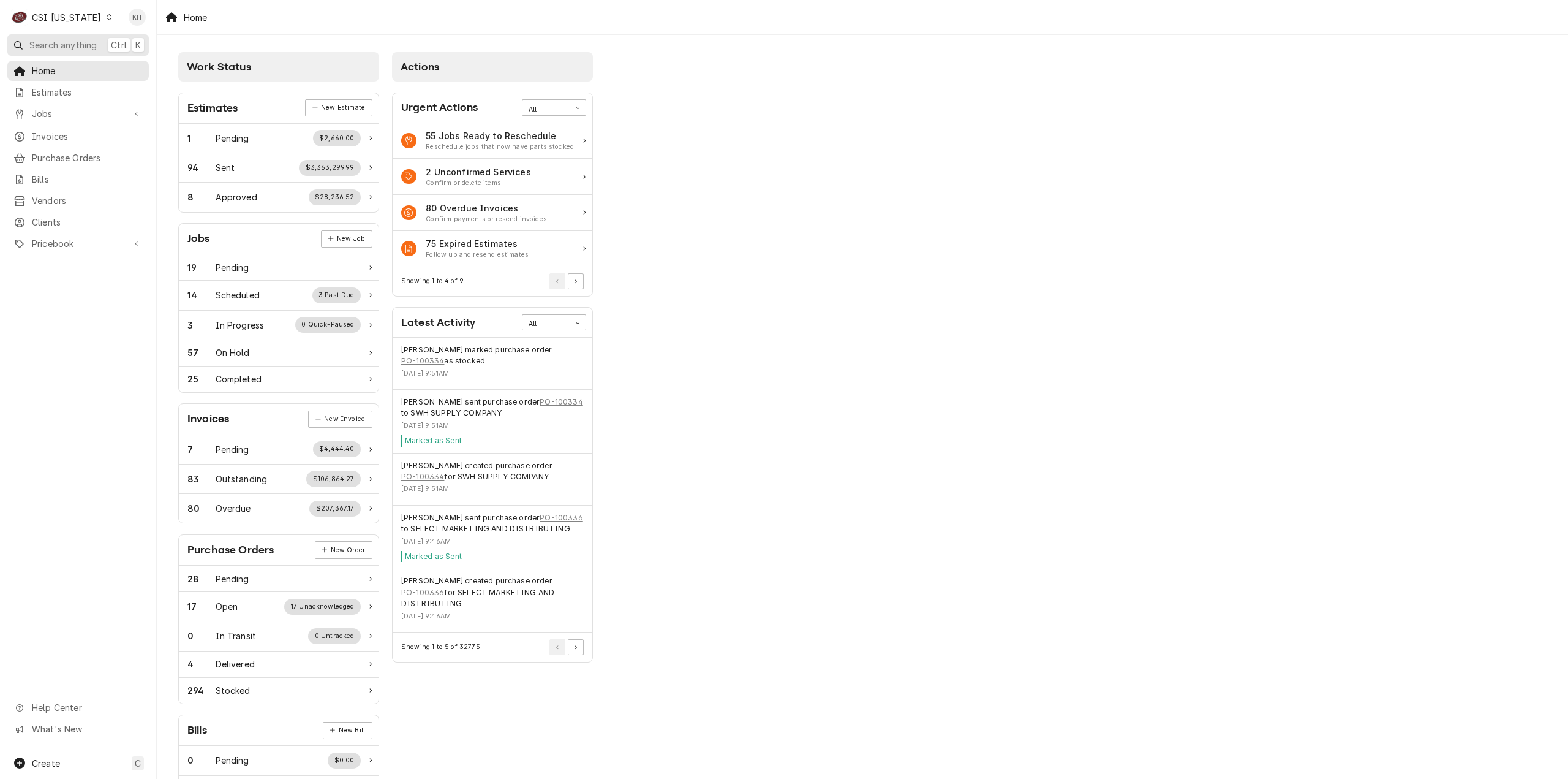
click at [82, 42] on span "Search anything" at bounding box center [62, 44] width 67 height 12
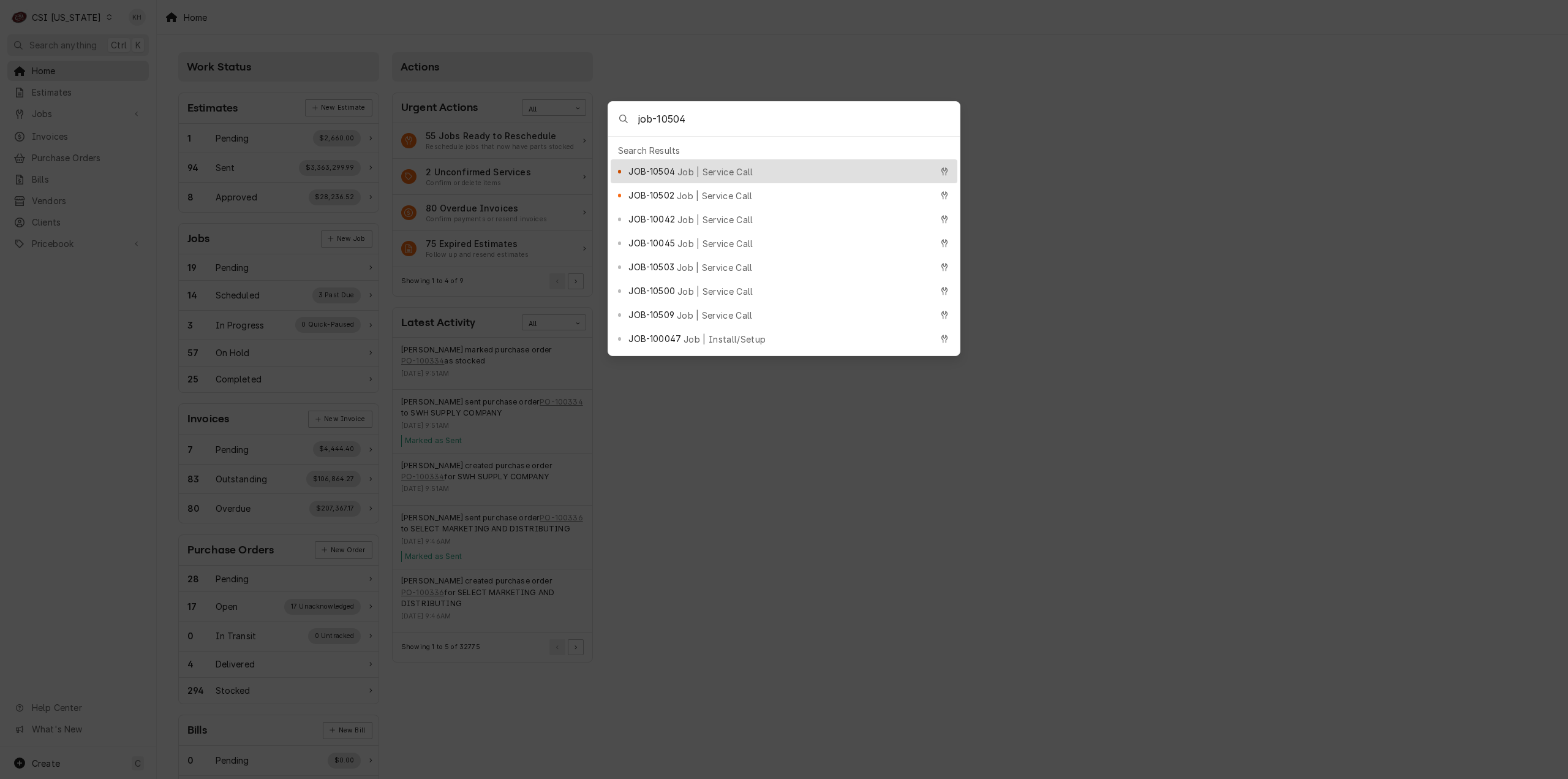
type input "job-10504"
click at [697, 164] on div "JOB-10504 Job | Service Call" at bounding box center [779, 171] width 302 height 14
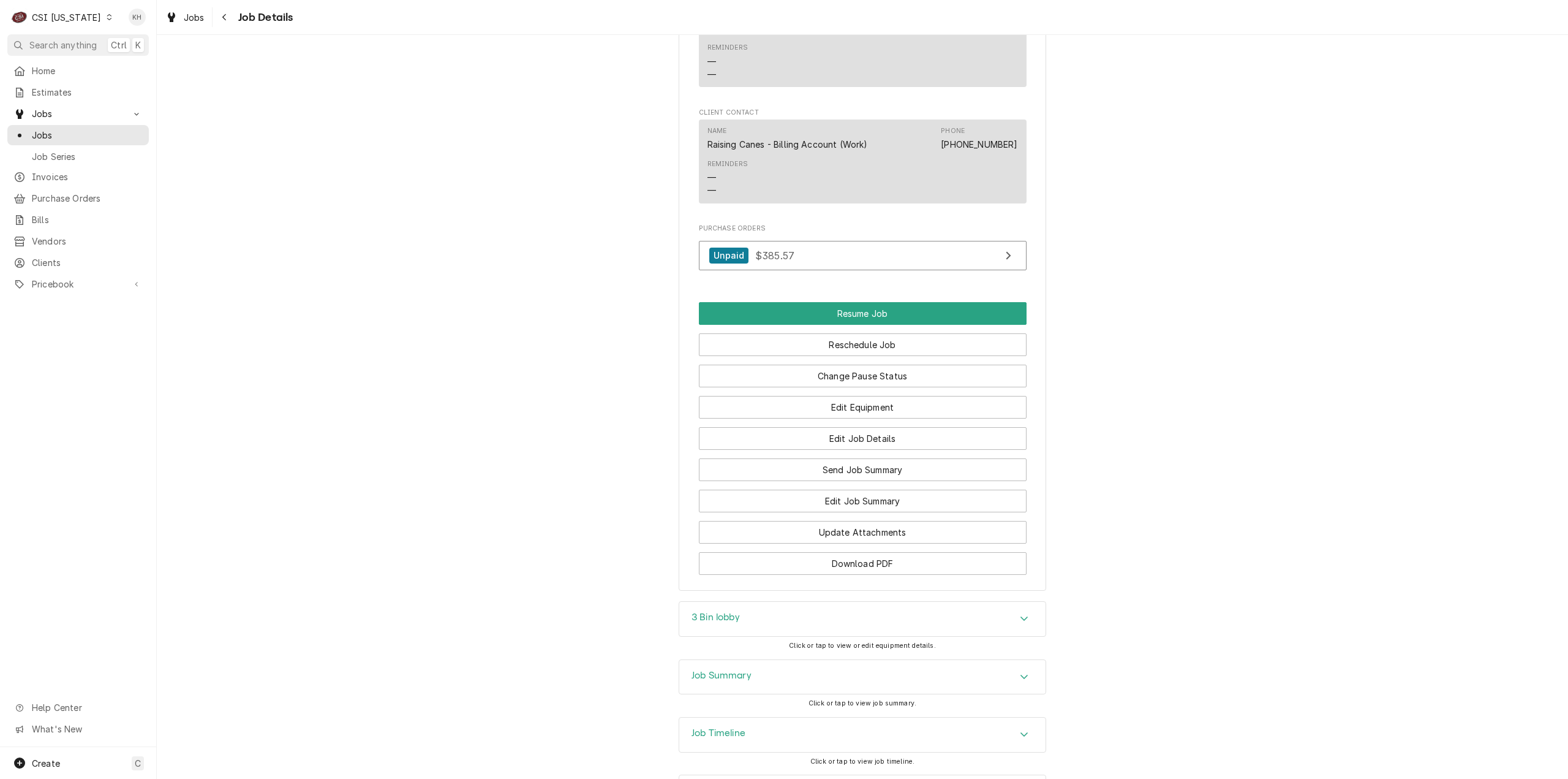
scroll to position [1615, 0]
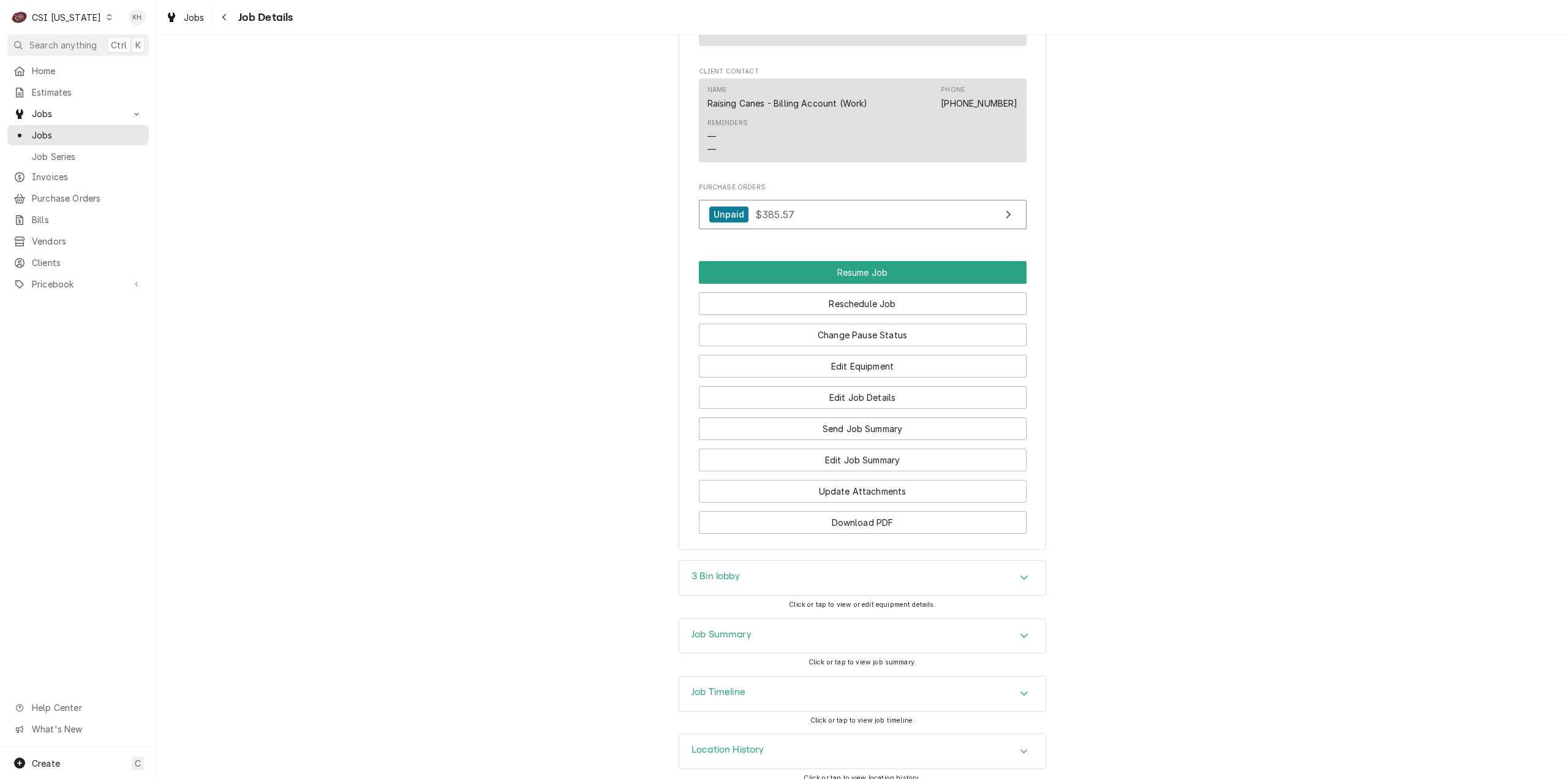
click at [752, 676] on div "Job Timeline" at bounding box center [862, 693] width 367 height 36
click at [756, 677] on div "Job Timeline" at bounding box center [863, 693] width 366 height 34
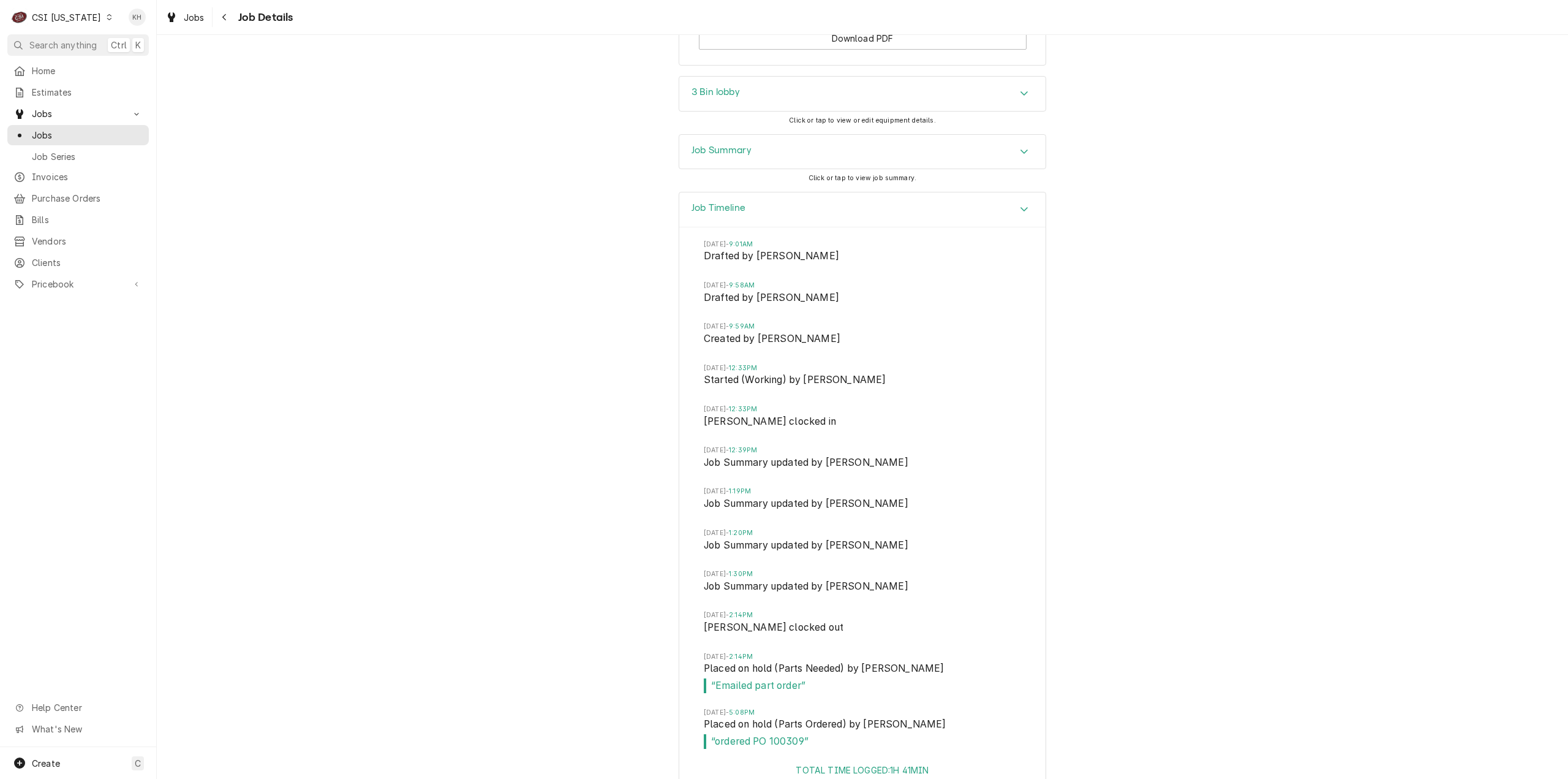
scroll to position [2169, 0]
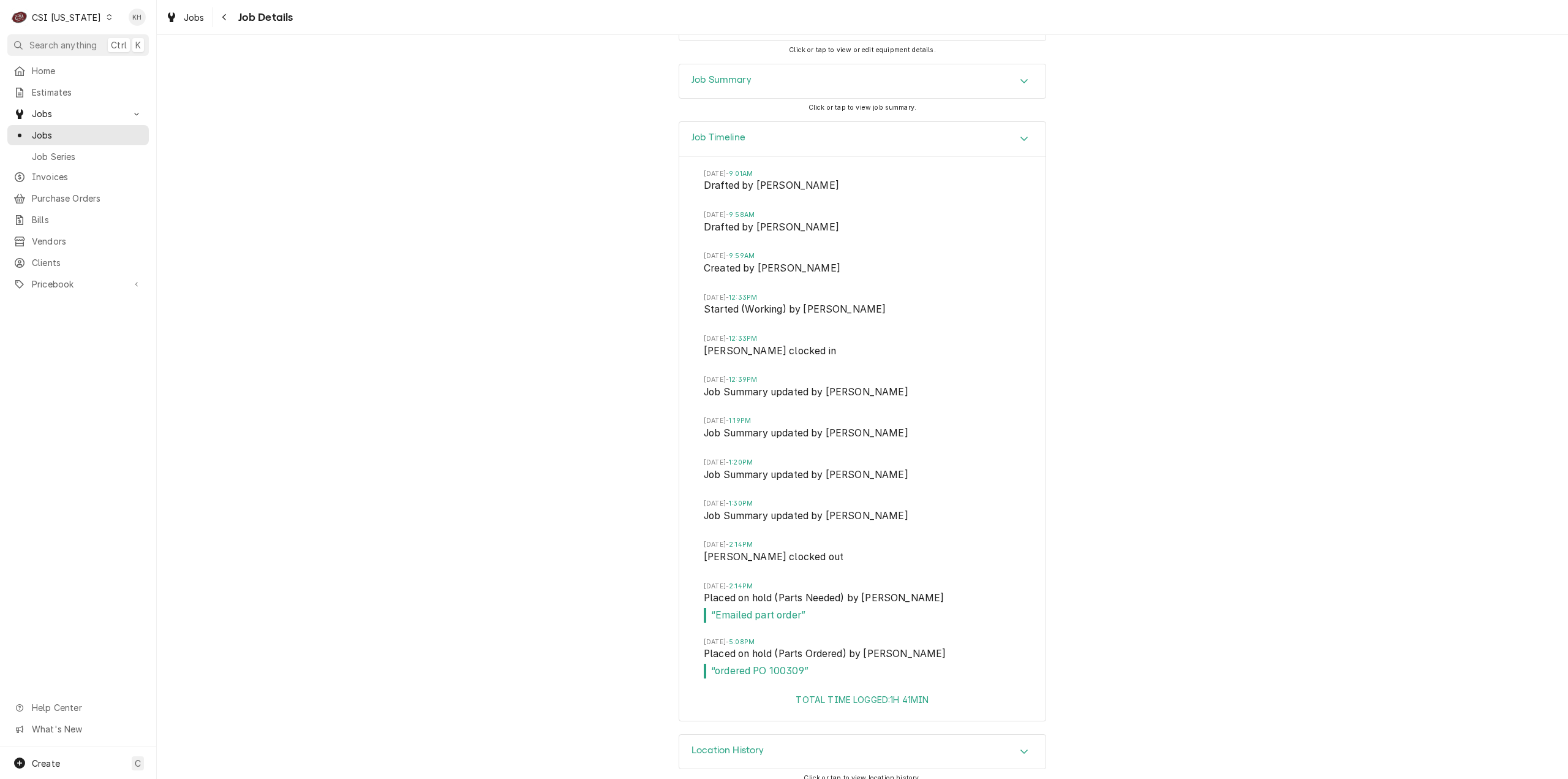
click at [85, 22] on div "CSI Kentucky" at bounding box center [66, 17] width 69 height 12
click at [161, 71] on div "CSI St. Louis" at bounding box center [191, 67] width 162 height 12
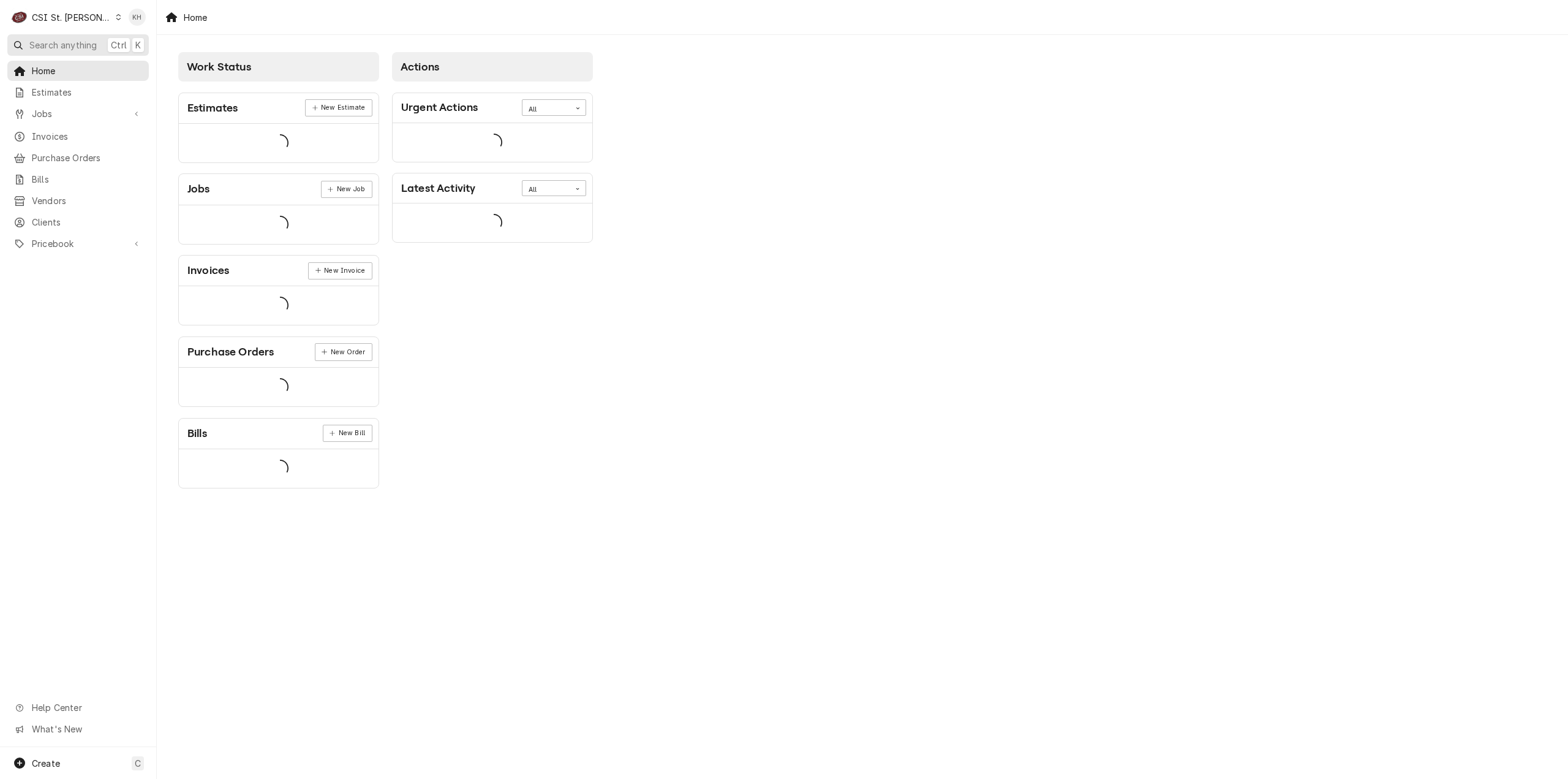
drag, startPoint x: 72, startPoint y: 46, endPoint x: 467, endPoint y: 29, distance: 395.4
click at [73, 47] on span "Search anything" at bounding box center [62, 44] width 67 height 12
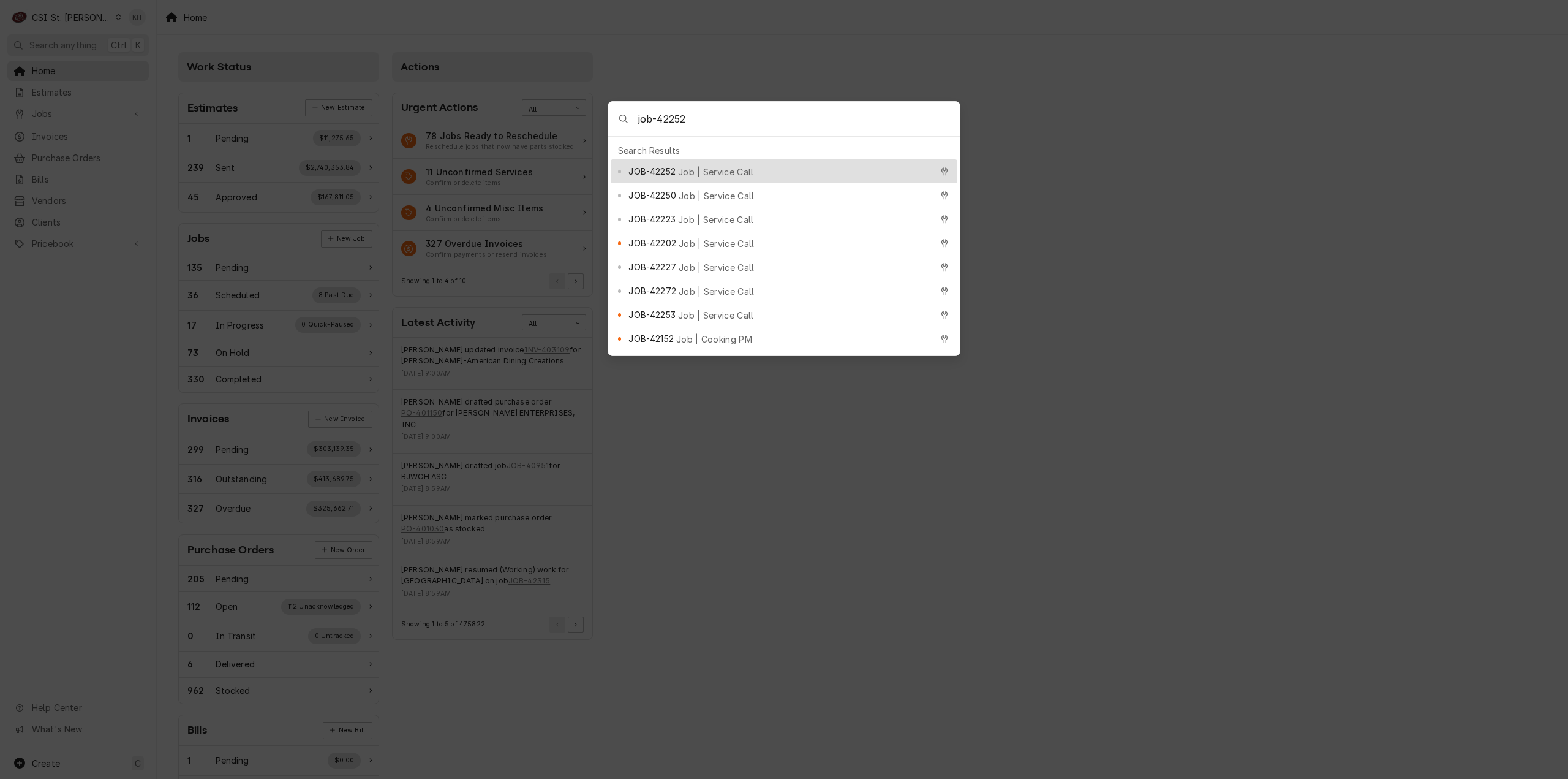
type input "job-42252"
click at [686, 168] on span "Job | Service Call" at bounding box center [715, 172] width 76 height 12
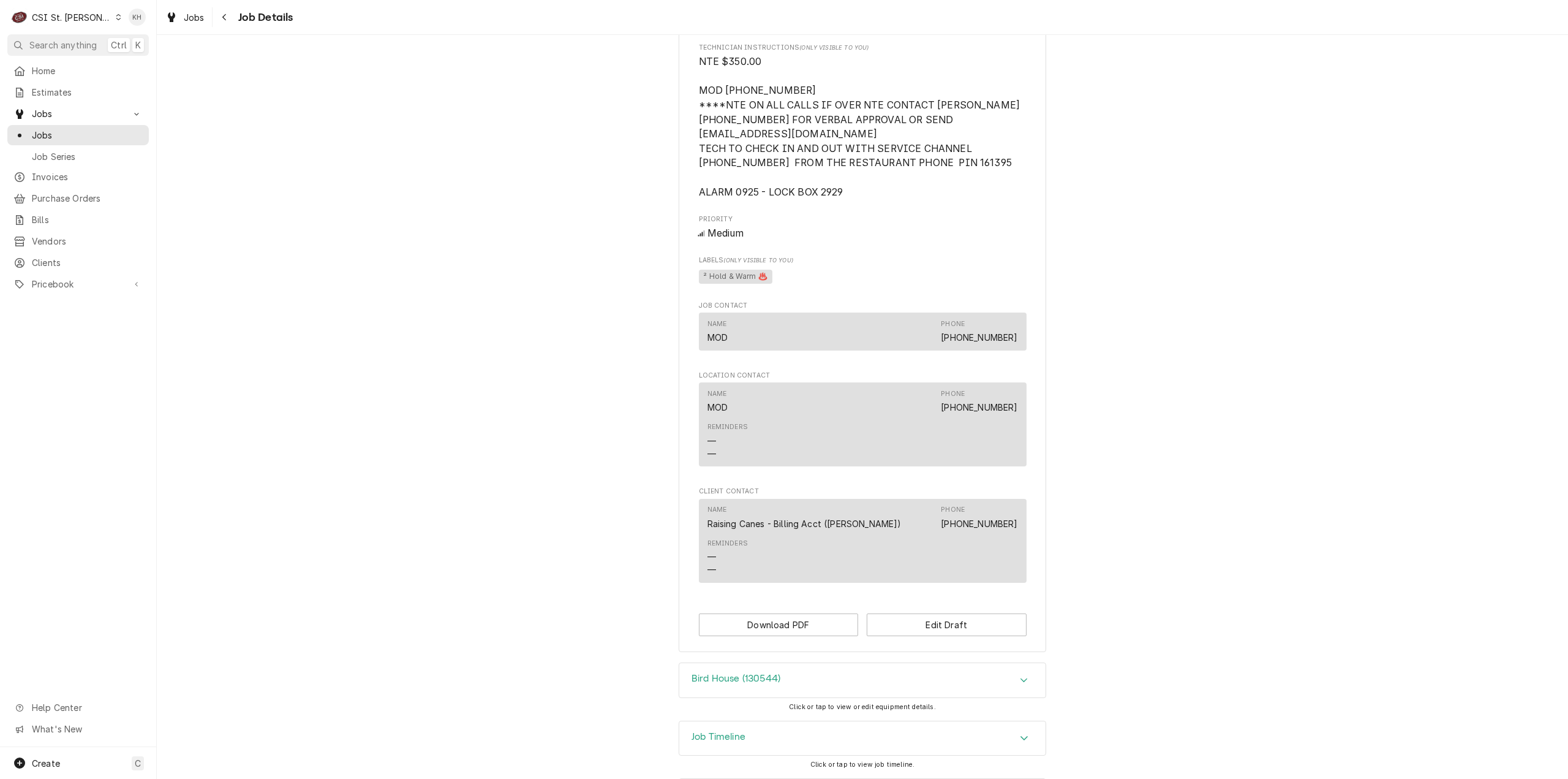
scroll to position [838, 0]
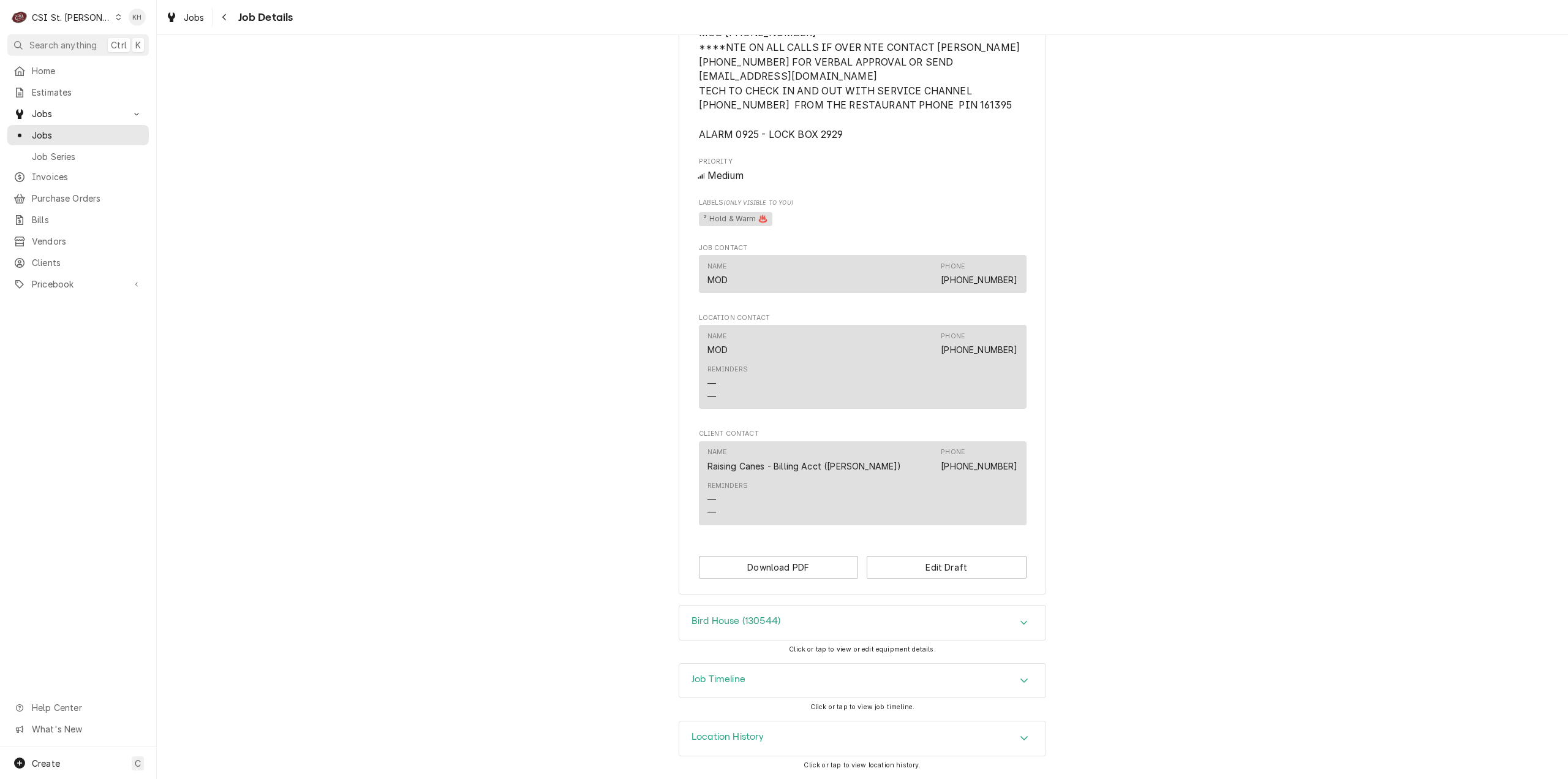
click at [729, 684] on h3 "Job Timeline" at bounding box center [718, 679] width 54 height 12
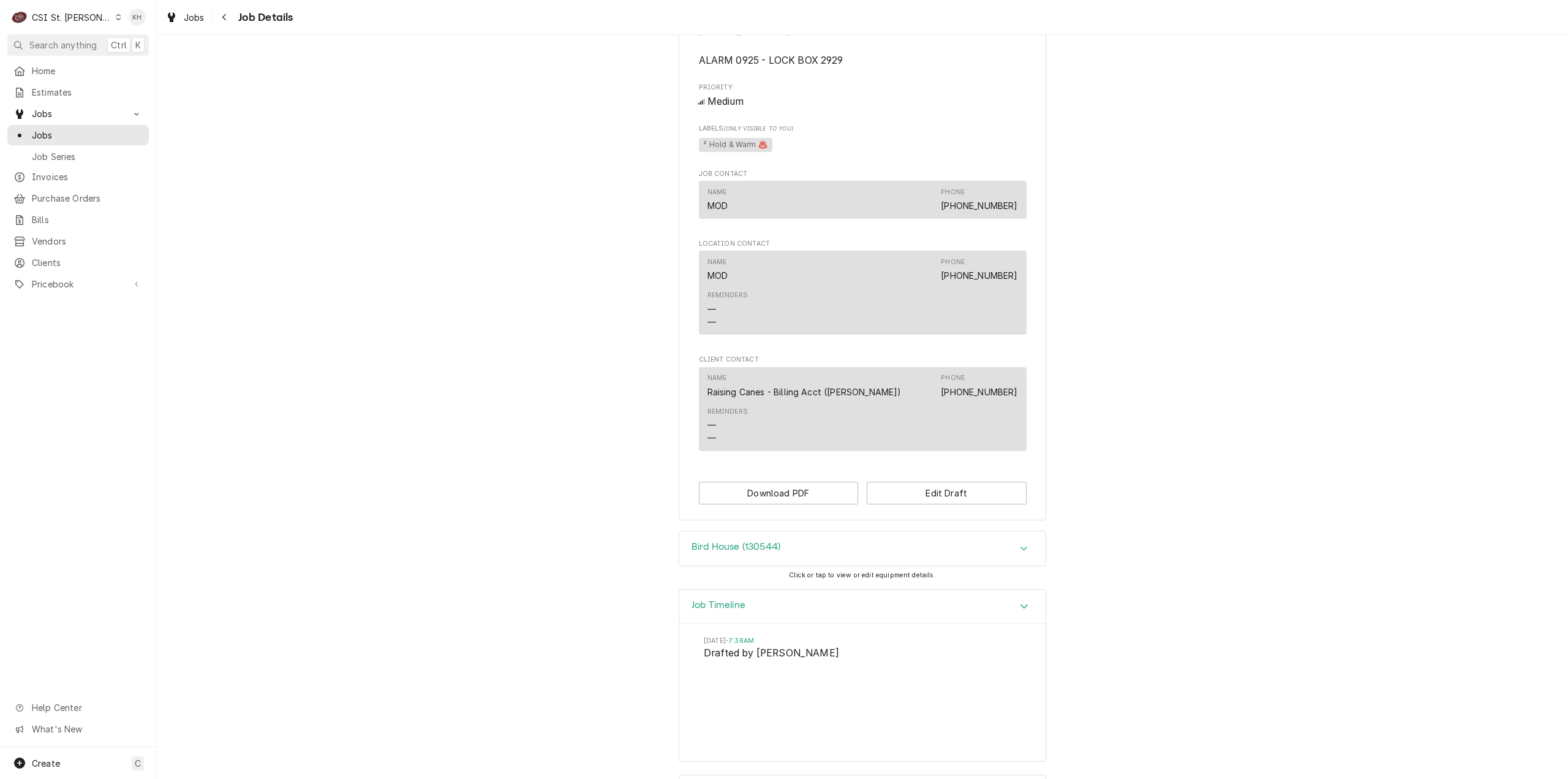
scroll to position [966, 0]
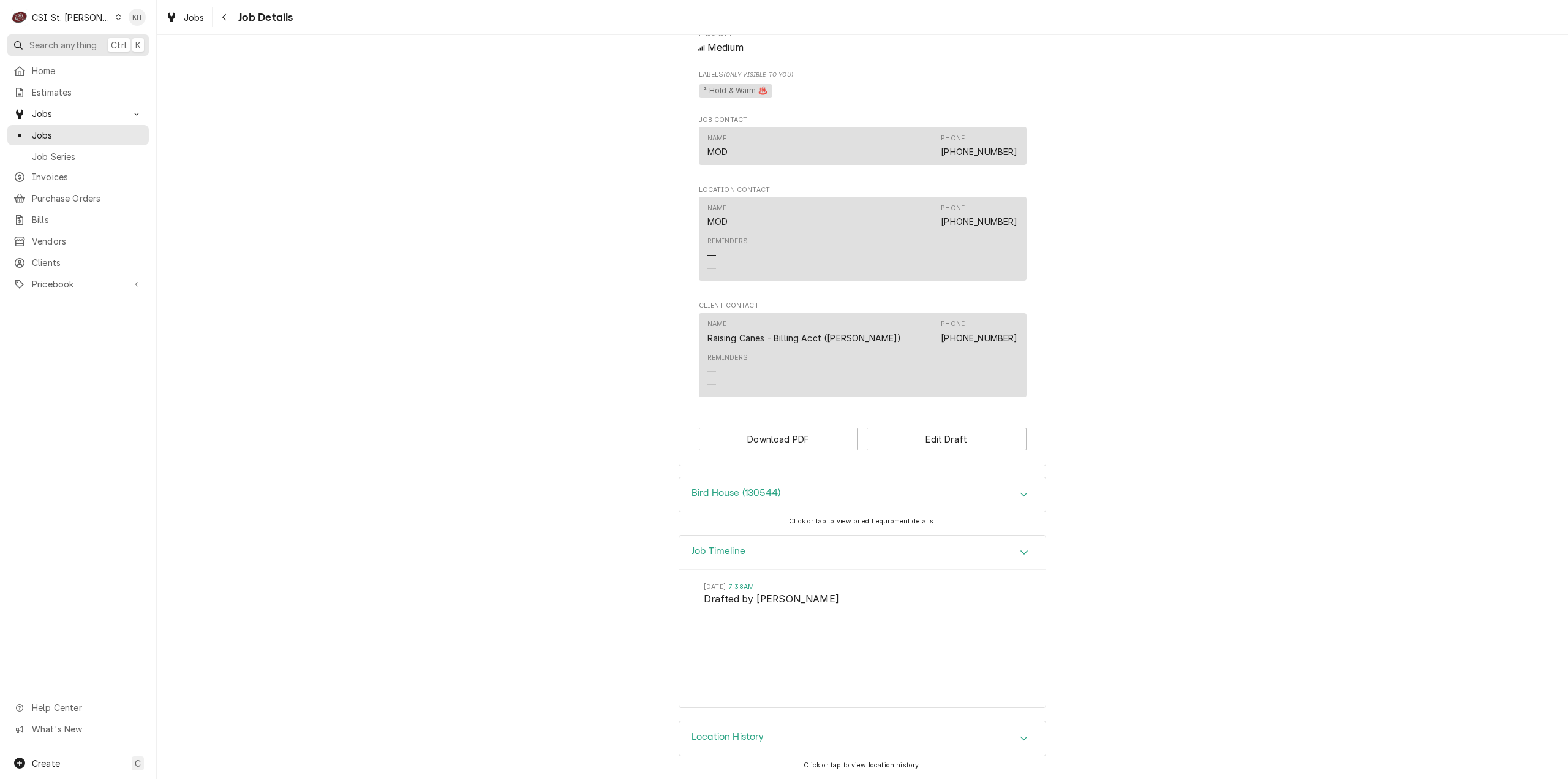
click at [89, 36] on button "Search anything Ctrl K" at bounding box center [78, 45] width 142 height 22
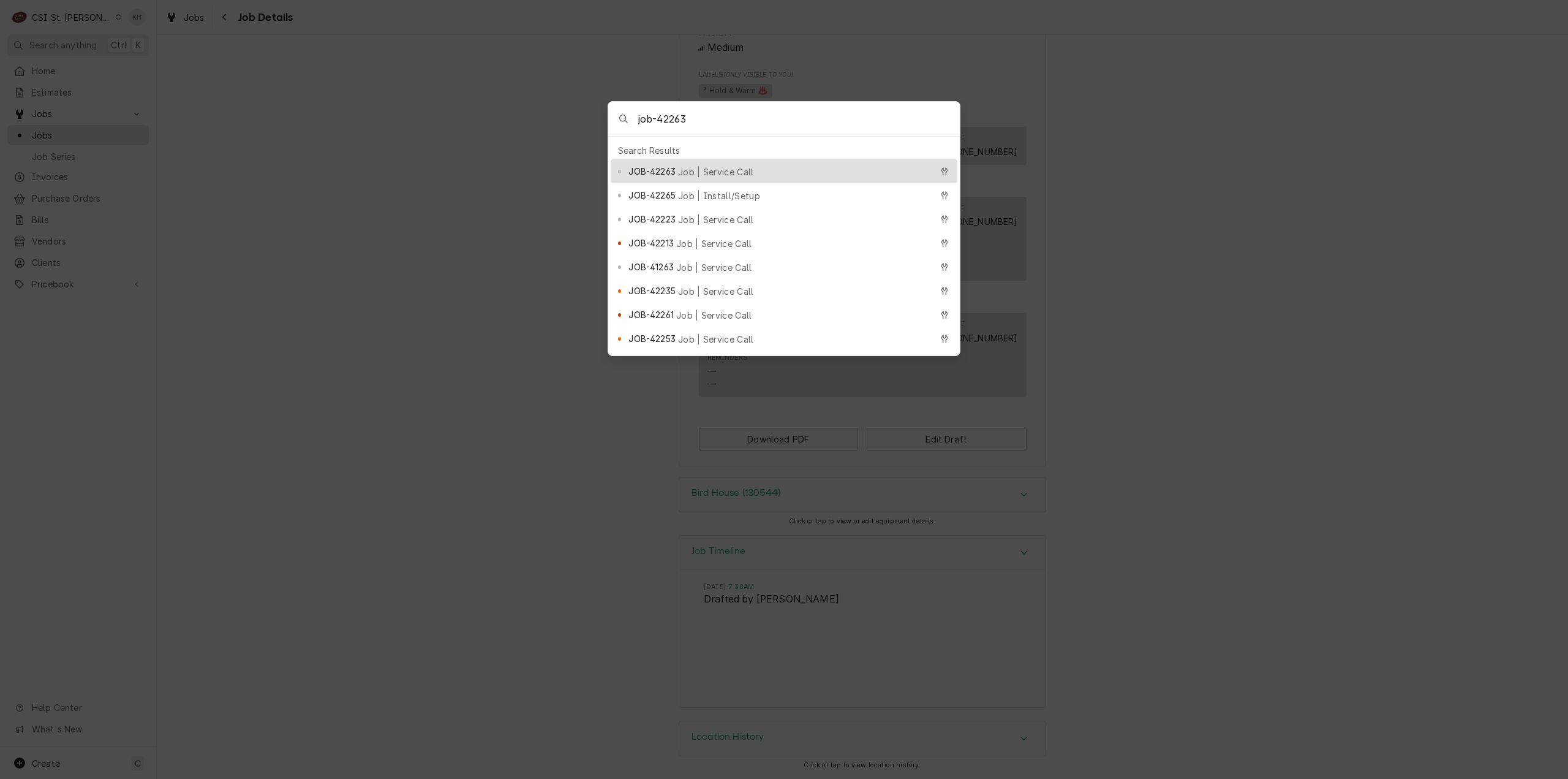
type input "job-42263"
click at [650, 165] on span "JOB-42263" at bounding box center [652, 171] width 47 height 12
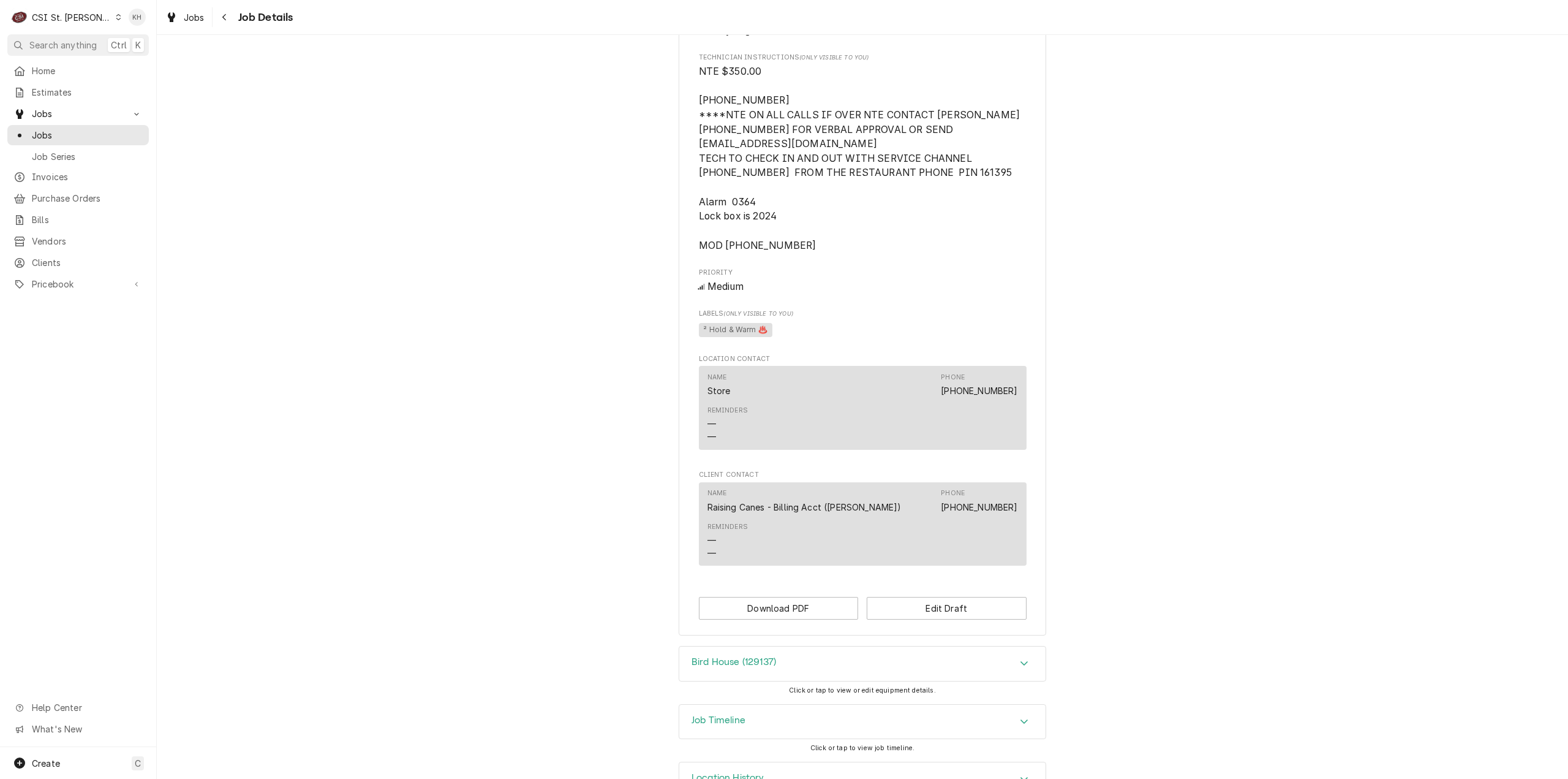
scroll to position [811, 0]
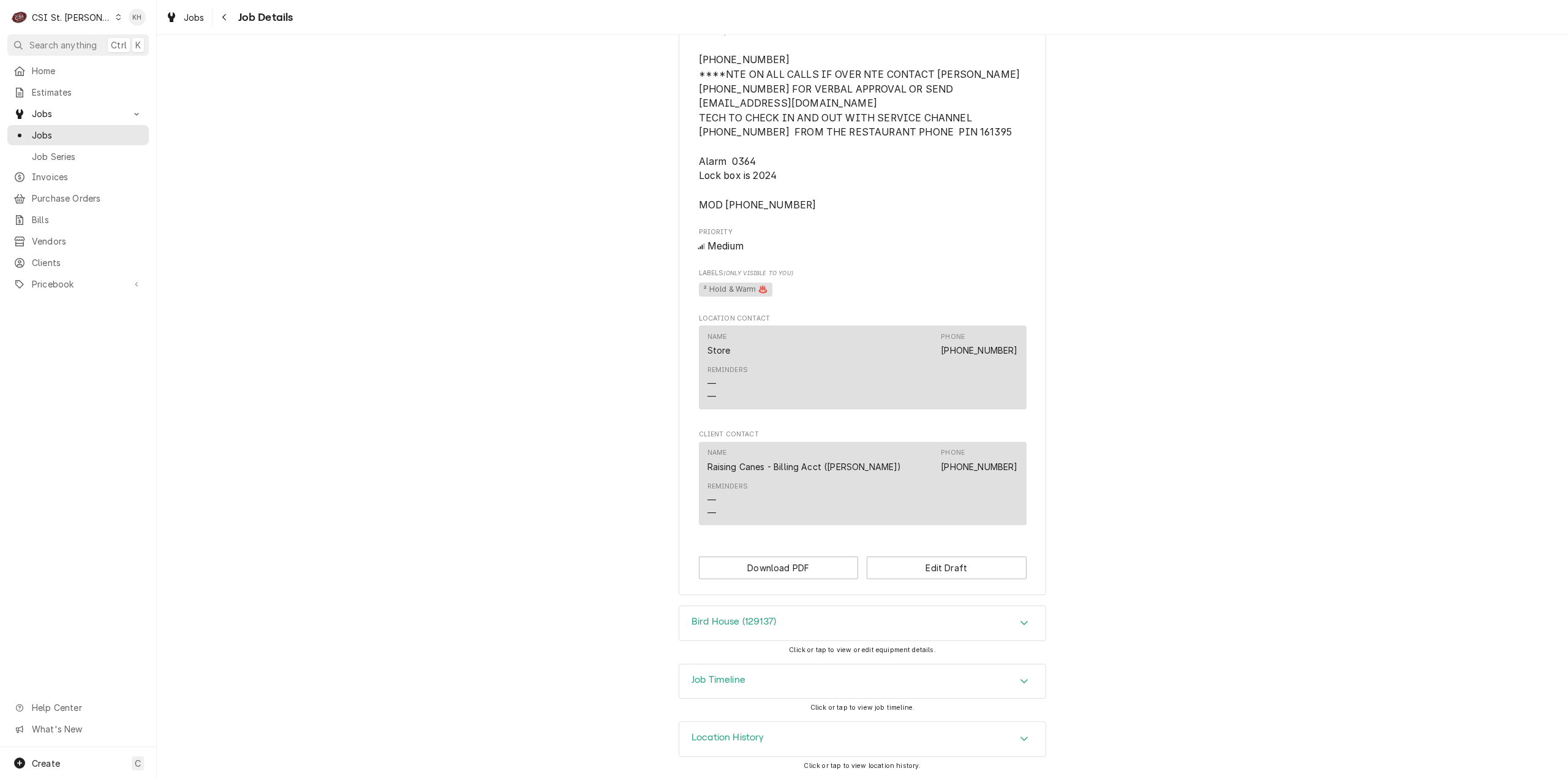
click at [716, 692] on div "Job Timeline" at bounding box center [863, 681] width 366 height 34
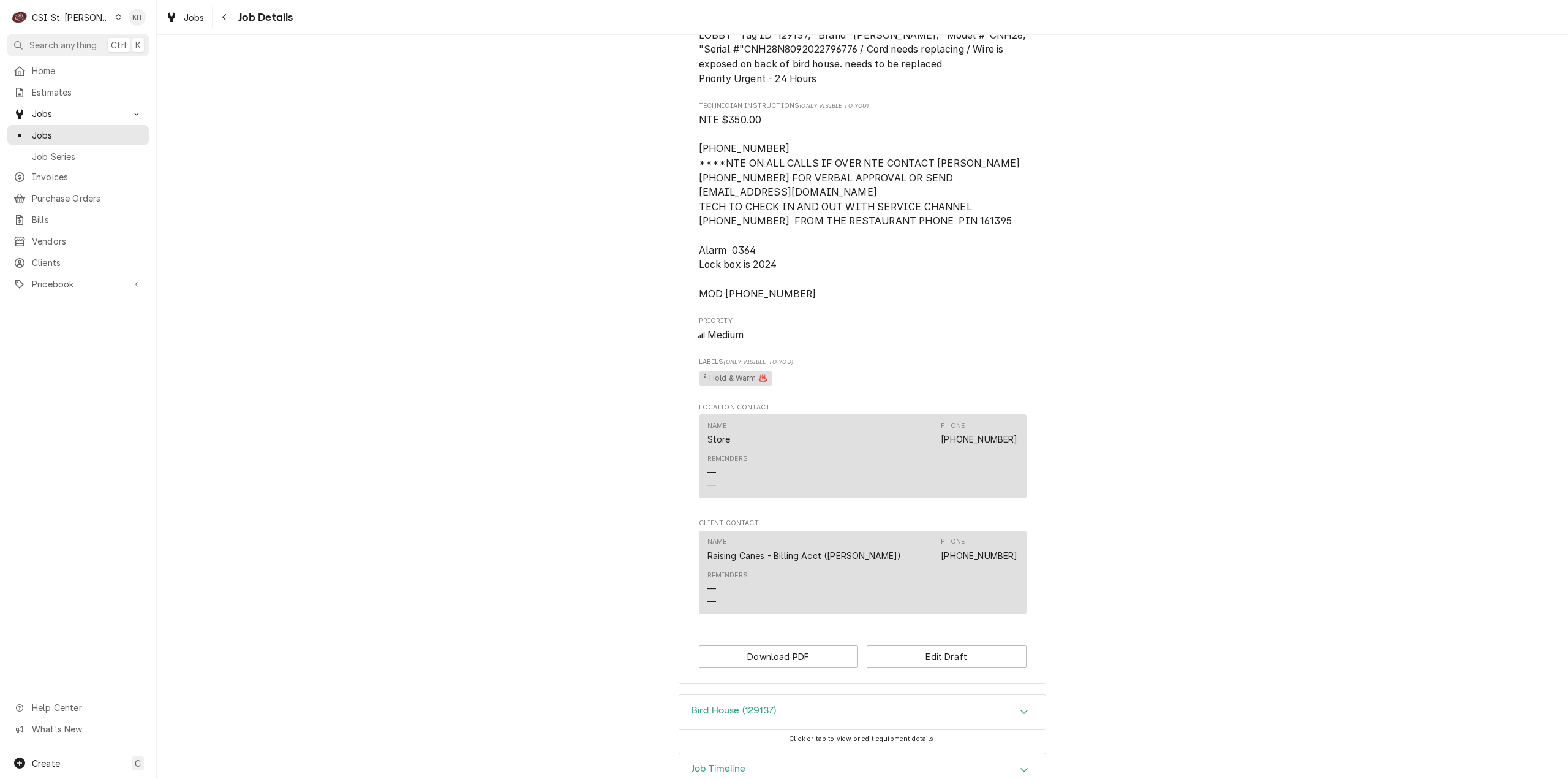
scroll to position [505, 0]
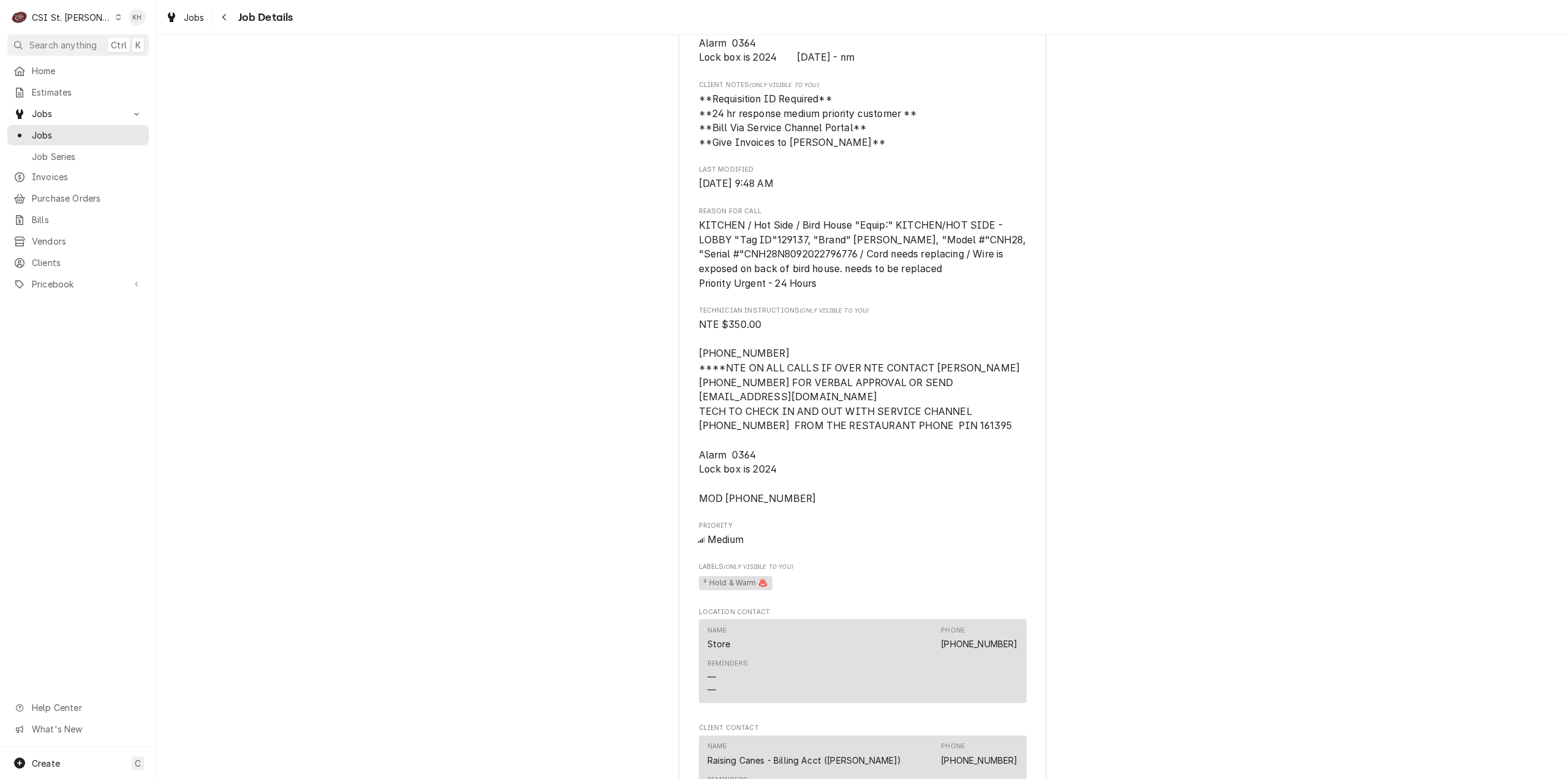
click at [42, 17] on div "CSI St. Louis" at bounding box center [72, 17] width 80 height 12
click at [120, 42] on div "CSI [US_STATE]" at bounding box center [188, 45] width 162 height 12
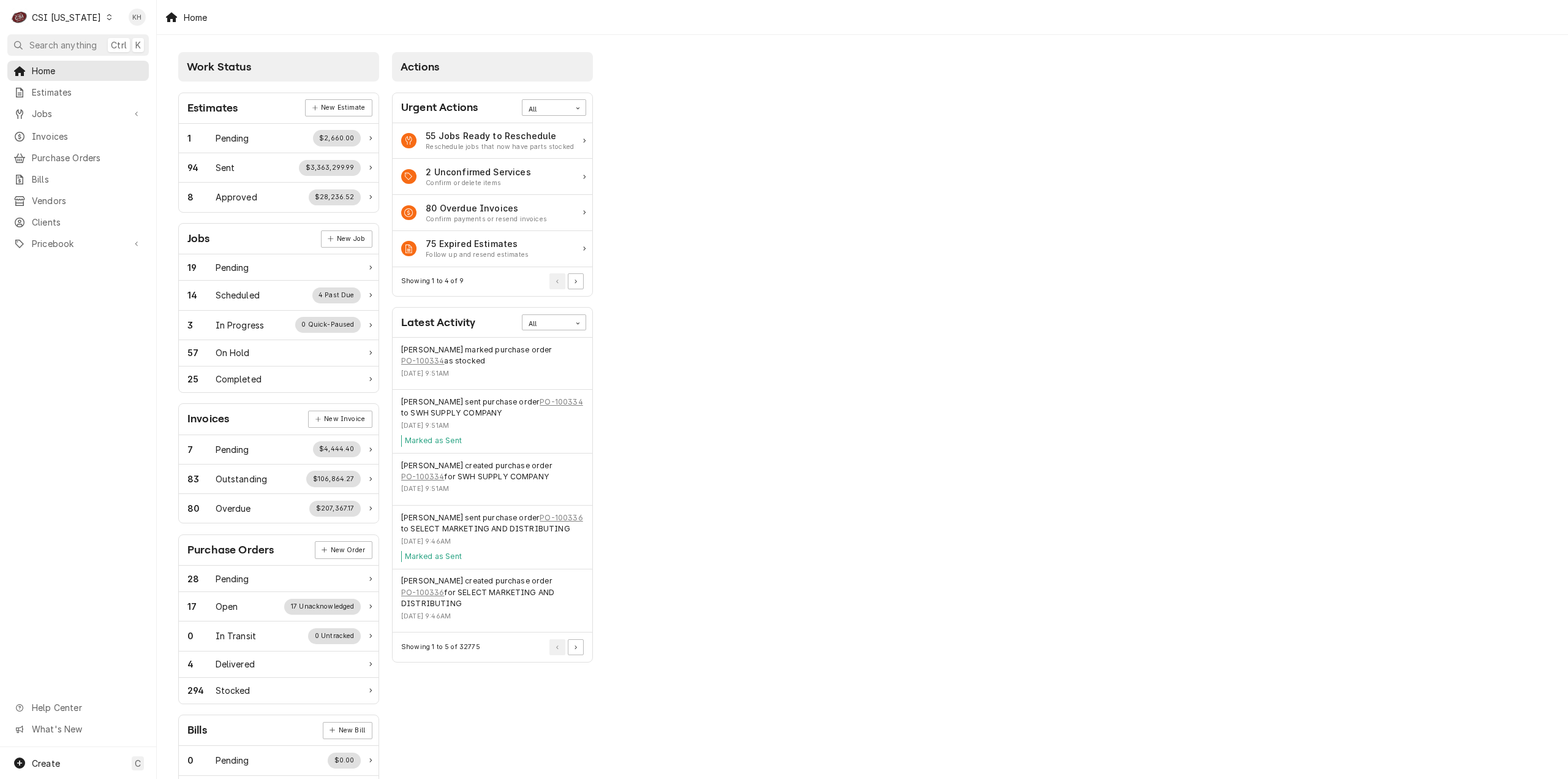
click at [57, 41] on span "Search anything" at bounding box center [62, 44] width 67 height 12
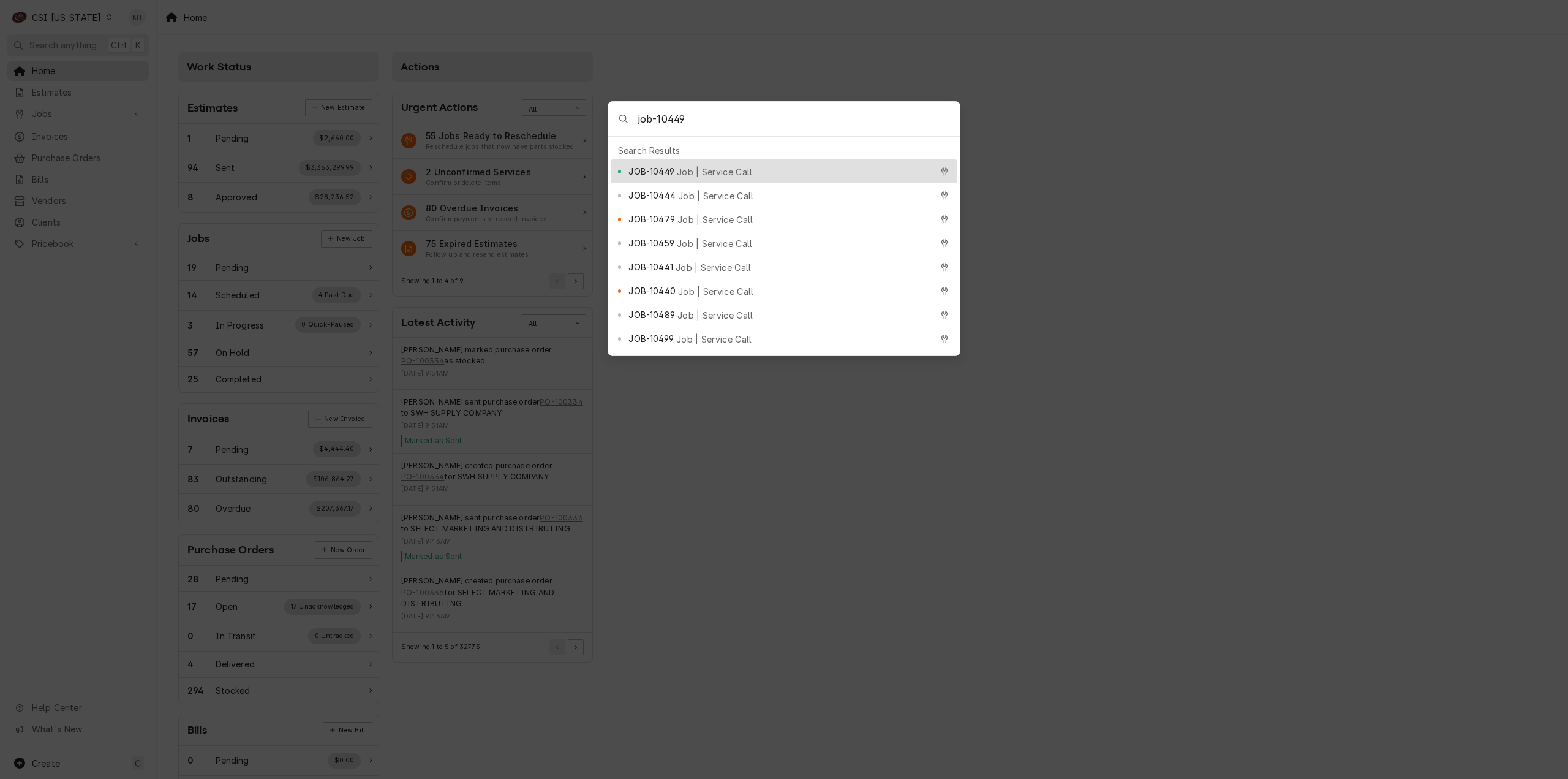
type input "job-10449"
click at [728, 164] on div "JOB-10449 Job | Service Call" at bounding box center [779, 171] width 302 height 14
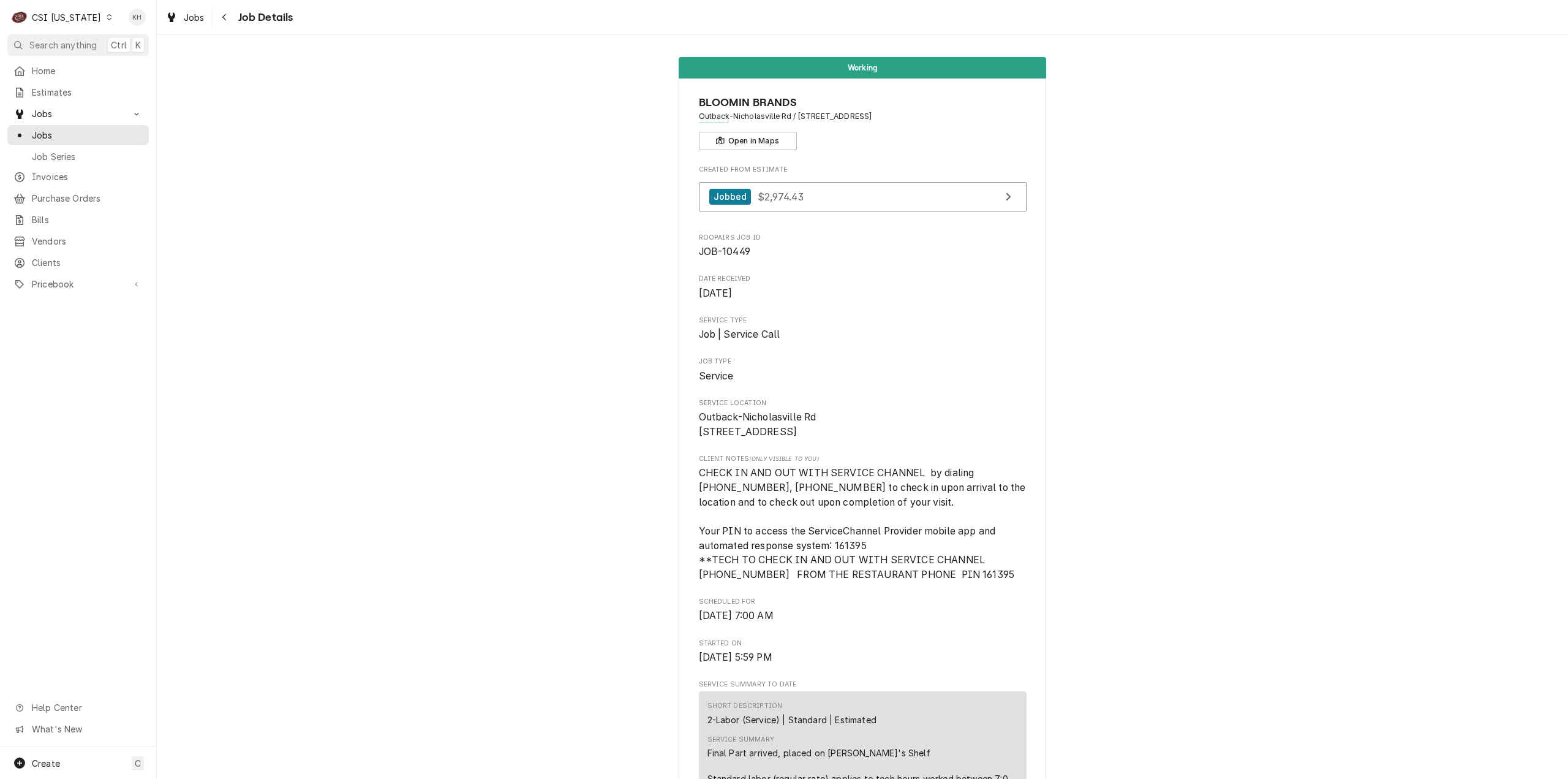
click at [80, 17] on div "CSI [US_STATE]" at bounding box center [66, 17] width 69 height 12
click at [140, 25] on div "CSI [US_STATE][GEOGRAPHIC_DATA]" at bounding box center [191, 23] width 162 height 12
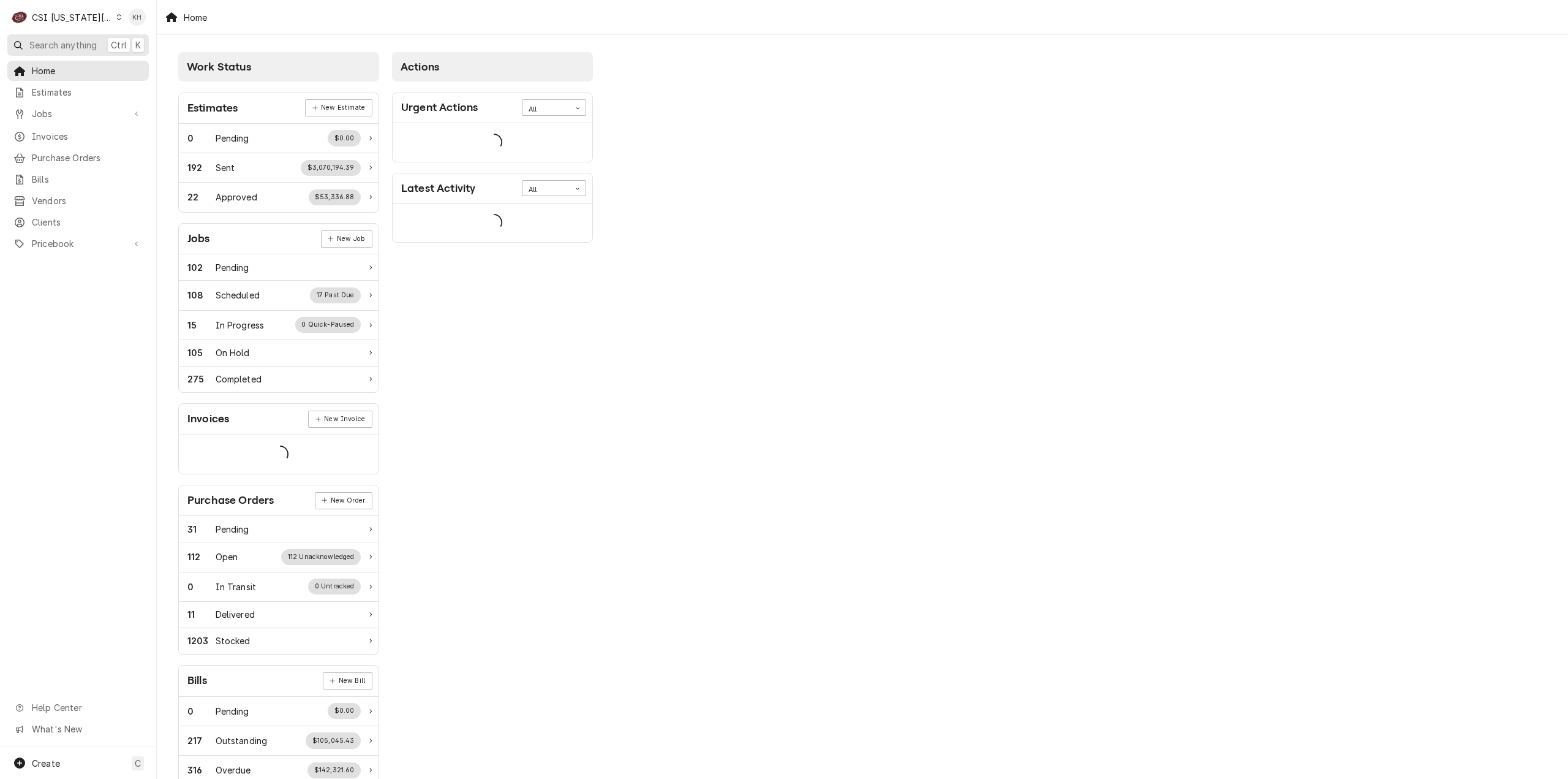
click at [59, 45] on span "Search anything" at bounding box center [62, 44] width 67 height 12
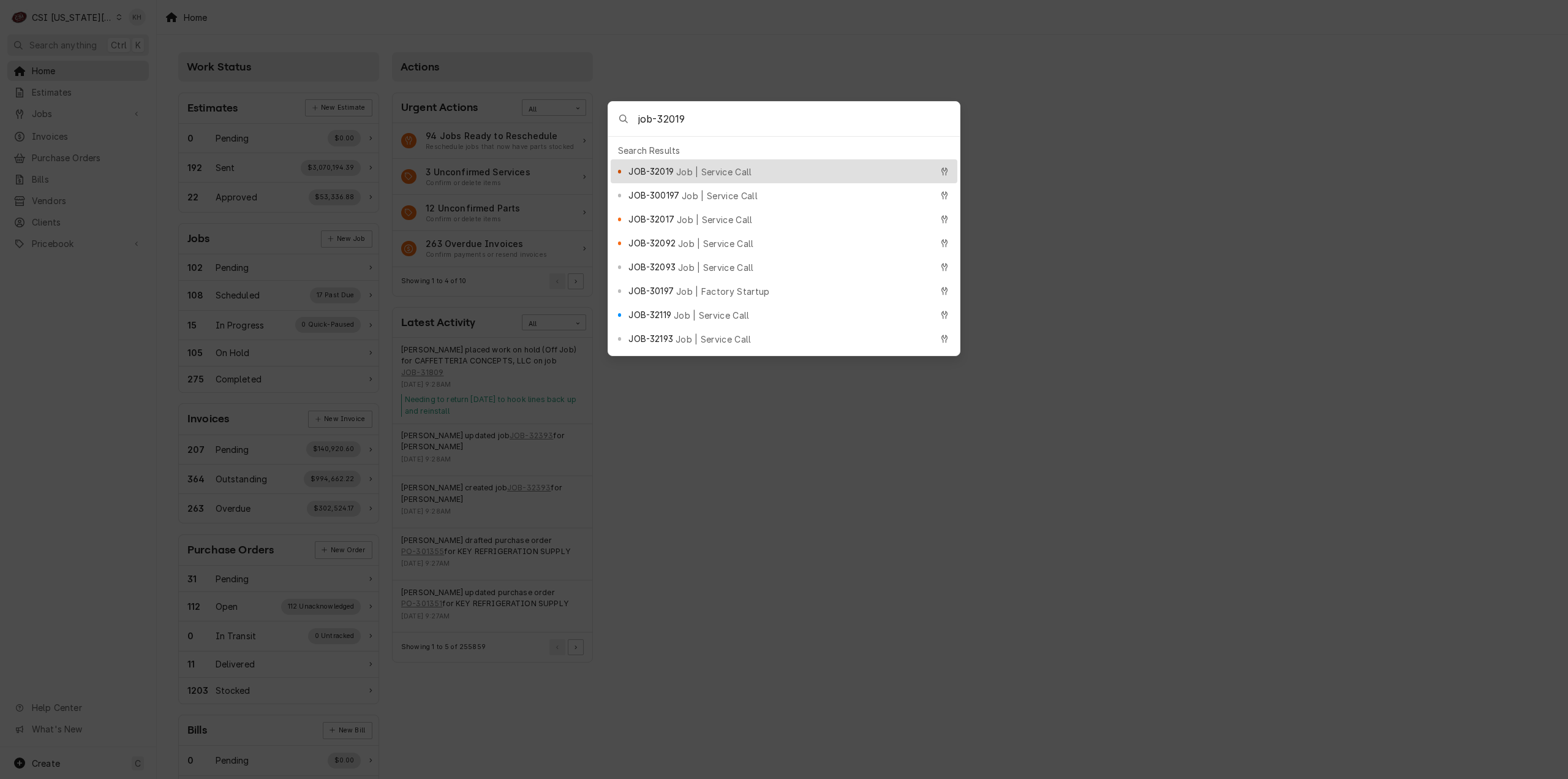
type input "job-32019"
click at [696, 159] on div "JOB-32019 Job | Service Call" at bounding box center [784, 171] width 346 height 24
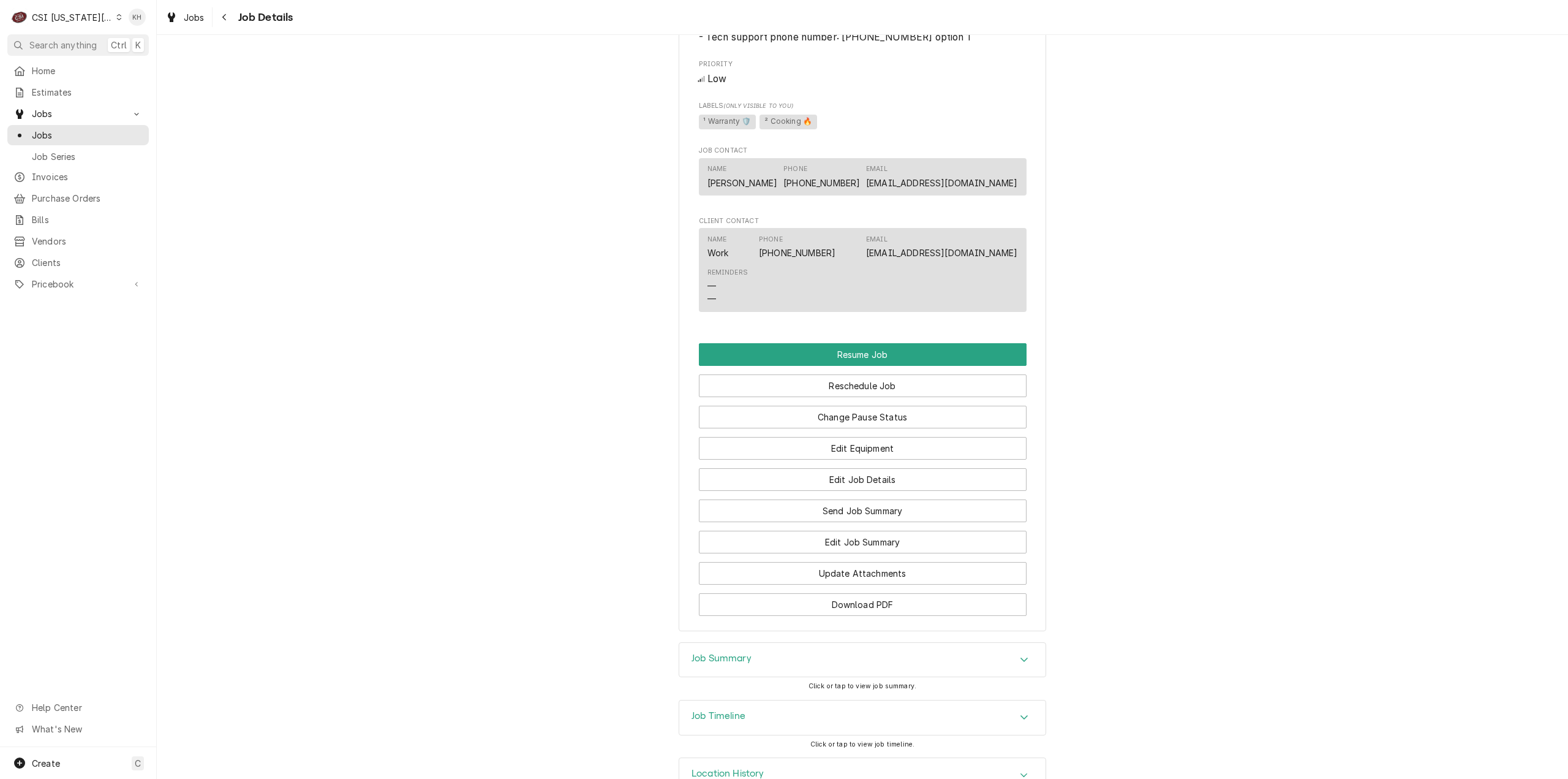
scroll to position [1733, 0]
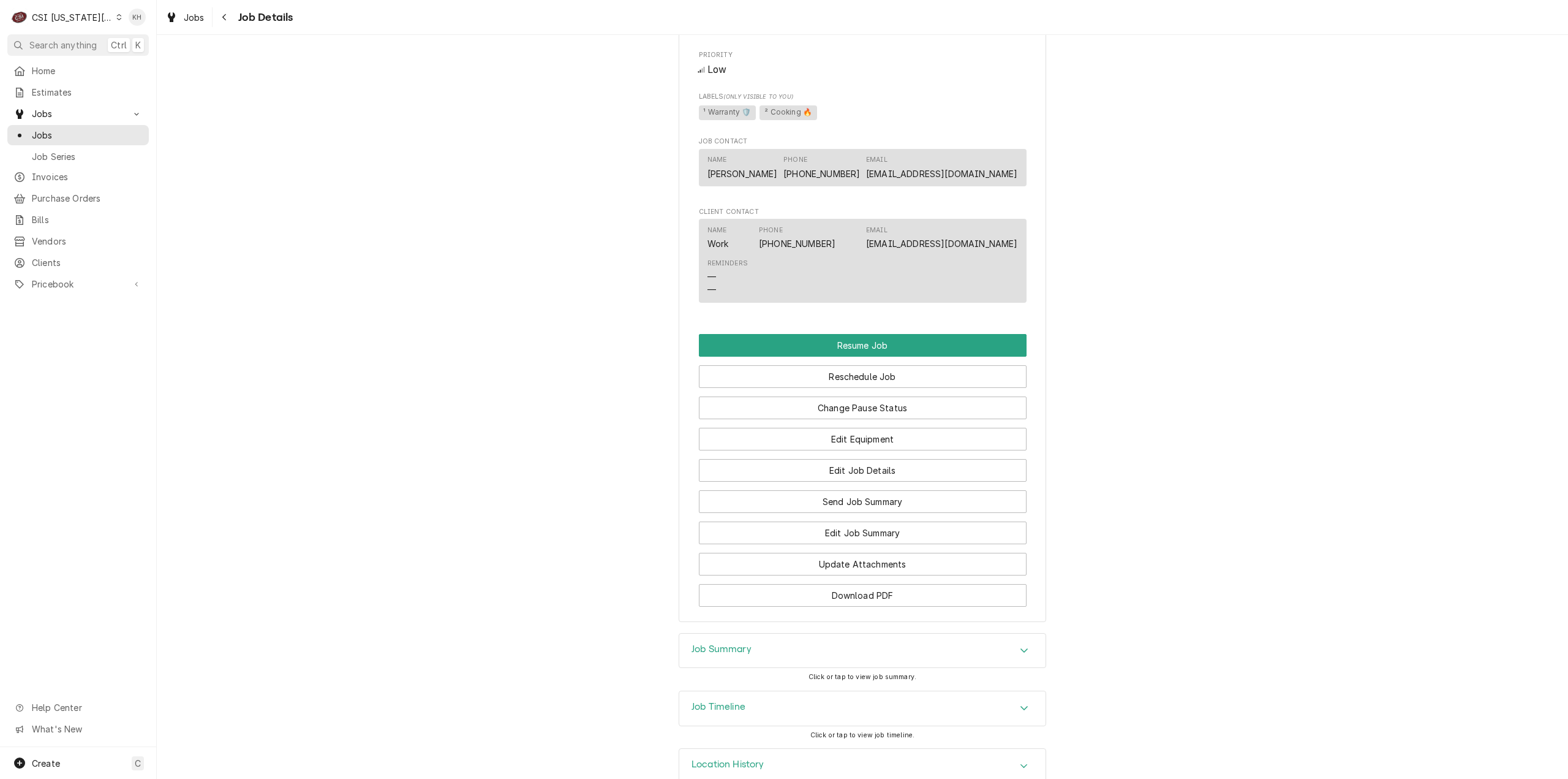
click at [777, 692] on div "Job Timeline" at bounding box center [863, 708] width 366 height 34
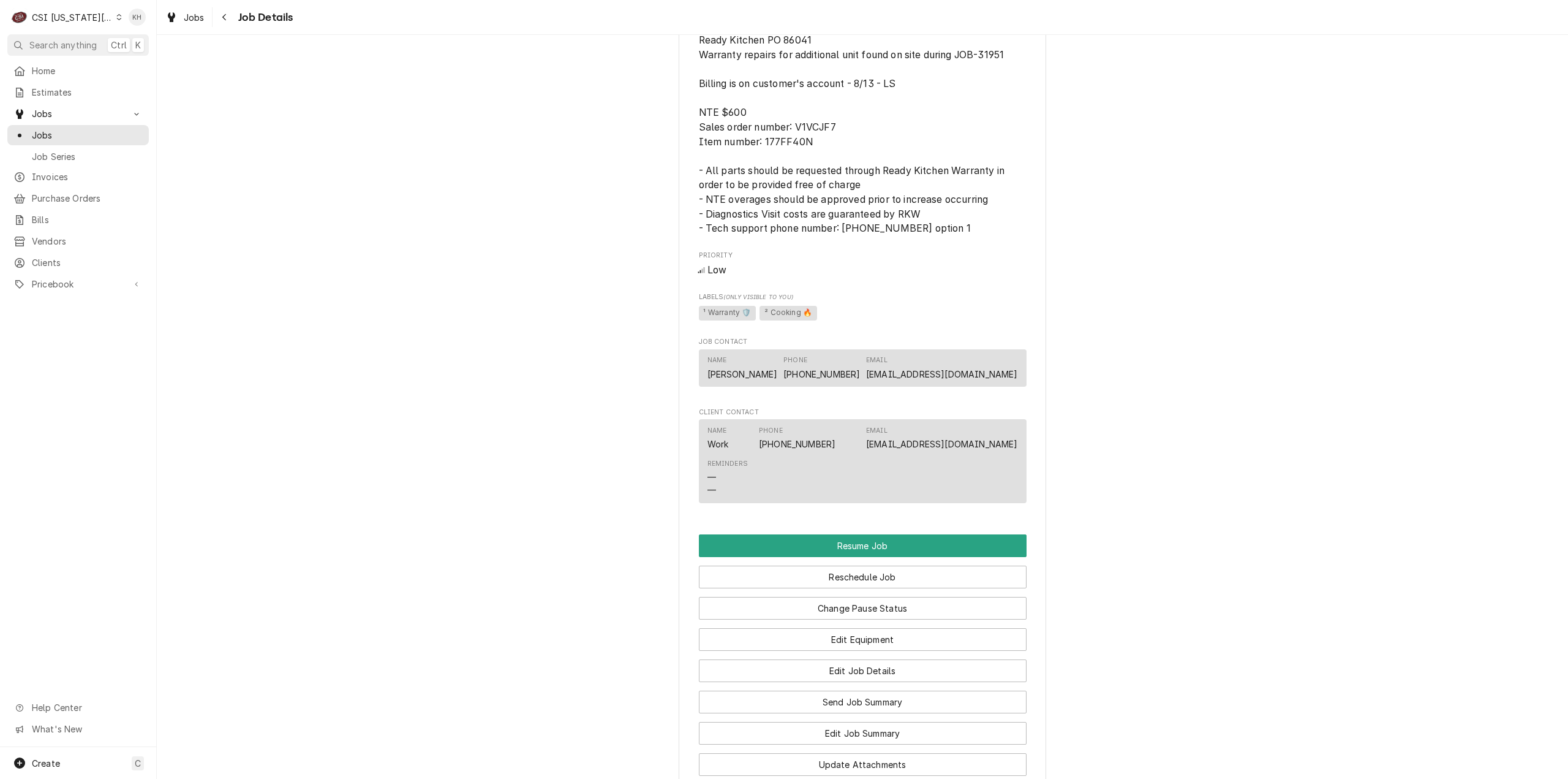
scroll to position [1165, 0]
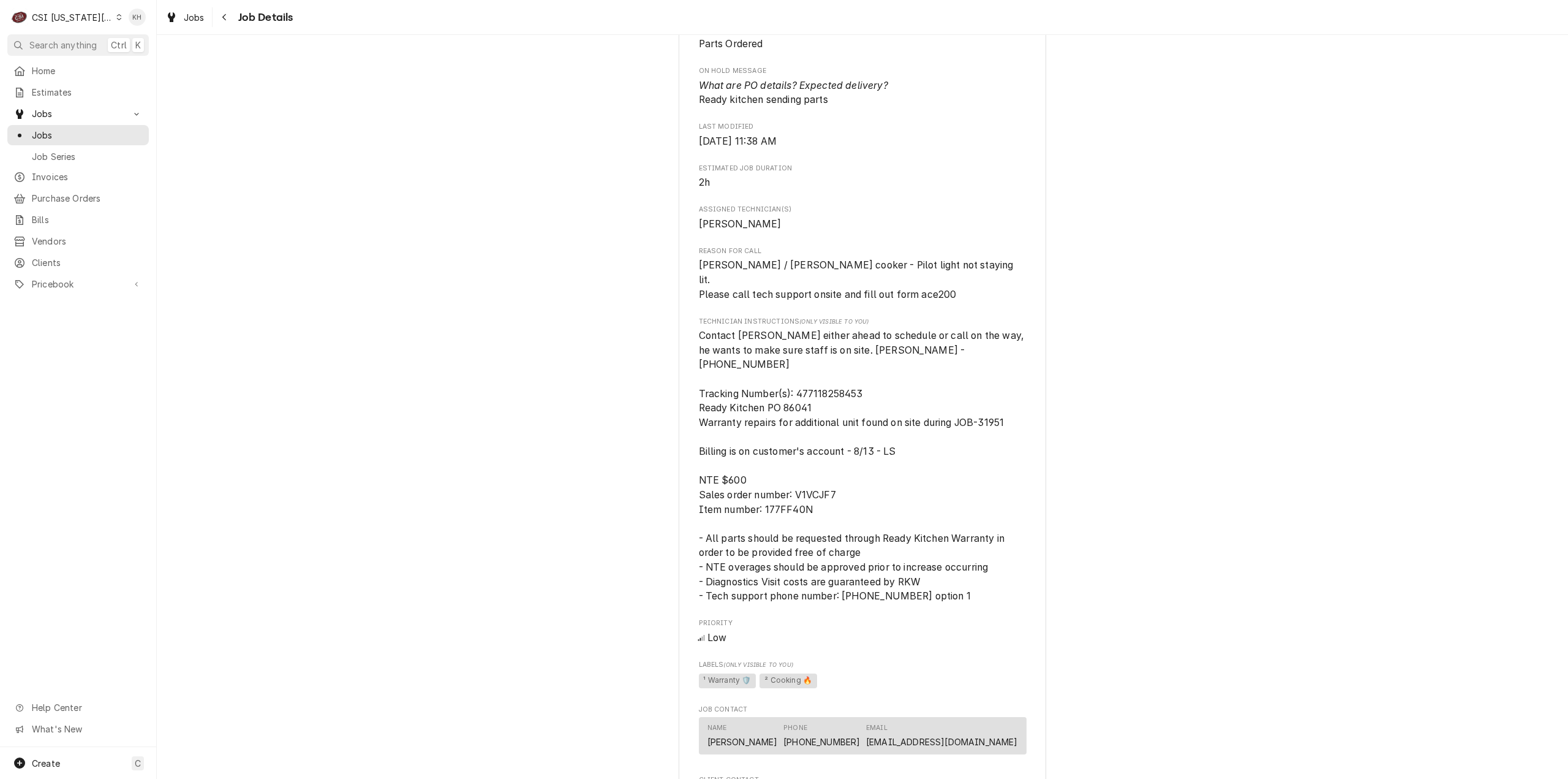
click at [790, 376] on span "Contact [PERSON_NAME] either ahead to schedule or call on the way, he wants to …" at bounding box center [863, 466] width 328 height 272
copy span "86041"
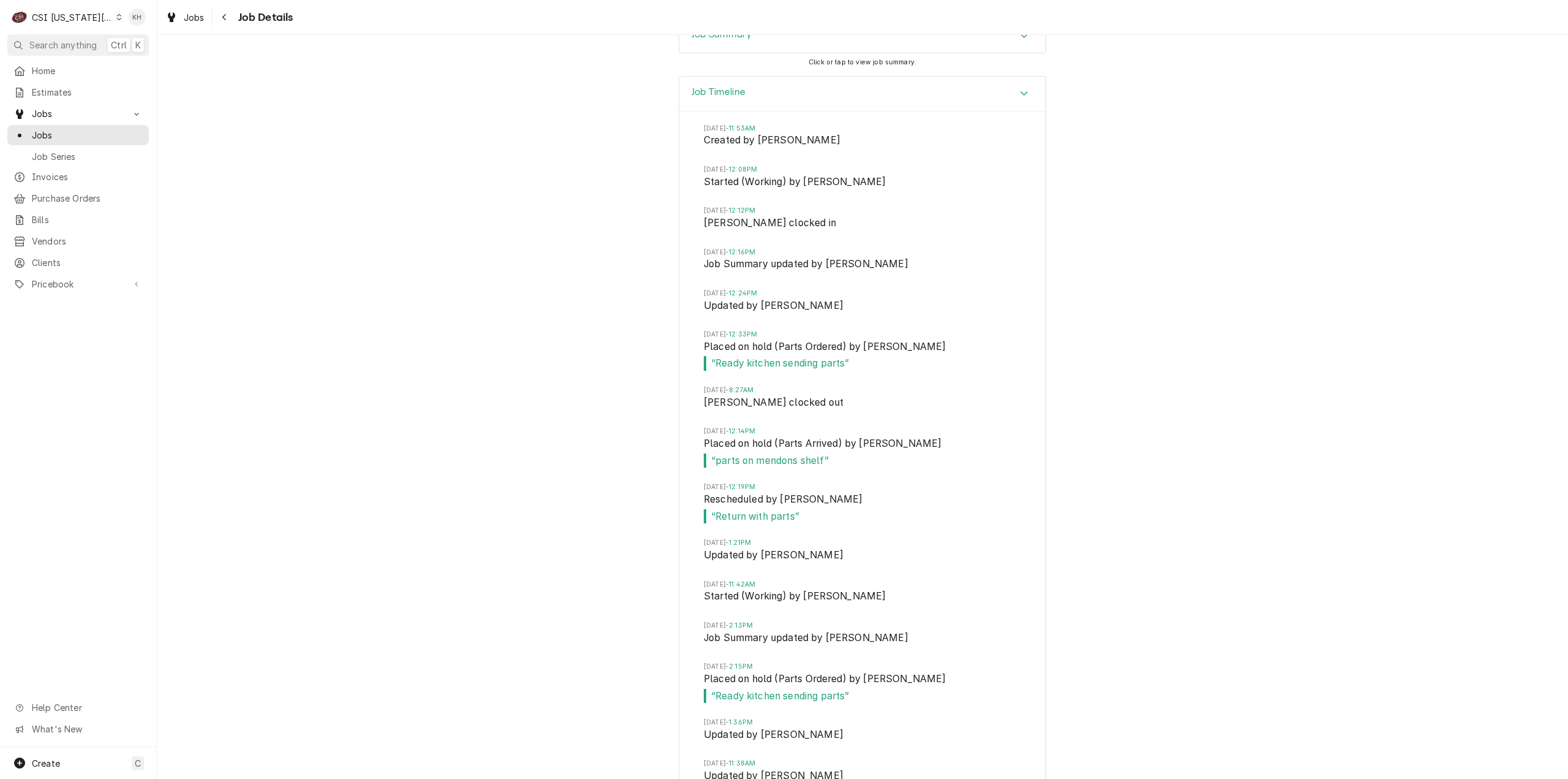
scroll to position [2440, 0]
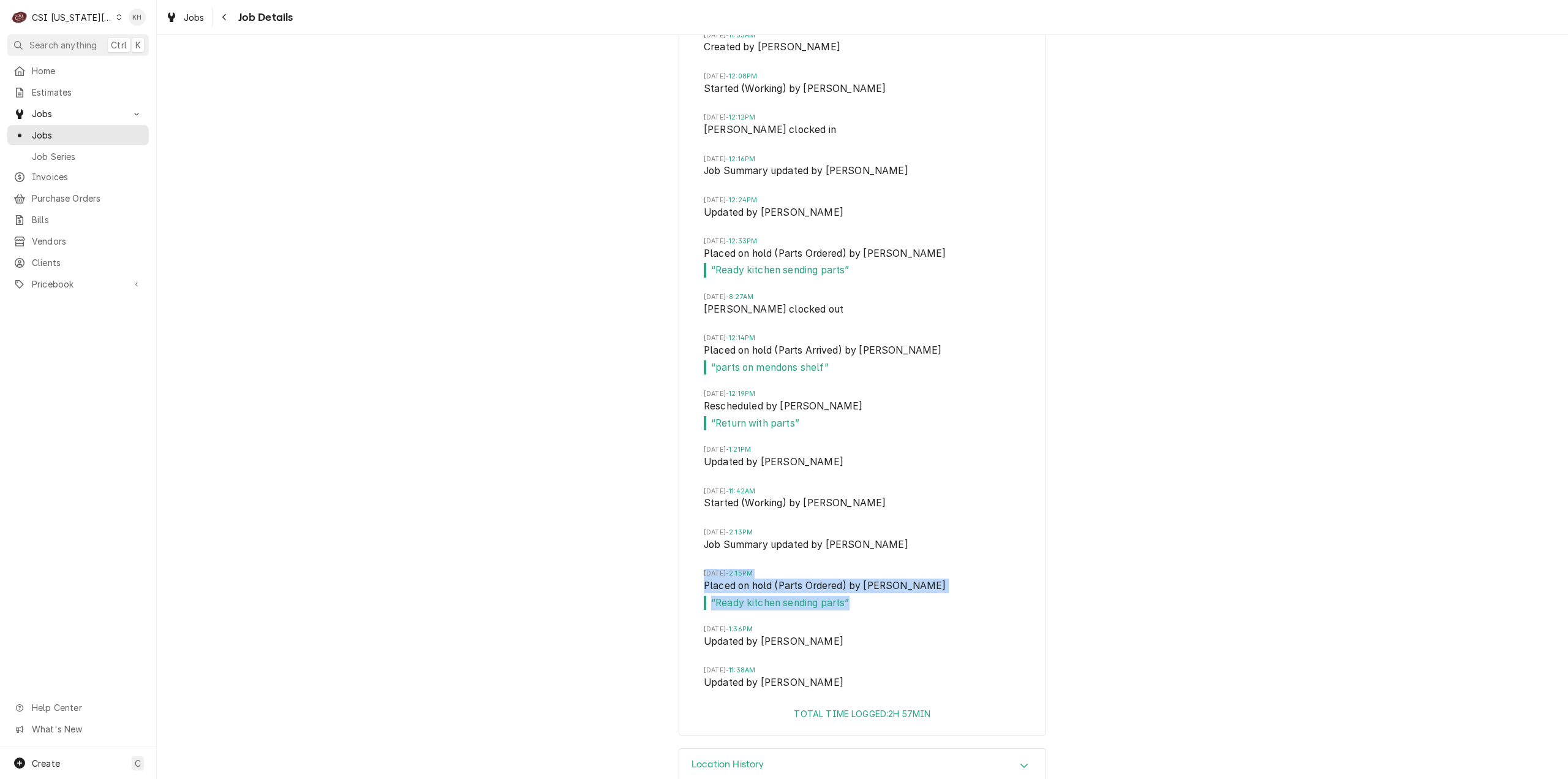
drag, startPoint x: 869, startPoint y: 582, endPoint x: 696, endPoint y: 544, distance: 177.1
click at [696, 544] on div "Wed, Aug 13, 2025 - 11:53AM Created by Lindy Springer Wed, Aug 13, 2025 - 12:08…" at bounding box center [863, 362] width 366 height 689
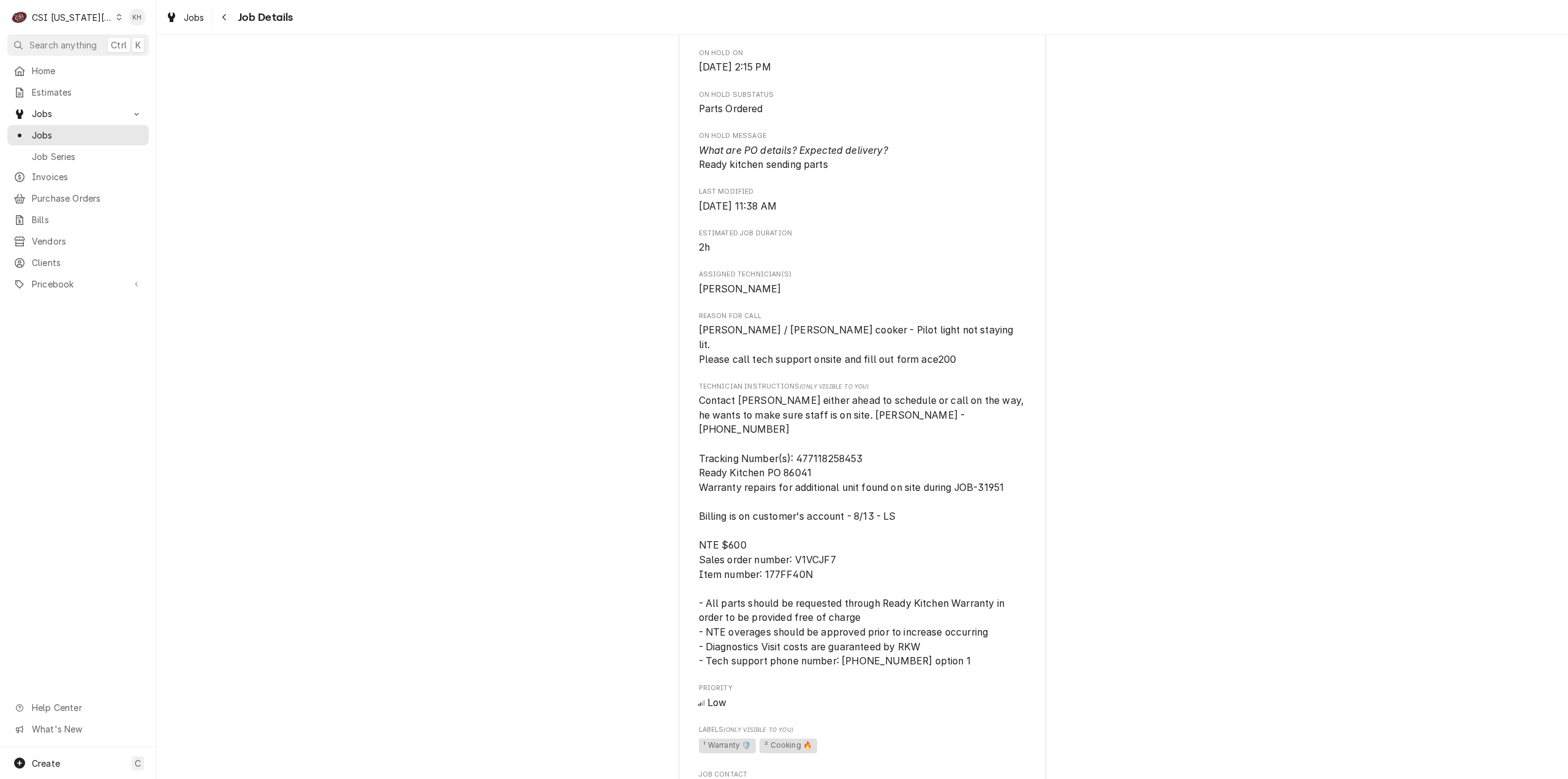
scroll to position [1031, 0]
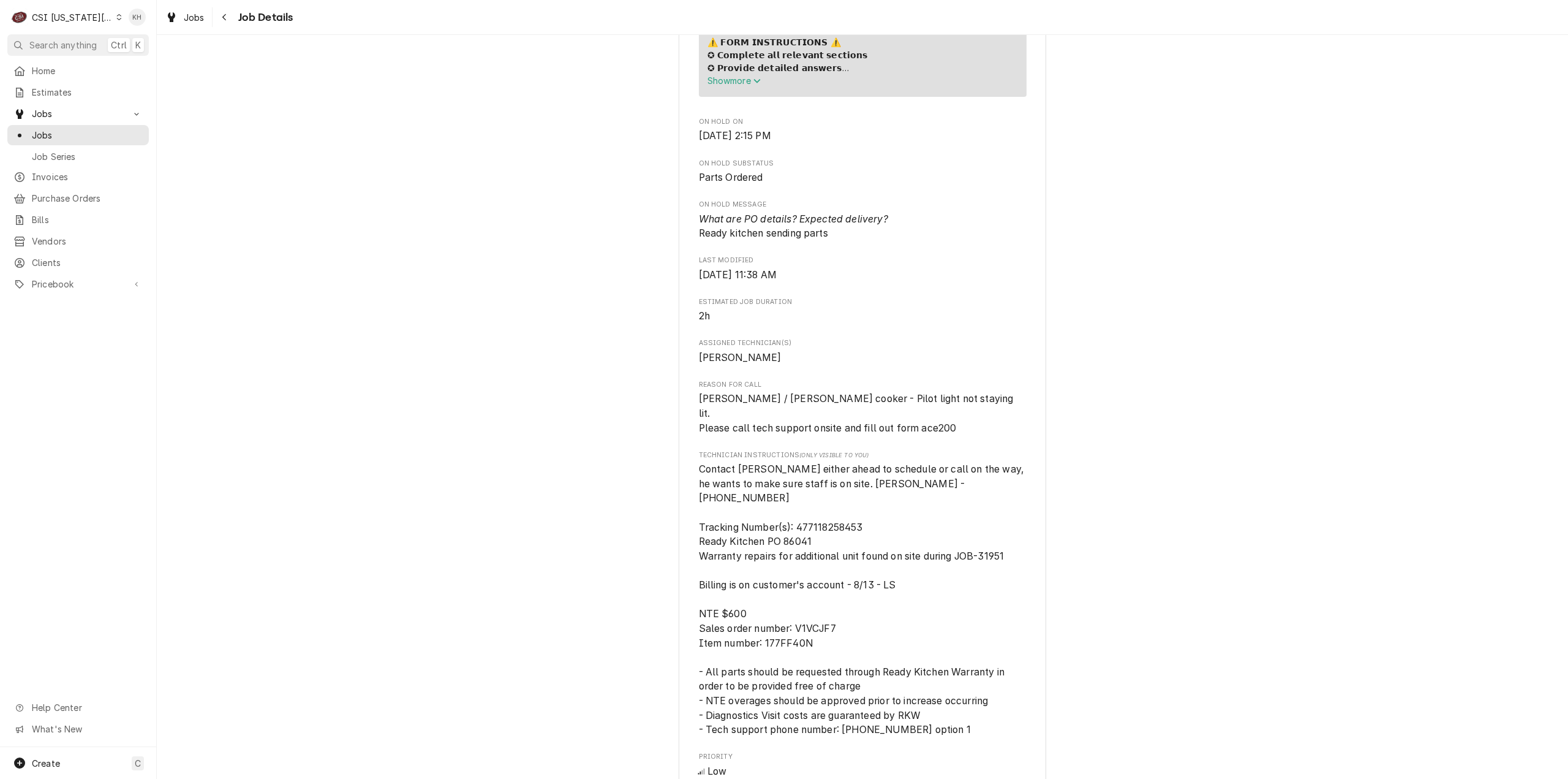
click at [58, 22] on div "CSI Kansas City" at bounding box center [72, 17] width 81 height 12
click at [130, 68] on div "CSI St. [PERSON_NAME]" at bounding box center [210, 67] width 179 height 12
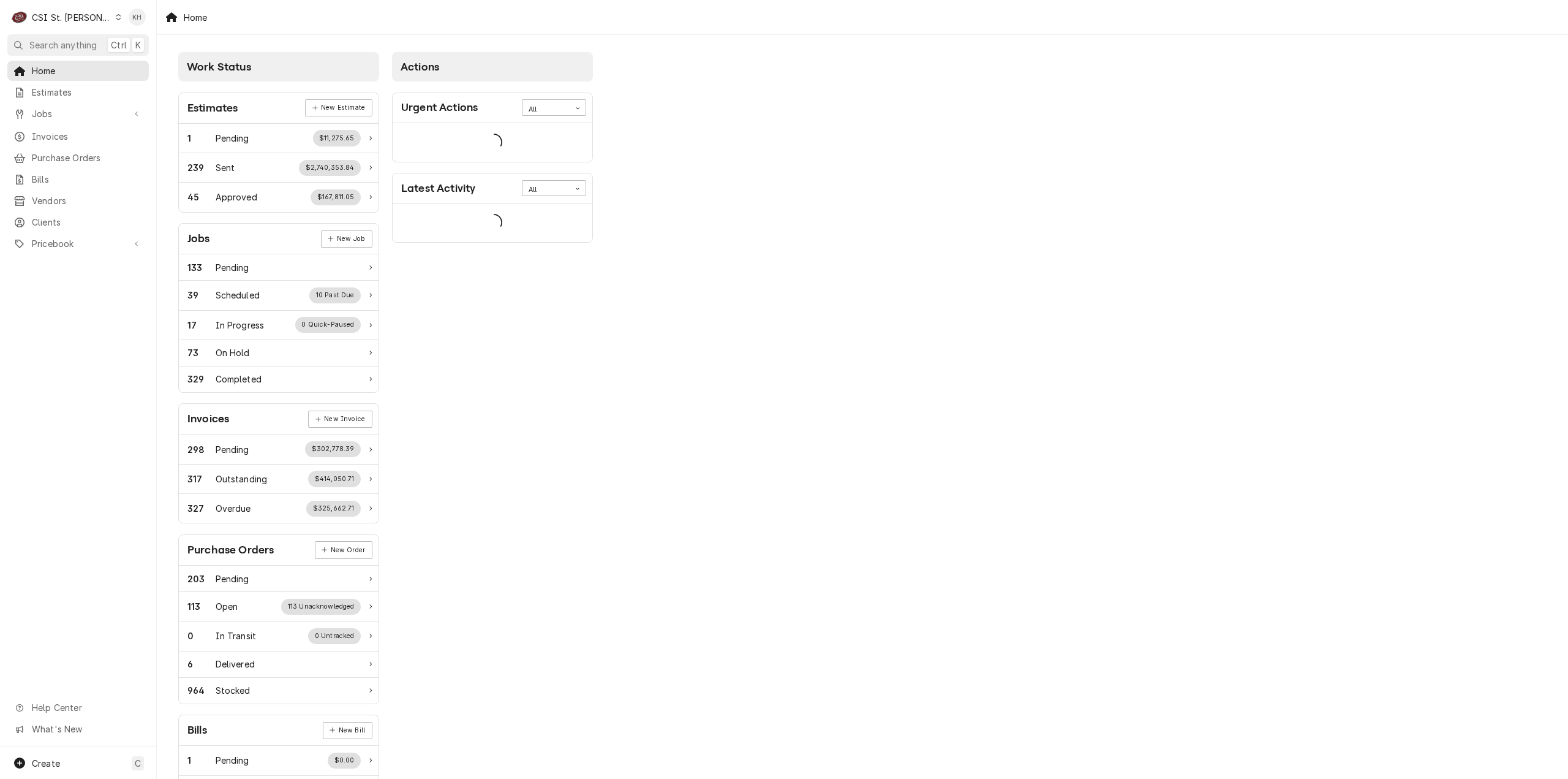
click at [67, 42] on span "Search anything" at bounding box center [62, 44] width 67 height 12
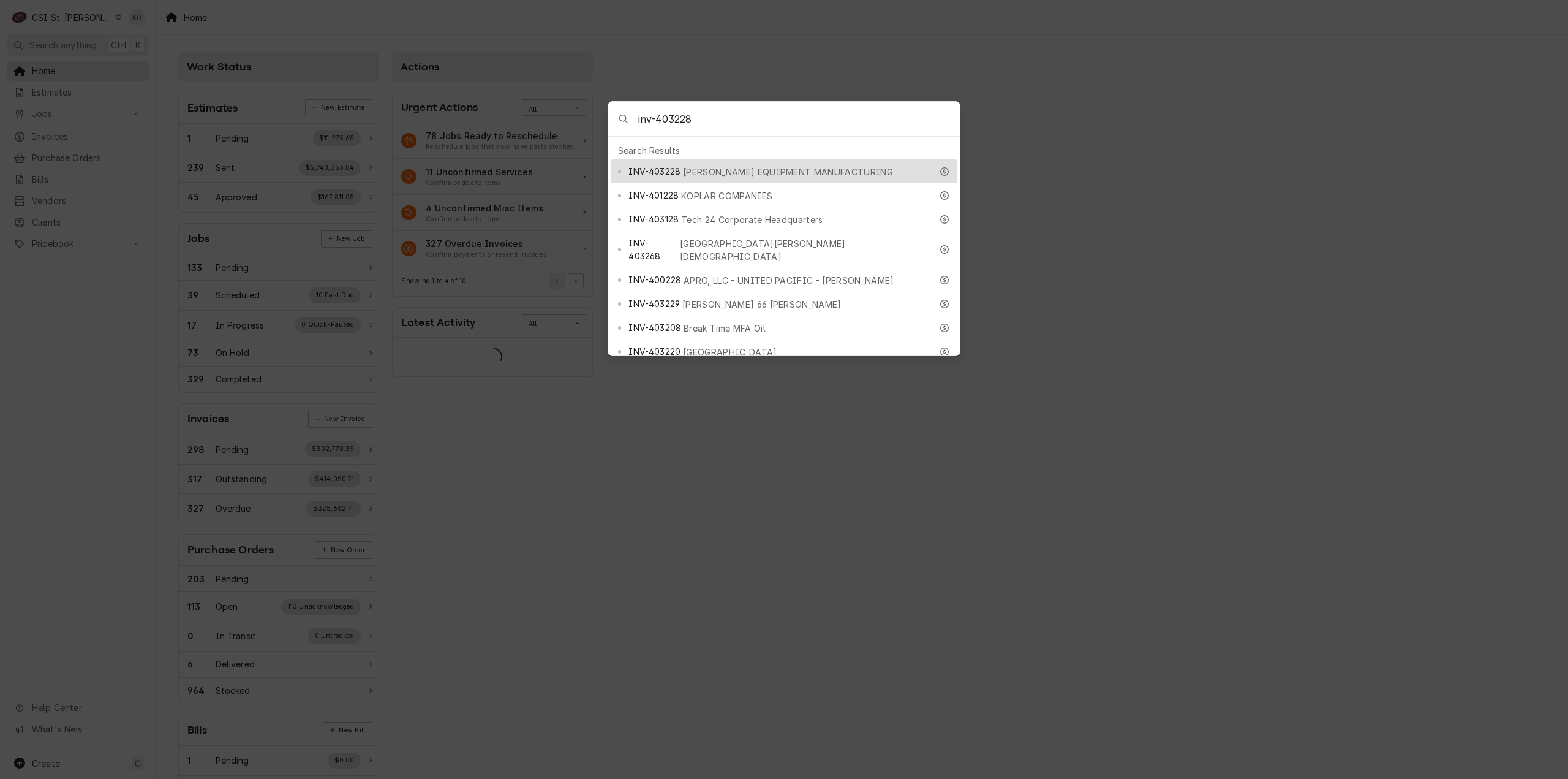
type input "inv-403228"
click at [725, 166] on span "[PERSON_NAME] EQUIPMENT MANUFACTURING" at bounding box center [788, 172] width 210 height 12
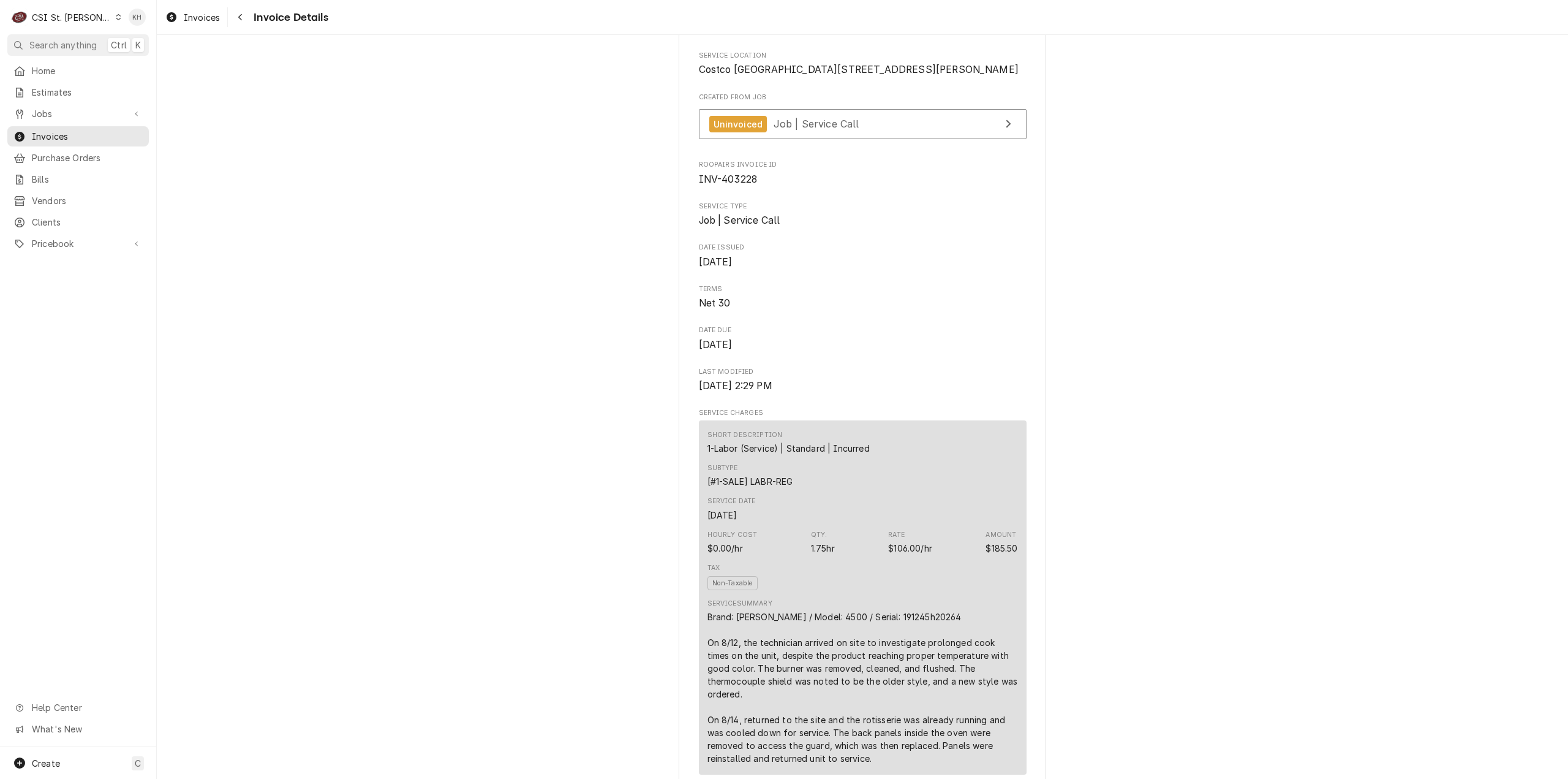
scroll to position [184, 0]
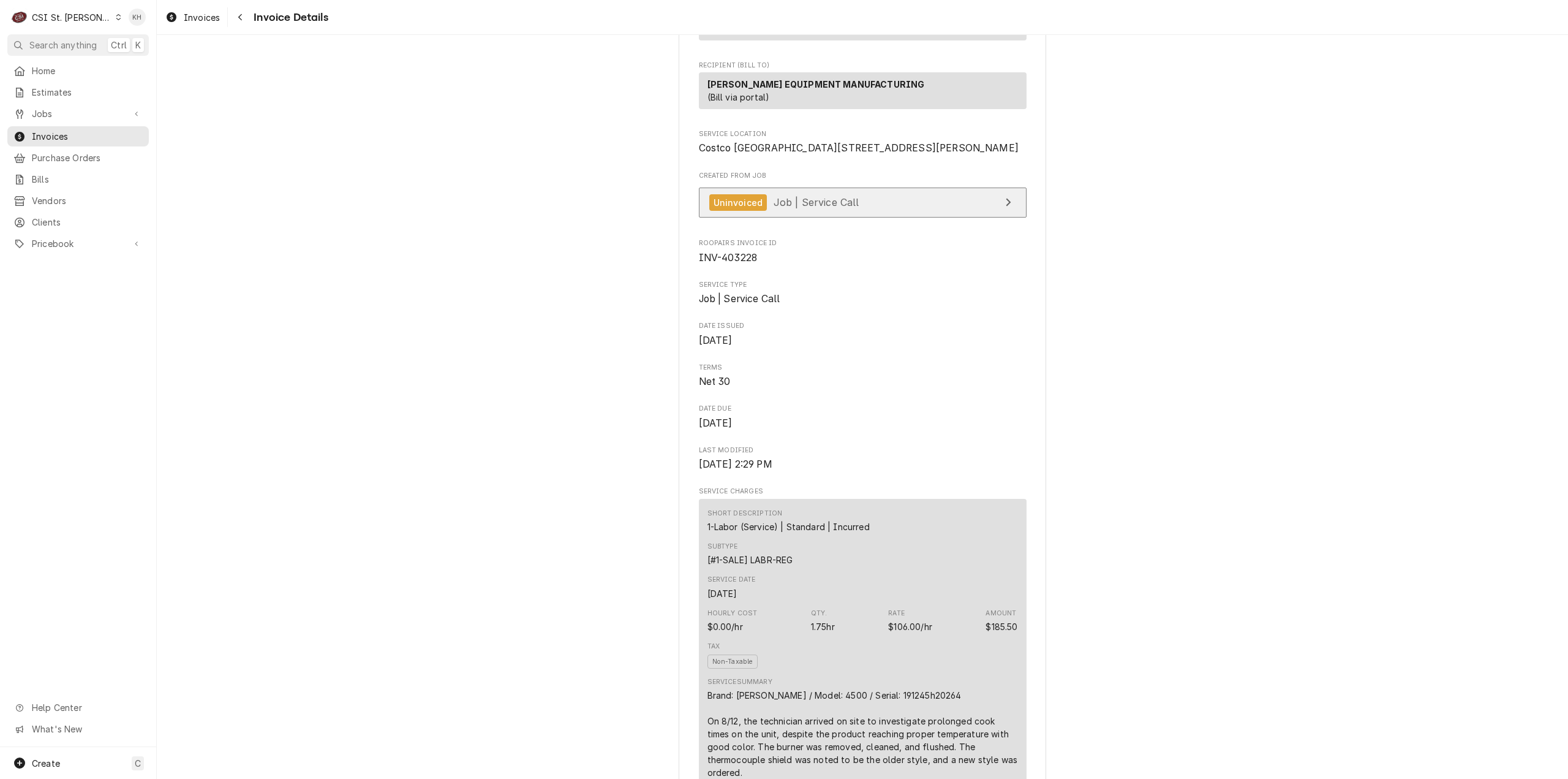
click at [747, 211] on div "Uninvoiced" at bounding box center [739, 202] width 58 height 17
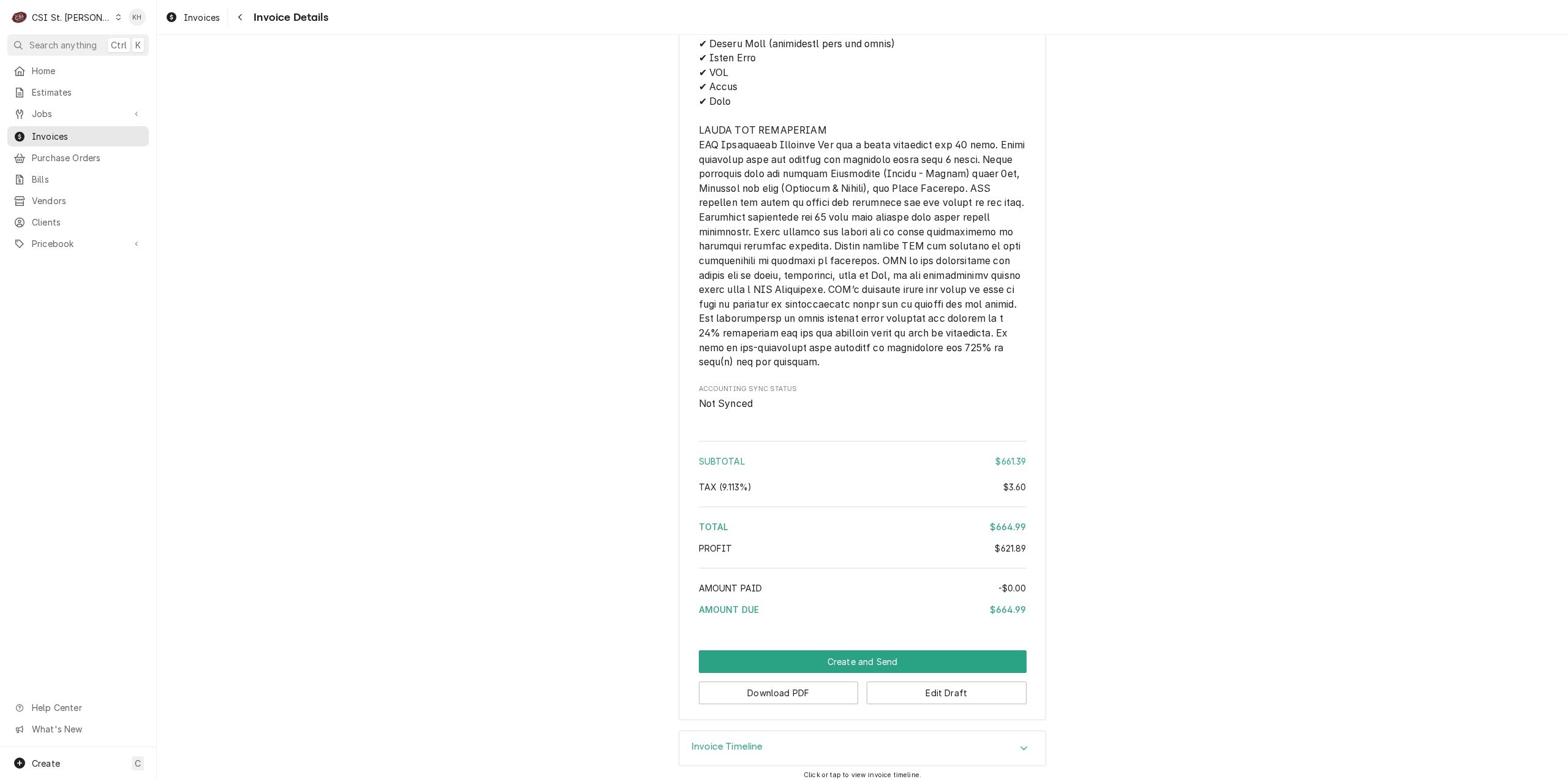
scroll to position [2320, 0]
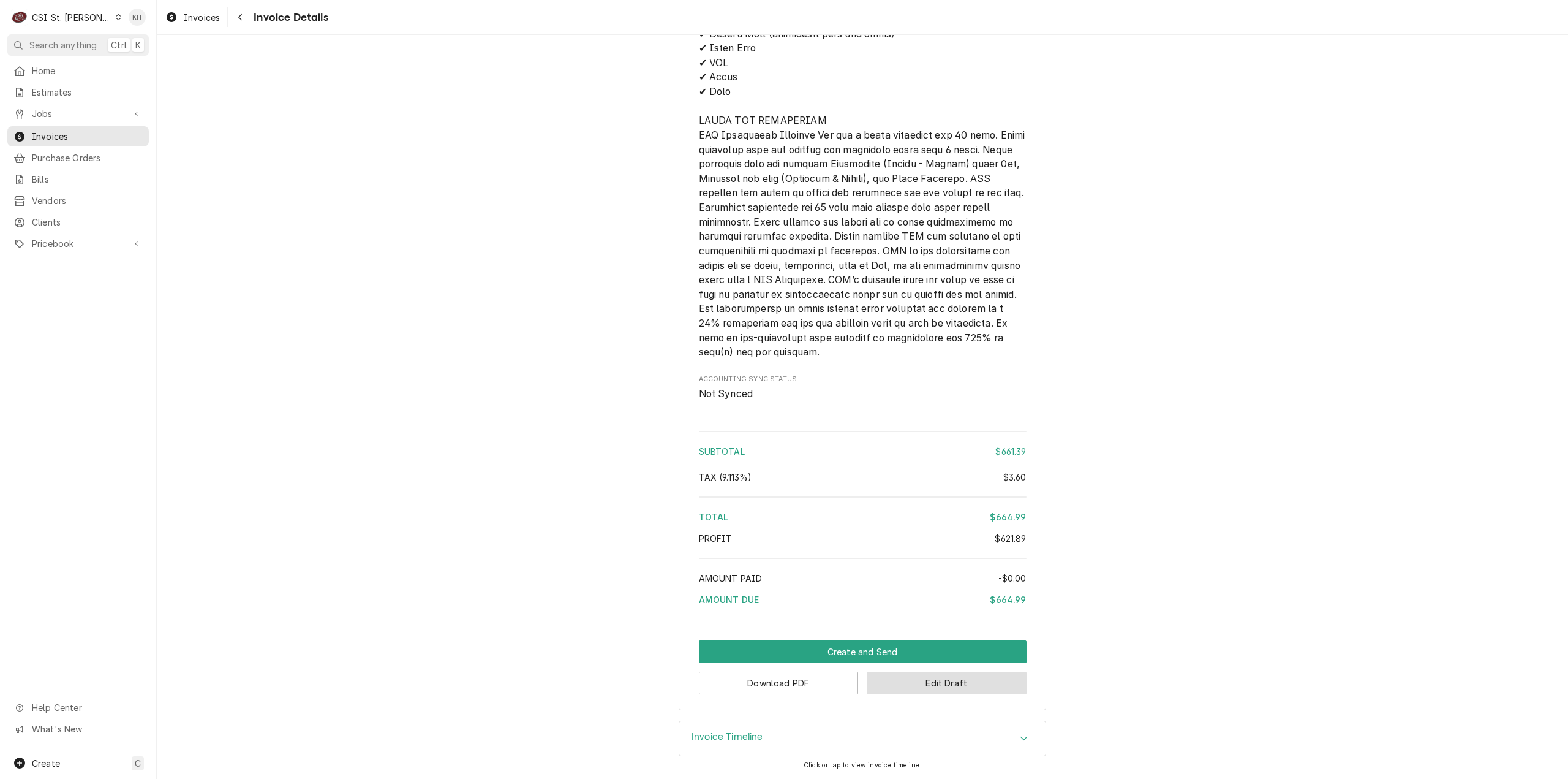
click at [913, 685] on button "Edit Draft" at bounding box center [947, 682] width 160 height 22
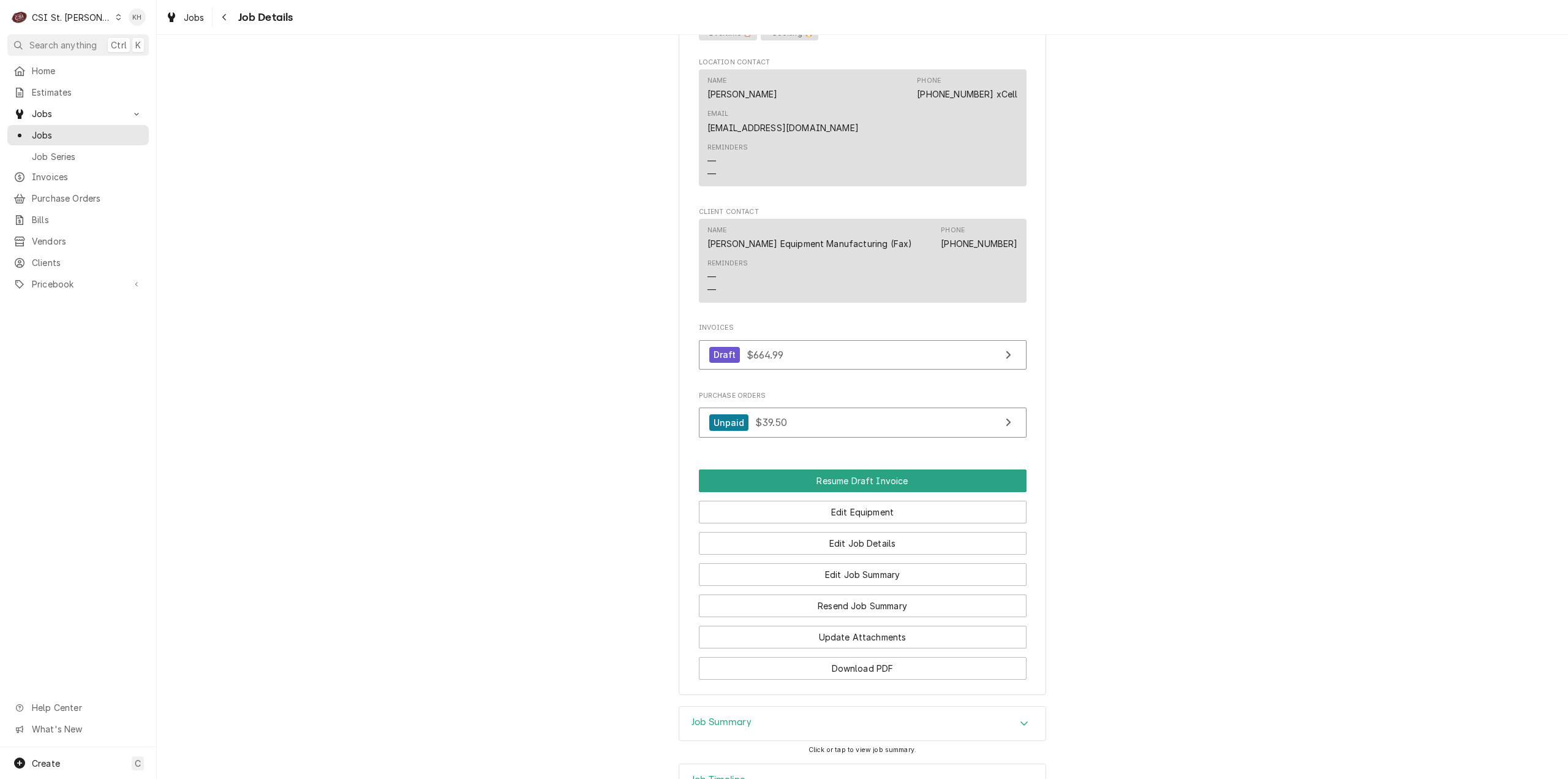
scroll to position [1461, 0]
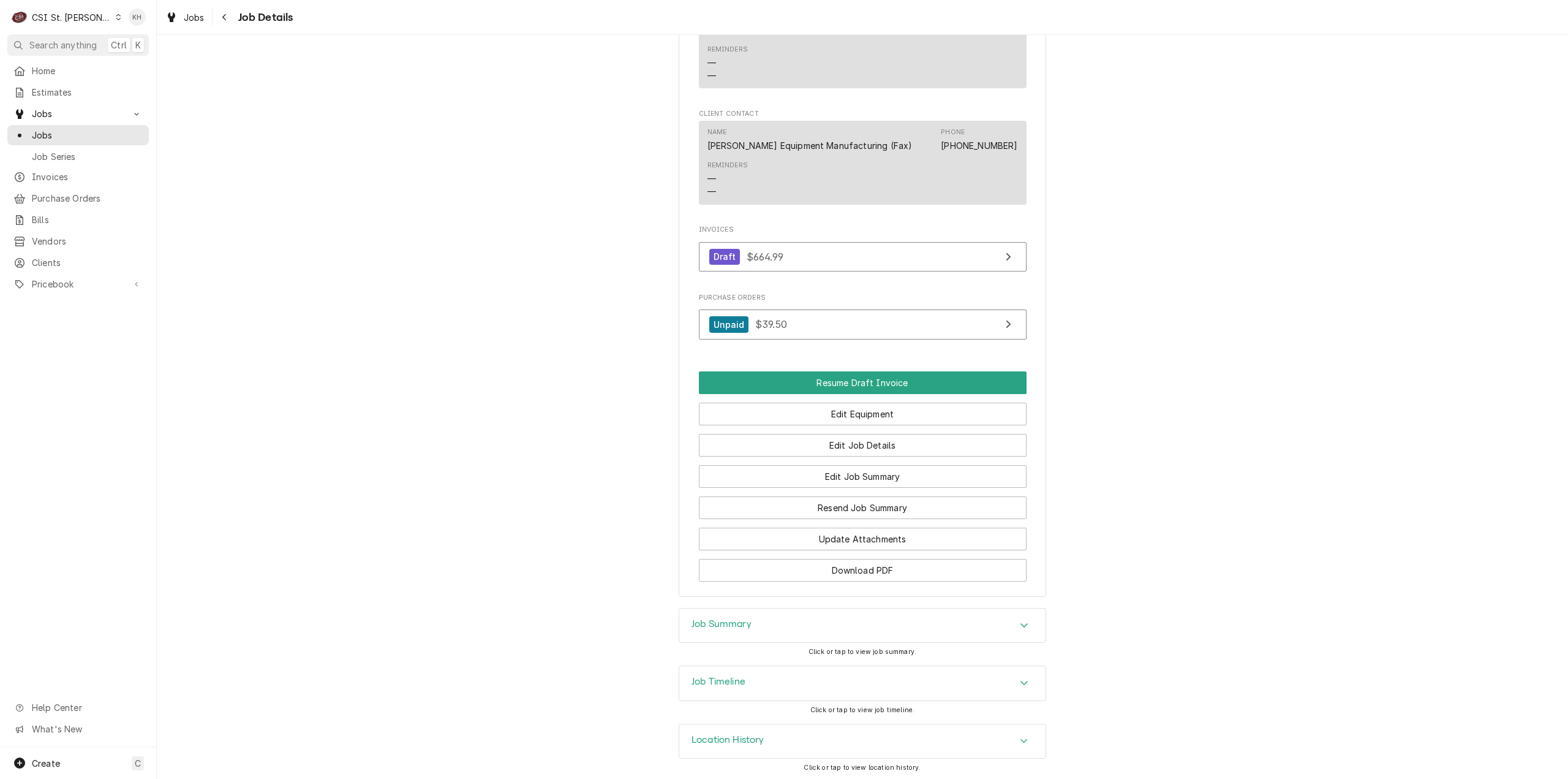
click at [779, 637] on div "Job Summary" at bounding box center [863, 625] width 366 height 34
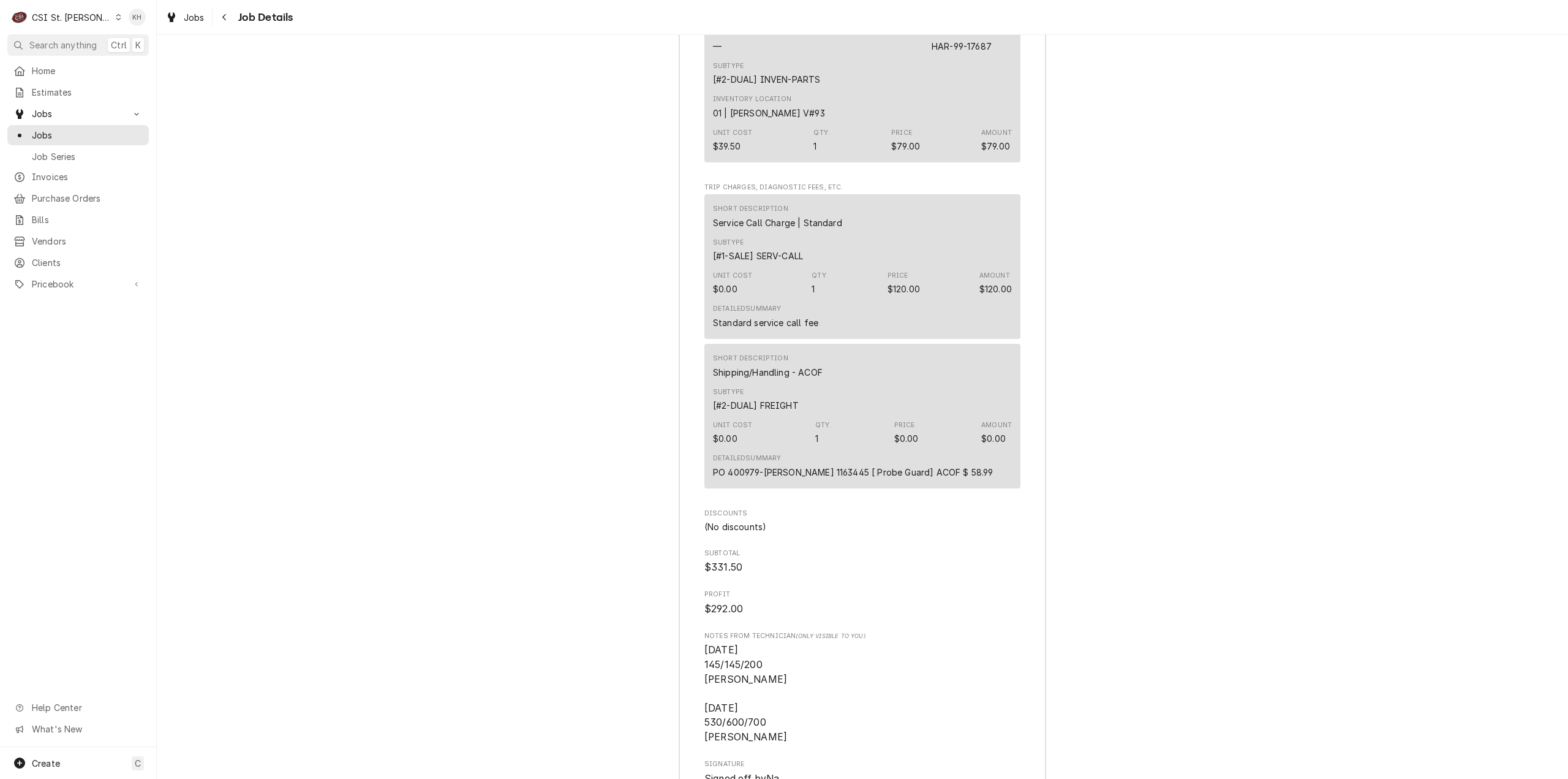
scroll to position [3974, 0]
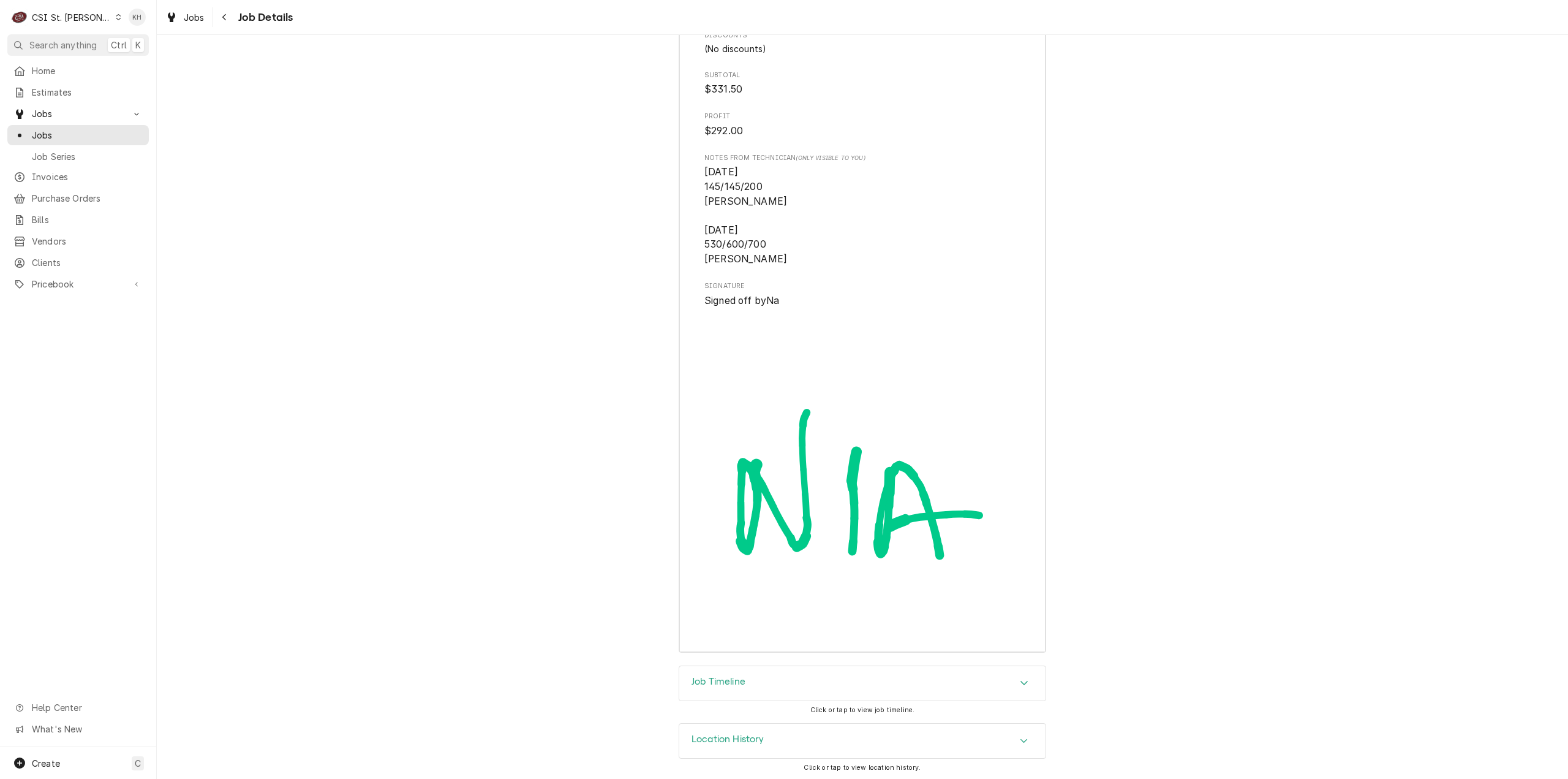
click at [800, 682] on div "Job Timeline" at bounding box center [863, 683] width 366 height 34
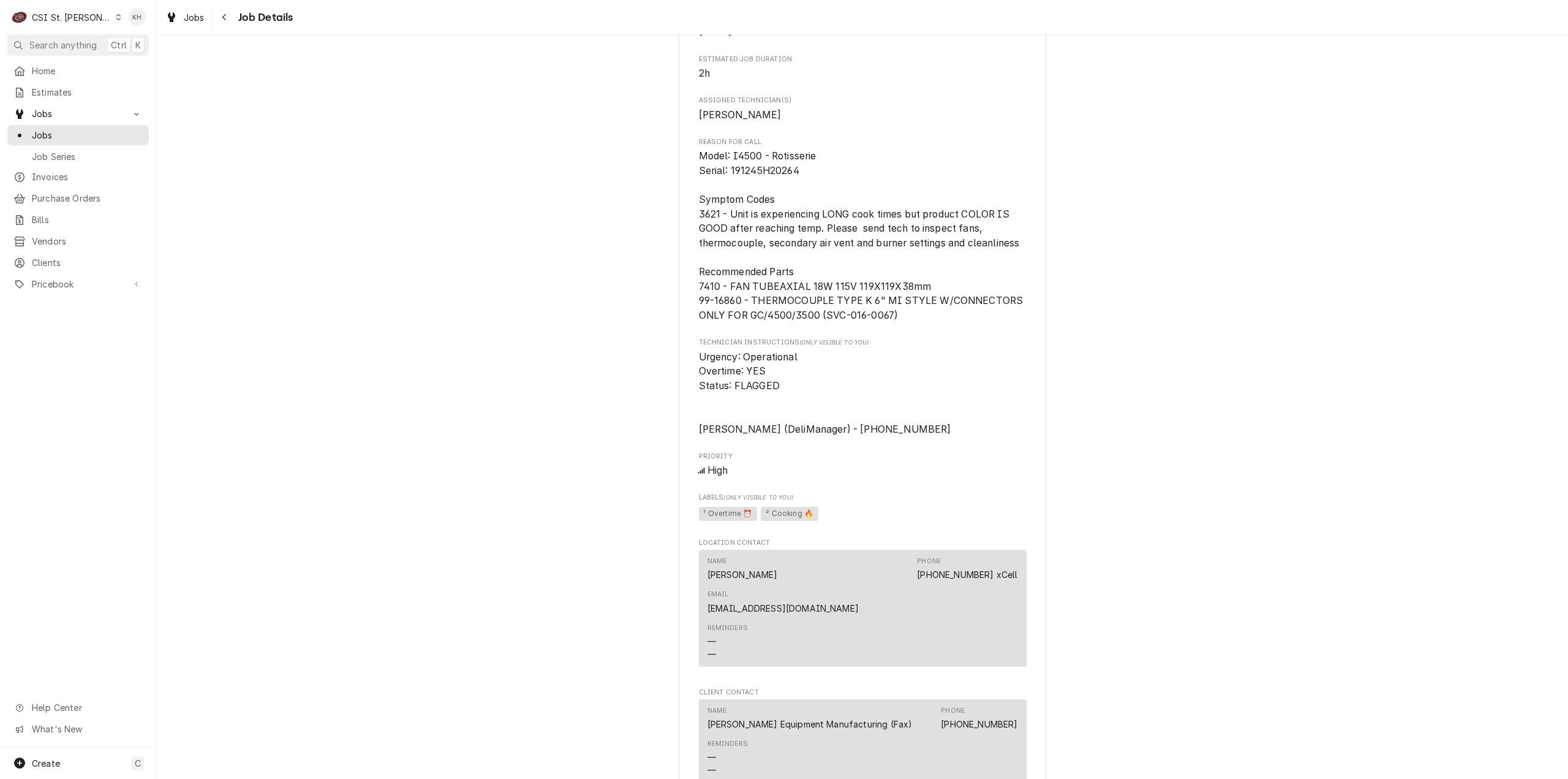
scroll to position [737, 0]
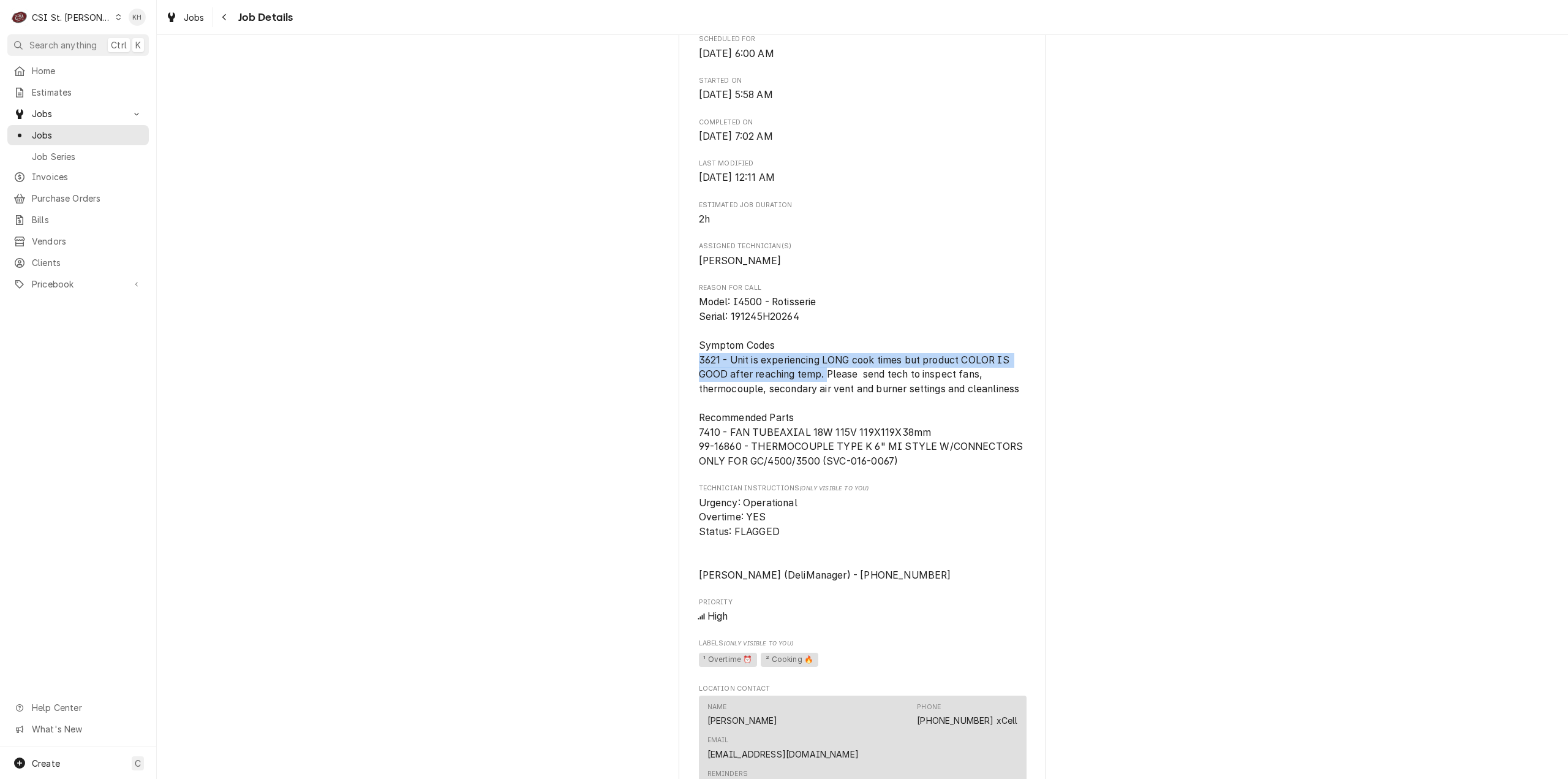
drag, startPoint x: 696, startPoint y: 387, endPoint x: 819, endPoint y: 407, distance: 124.6
click at [821, 407] on span "Model: I4500 - Rotisserie Serial: 191245H20264 Symptom Codes 3621 - Unit is exp…" at bounding box center [862, 381] width 327 height 171
copy span "3621 - Unit is experiencing LONG cook times but product COLOR IS GOOD after rea…"
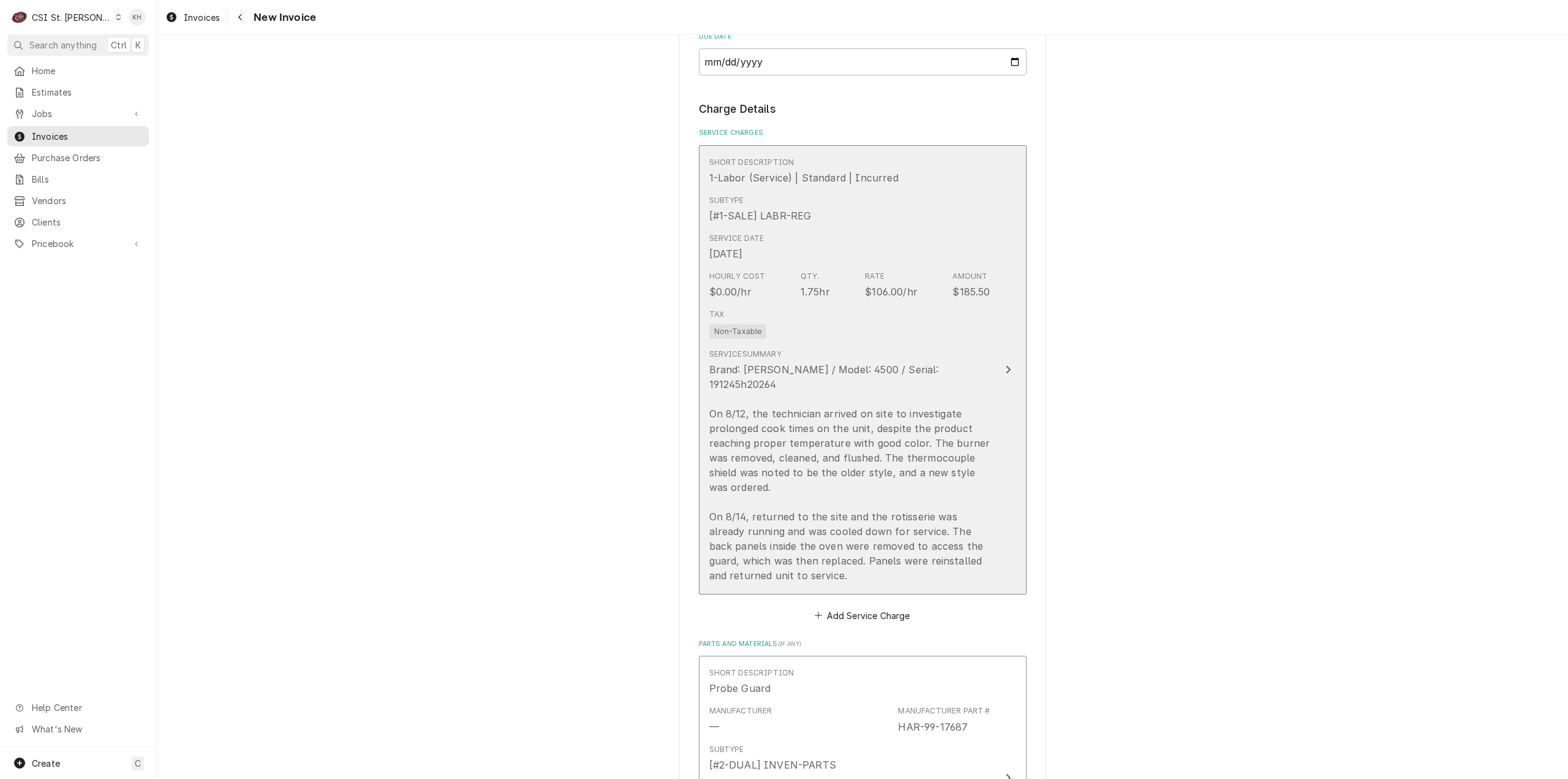
scroll to position [1348, 0]
click at [1004, 381] on button "Short Description 1-Labor (Service) | Standard | Incurred Subtype [#1-SALE] LAB…" at bounding box center [863, 369] width 328 height 449
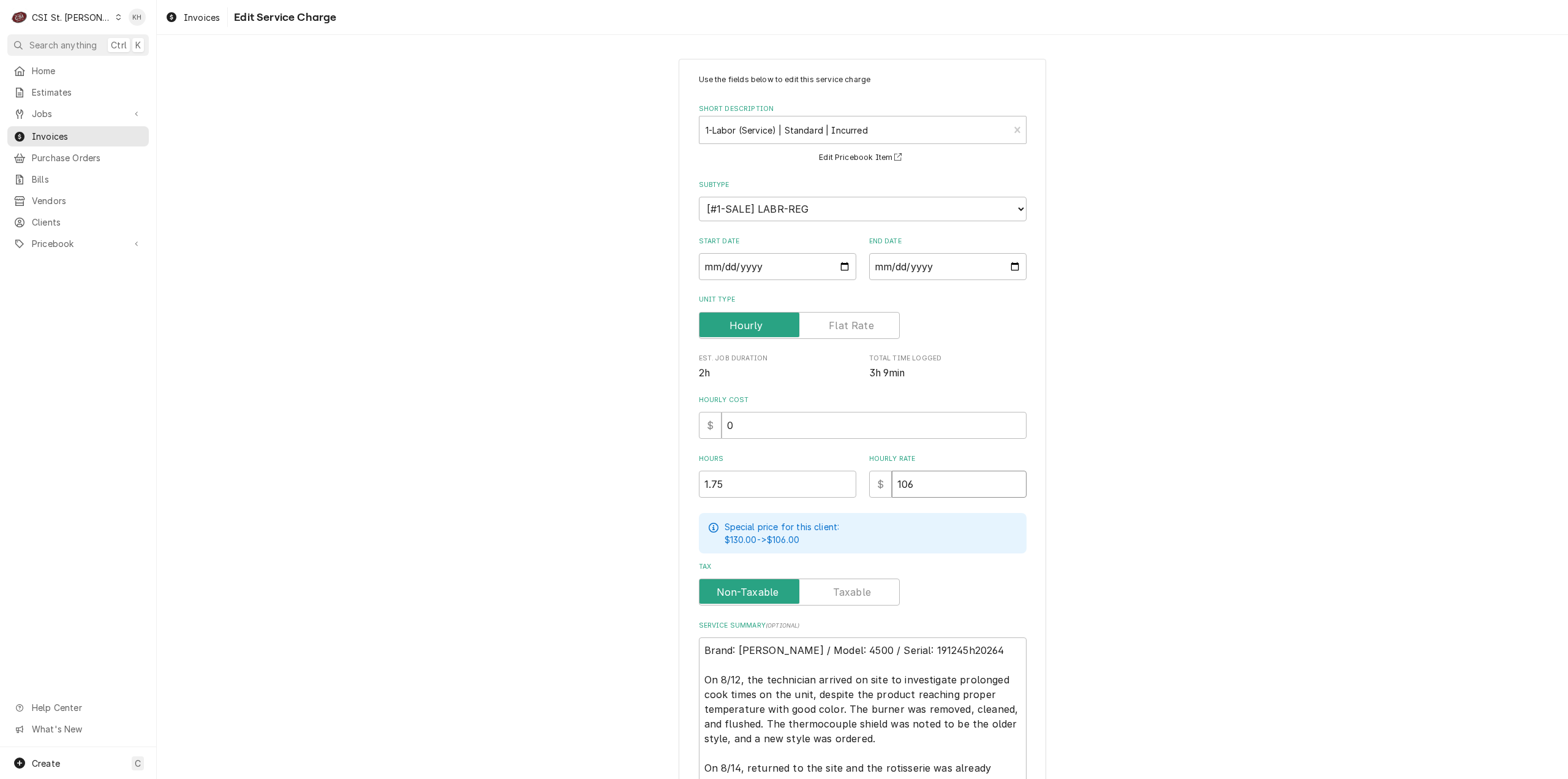
drag, startPoint x: 941, startPoint y: 481, endPoint x: 875, endPoint y: 481, distance: 66.0
click at [875, 481] on div "$ 106" at bounding box center [948, 484] width 157 height 27
type textarea "x"
type input "1"
type textarea "x"
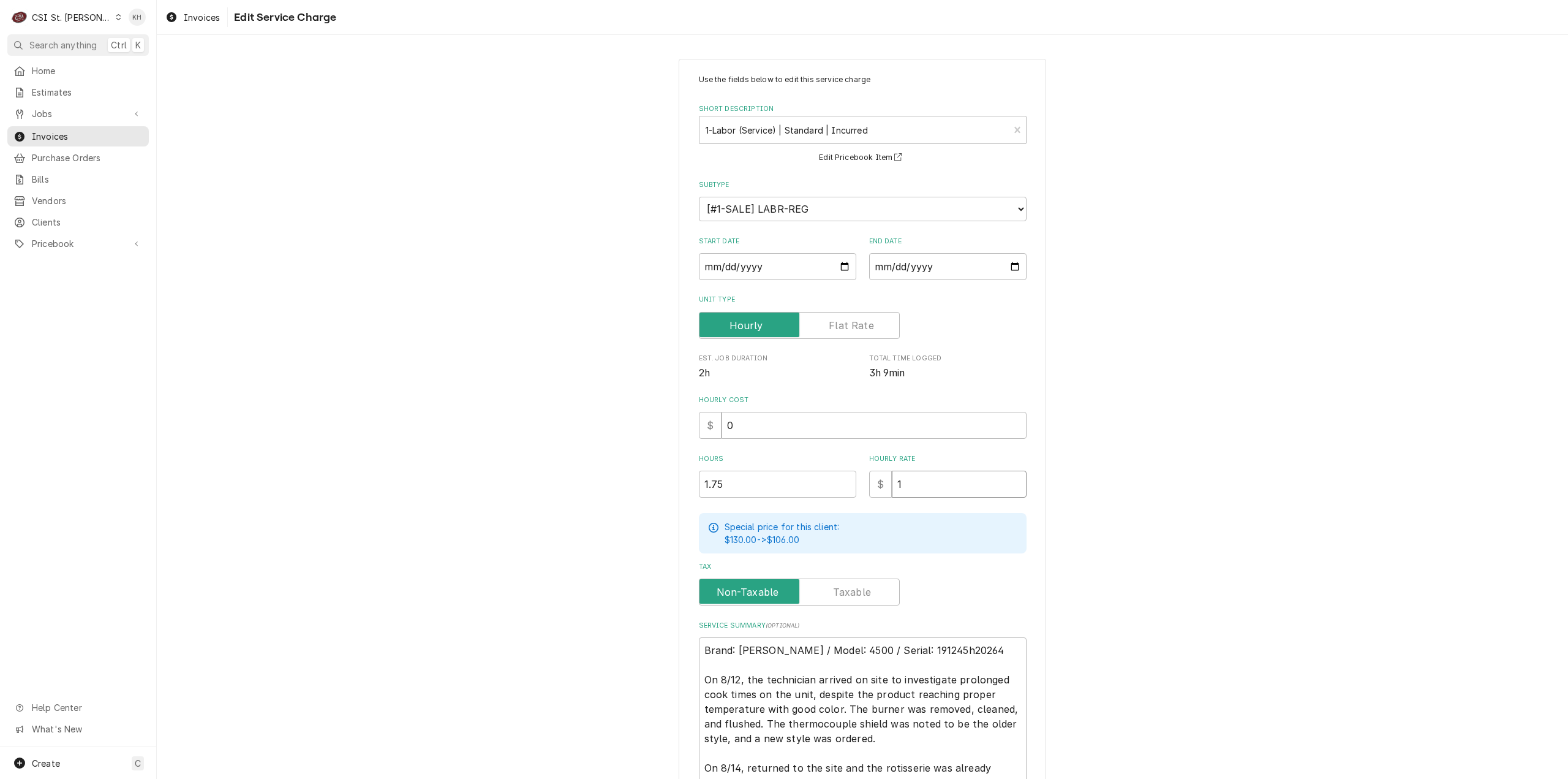
type input "11"
type textarea "x"
type input "110"
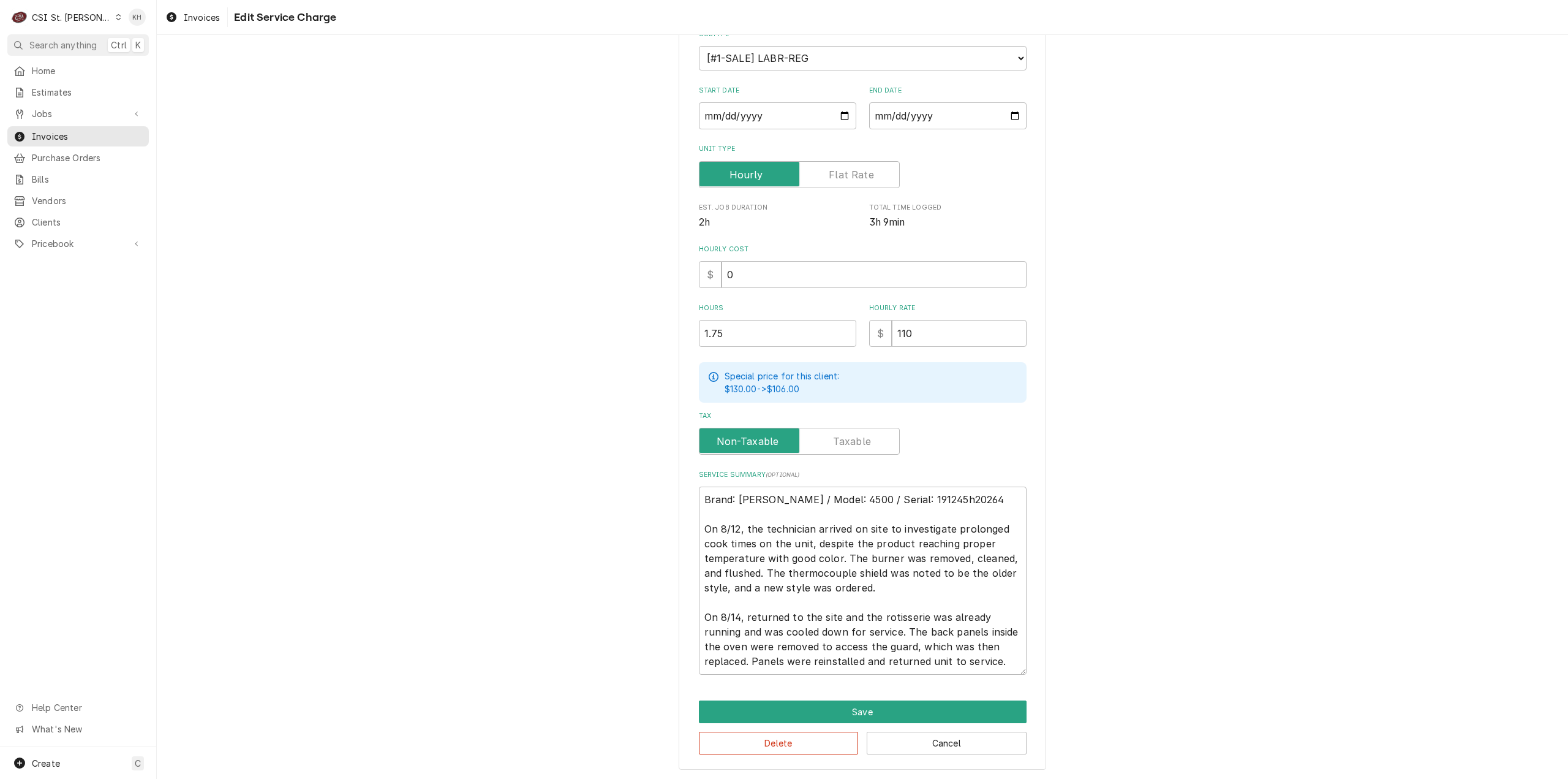
scroll to position [15, 0]
click at [851, 714] on button "Save" at bounding box center [863, 712] width 328 height 22
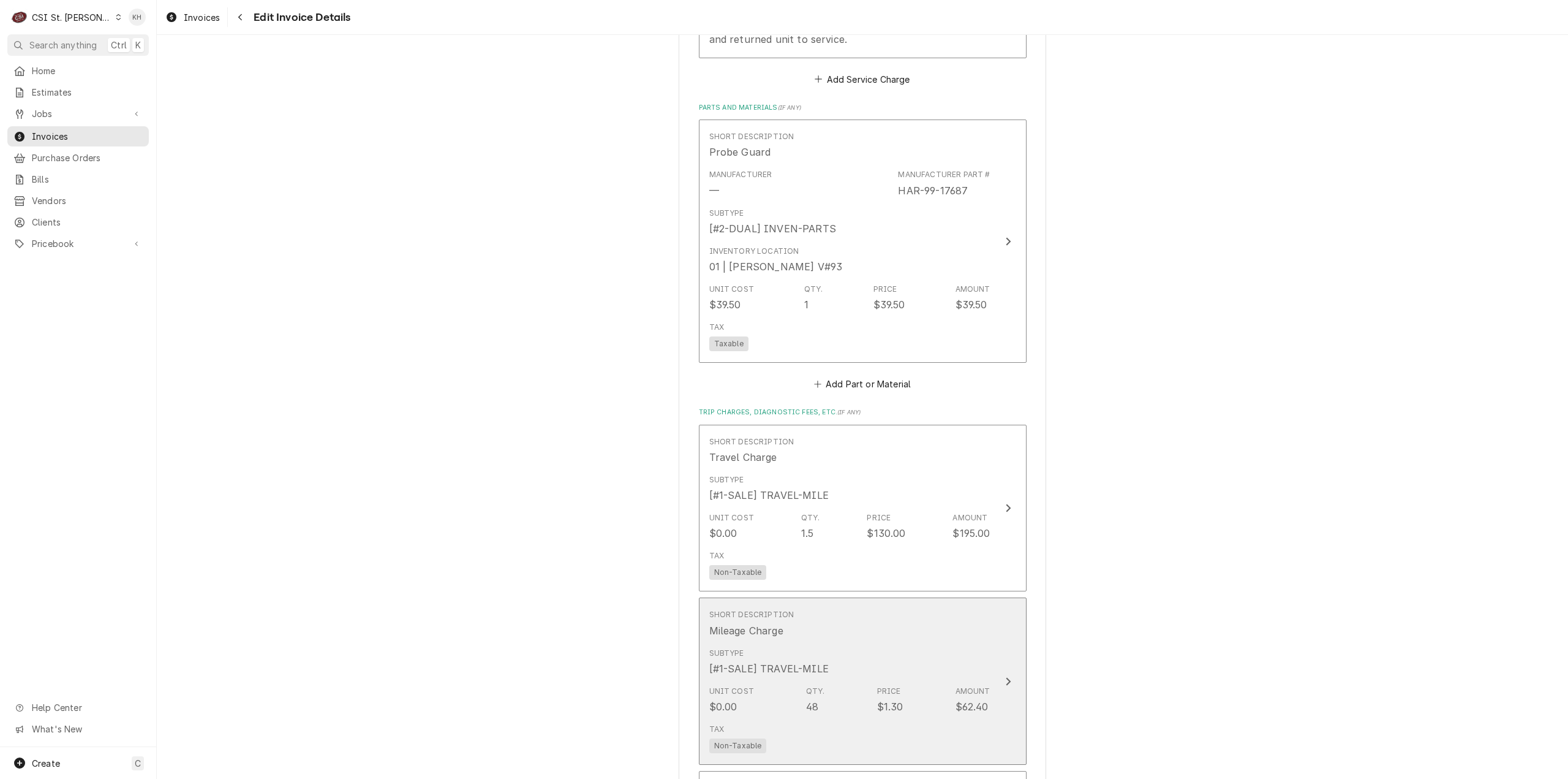
scroll to position [1885, 0]
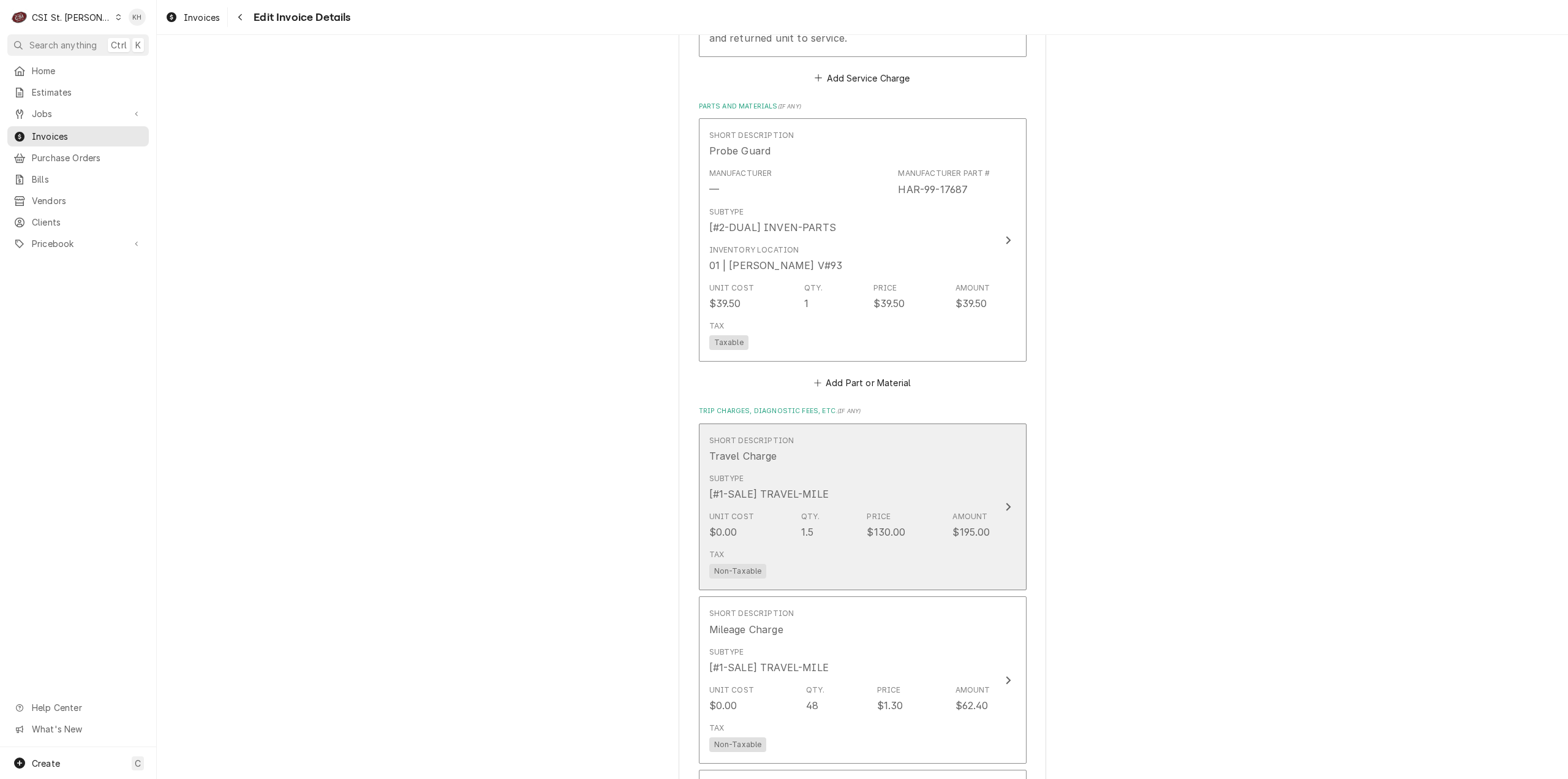
click at [962, 544] on div "Tax Non-Taxable" at bounding box center [850, 563] width 281 height 39
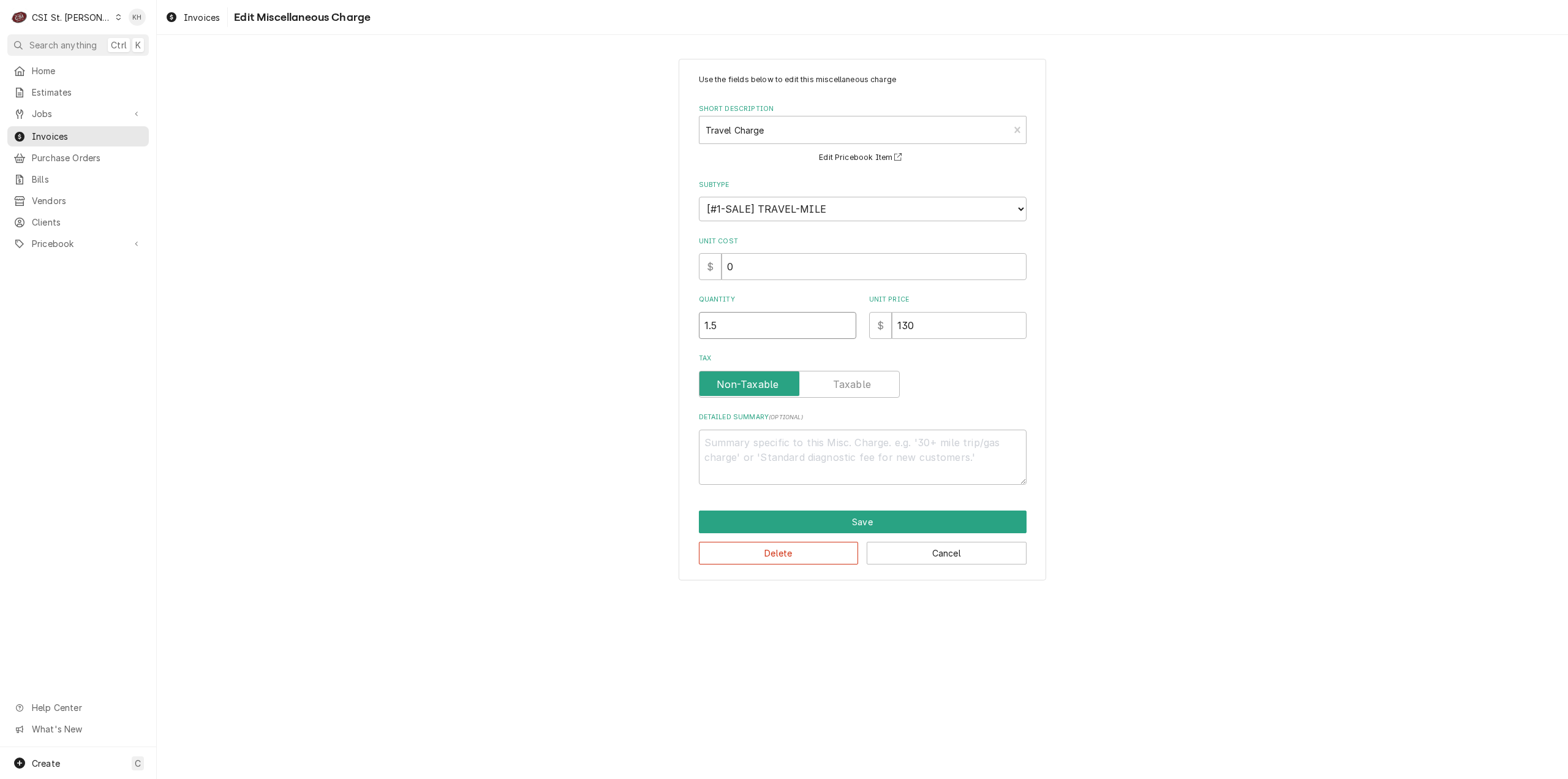
drag, startPoint x: 780, startPoint y: 325, endPoint x: 497, endPoint y: 321, distance: 283.0
click at [497, 320] on div "Use the fields below to edit this miscellaneous charge Short Description Travel…" at bounding box center [862, 319] width 1411 height 543
type textarea "x"
type input "1"
type textarea "x"
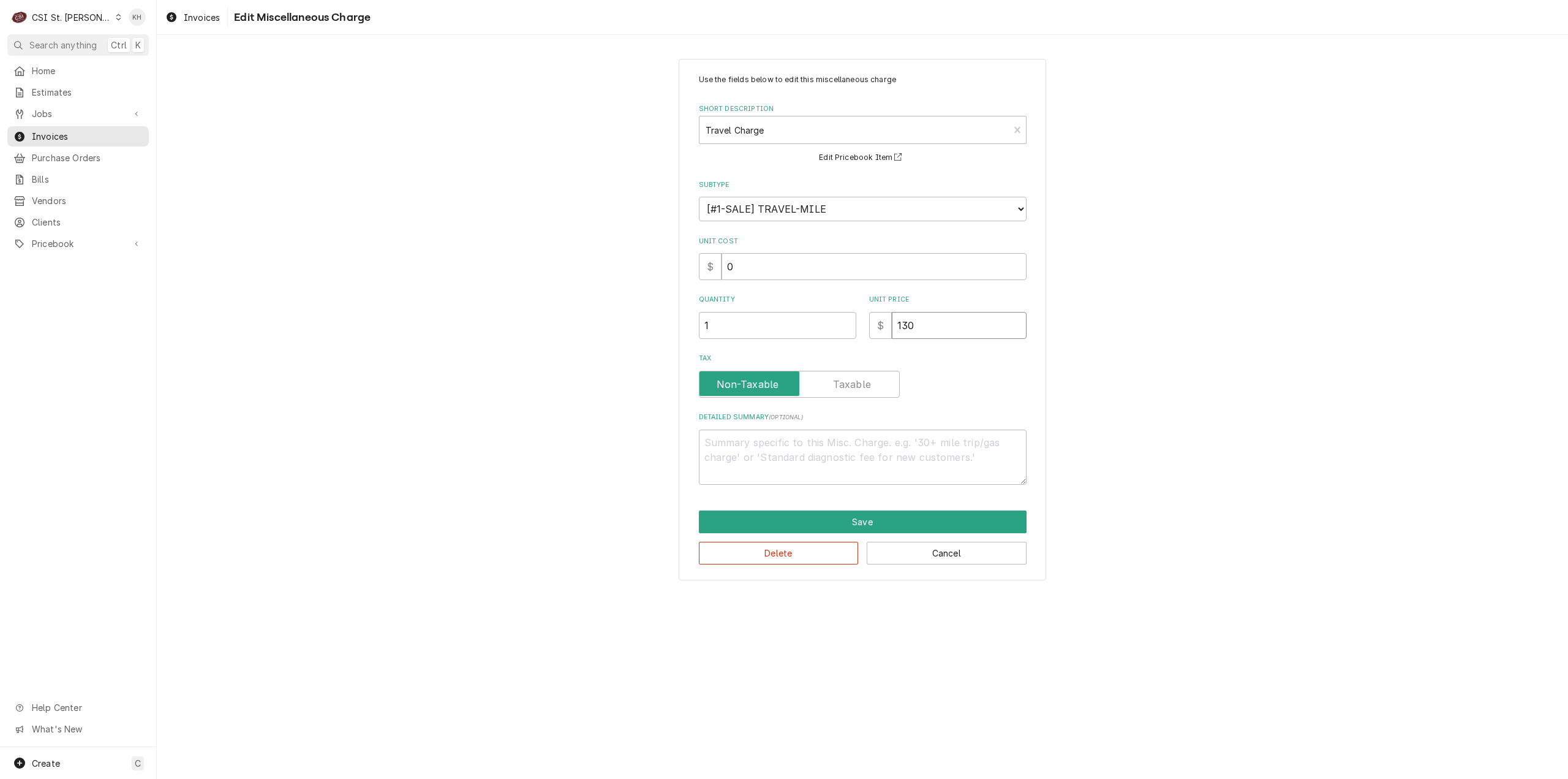
type input "1"
type textarea "x"
type input "11"
type textarea "x"
type input "110"
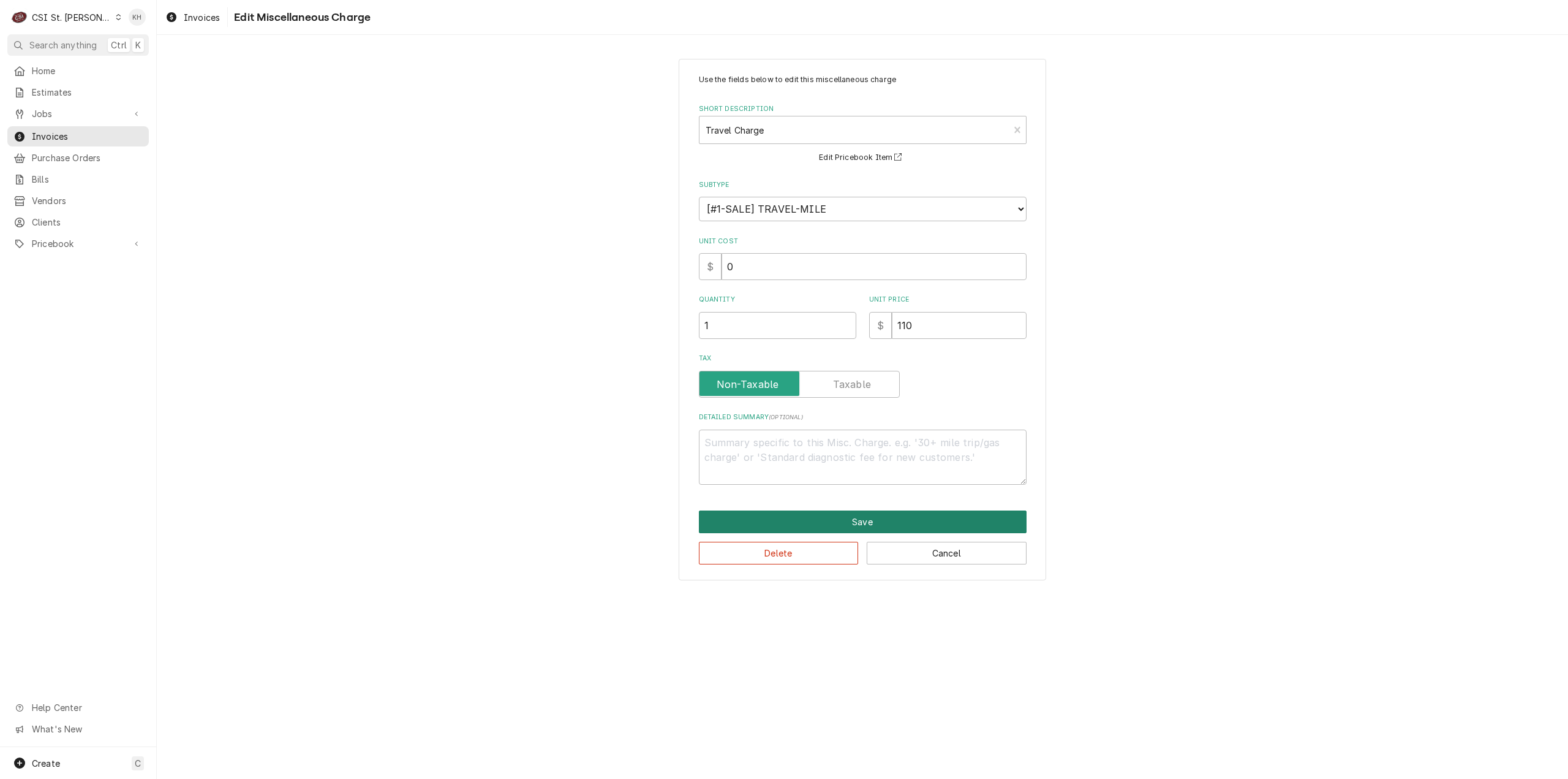
click at [860, 516] on button "Save" at bounding box center [863, 522] width 328 height 22
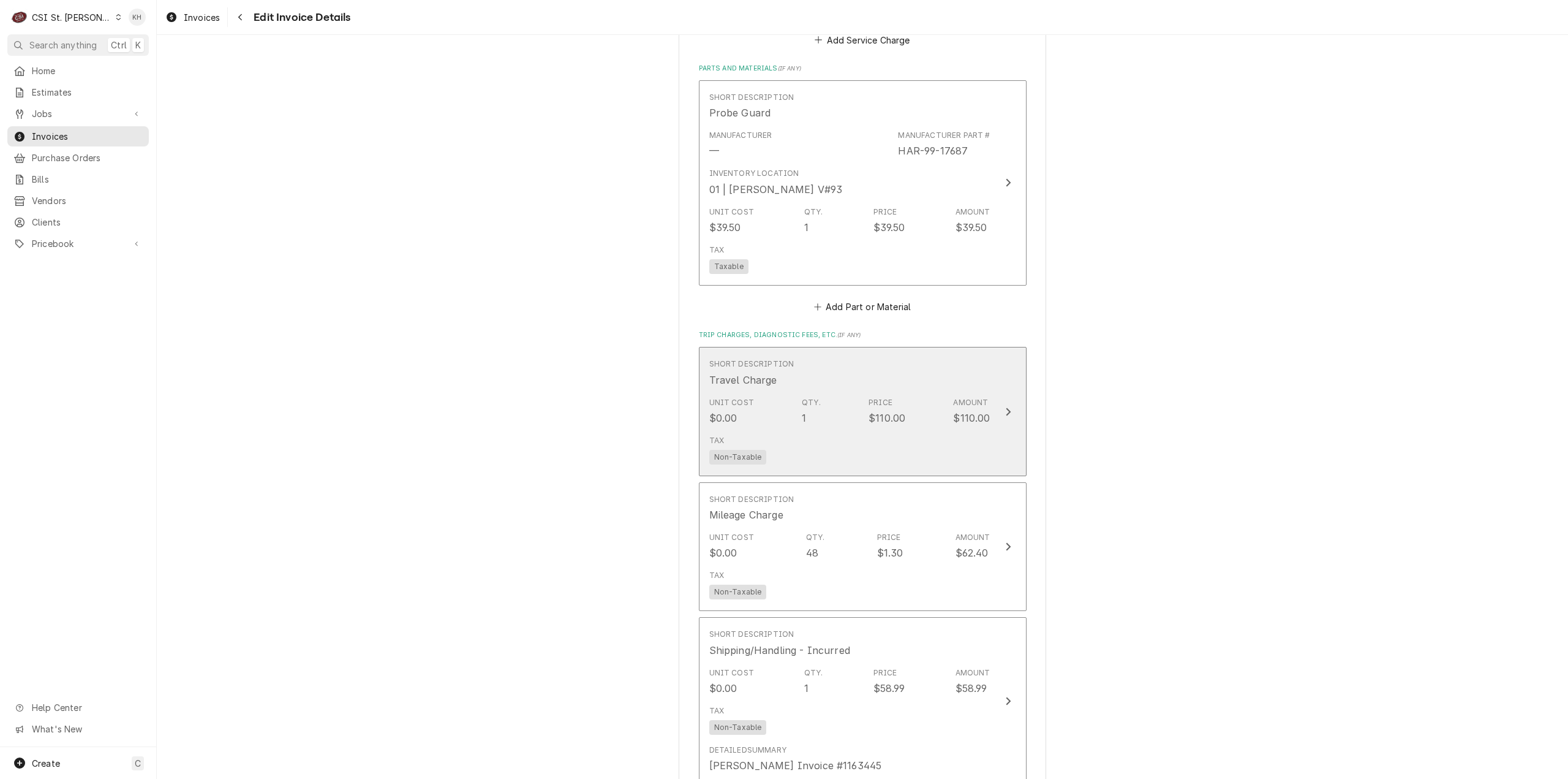
scroll to position [1924, 0]
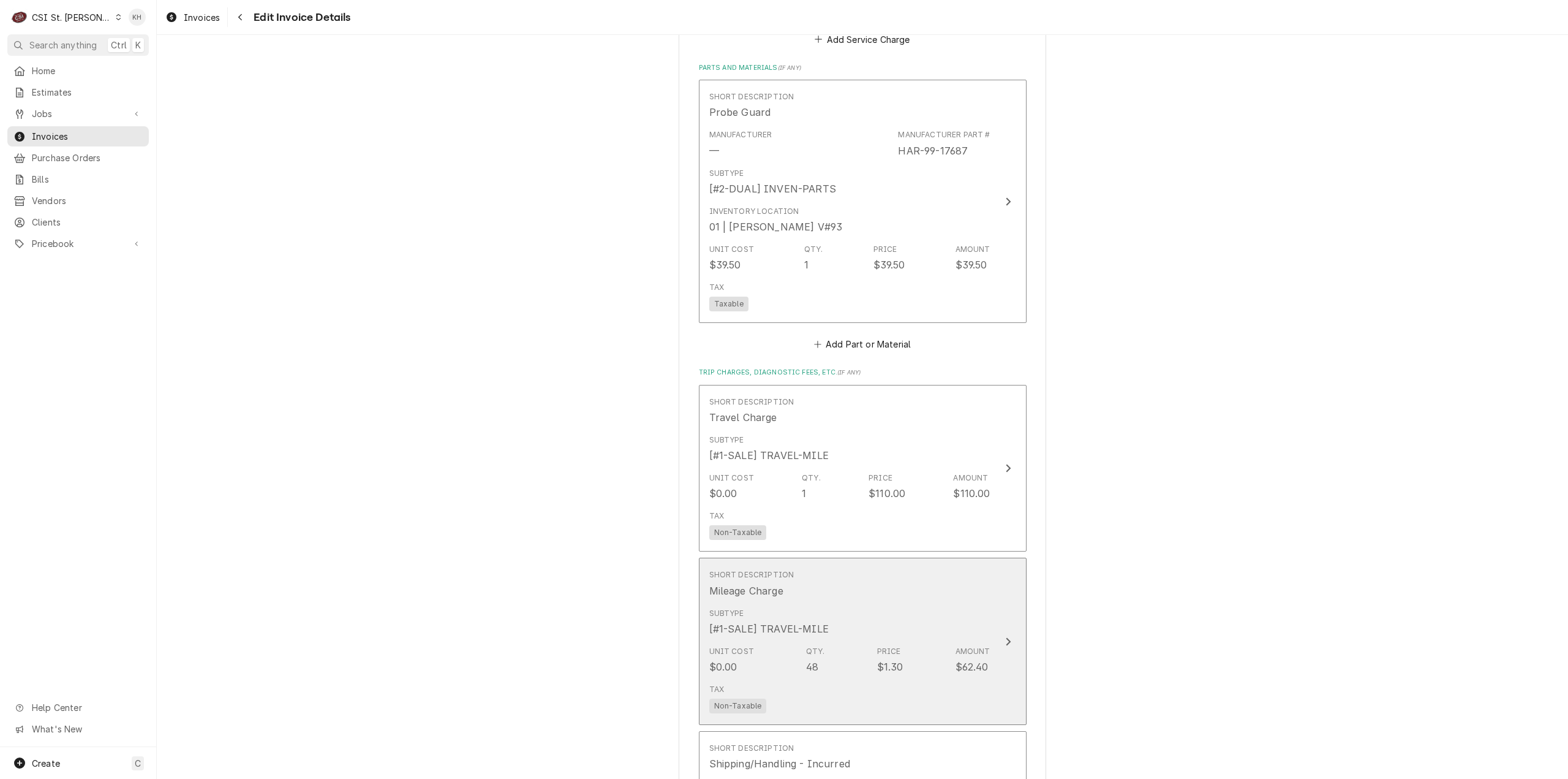
click at [904, 604] on div "Subtype [#1-SALE] TRAVEL-MILE" at bounding box center [850, 622] width 281 height 38
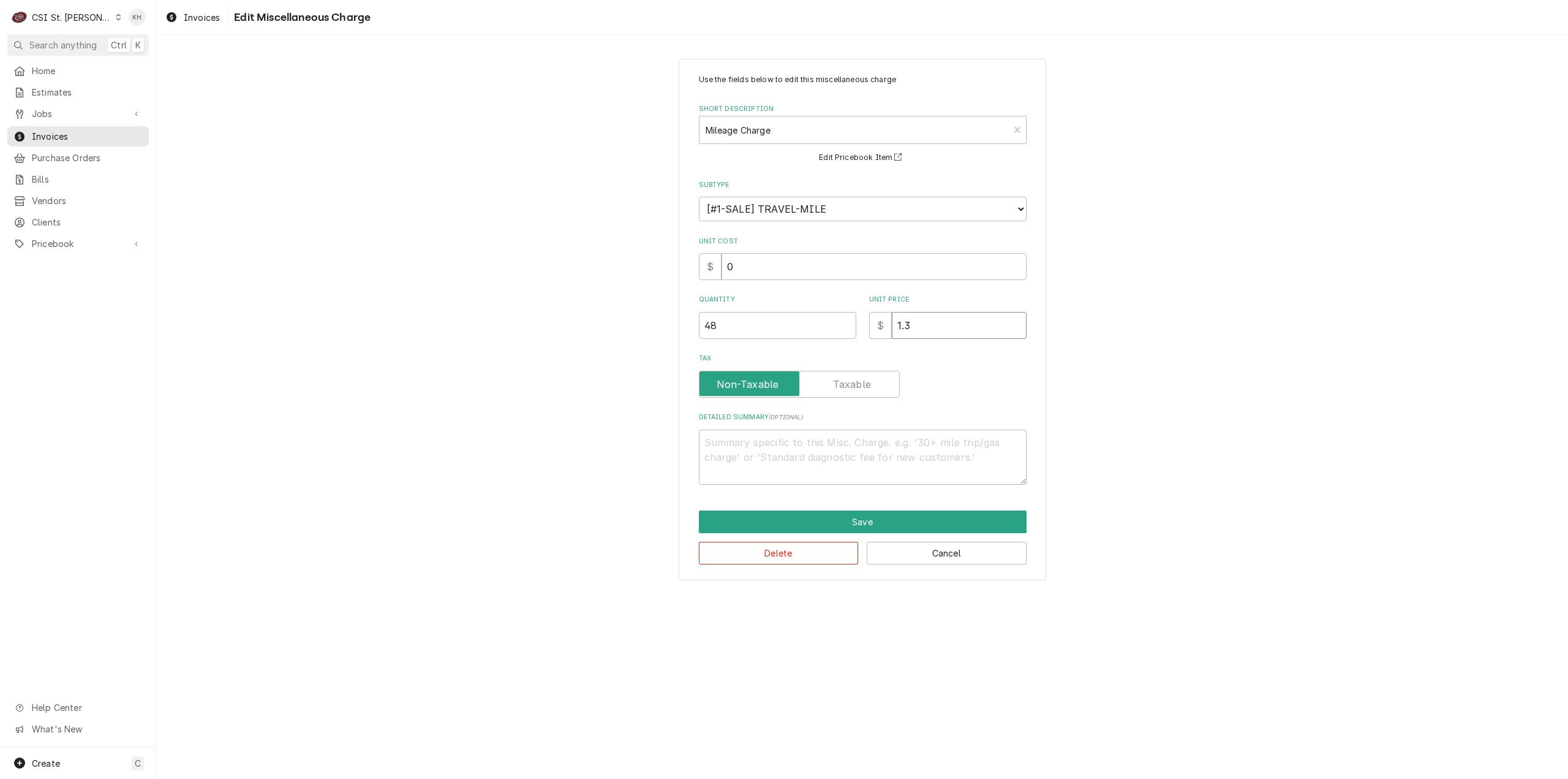
drag, startPoint x: 948, startPoint y: 330, endPoint x: 848, endPoint y: 319, distance: 100.6
click at [848, 319] on div "Quantity 48 Unit Price $ 1.3" at bounding box center [863, 317] width 328 height 43
type textarea "x"
type input "0"
type textarea "x"
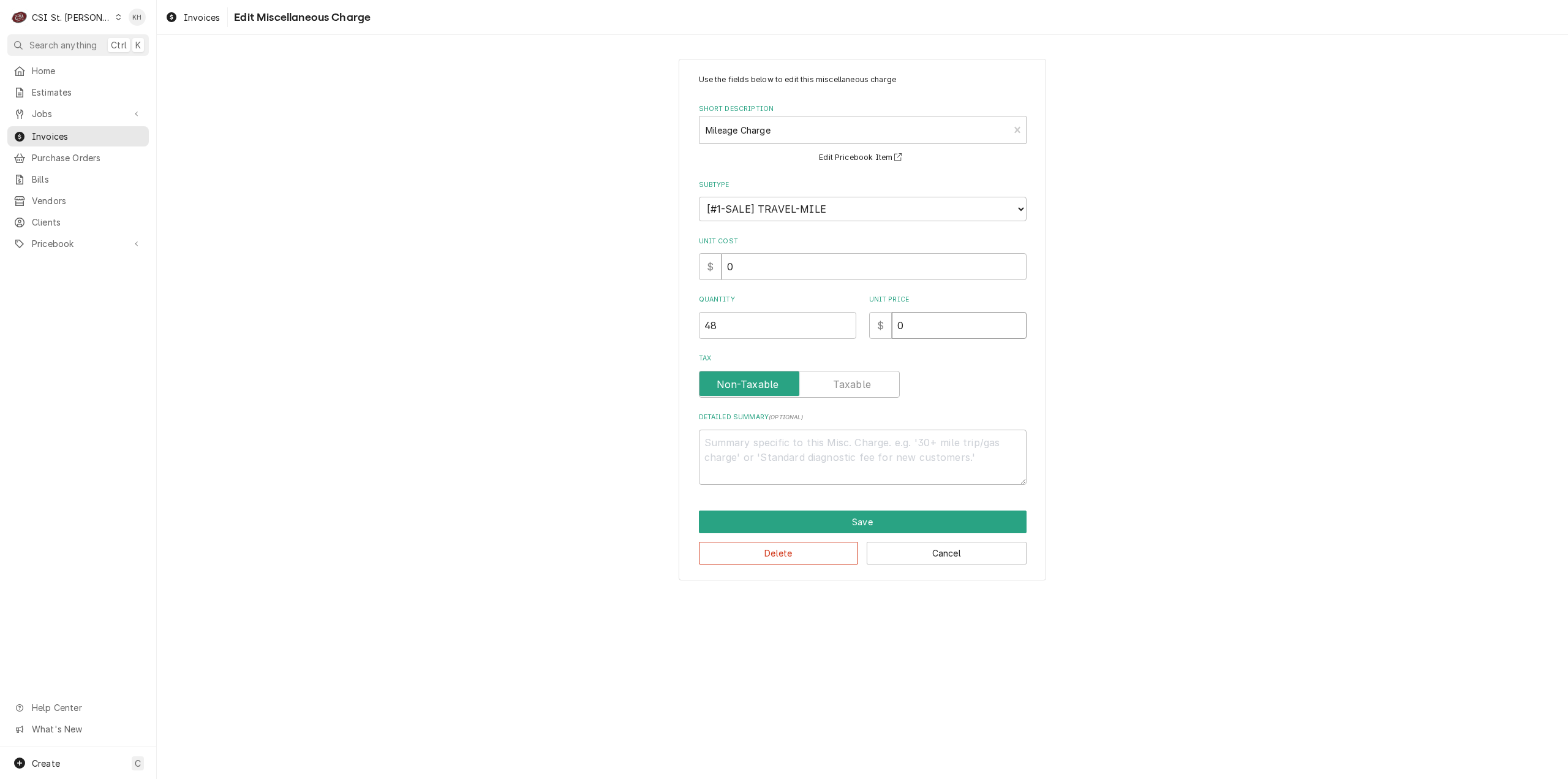
type input "0.9"
type textarea "x"
type input "0.99"
click at [914, 512] on button "Save" at bounding box center [863, 522] width 328 height 22
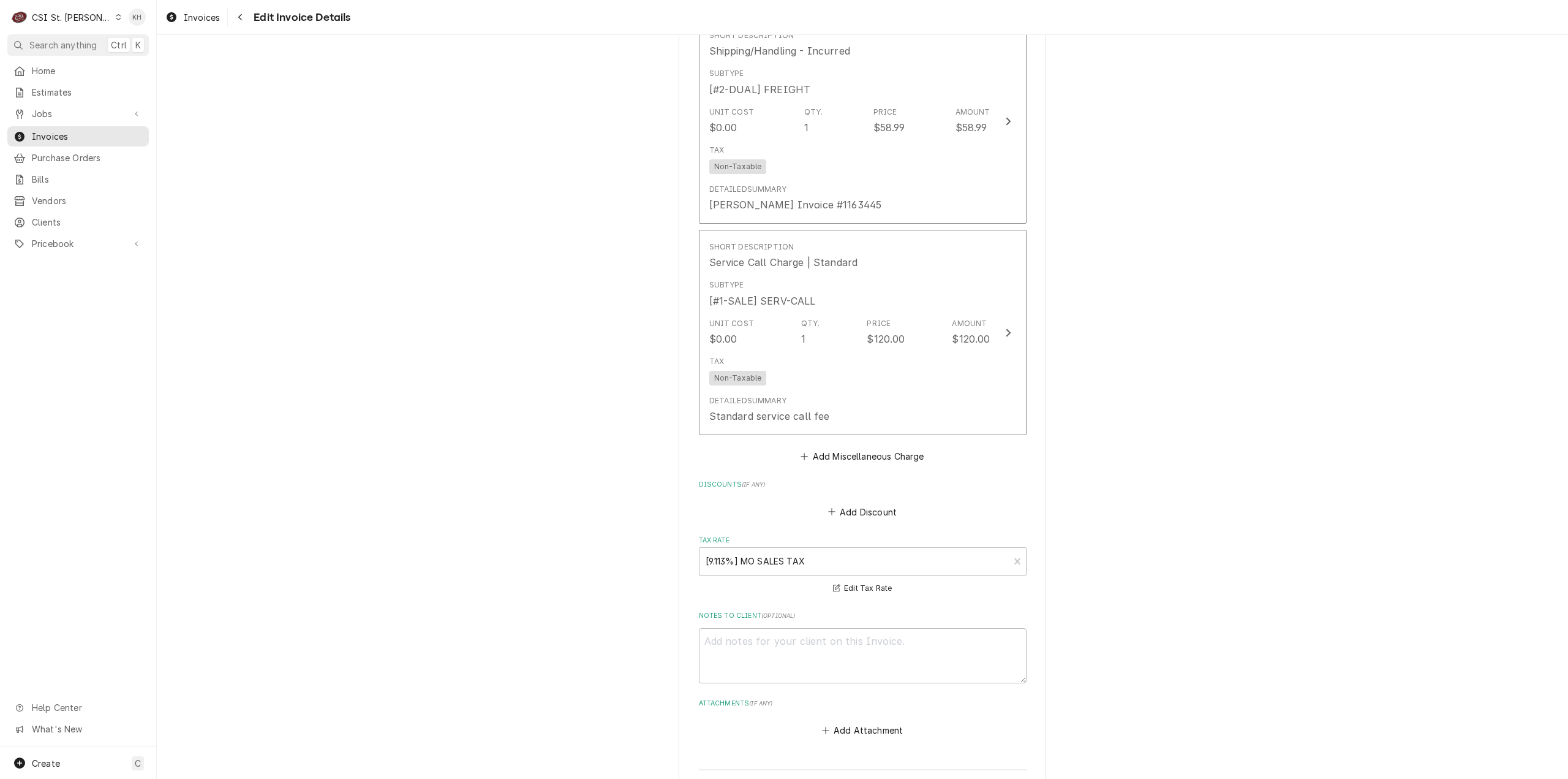
scroll to position [2931, 0]
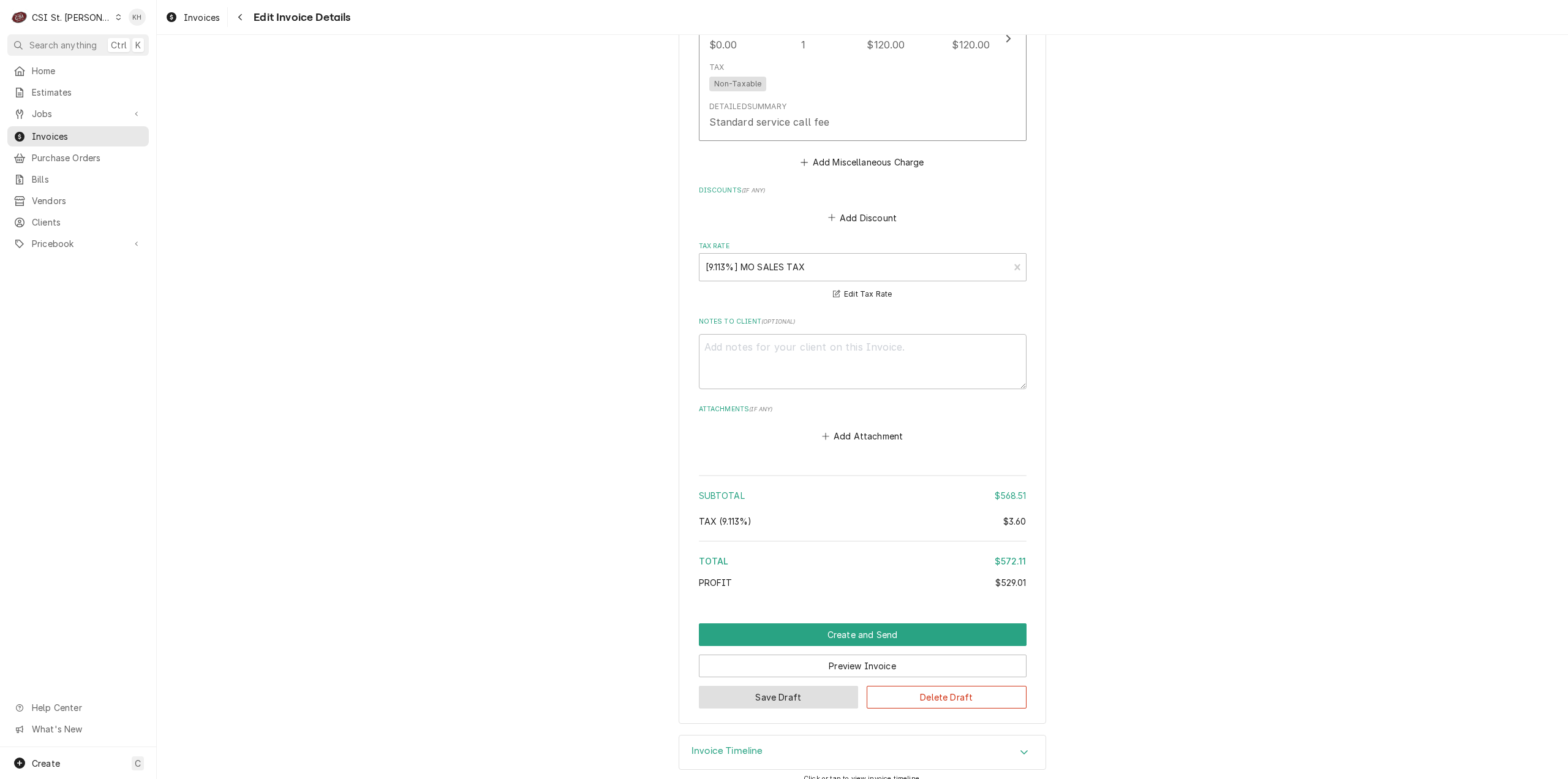
click at [830, 686] on button "Save Draft" at bounding box center [779, 697] width 160 height 22
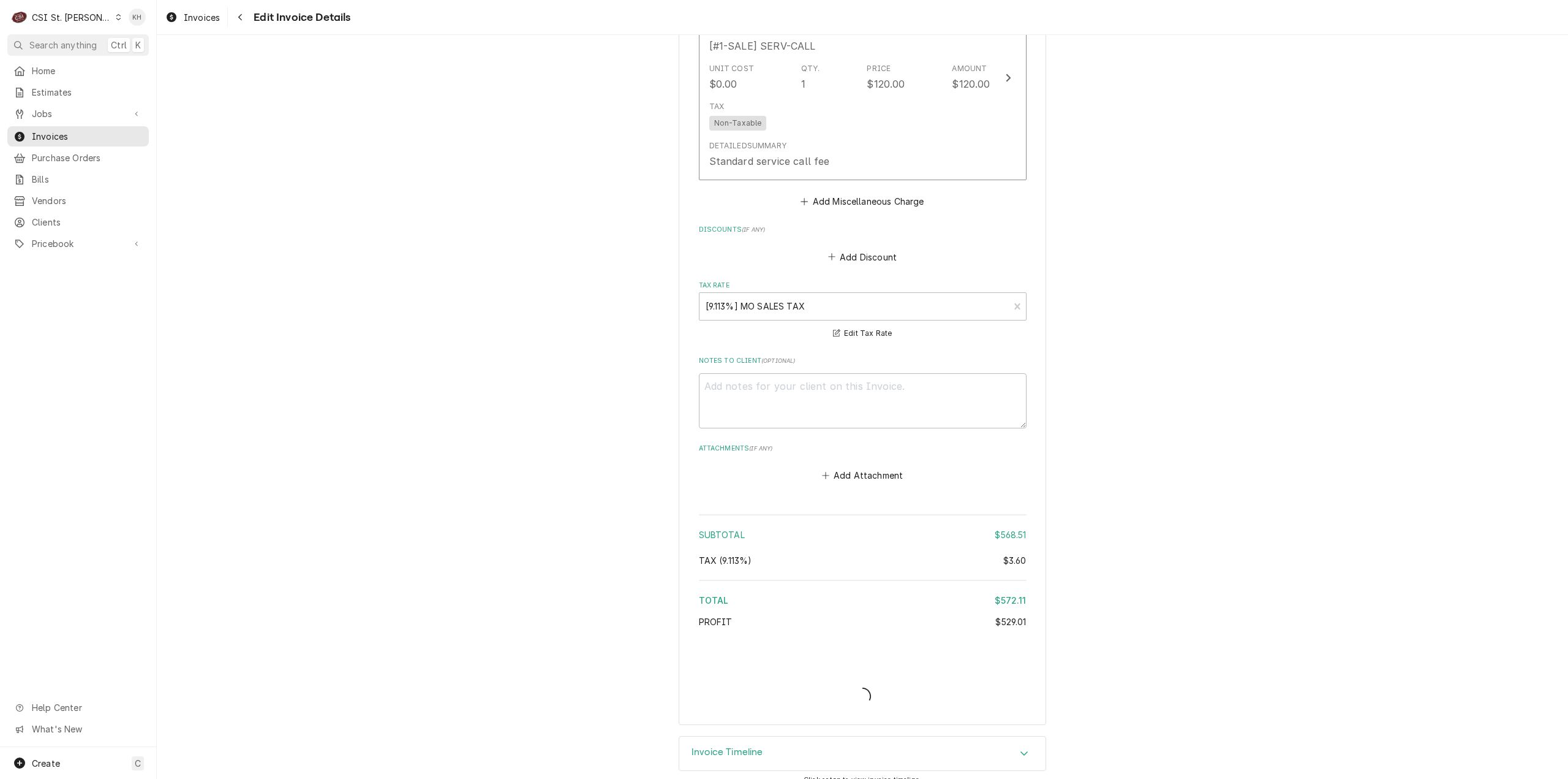
type textarea "x"
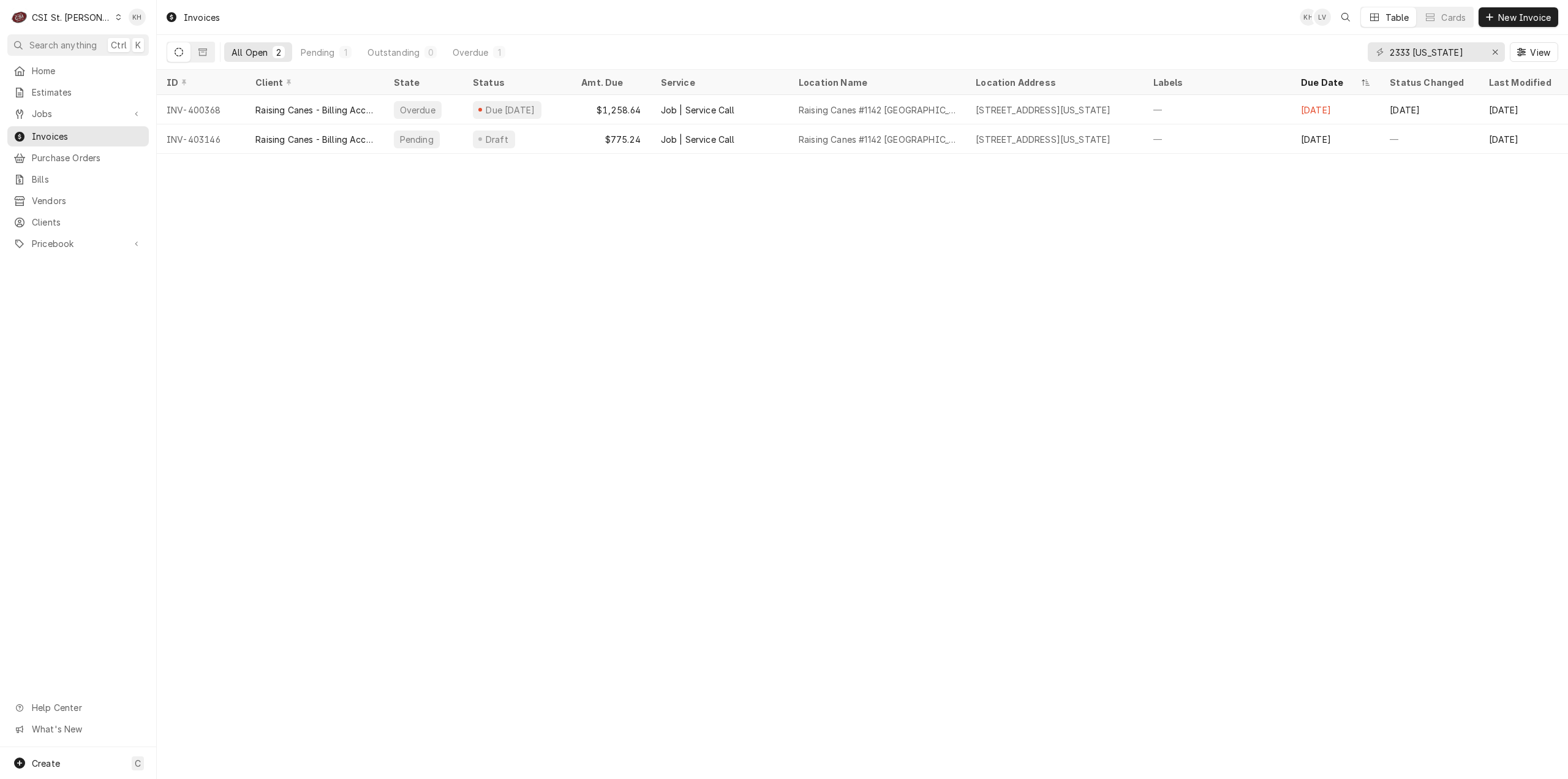
drag, startPoint x: 71, startPoint y: 41, endPoint x: 223, endPoint y: 59, distance: 153.1
click at [73, 42] on span "Search anything" at bounding box center [62, 44] width 67 height 12
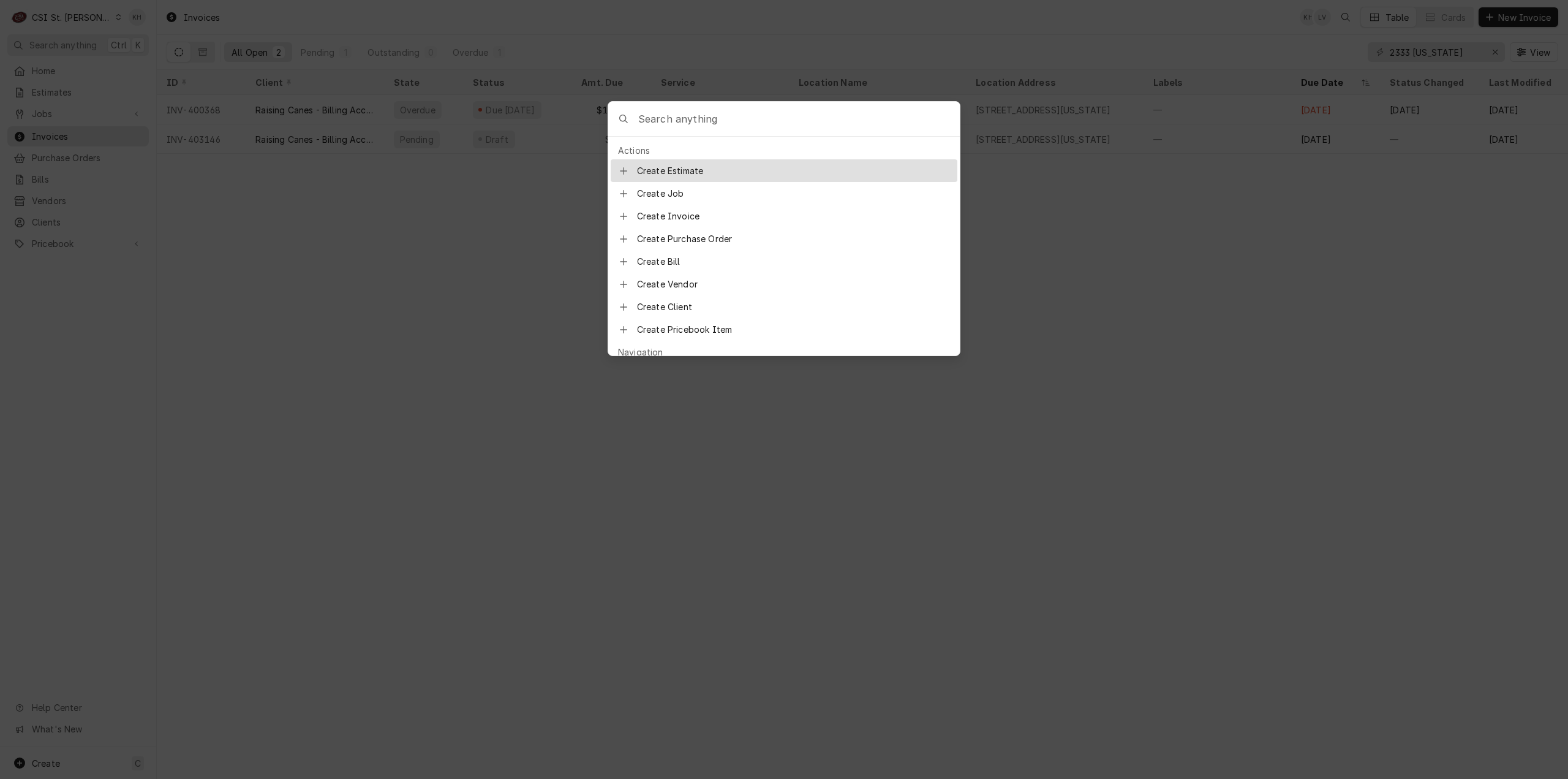
click at [856, 117] on input "Global Command Menu" at bounding box center [799, 118] width 321 height 34
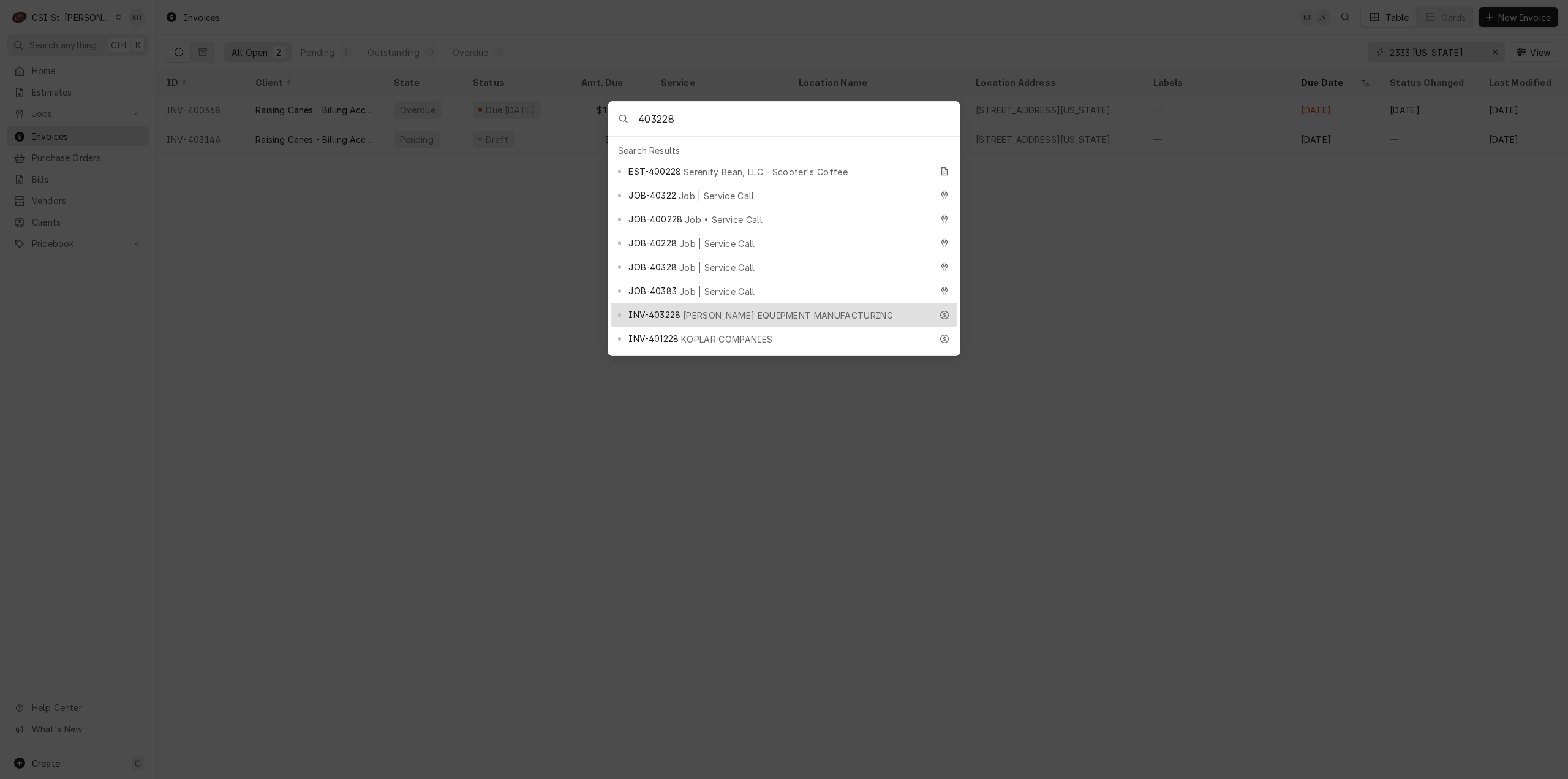
type input "403228"
click at [722, 309] on span "[PERSON_NAME] EQUIPMENT MANUFACTURING" at bounding box center [788, 315] width 210 height 12
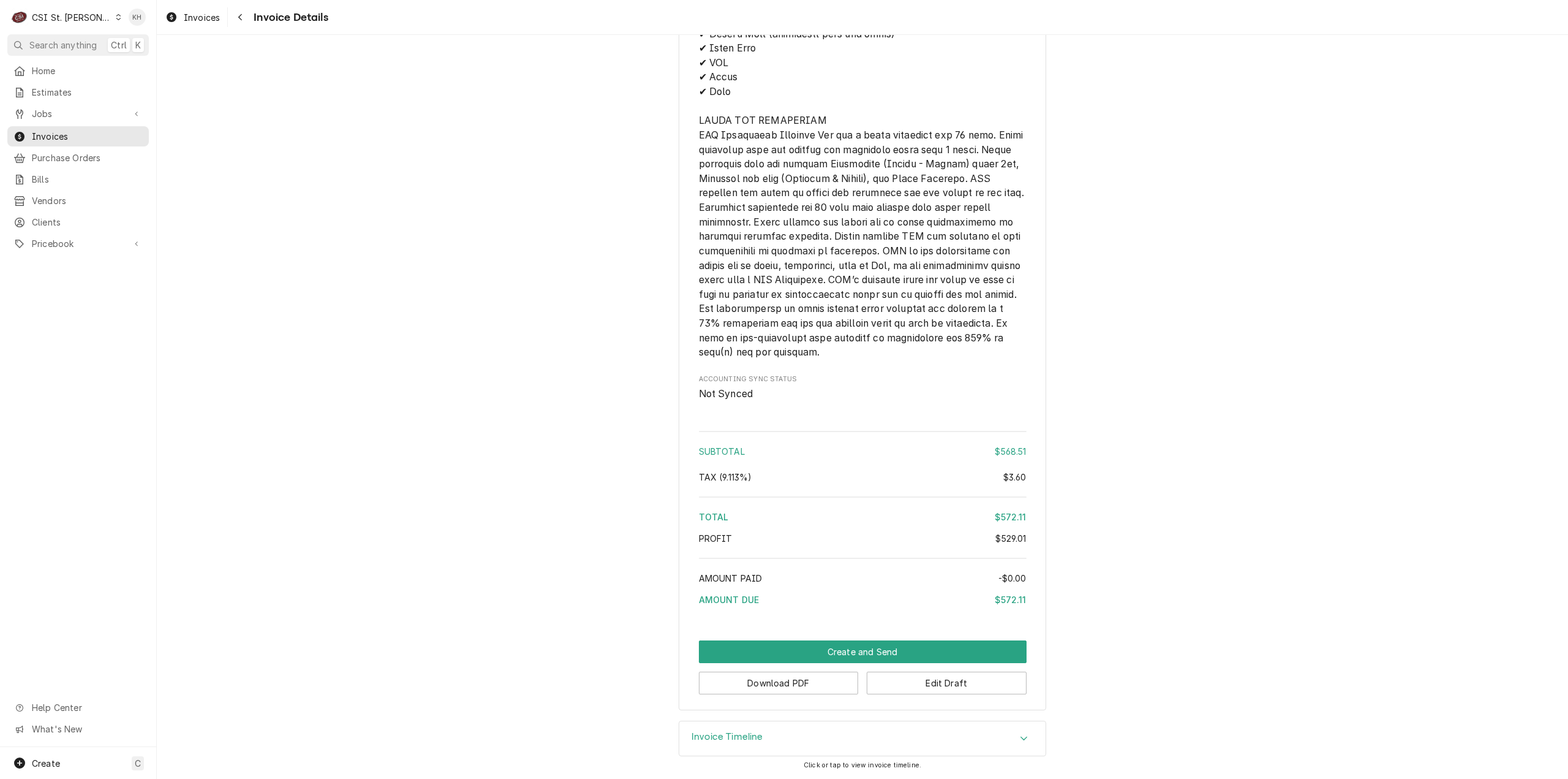
scroll to position [2320, 0]
click at [817, 675] on button "Download PDF" at bounding box center [779, 682] width 160 height 22
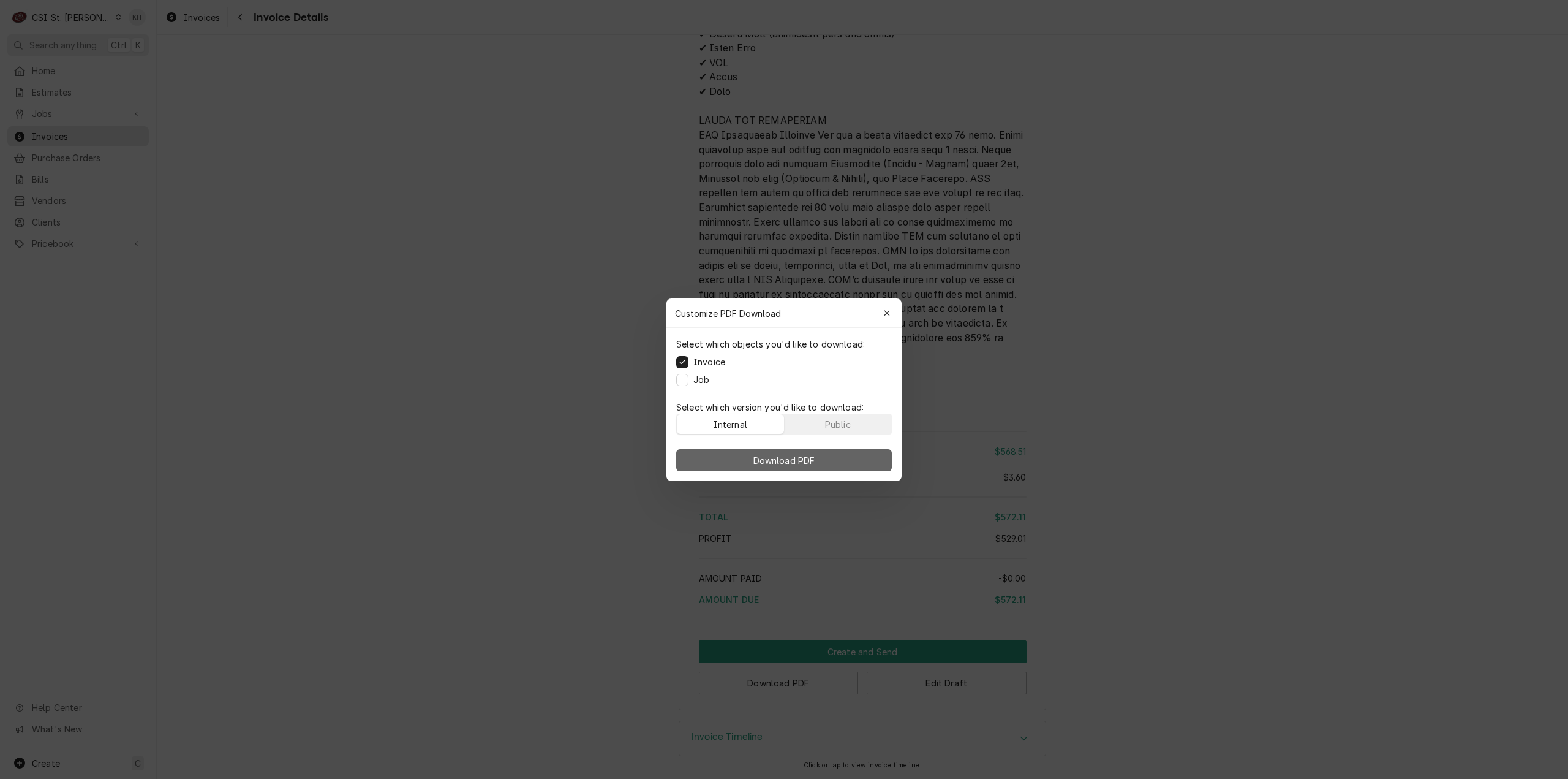
click at [802, 456] on span "Download PDF" at bounding box center [784, 459] width 67 height 12
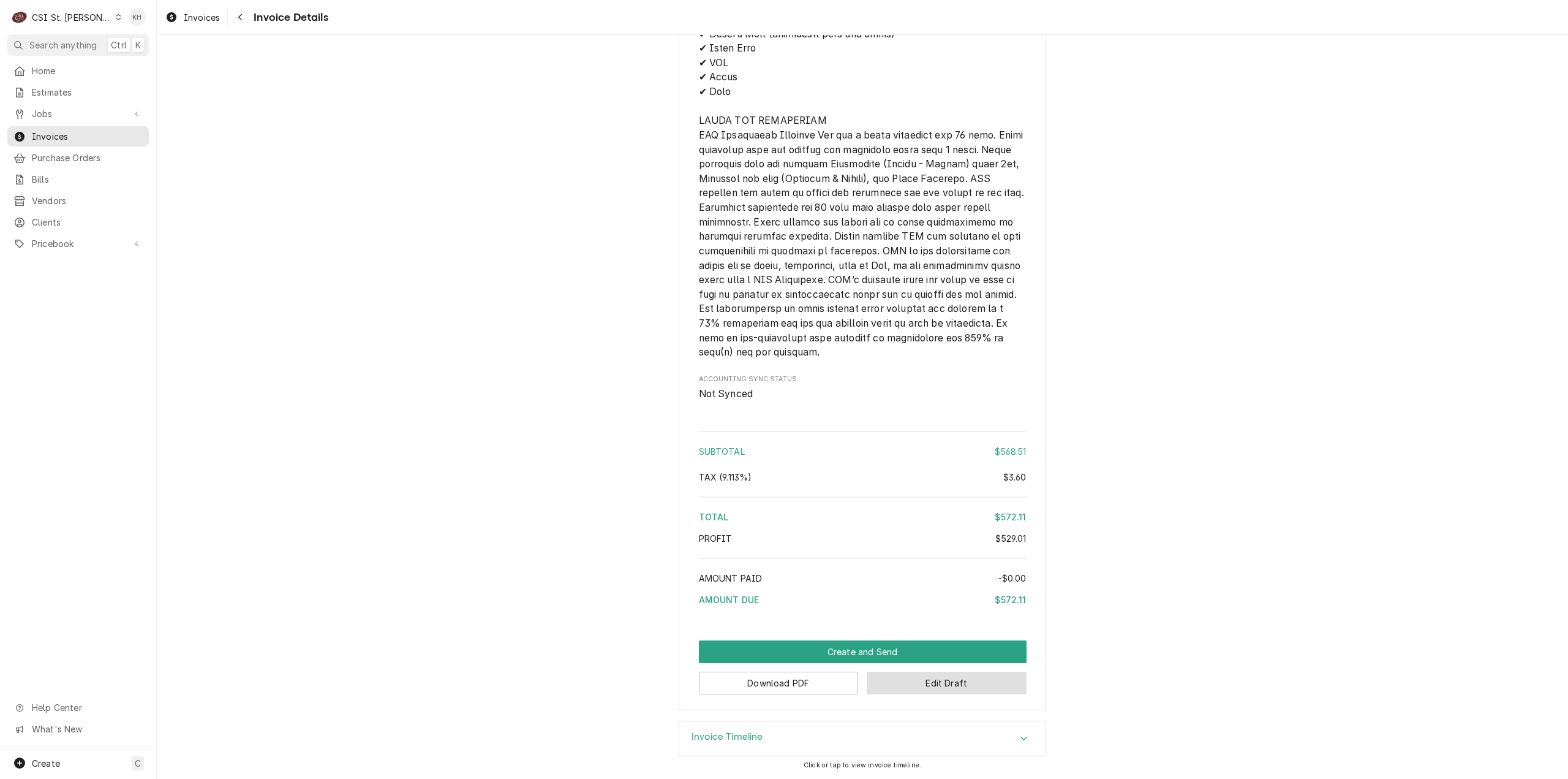
click at [903, 681] on button "Edit Draft" at bounding box center [947, 682] width 160 height 22
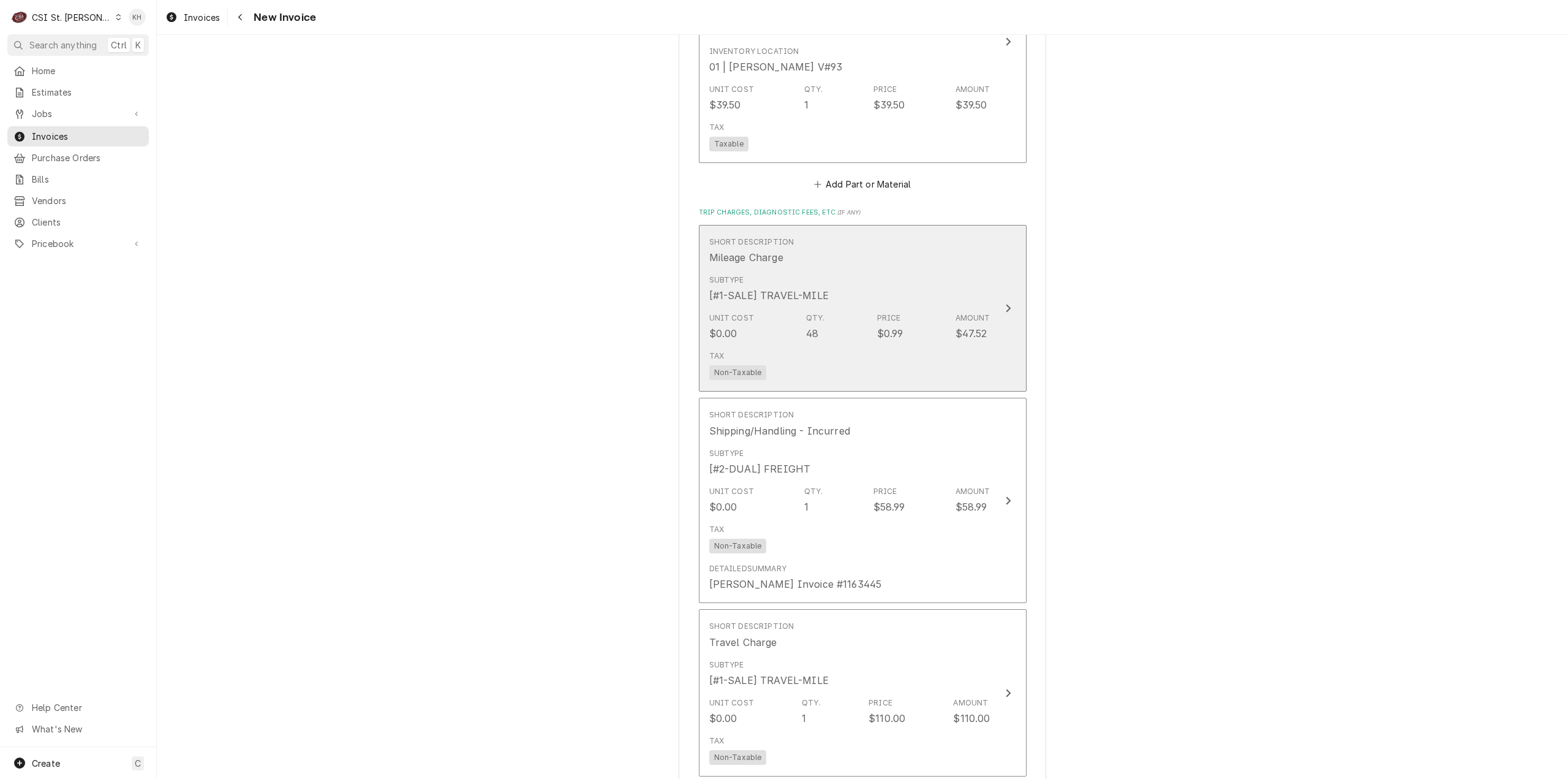
scroll to position [1839, 0]
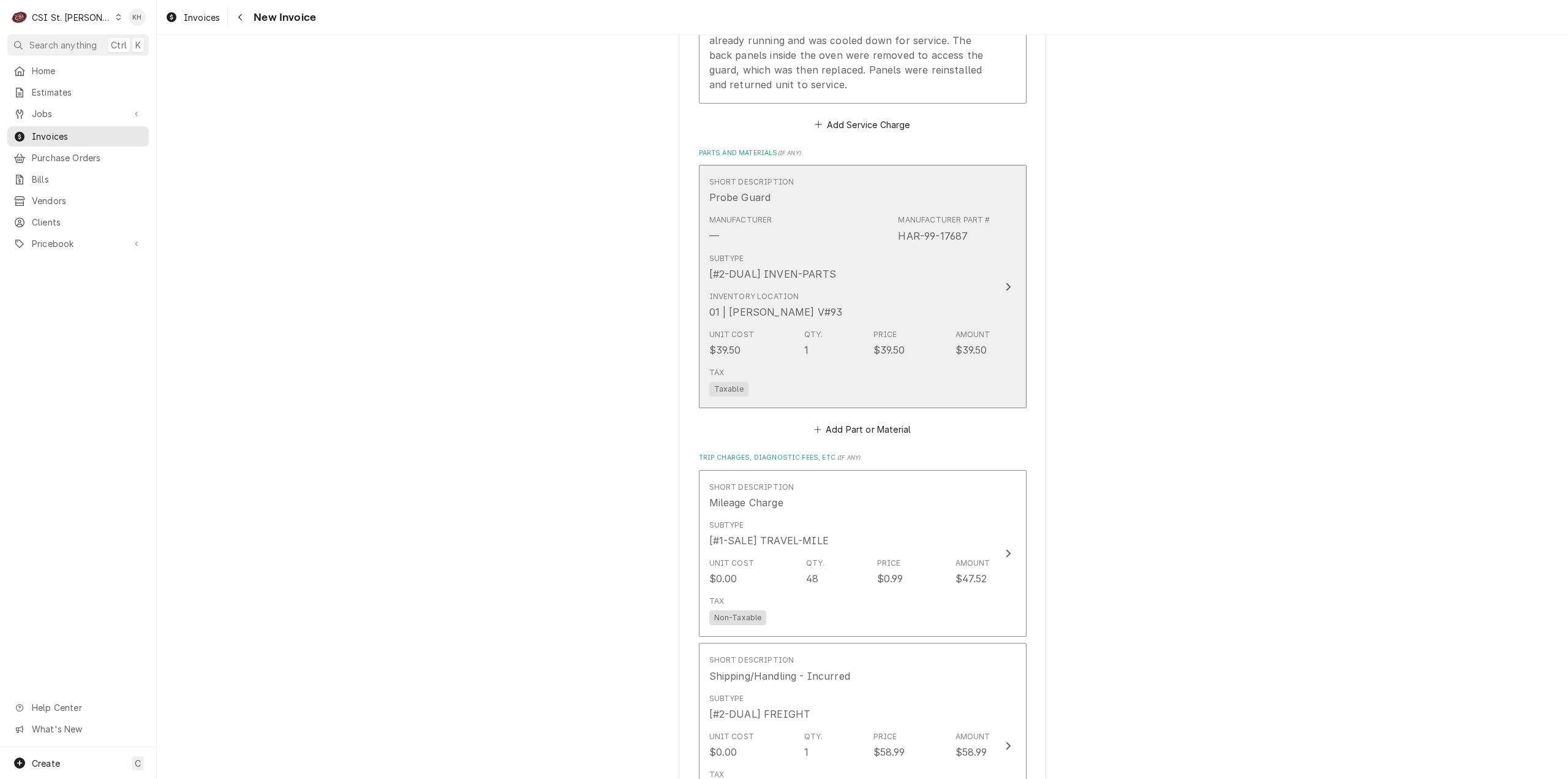
click at [1009, 235] on button "Short Description Probe Guard Manufacturer — Manufacturer Part # HAR-99-17687 S…" at bounding box center [863, 287] width 328 height 243
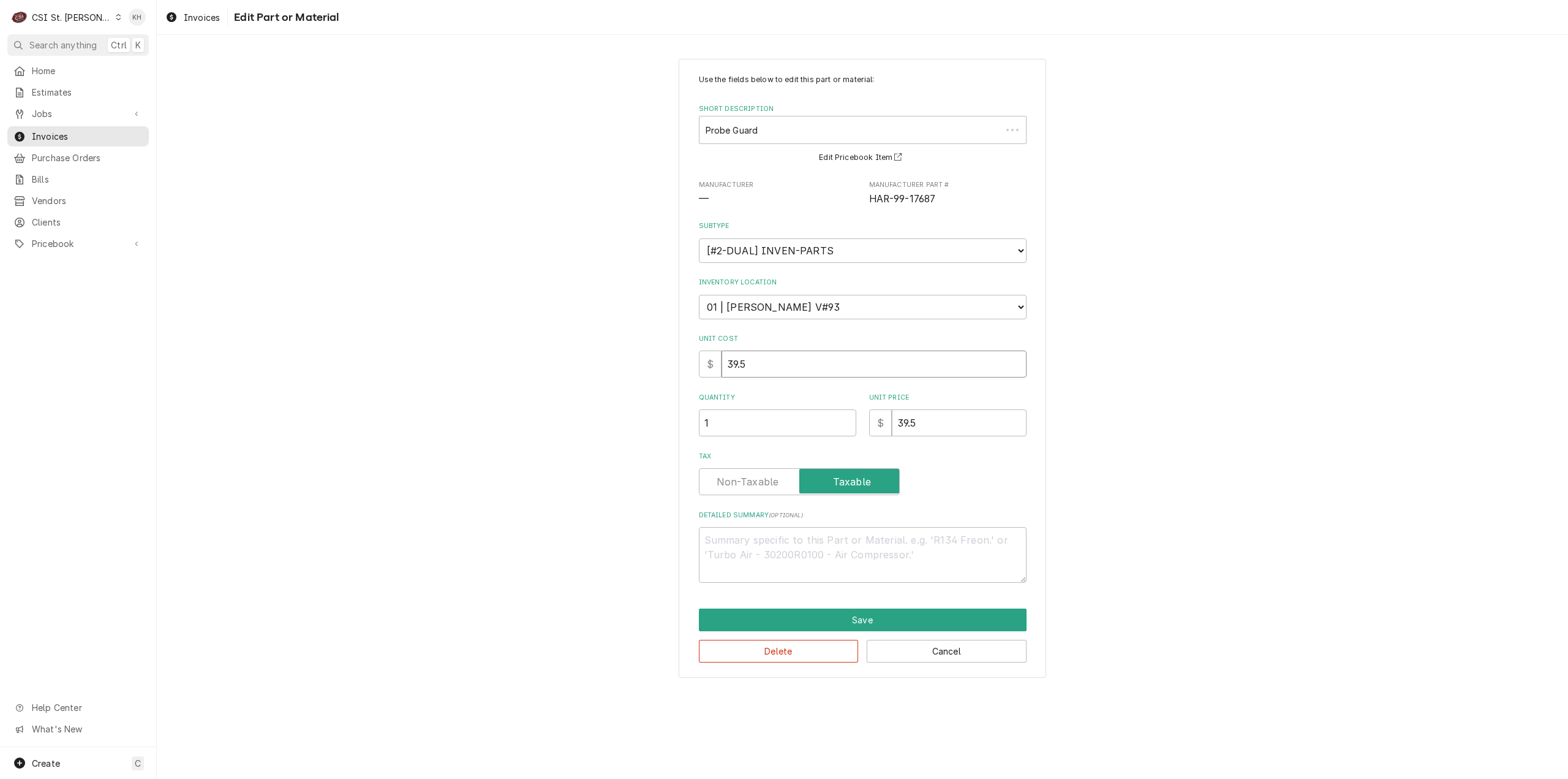
drag, startPoint x: 935, startPoint y: 351, endPoint x: 939, endPoint y: 410, distance: 59.1
drag, startPoint x: 938, startPoint y: 418, endPoint x: 832, endPoint y: 430, distance: 106.7
click at [834, 430] on div "Quantity 1 Unit Price $ 39.5" at bounding box center [863, 415] width 328 height 43
paste input "59.2"
type textarea "x"
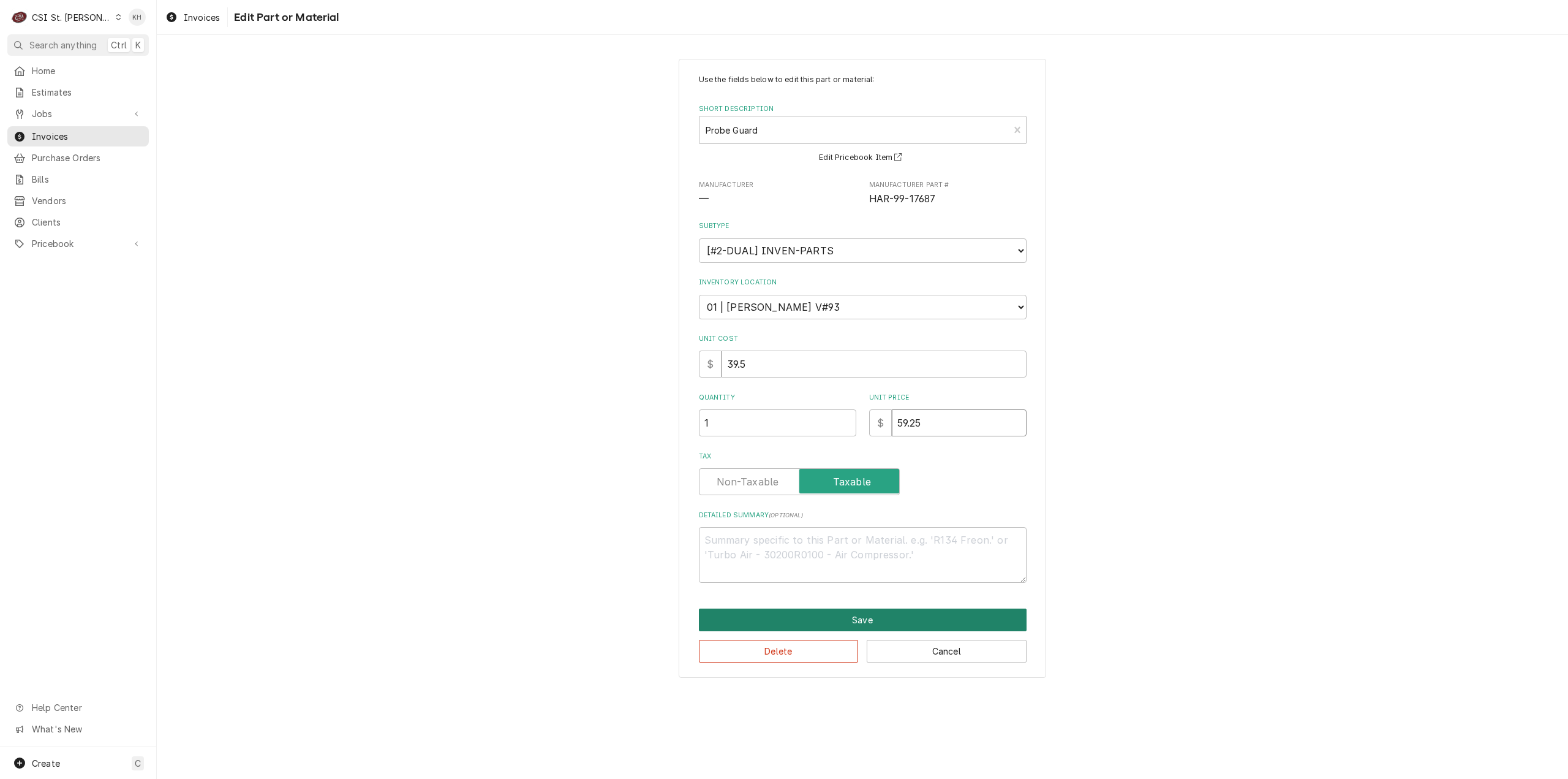
type input "59.25"
click at [886, 618] on button "Save" at bounding box center [863, 619] width 328 height 22
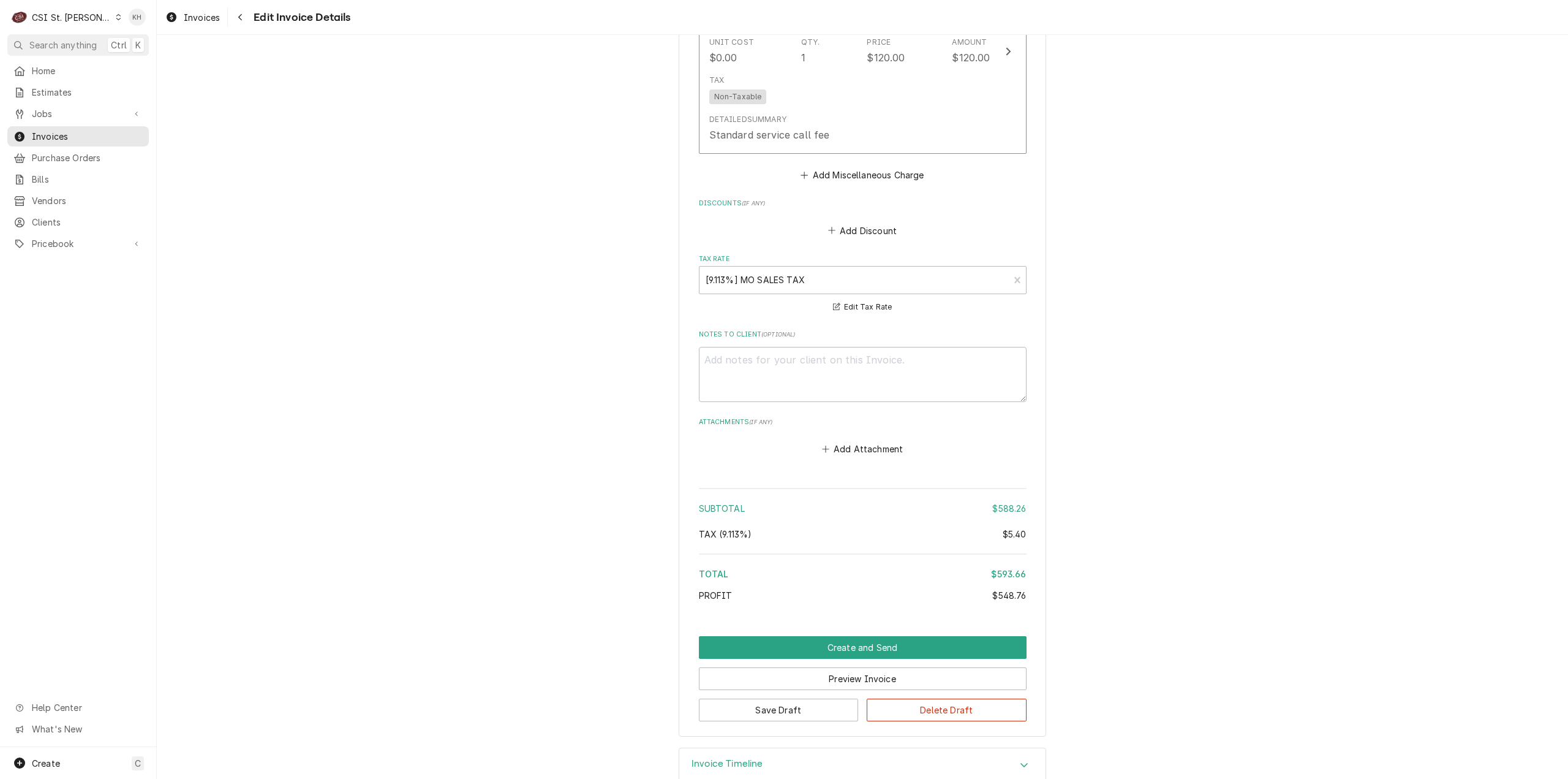
scroll to position [2931, 0]
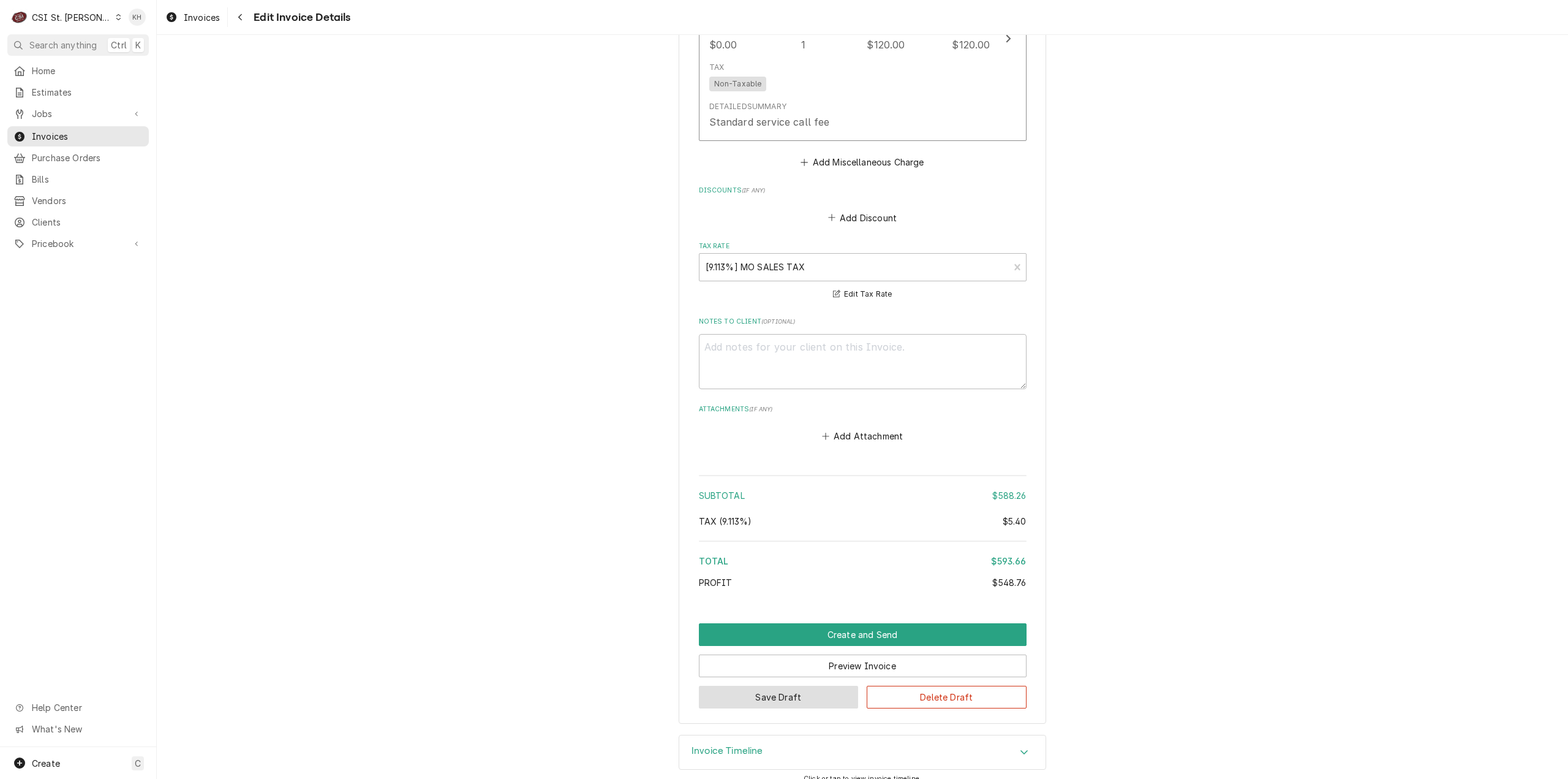
click at [772, 691] on button "Save Draft" at bounding box center [779, 697] width 160 height 22
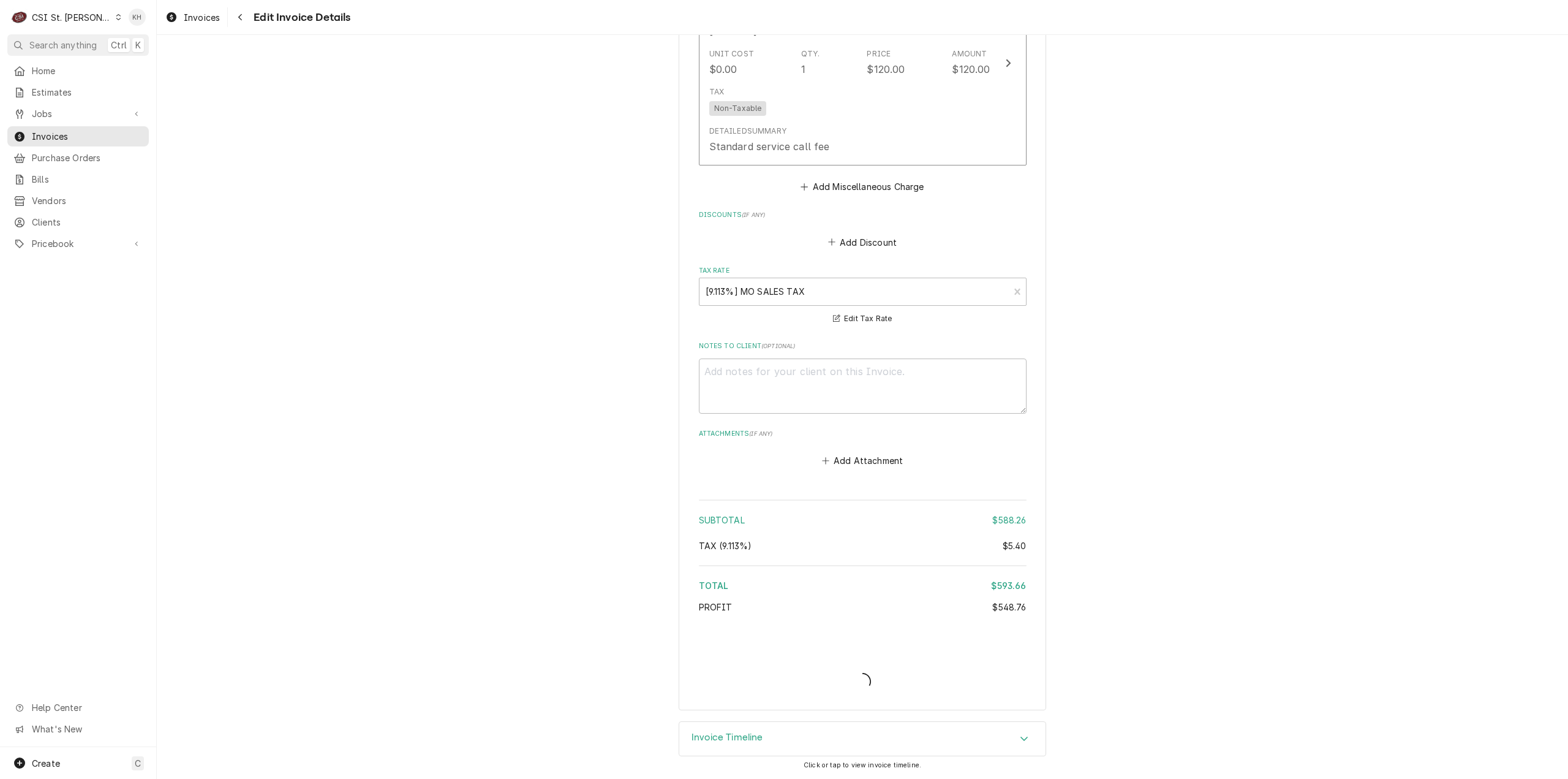
scroll to position [2892, 0]
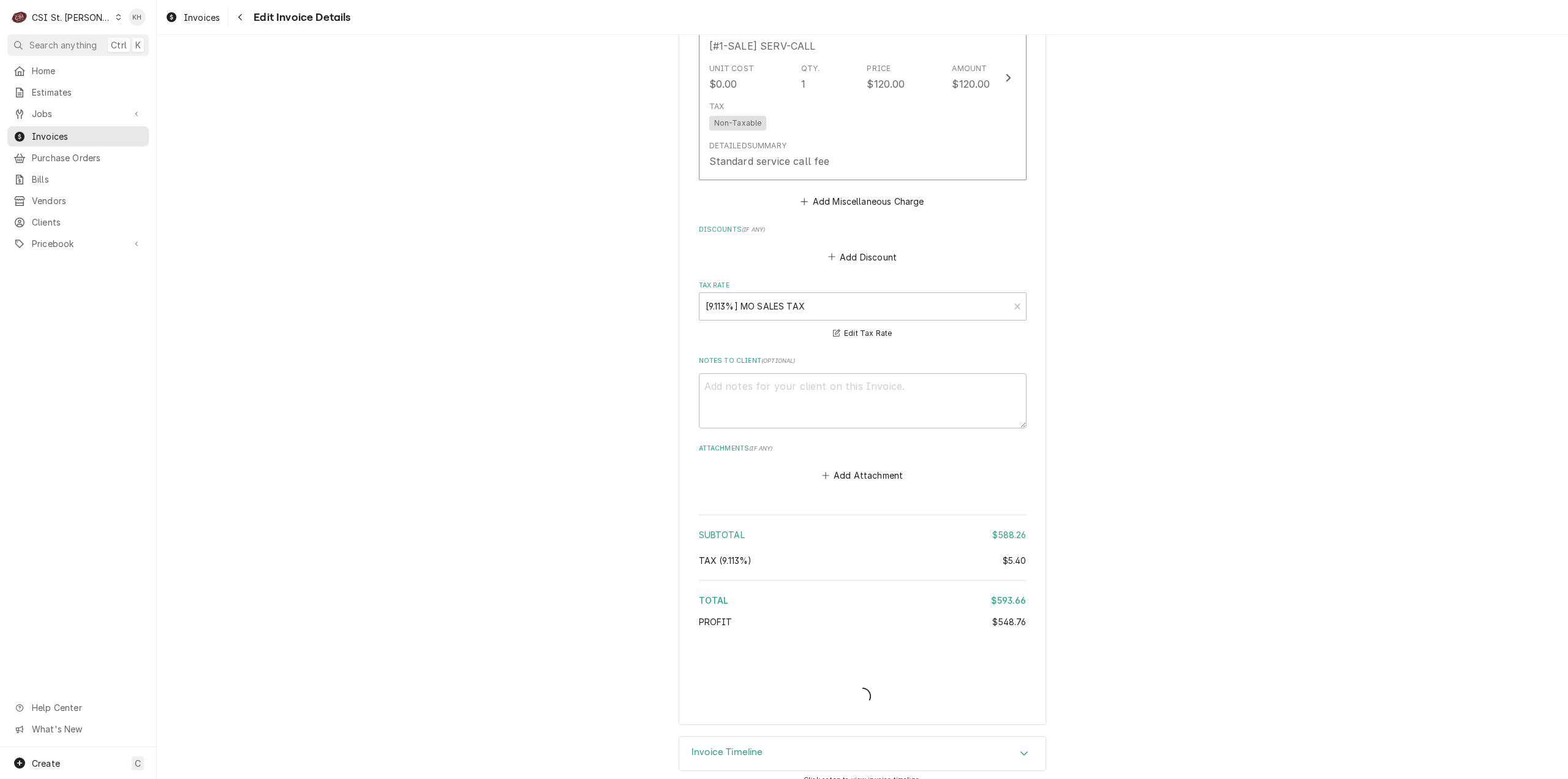
type textarea "x"
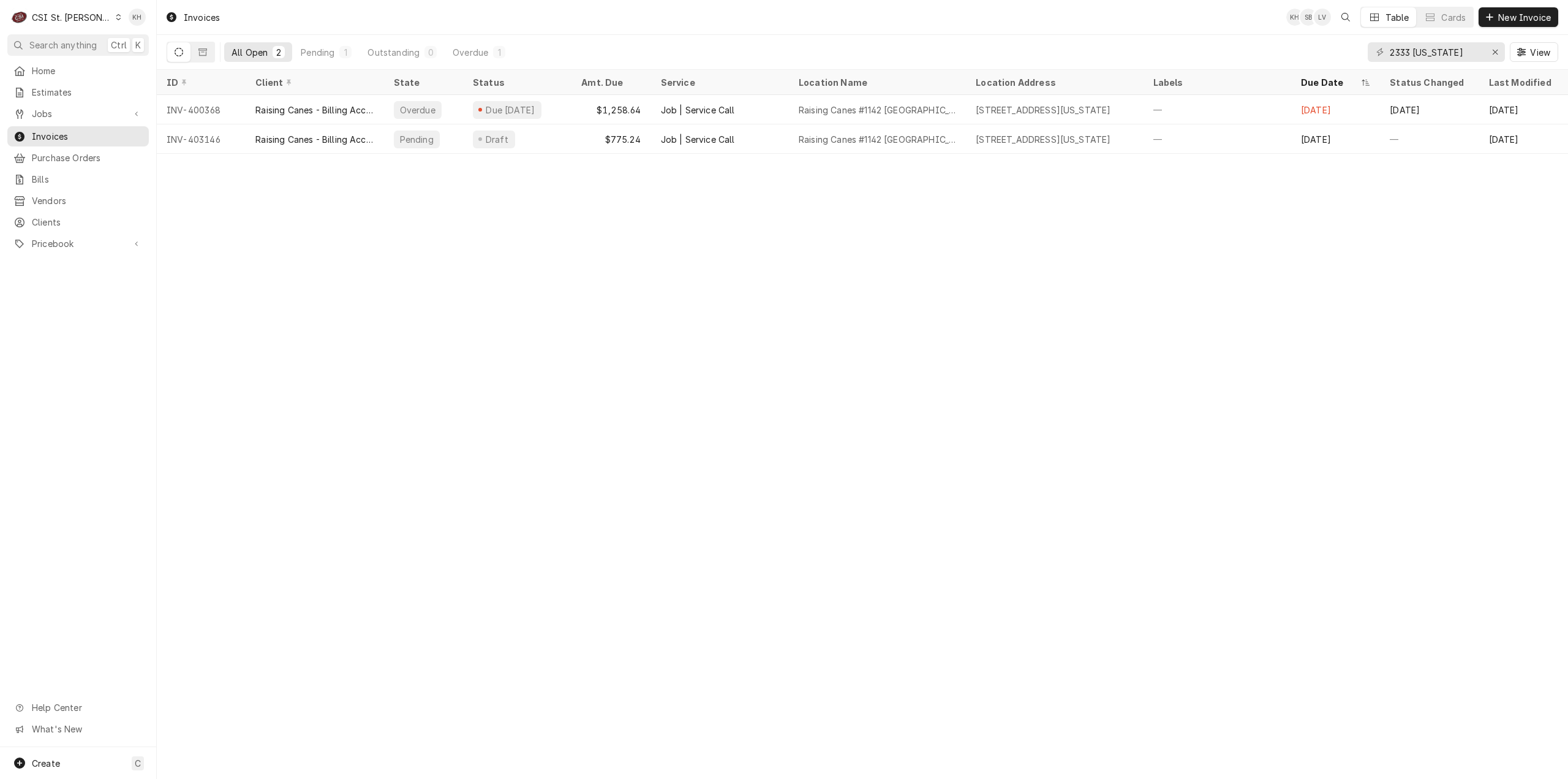
click at [84, 15] on div "CSI St. [PERSON_NAME]" at bounding box center [72, 17] width 80 height 12
click at [109, 39] on div "CSI [US_STATE]" at bounding box center [188, 45] width 162 height 12
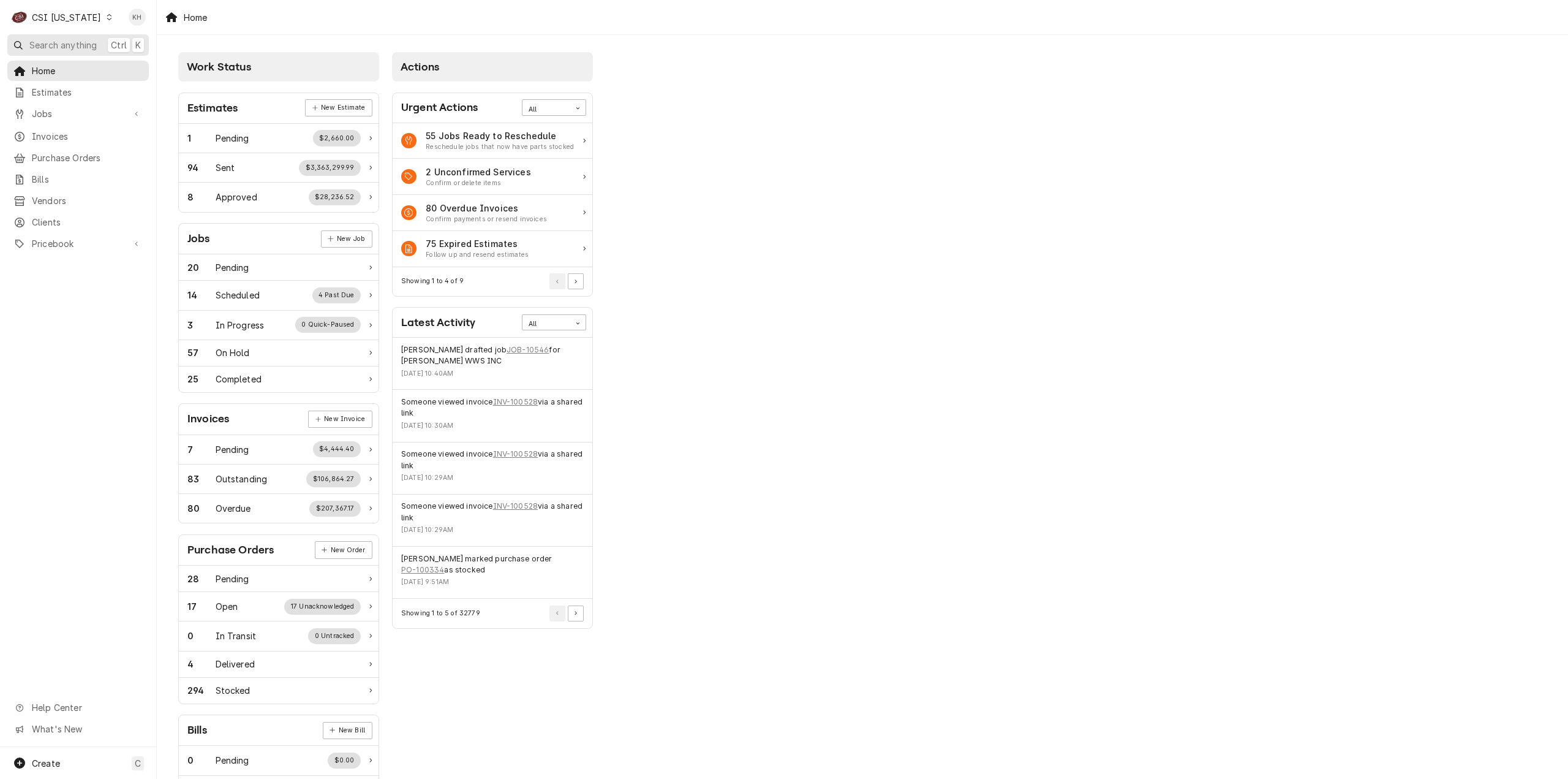
click at [71, 38] on span "Search anything" at bounding box center [62, 44] width 67 height 12
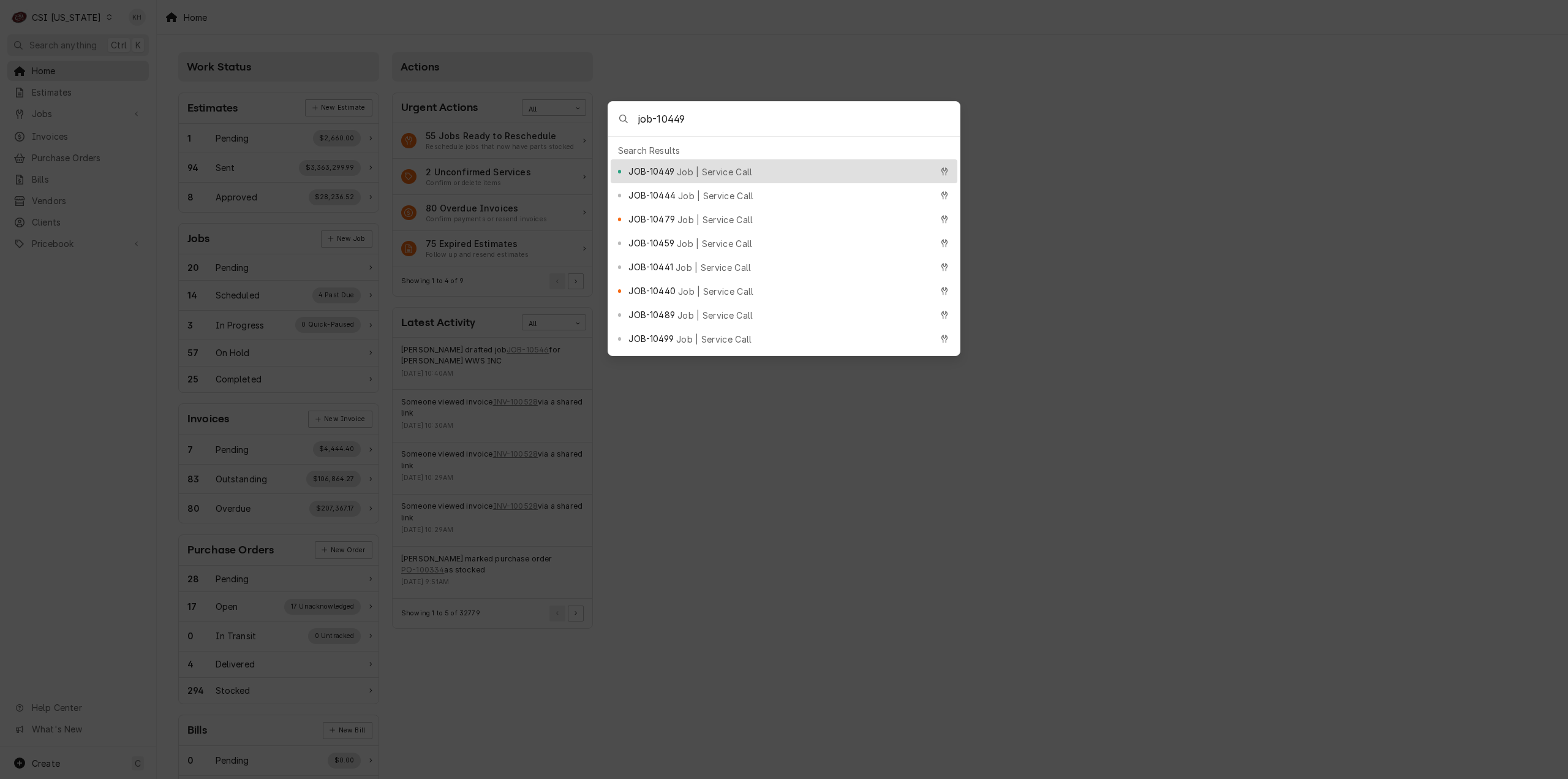
type input "job-10449"
click at [680, 164] on div "JOB-10449 Job | Service Call" at bounding box center [779, 171] width 302 height 14
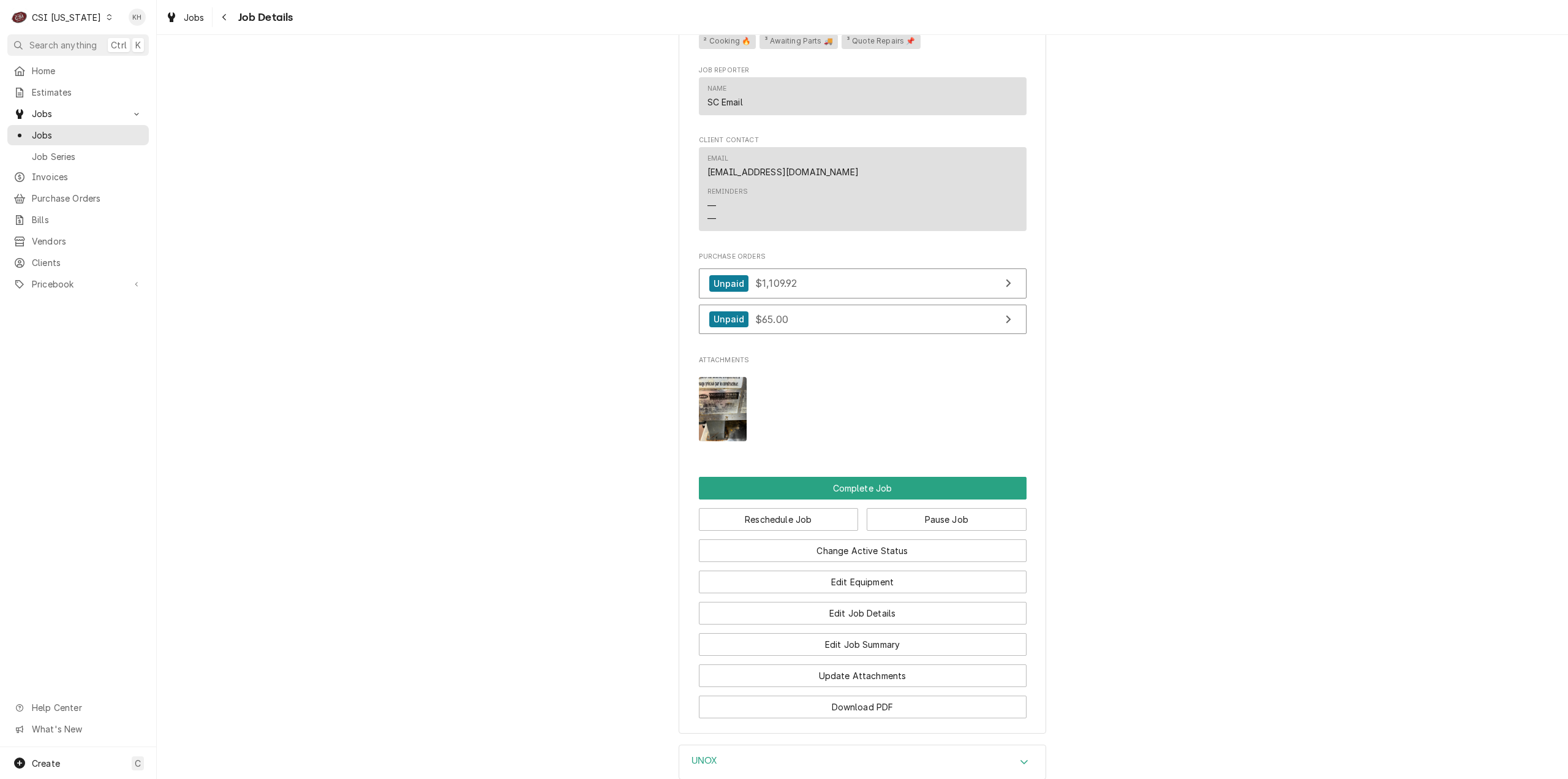
scroll to position [1870, 0]
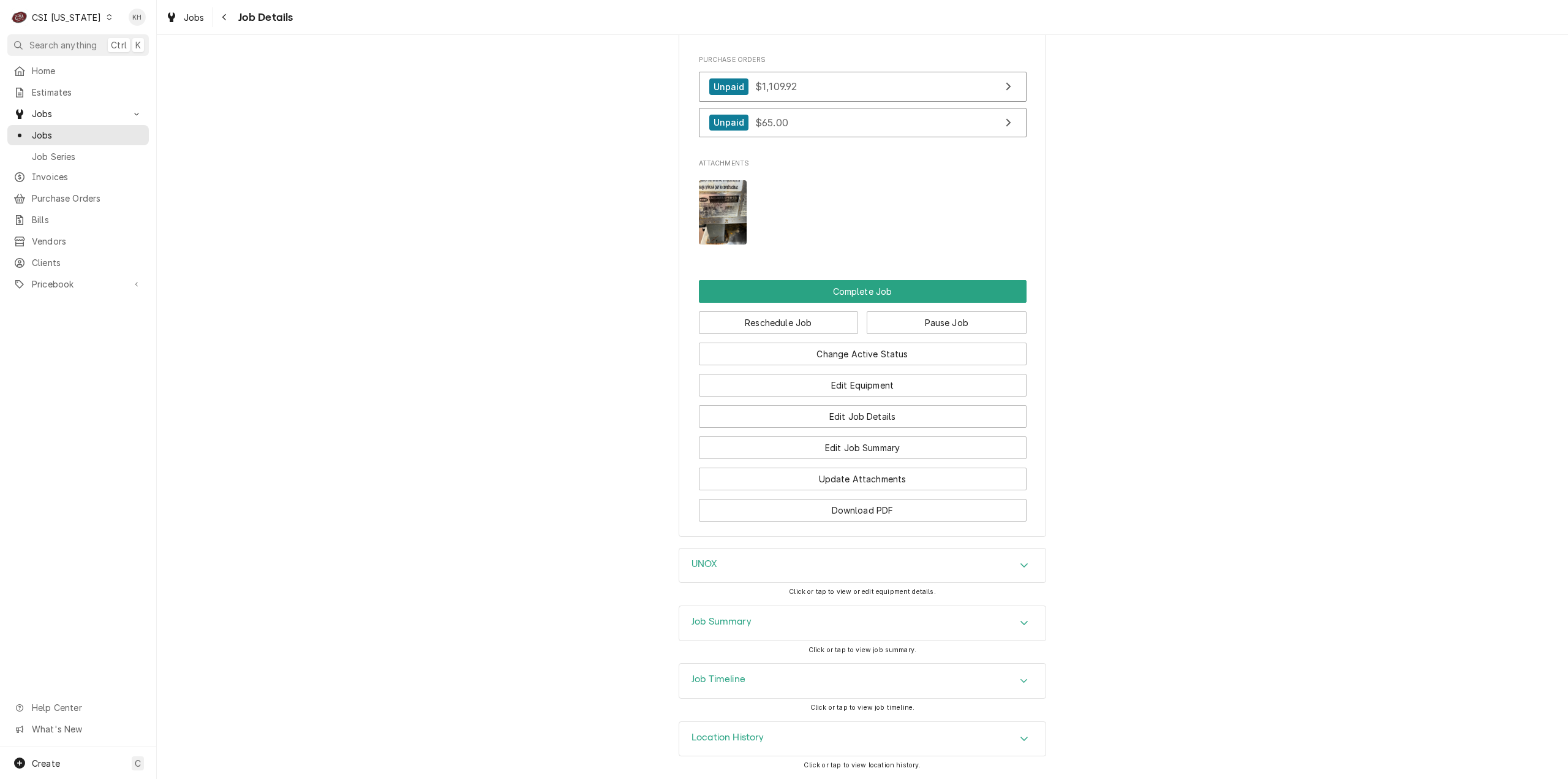
click at [731, 685] on h3 "Job Timeline" at bounding box center [718, 679] width 54 height 12
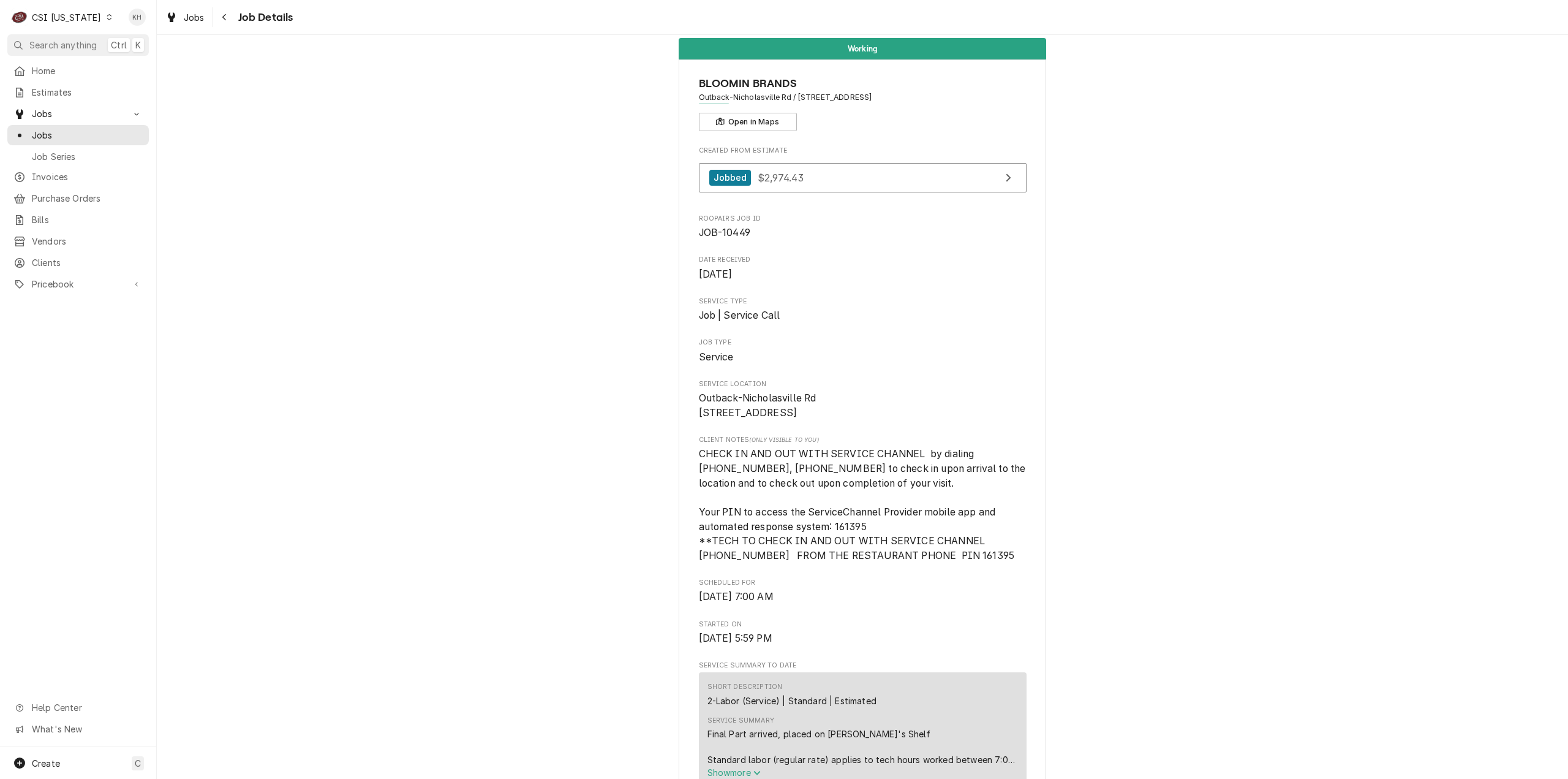
scroll to position [0, 0]
